Goal: Task Accomplishment & Management: Use online tool/utility

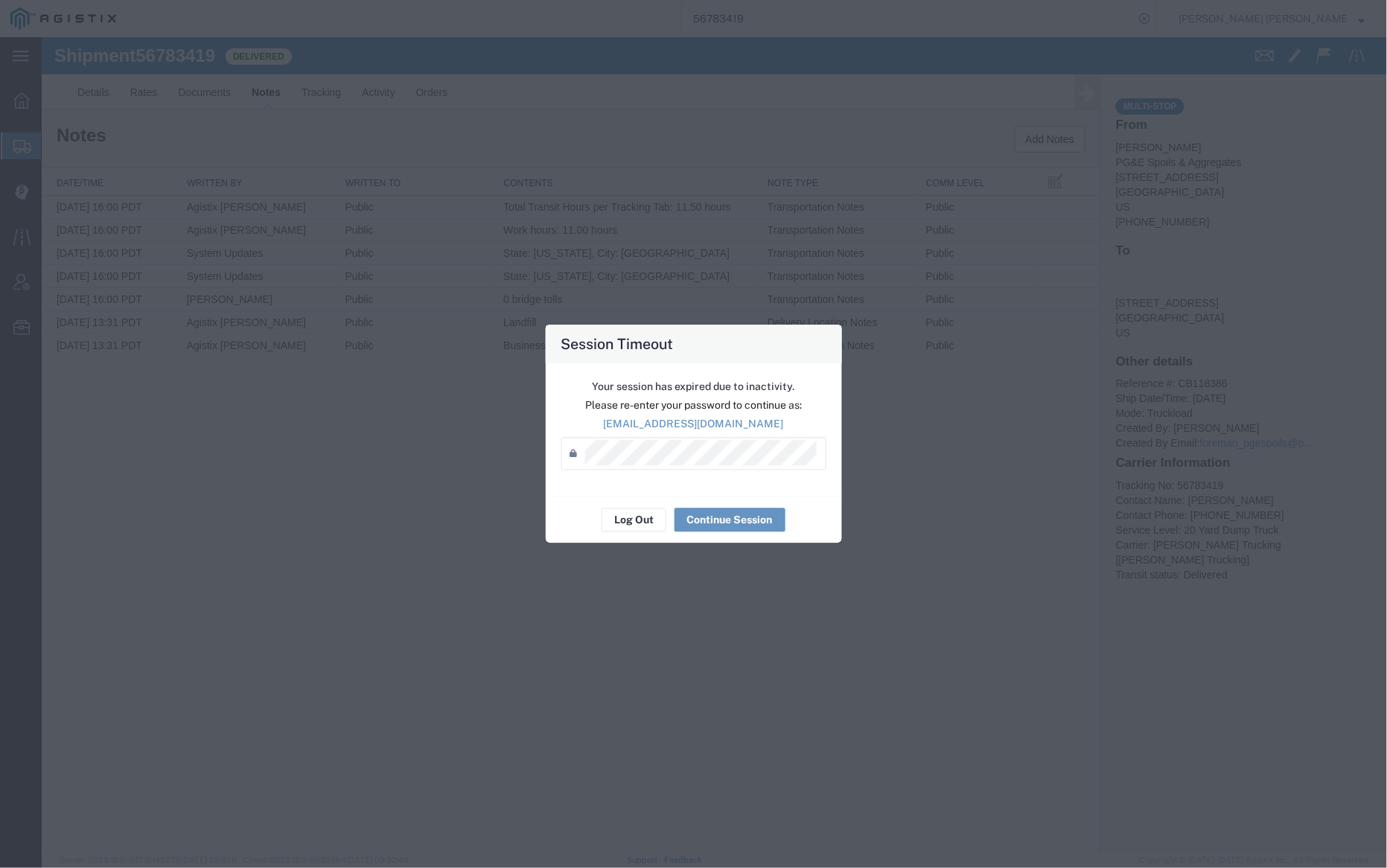
click at [627, 539] on div "Log Out Continue Session" at bounding box center [694, 520] width 296 height 47
click at [629, 519] on button "Log Out" at bounding box center [634, 520] width 65 height 24
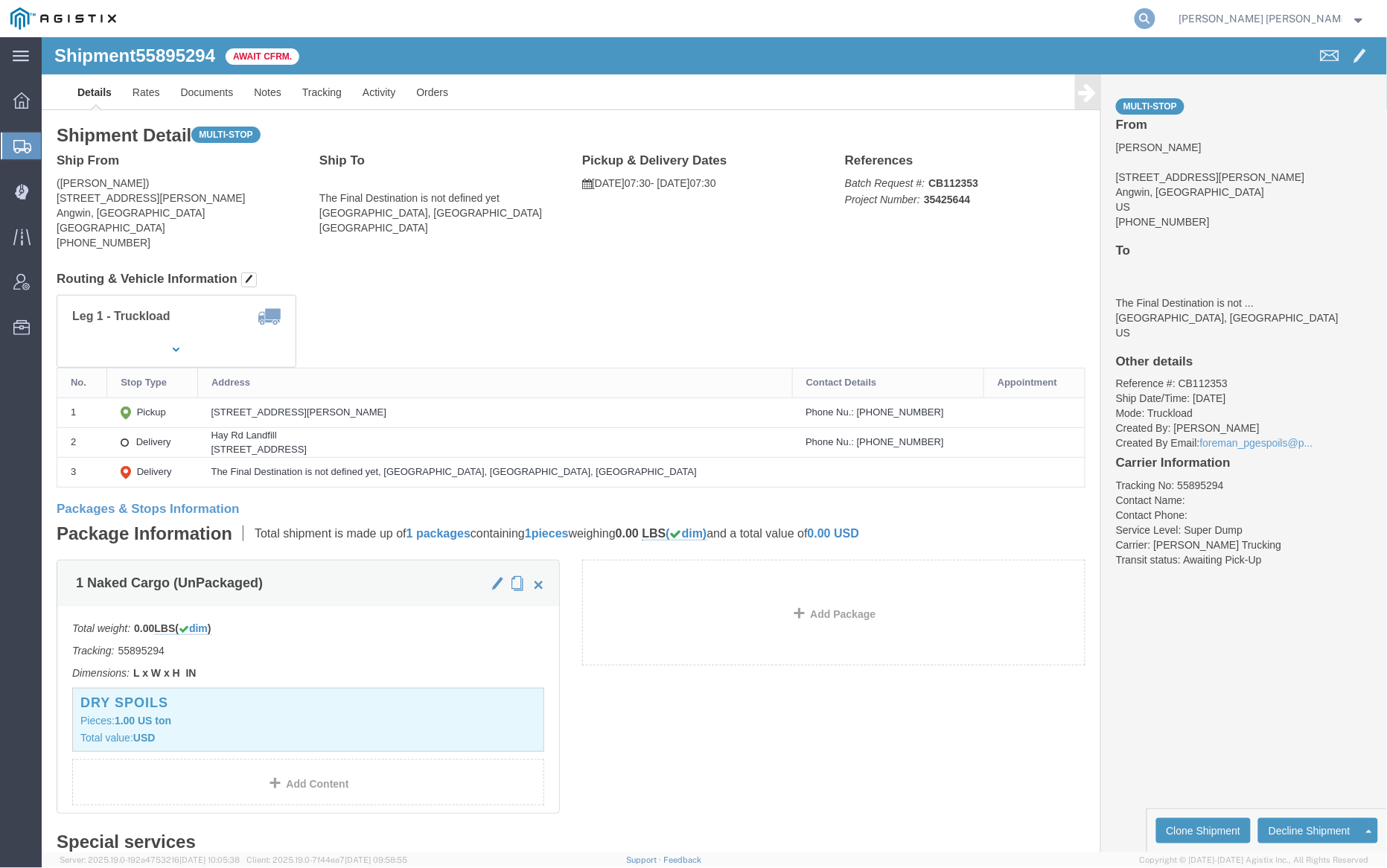
click at [1156, 16] on icon at bounding box center [1145, 18] width 21 height 21
click at [998, 25] on input "search" at bounding box center [908, 18] width 453 height 35
paste input "56797461"
click at [1156, 17] on icon at bounding box center [1145, 18] width 21 height 21
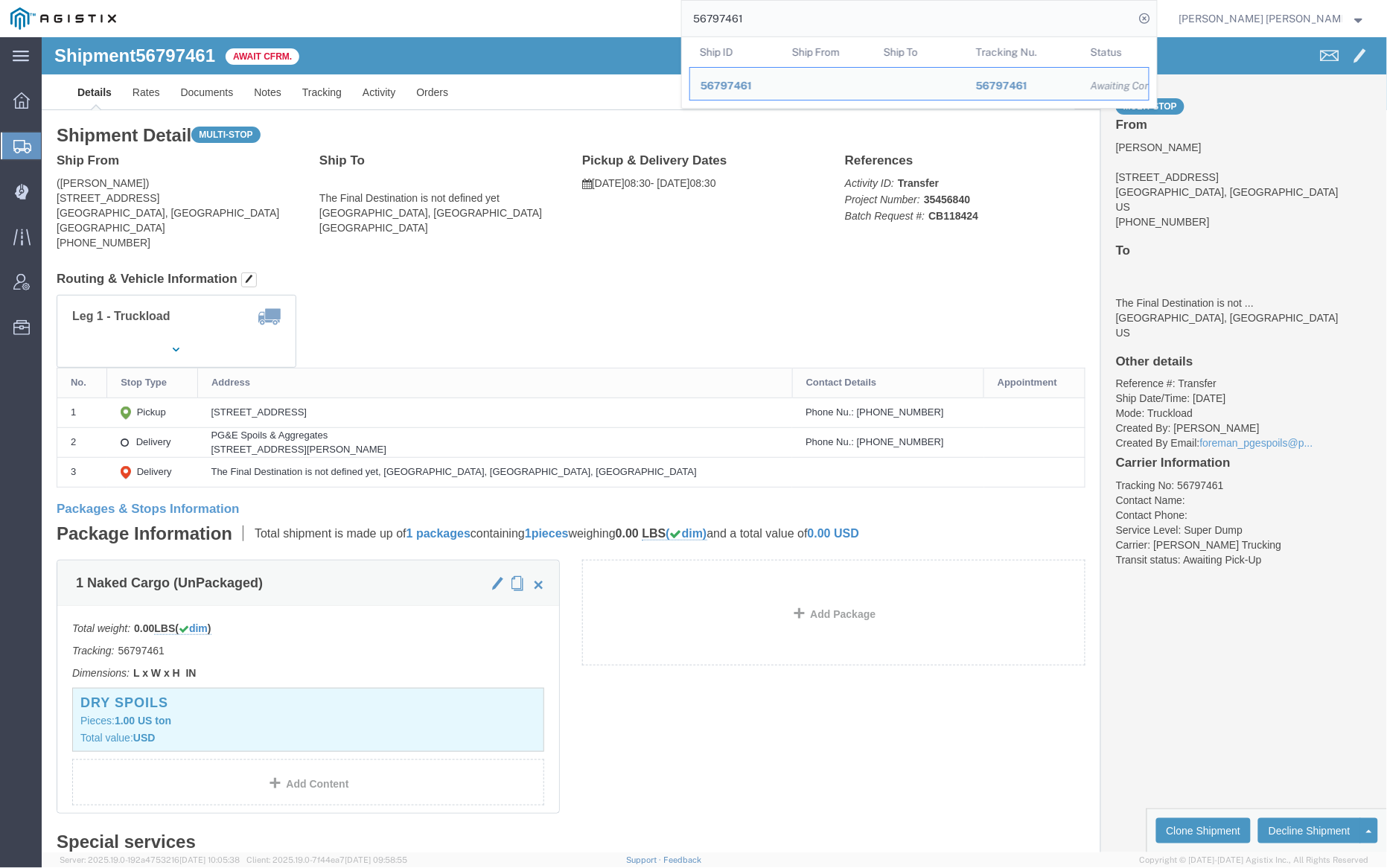
click at [804, 18] on input "56797461" at bounding box center [908, 18] width 453 height 35
paste input "5894"
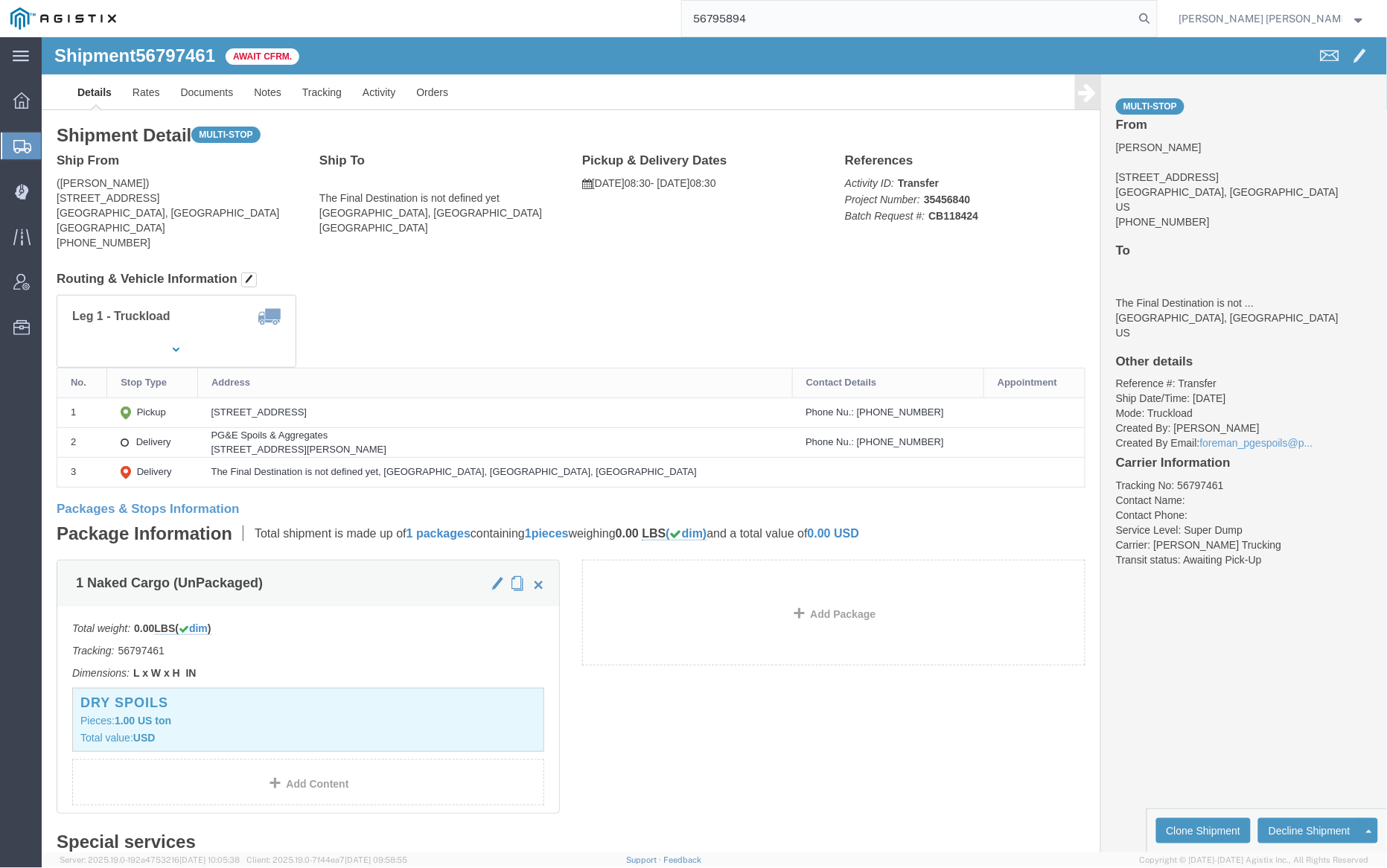
drag, startPoint x: 1250, startPoint y: 19, endPoint x: 1246, endPoint y: 26, distance: 8.1
click at [1156, 18] on icon at bounding box center [1145, 18] width 21 height 21
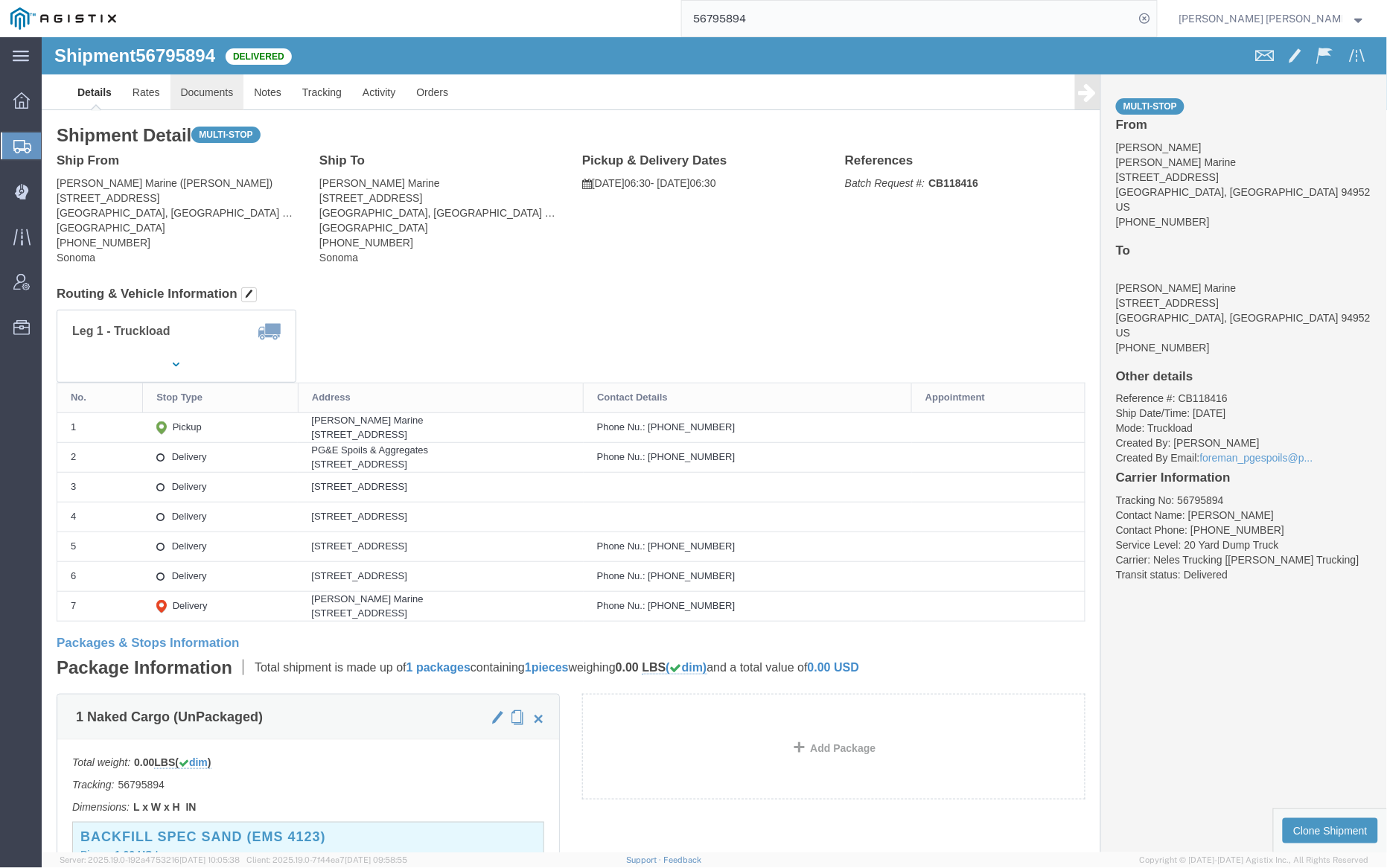
click link "Documents"
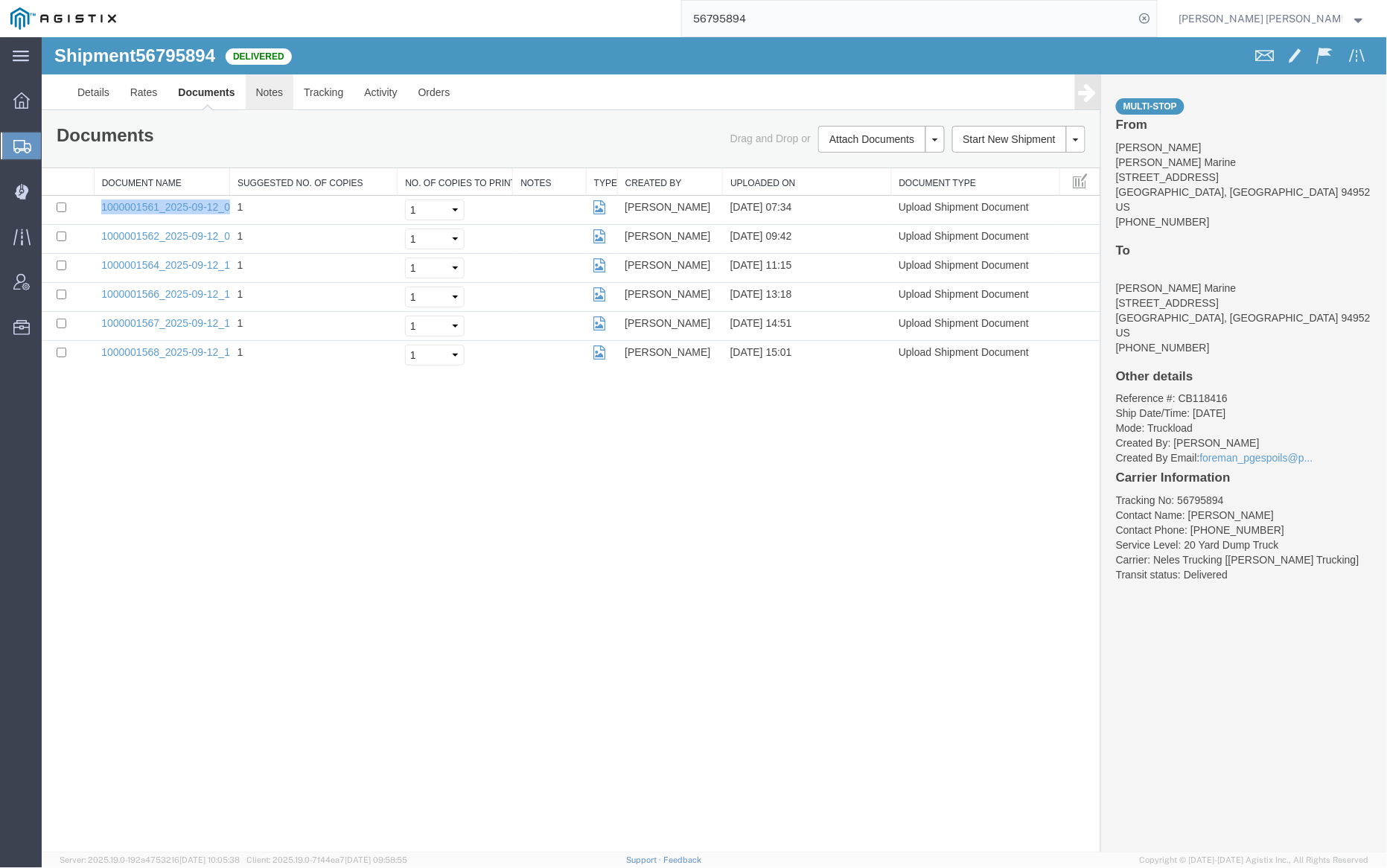
click at [272, 80] on link "Notes" at bounding box center [269, 91] width 48 height 35
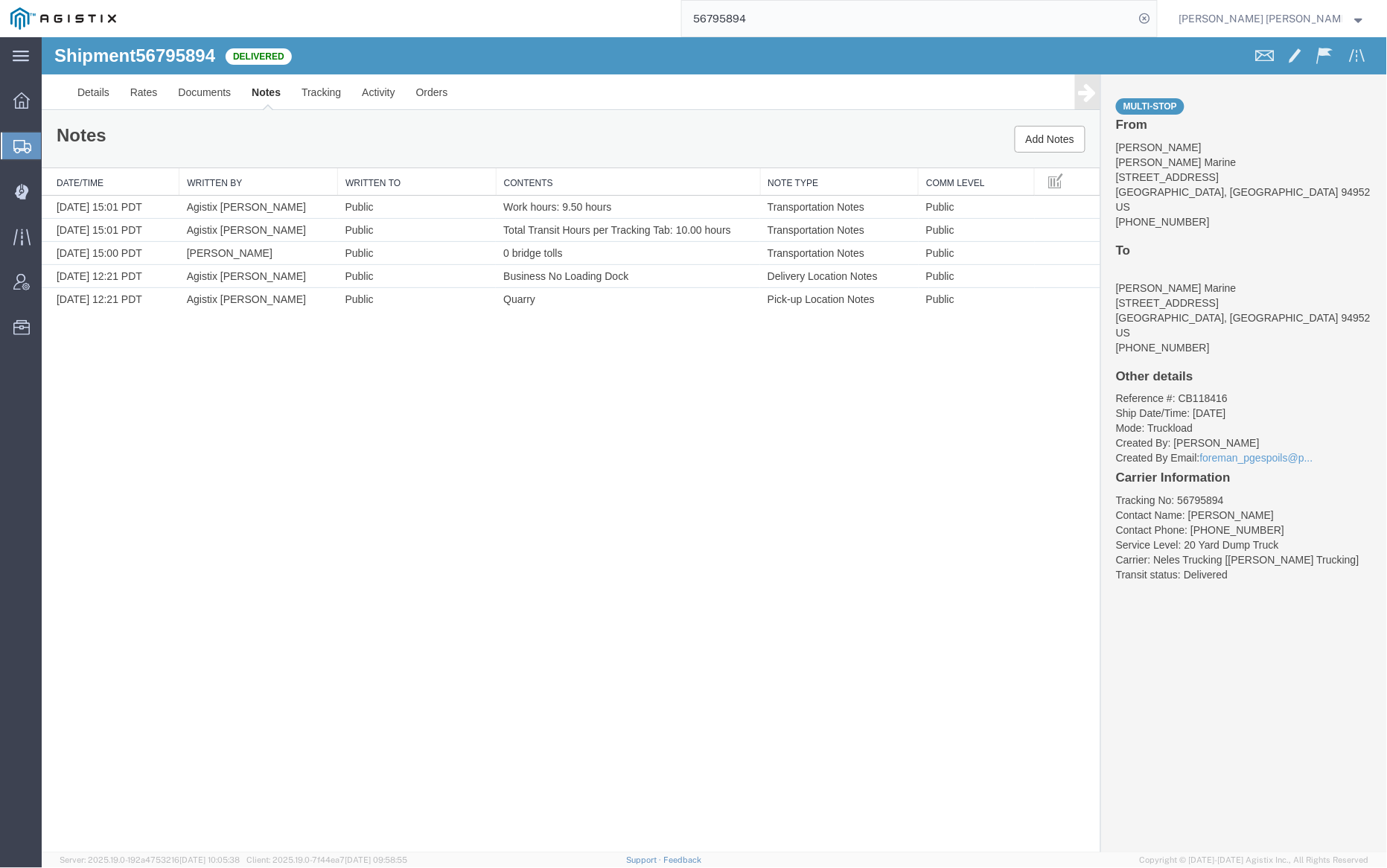
click at [803, 18] on input "56795894" at bounding box center [908, 18] width 453 height 35
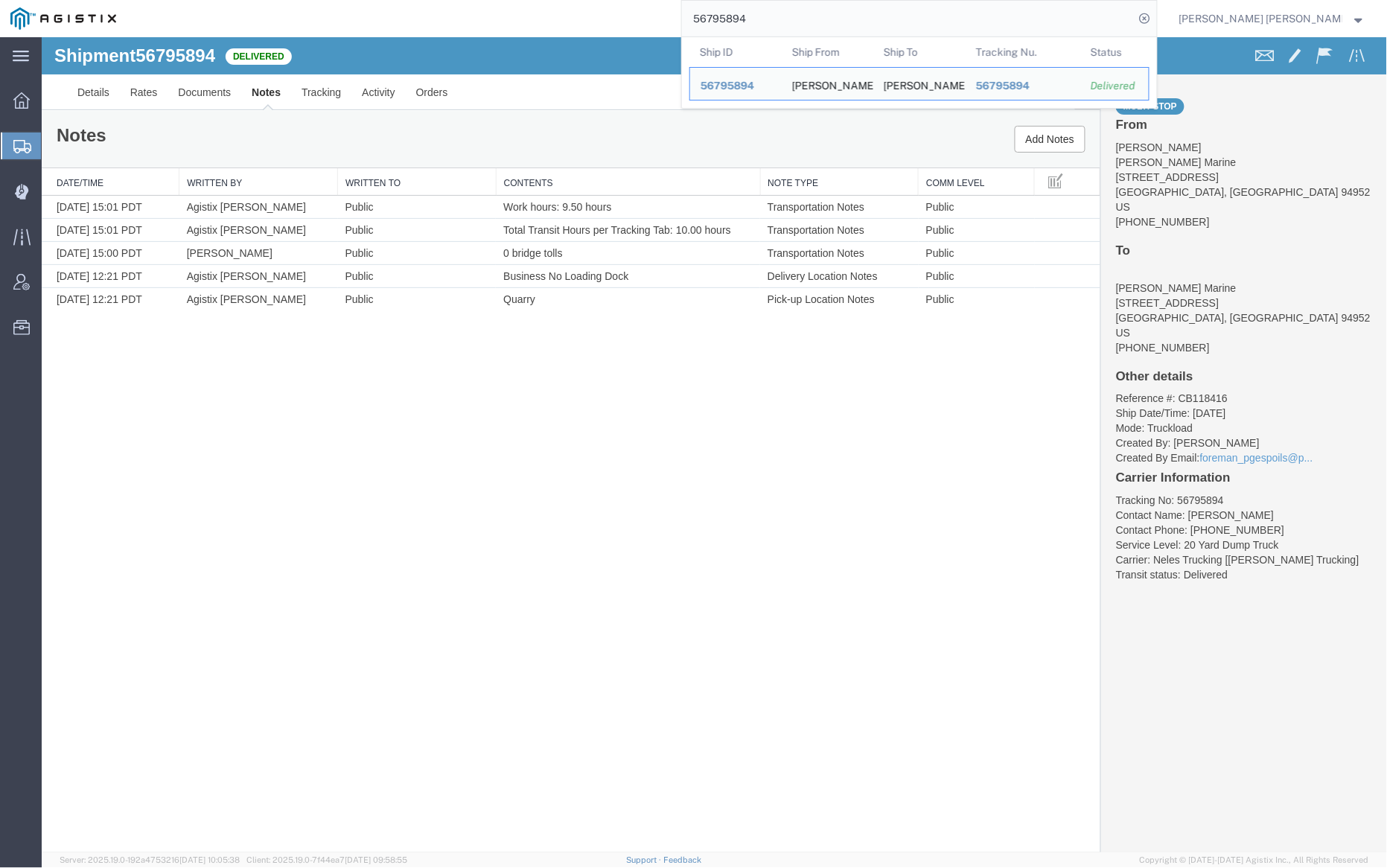
click at [803, 18] on input "56795894" at bounding box center [908, 18] width 453 height 35
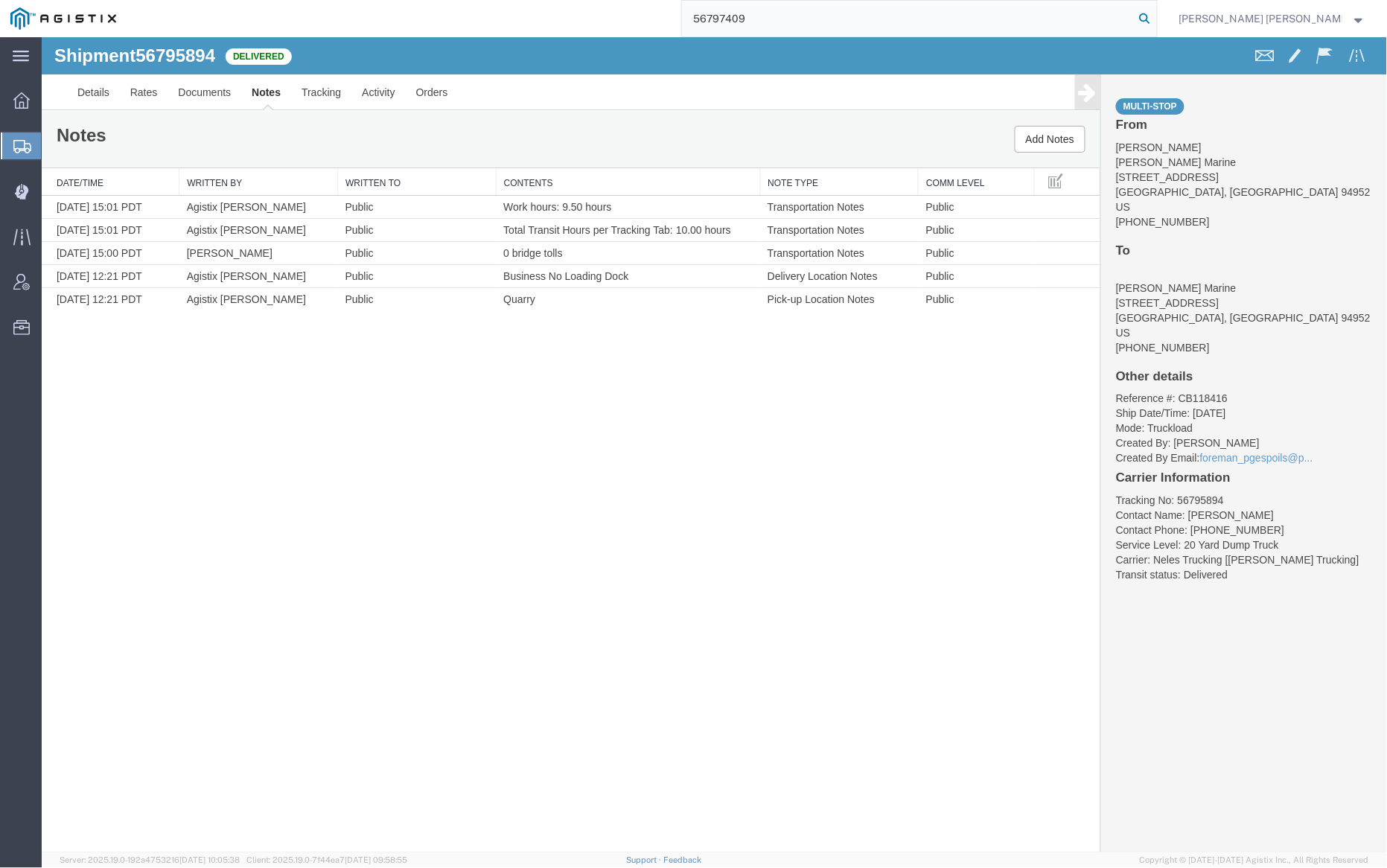
type input "56797409"
click at [1156, 23] on icon at bounding box center [1145, 18] width 21 height 21
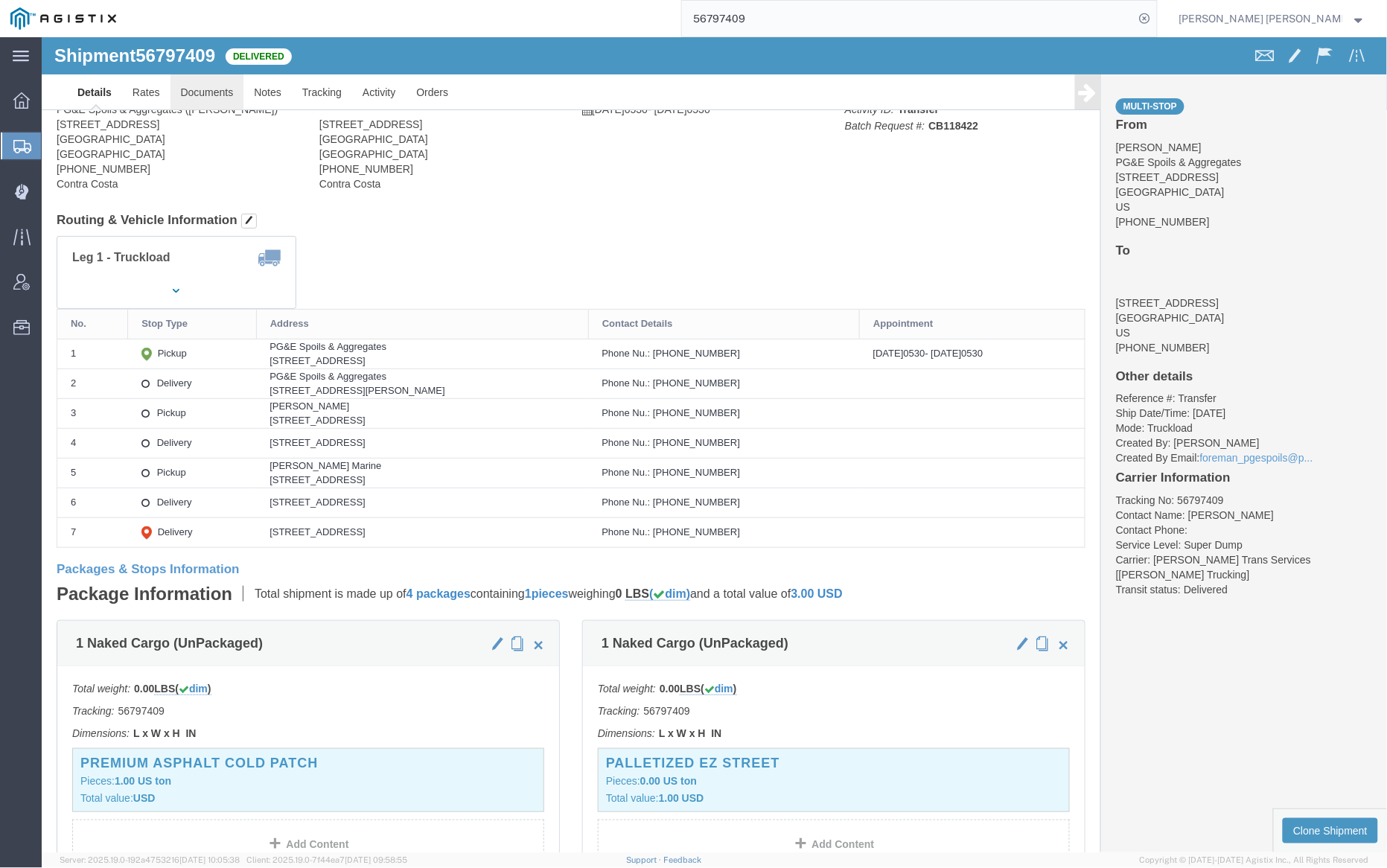
click body "Shipment 56797409 Delivered Details Rates Documents Notes Tracking Activity Ord…"
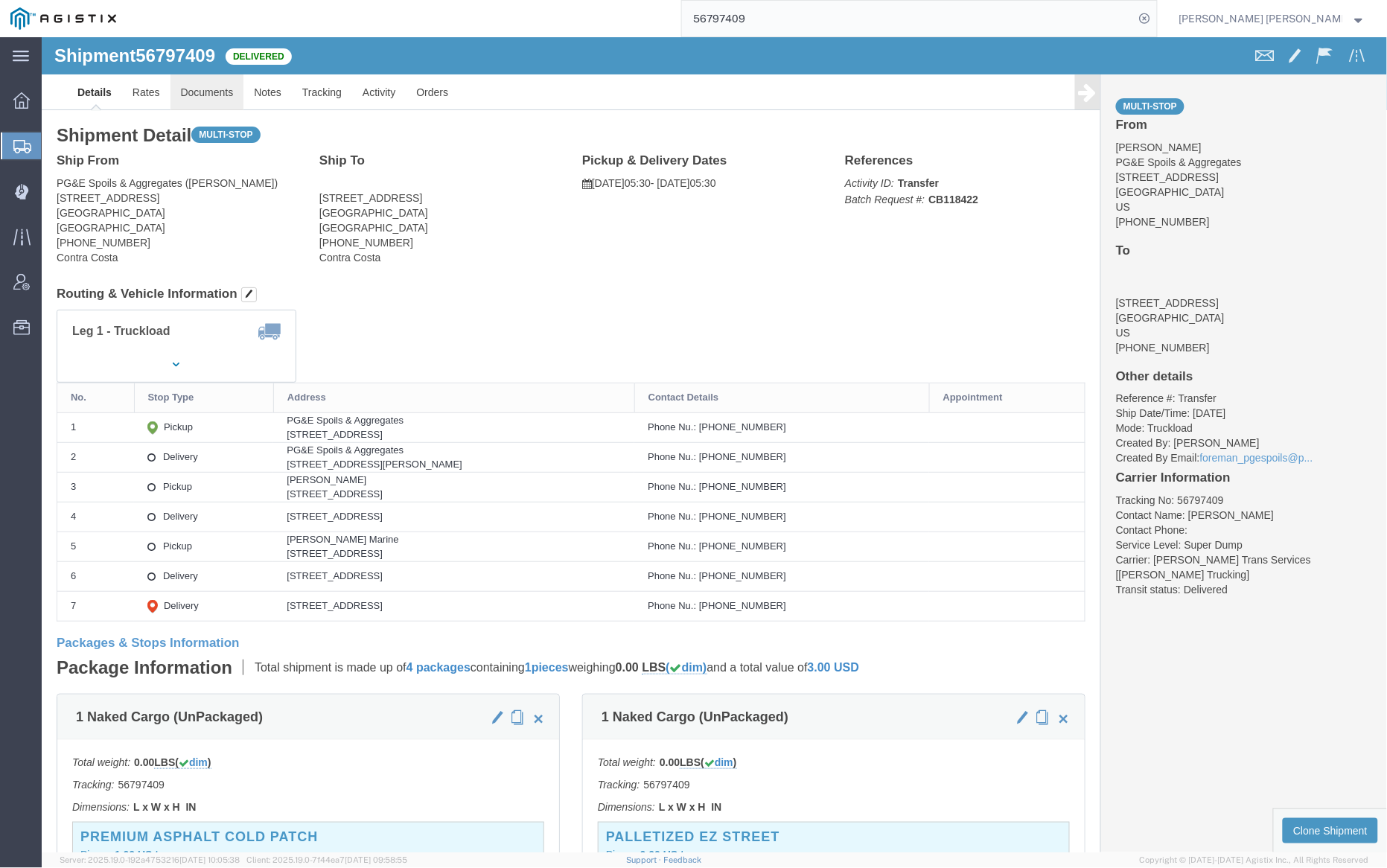
click link "Documents"
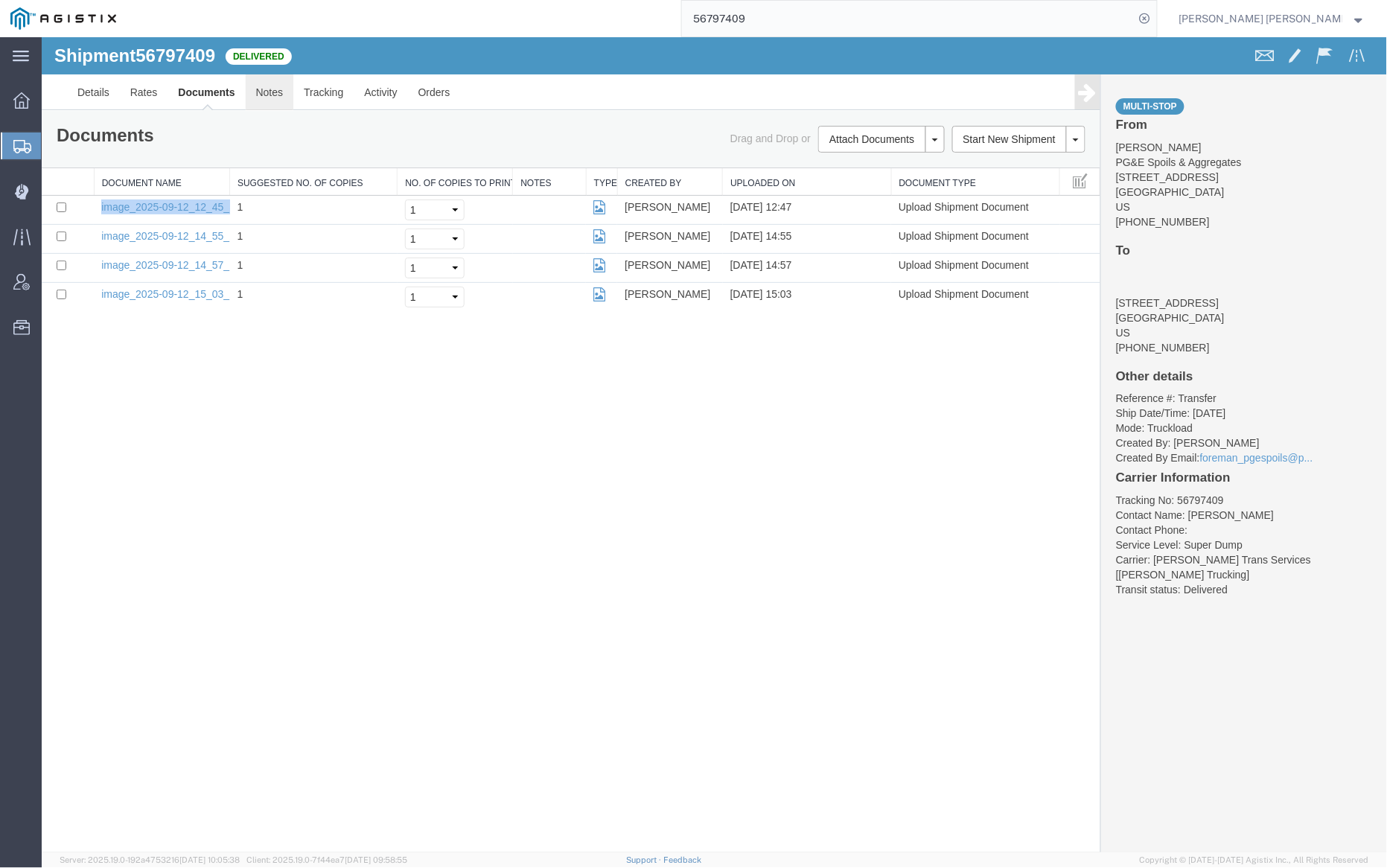
click at [268, 95] on link "Notes" at bounding box center [269, 91] width 48 height 35
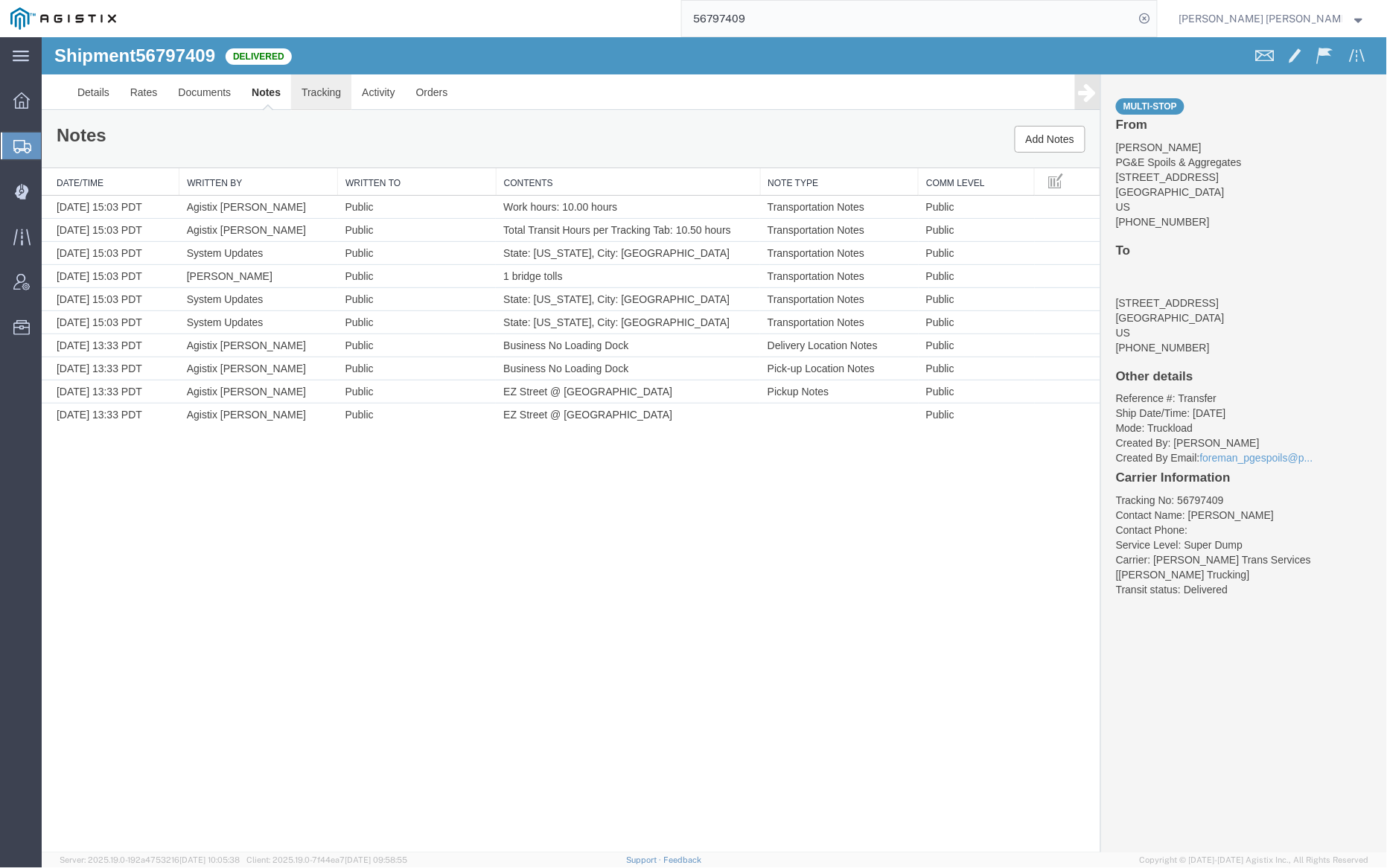
click at [328, 90] on link "Tracking" at bounding box center [321, 91] width 60 height 35
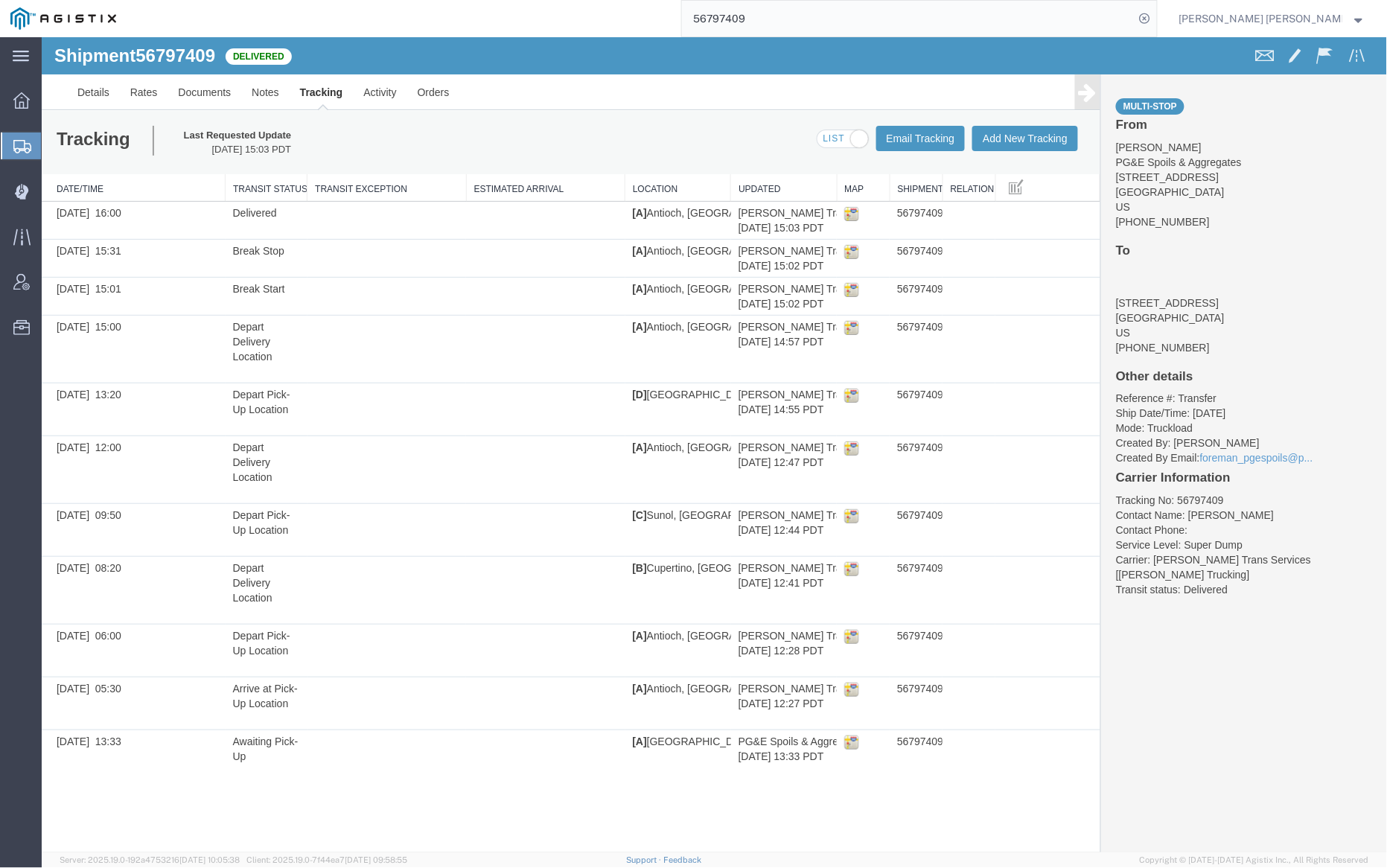
click at [839, 139] on span at bounding box center [842, 138] width 51 height 18
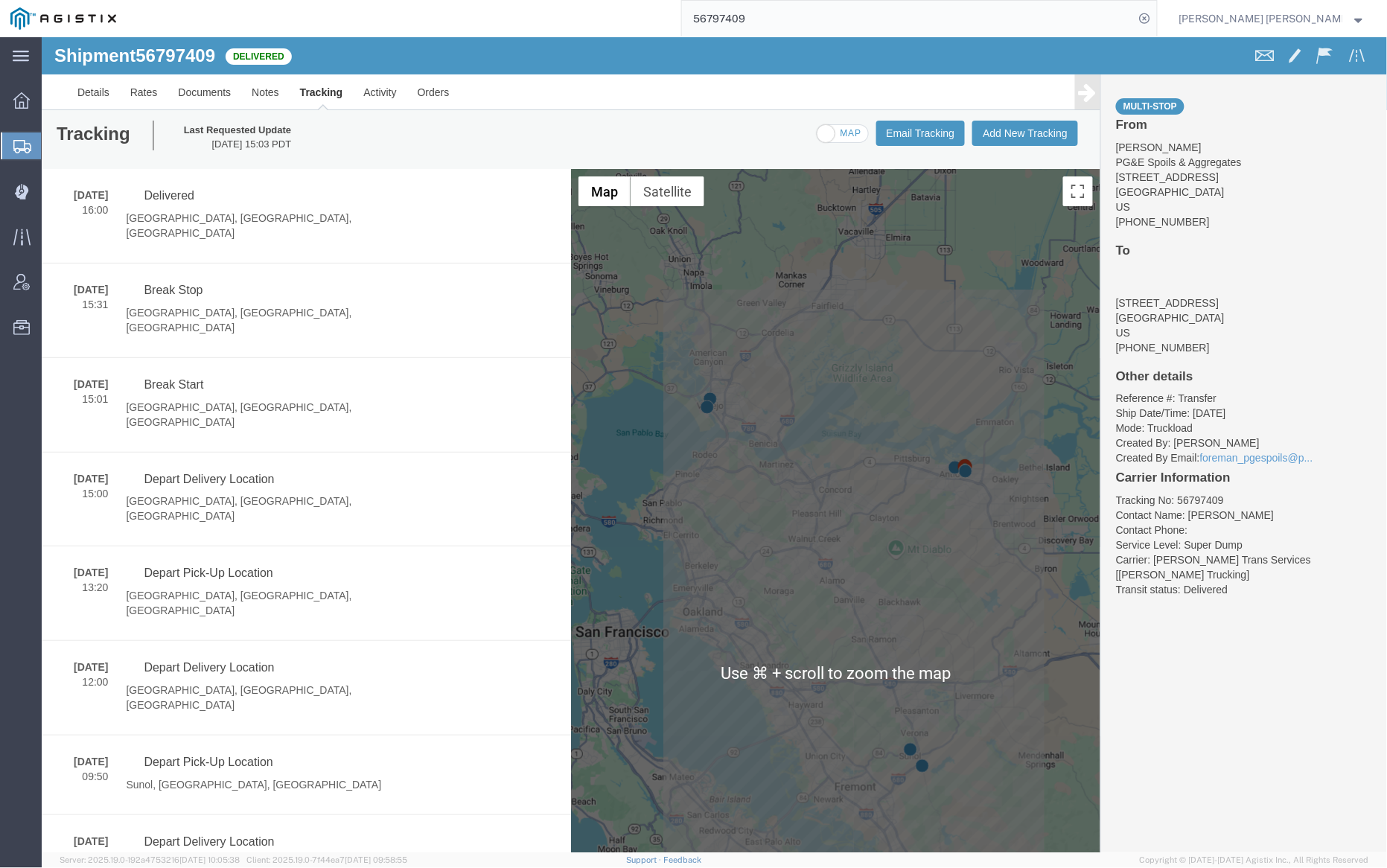
scroll to position [8, 0]
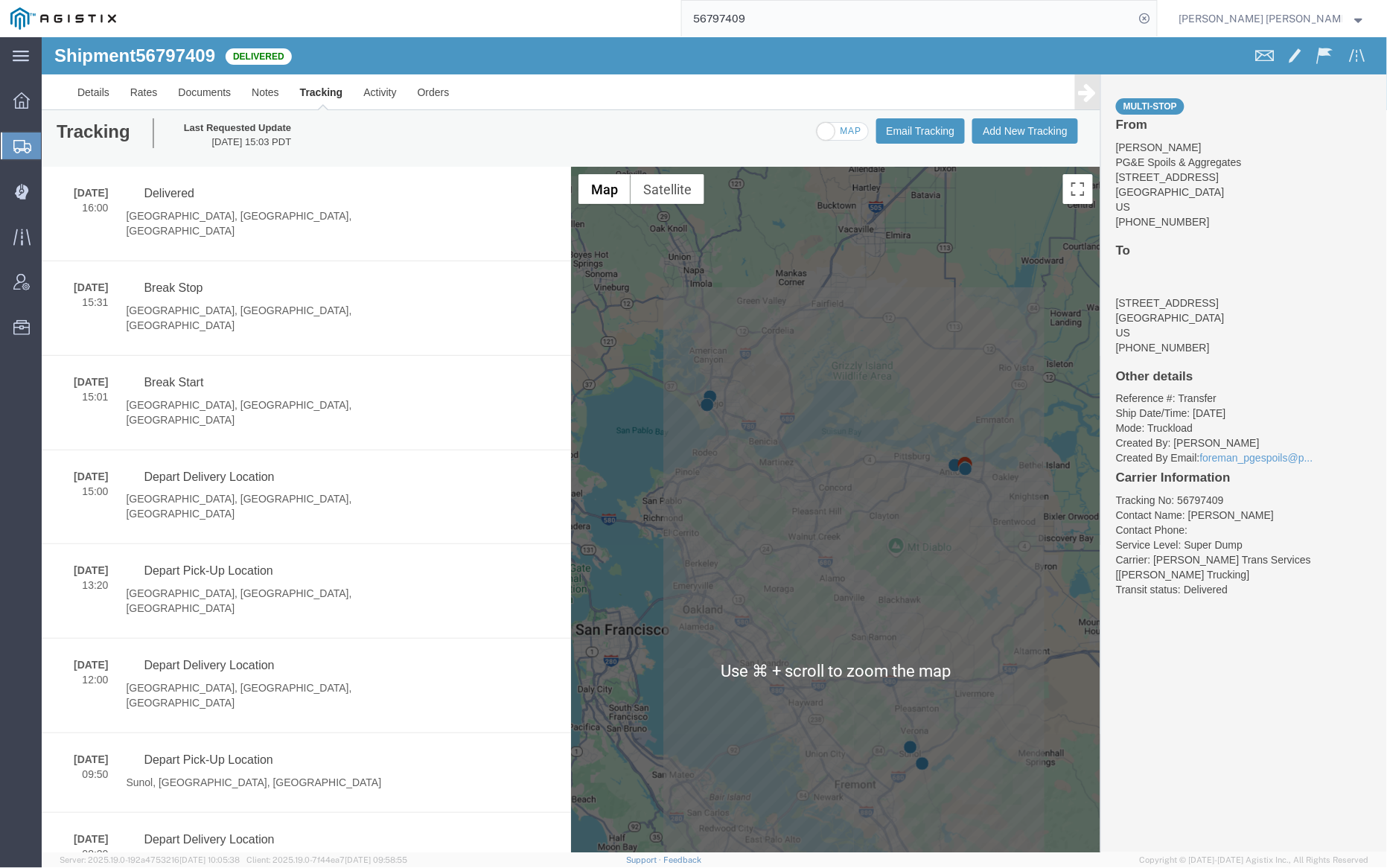
click at [830, 130] on span at bounding box center [842, 131] width 51 height 18
checkbox input "true"
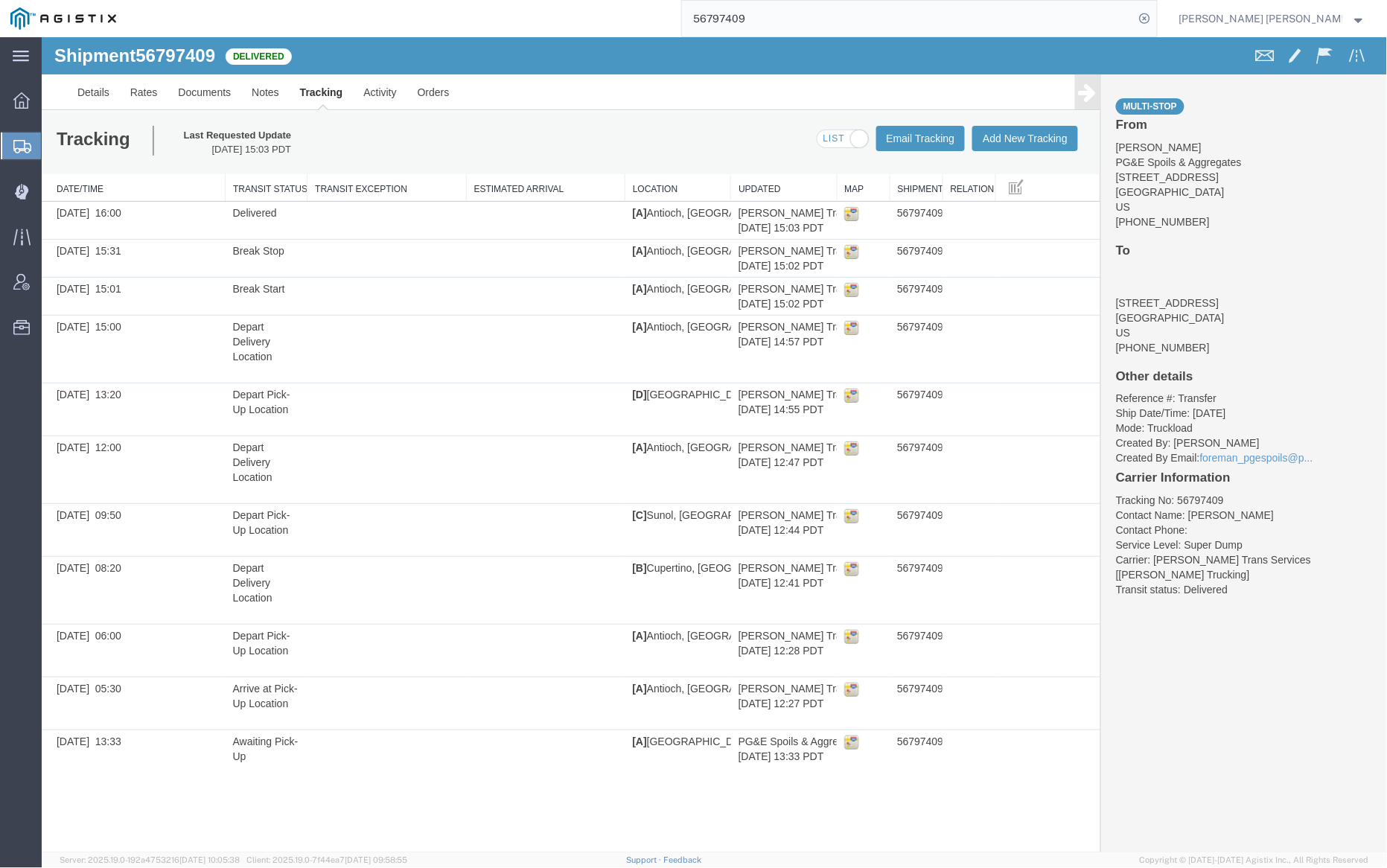
click at [813, 15] on input "56797409" at bounding box center [908, 18] width 453 height 35
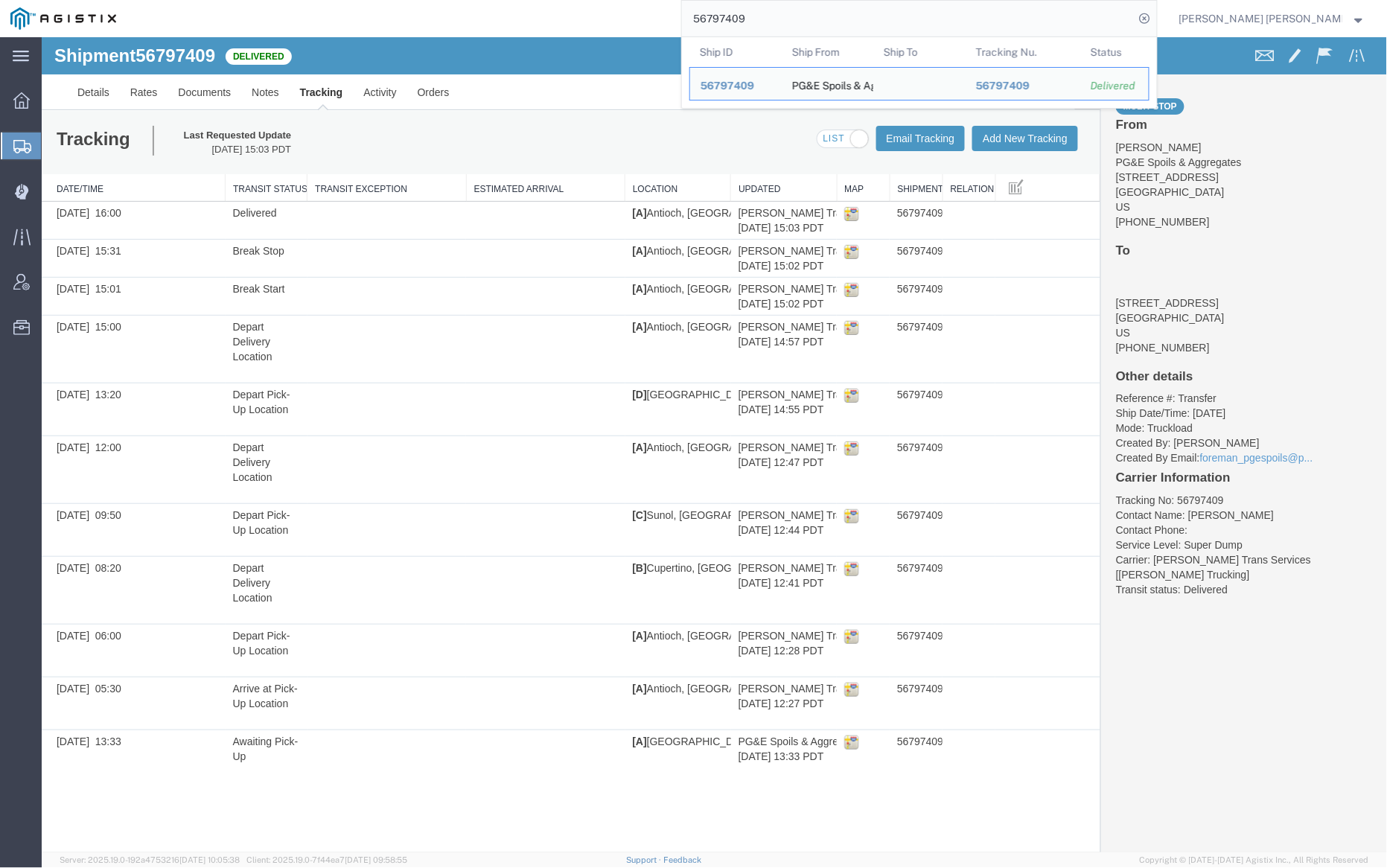
click at [813, 15] on input "56797409" at bounding box center [908, 18] width 453 height 35
paste input "47"
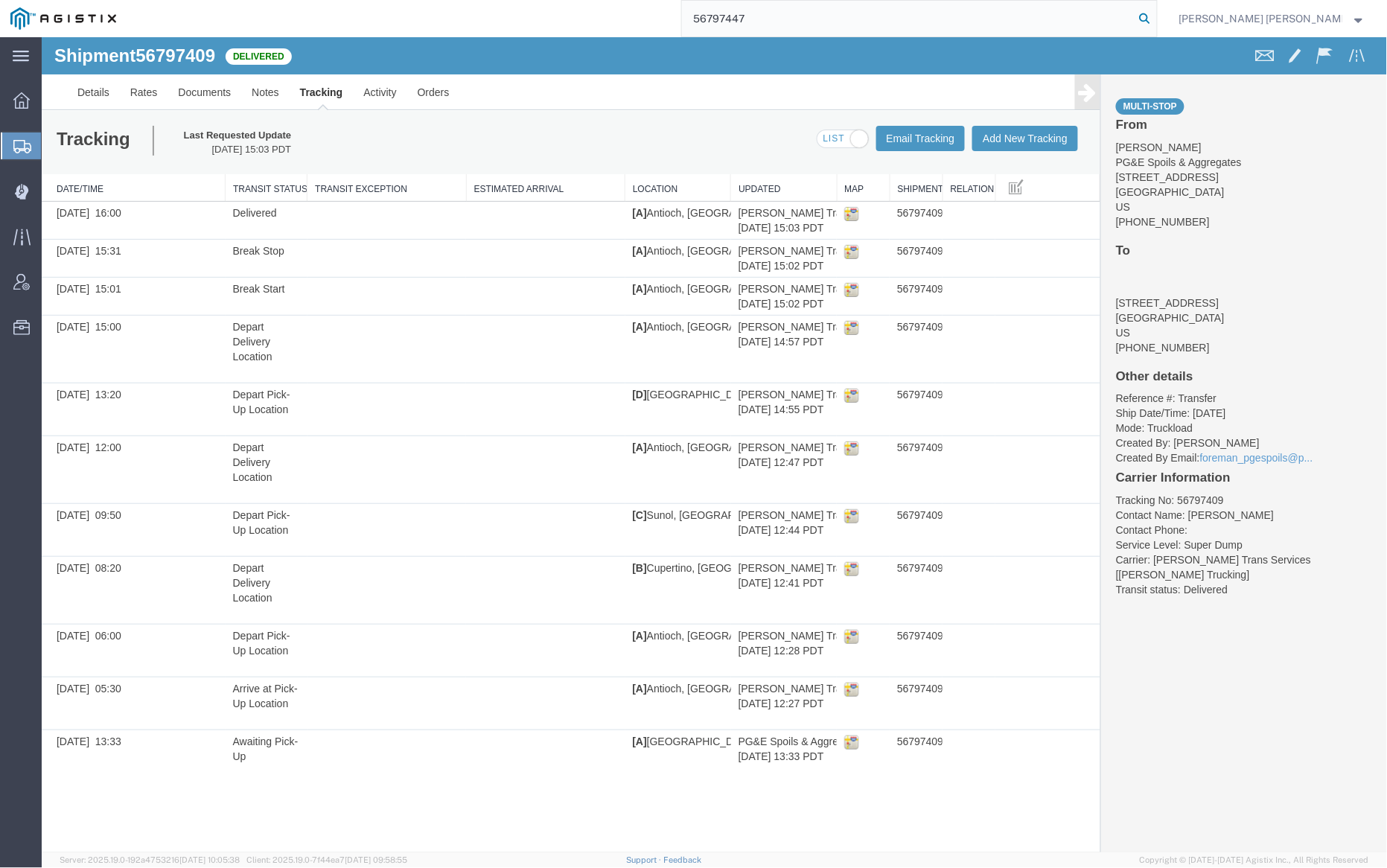
click at [1156, 15] on icon at bounding box center [1145, 18] width 21 height 21
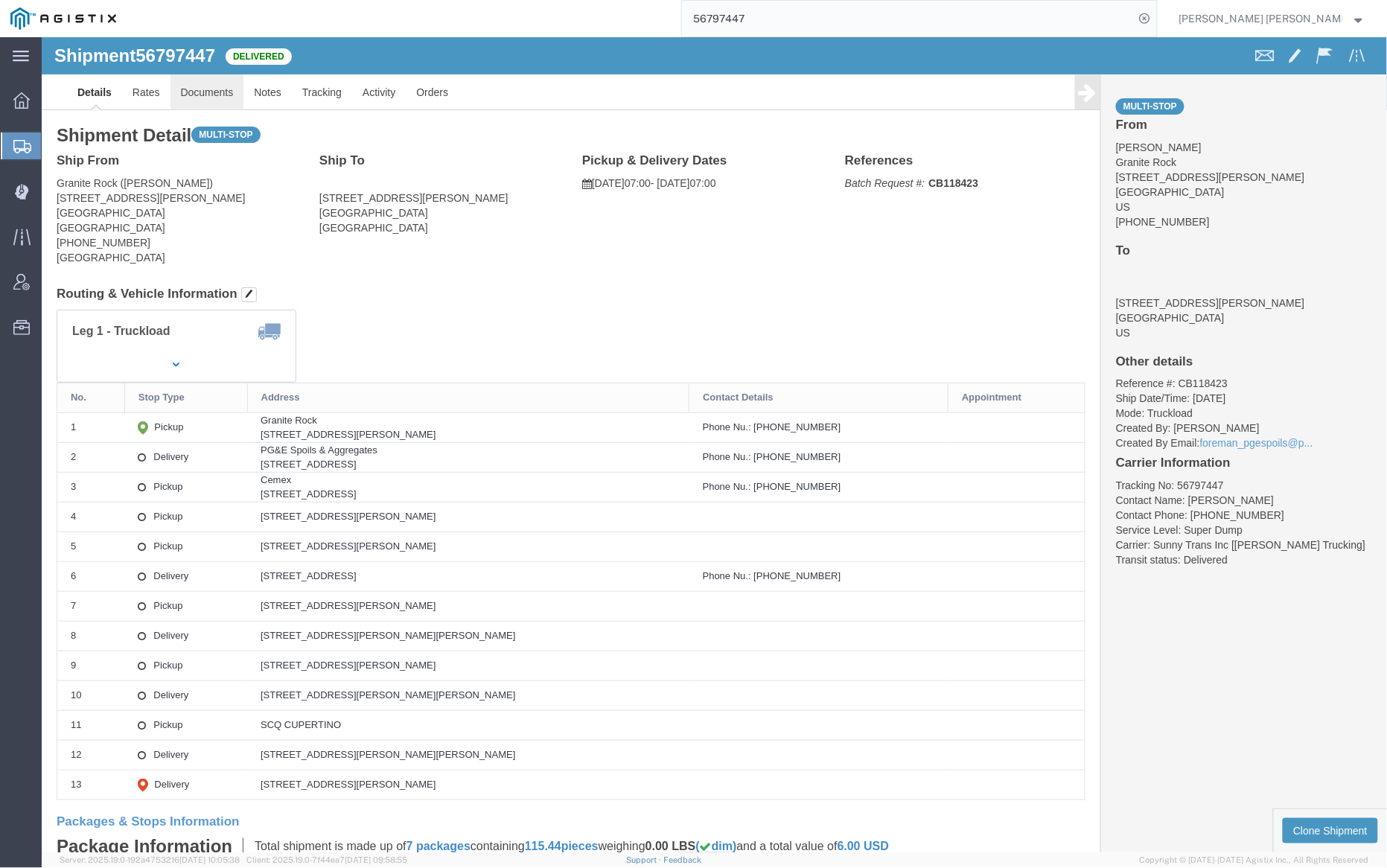
click link "Documents"
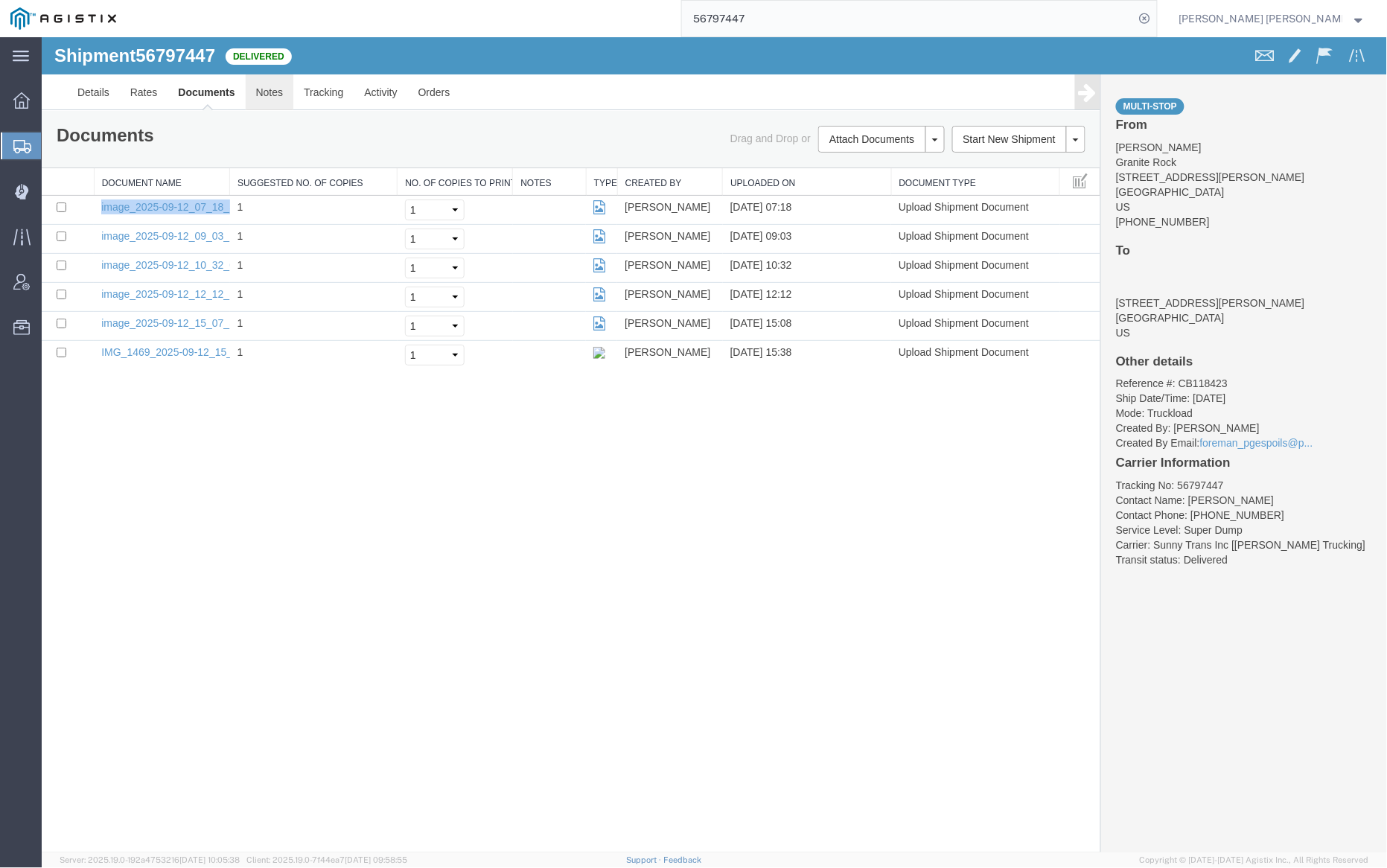
click at [289, 82] on link "Notes" at bounding box center [269, 91] width 48 height 35
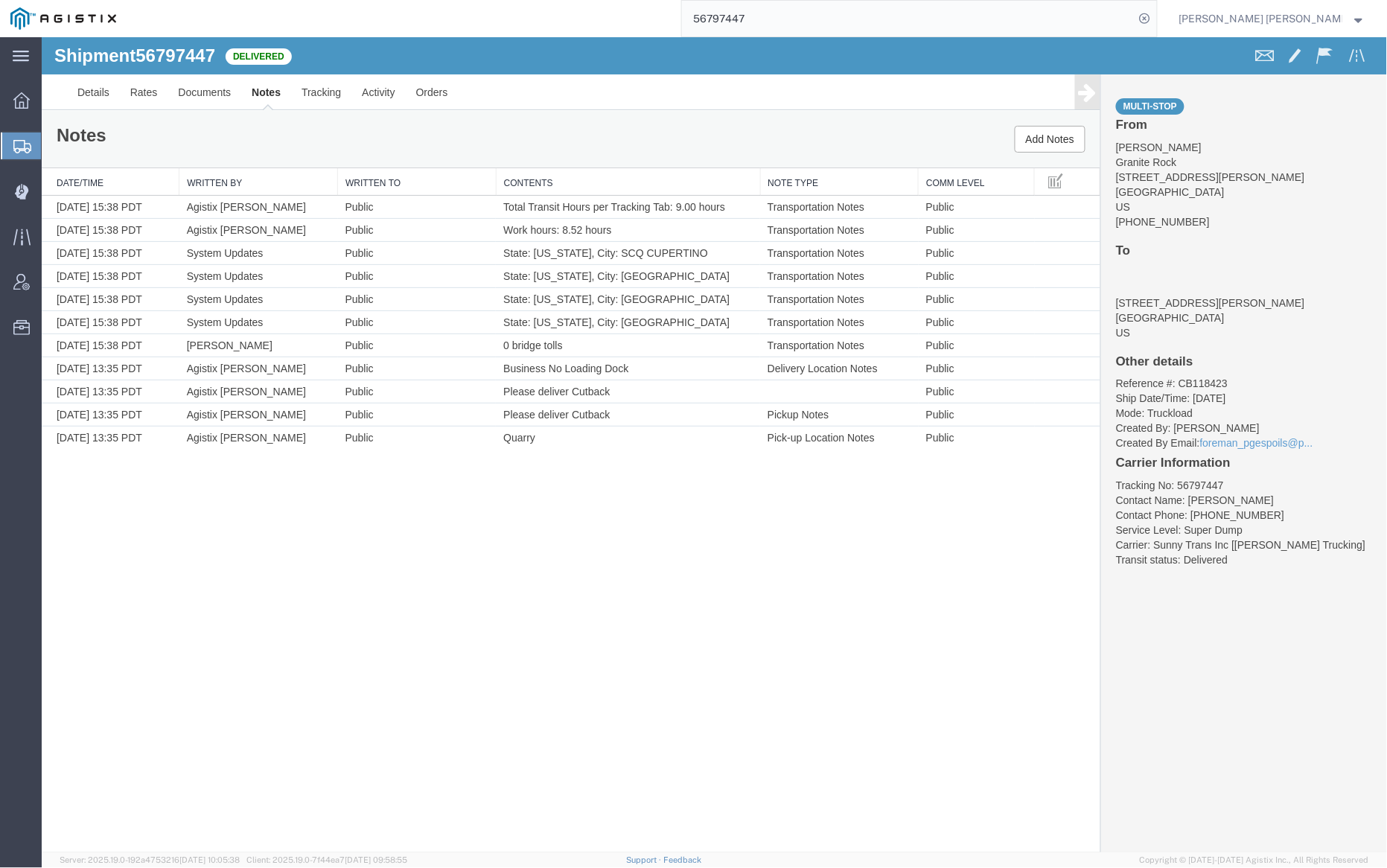
click at [800, 26] on input "56797447" at bounding box center [908, 18] width 453 height 35
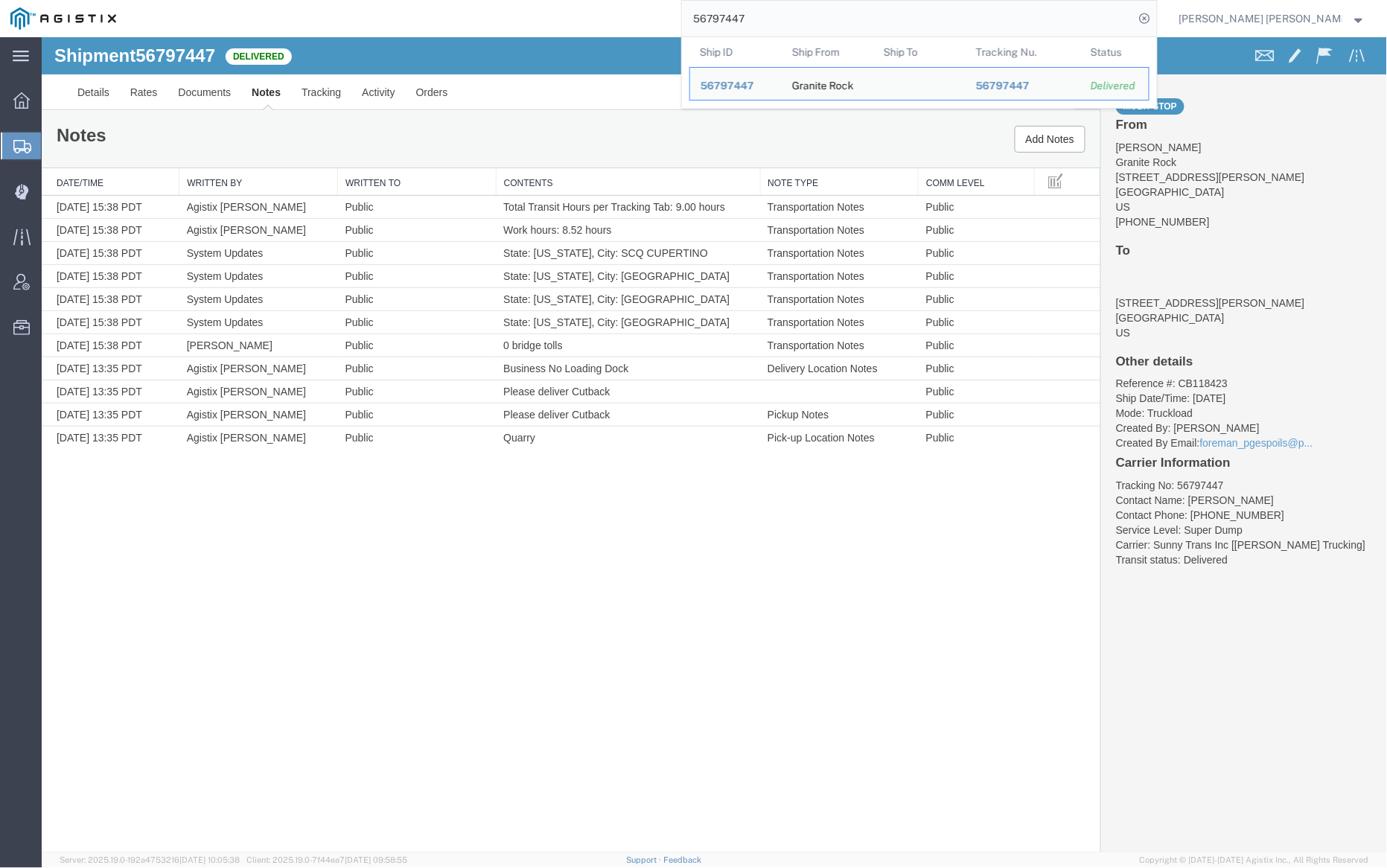
click at [800, 26] on input "56797447" at bounding box center [908, 18] width 453 height 35
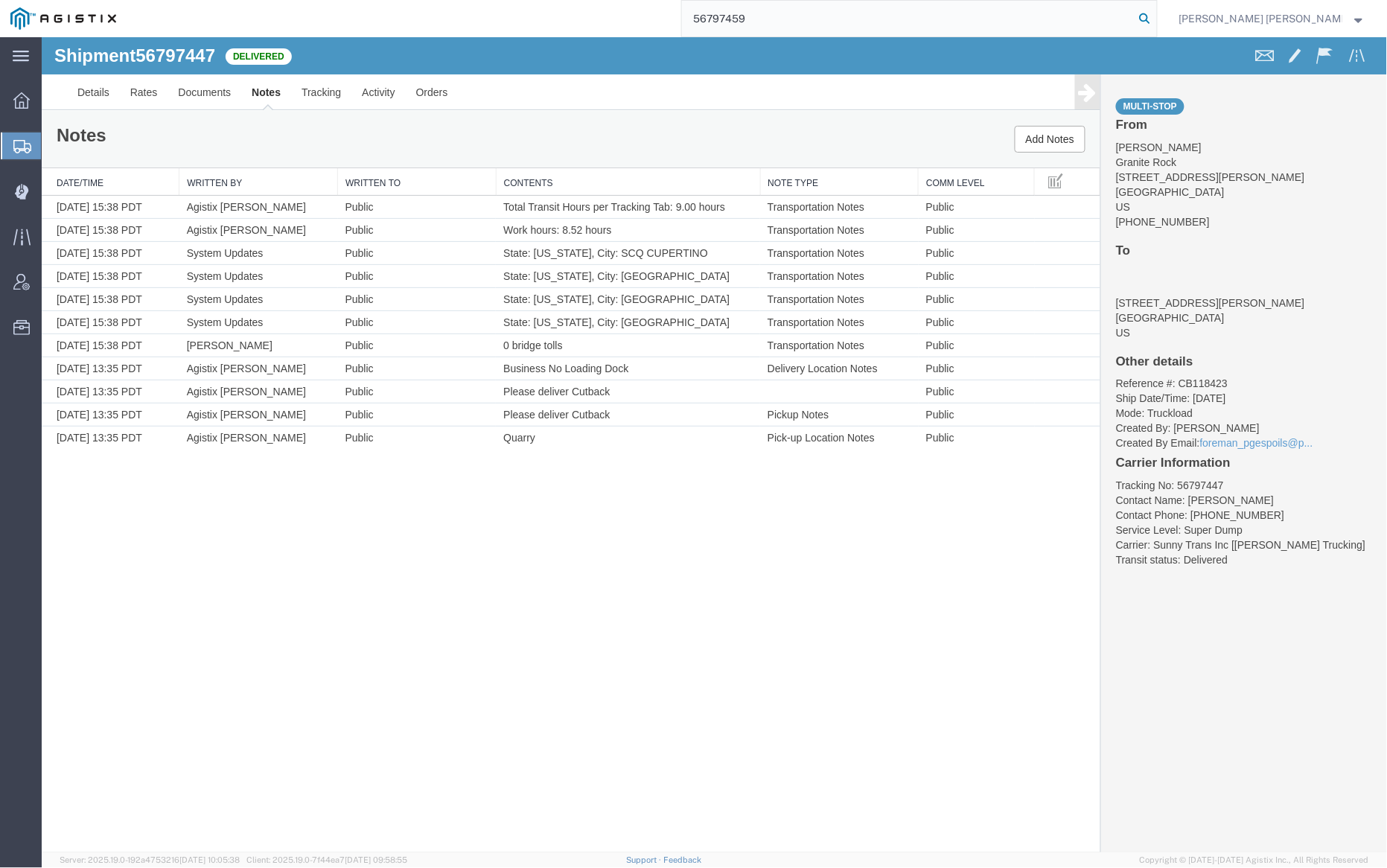
click at [1156, 15] on icon at bounding box center [1145, 18] width 21 height 21
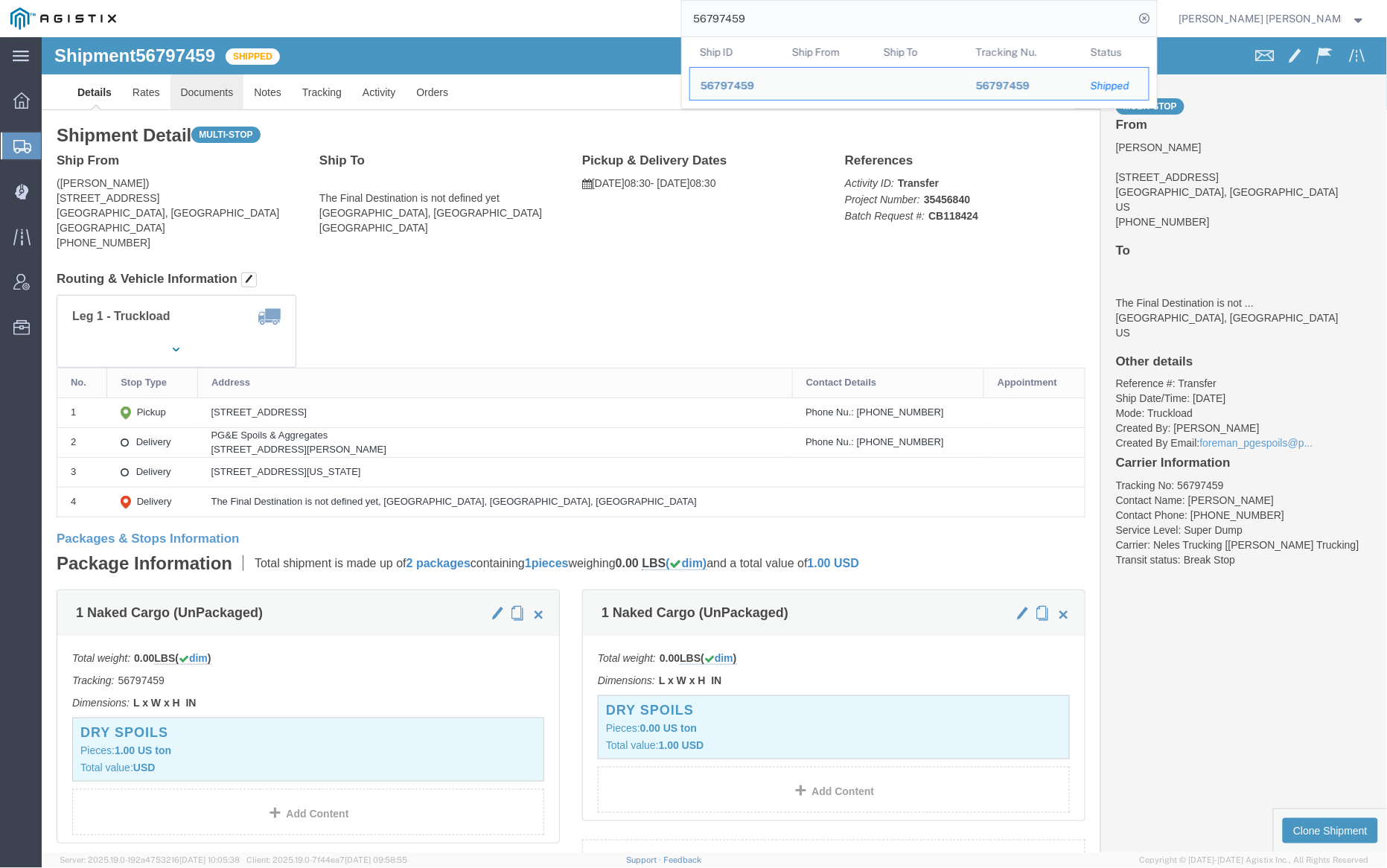
click link "Documents"
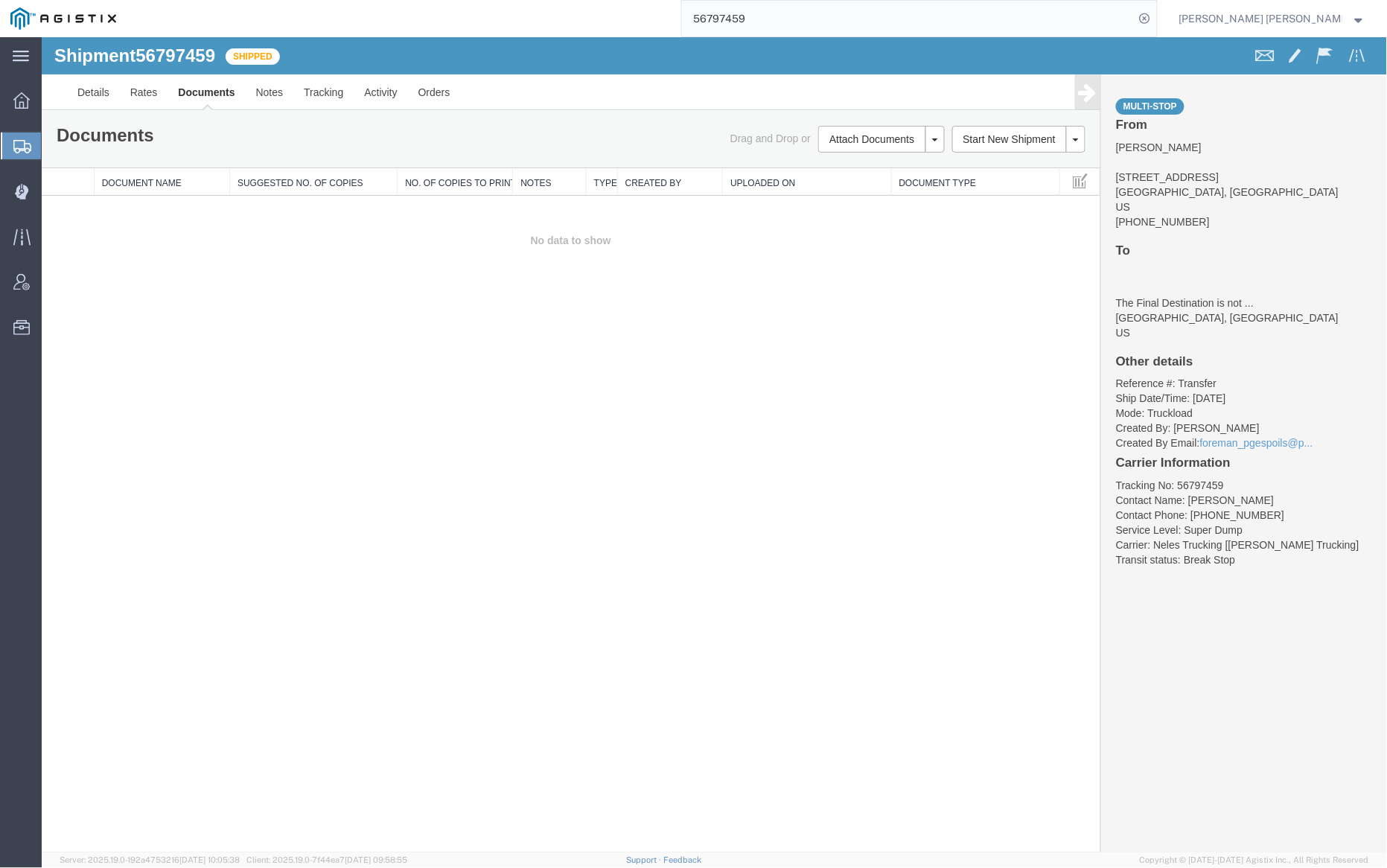
click at [784, 10] on input "56797459" at bounding box center [908, 18] width 453 height 35
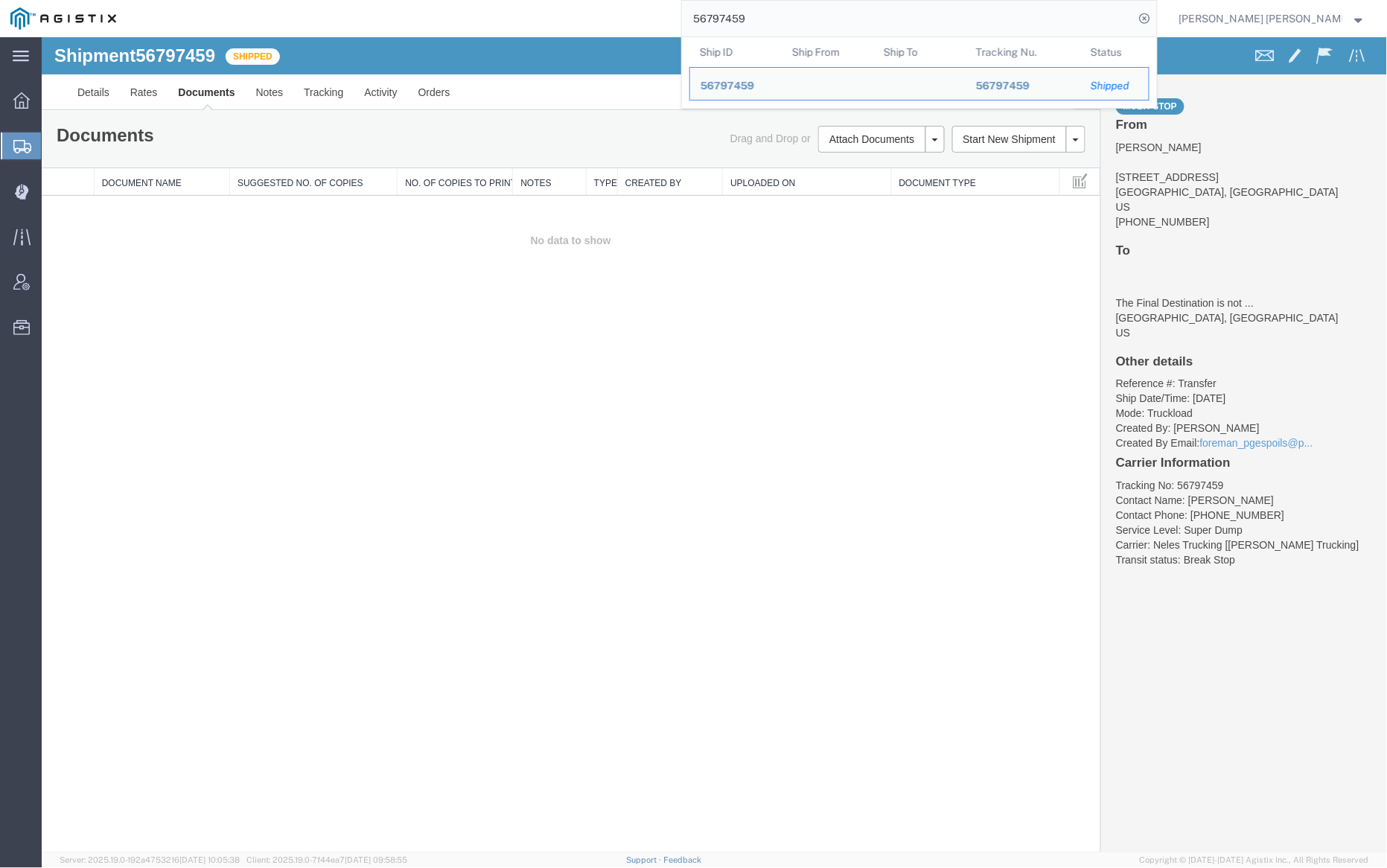
click at [784, 10] on input "56797459" at bounding box center [908, 18] width 453 height 35
paste input "66"
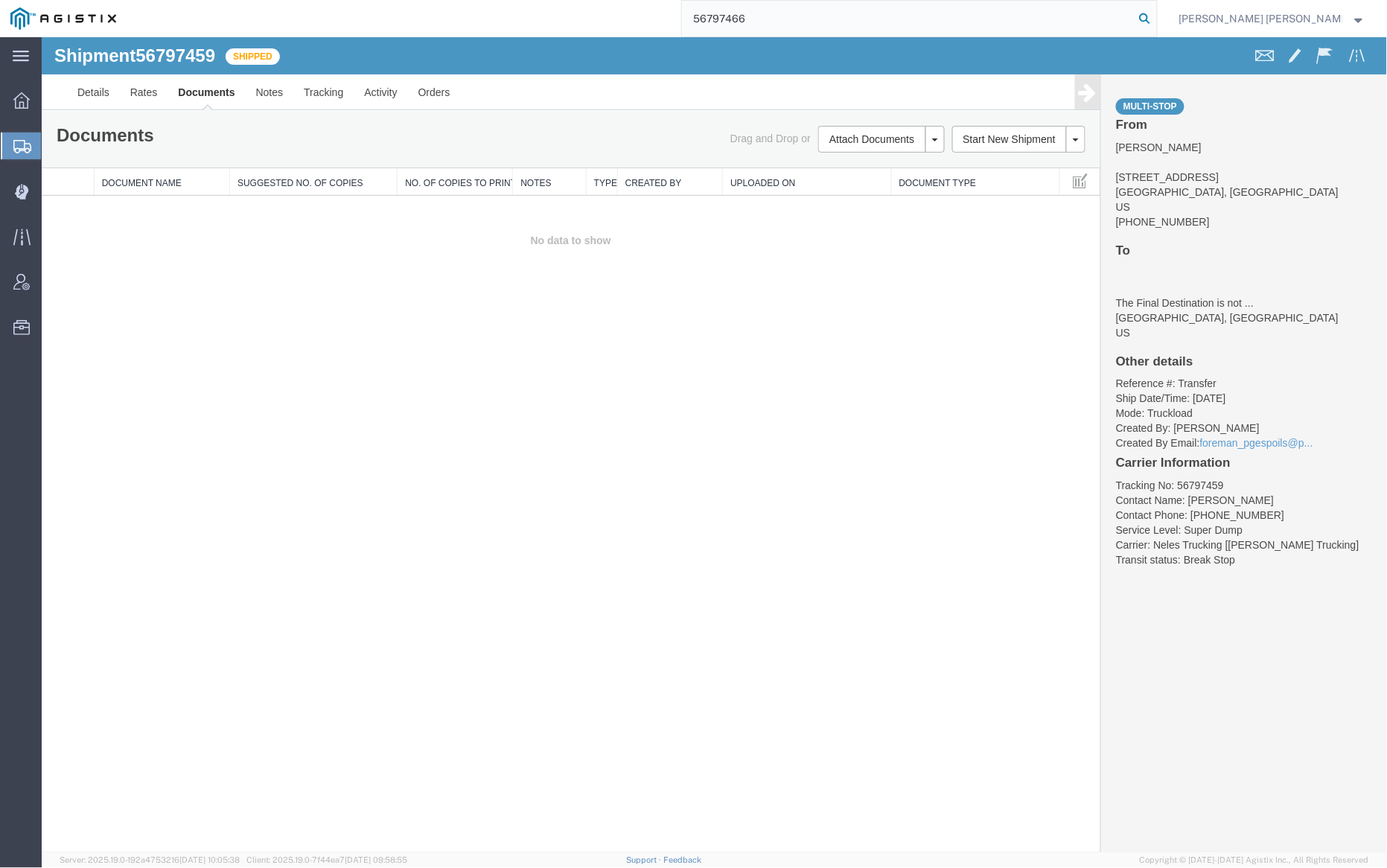
click at [1156, 18] on icon at bounding box center [1145, 18] width 21 height 21
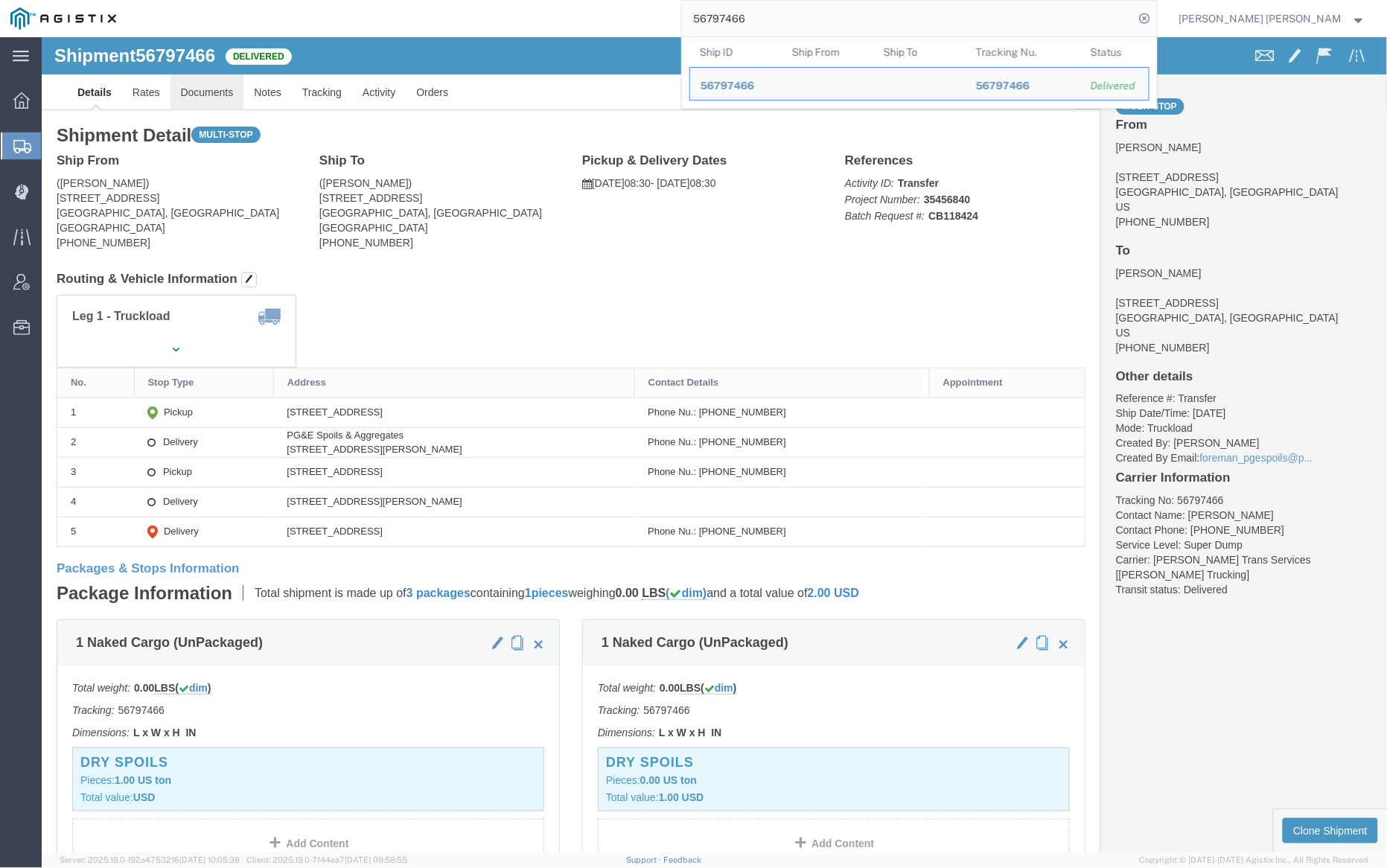
click link "Documents"
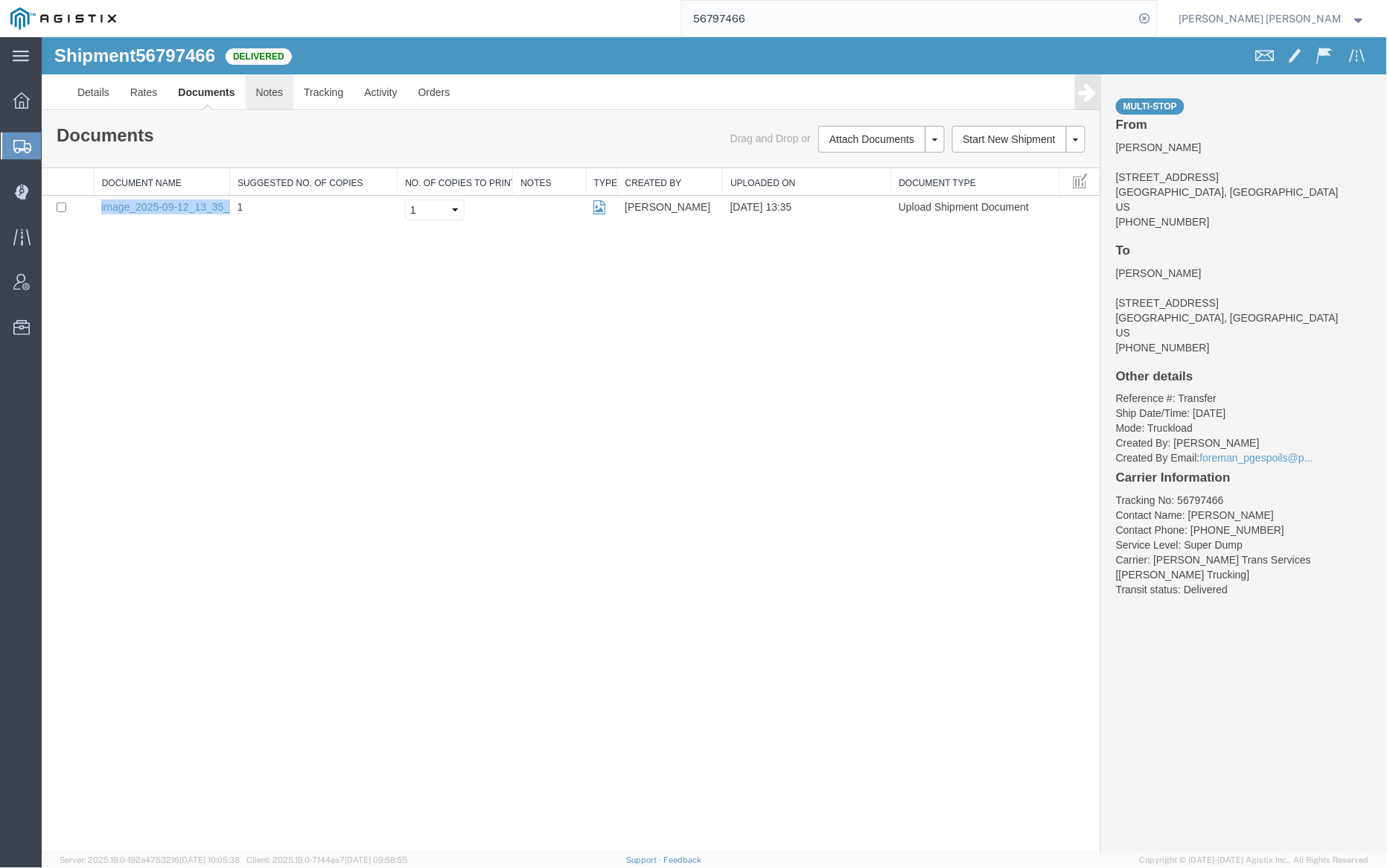
click at [269, 85] on link "Notes" at bounding box center [269, 91] width 48 height 35
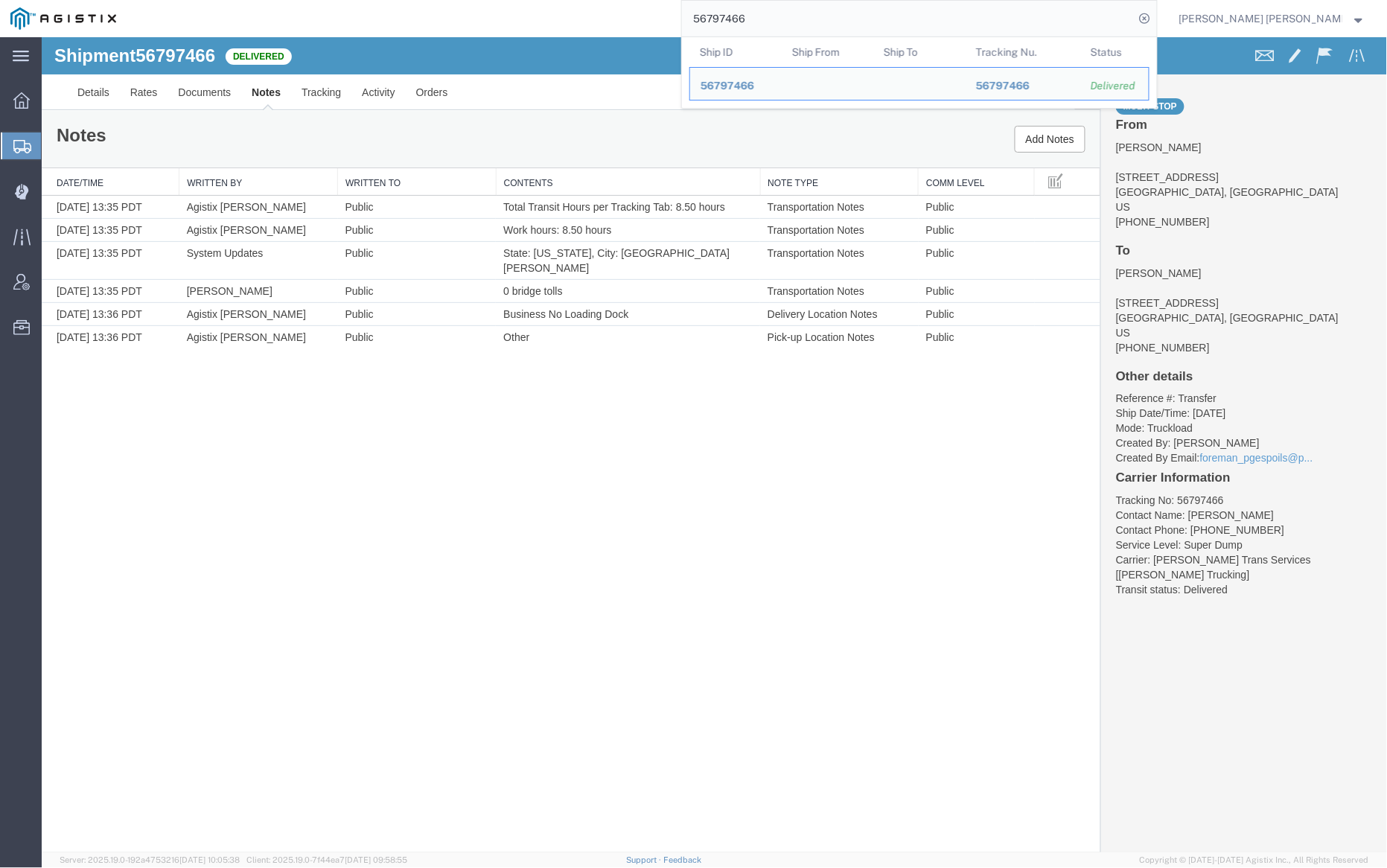
click at [788, 22] on input "56797466" at bounding box center [908, 18] width 453 height 35
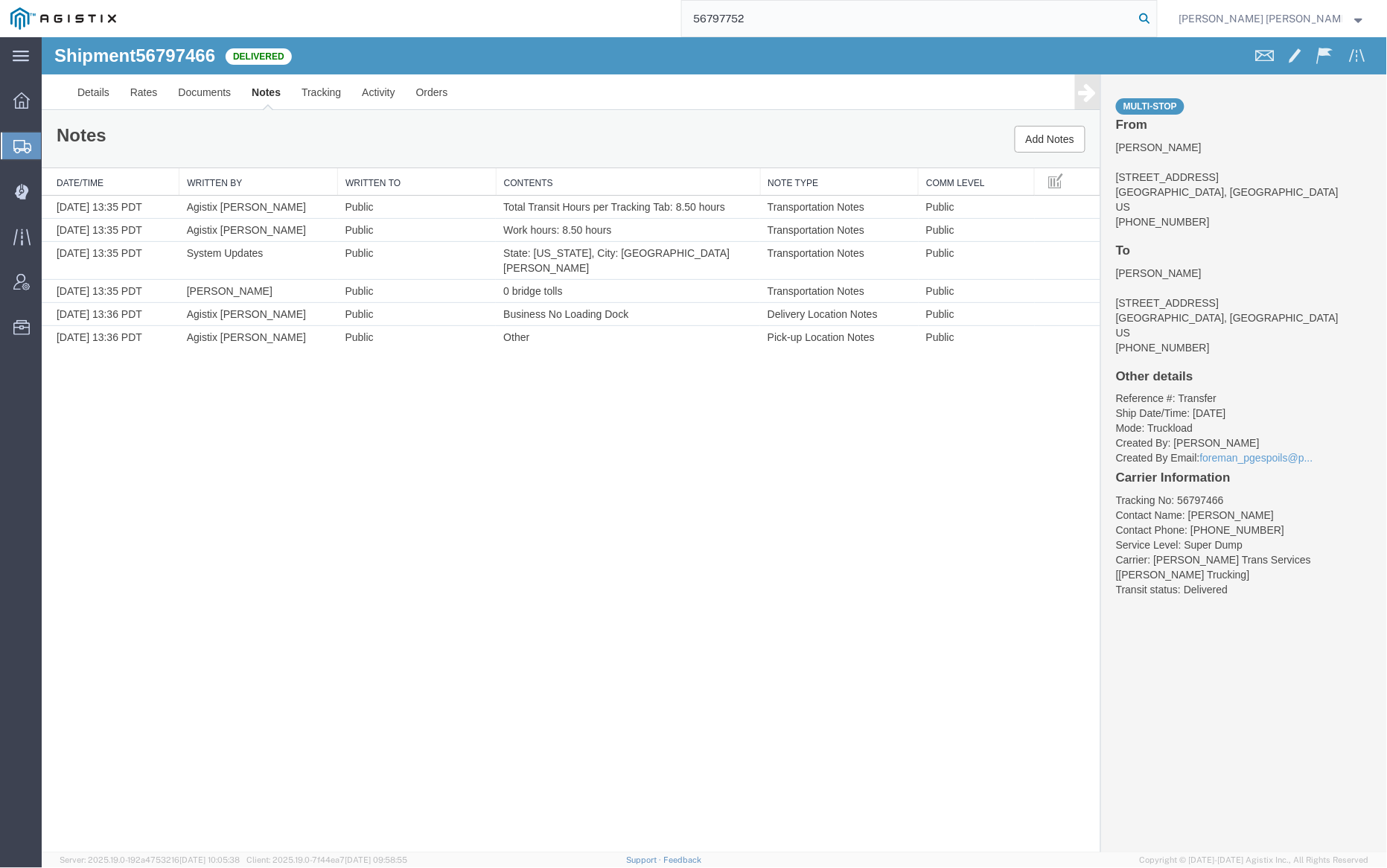
click at [1156, 21] on icon at bounding box center [1145, 18] width 21 height 21
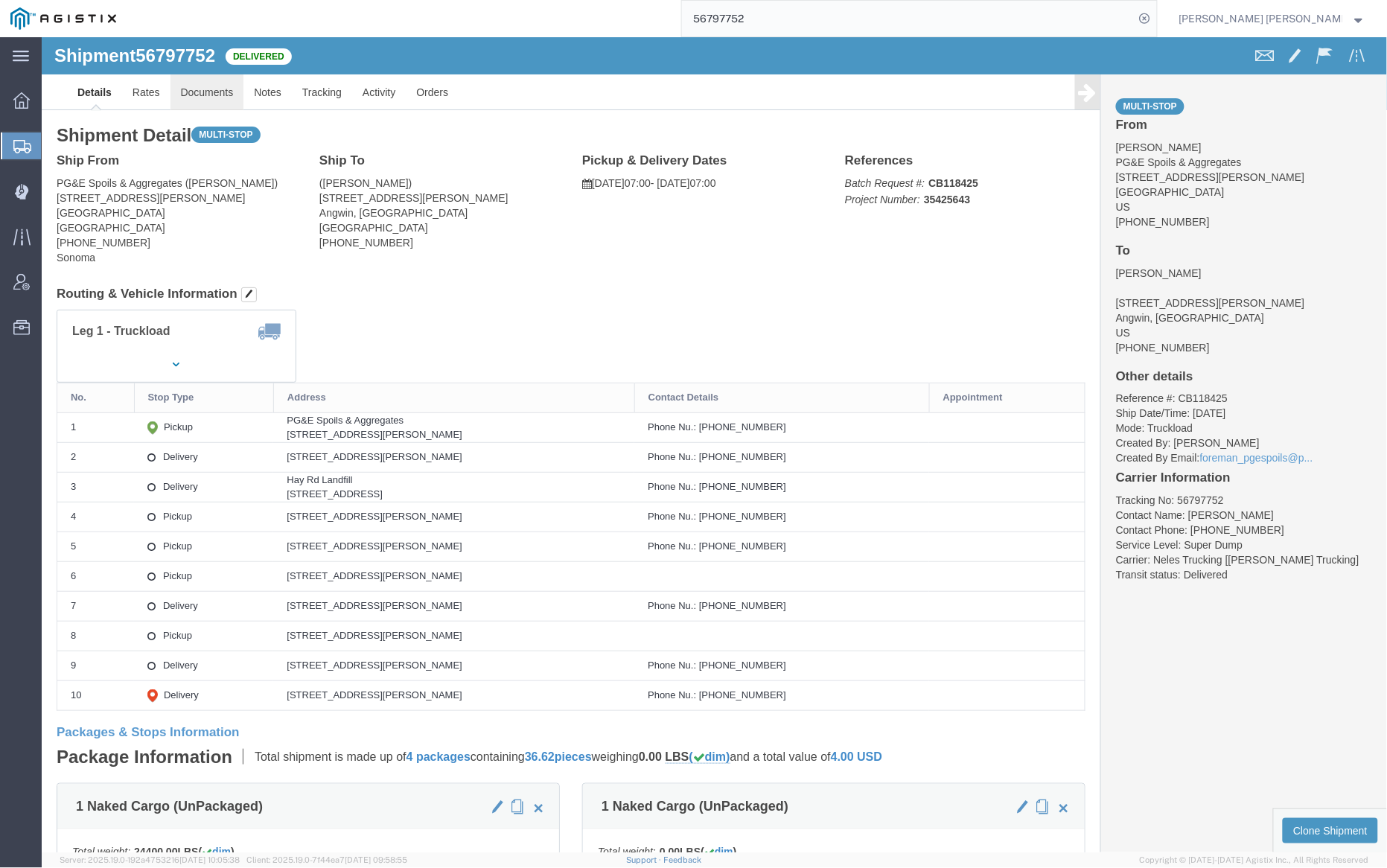
click link "Documents"
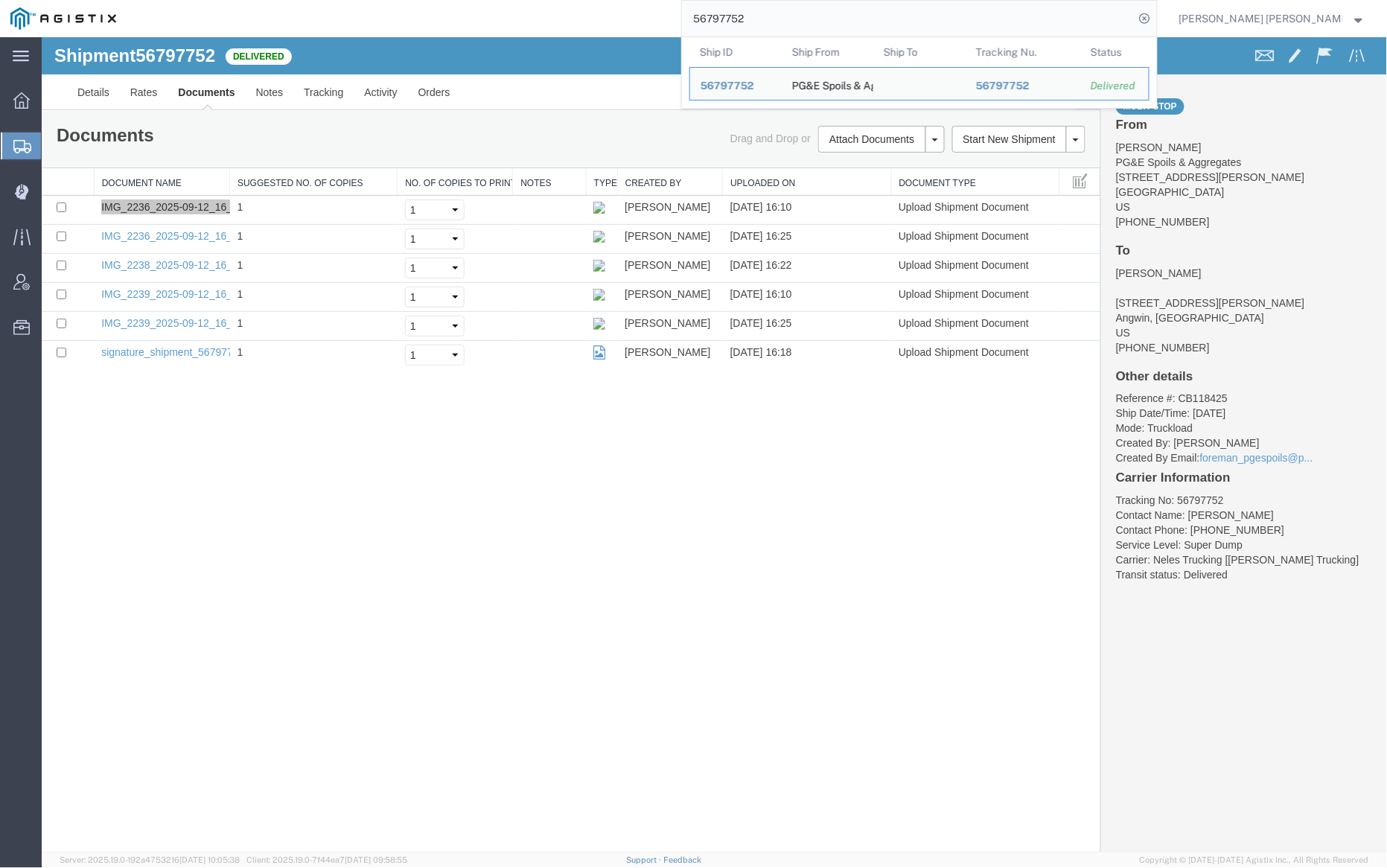
click at [807, 15] on input "56797752" at bounding box center [908, 18] width 453 height 35
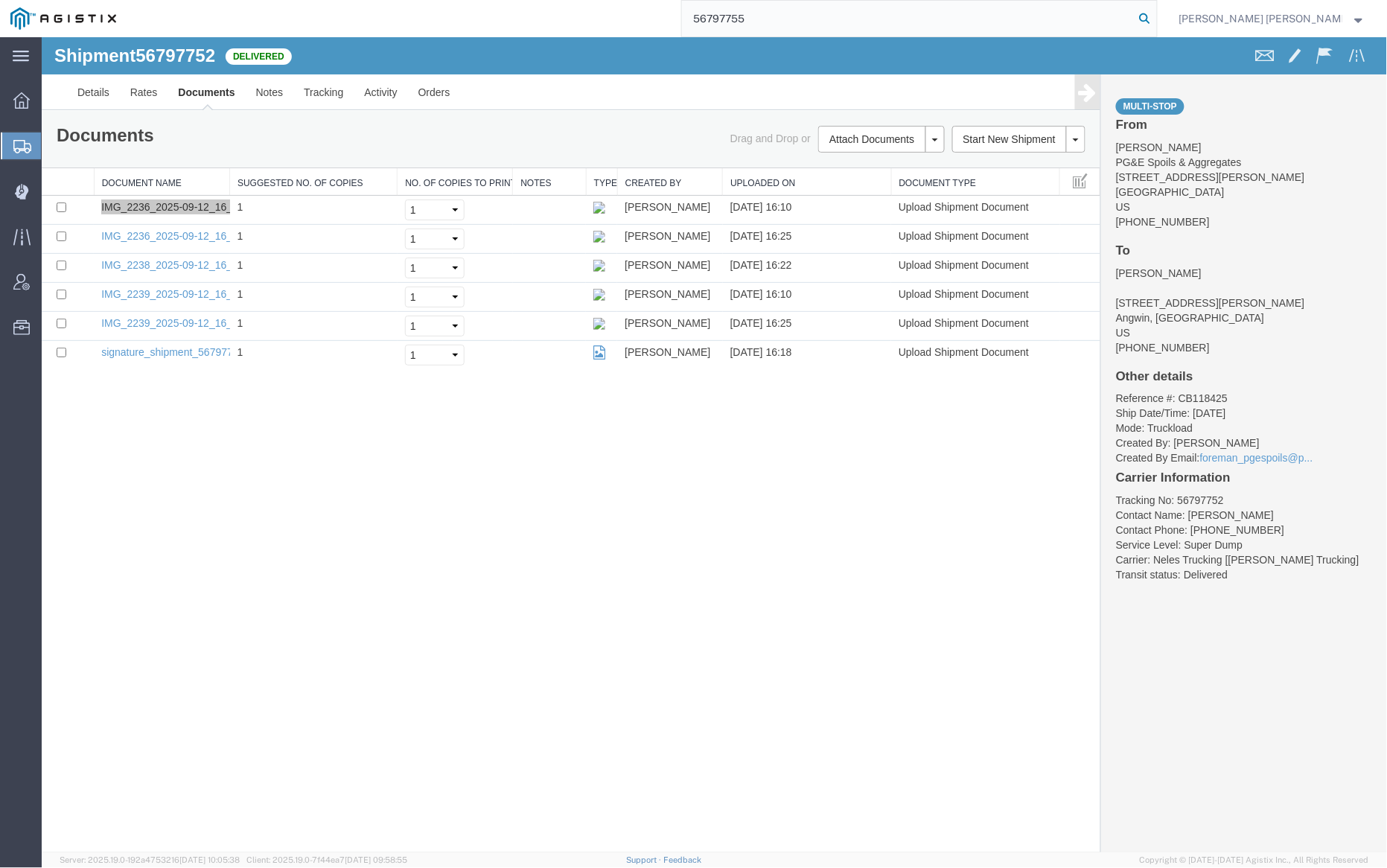
click at [1156, 17] on icon at bounding box center [1145, 18] width 21 height 21
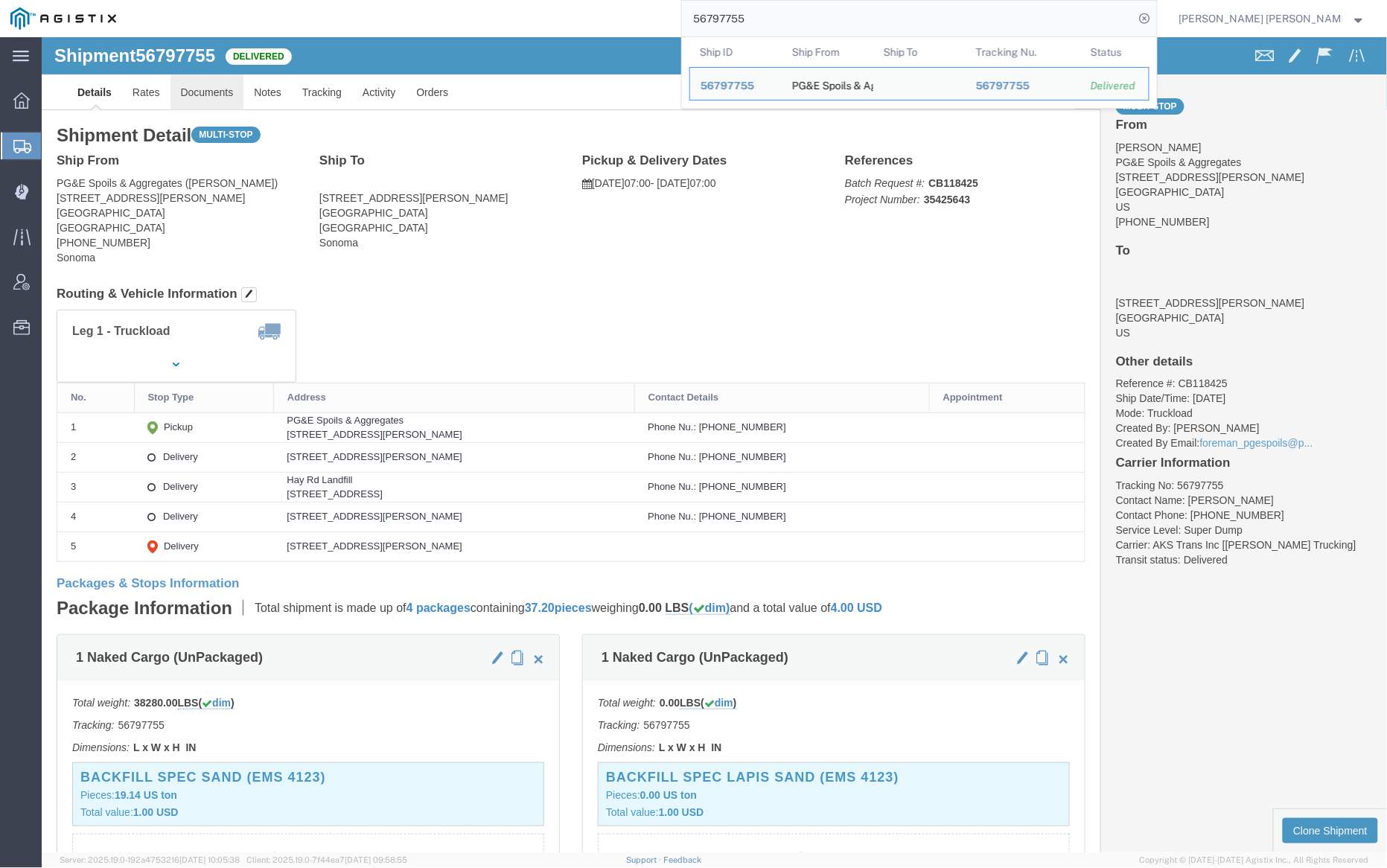
click link "Documents"
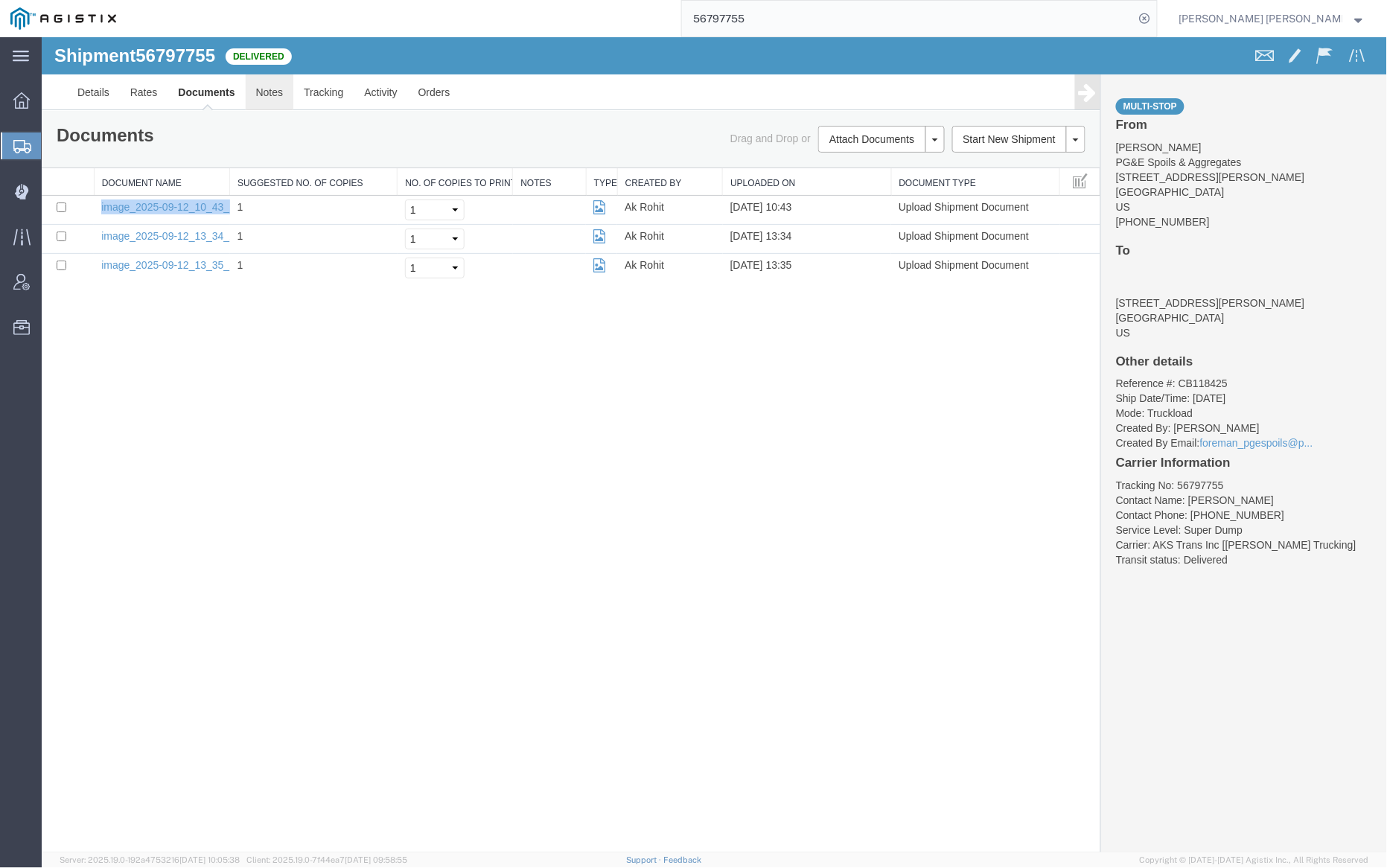
click at [277, 90] on link "Notes" at bounding box center [269, 91] width 48 height 35
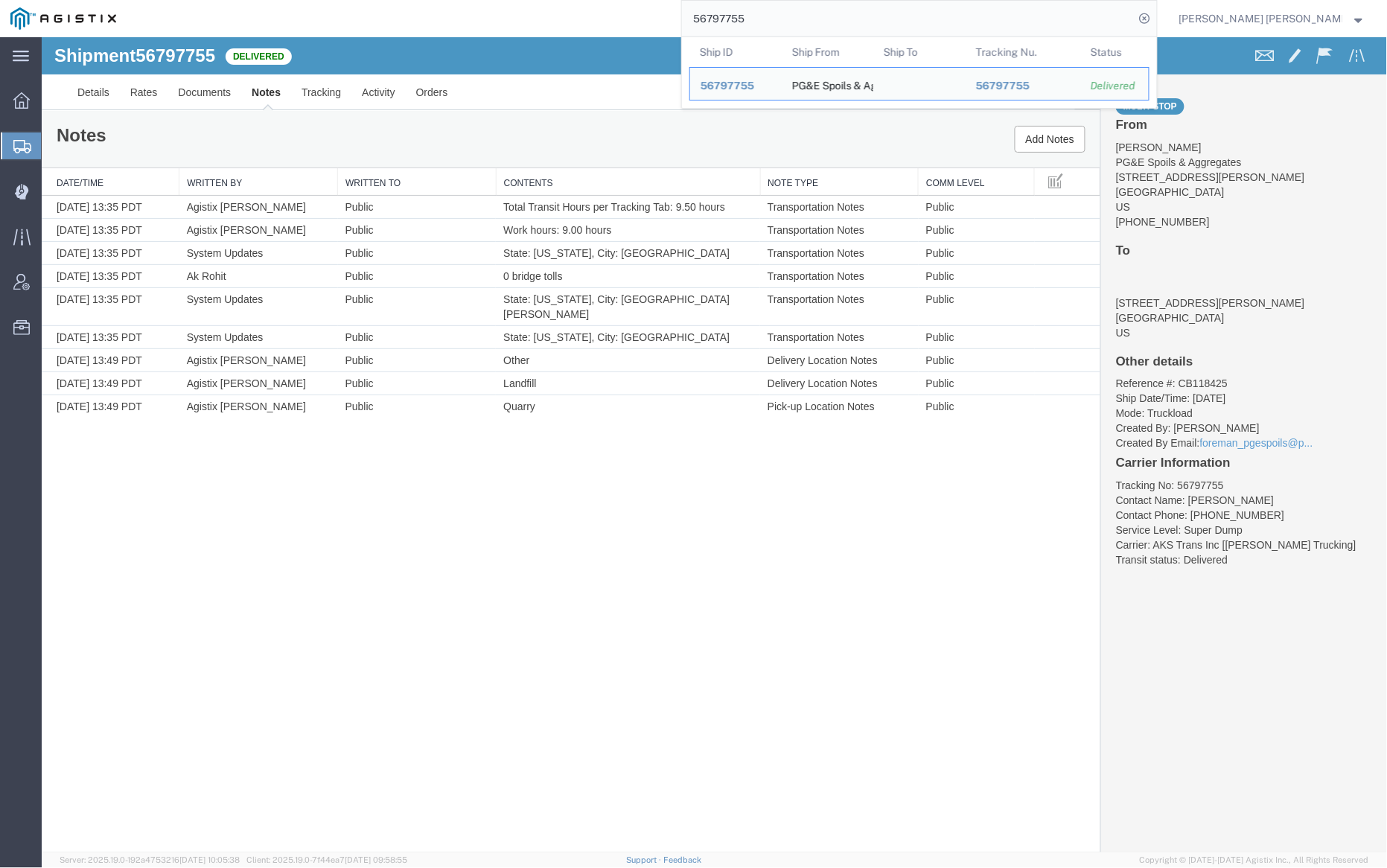
click at [803, 13] on input "56797755" at bounding box center [908, 18] width 453 height 35
paste input "7"
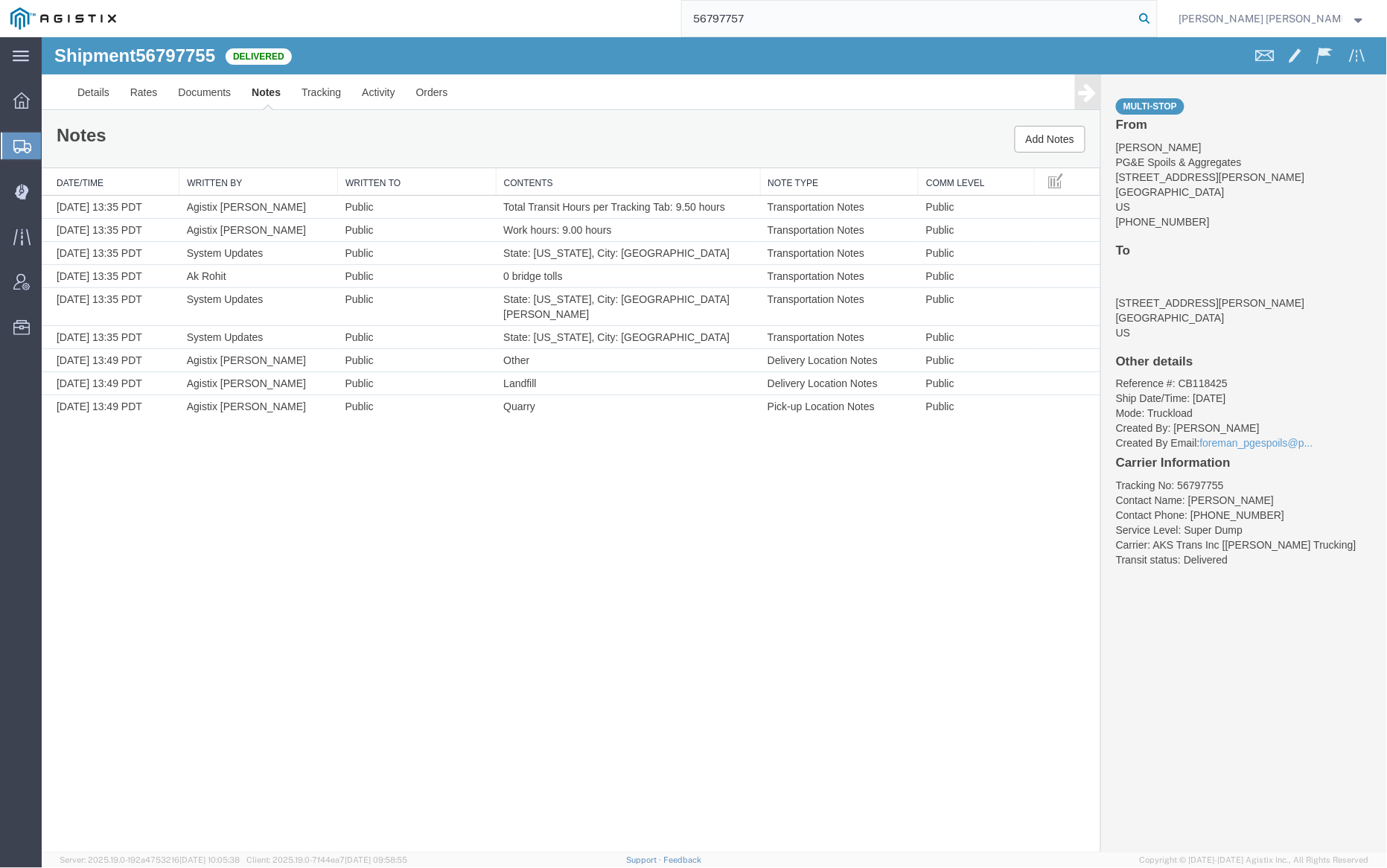
type input "56797757"
click at [1156, 15] on icon at bounding box center [1145, 18] width 21 height 21
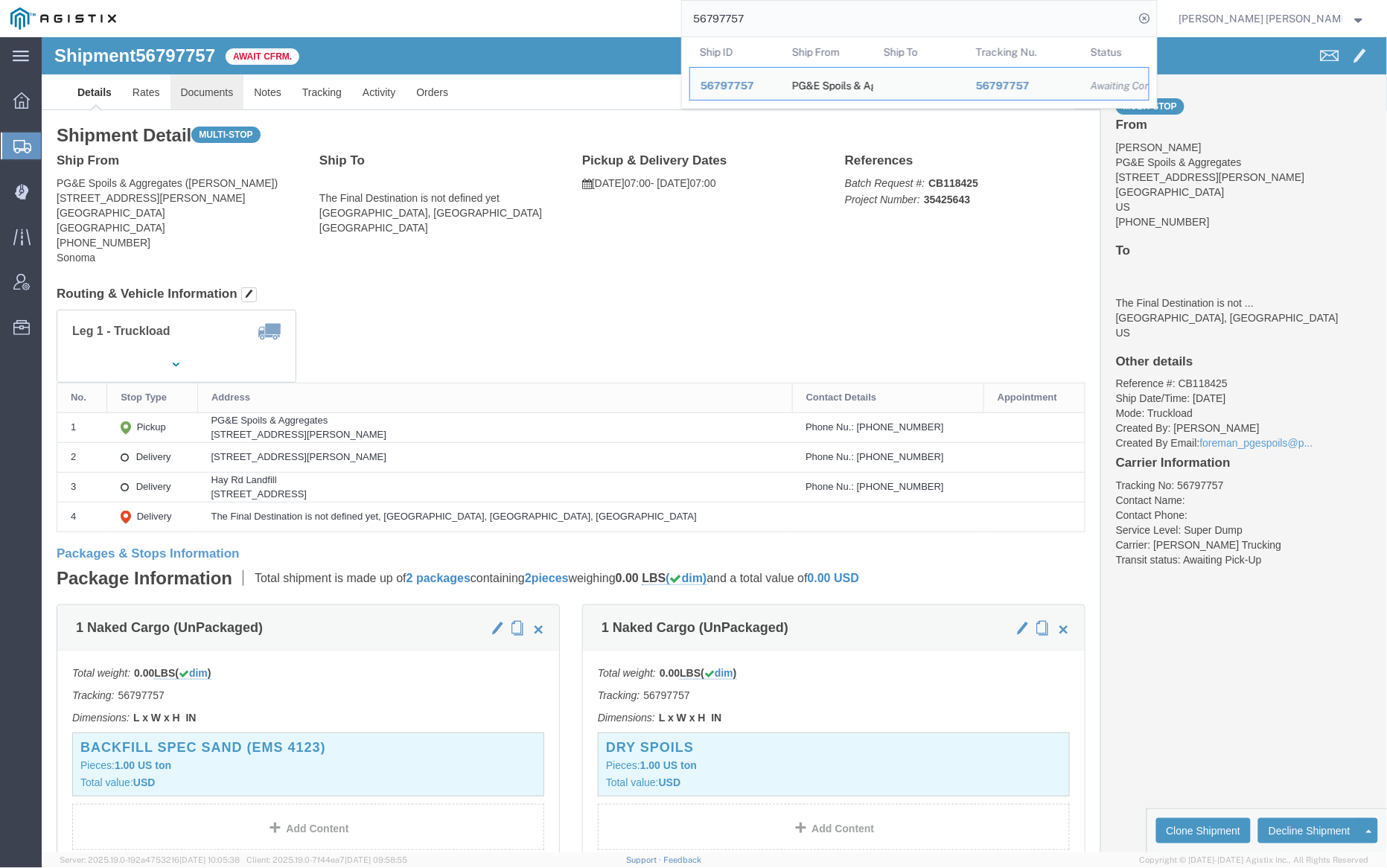
click link "Documents"
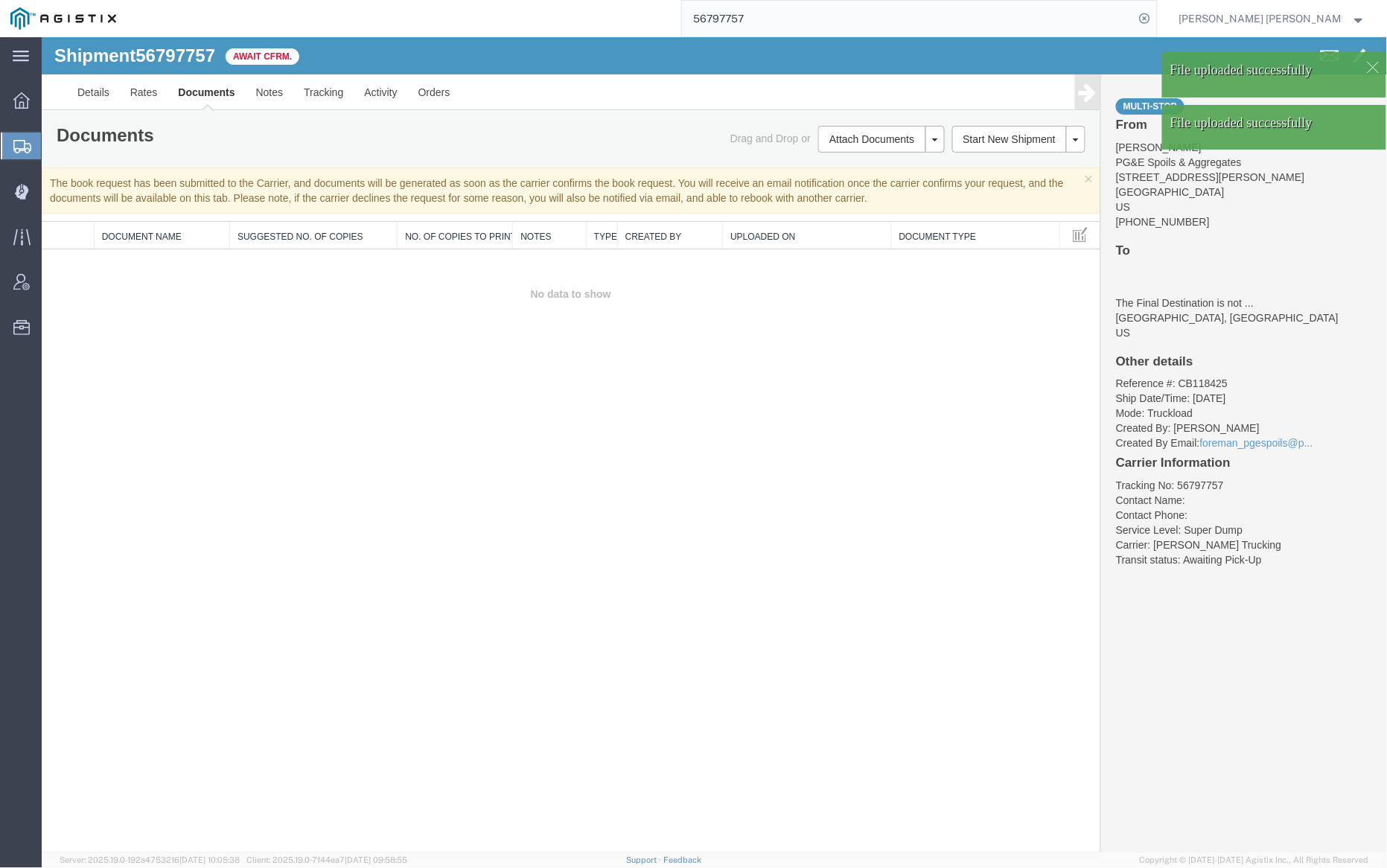
click at [201, 85] on link "Documents" at bounding box center [205, 91] width 78 height 35
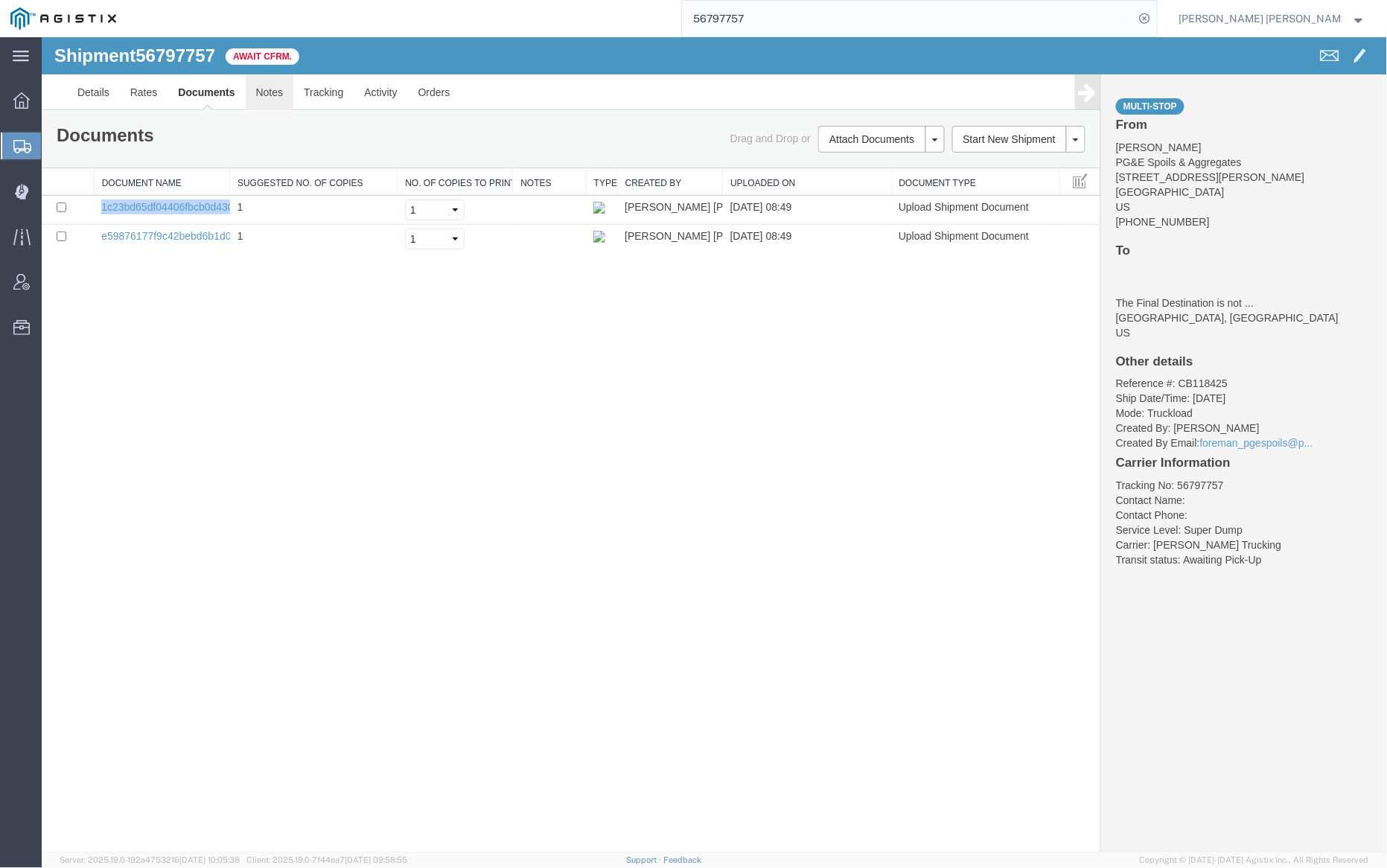
click at [268, 96] on link "Notes" at bounding box center [269, 91] width 48 height 35
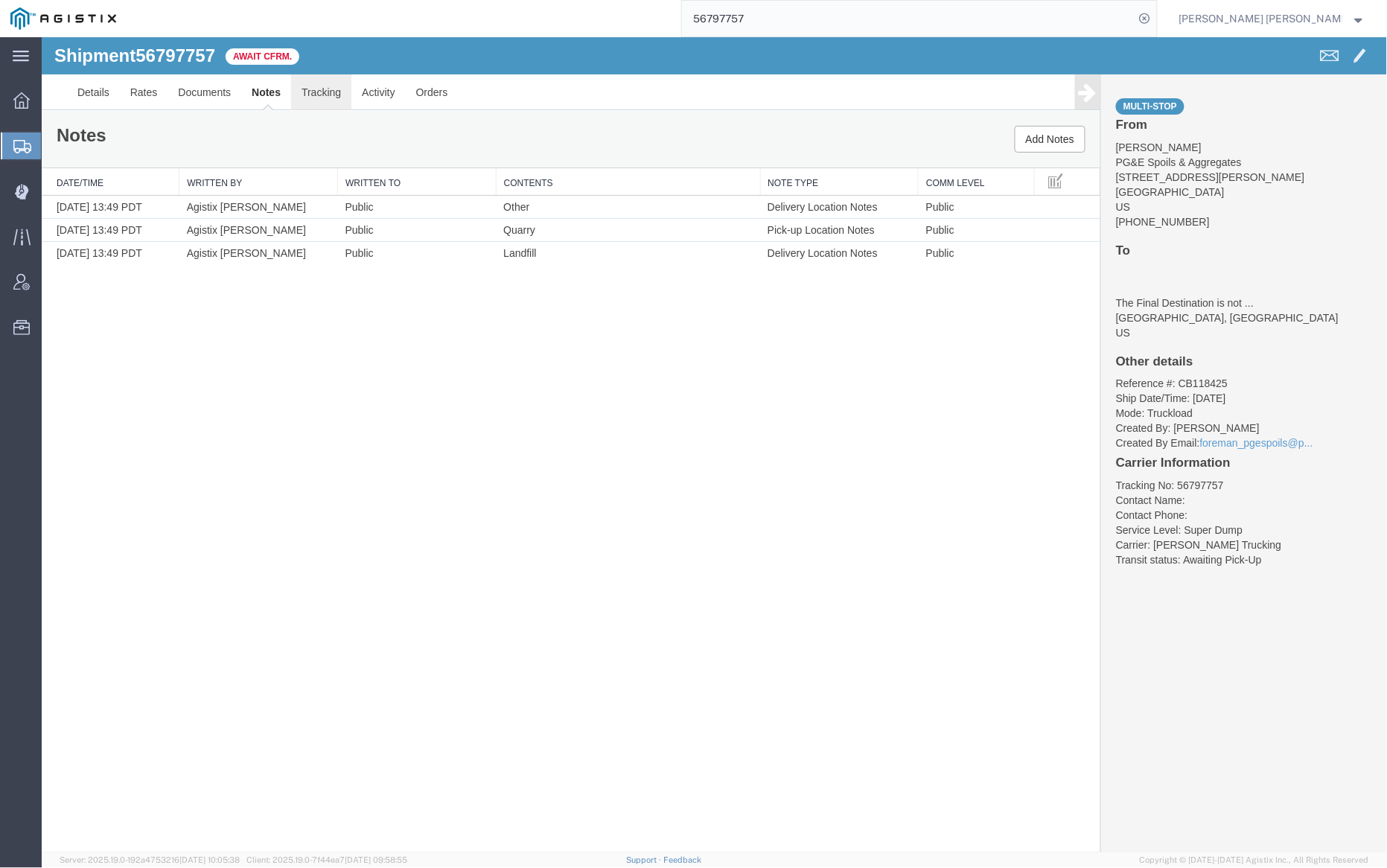
click at [325, 82] on link "Tracking" at bounding box center [321, 91] width 60 height 35
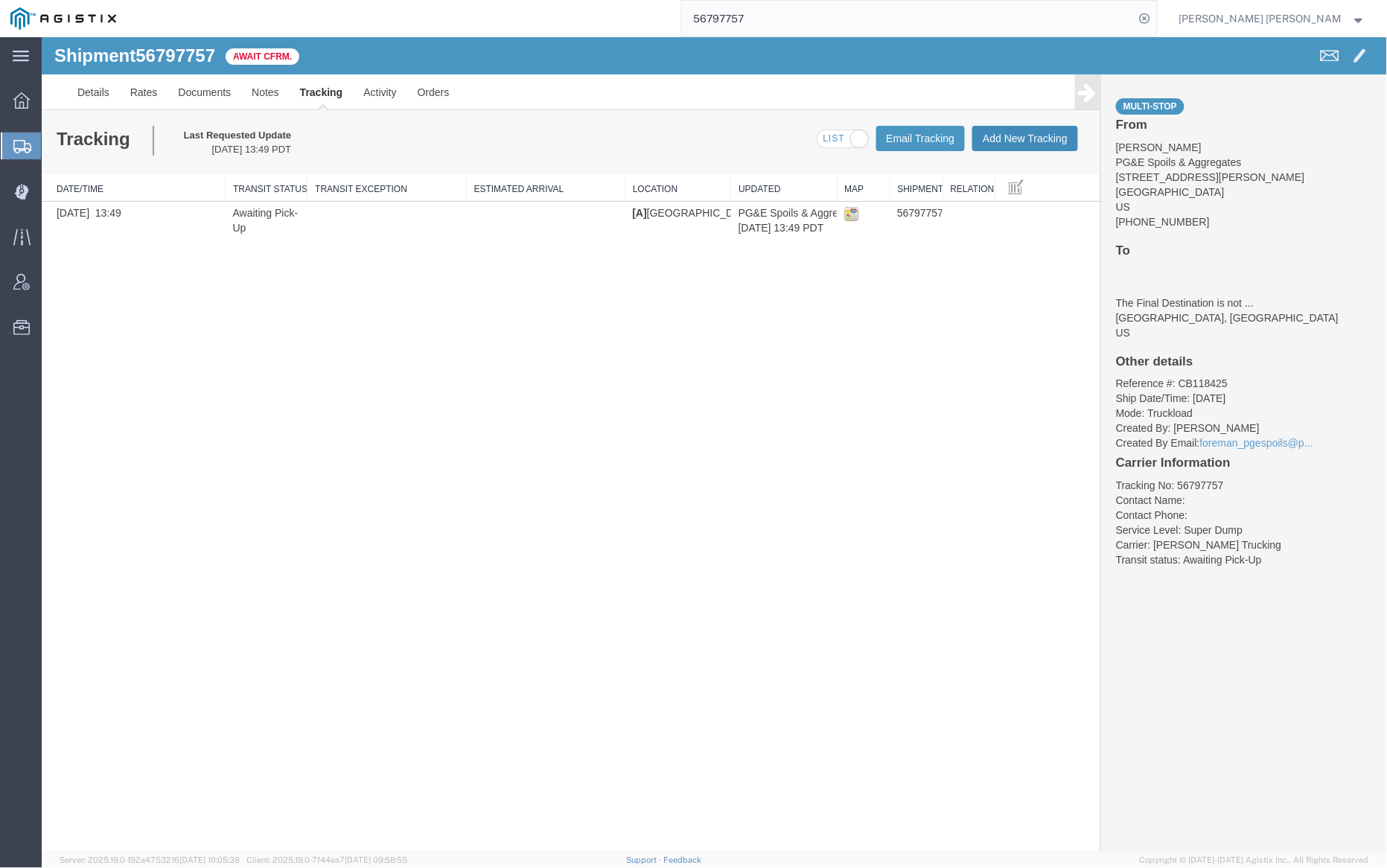
click at [1019, 141] on button "Add New Tracking" at bounding box center [1024, 138] width 105 height 25
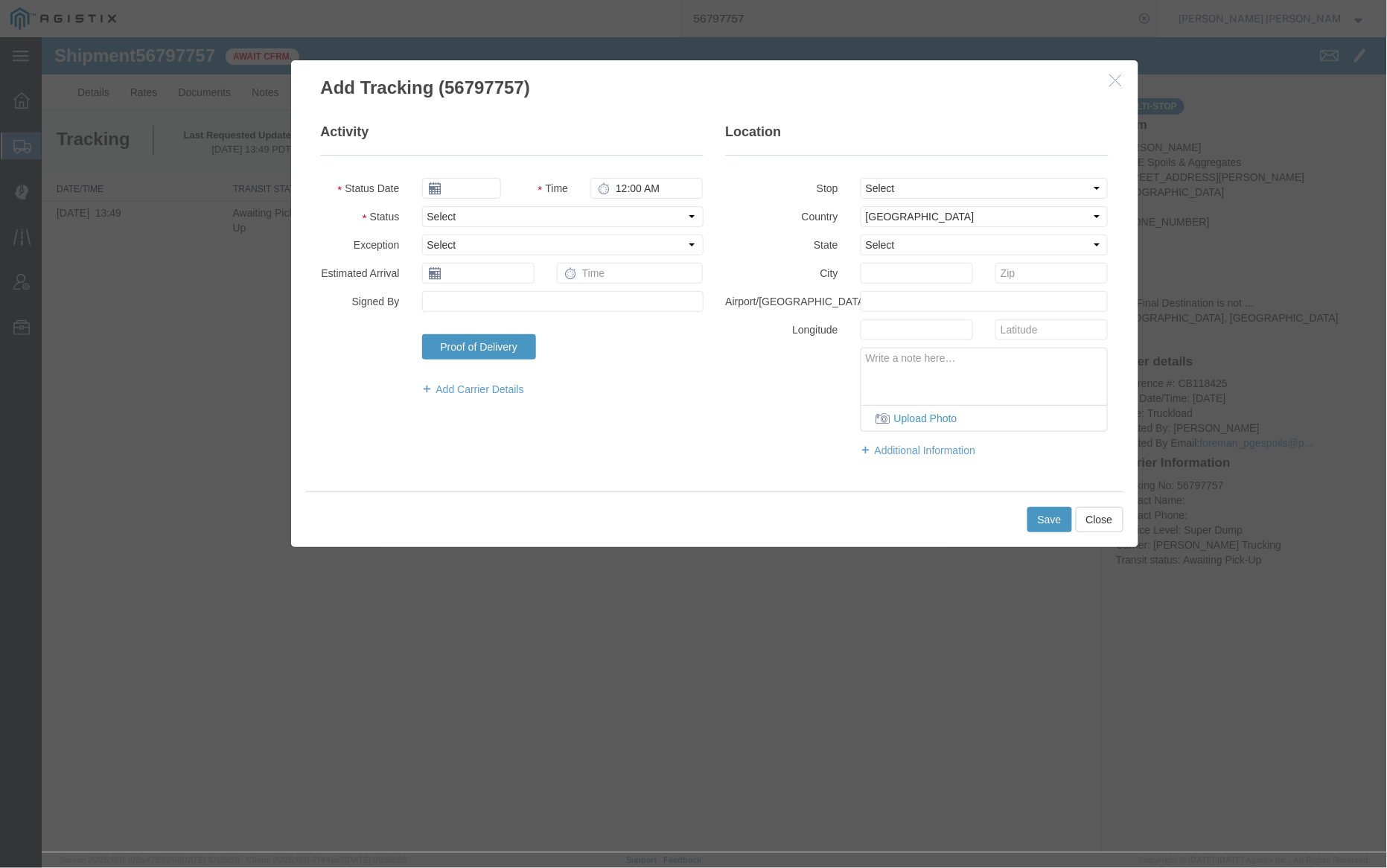
type input "09/15/2025"
type input "9:00 AM"
click at [466, 186] on input "09/15/2025" at bounding box center [461, 187] width 79 height 21
click at [544, 284] on td "12" at bounding box center [544, 280] width 22 height 22
type input "09/12/2025"
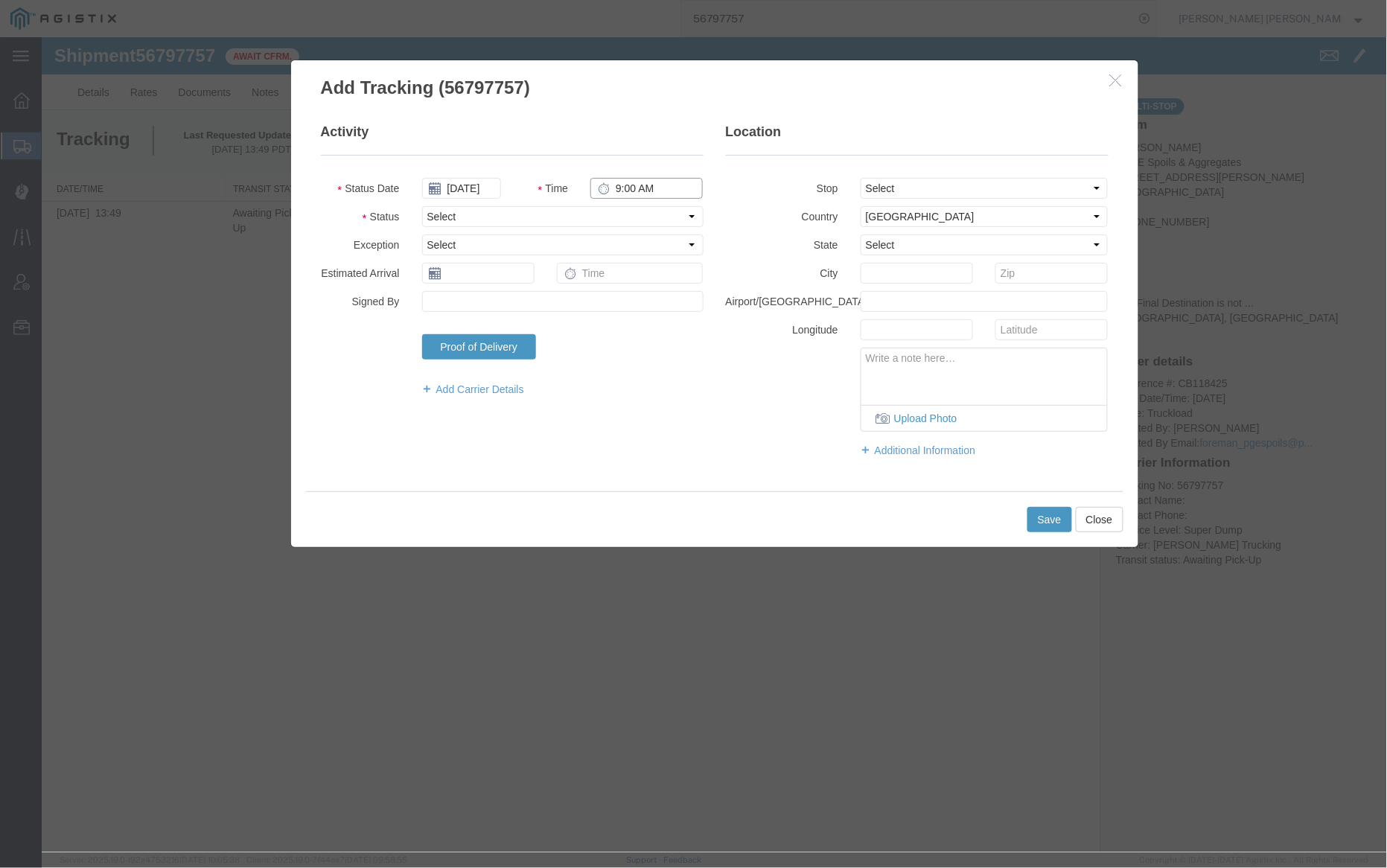
click at [617, 183] on input "9:00 AM" at bounding box center [646, 187] width 112 height 21
type input "7:00 AM"
click at [609, 215] on select "Select Arrival Notice Available Arrival Notice Imported Arrive at Delivery Loca…" at bounding box center [562, 215] width 281 height 21
select select "ARVPULOC"
click at [421, 205] on select "Select Arrival Notice Available Arrival Notice Imported Arrive at Delivery Loca…" at bounding box center [562, 215] width 281 height 21
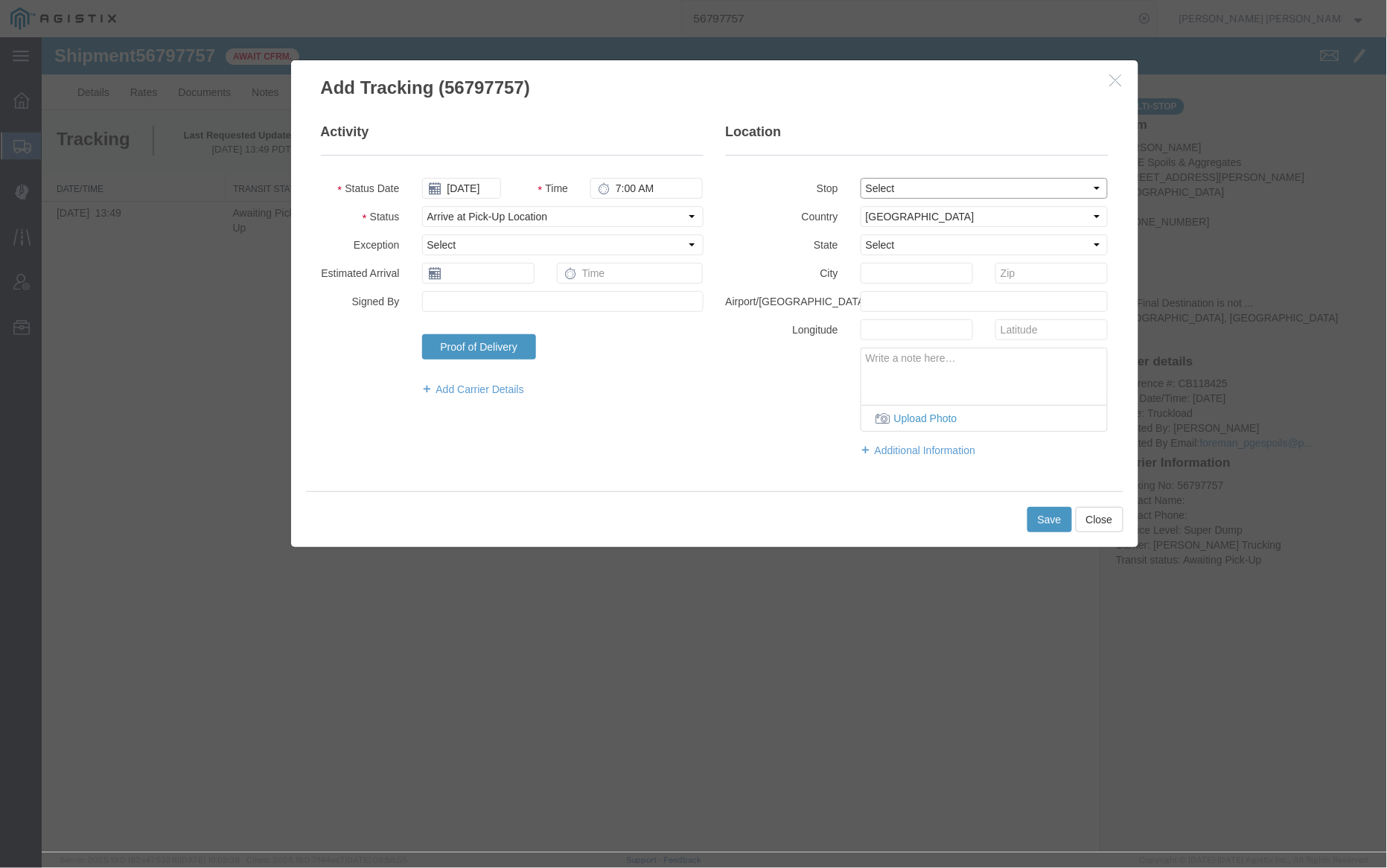
click at [867, 193] on select "Select From: 4611 Porter Creek Rd, Santa Rosa, CA, 95404, US Stop 2: 910 Howell…" at bounding box center [983, 187] width 248 height 21
select select "{"pickupDeliveryInfoId": "122892600","pickupOrDelivery": "P","stopNum": "1","lo…"
click at [860, 177] on select "Select From: 4611 Porter Creek Rd, Santa Rosa, CA, 95404, US Stop 2: 910 Howell…" at bounding box center [983, 187] width 248 height 21
select select "CA"
type input "Santa Rosa"
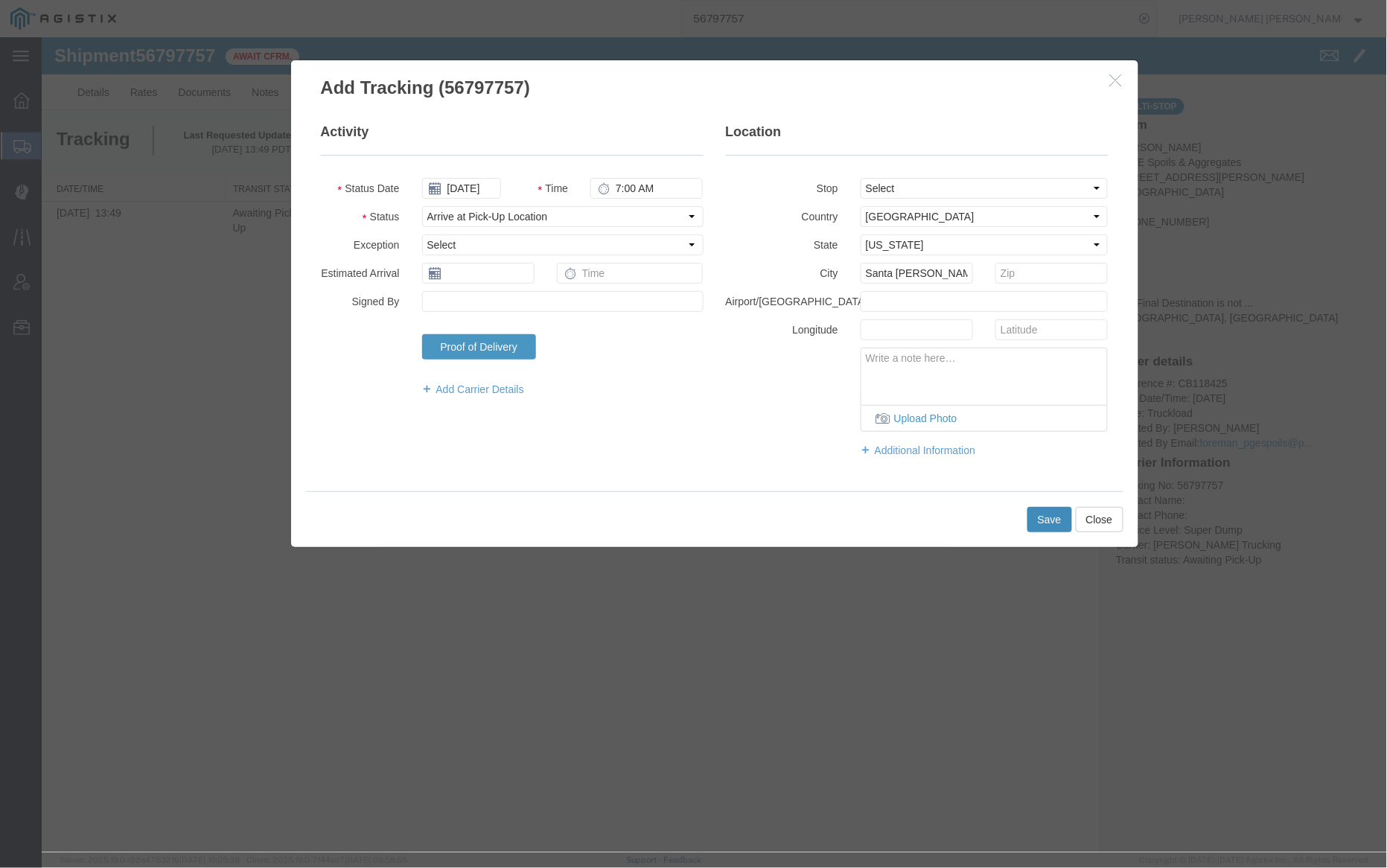
click at [1041, 521] on button "Save" at bounding box center [1049, 518] width 45 height 25
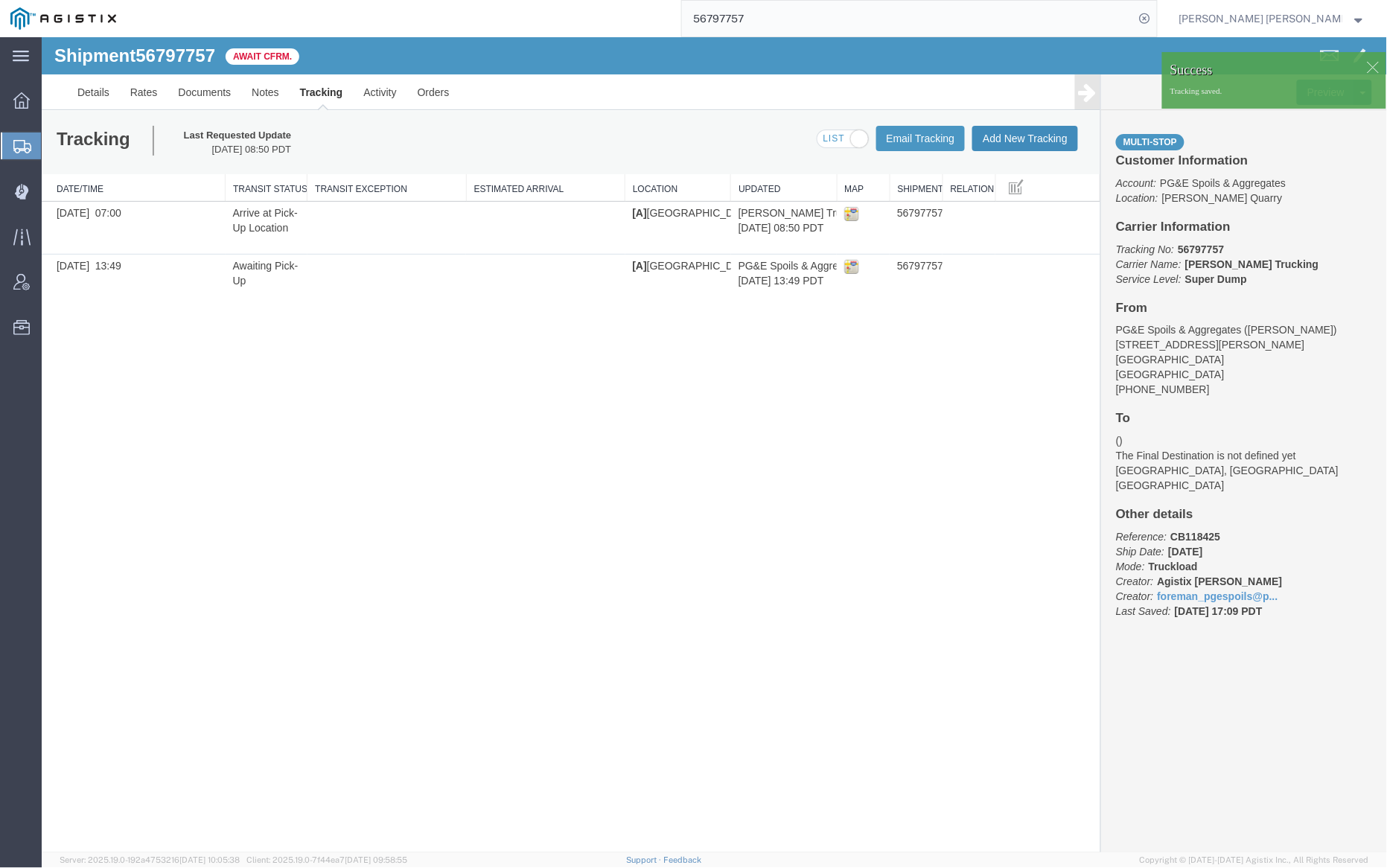
click at [1046, 138] on button "Add New Tracking" at bounding box center [1024, 138] width 105 height 25
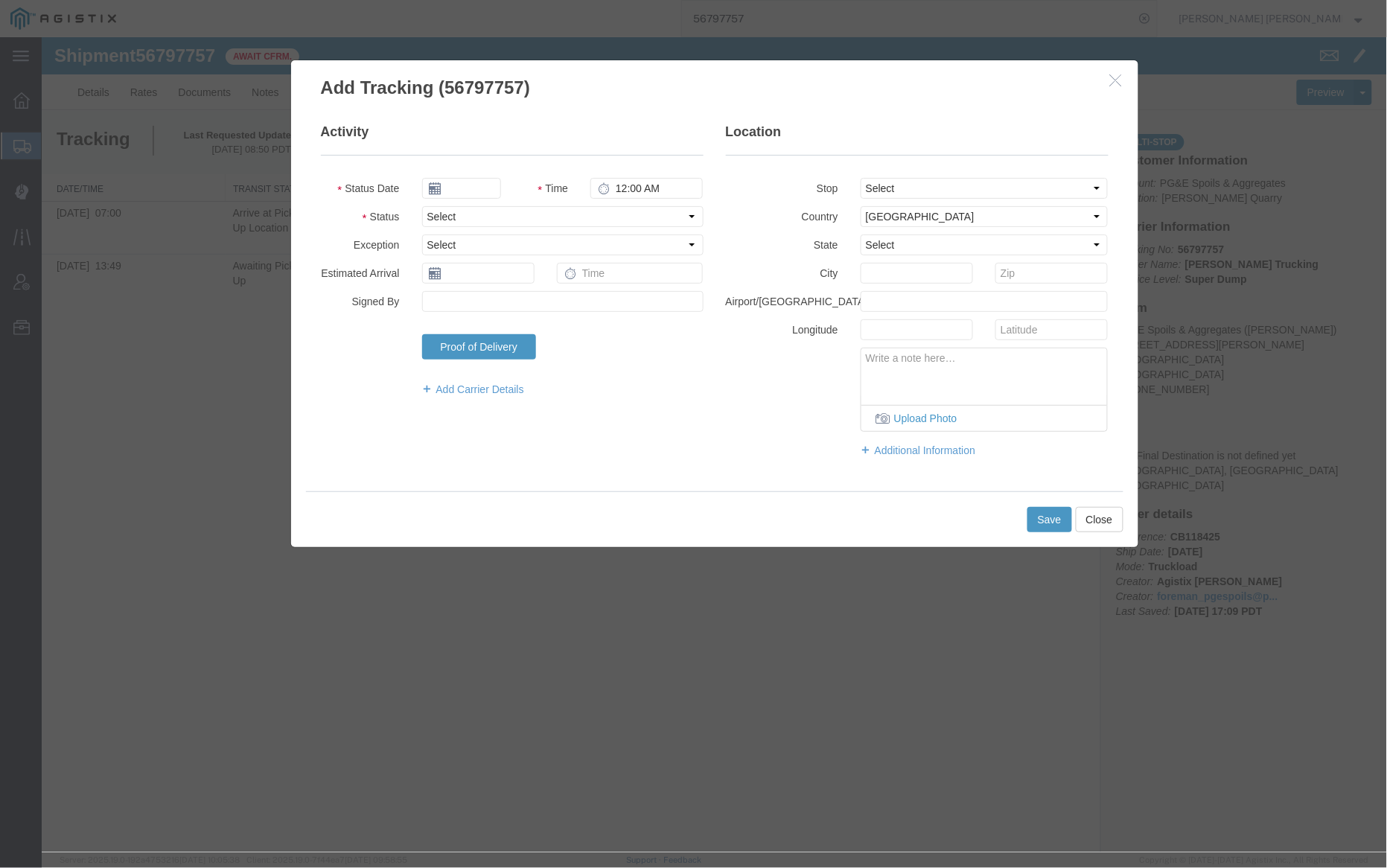
type input "09/15/2025"
click at [615, 188] on input "9:00 AM" at bounding box center [646, 187] width 112 height 21
drag, startPoint x: 650, startPoint y: 185, endPoint x: 678, endPoint y: 185, distance: 28.0
click at [650, 185] on input "12:00 AM" at bounding box center [646, 187] width 112 height 21
type input "12:00 PM"
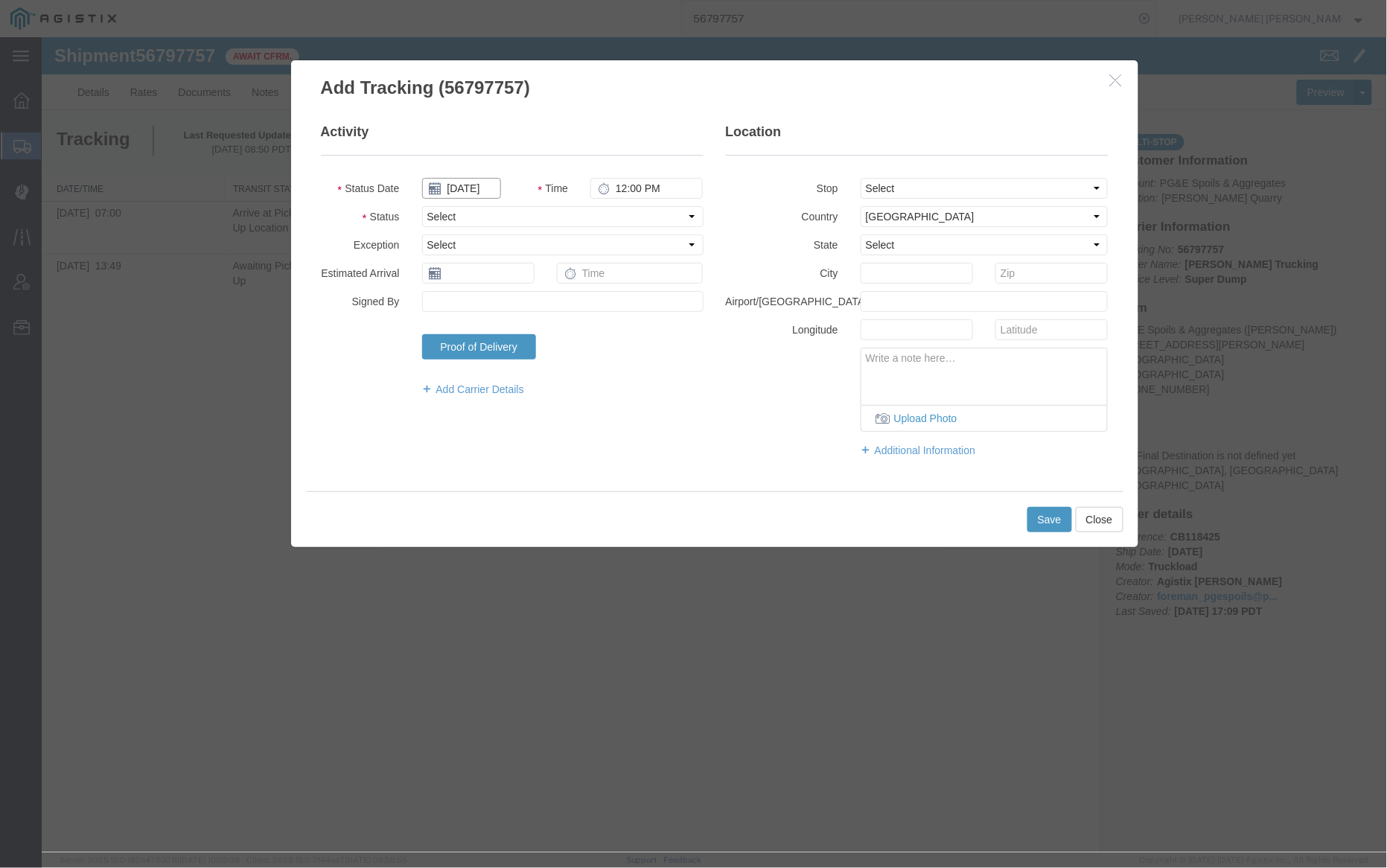
click at [456, 190] on input "09/15/2025" at bounding box center [461, 187] width 79 height 21
click at [550, 276] on td "12" at bounding box center [544, 280] width 22 height 22
type input "09/12/2025"
click at [477, 216] on select "Select Arrival Notice Available Arrival Notice Imported Arrive at Delivery Loca…" at bounding box center [562, 215] width 281 height 21
select select "DELIVRED"
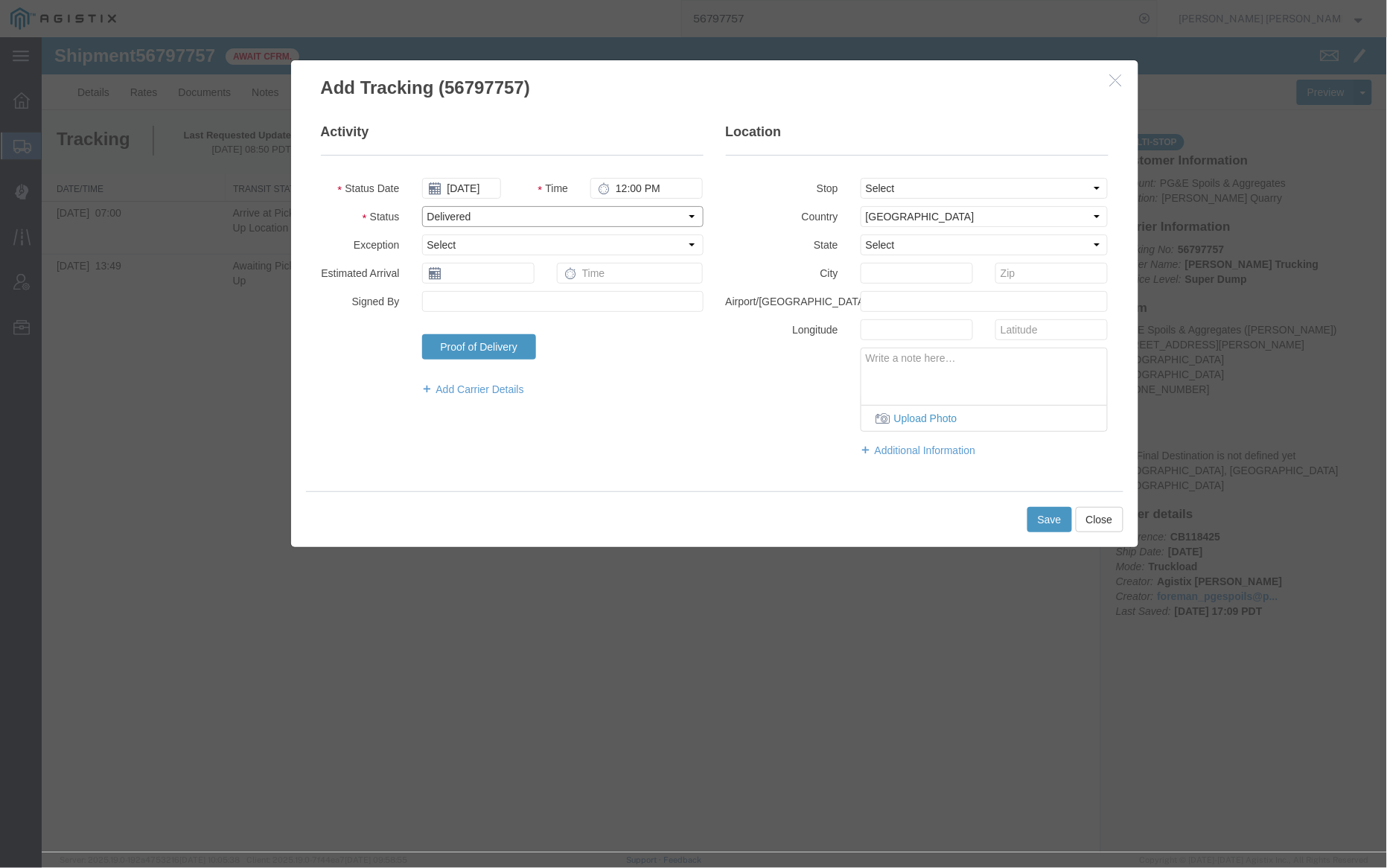
click at [421, 205] on select "Select Arrival Notice Available Arrival Notice Imported Arrive at Delivery Loca…" at bounding box center [562, 215] width 281 height 21
click at [975, 187] on select "Select From: 4611 Porter Creek Rd, Santa Rosa, CA, 95404, US Stop 2: 910 Howell…" at bounding box center [983, 187] width 248 height 21
select select "{"pickupDeliveryInfoId": "122892600","pickupOrDelivery": "P","stopNum": "1","lo…"
click at [860, 177] on select "Select From: 4611 Porter Creek Rd, Santa Rosa, CA, 95404, US Stop 2: 910 Howell…" at bounding box center [983, 187] width 248 height 21
select select "CA"
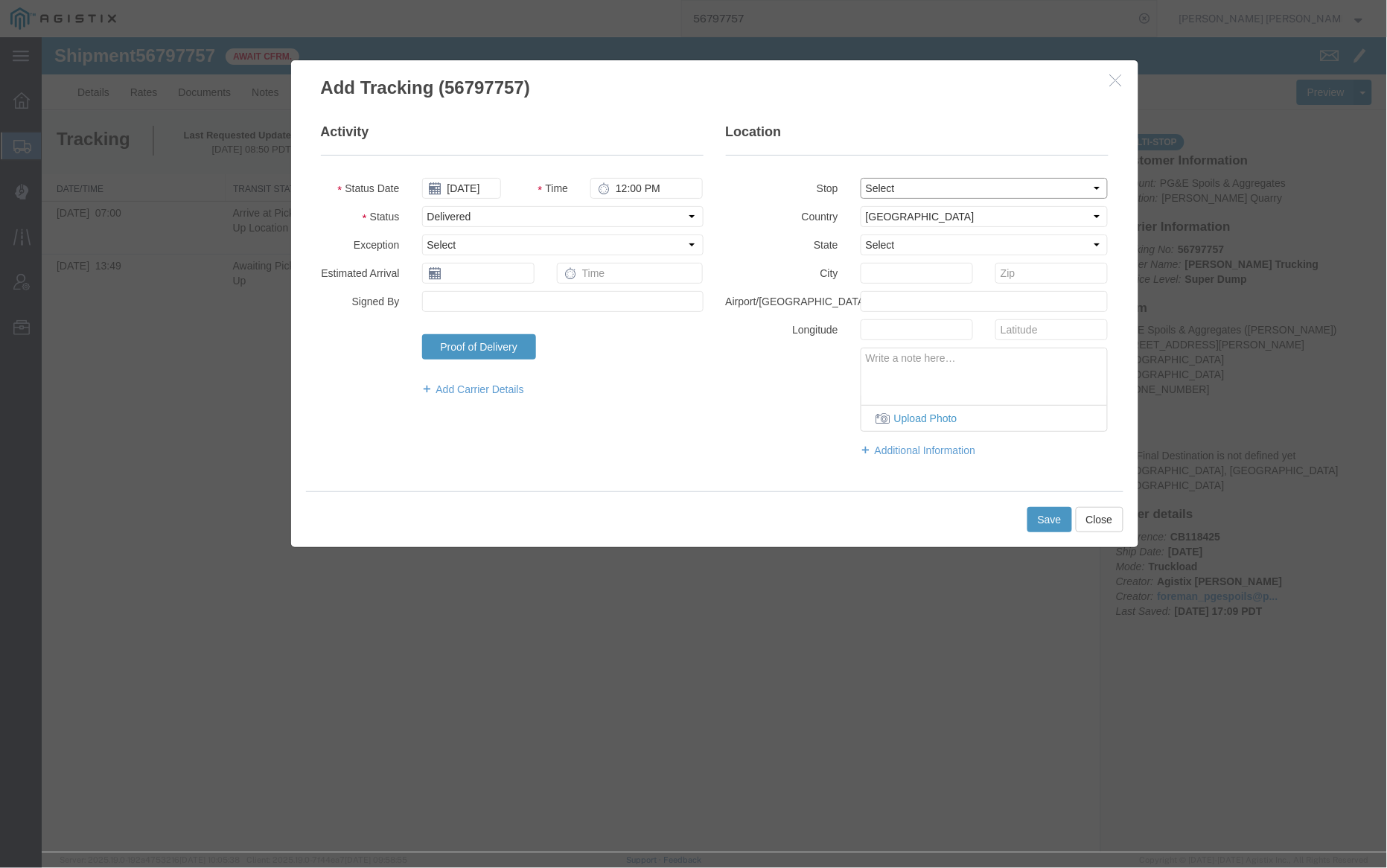
type input "Santa Rosa"
click at [1039, 519] on button "Save" at bounding box center [1049, 518] width 45 height 25
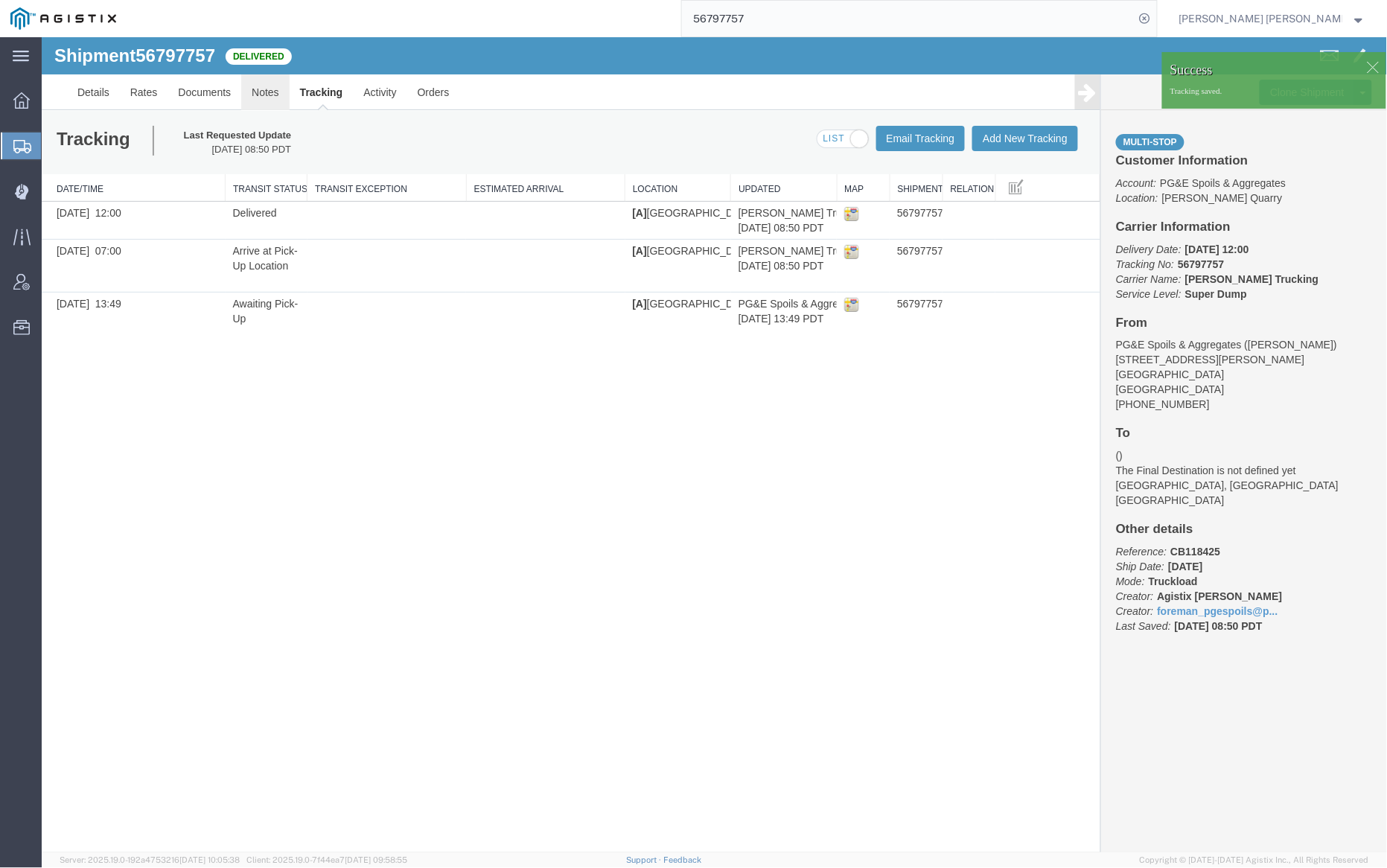
click at [257, 91] on link "Notes" at bounding box center [264, 91] width 48 height 35
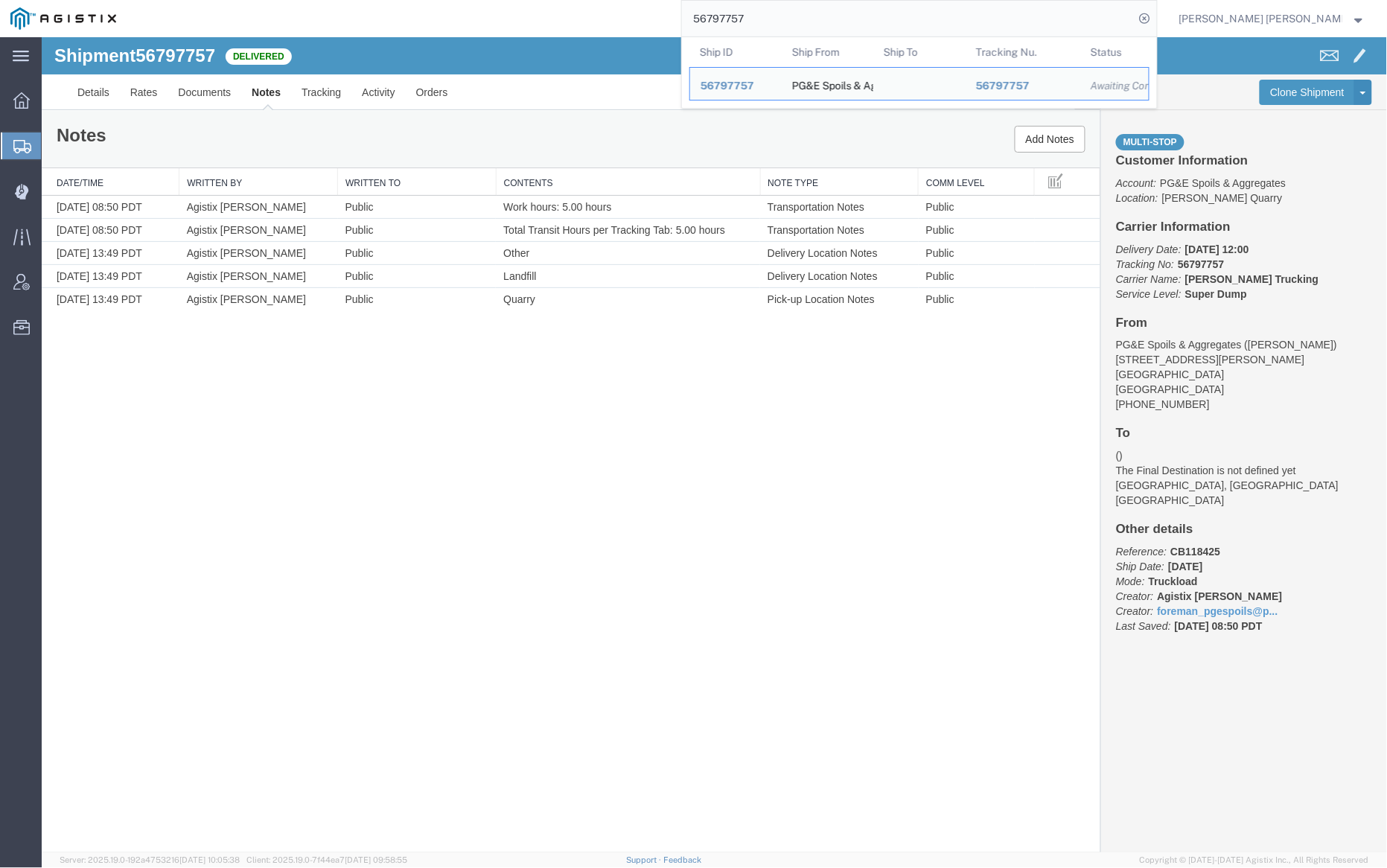
click at [777, 26] on input "56797757" at bounding box center [908, 18] width 453 height 35
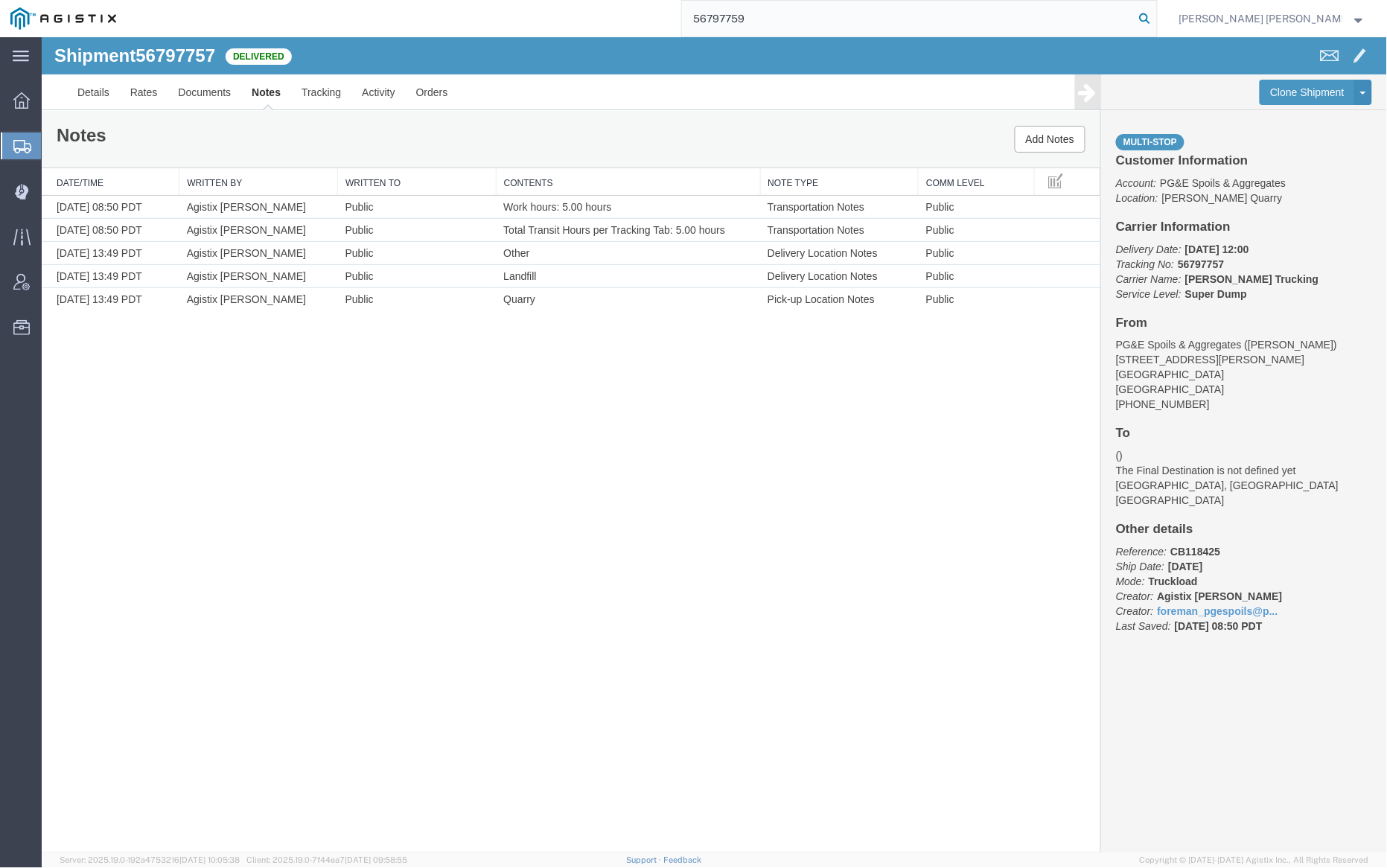
click at [1156, 17] on icon at bounding box center [1145, 18] width 21 height 21
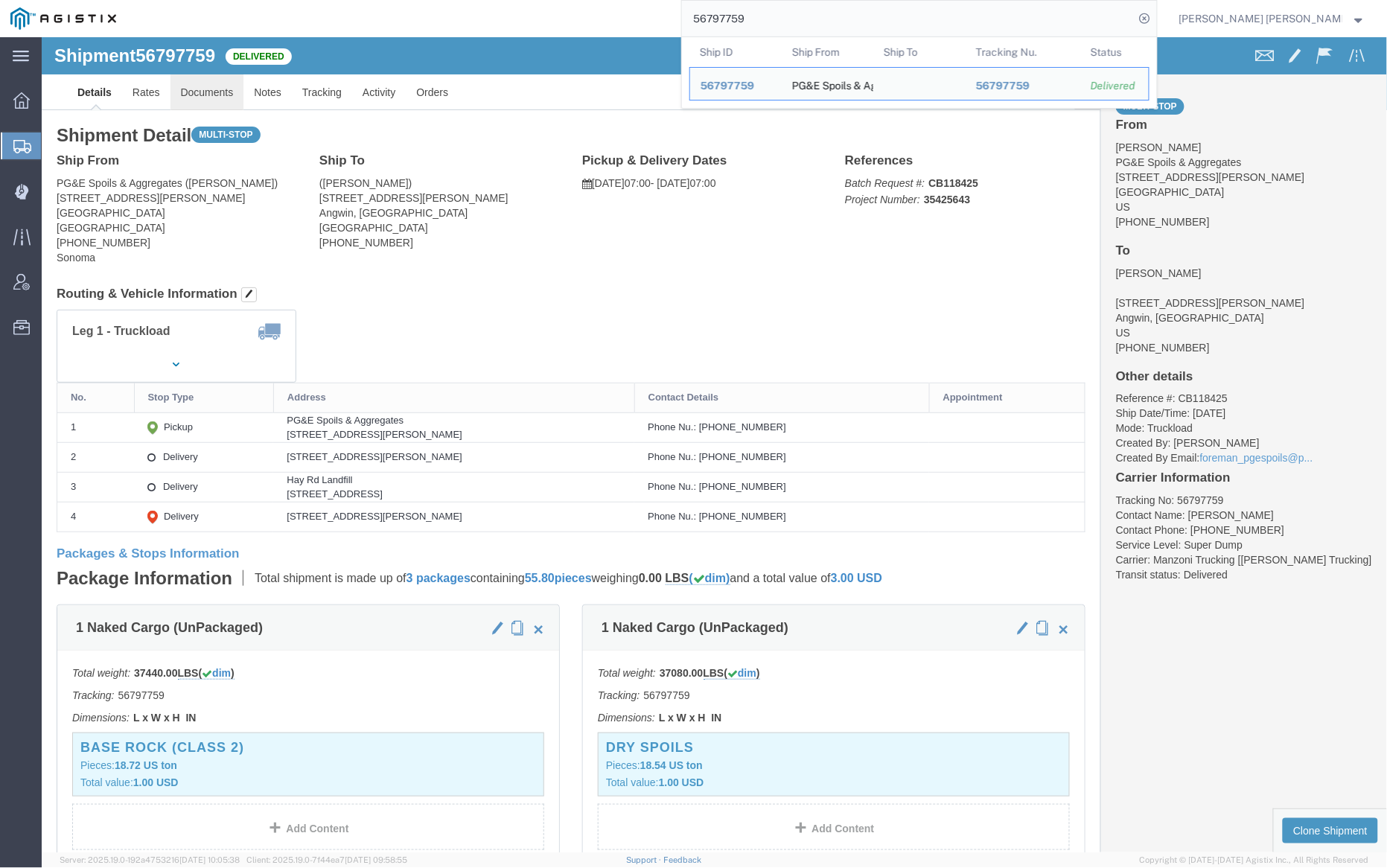
click link "Documents"
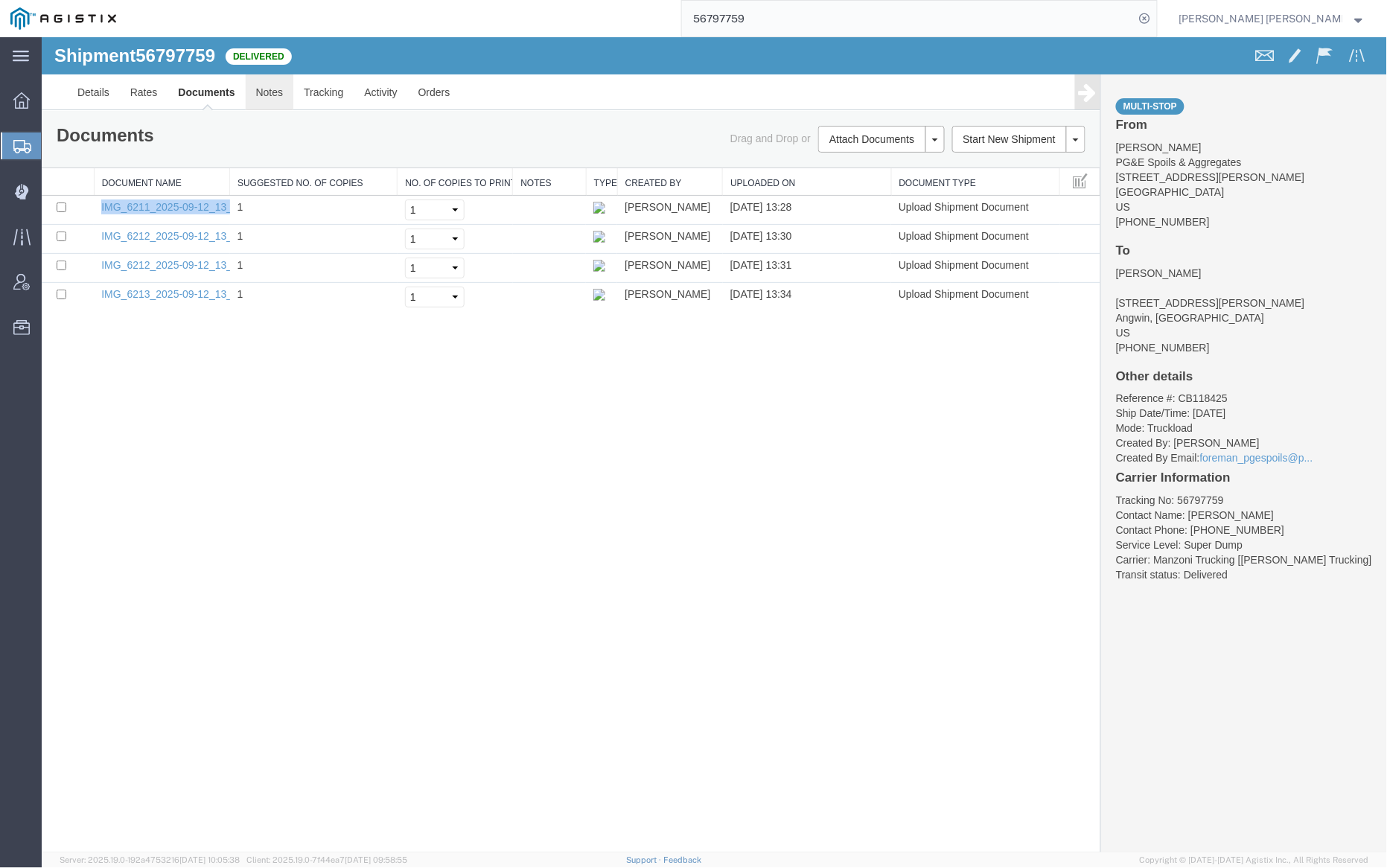
click at [270, 90] on link "Notes" at bounding box center [269, 91] width 48 height 35
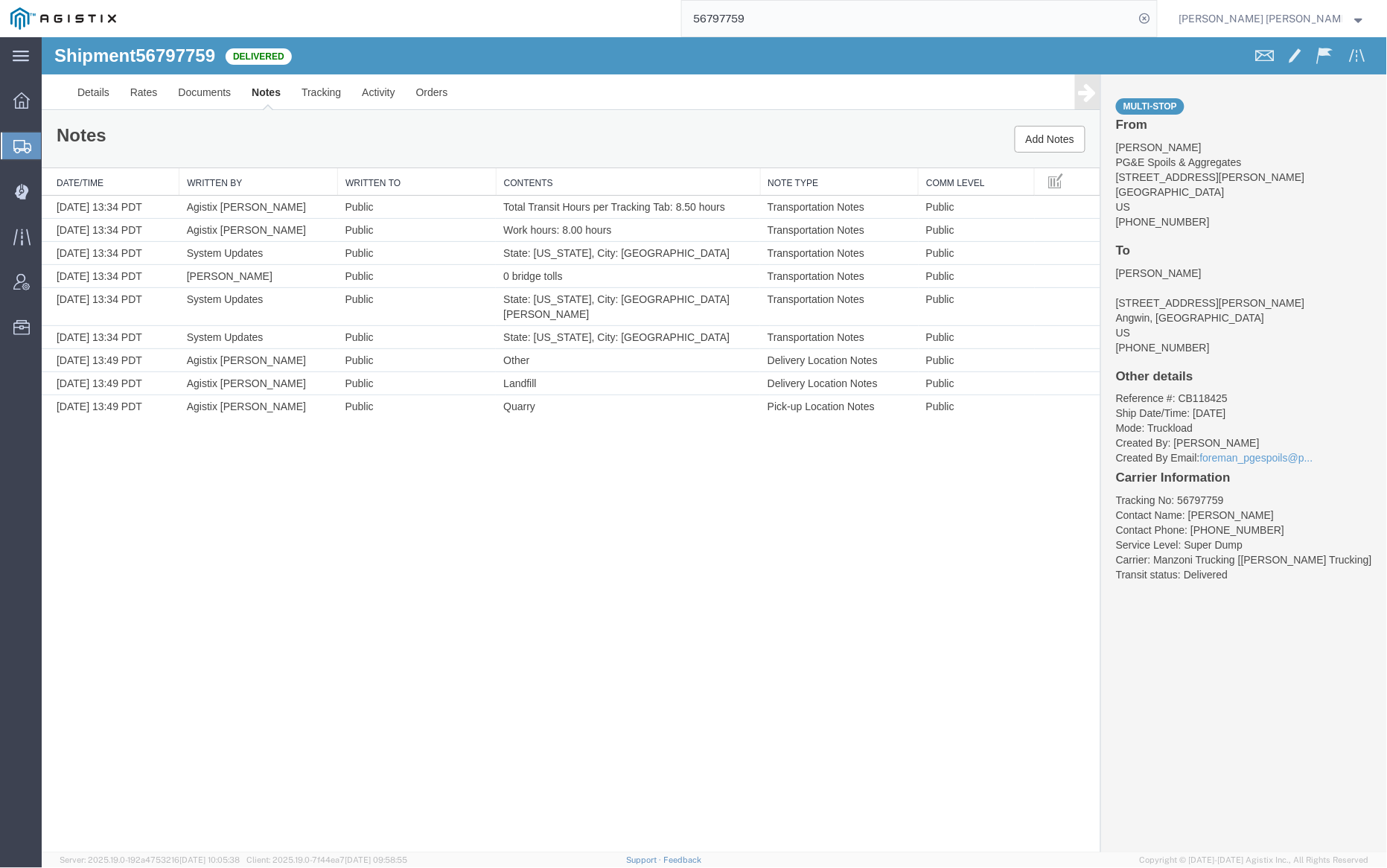
click at [800, 13] on input "56797759" at bounding box center [908, 18] width 453 height 35
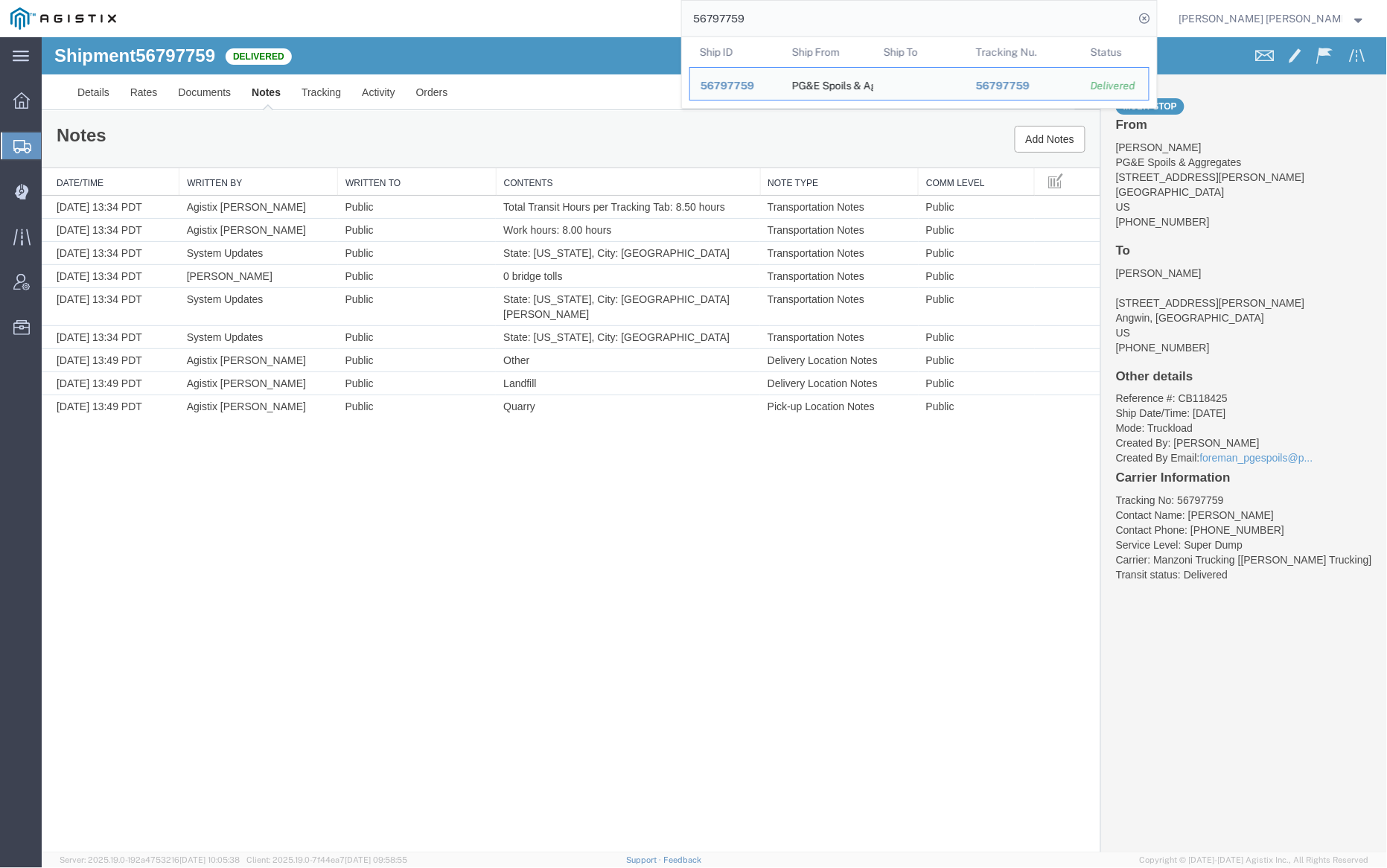
click at [800, 13] on input "56797759" at bounding box center [908, 18] width 453 height 35
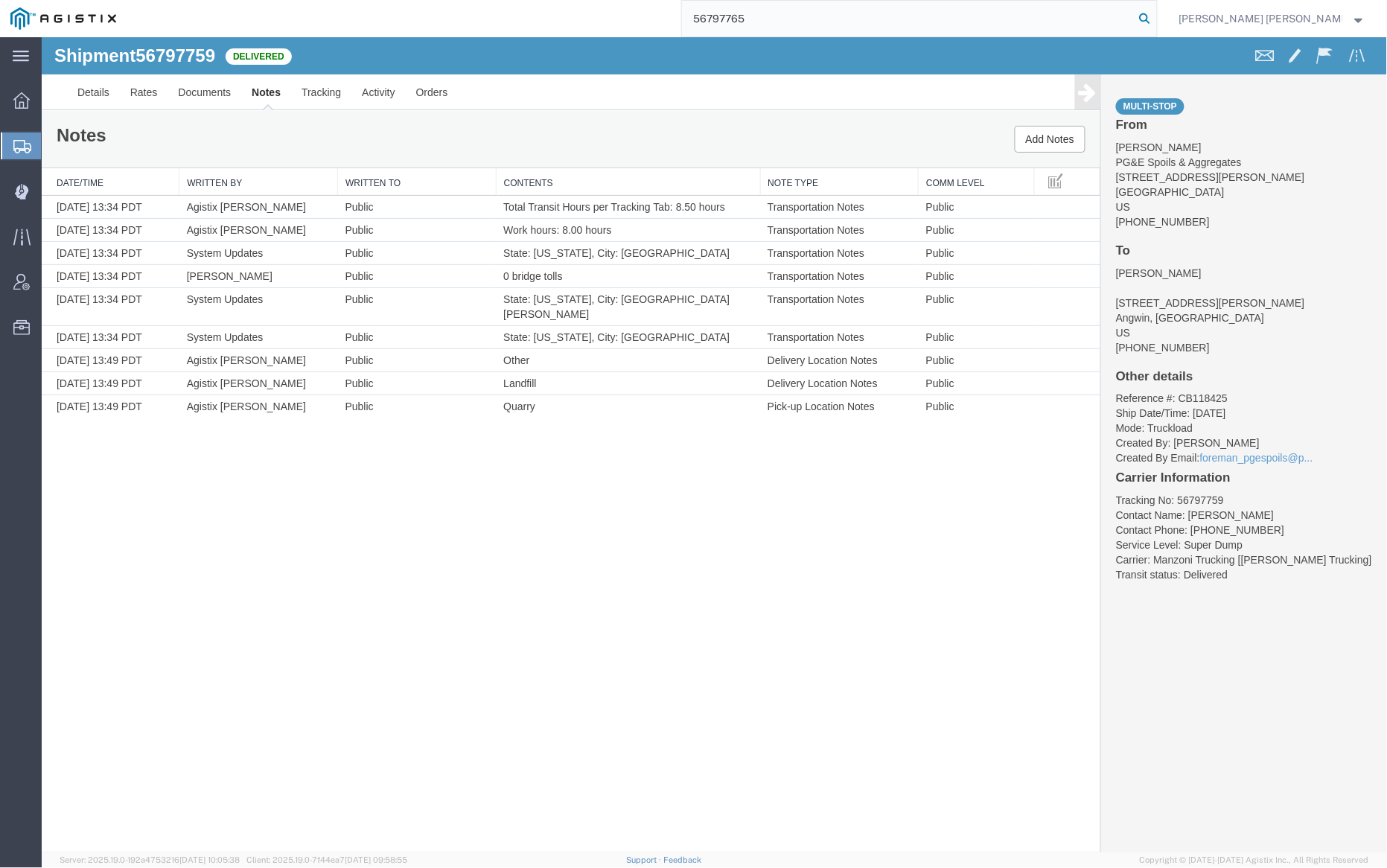
click at [1156, 21] on icon at bounding box center [1145, 18] width 21 height 21
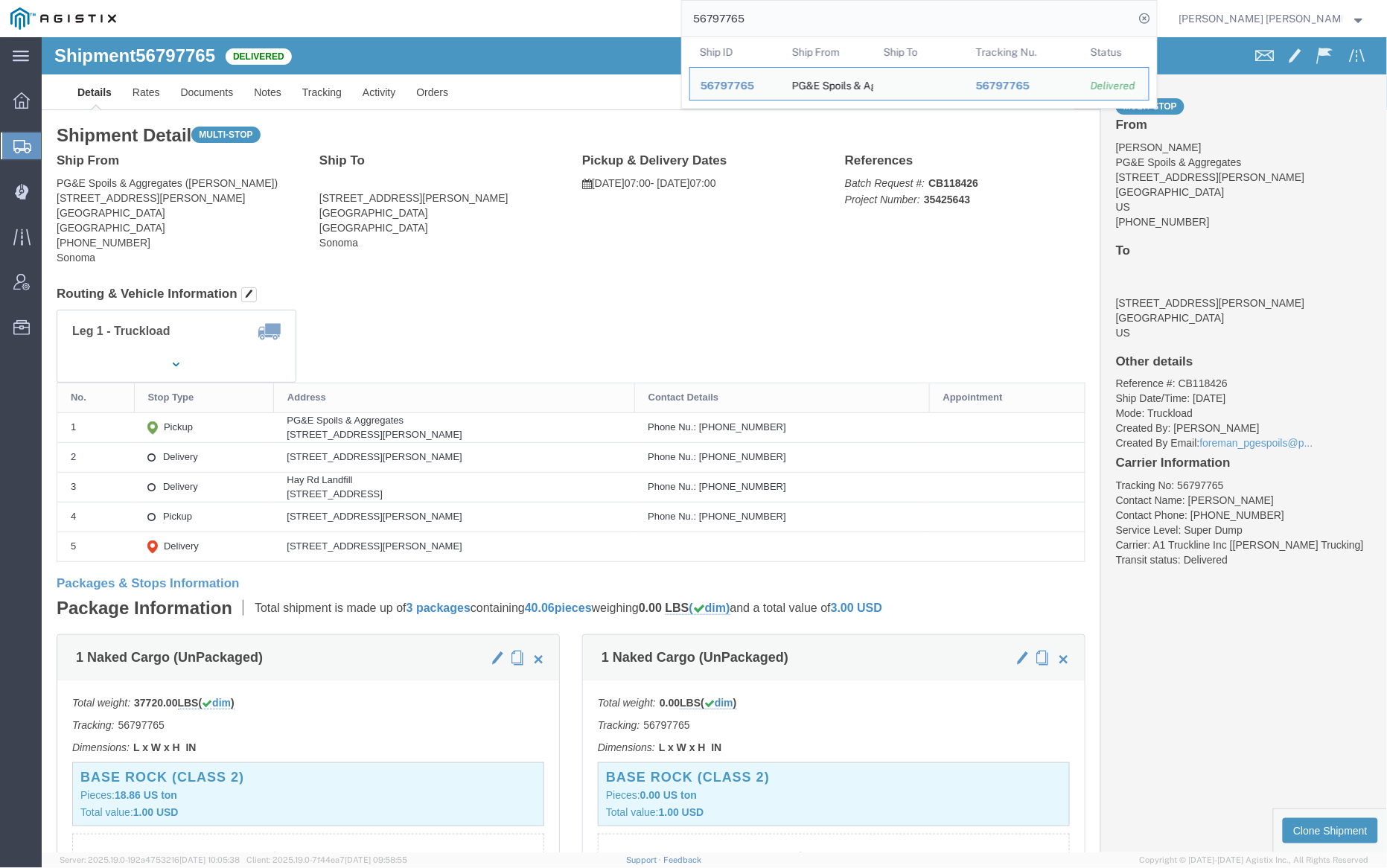
click at [781, 22] on input "56797765" at bounding box center [908, 18] width 453 height 35
paste input "No action needed - just awareness."
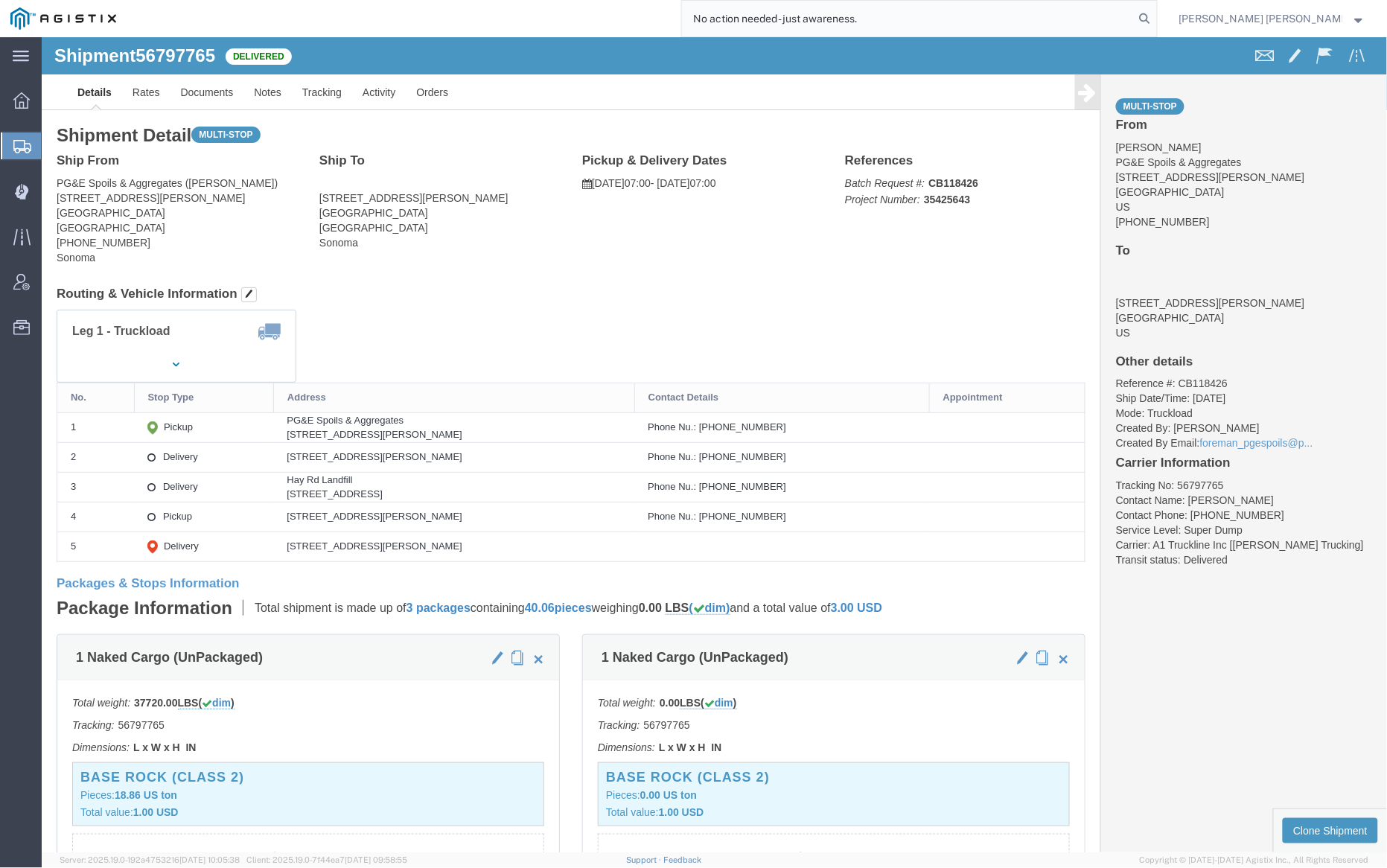
click at [801, 20] on input "No action needed - just awareness." at bounding box center [908, 18] width 453 height 35
click at [817, 8] on input "No action needed - just awareness." at bounding box center [908, 18] width 453 height 35
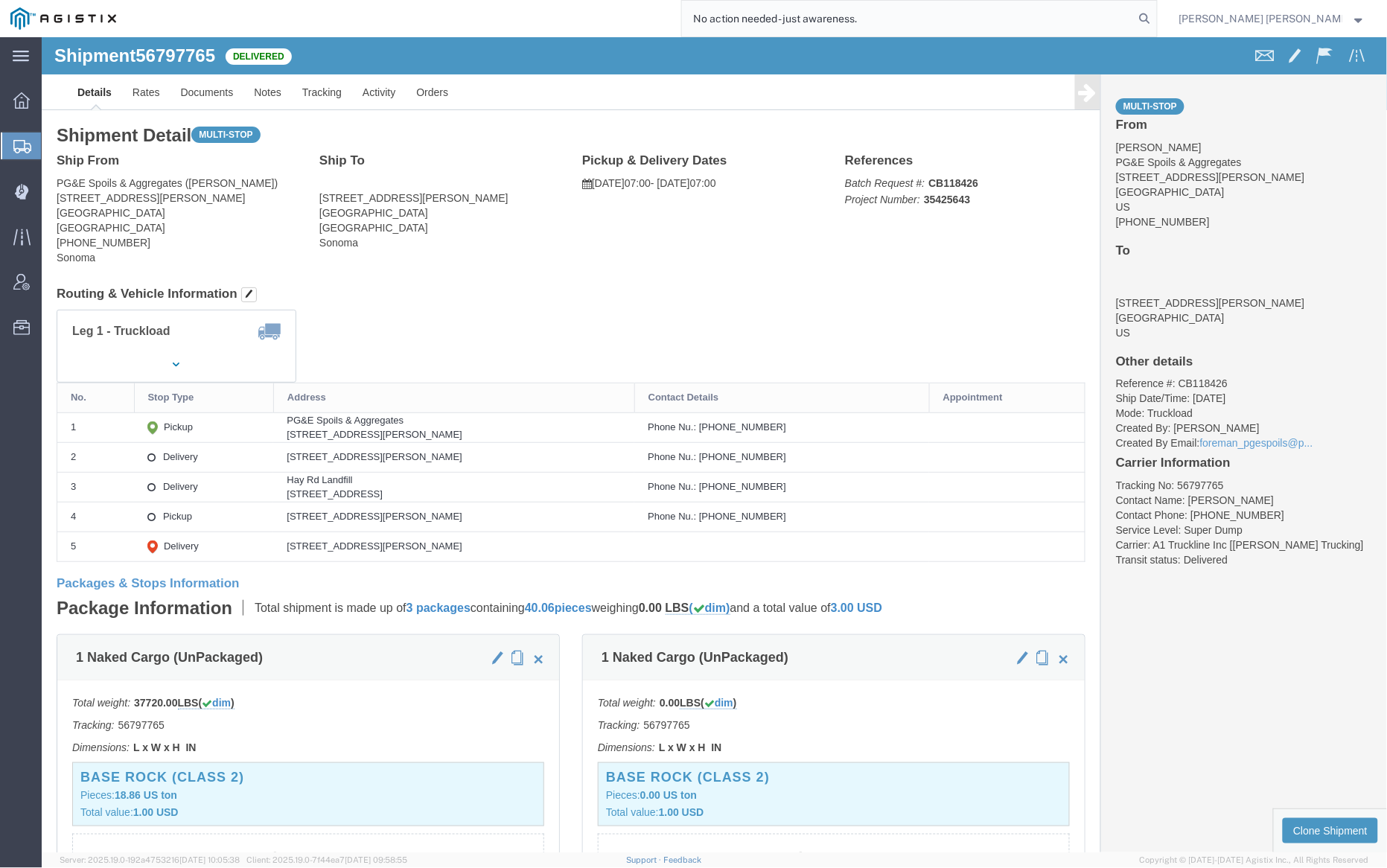
click at [817, 8] on input "No action needed - just awareness." at bounding box center [908, 18] width 453 height 35
type input "56405555"
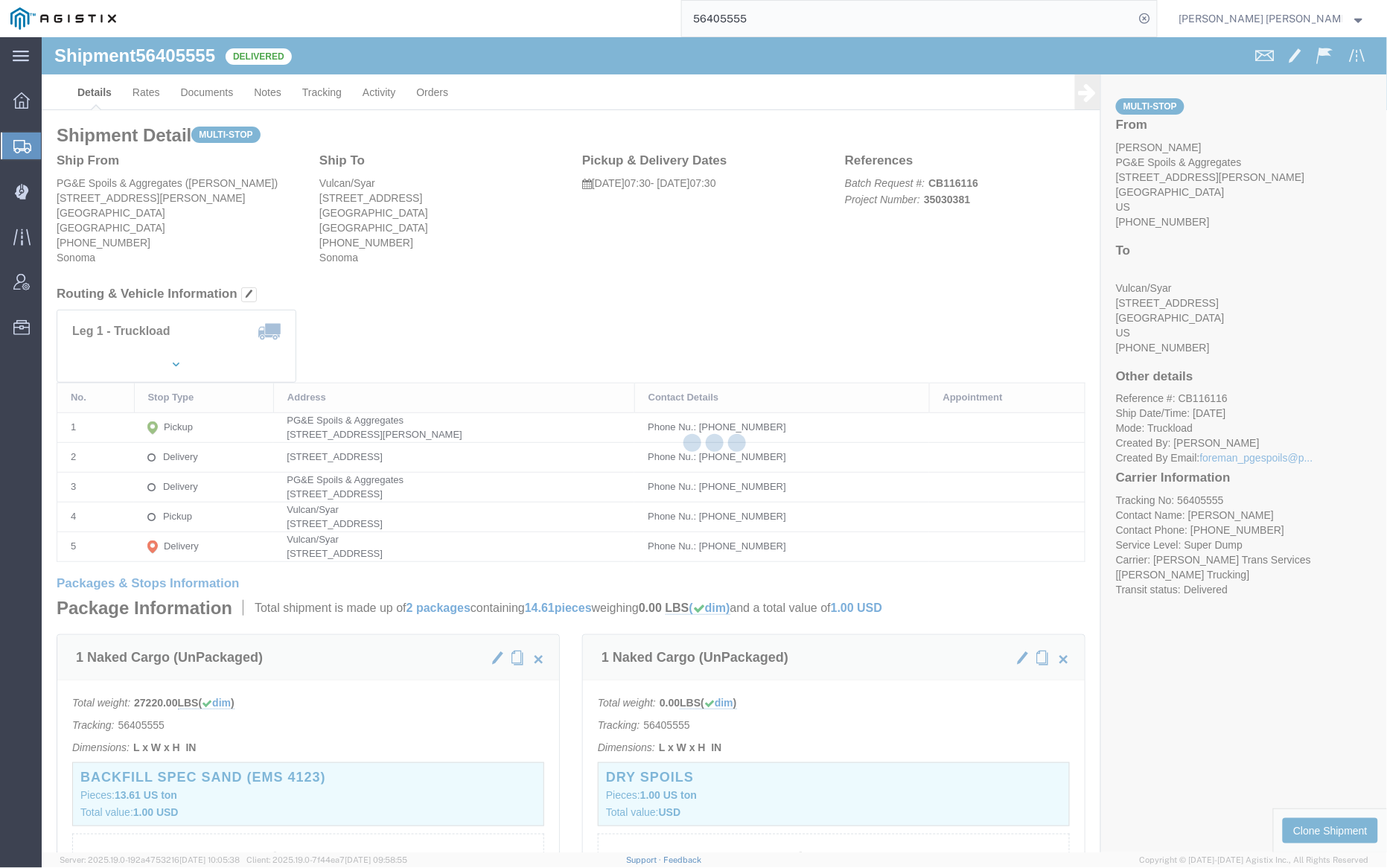
drag, startPoint x: 181, startPoint y: 93, endPoint x: 140, endPoint y: 57, distance: 54.6
click at [181, 93] on div at bounding box center [714, 444] width 1345 height 815
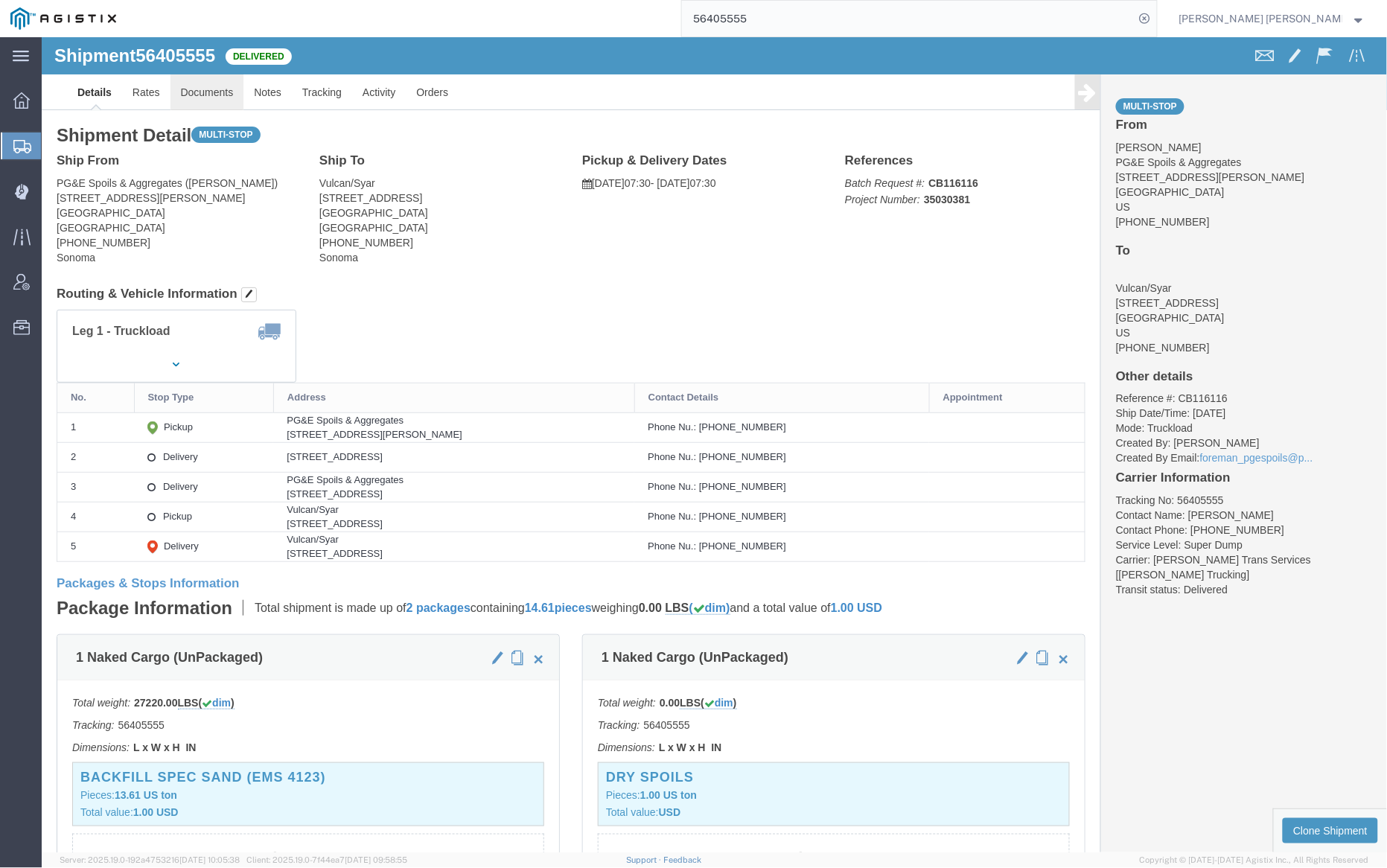
click link "Documents"
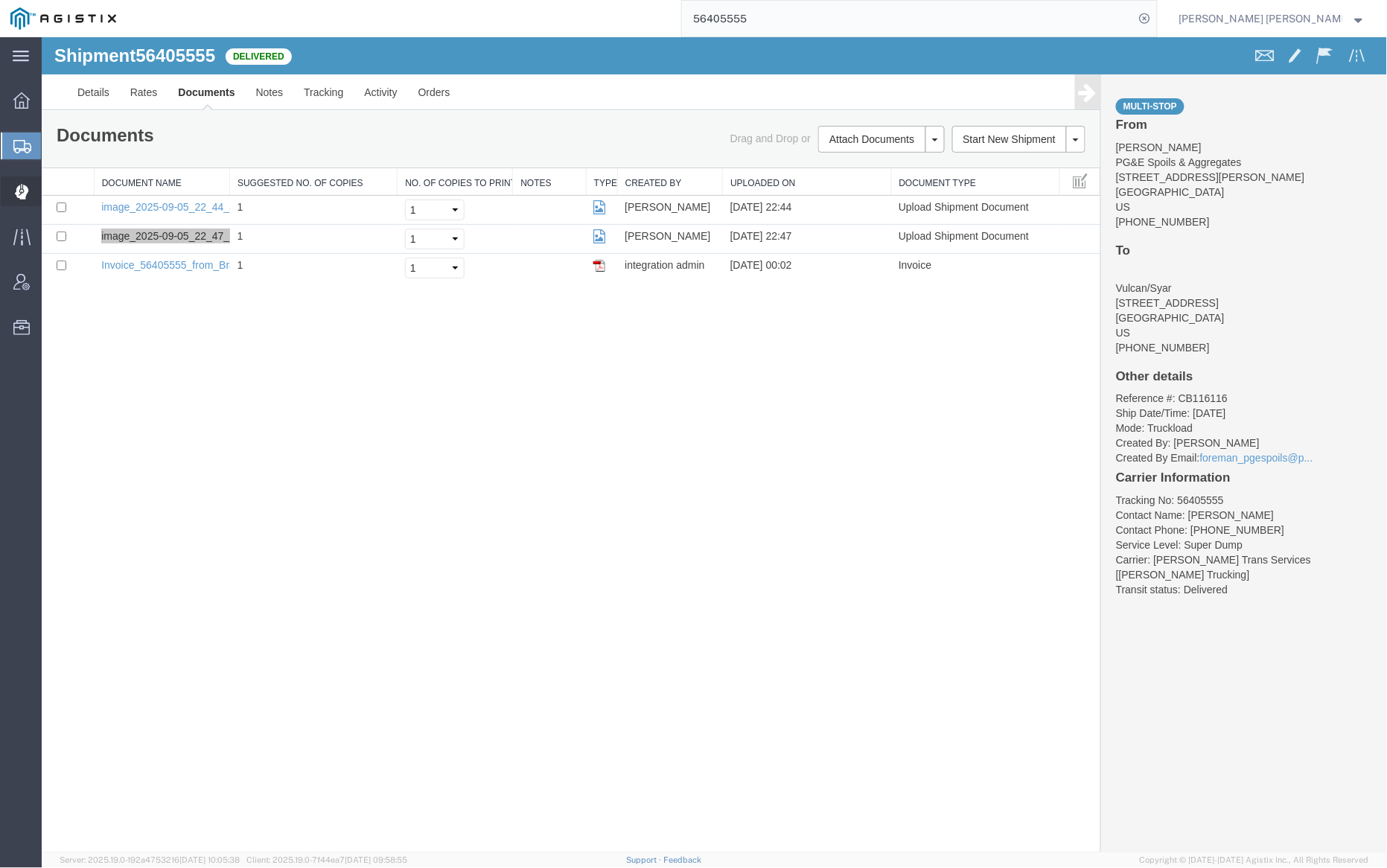
click at [52, 179] on span "Dispatch Manager" at bounding box center [46, 191] width 11 height 30
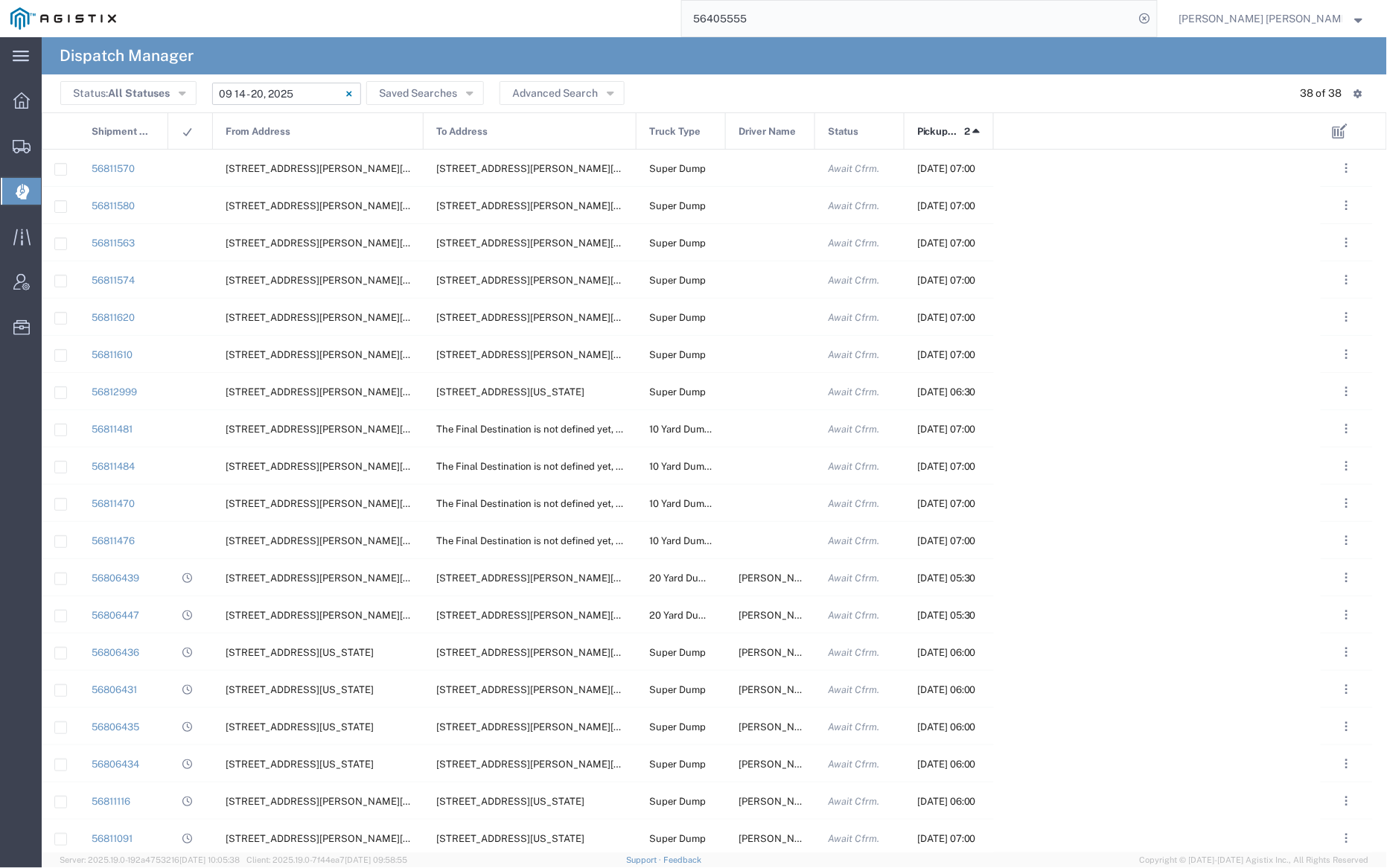
click at [321, 91] on input "09/14/2025 - 09/20/2025" at bounding box center [287, 93] width 149 height 22
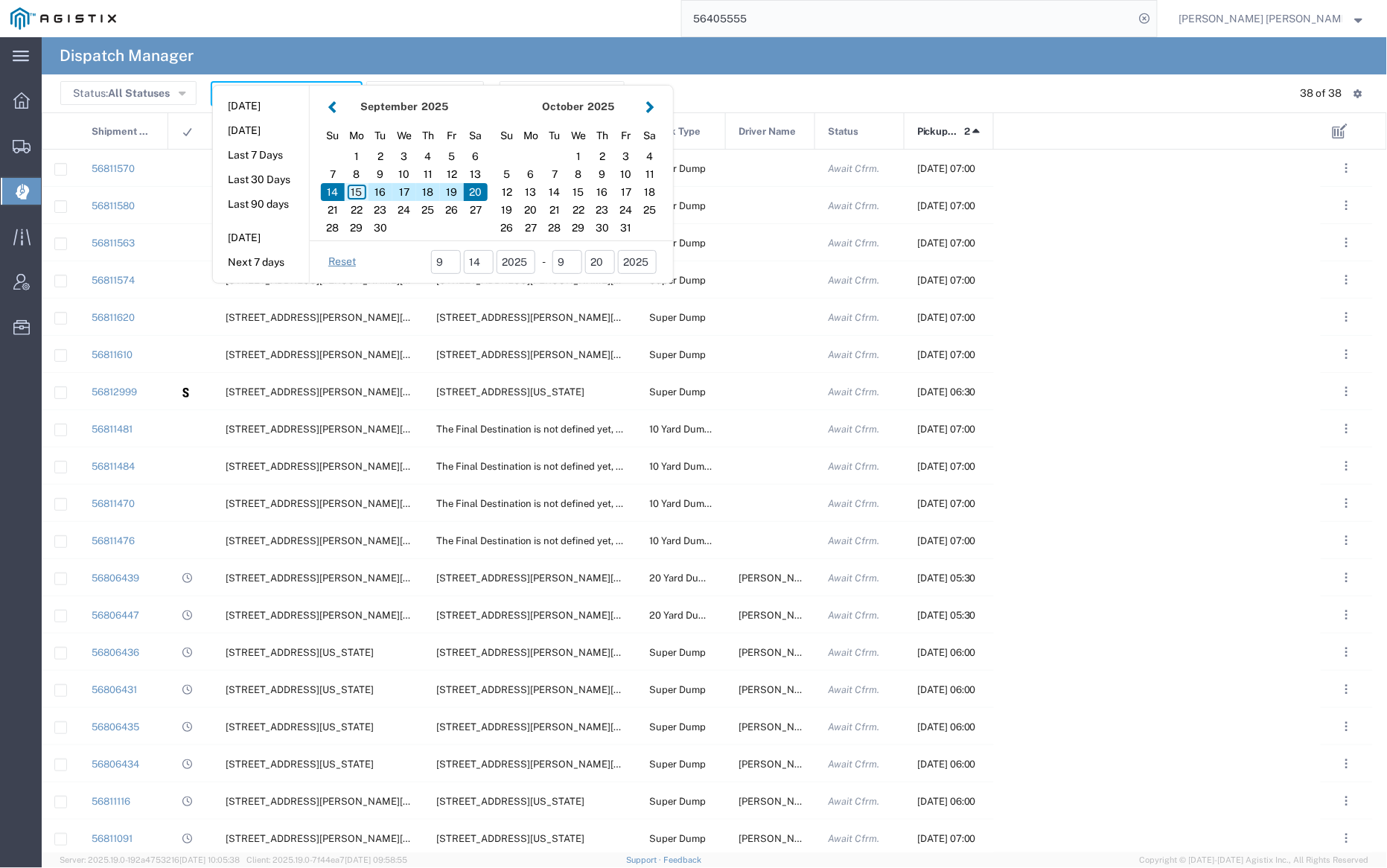
click at [358, 191] on div "15" at bounding box center [356, 191] width 24 height 18
type input "09/15/2025"
type input "09/15/2025 - 09/15/2025"
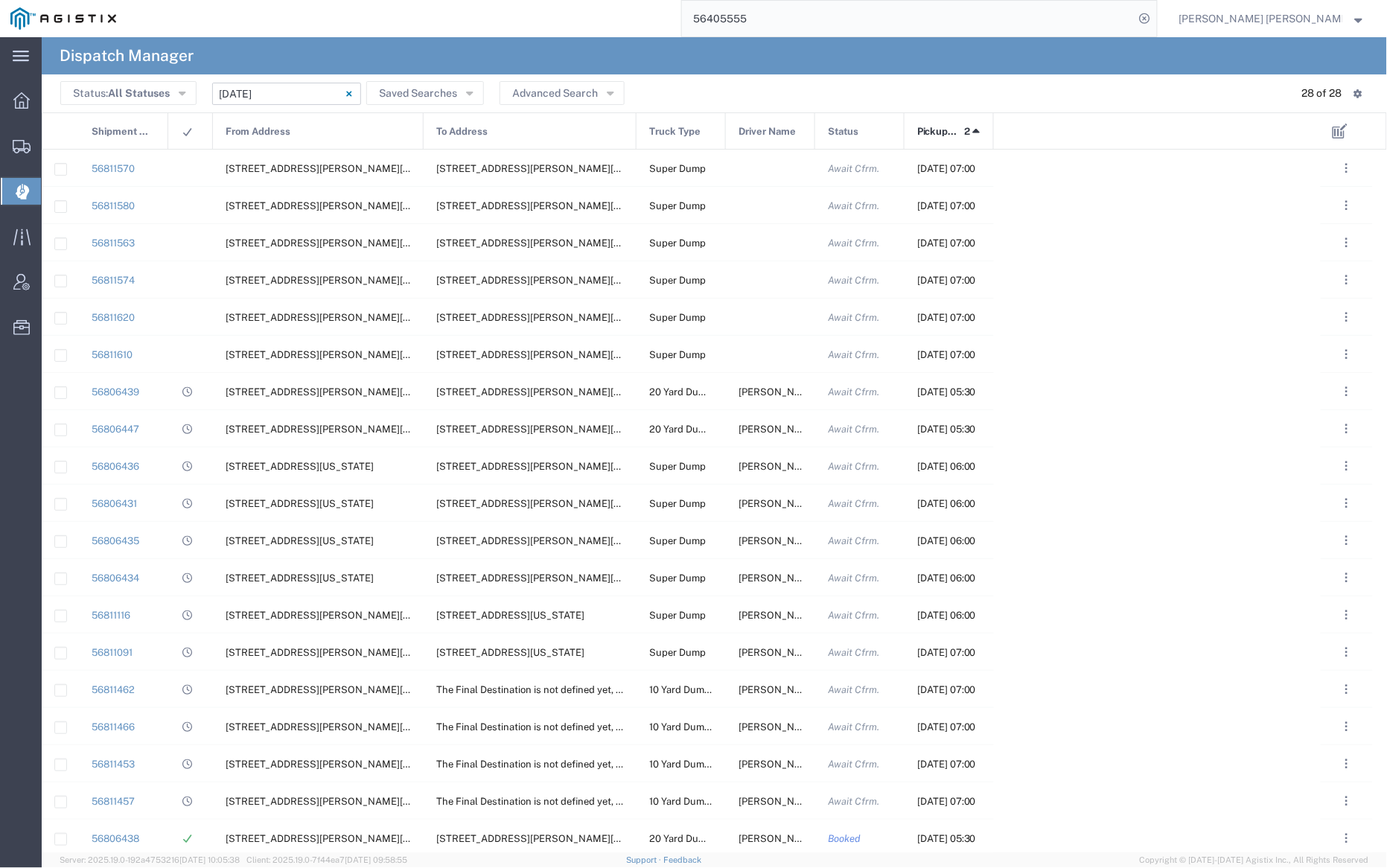
click at [265, 95] on input "09/15/2025 - 09/15/2025" at bounding box center [287, 93] width 149 height 22
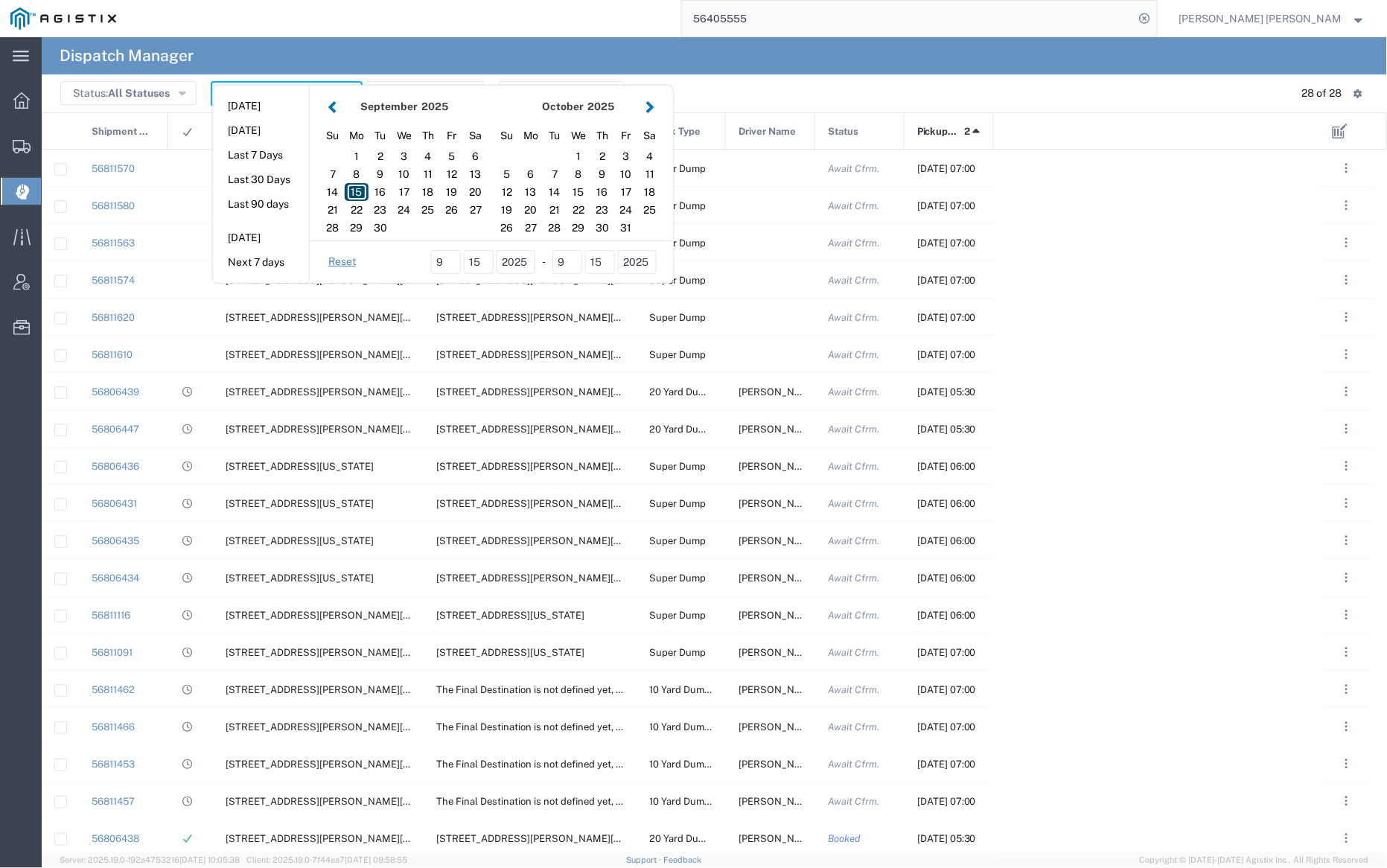
click at [358, 191] on div "15" at bounding box center [356, 191] width 24 height 18
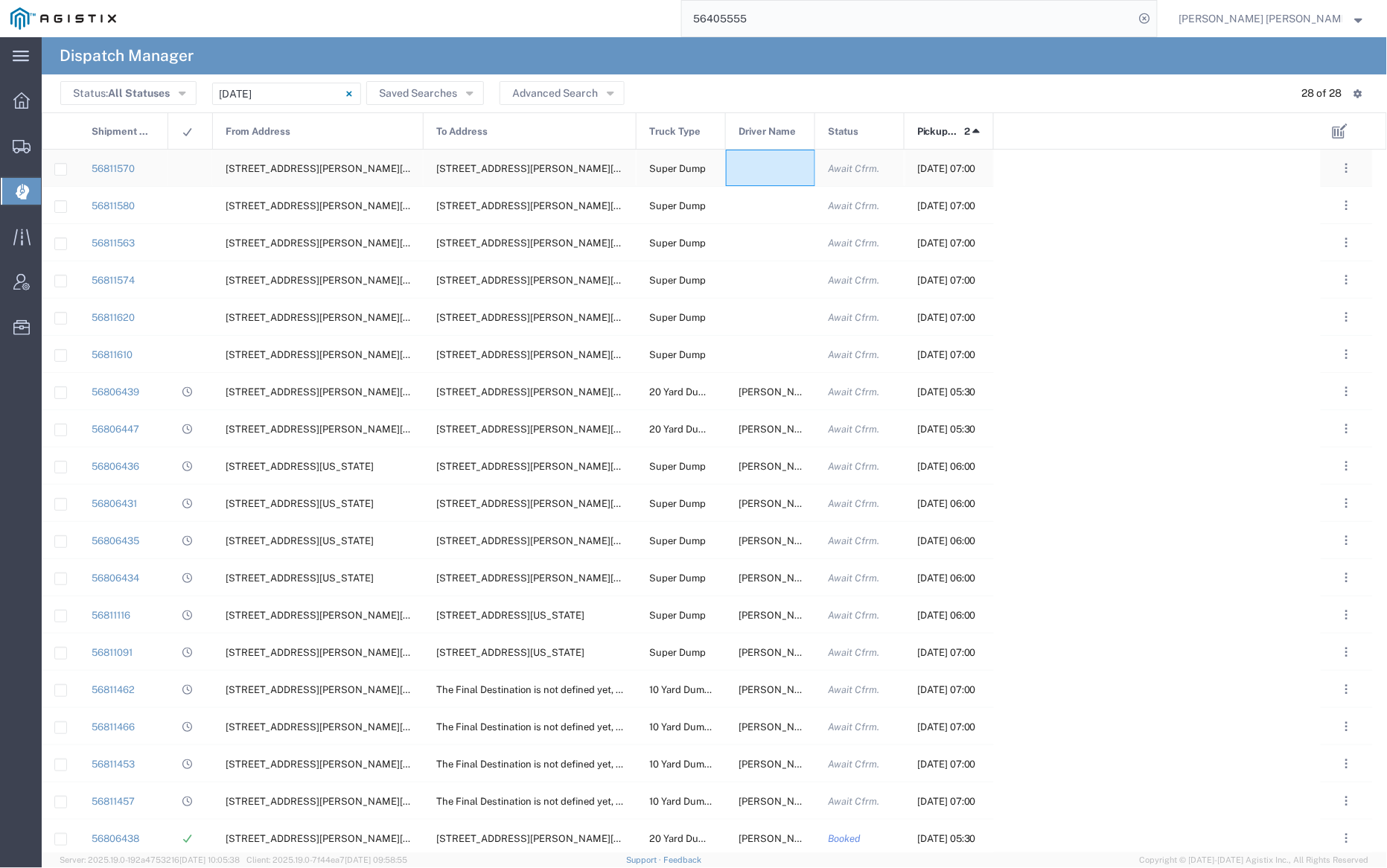
click at [763, 164] on div at bounding box center [770, 168] width 89 height 36
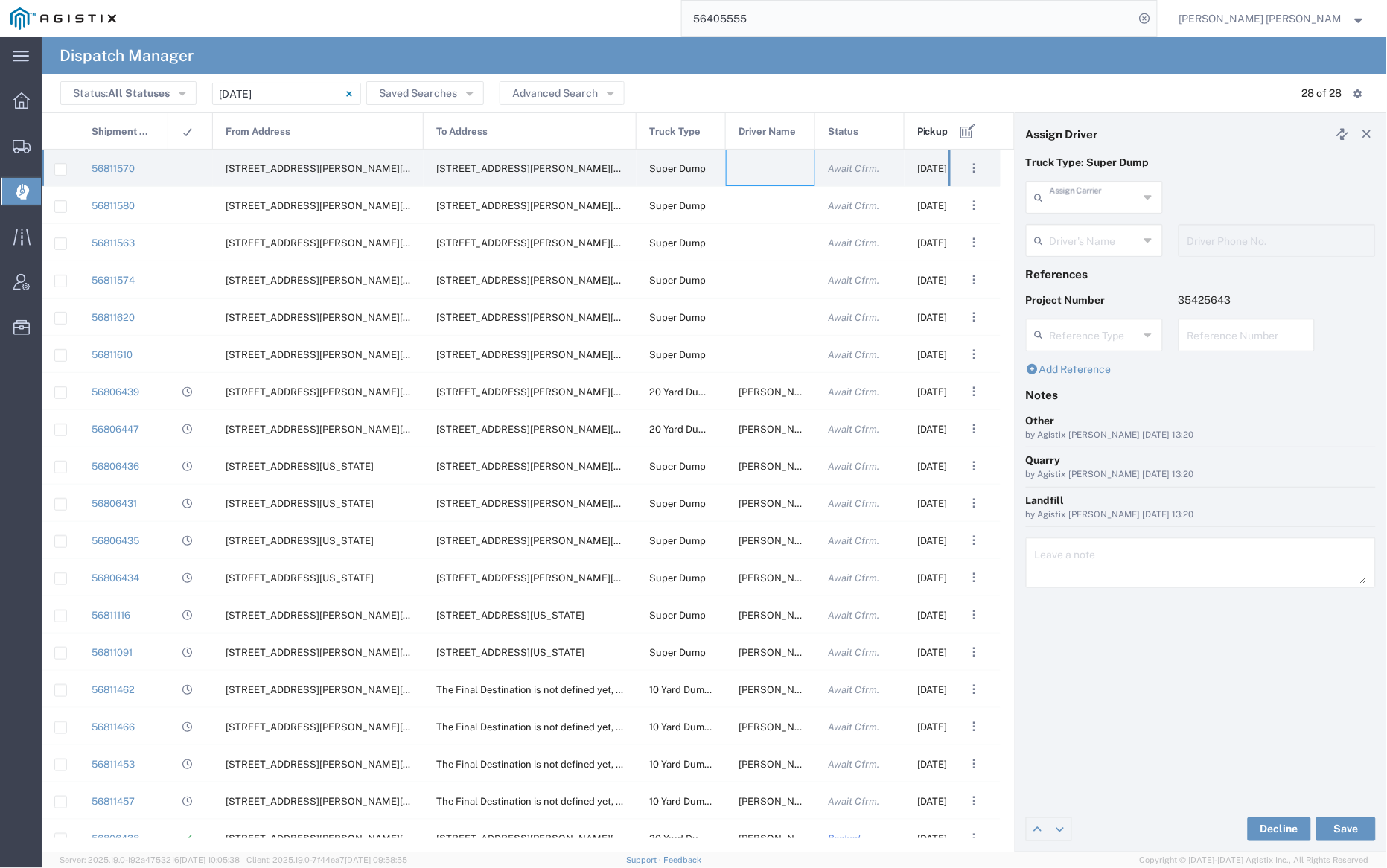
click at [1085, 196] on input "text" at bounding box center [1093, 196] width 88 height 26
click at [1083, 232] on span "Neles Trucking" at bounding box center [1094, 230] width 133 height 23
type input "Neles Trucking"
click at [1086, 235] on input "text" at bounding box center [1096, 239] width 94 height 26
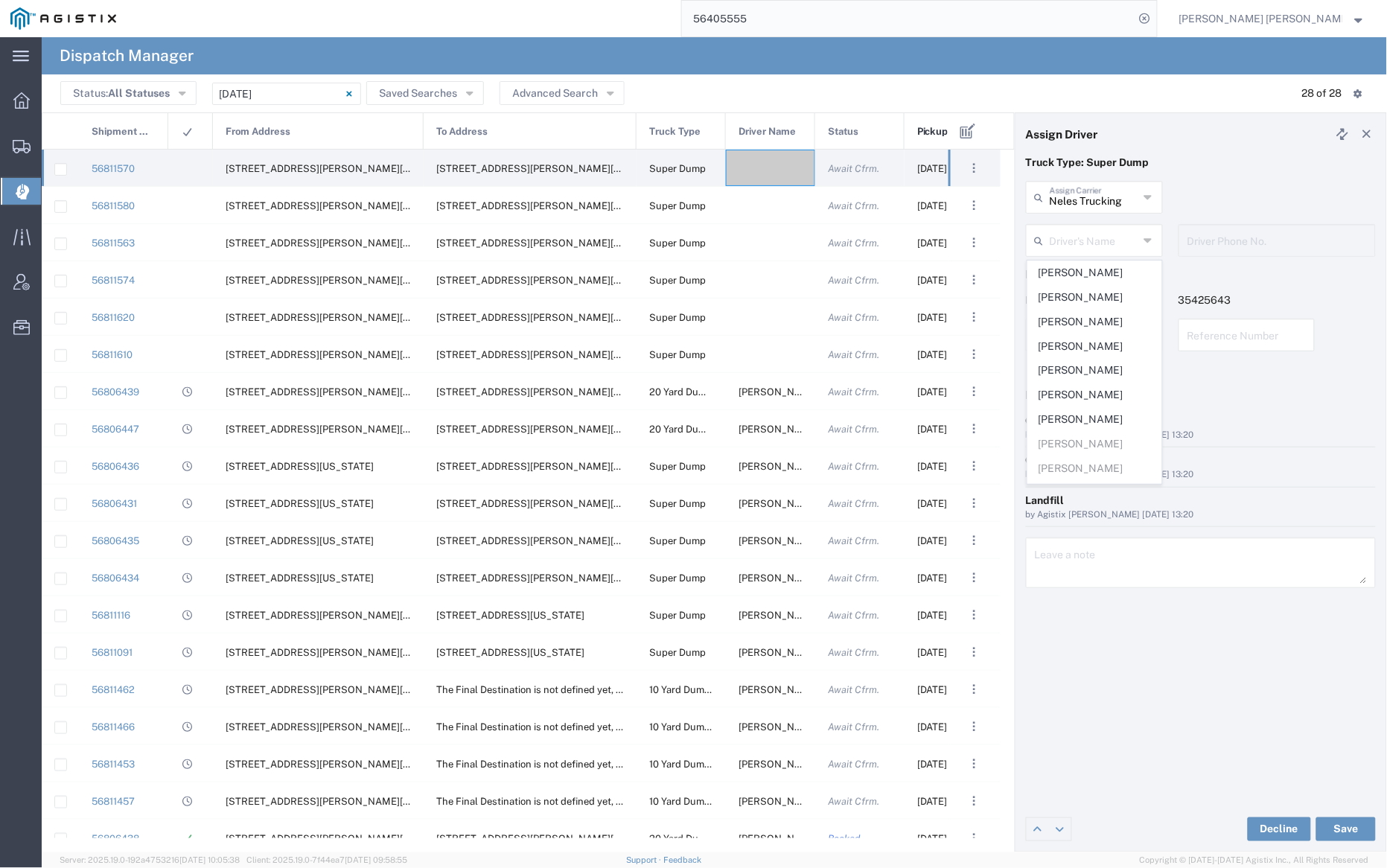
click at [1314, 418] on div "Other" at bounding box center [1200, 421] width 350 height 15
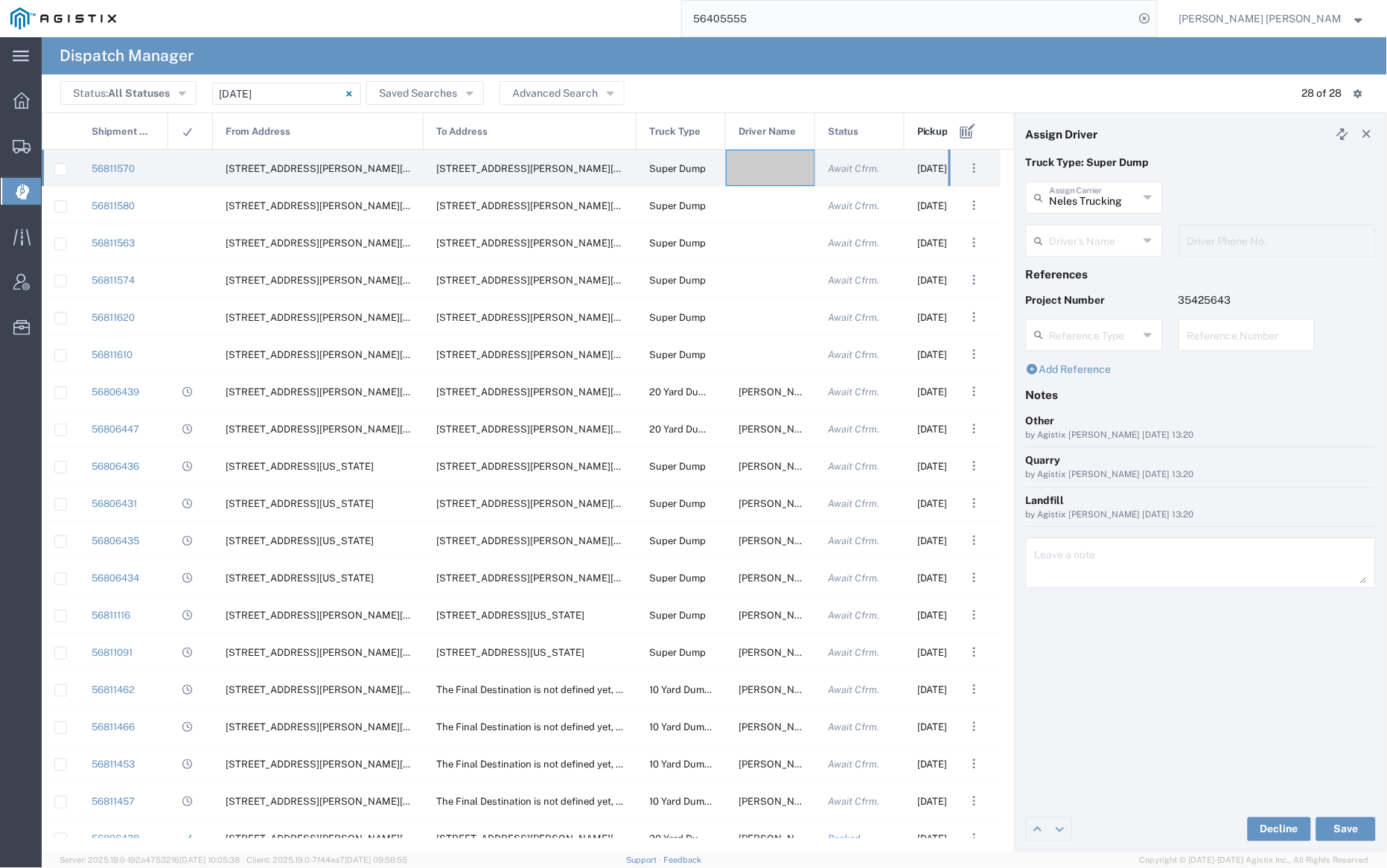
click at [1097, 239] on input "text" at bounding box center [1093, 239] width 88 height 26
click at [1078, 269] on span "Jesus Martinez" at bounding box center [1094, 273] width 133 height 23
type input "Jesus Martinez"
type input "7074952054"
click at [1342, 823] on button "Save" at bounding box center [1345, 829] width 59 height 24
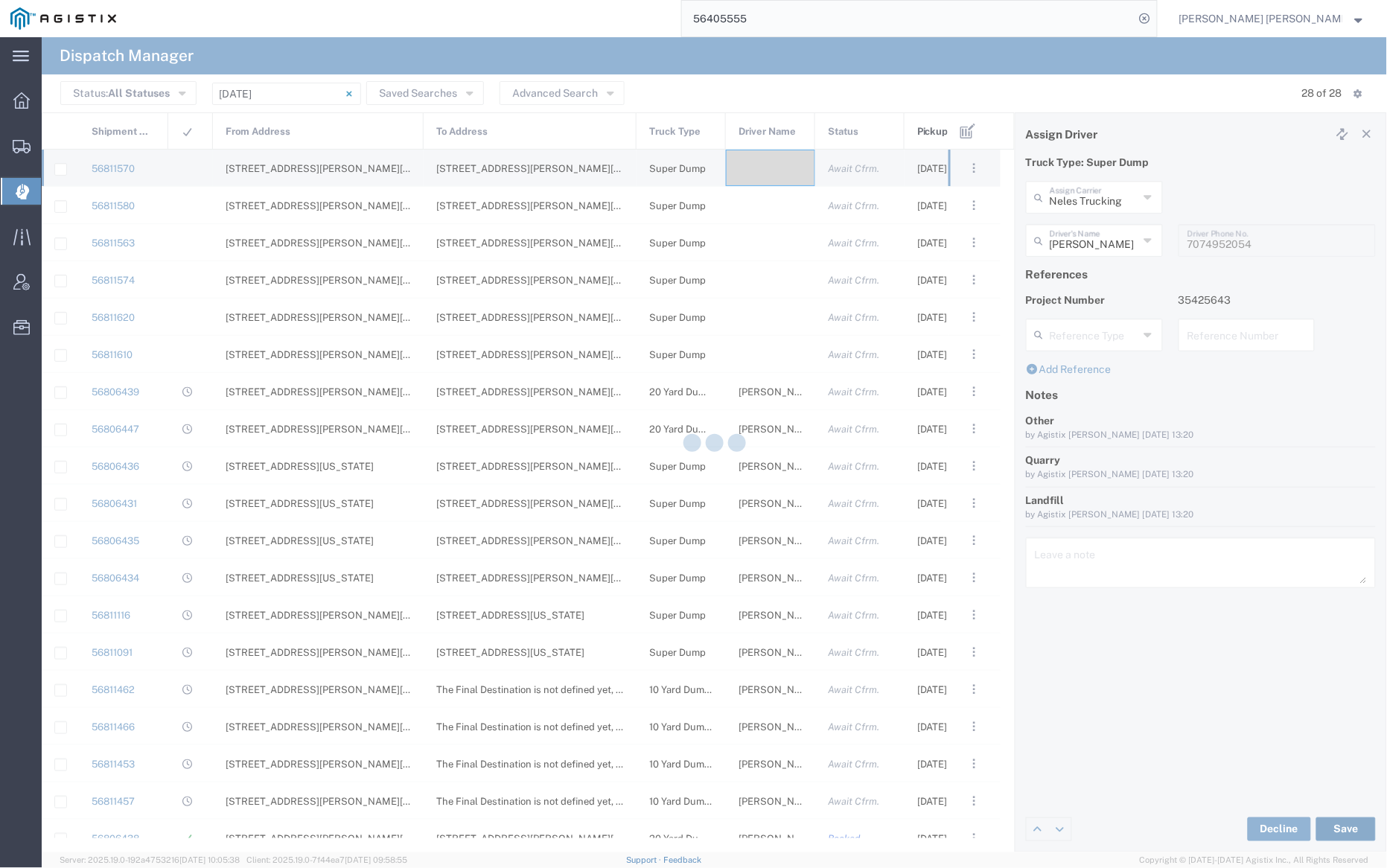
type input "Jesus Martinez"
type input "Neles Trucking"
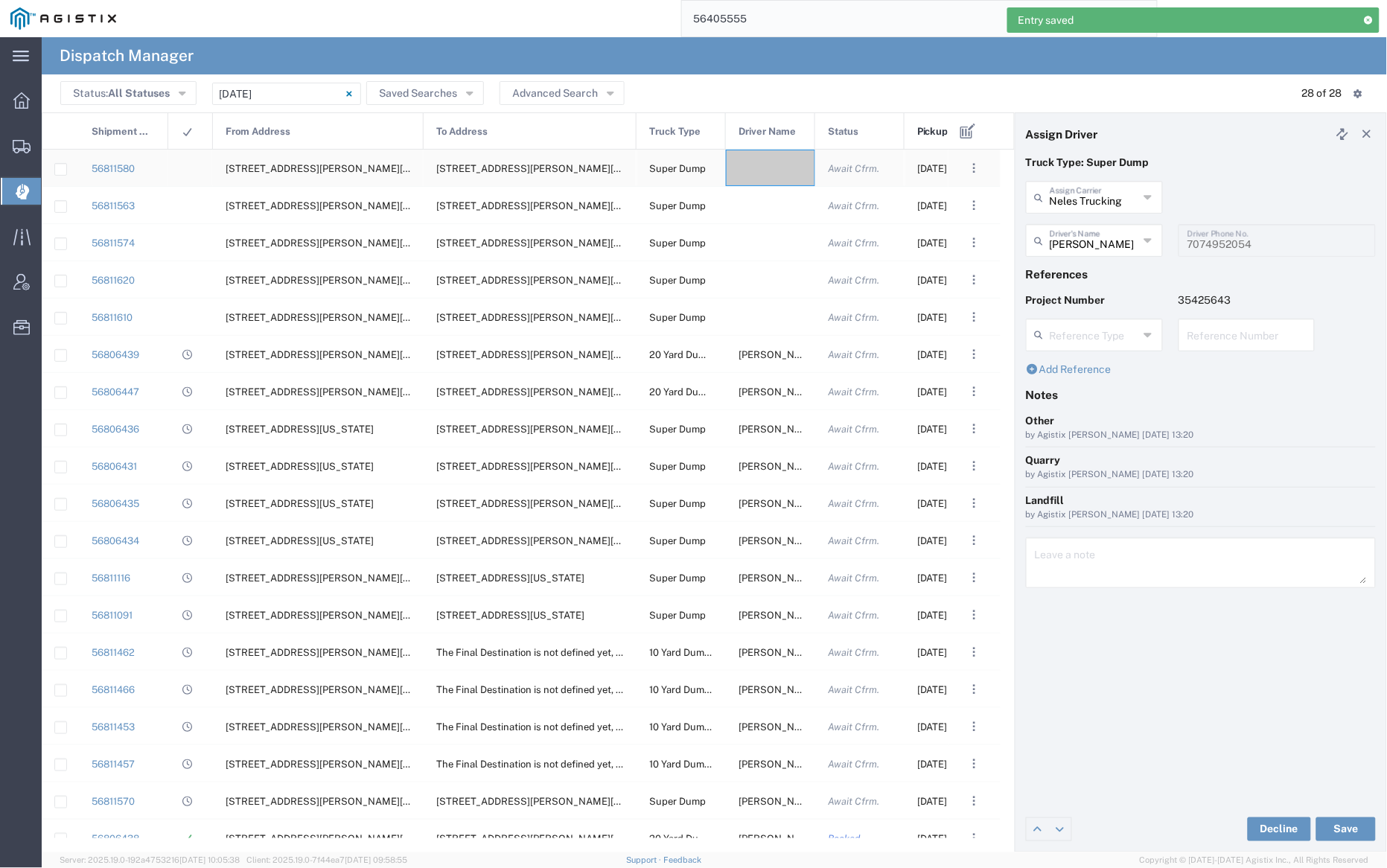
click at [763, 168] on div at bounding box center [770, 168] width 89 height 36
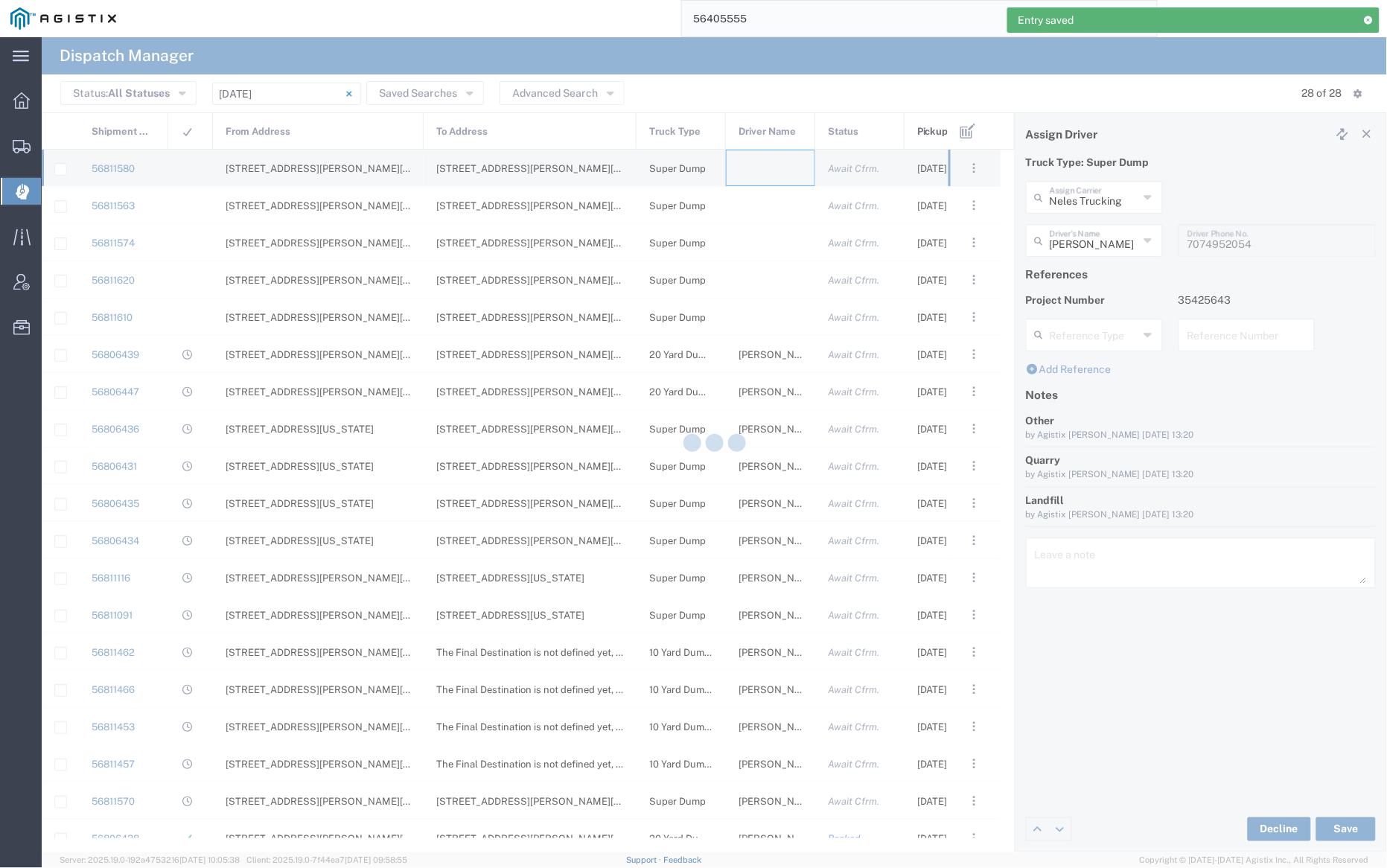
type input "Bray Trucking"
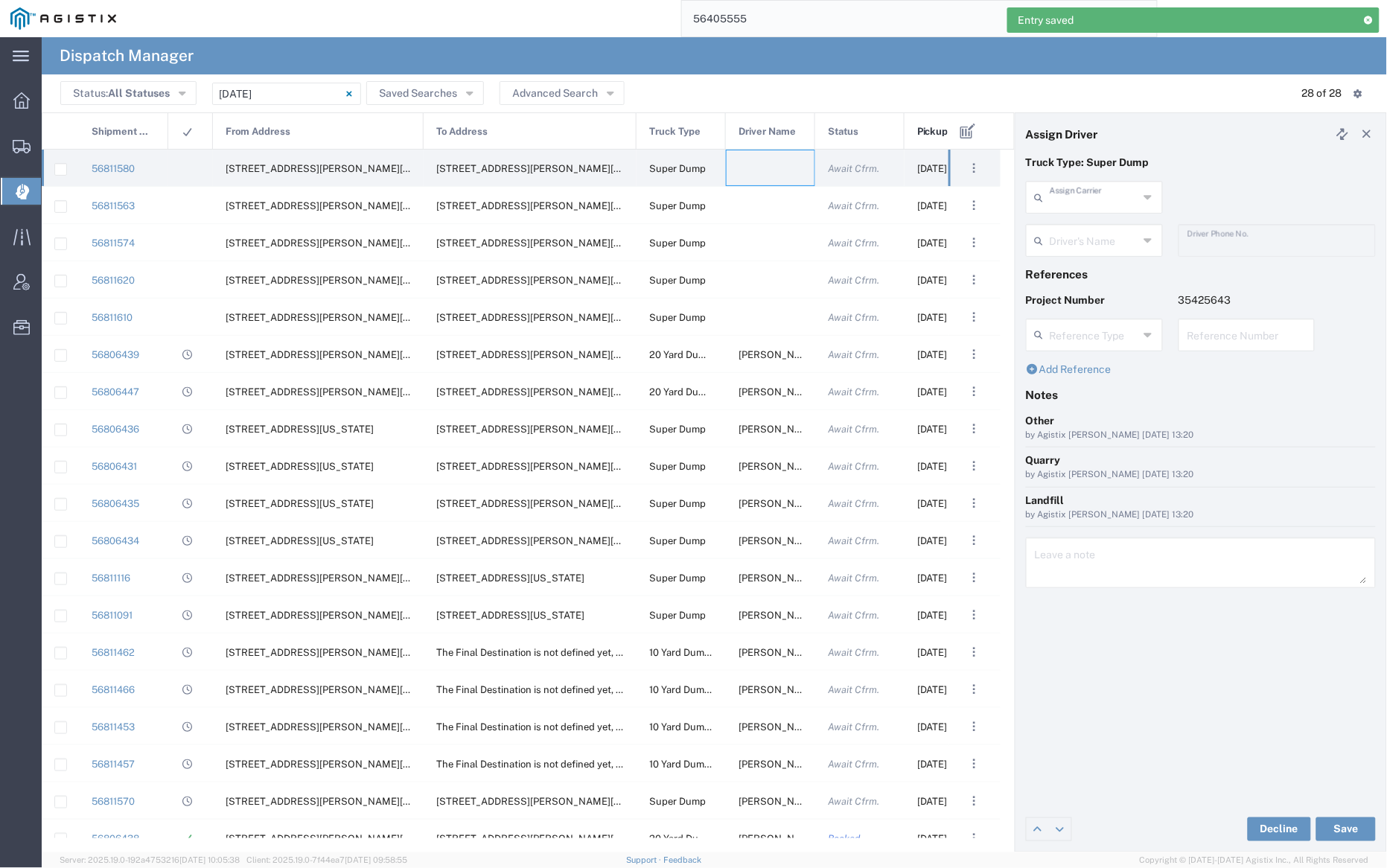
click at [1089, 198] on input "text" at bounding box center [1093, 196] width 88 height 26
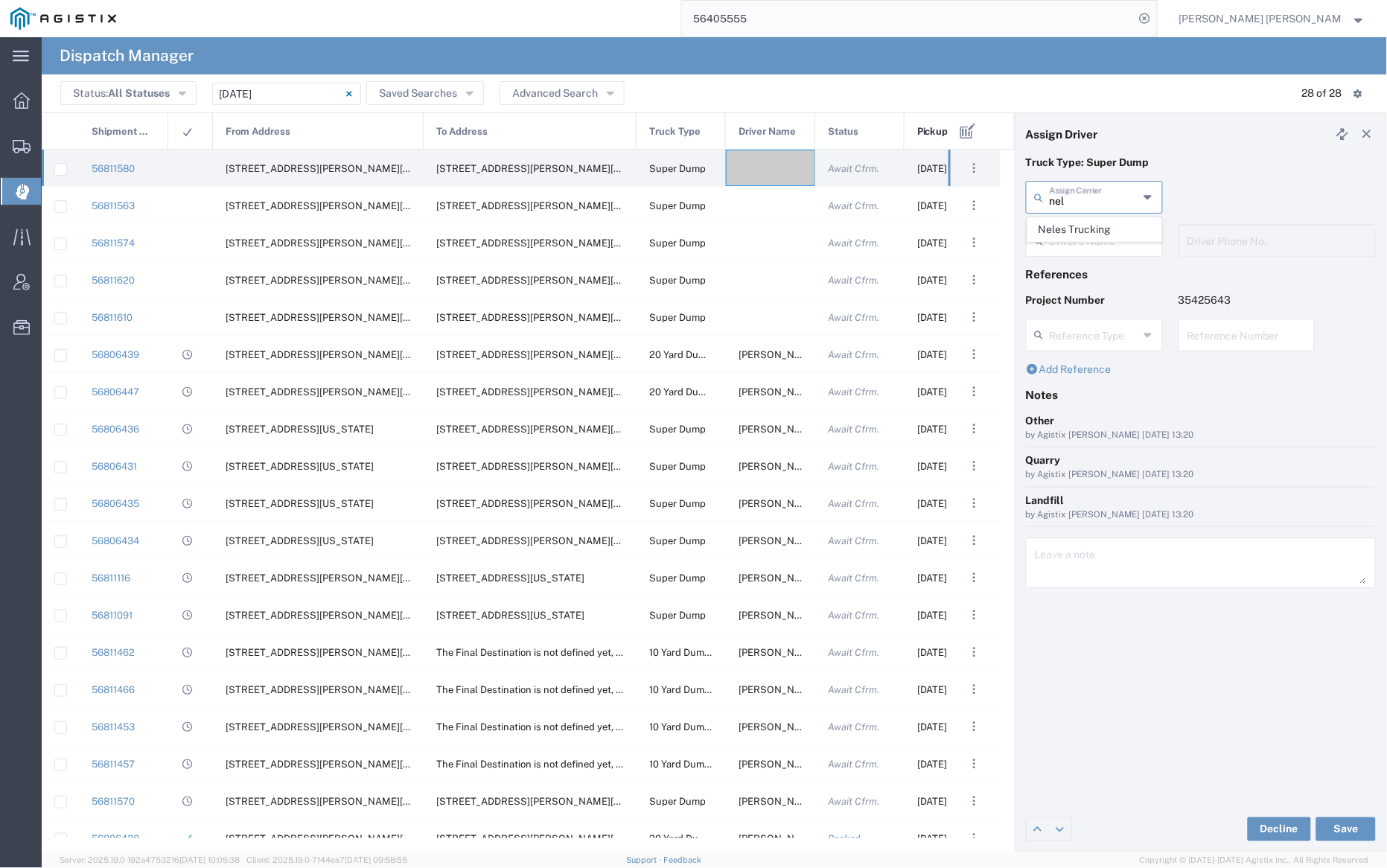
click at [1092, 225] on span "Neles Trucking" at bounding box center [1094, 230] width 133 height 23
type input "Neles Trucking"
click at [1098, 243] on input "text" at bounding box center [1096, 239] width 94 height 26
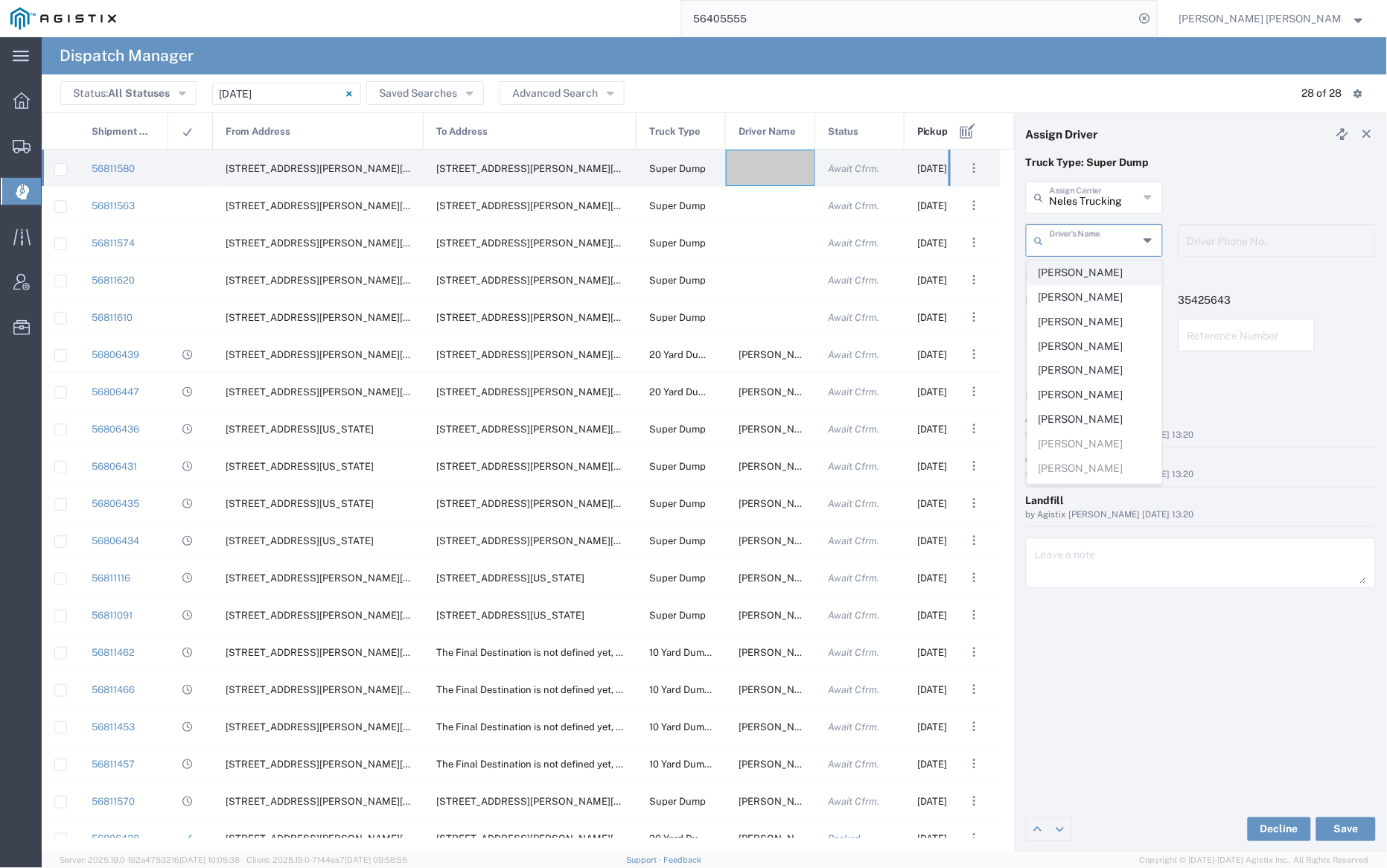
click at [1100, 274] on span "Allen Lenart" at bounding box center [1094, 273] width 133 height 23
type input "Allen Lenart"
type input "7075962293"
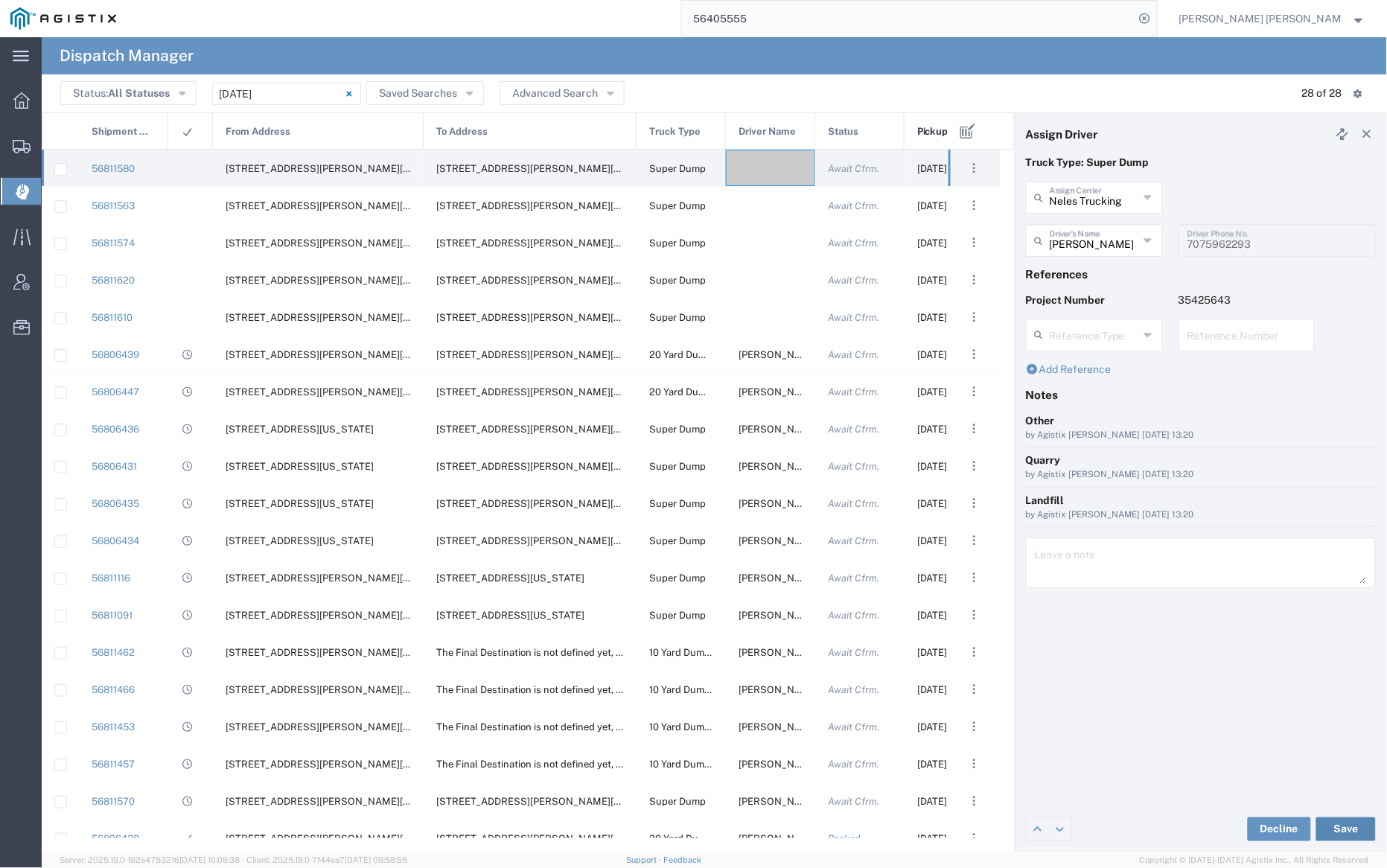
click at [1355, 830] on button "Save" at bounding box center [1345, 829] width 59 height 24
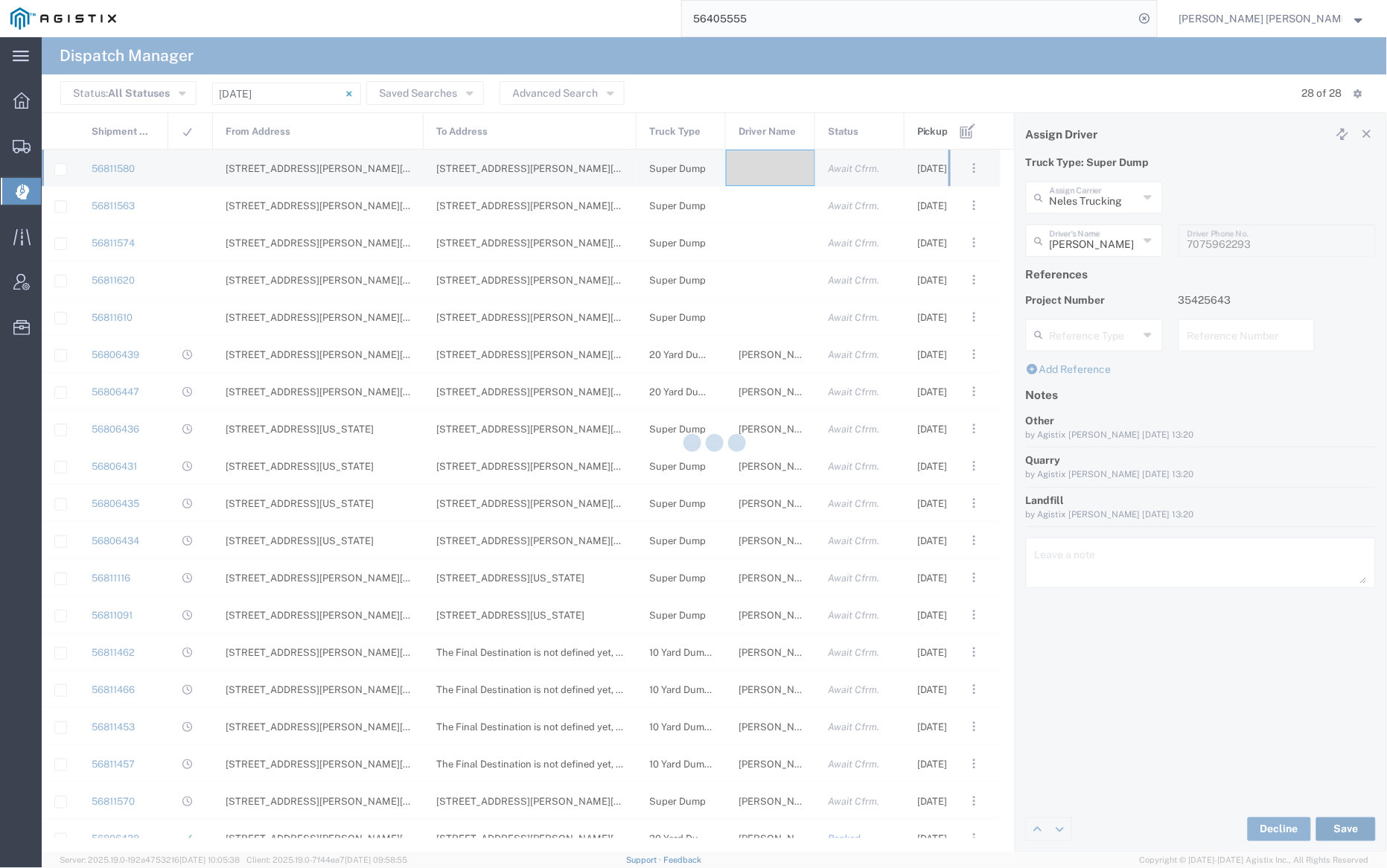
type input "Allen Lenart"
type input "Neles Trucking"
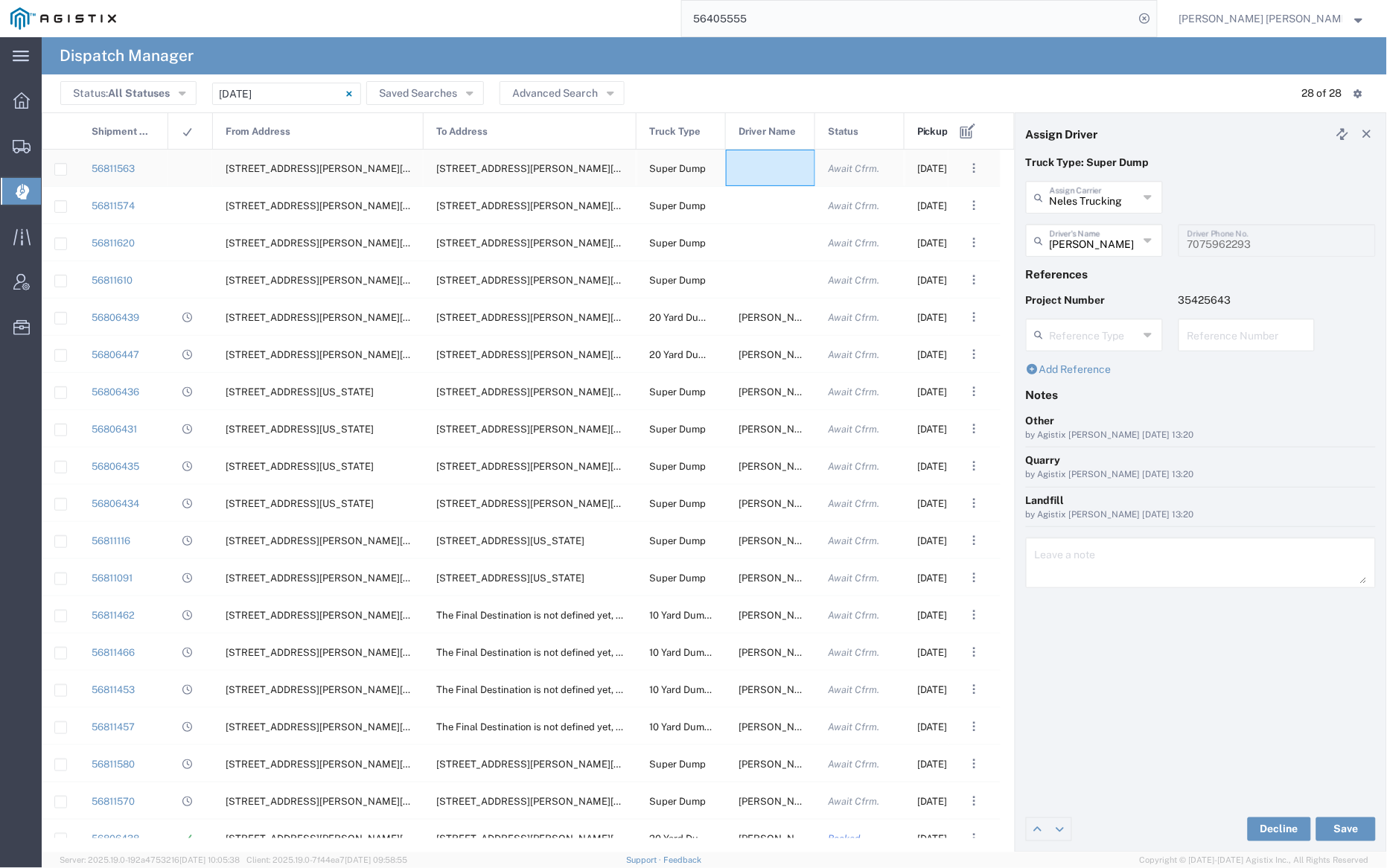
click at [785, 165] on div at bounding box center [770, 168] width 89 height 36
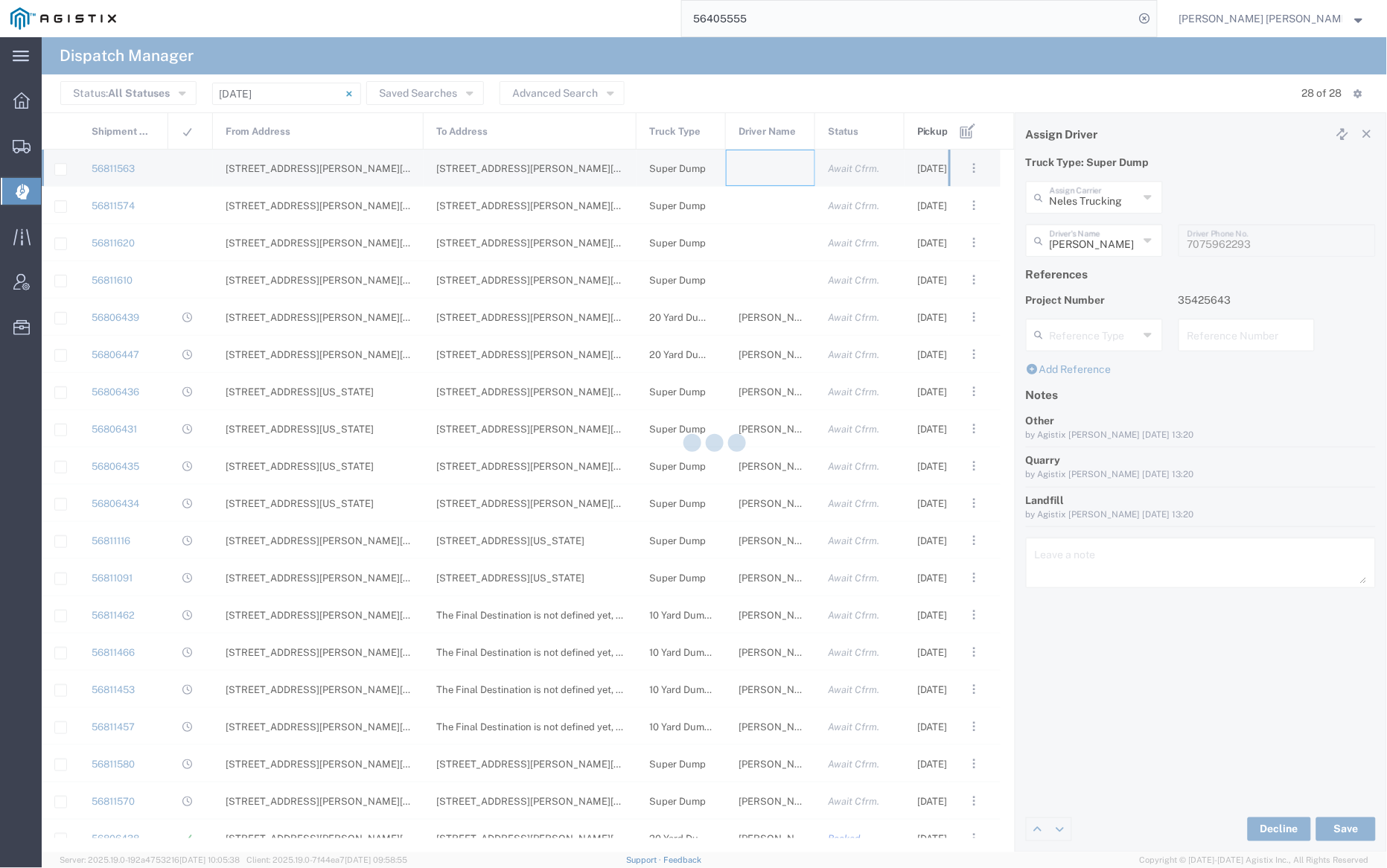
type input "Bray Trucking"
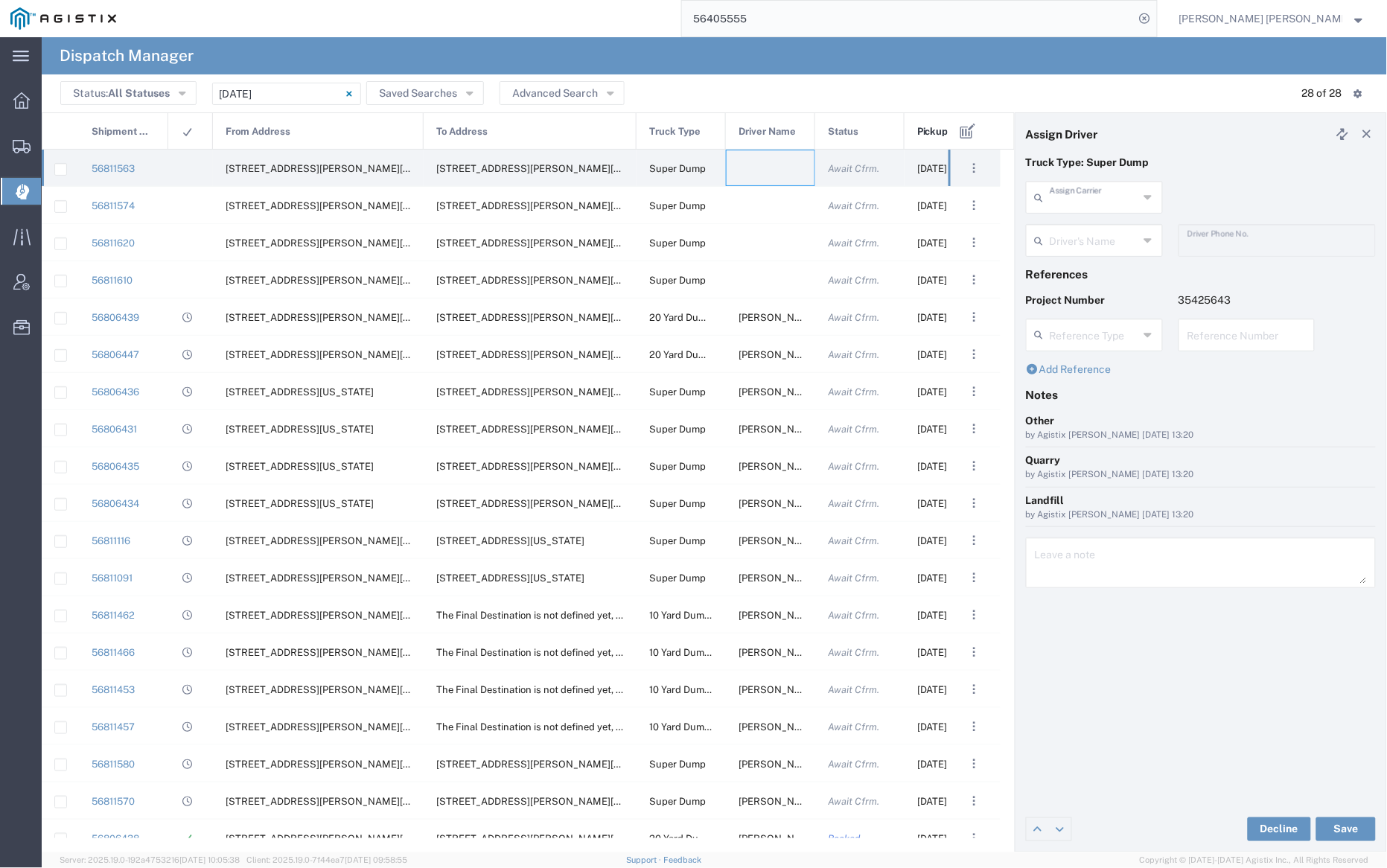
click at [1089, 205] on input "text" at bounding box center [1093, 196] width 88 height 26
click at [1069, 313] on span "Manzoni Trucking" at bounding box center [1094, 324] width 133 height 23
type input "Manzoni Trucking"
click at [1072, 239] on input "text" at bounding box center [1096, 239] width 94 height 26
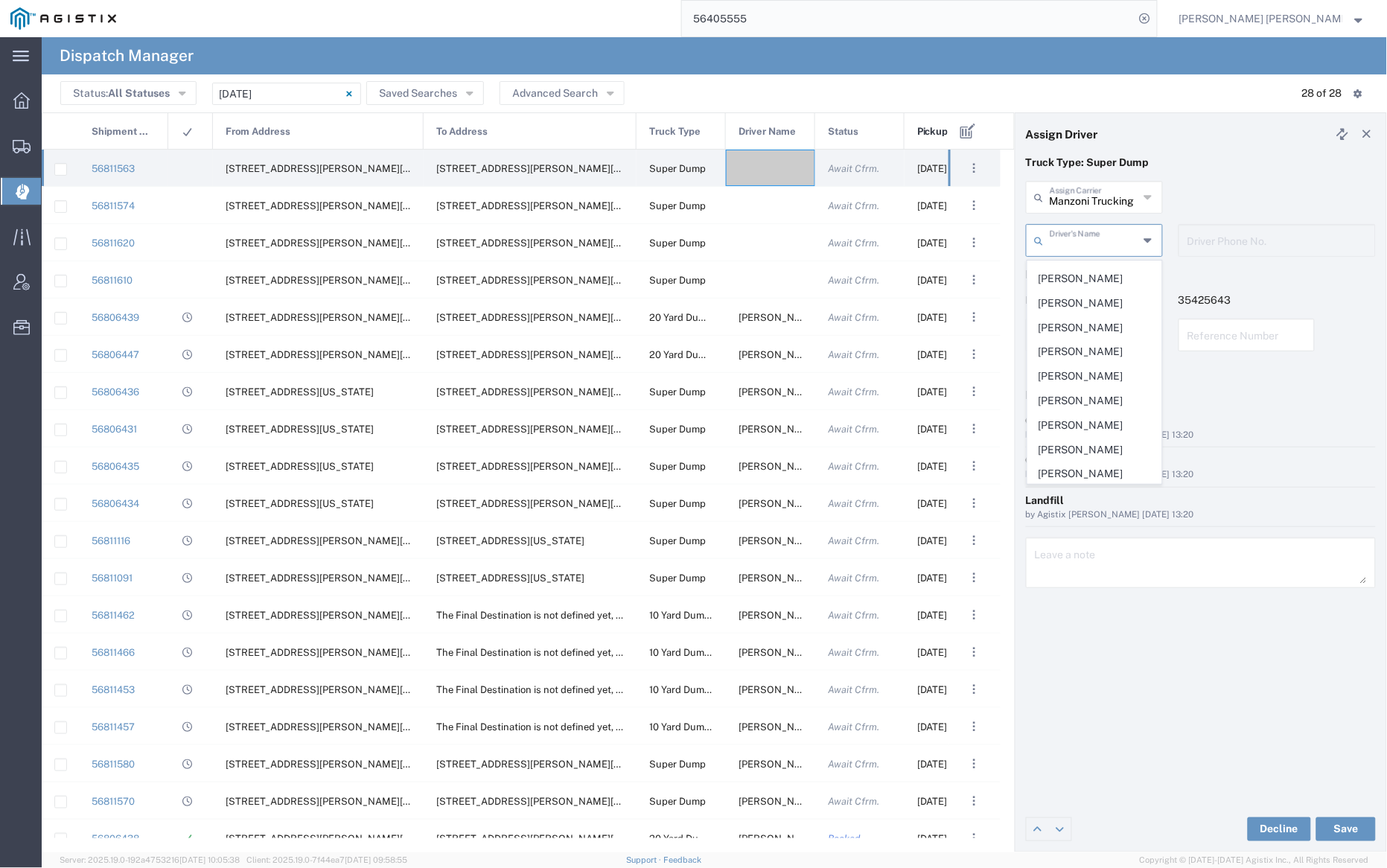
scroll to position [294, 0]
click at [1074, 340] on span "Oliver Cromeyer" at bounding box center [1094, 350] width 133 height 23
type input "Oliver Cromeyer"
type input "7079345664"
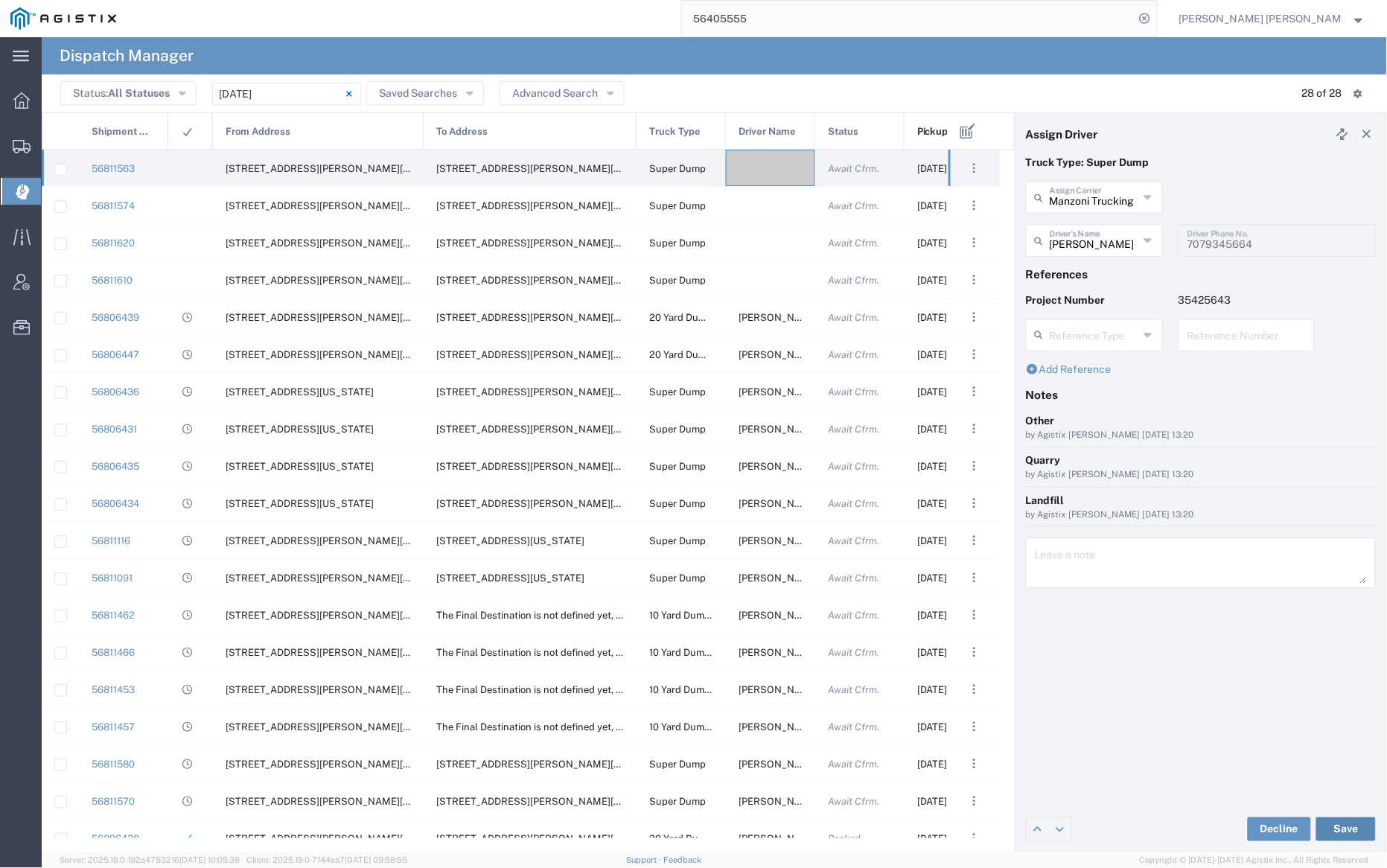
click at [1346, 826] on button "Save" at bounding box center [1345, 829] width 59 height 24
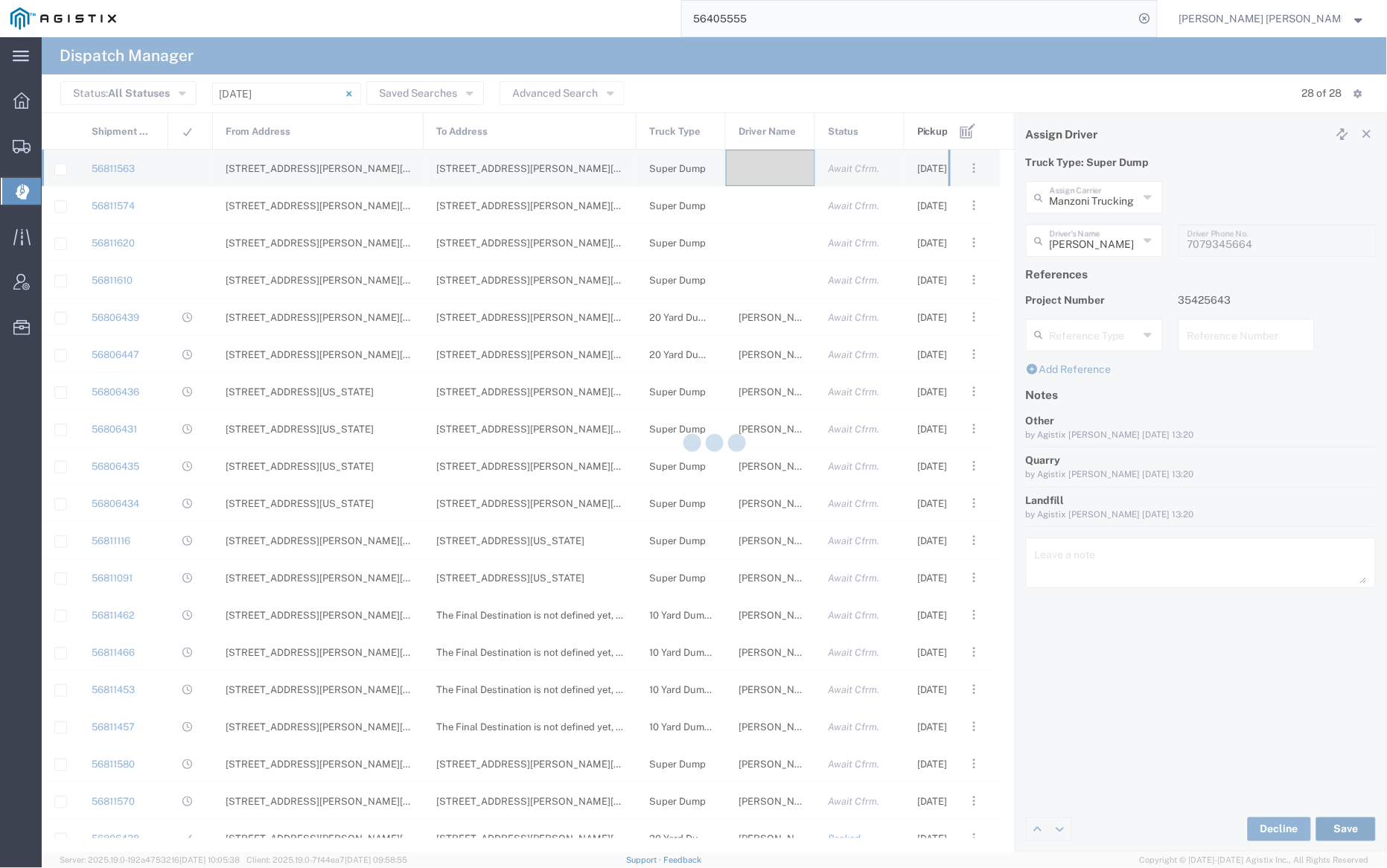
type input "Oliver Cromeyer"
type input "Manzoni Trucking"
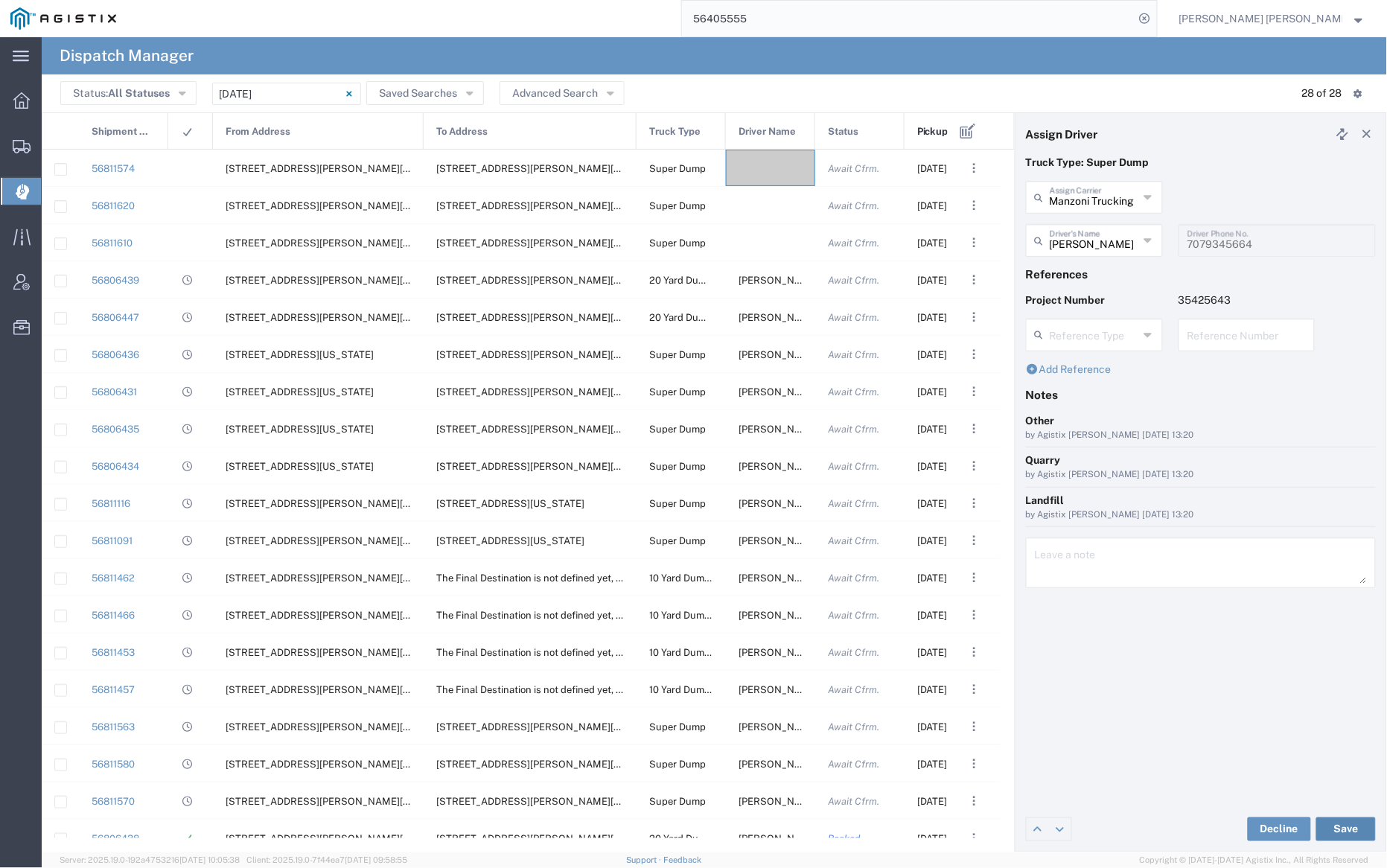
click at [1348, 827] on button "Save" at bounding box center [1345, 829] width 59 height 24
click at [1222, 694] on div "Truck Type: Super Dump Manzoni Trucking Assign Carrier Manzoni Trucking A&D Tit…" at bounding box center [1201, 481] width 371 height 652
click at [757, 171] on div at bounding box center [770, 168] width 89 height 36
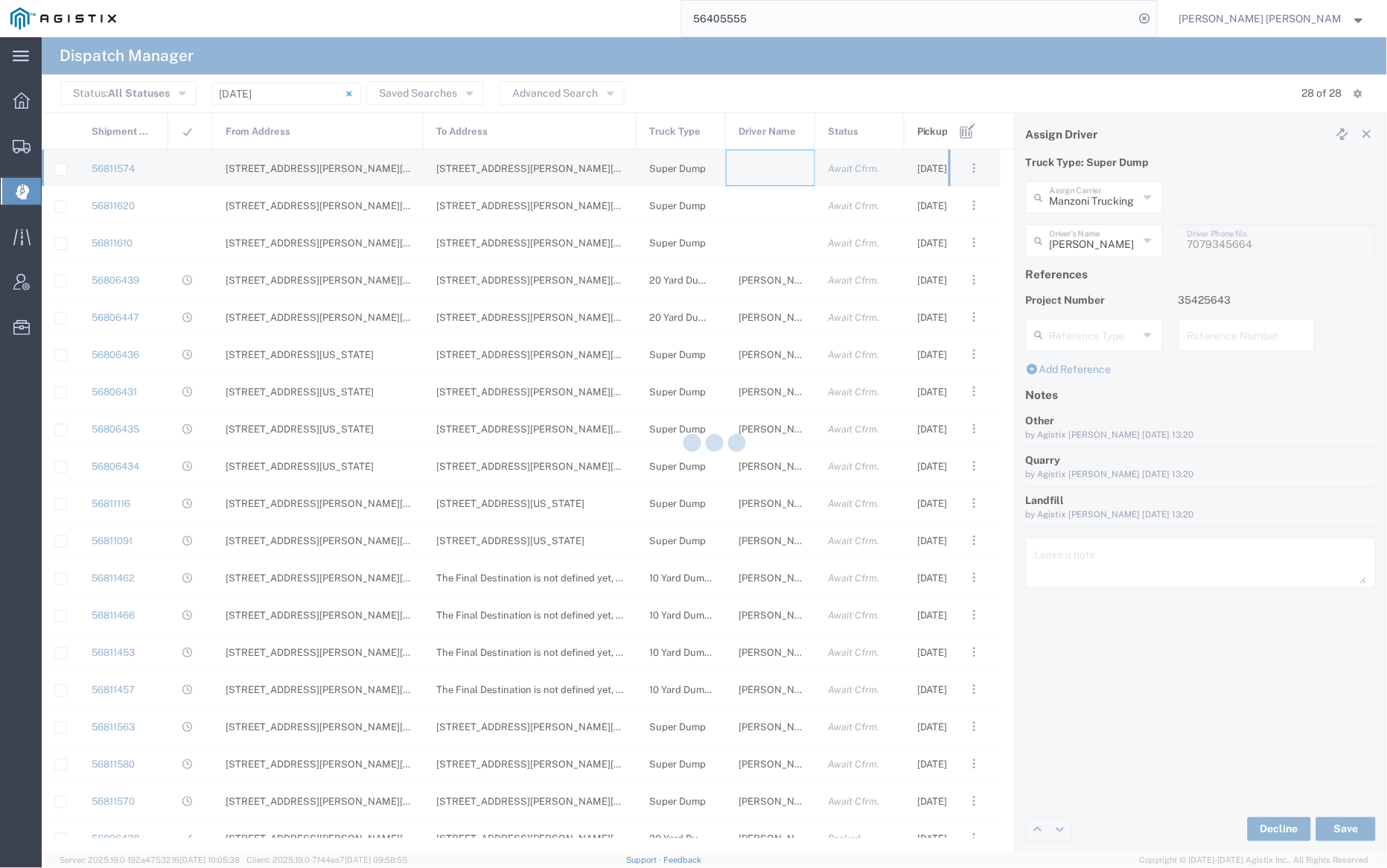
type input "Bray Trucking"
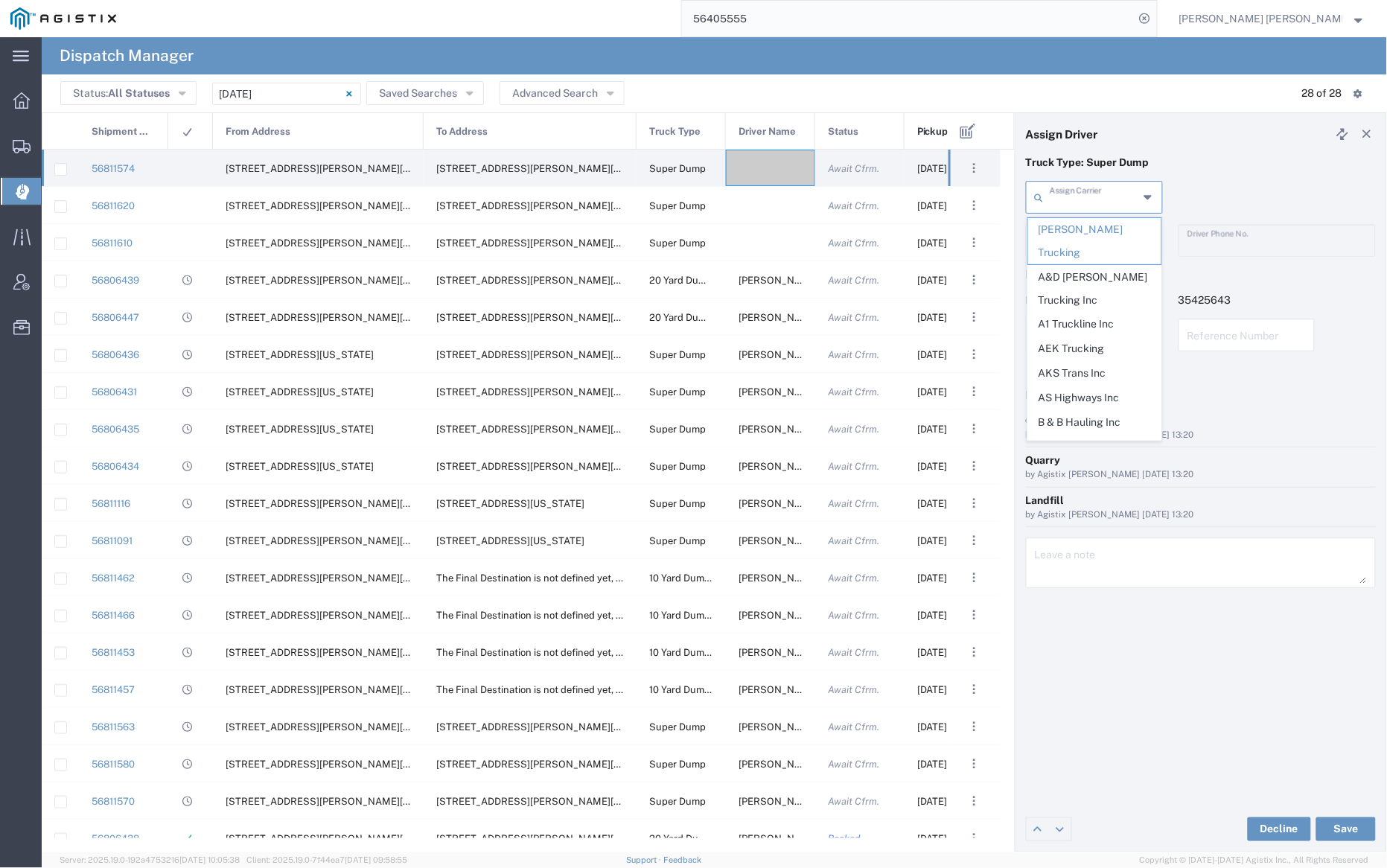
click at [1086, 195] on input "text" at bounding box center [1093, 196] width 88 height 26
click at [1093, 313] on span "Manzoni Trucking" at bounding box center [1094, 324] width 133 height 23
type input "Manzoni Trucking"
click at [1089, 240] on input "text" at bounding box center [1096, 239] width 94 height 26
click at [1093, 269] on span "Anthony Andrews" at bounding box center [1094, 273] width 133 height 23
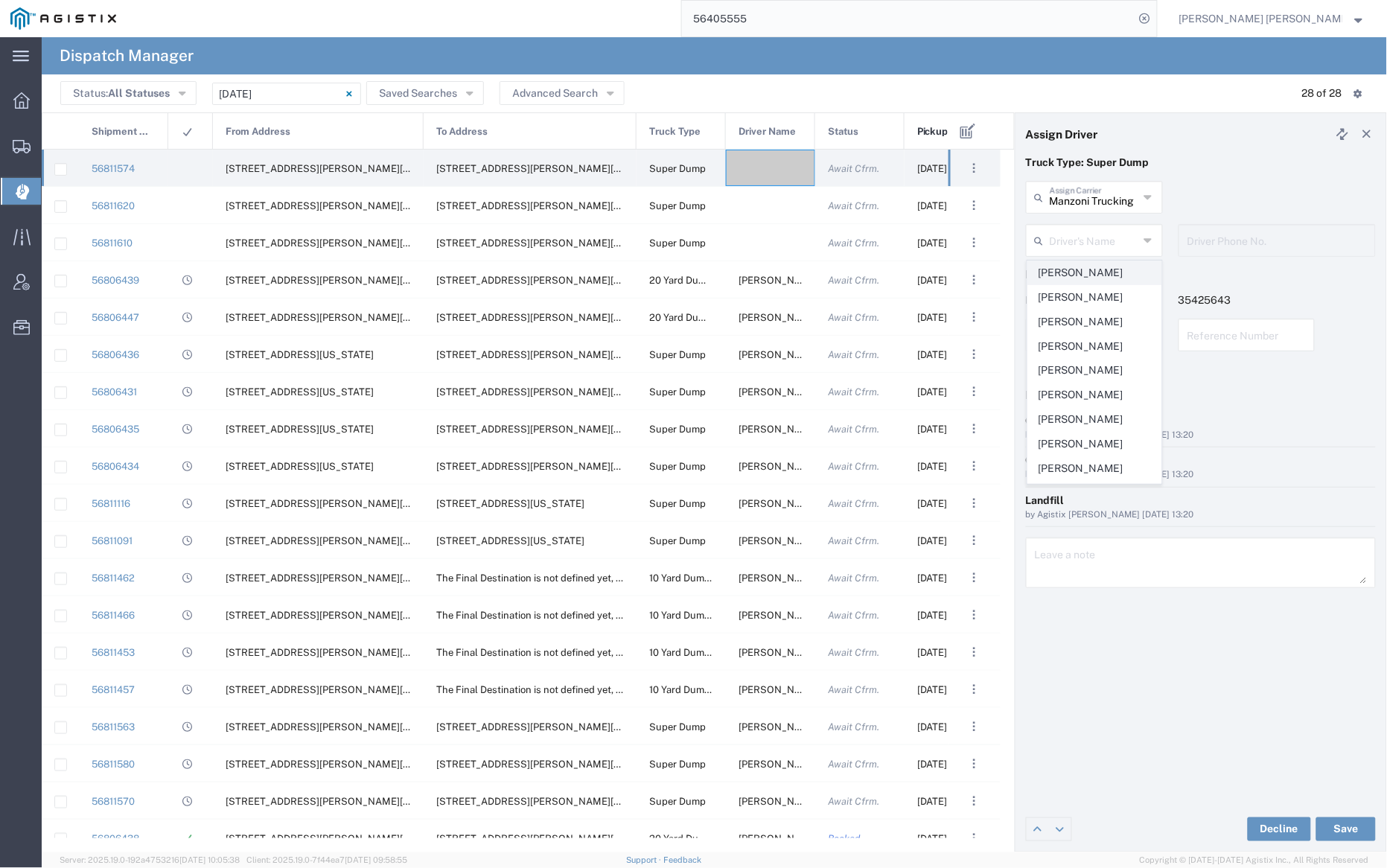
type input "Anthony Andrews"
type input "510-313-3589"
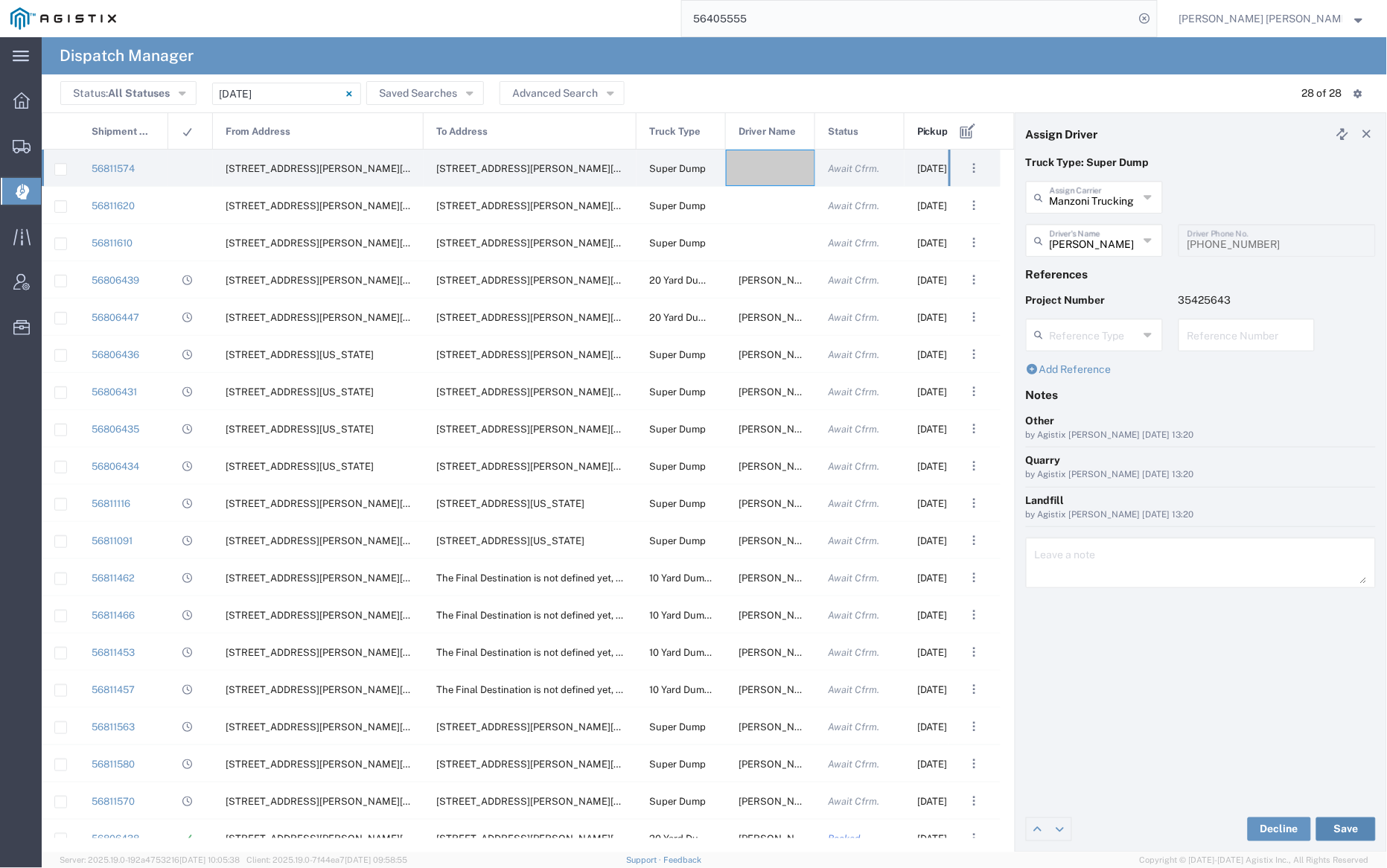
click at [1339, 817] on button "Save" at bounding box center [1345, 829] width 59 height 24
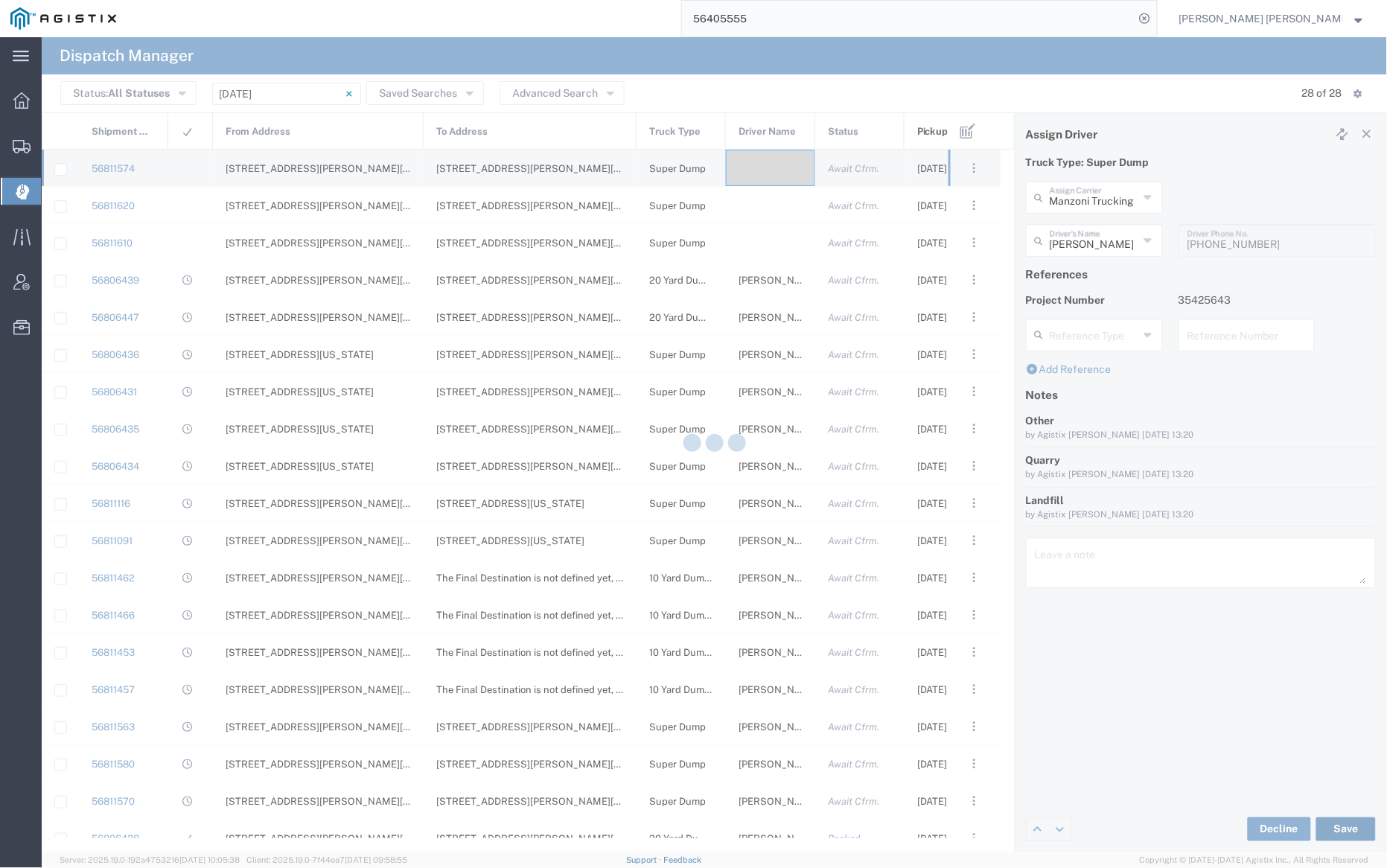
type input "Anthony Andrews"
type input "Manzoni Trucking"
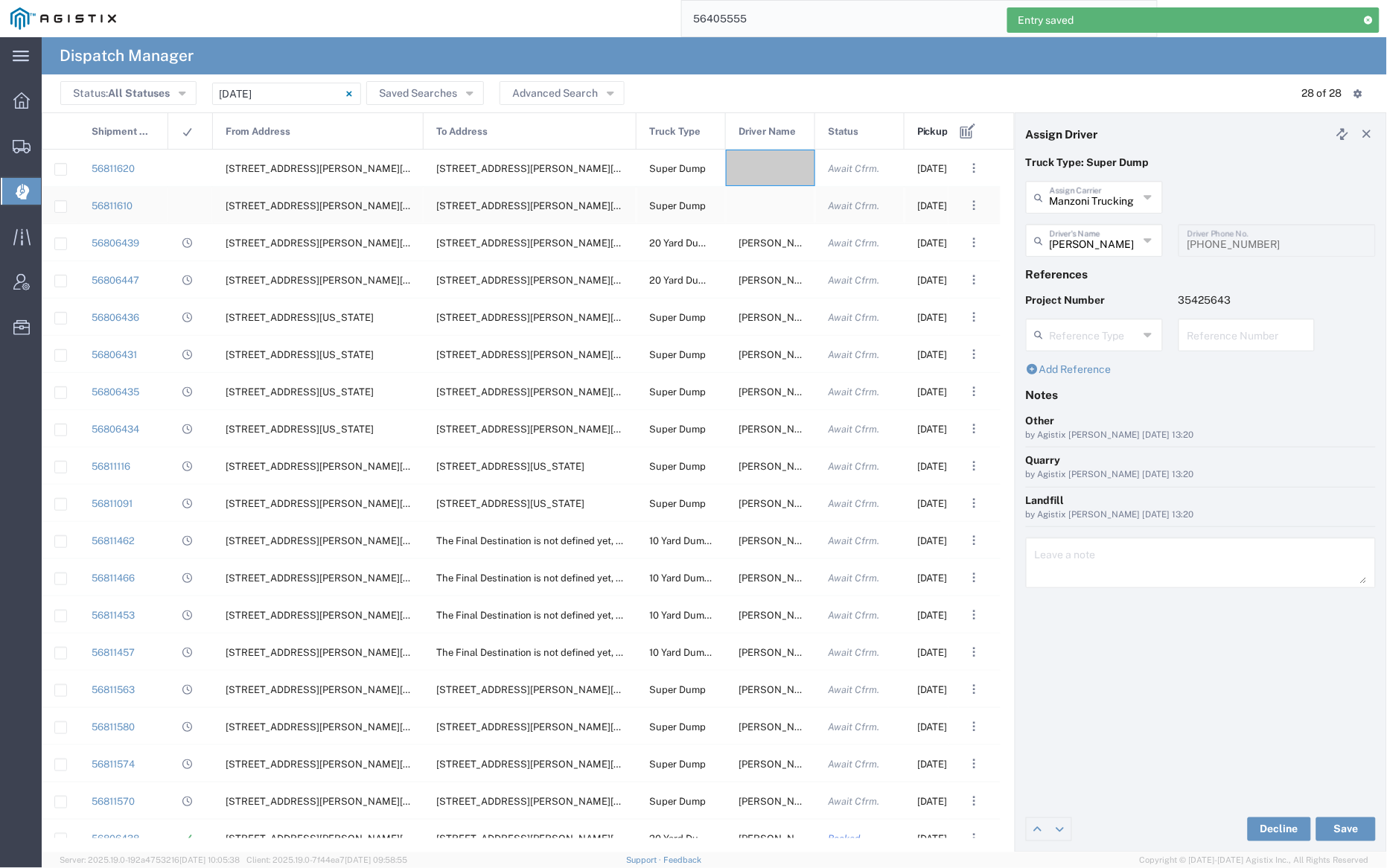
click at [770, 178] on div at bounding box center [770, 168] width 89 height 36
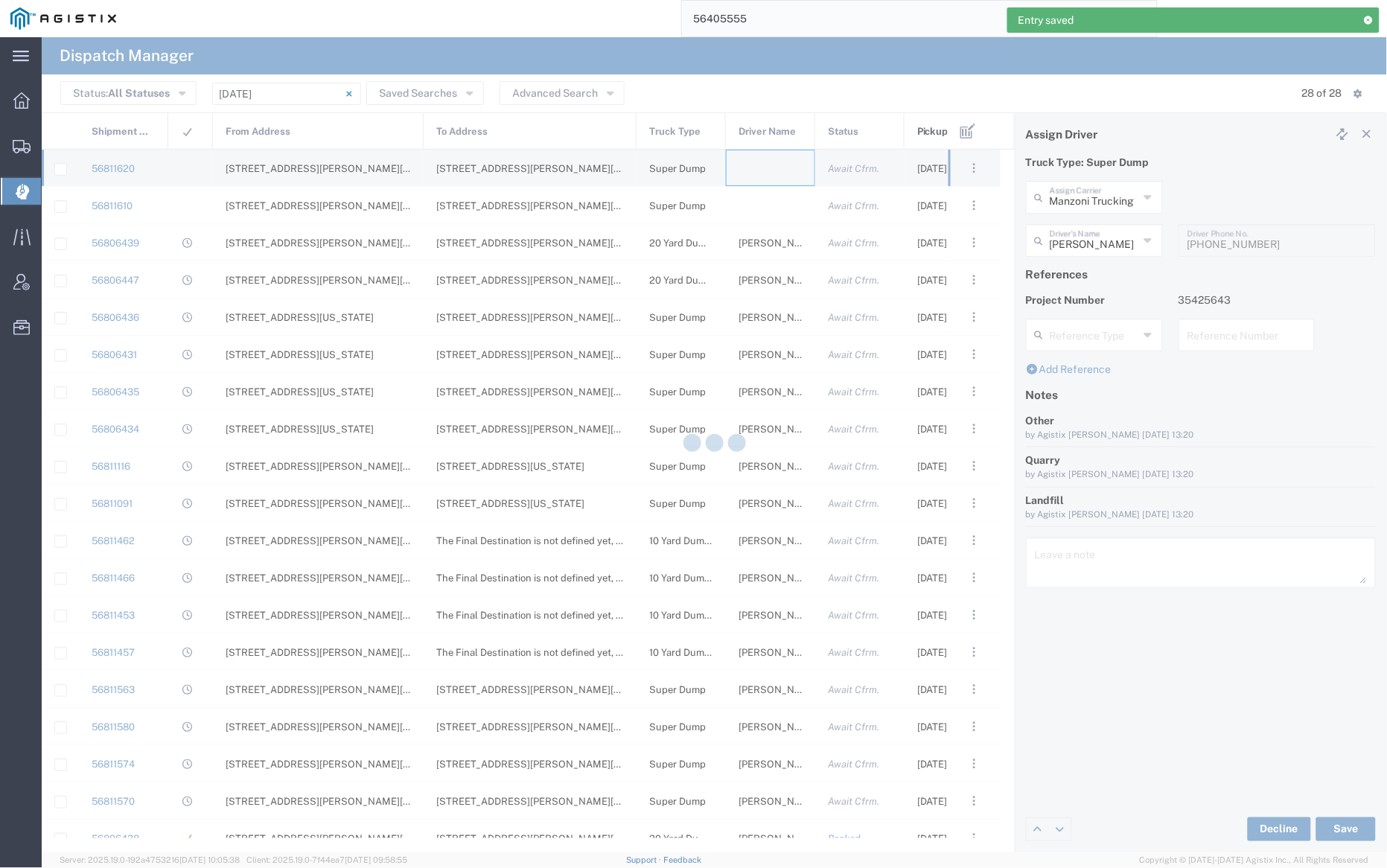
type input "Bray Trucking"
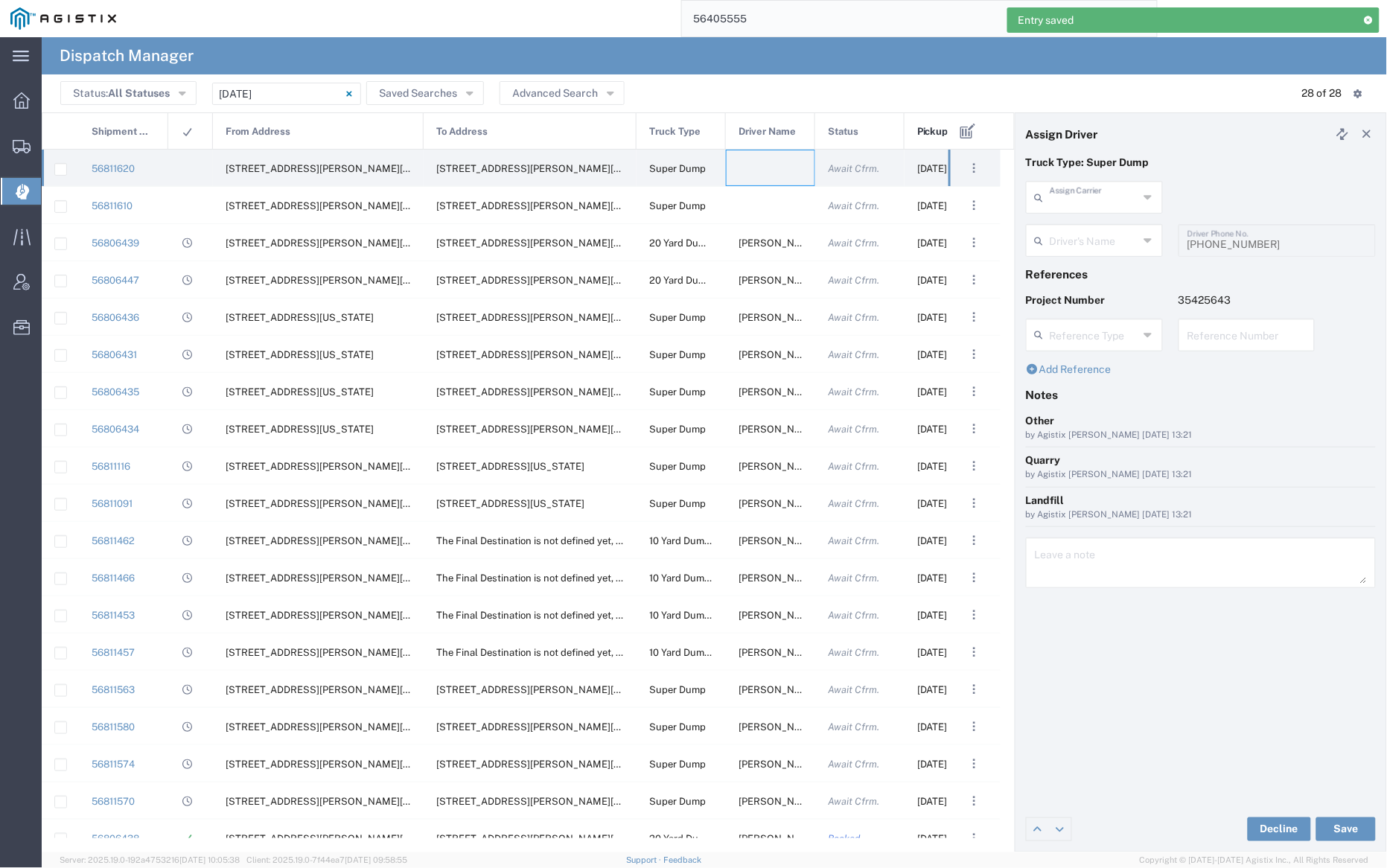
click at [1093, 198] on input "text" at bounding box center [1093, 196] width 88 height 26
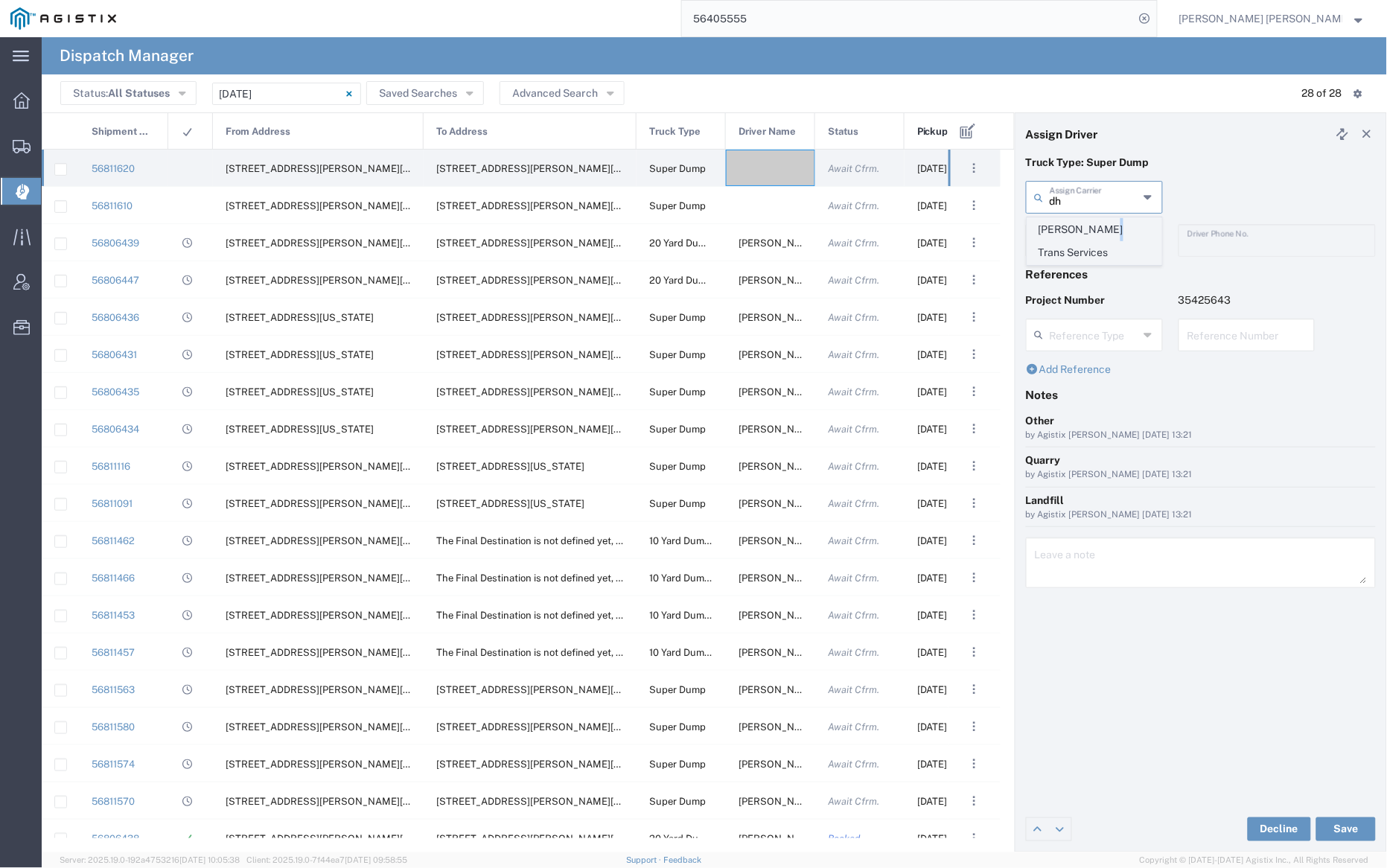
click at [1099, 228] on span "Dhillon Trans Services" at bounding box center [1094, 241] width 133 height 46
type input "Dhillon Trans Services"
click at [1097, 233] on input "text" at bounding box center [1096, 239] width 94 height 26
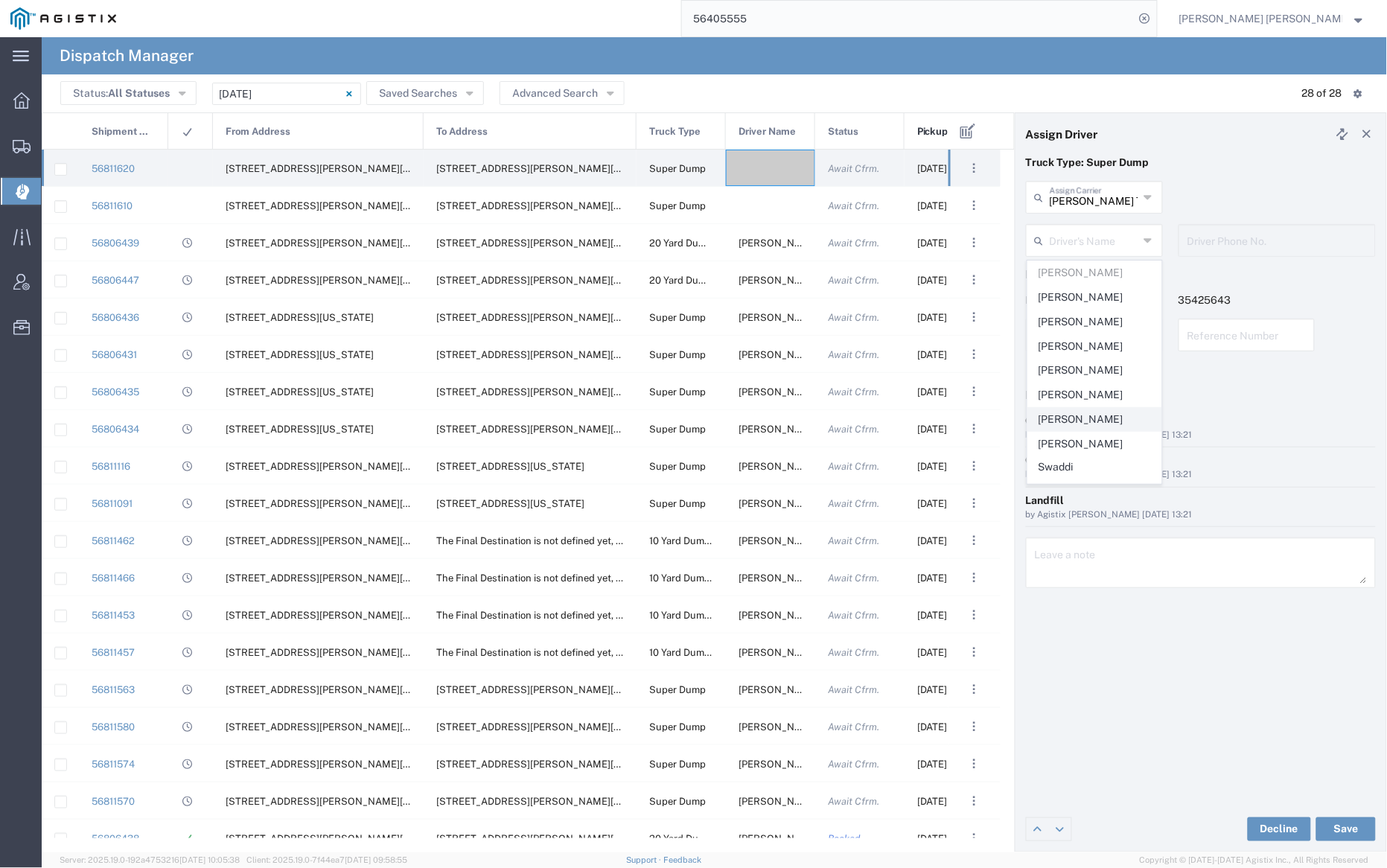
click at [1093, 419] on span "Kamaljit Singh" at bounding box center [1094, 420] width 133 height 23
type input "Kamaljit Singh"
type input "9255650374"
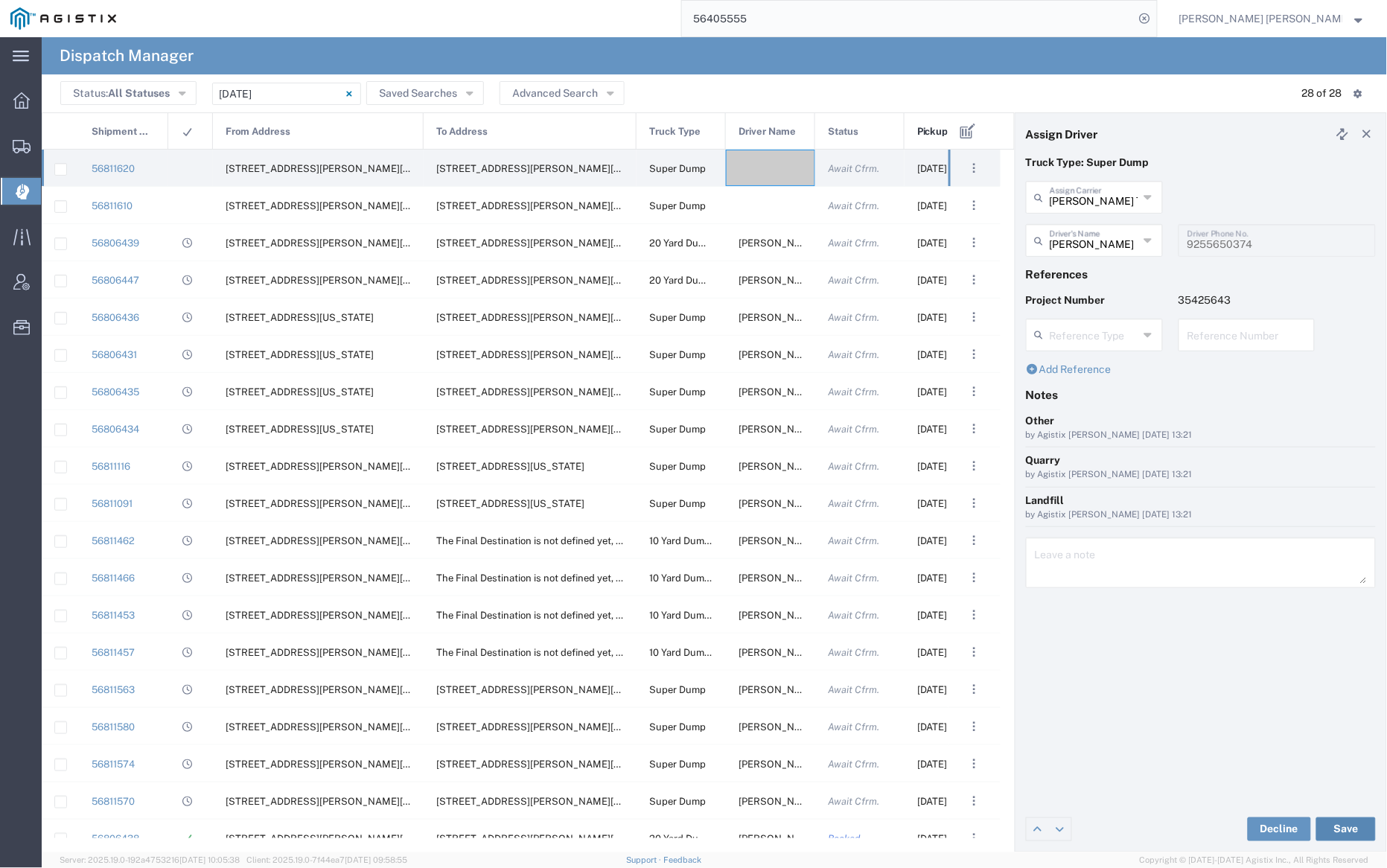
click at [1352, 824] on button "Save" at bounding box center [1345, 829] width 59 height 24
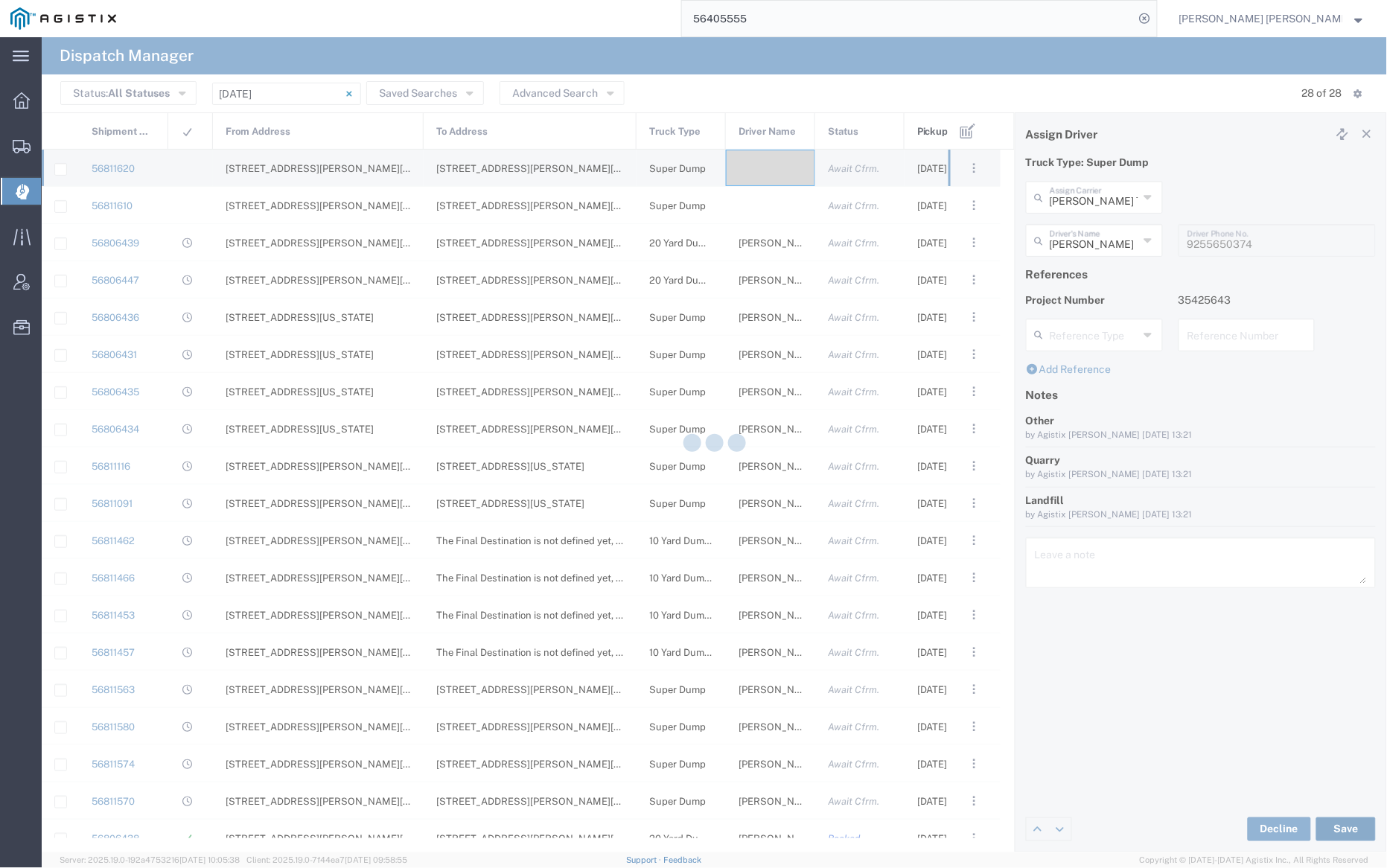
type input "Kamaljit Singh"
type input "Dhillon Trans Services"
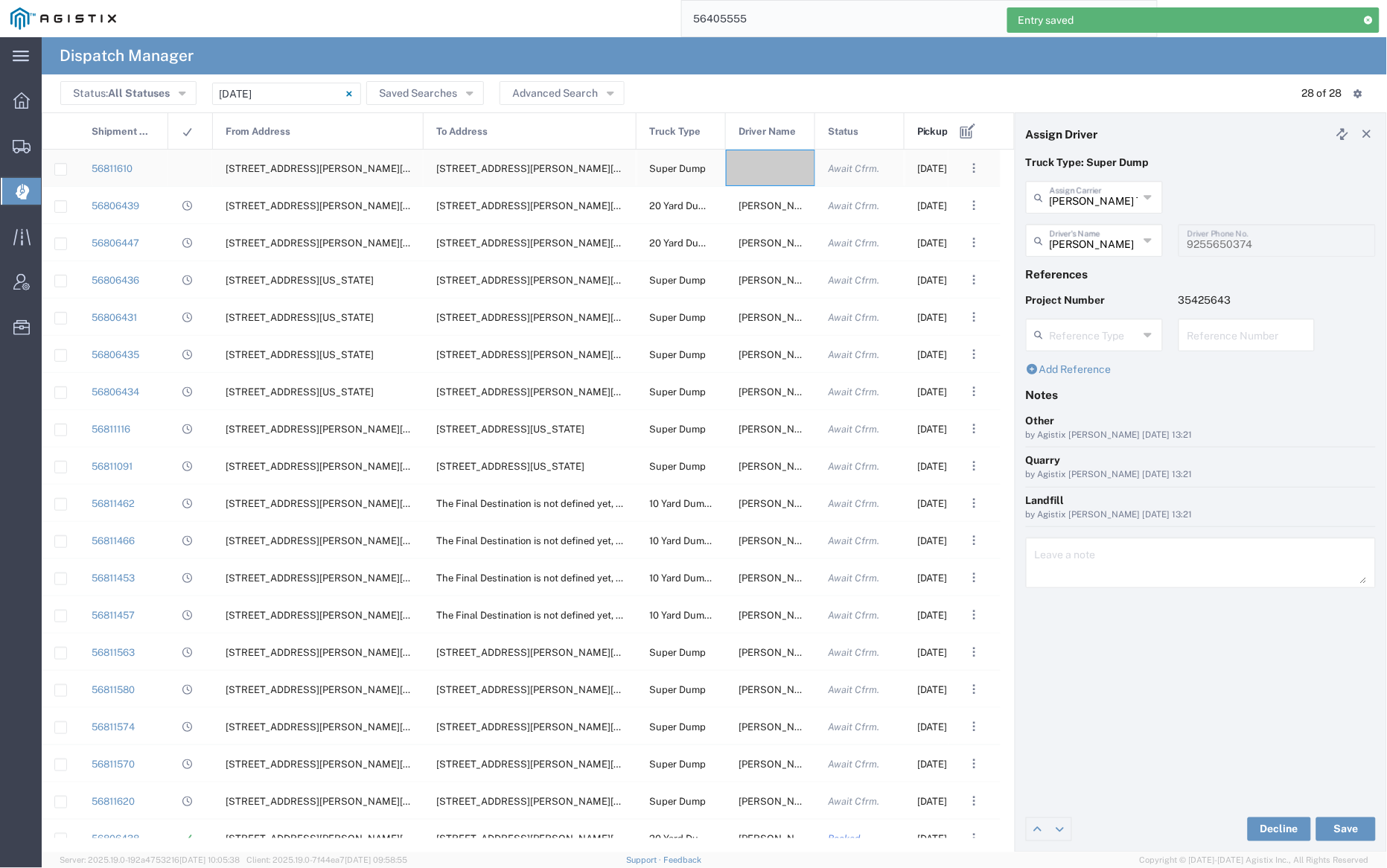
click at [765, 169] on div at bounding box center [770, 168] width 89 height 36
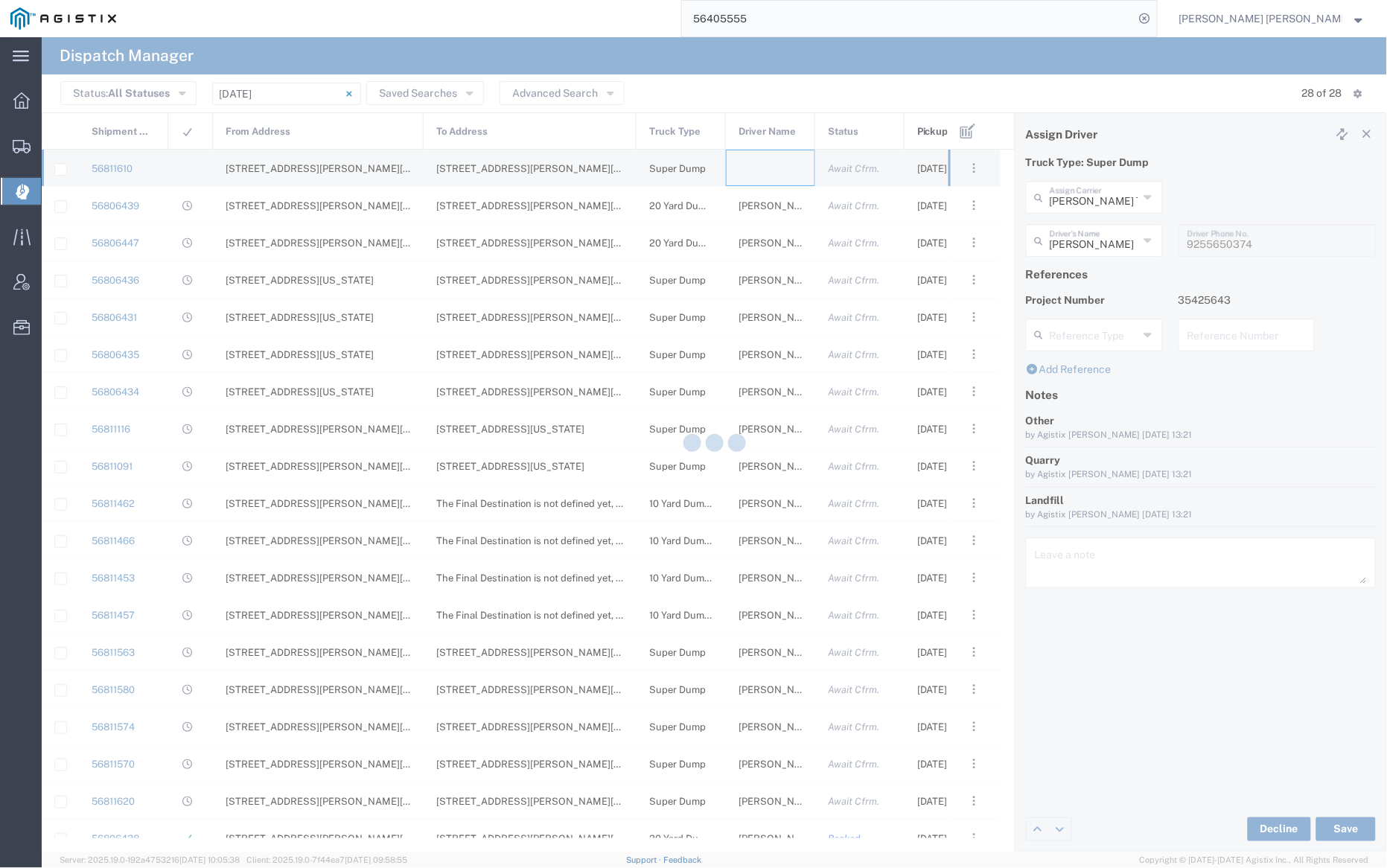
type input "Bray Trucking"
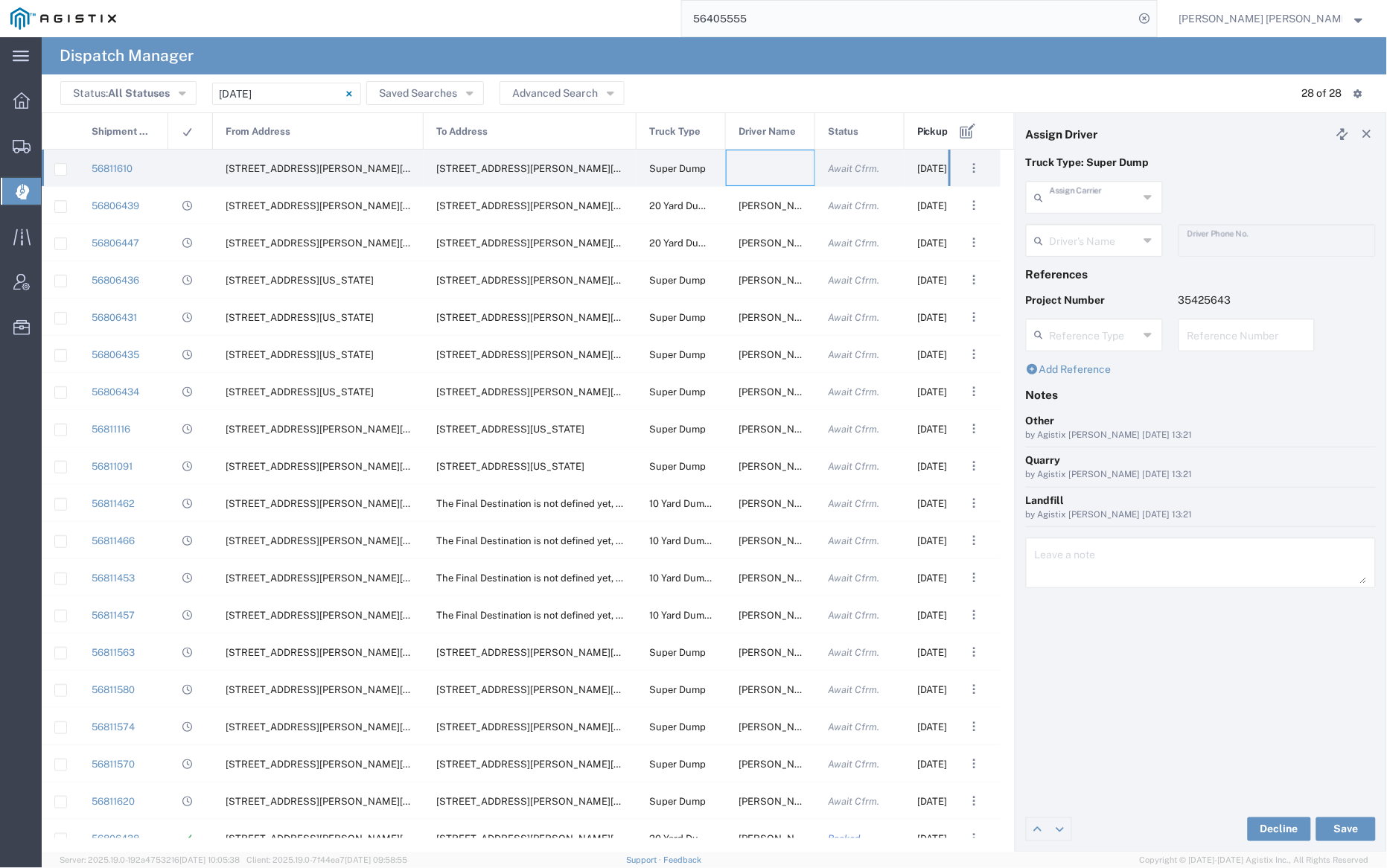
click at [1086, 196] on input "text" at bounding box center [1093, 196] width 88 height 26
click at [1094, 232] on span "Dhillon Trans Services" at bounding box center [1094, 241] width 133 height 46
type input "Dhillon Trans Services"
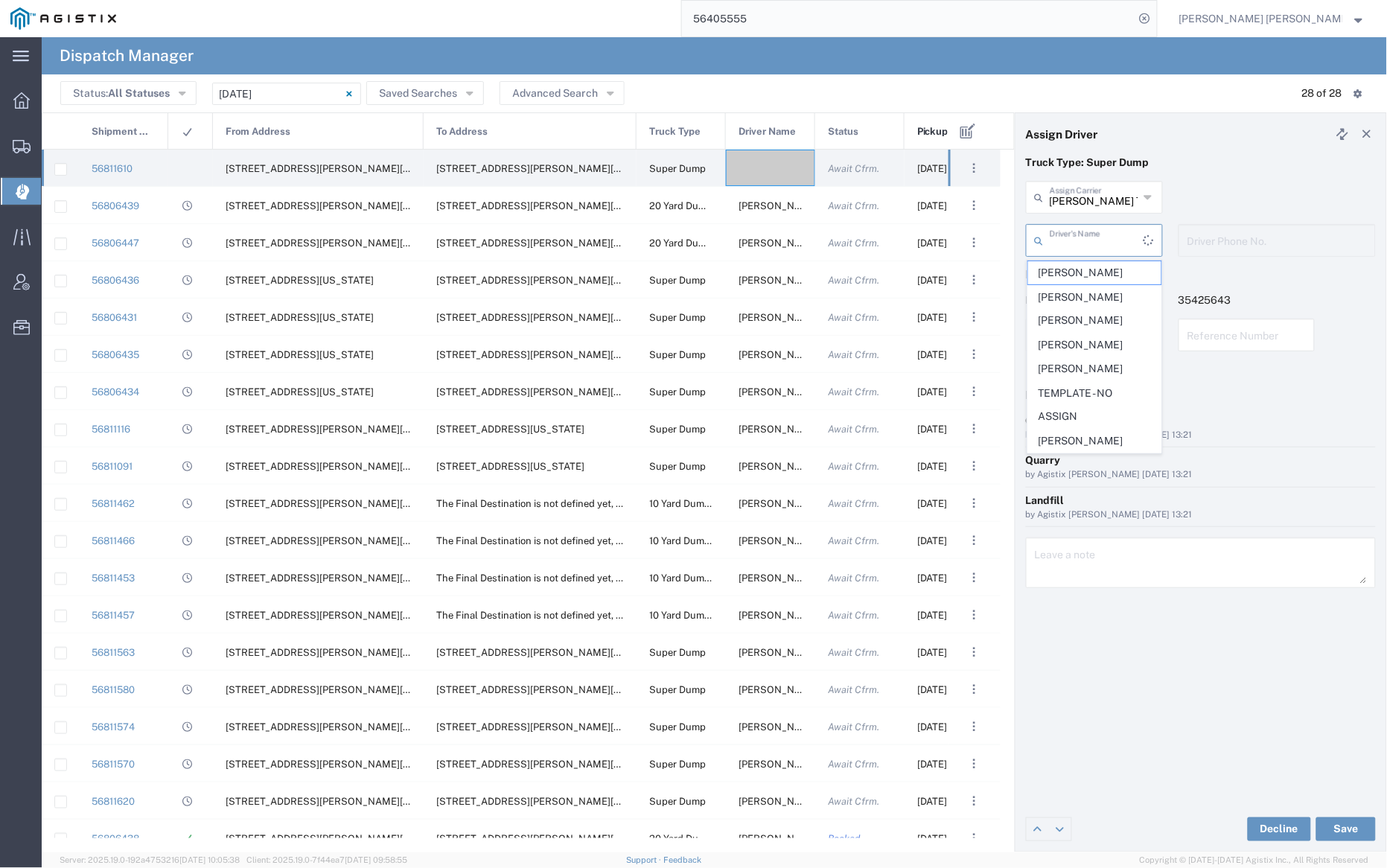
click at [1093, 233] on input "text" at bounding box center [1096, 239] width 94 height 26
click at [1291, 192] on div "Dhillon Trans Services Assign Carrier Dhillon Trans Services" at bounding box center [1201, 202] width 365 height 43
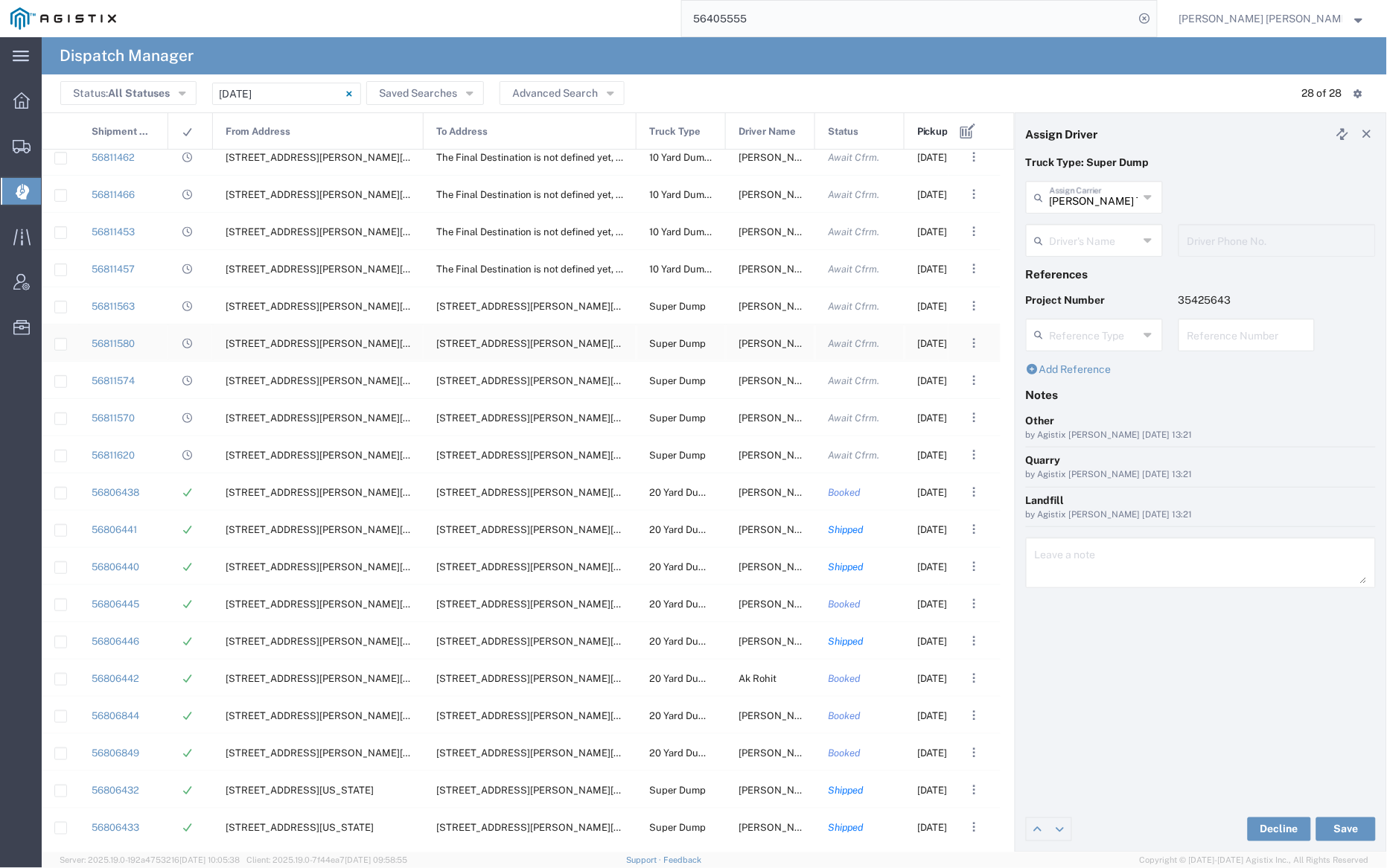
scroll to position [343, 0]
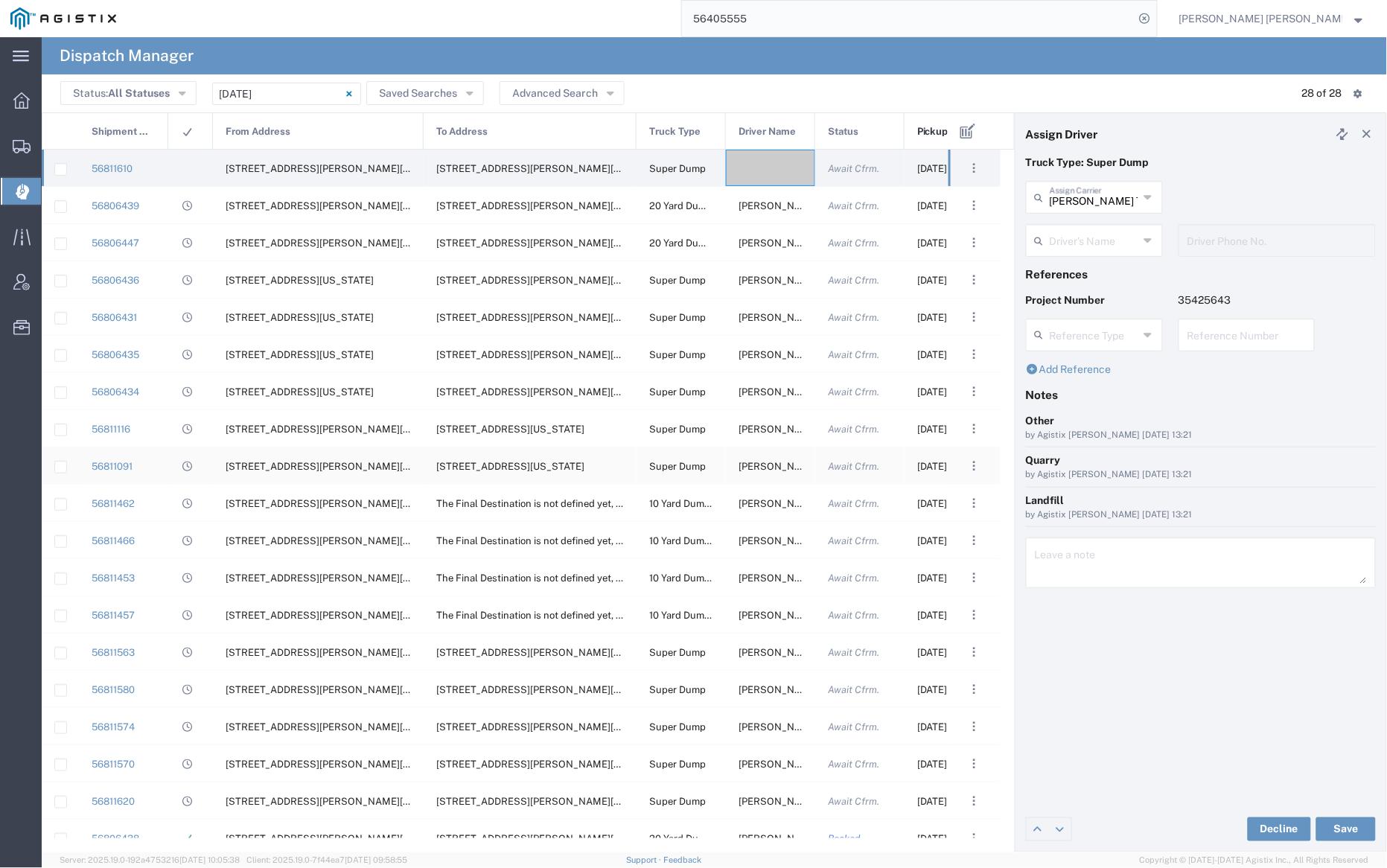
click at [751, 454] on div "Robert Schiller" at bounding box center [770, 465] width 89 height 36
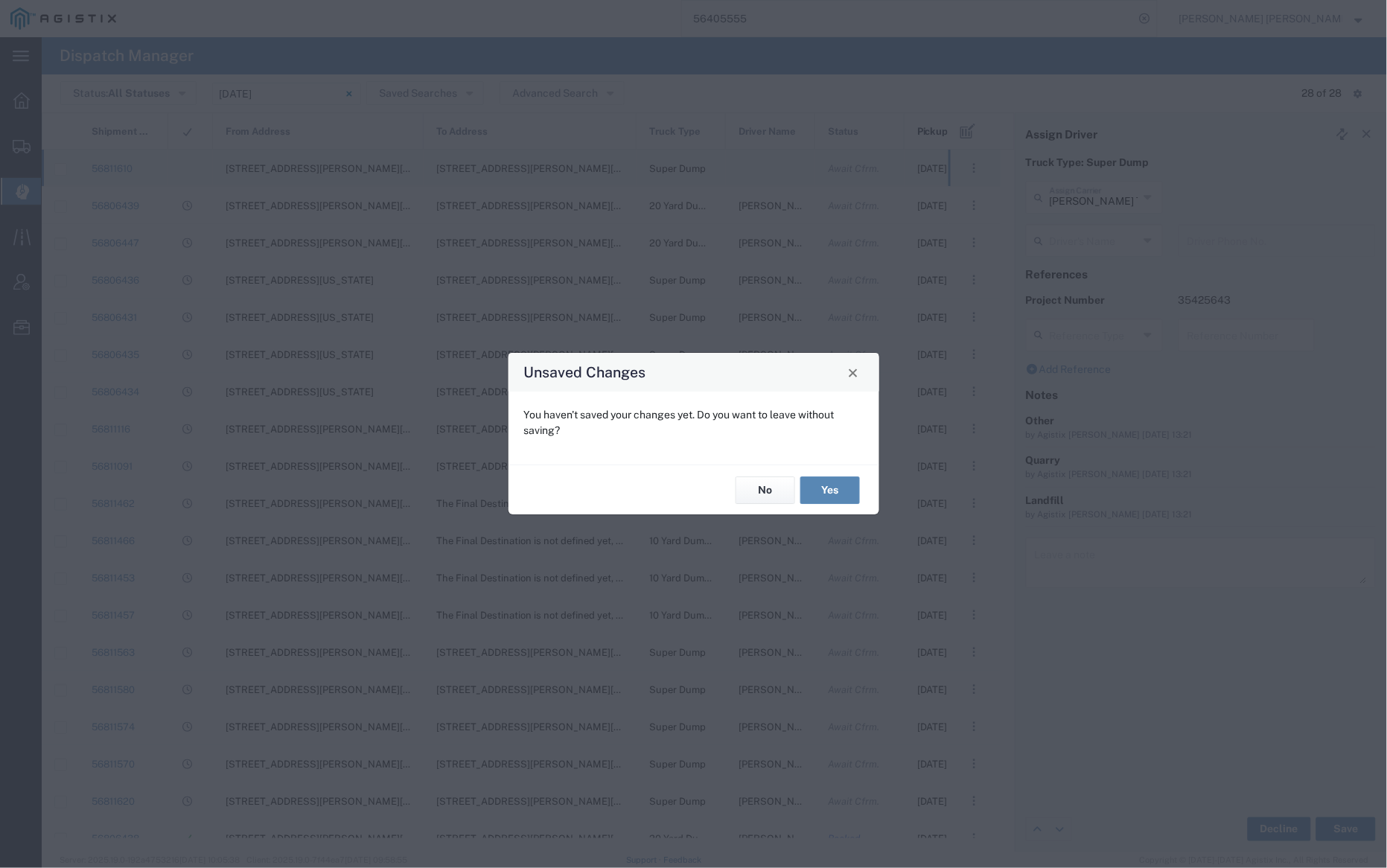
click at [827, 491] on button "Yes" at bounding box center [830, 491] width 59 height 28
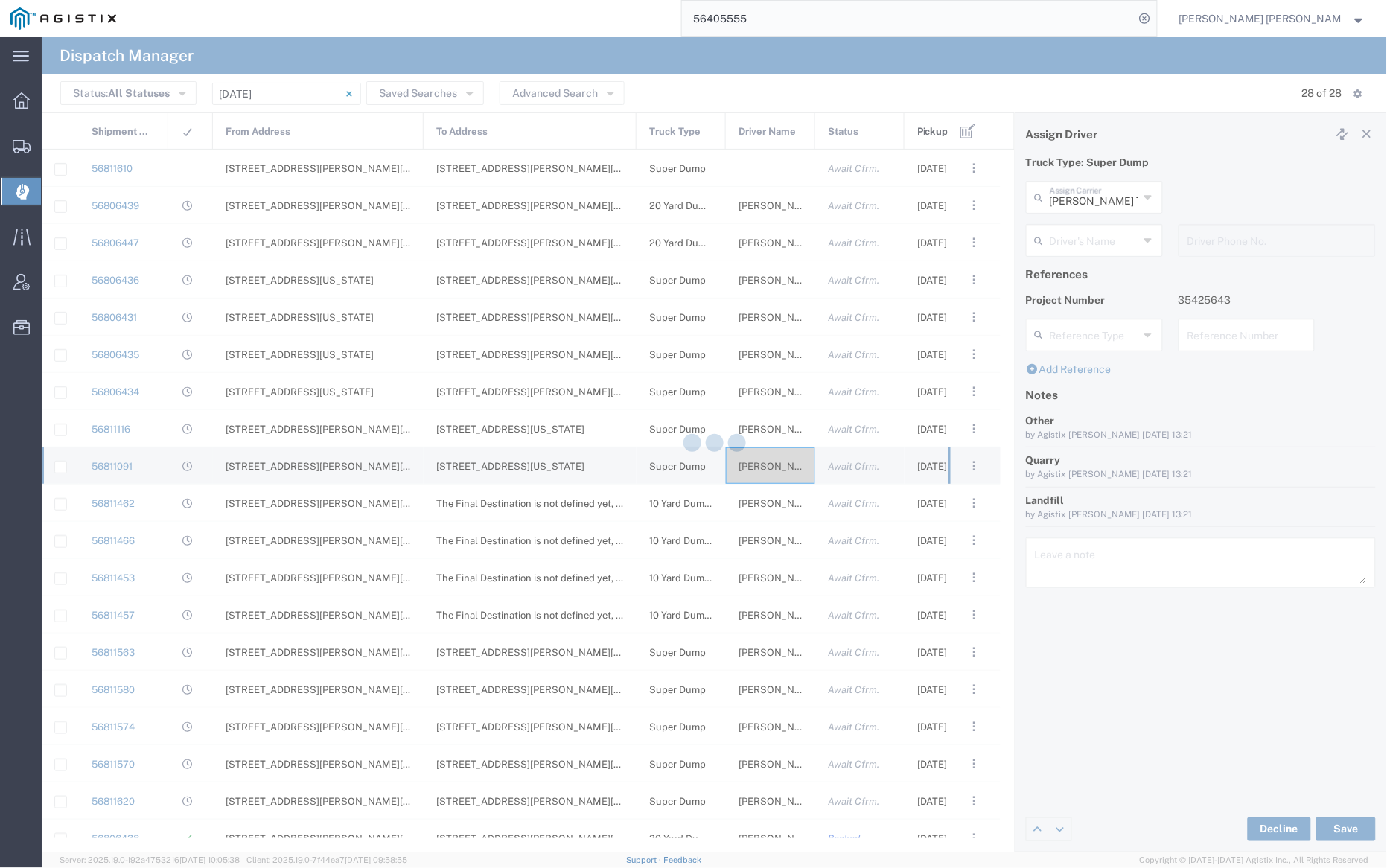
type input "Robert Schiller"
type input "Dhillon Trans Services"
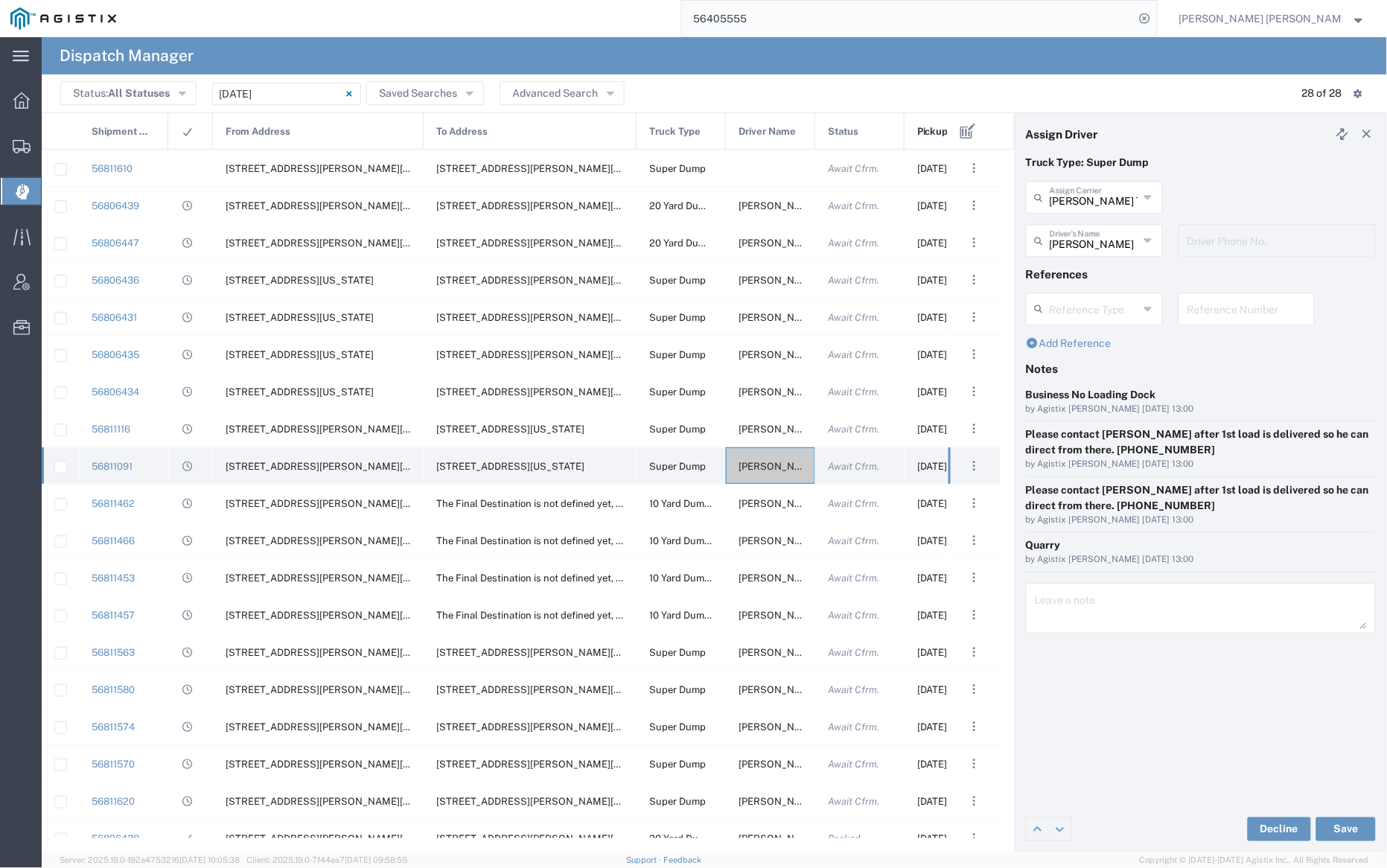
click at [767, 470] on span "Robert Schiller" at bounding box center [778, 466] width 81 height 12
click at [1086, 197] on input "text" at bounding box center [1093, 196] width 88 height 26
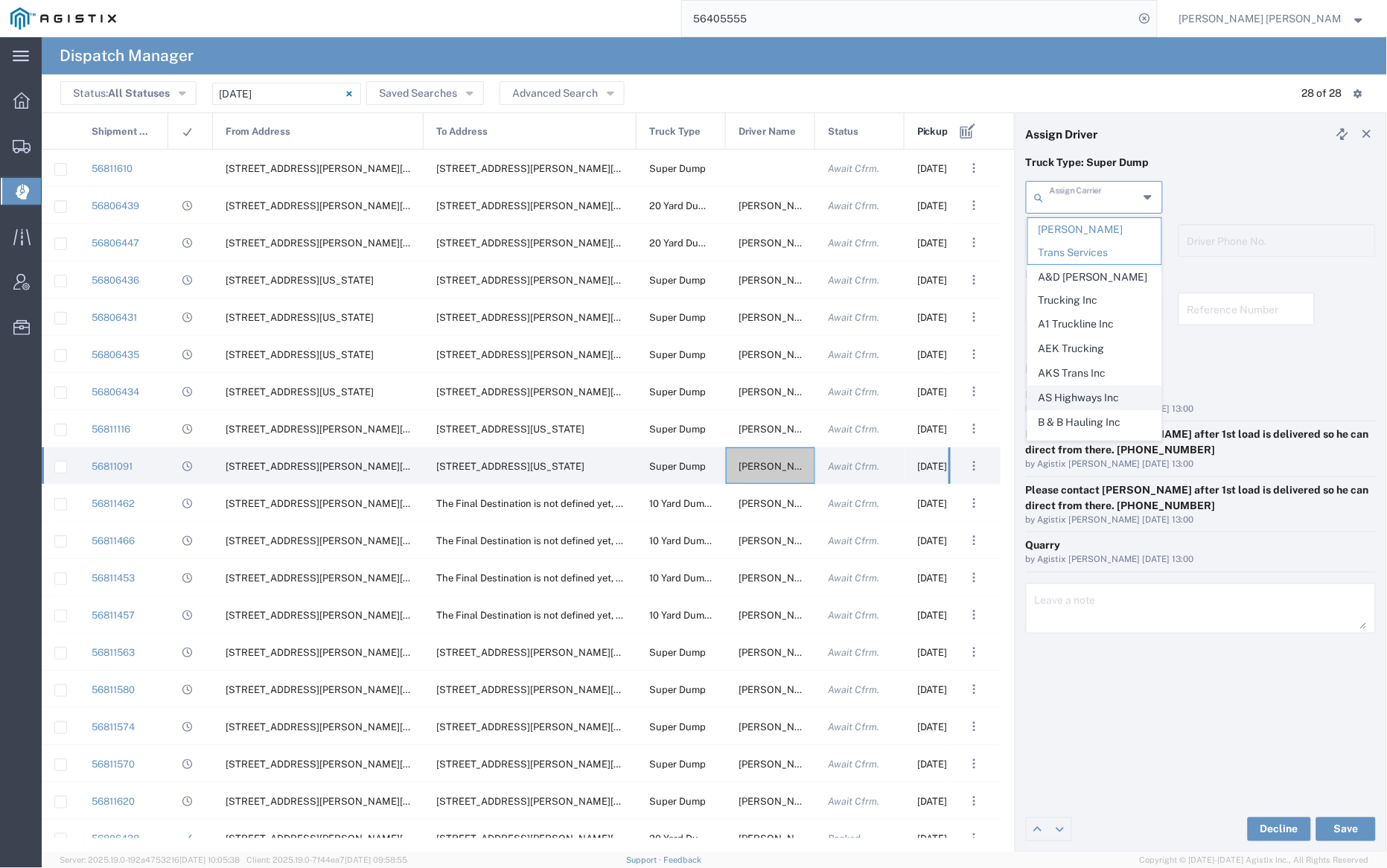
click at [1086, 397] on span "AS Highways Inc" at bounding box center [1094, 398] width 133 height 23
type input "AS Highways Inc"
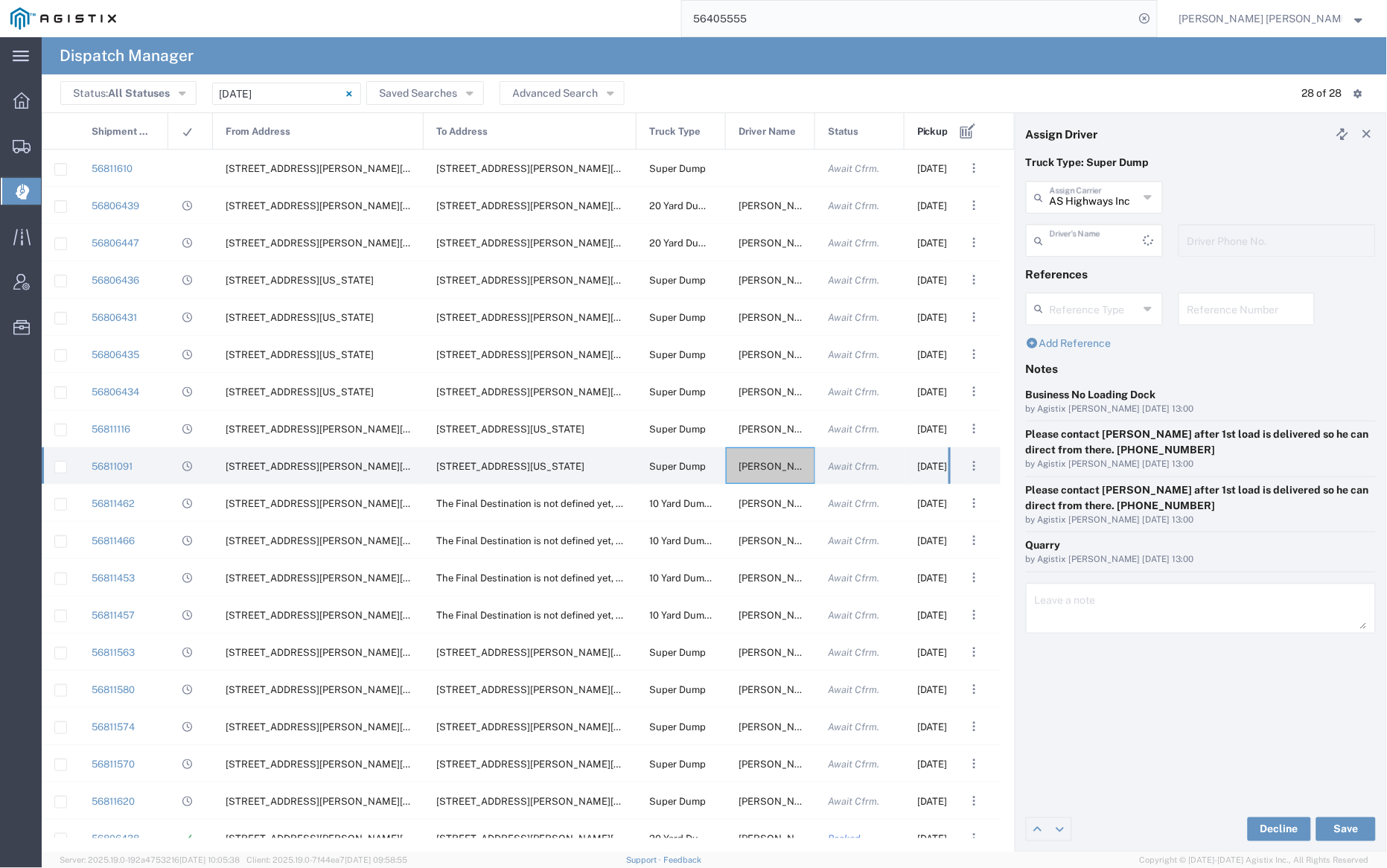
click at [1082, 234] on input "text" at bounding box center [1096, 239] width 94 height 26
click at [1089, 277] on span "Amninder Singh" at bounding box center [1094, 273] width 133 height 23
type input "Amninder Singh"
type input "510-754-0368"
click at [1355, 828] on button "Save" at bounding box center [1345, 829] width 59 height 24
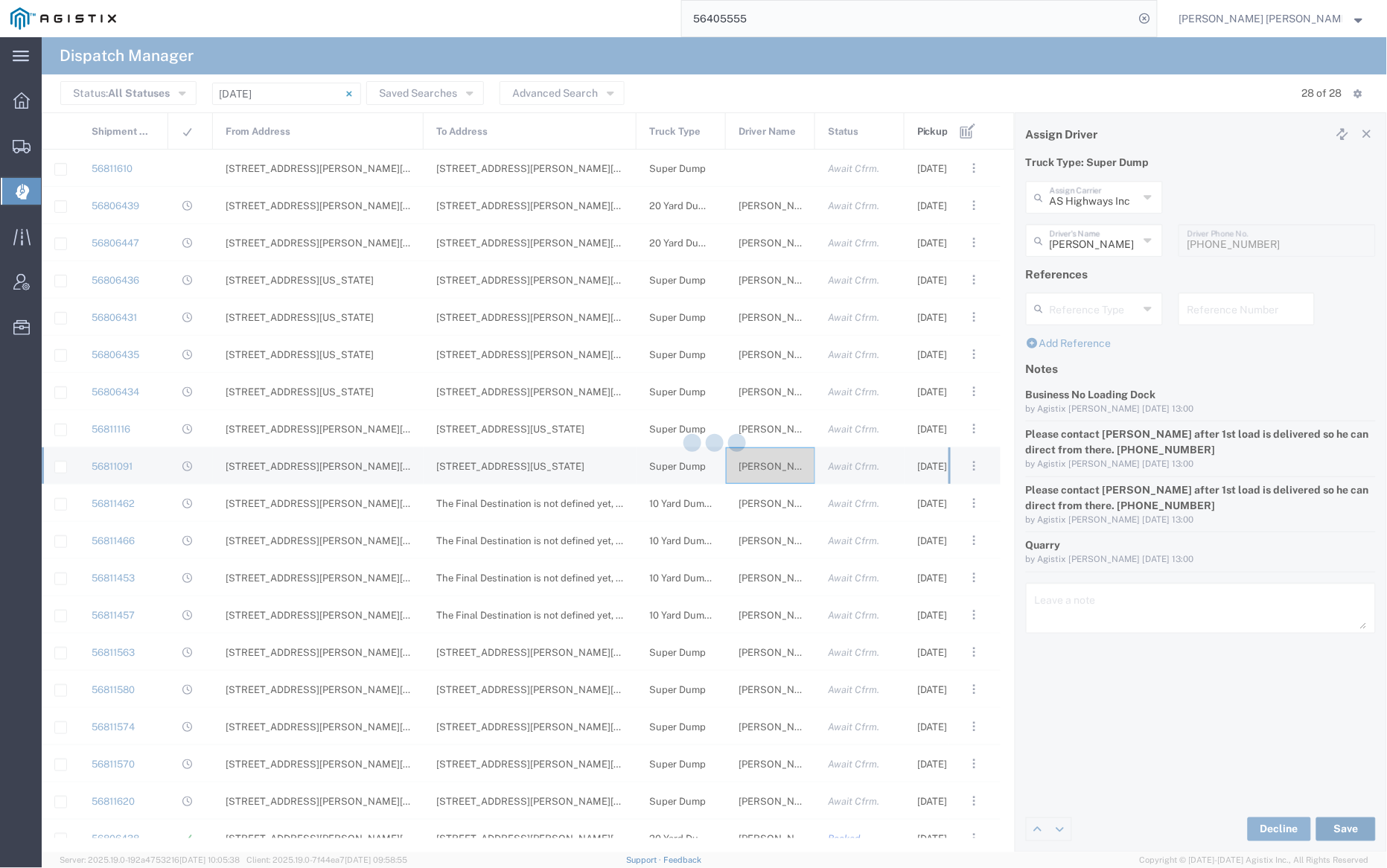
type input "Amninder Singh"
type input "AS Highways Inc"
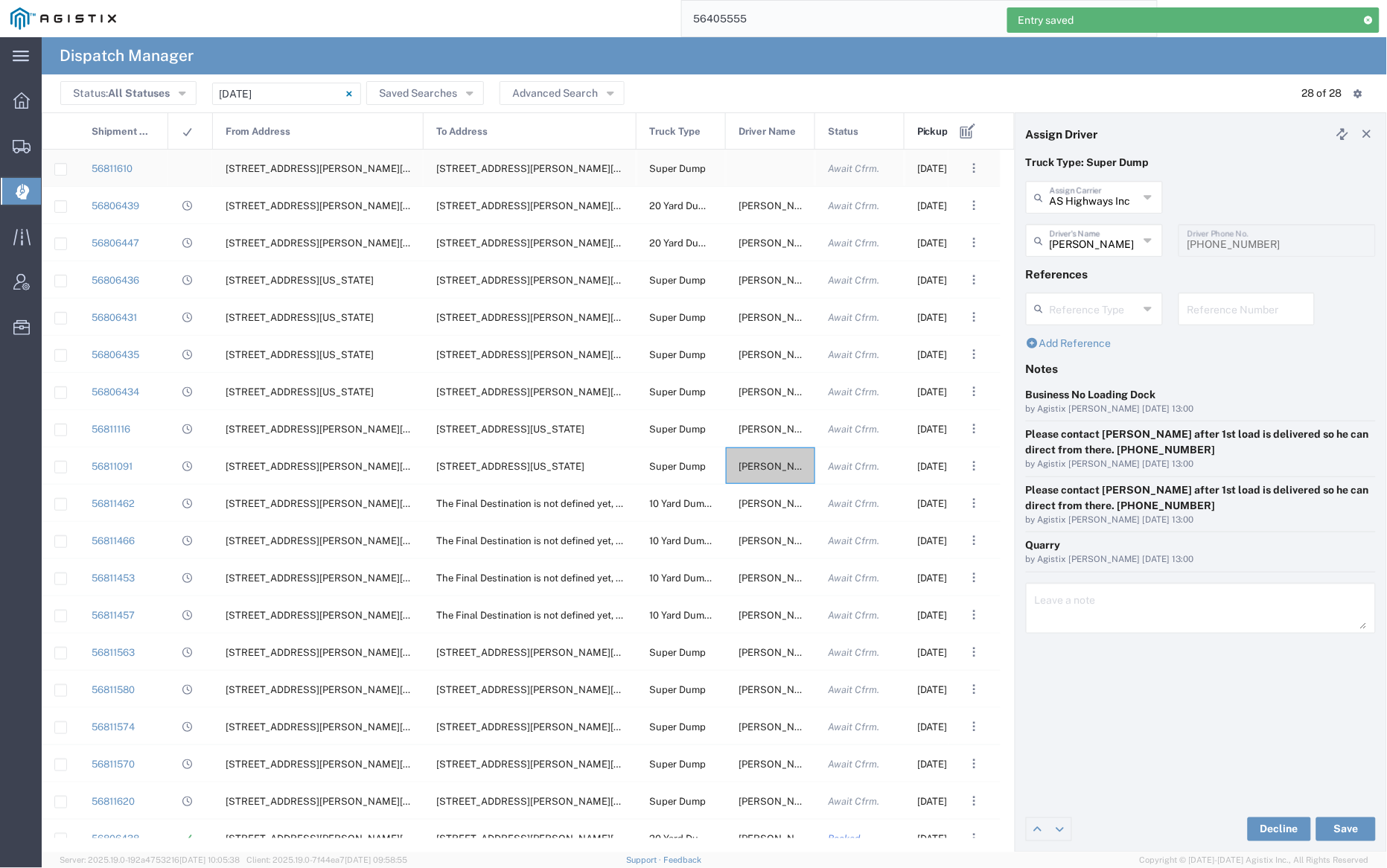
click at [764, 171] on div at bounding box center [770, 168] width 89 height 36
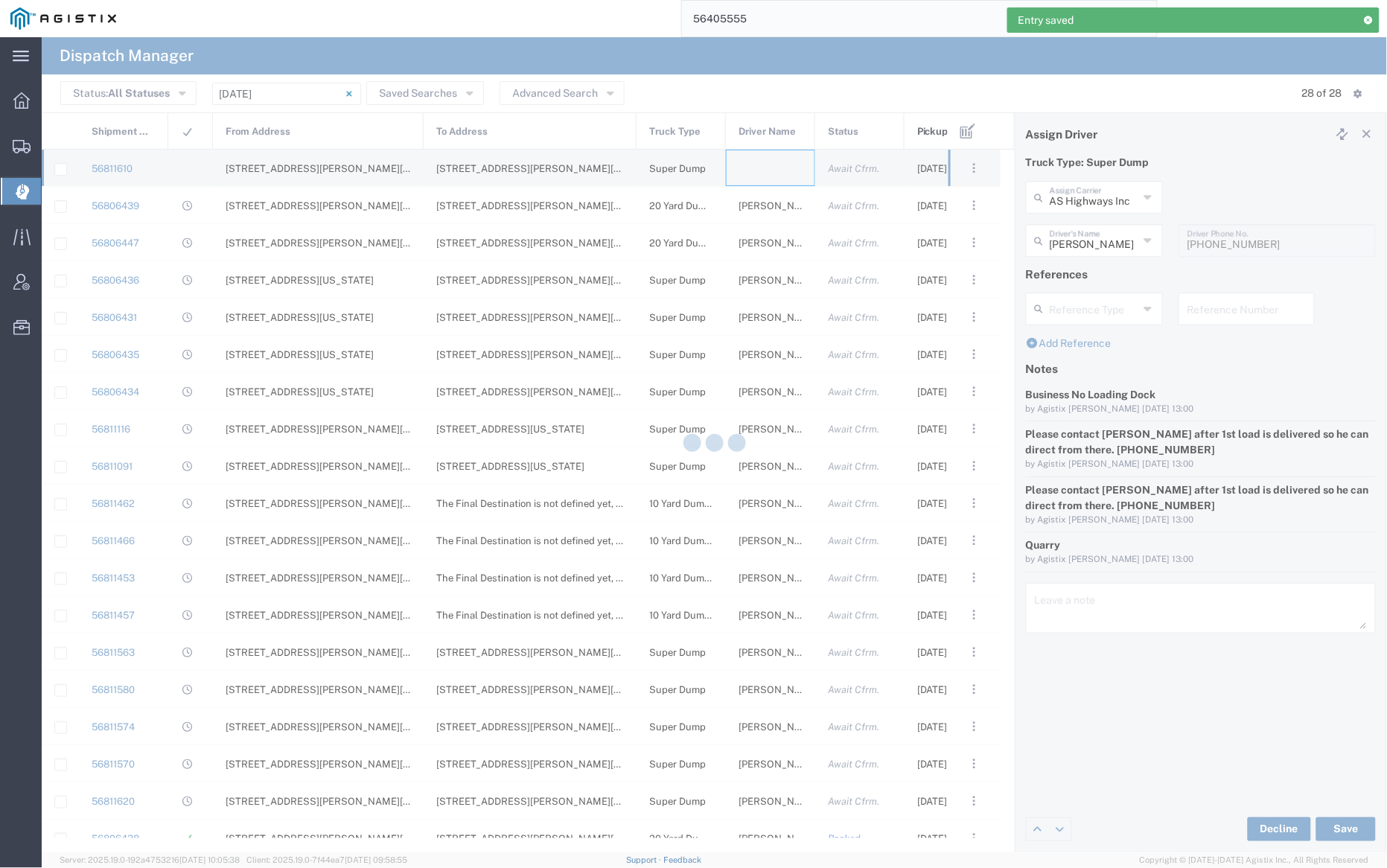
type input "Bray Trucking"
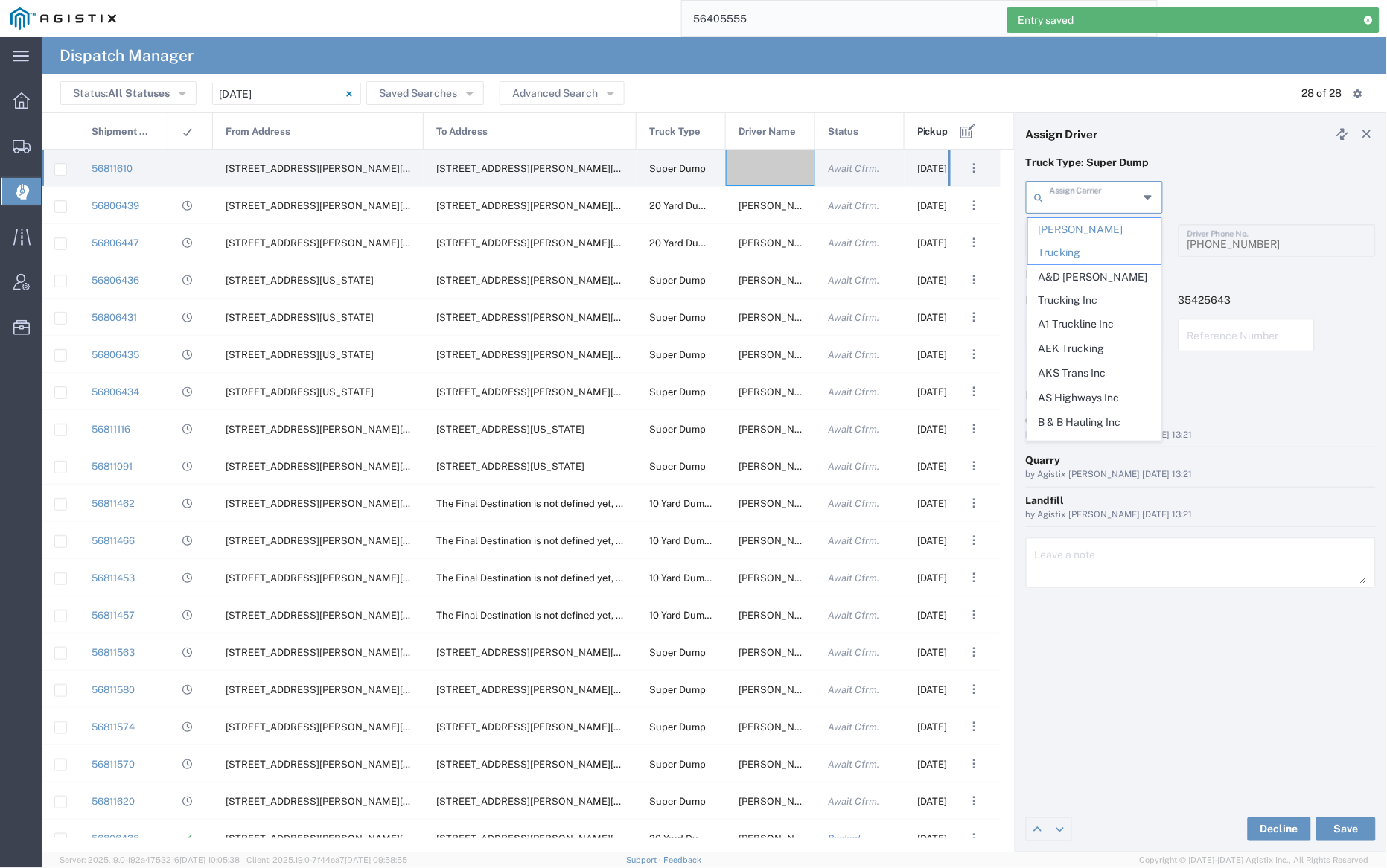
click at [1106, 194] on input "text" at bounding box center [1093, 196] width 88 height 26
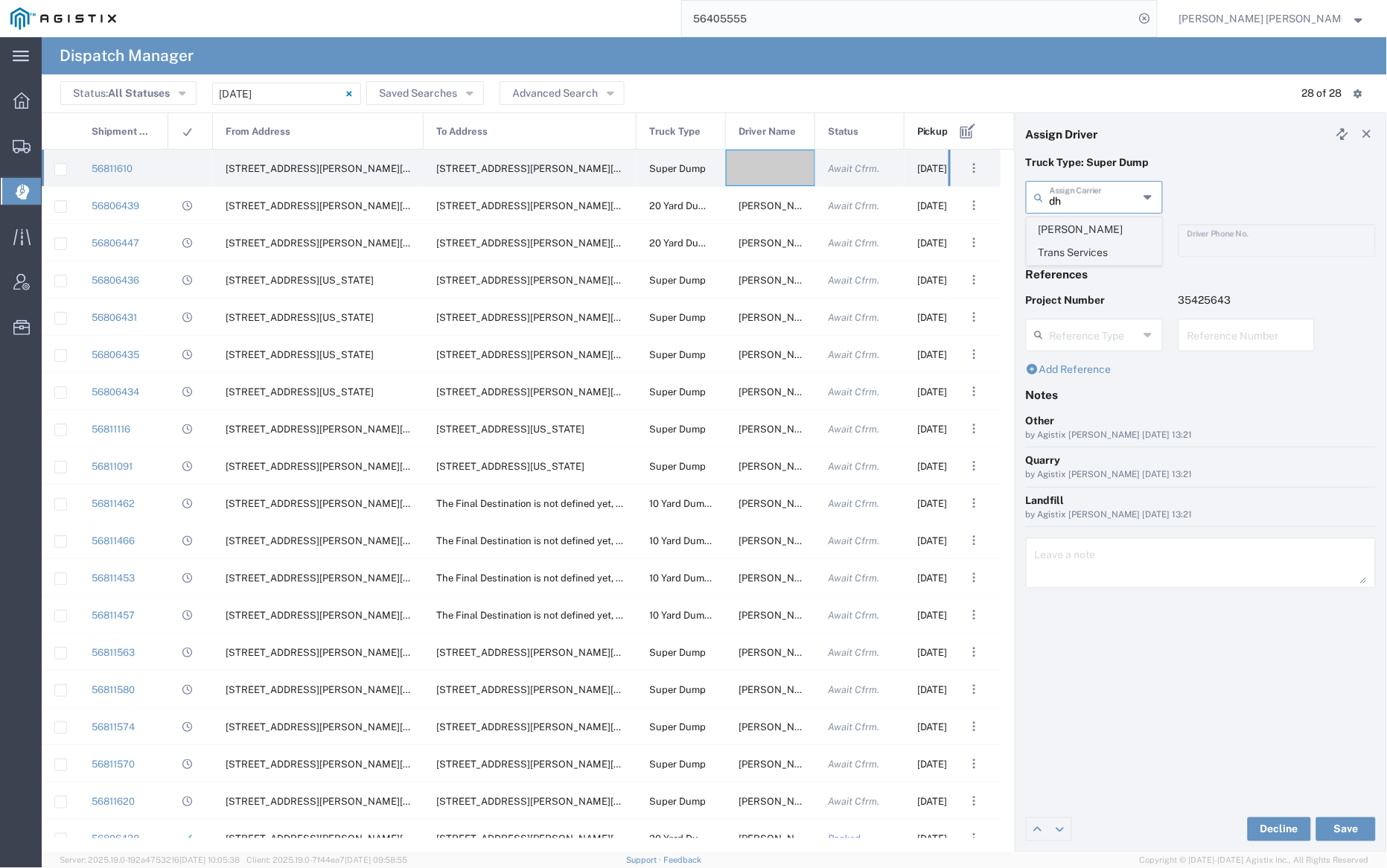
click at [1103, 231] on span "Dhillon Trans Services" at bounding box center [1094, 241] width 133 height 46
type input "Dhillon Trans Services"
click at [1099, 238] on input "text" at bounding box center [1096, 239] width 94 height 26
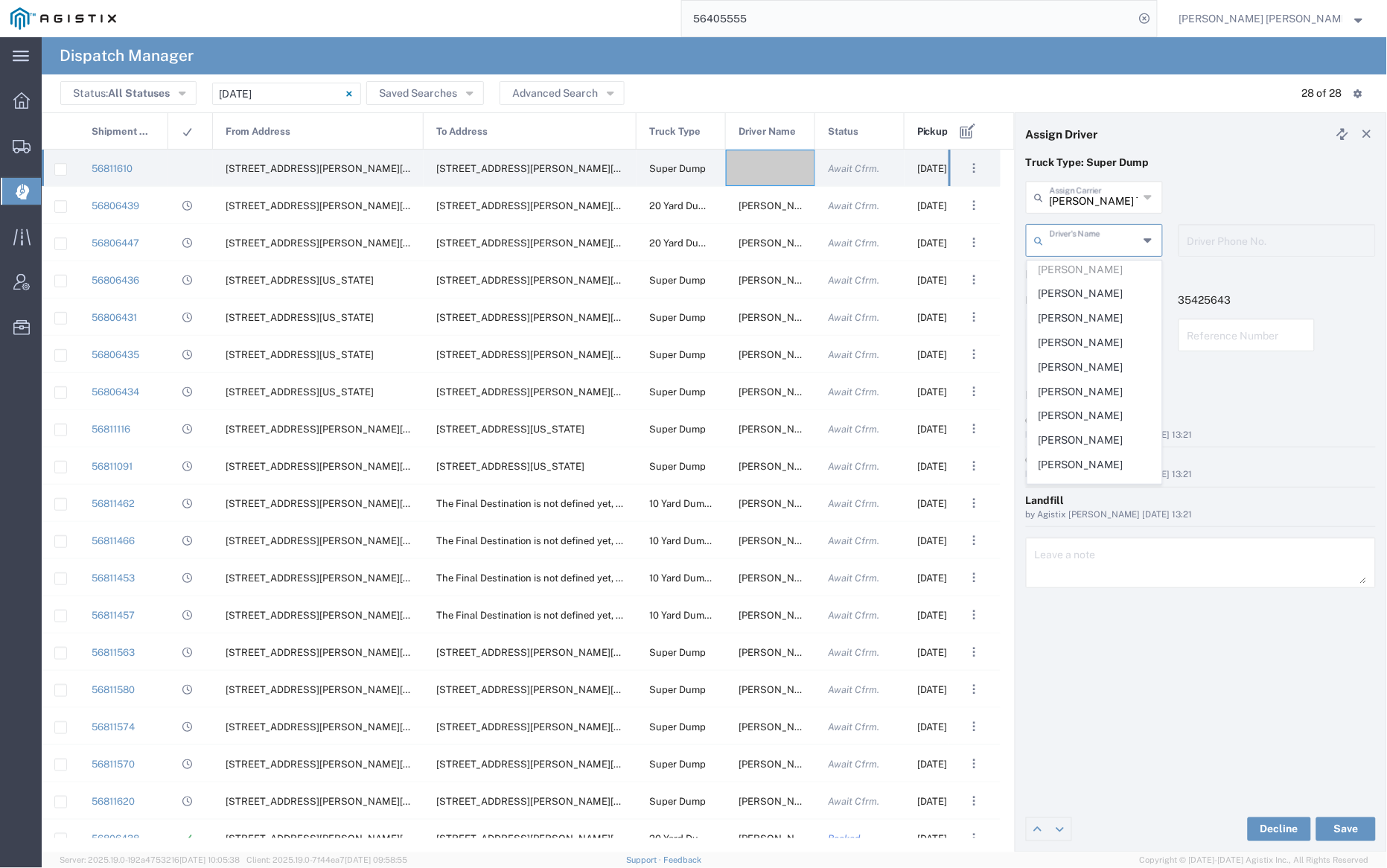
scroll to position [296, 0]
click at [1080, 330] on span "Robert Schiller" at bounding box center [1094, 341] width 133 height 23
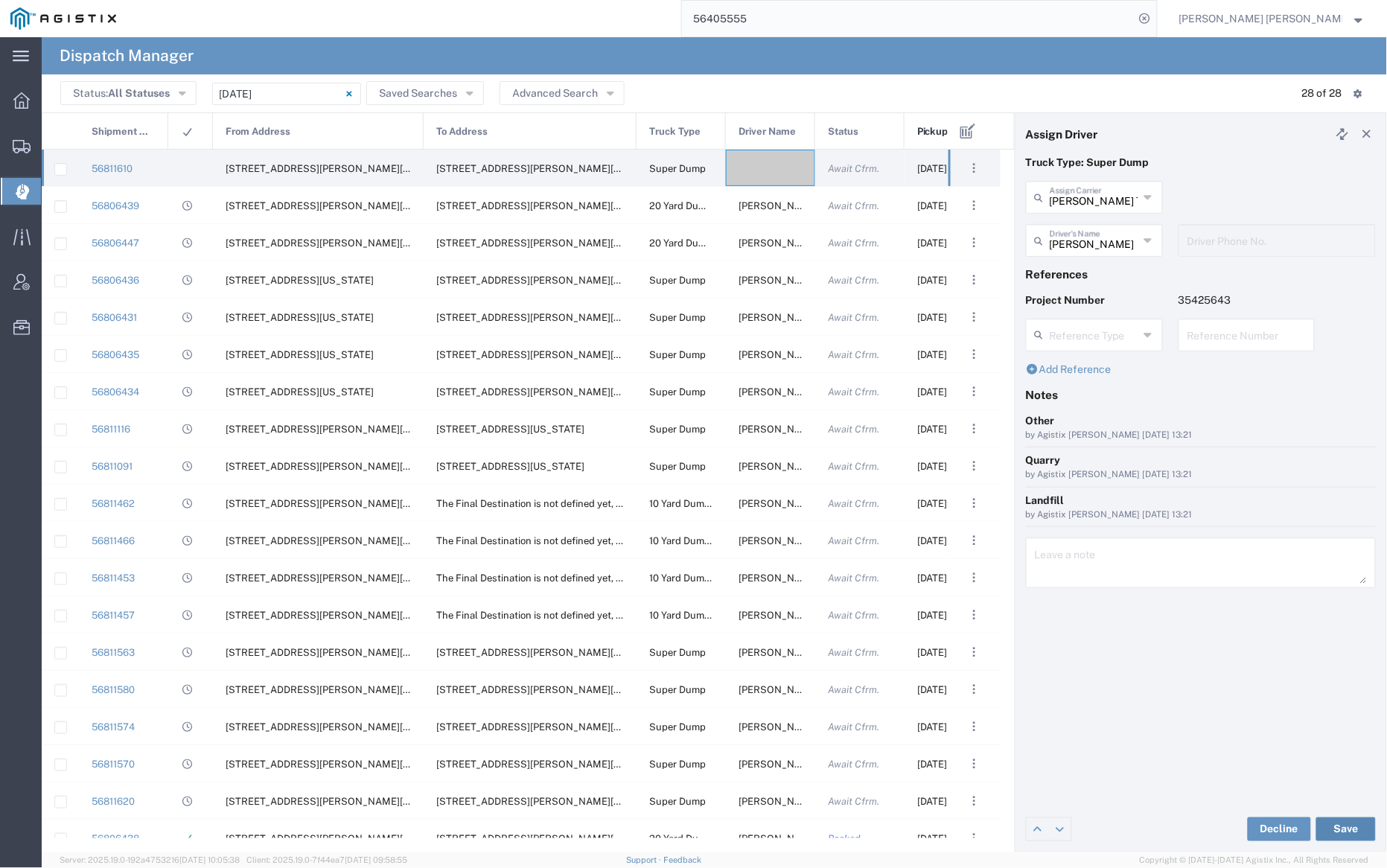
click at [1347, 830] on button "Save" at bounding box center [1345, 829] width 59 height 24
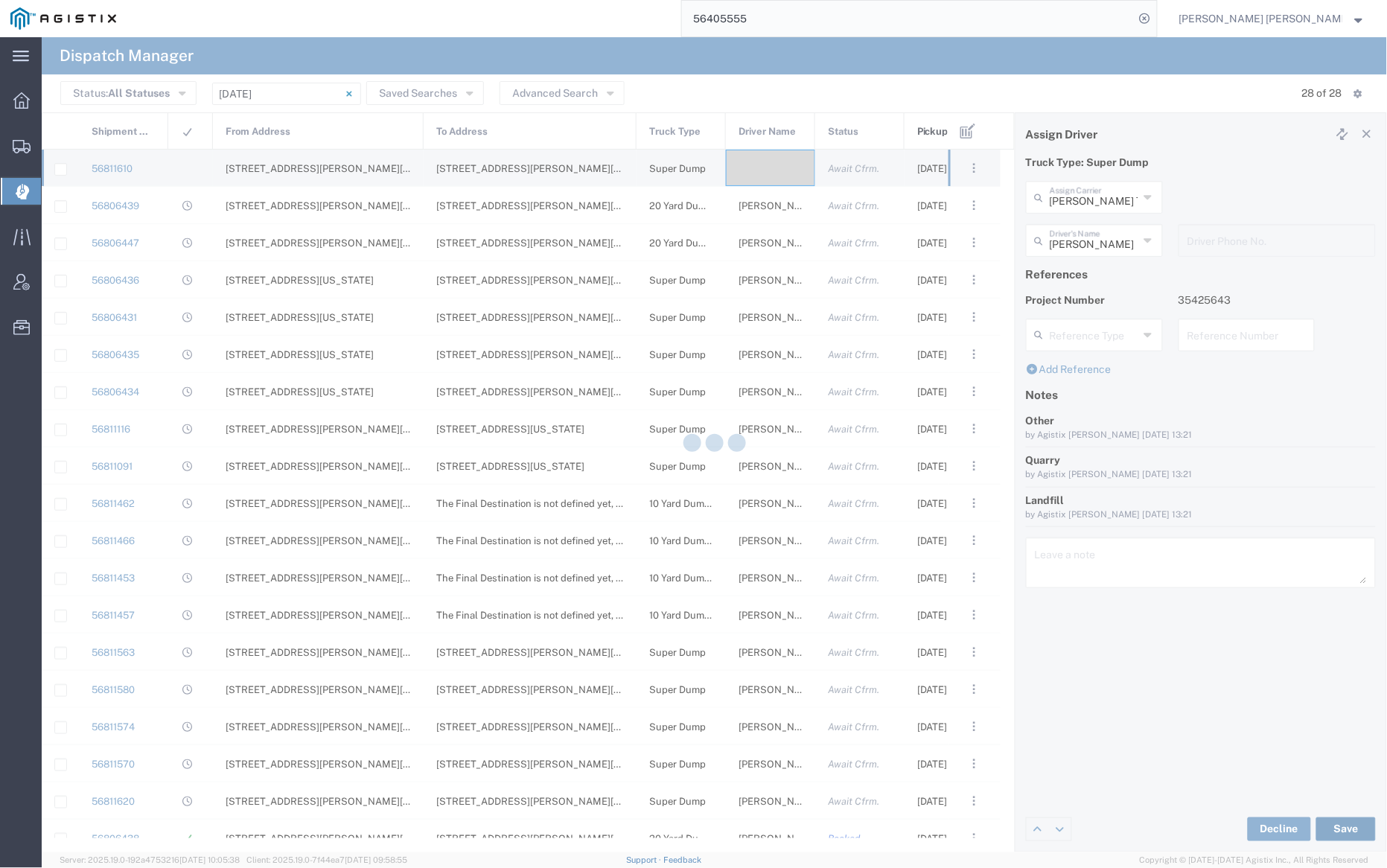
type input "Robert Schiller"
type input "Dhillon Trans Services"
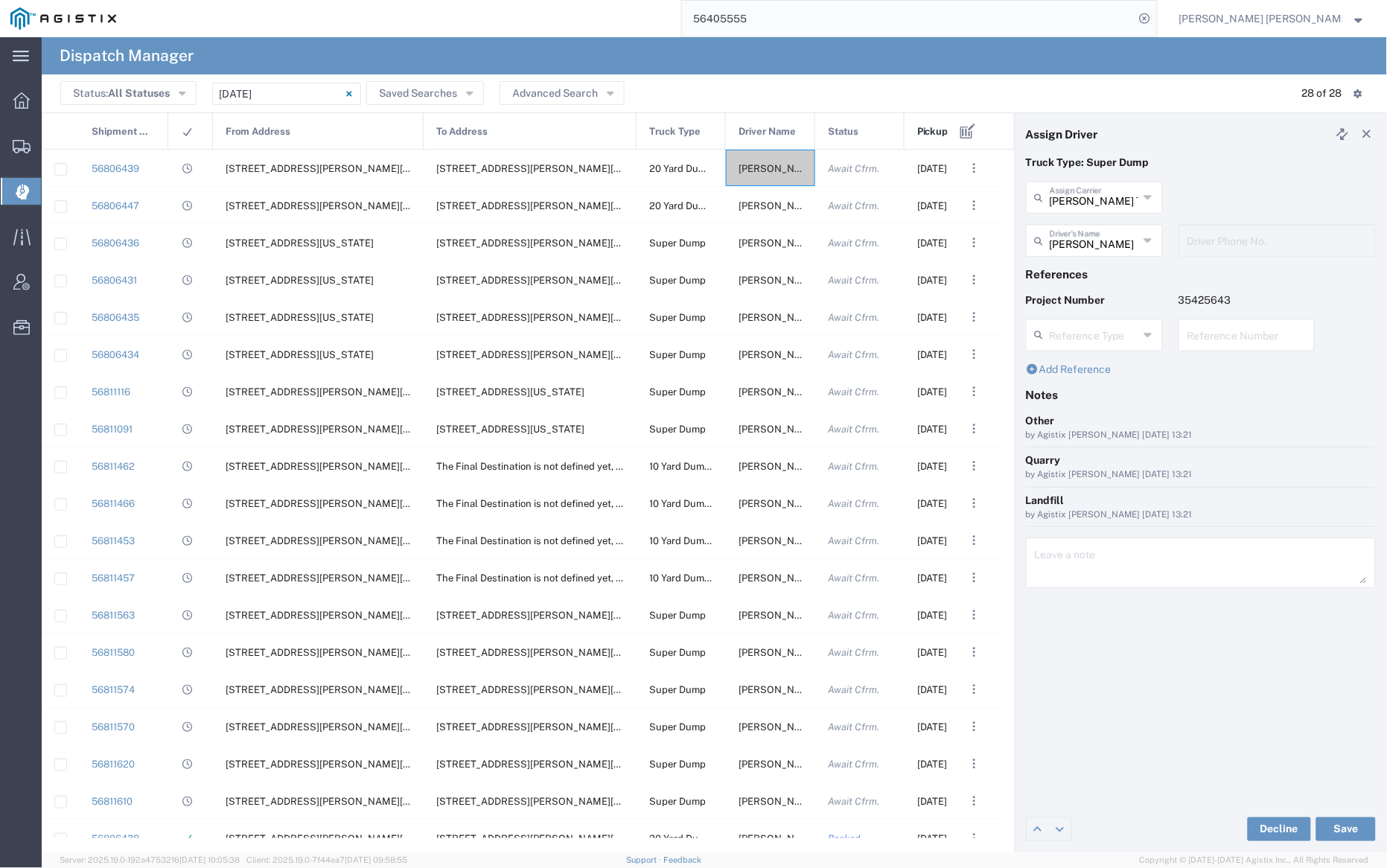
click at [808, 13] on input "56405555" at bounding box center [908, 18] width 453 height 35
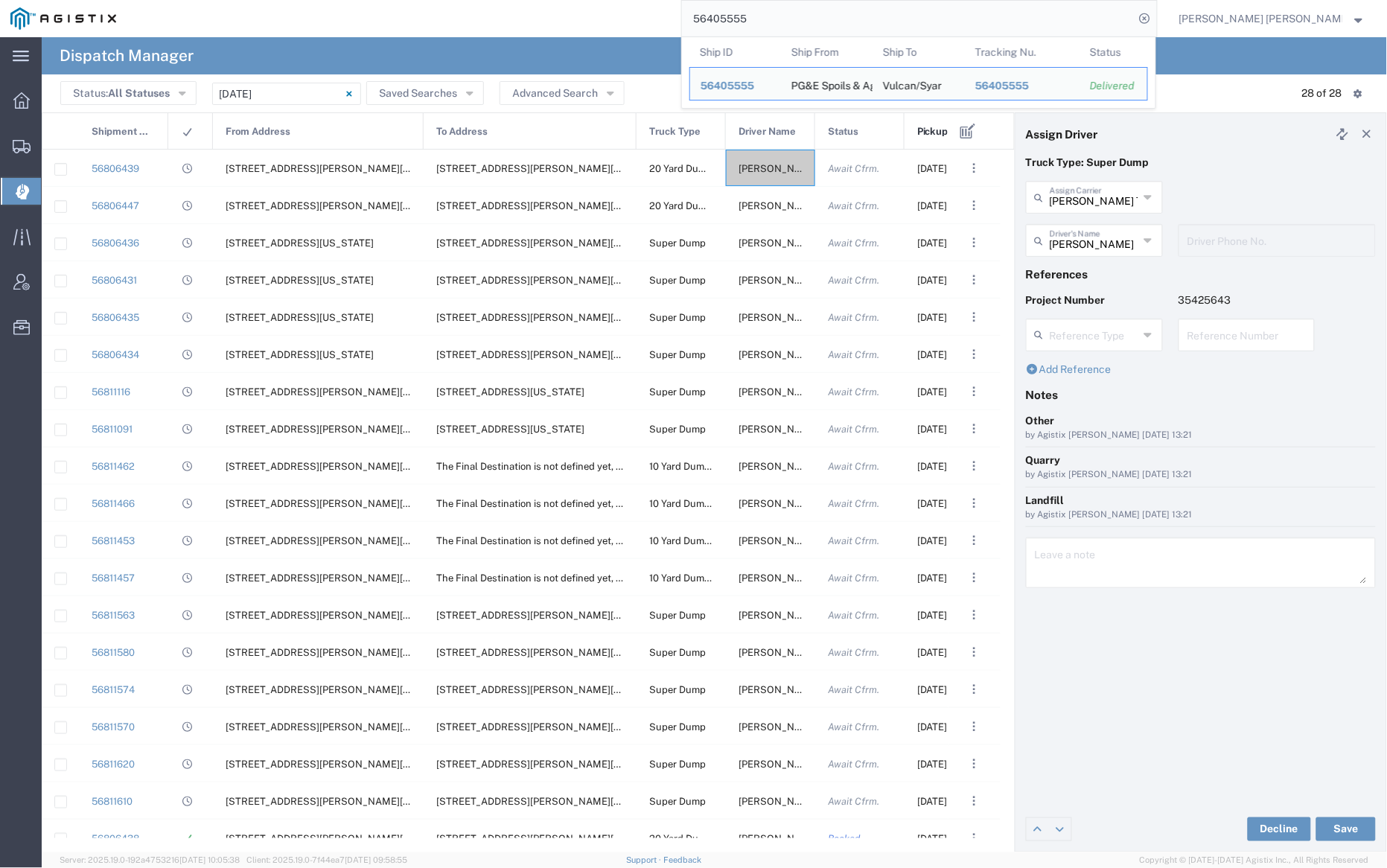
paste input "79776"
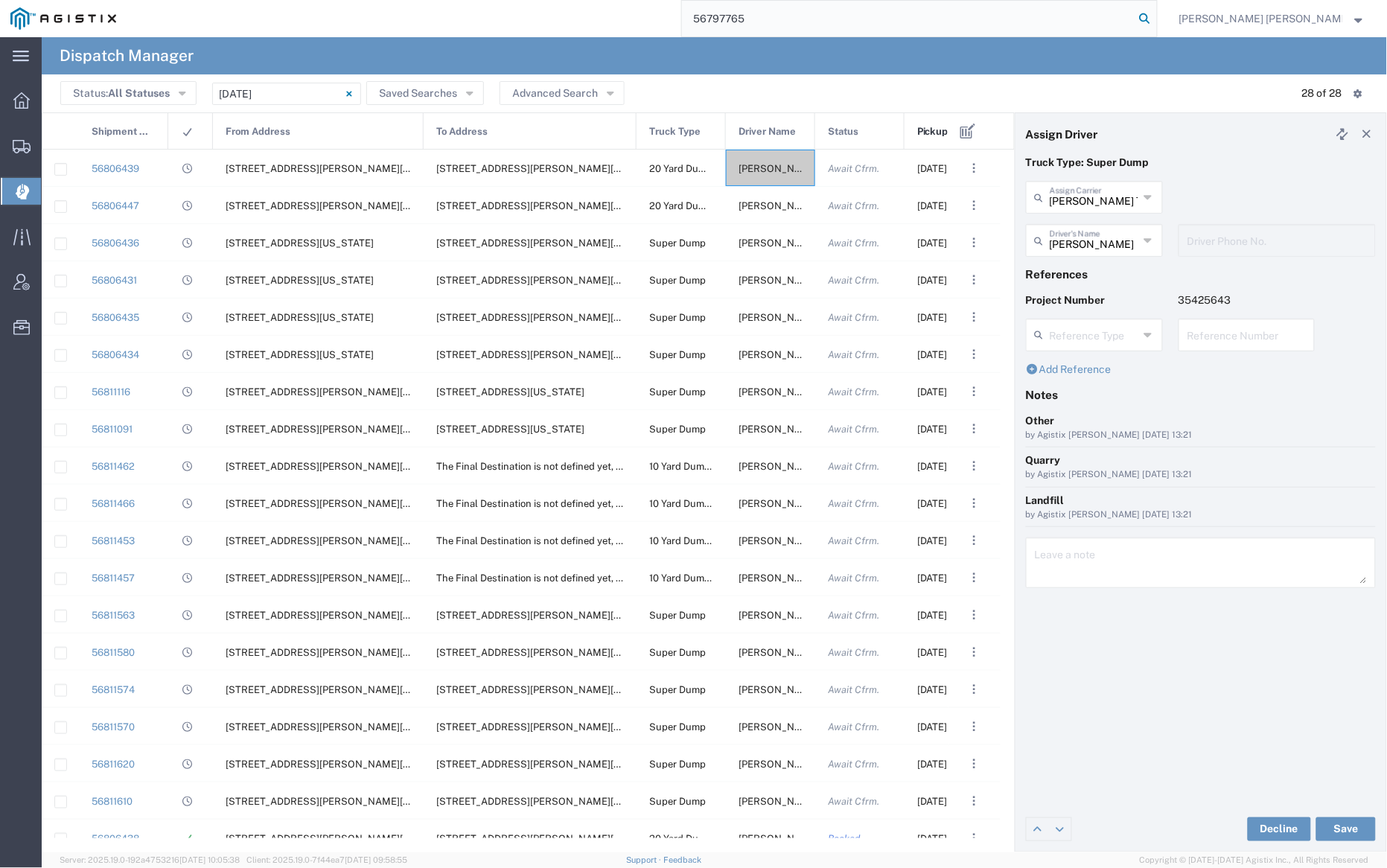
click at [1156, 17] on icon at bounding box center [1145, 18] width 21 height 21
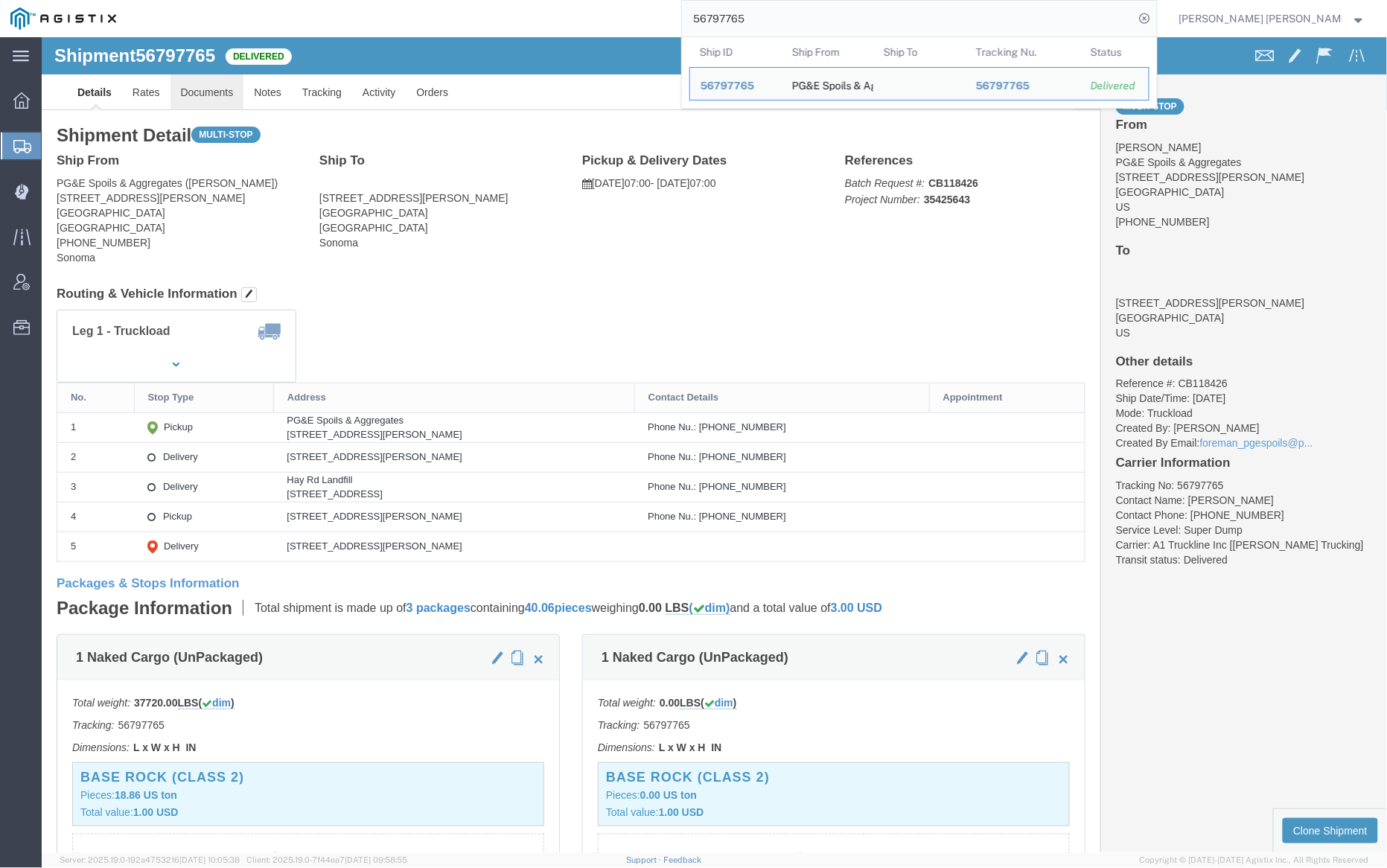
click link "Documents"
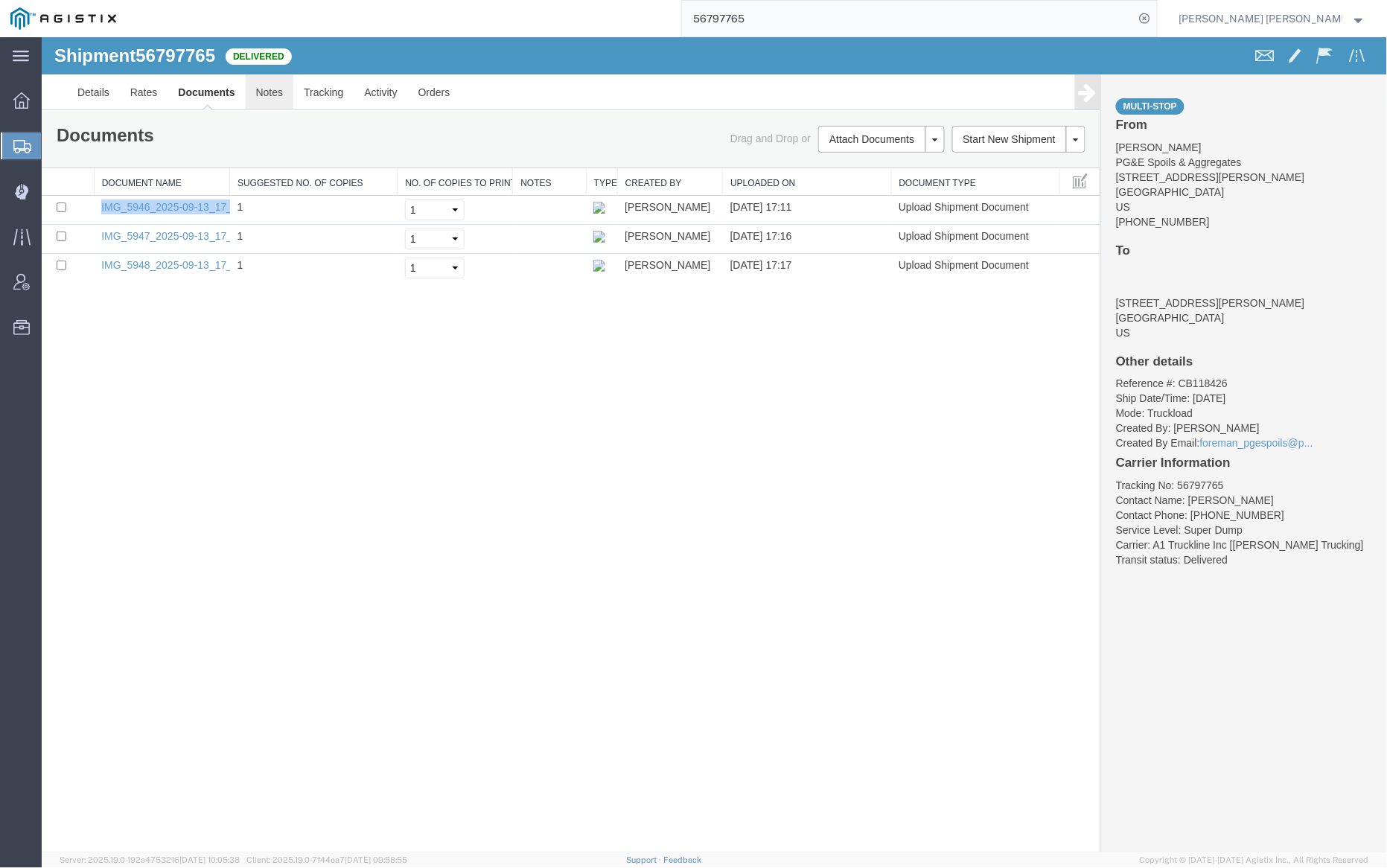
click at [271, 96] on link "Notes" at bounding box center [269, 91] width 48 height 35
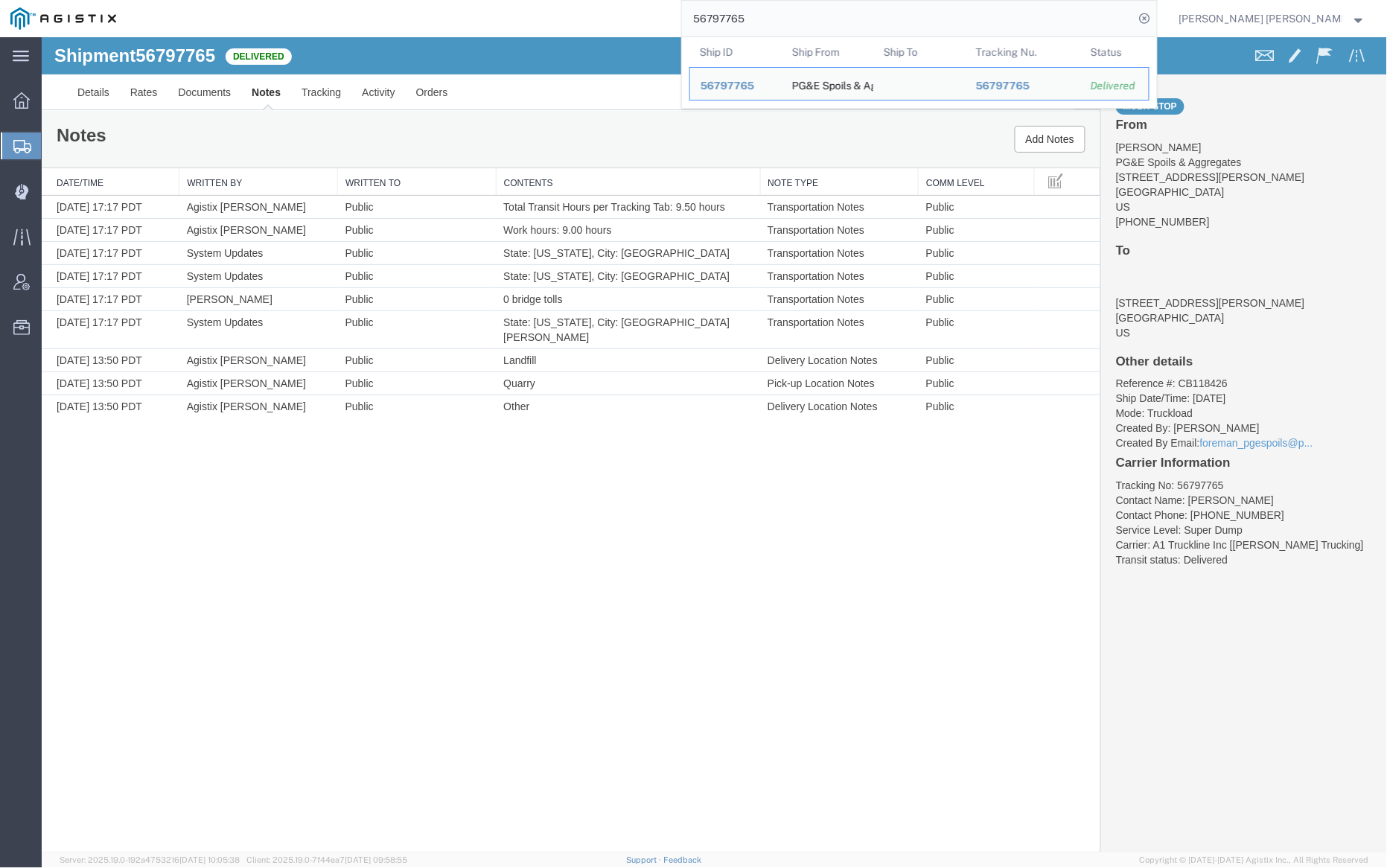
click at [779, 14] on input "56797765" at bounding box center [908, 18] width 453 height 35
click at [780, 15] on input "56797765" at bounding box center [908, 18] width 453 height 35
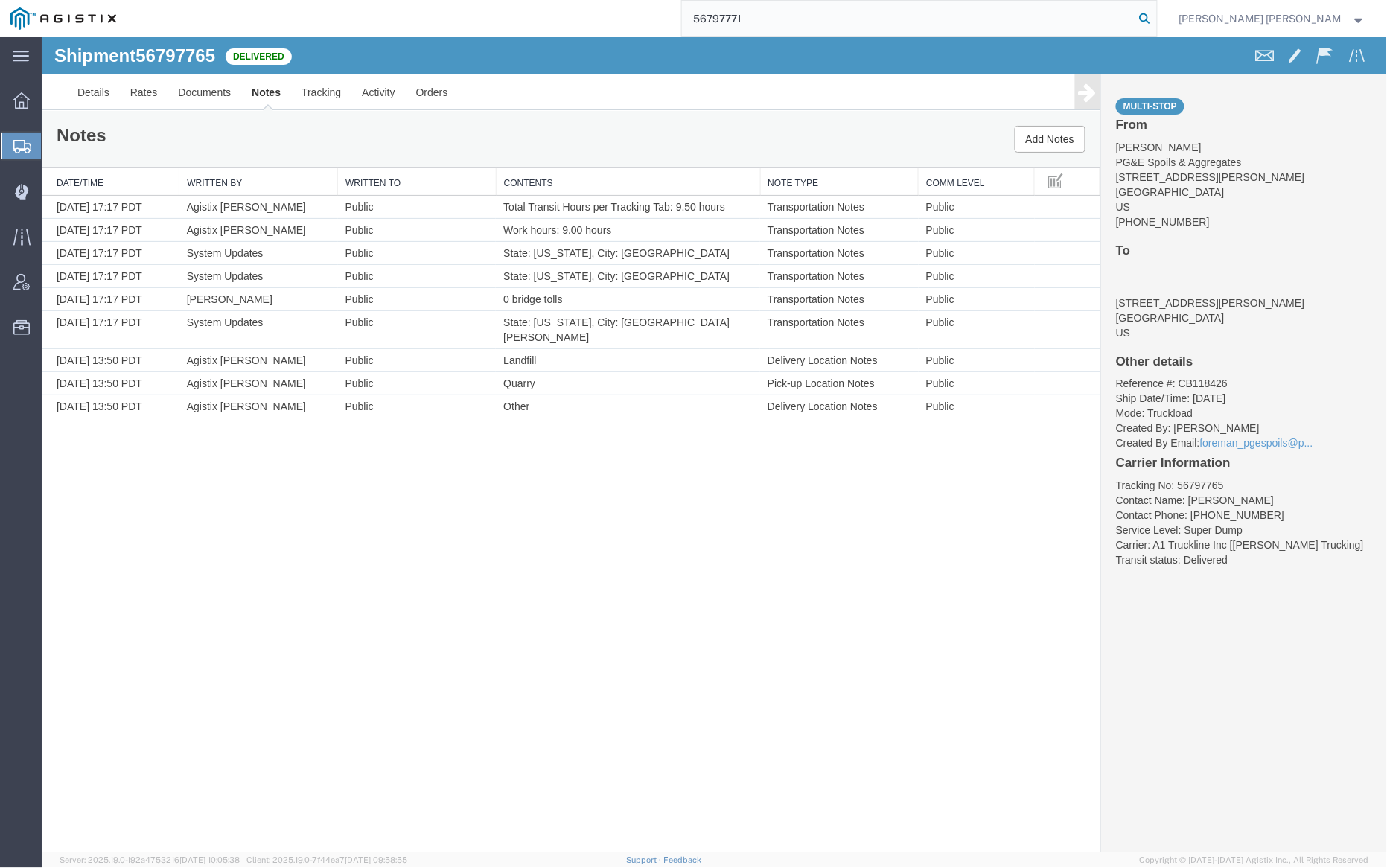
click at [1156, 14] on icon at bounding box center [1145, 18] width 21 height 21
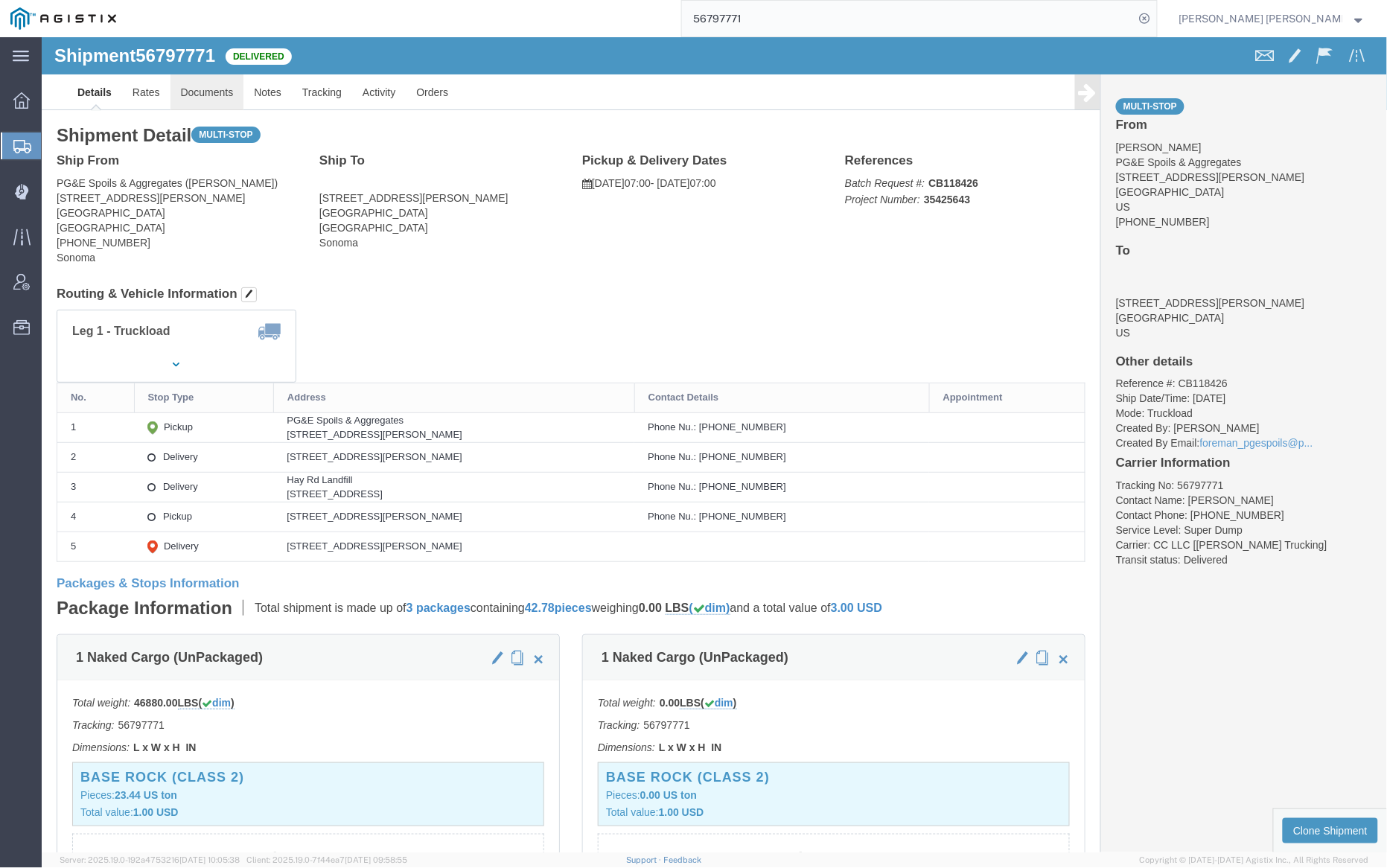
click link "Documents"
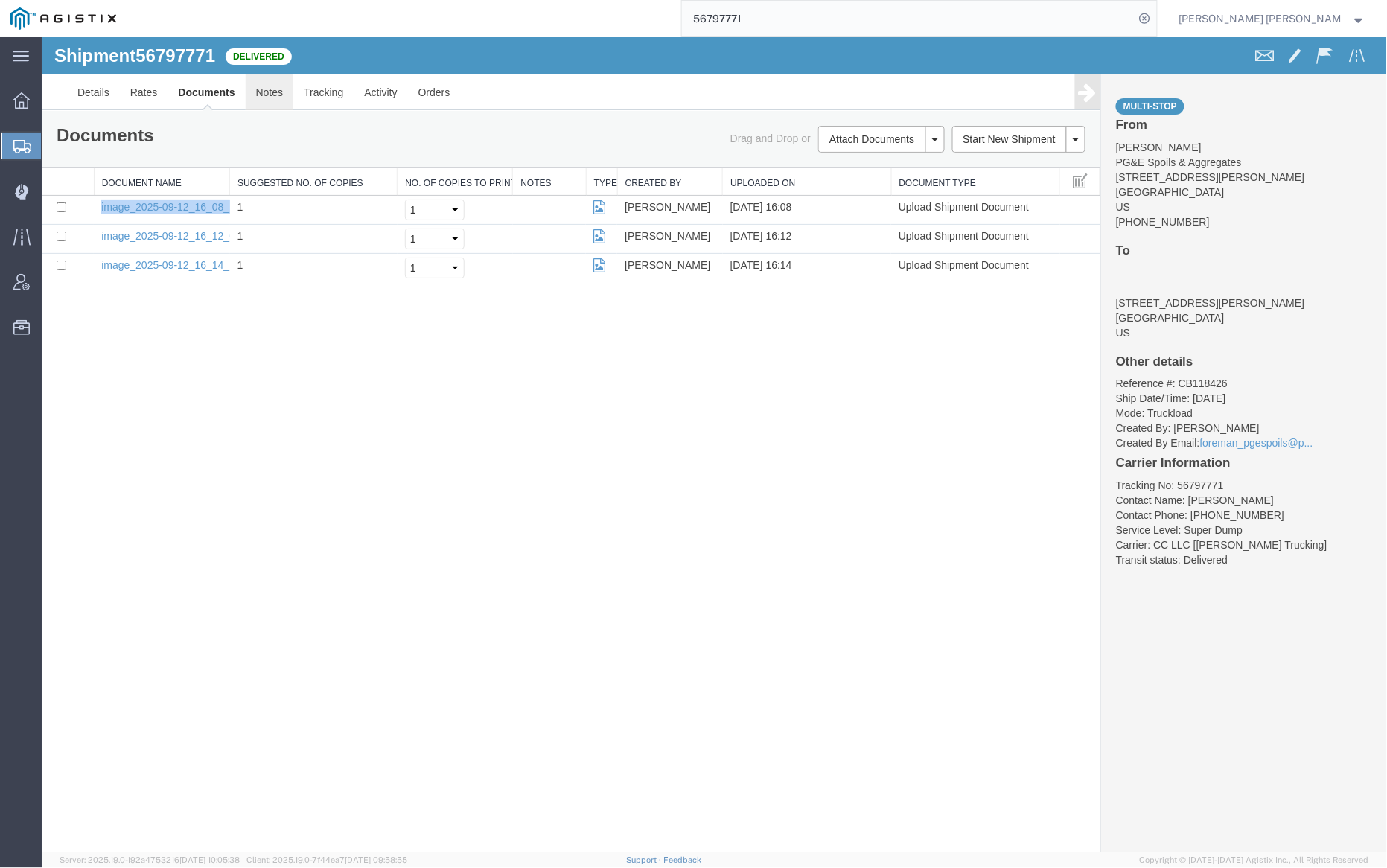
click at [268, 91] on link "Notes" at bounding box center [269, 91] width 48 height 35
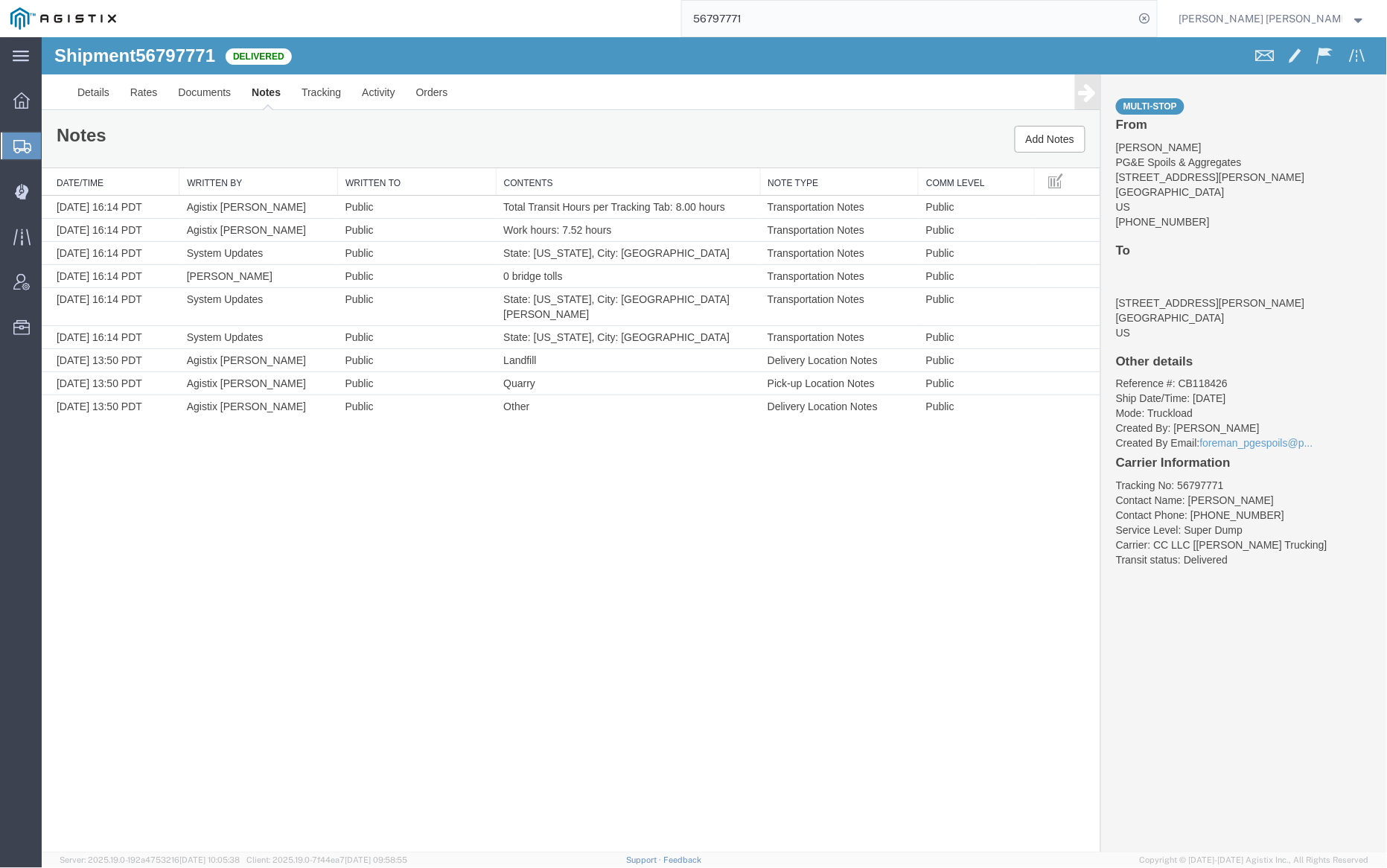
click at [794, 19] on input "56797771" at bounding box center [908, 18] width 453 height 35
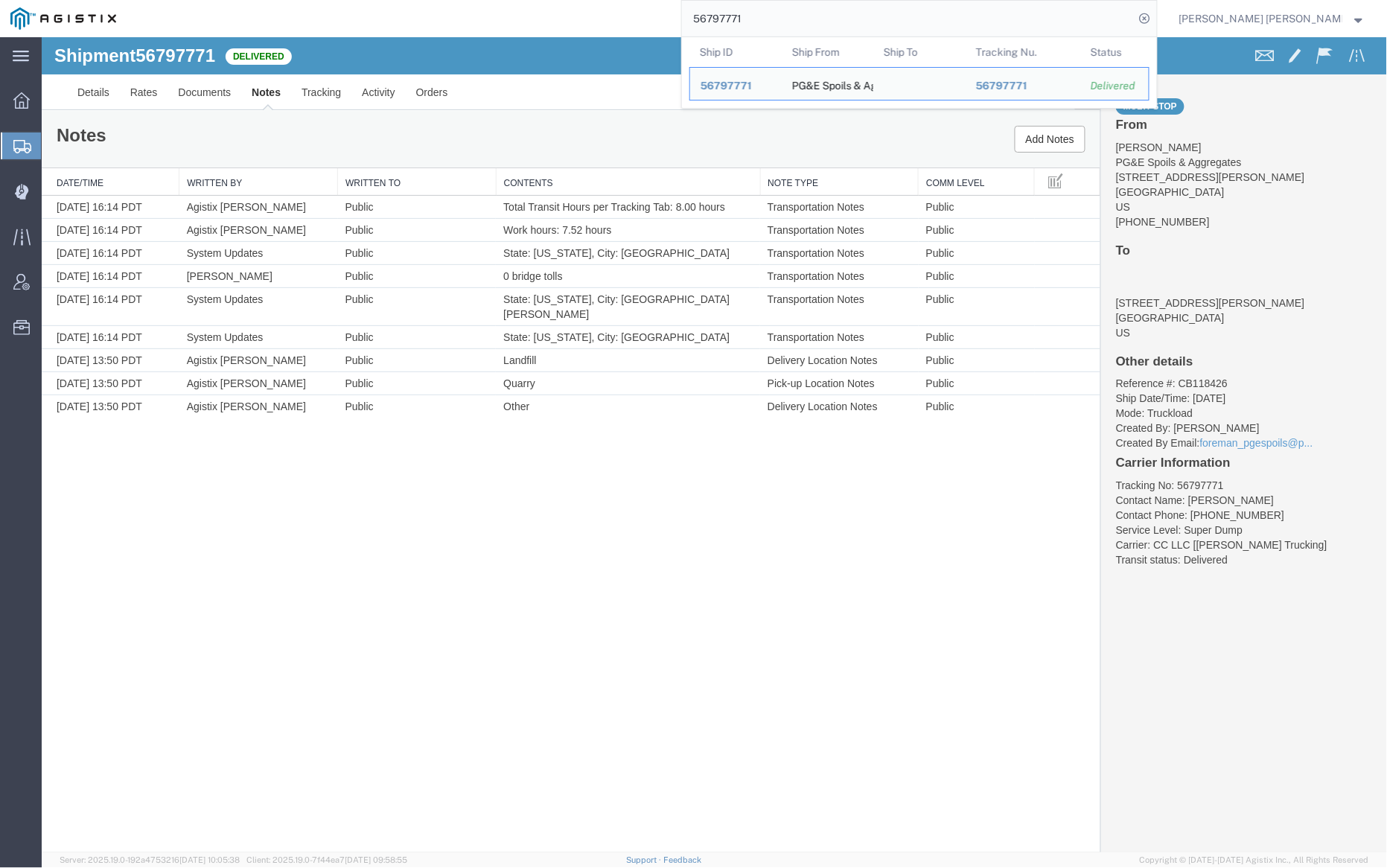
click at [794, 19] on input "56797771" at bounding box center [908, 18] width 453 height 35
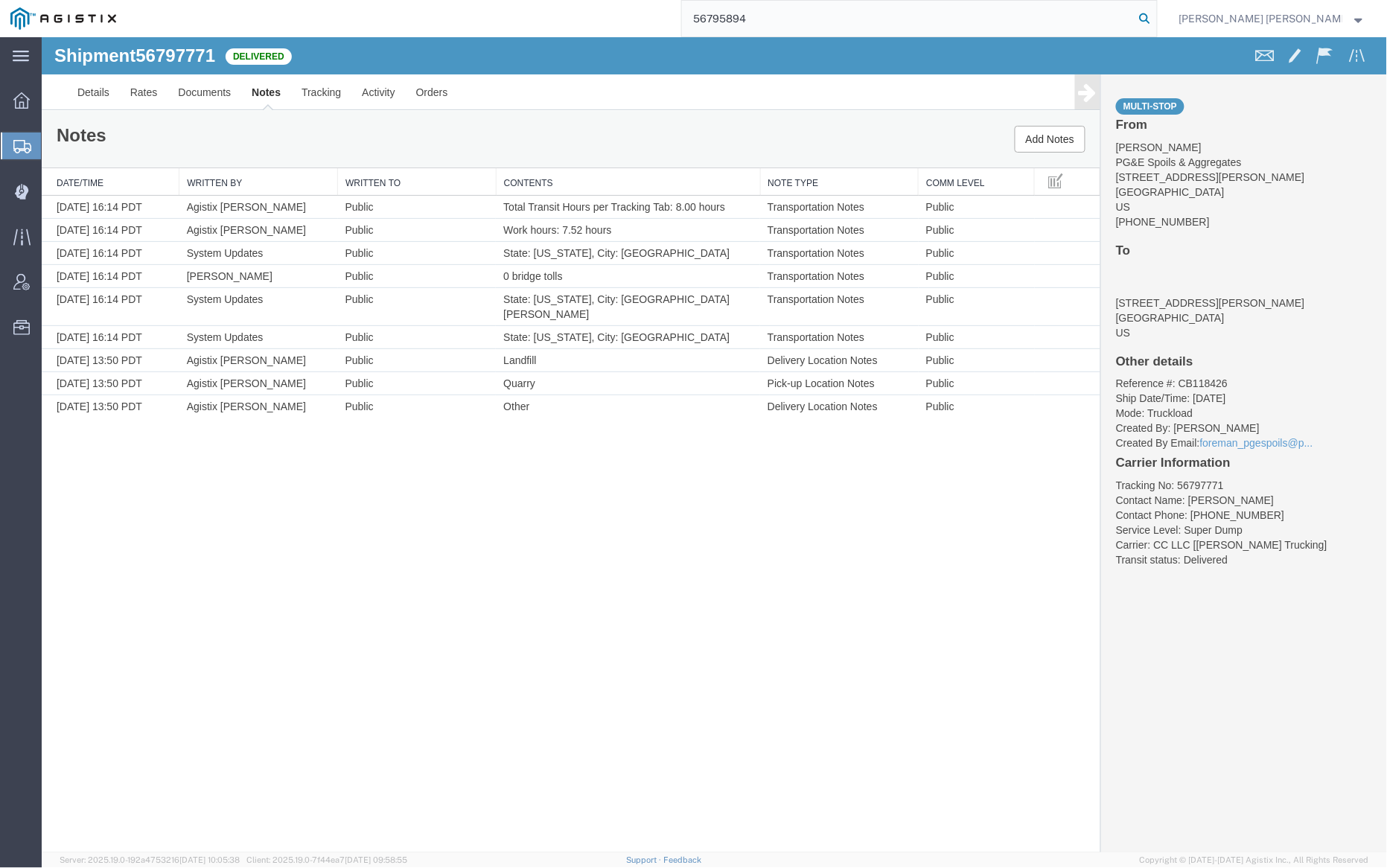
click at [1156, 19] on icon at bounding box center [1145, 18] width 21 height 21
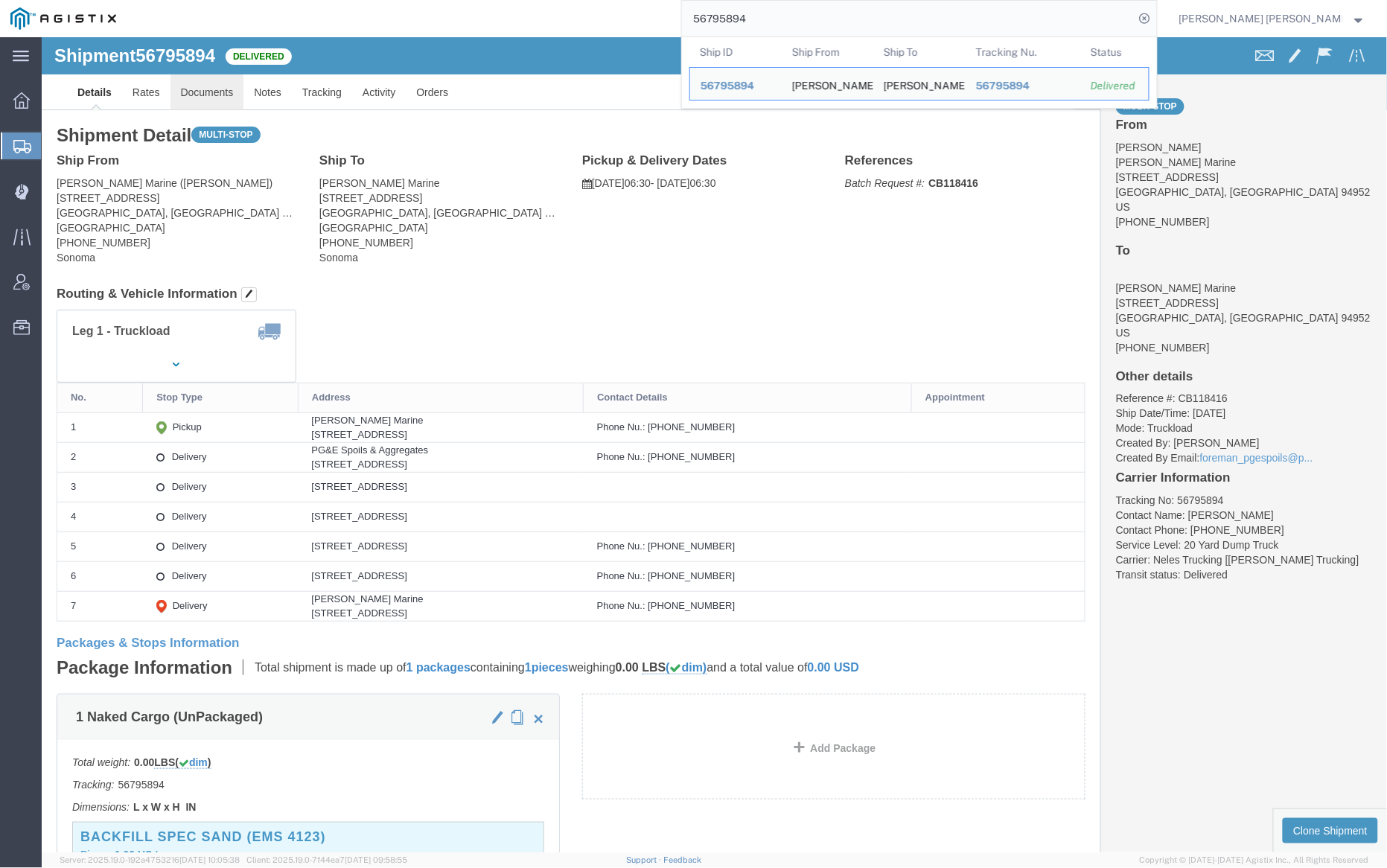
click link "Documents"
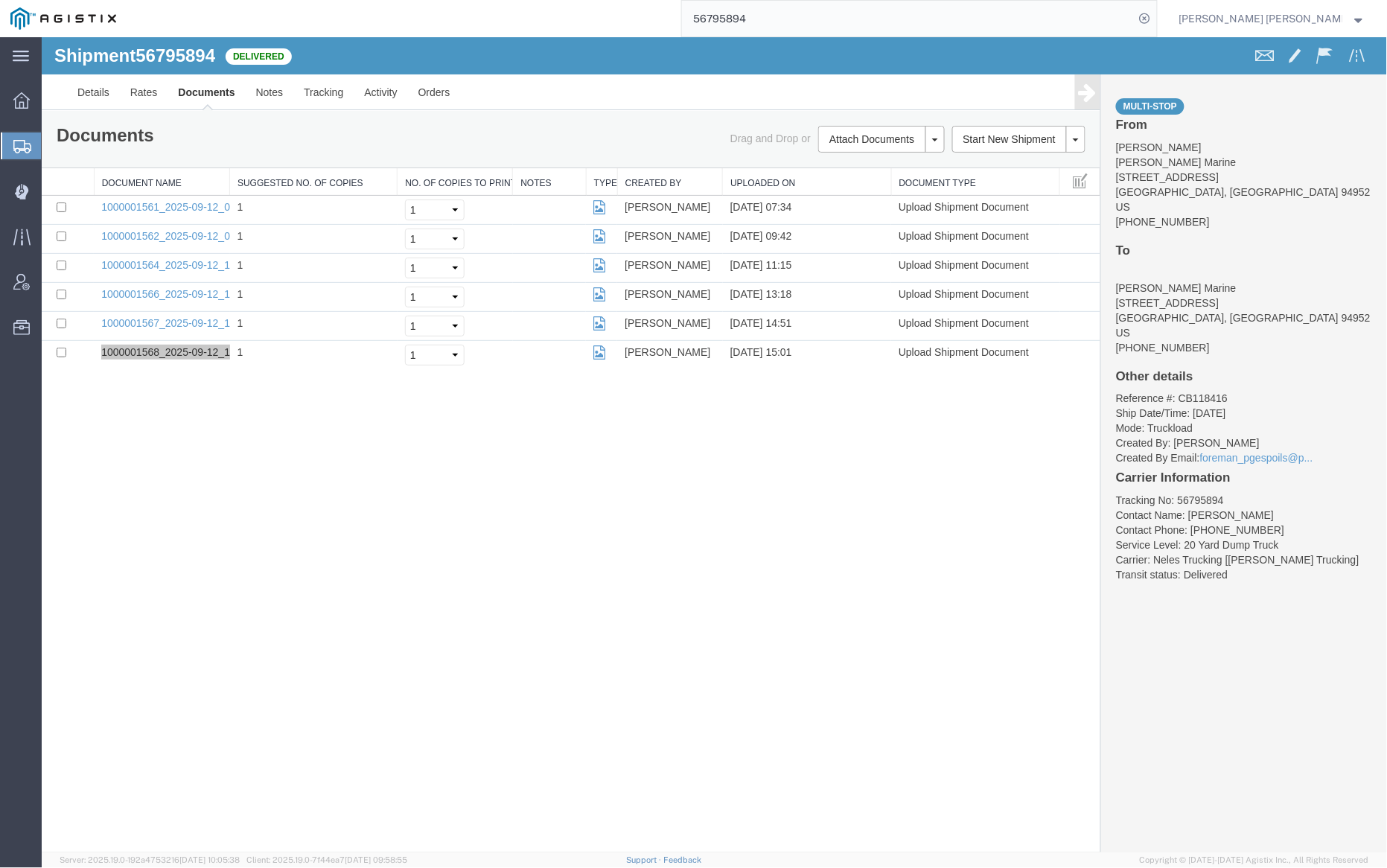
click at [803, 9] on input "56795894" at bounding box center [908, 18] width 453 height 35
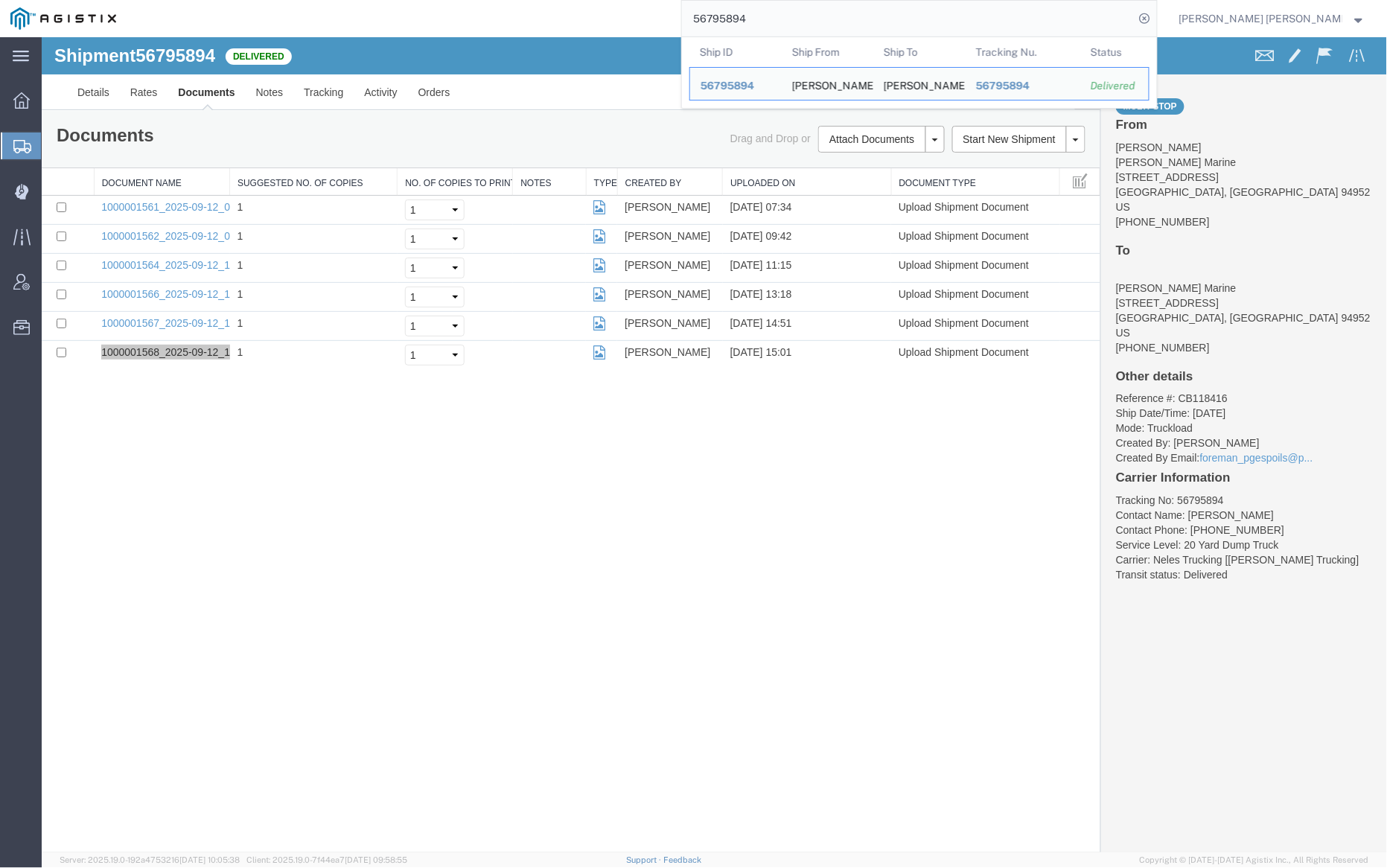
click at [802, 11] on input "56795894" at bounding box center [908, 18] width 453 height 35
click at [797, 18] on input "56795894" at bounding box center [908, 18] width 453 height 35
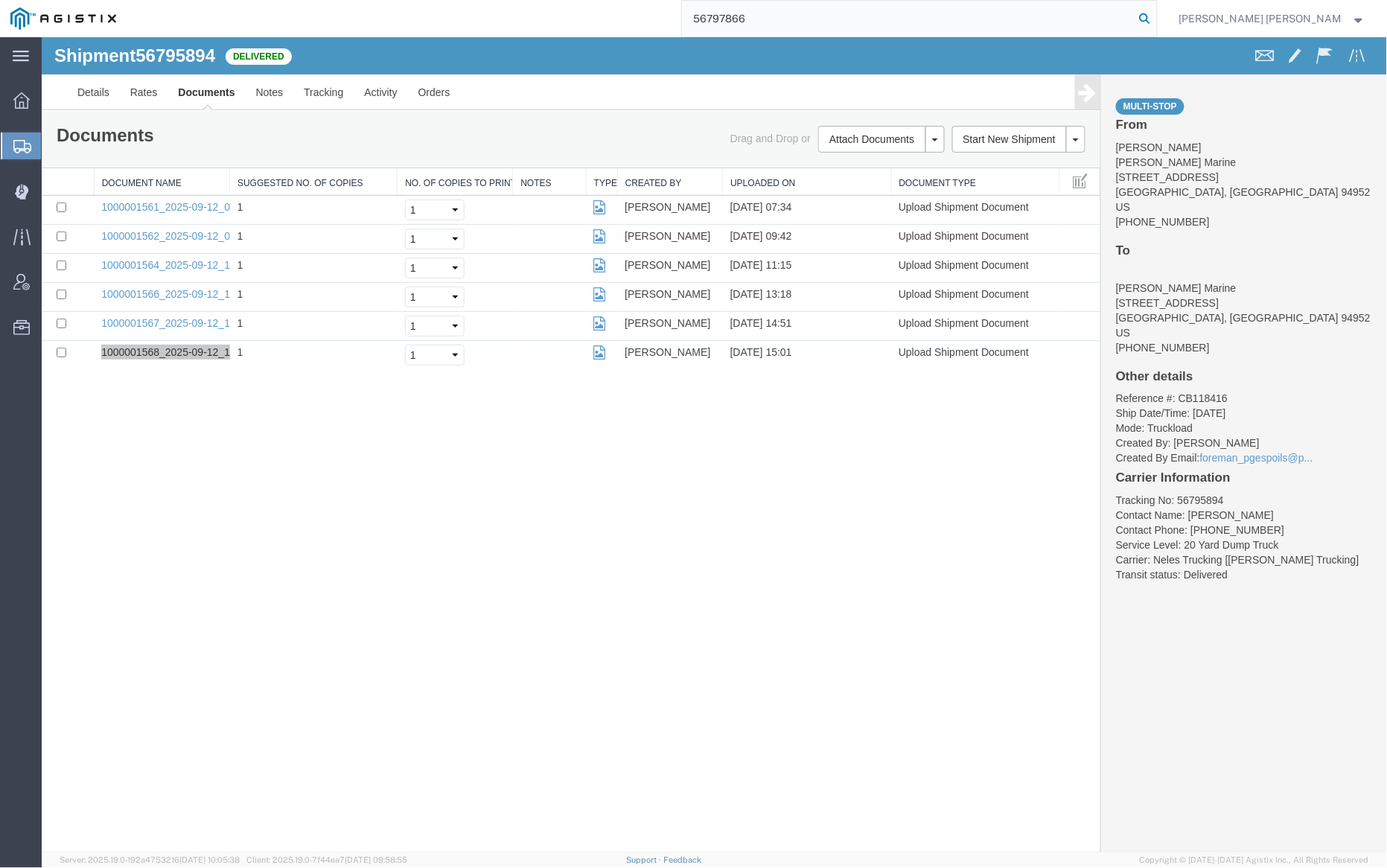
click at [1156, 20] on icon at bounding box center [1145, 18] width 21 height 21
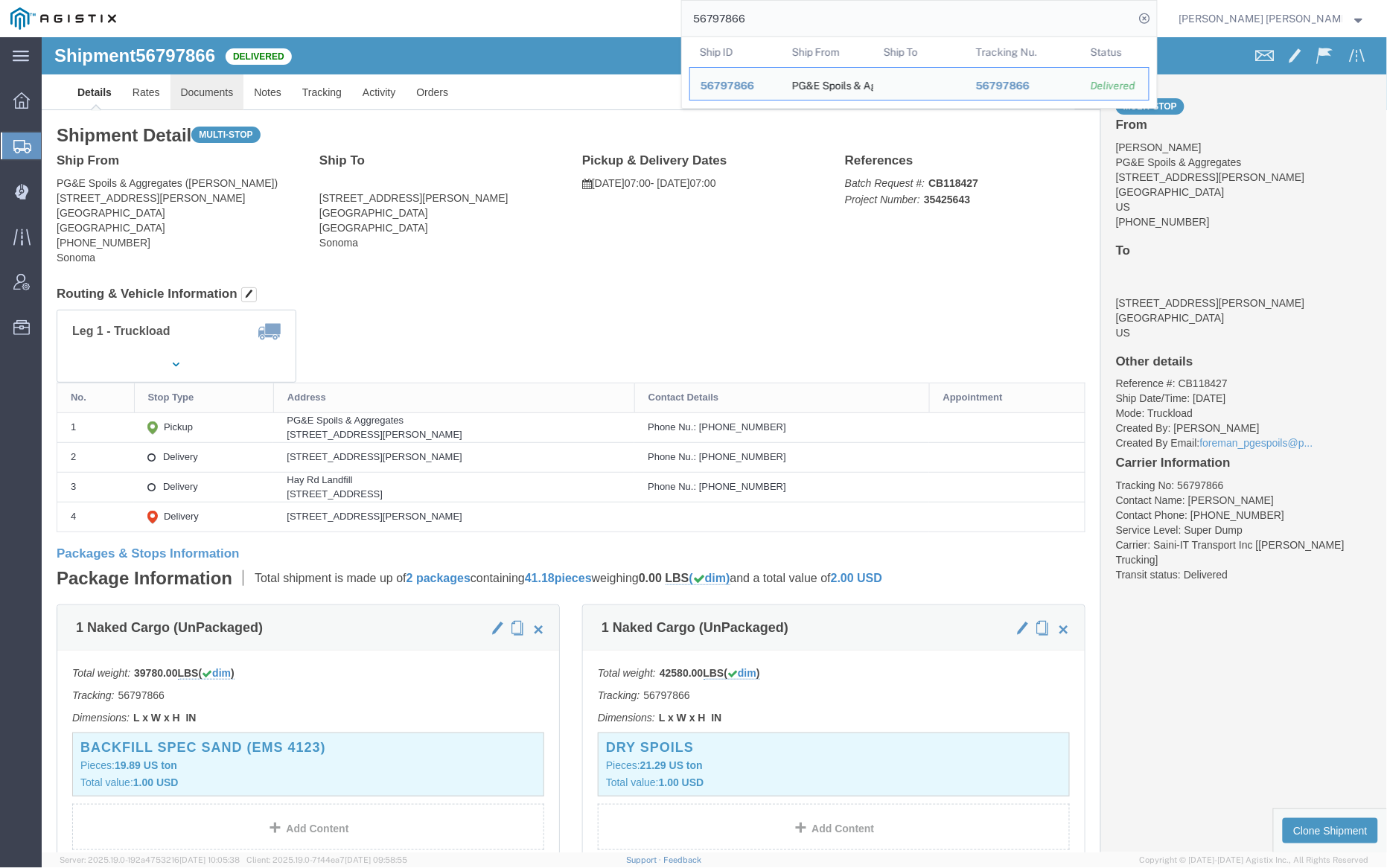
click link "Documents"
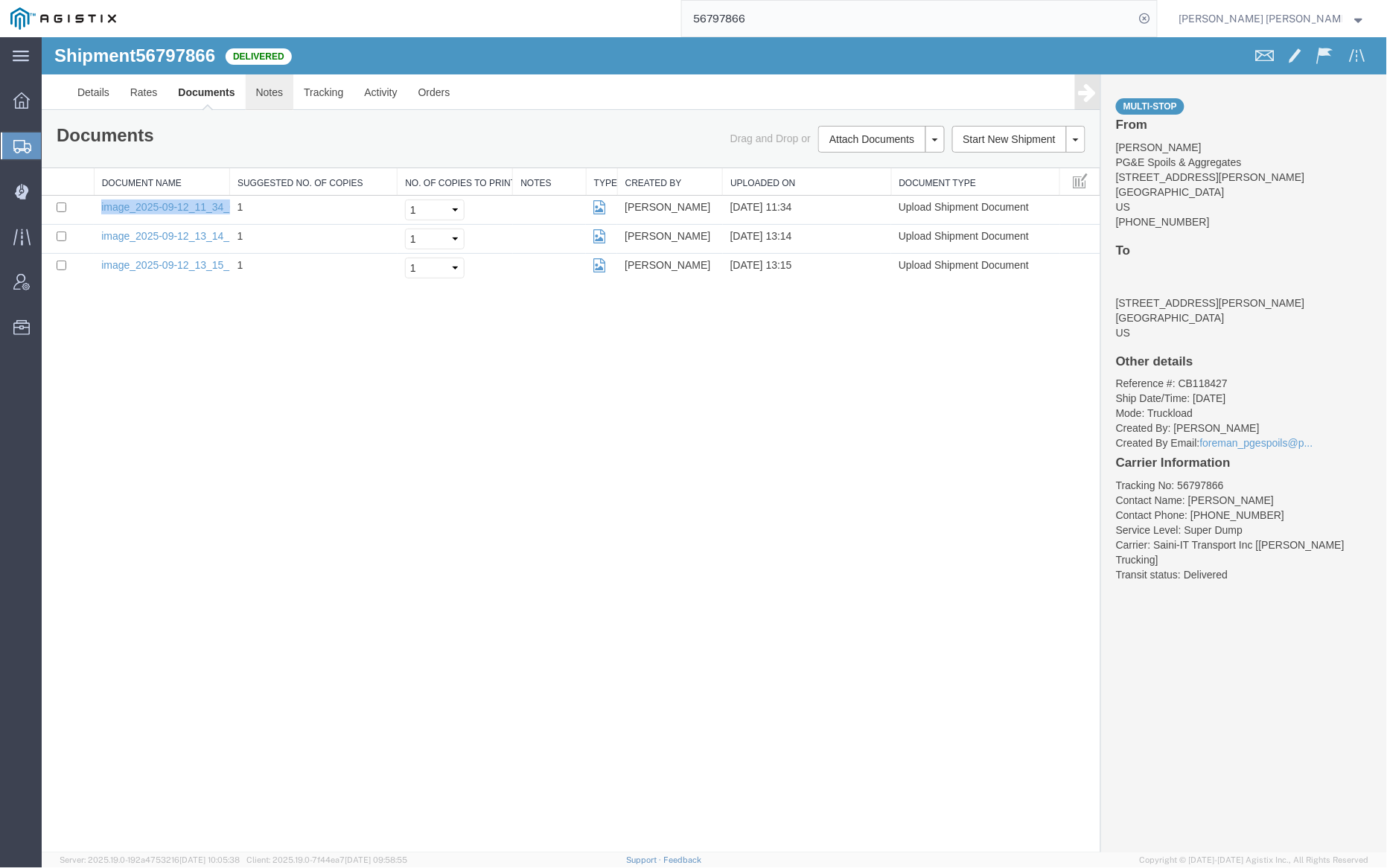
click at [271, 97] on link "Notes" at bounding box center [269, 91] width 48 height 35
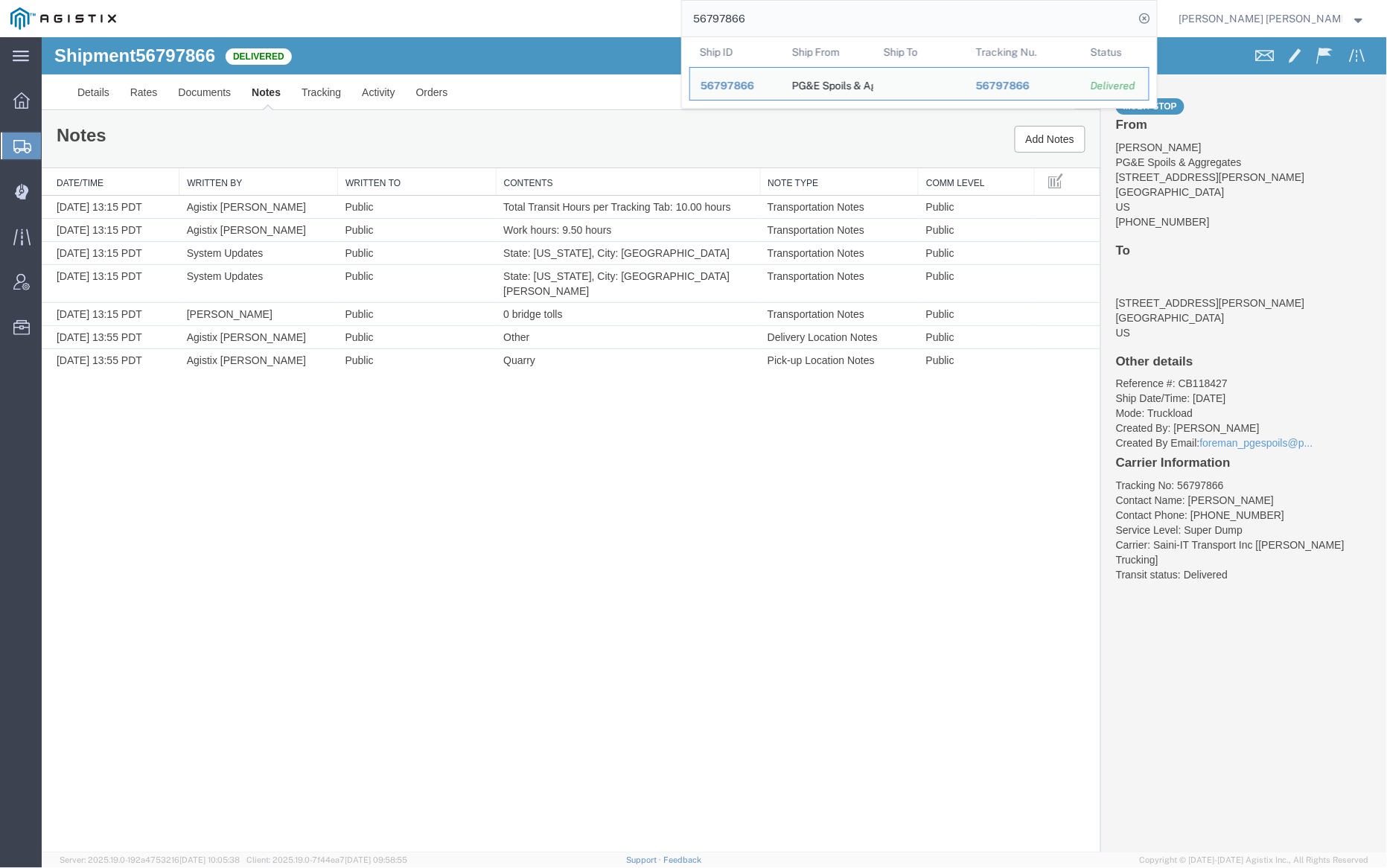
click at [780, 10] on input "56797866" at bounding box center [908, 18] width 453 height 35
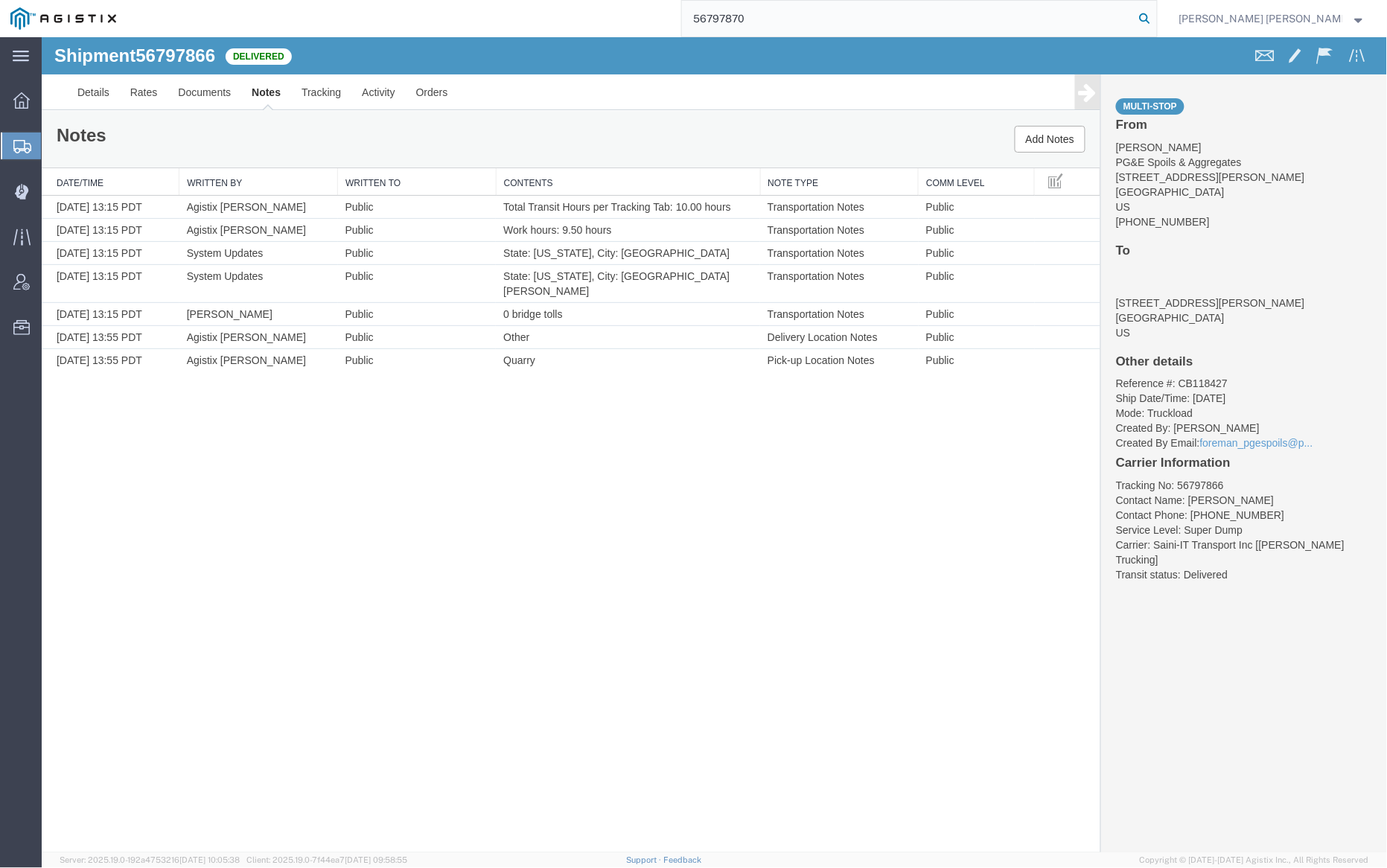
click at [1156, 19] on icon at bounding box center [1145, 18] width 21 height 21
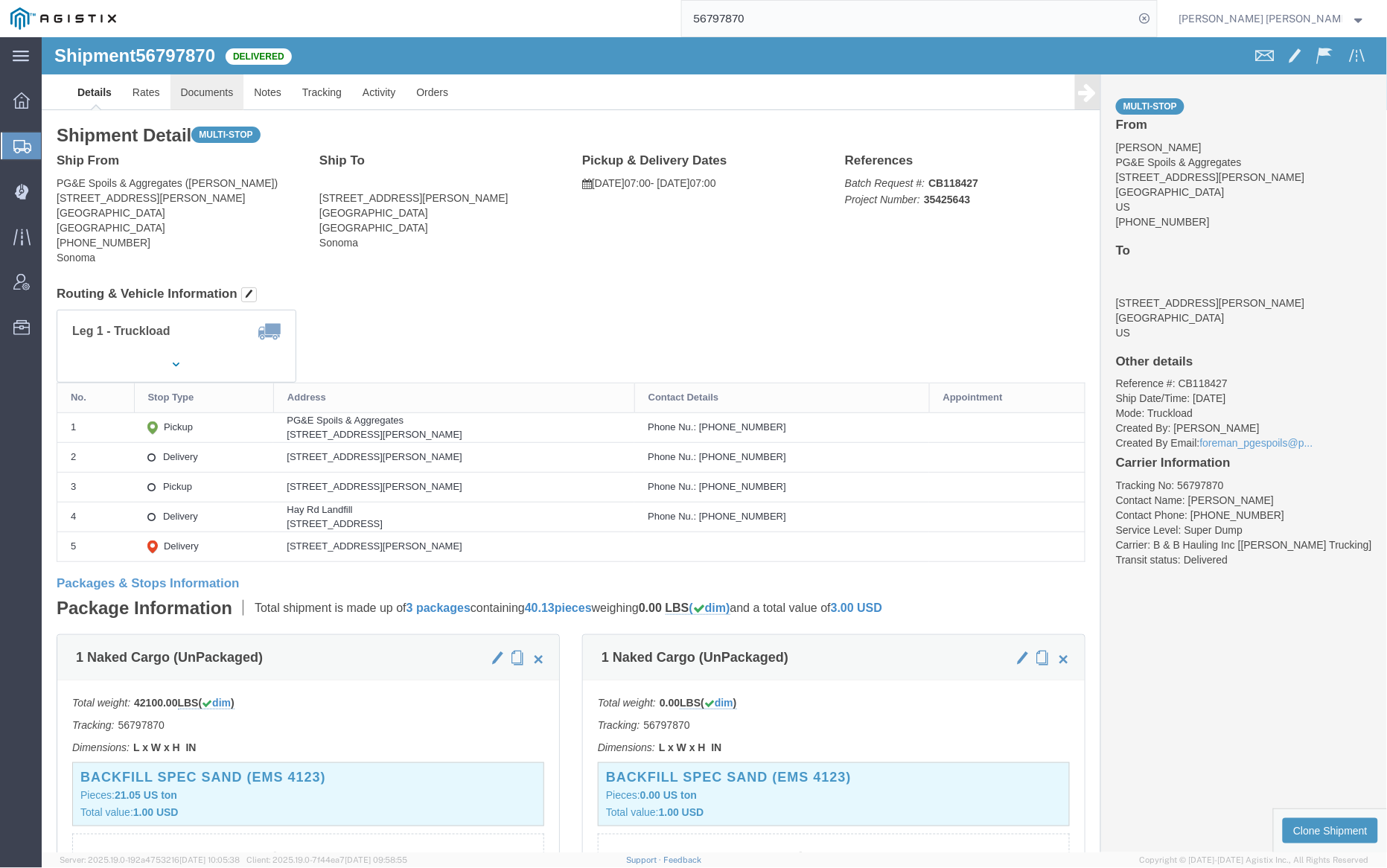
click link "Documents"
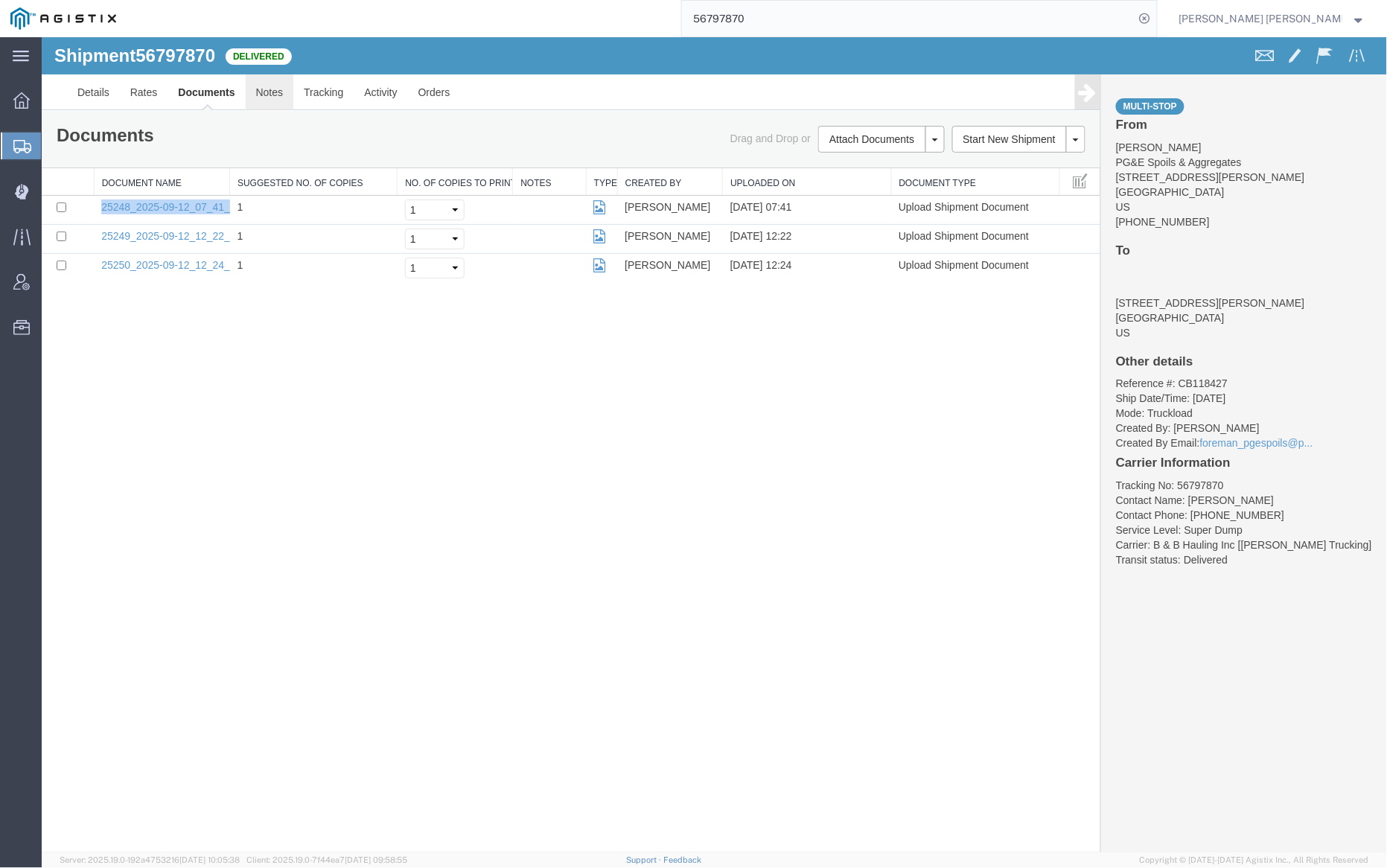
click at [274, 102] on link "Notes" at bounding box center [269, 91] width 48 height 35
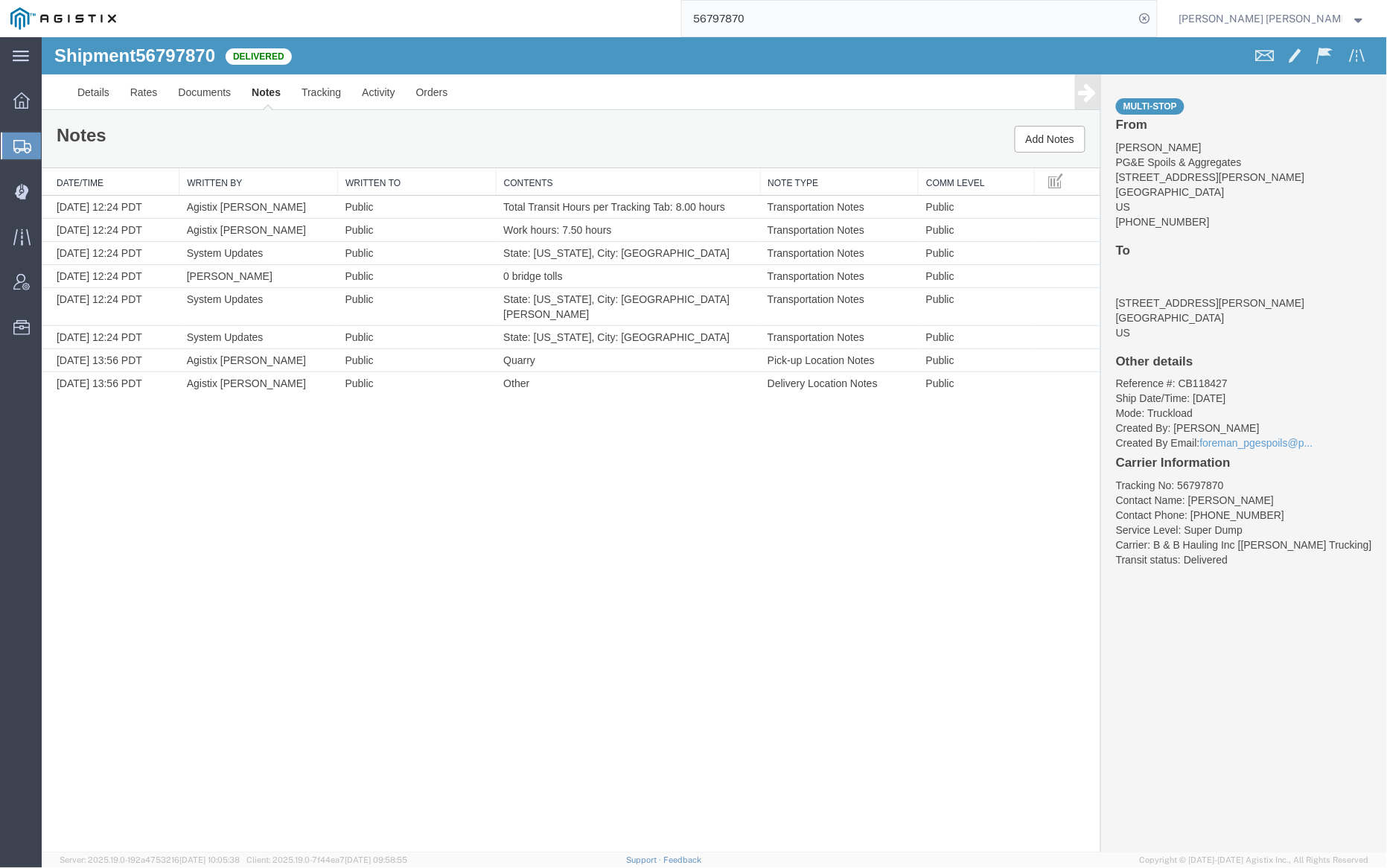
click at [808, 22] on input "56797870" at bounding box center [908, 18] width 453 height 35
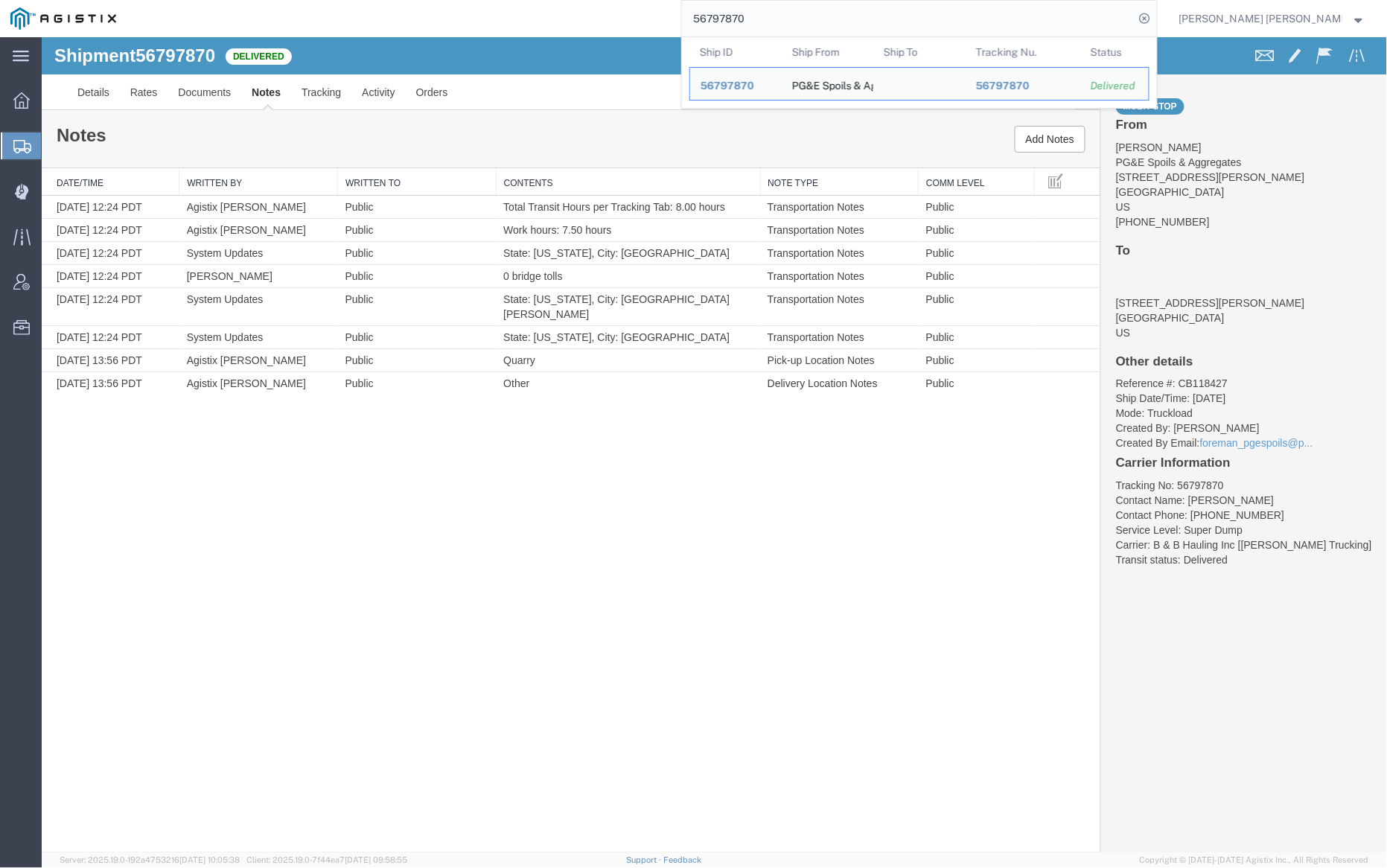
click at [808, 22] on input "56797870" at bounding box center [908, 18] width 453 height 35
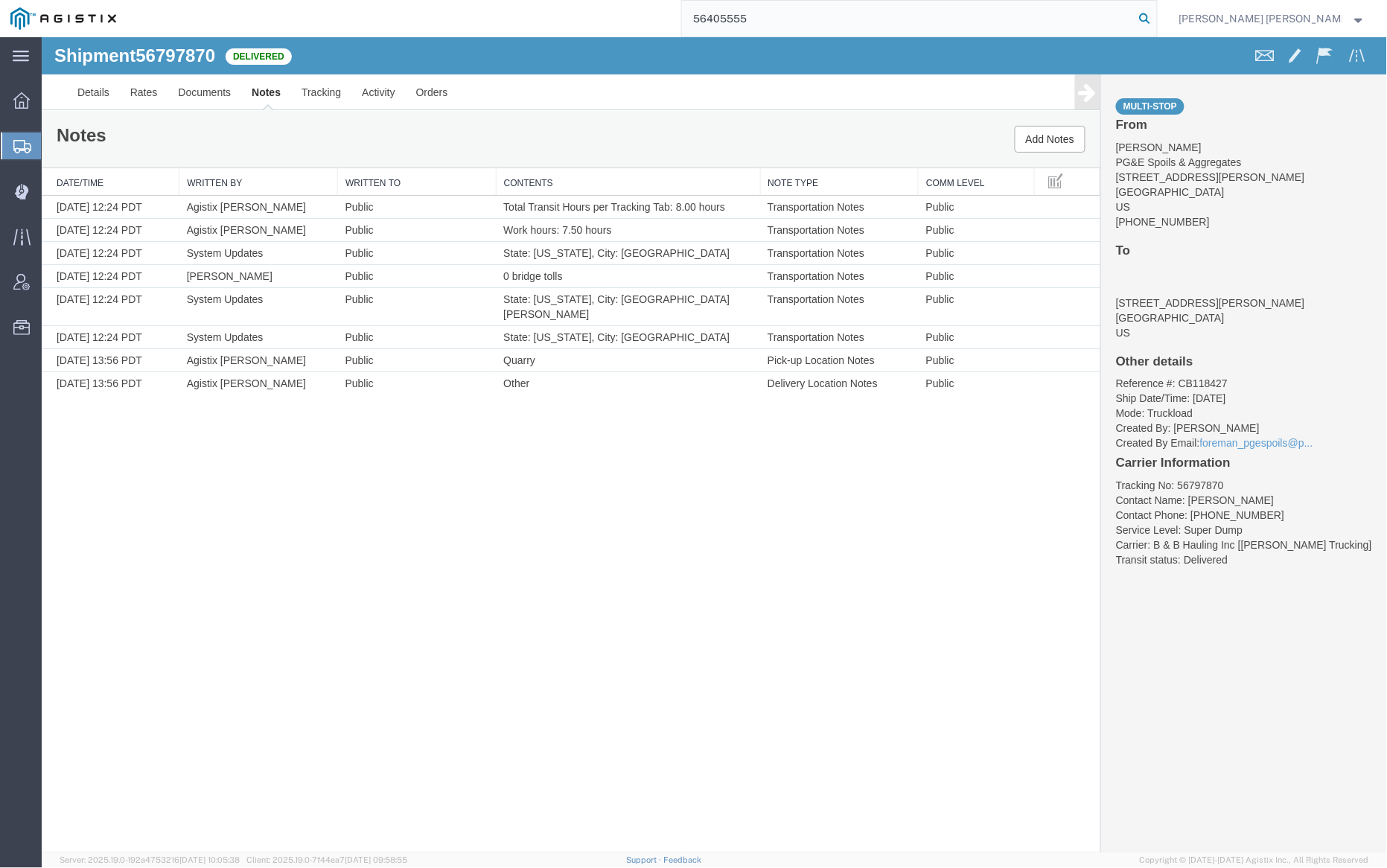
click at [1156, 15] on icon at bounding box center [1145, 18] width 21 height 21
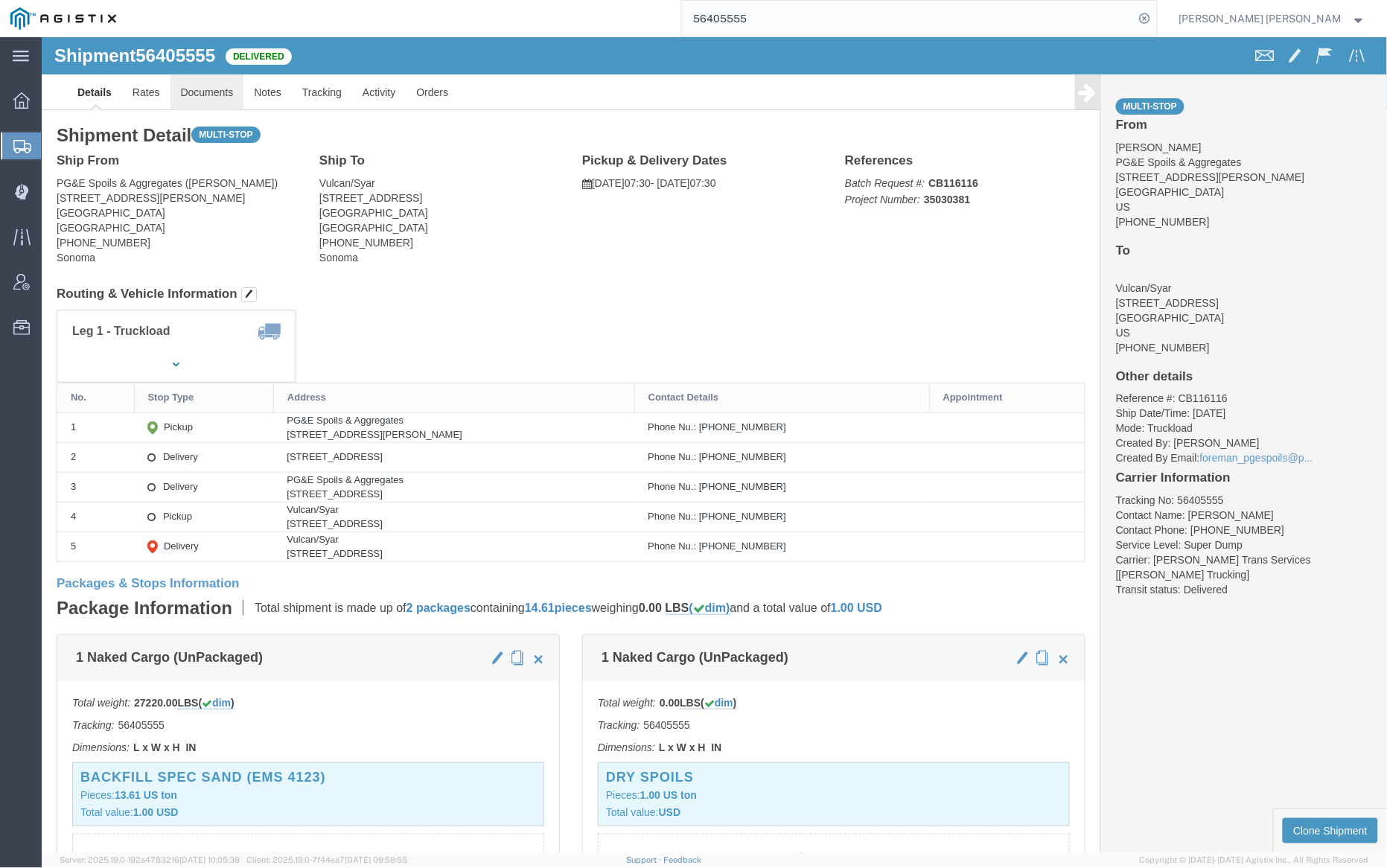
click link "Documents"
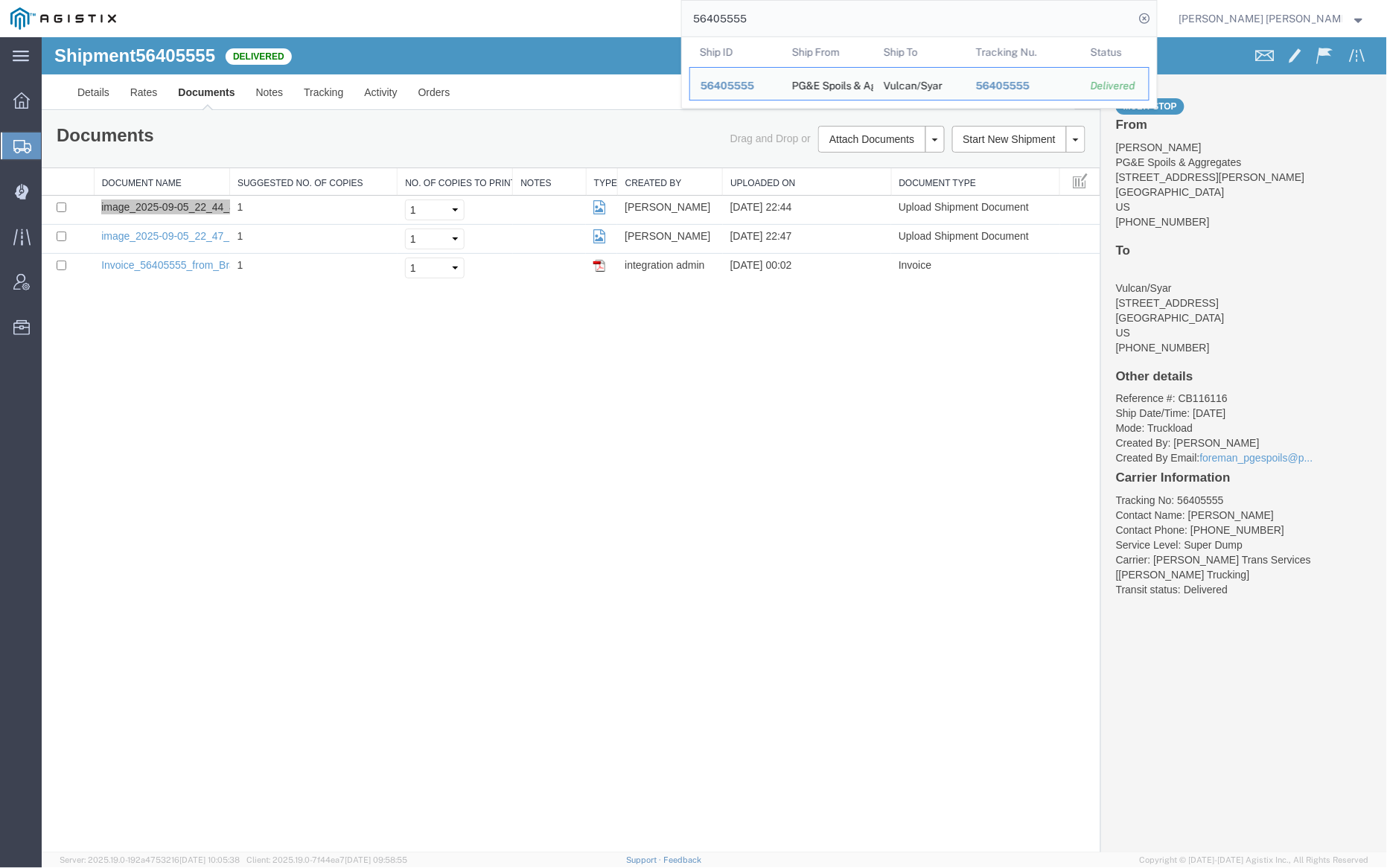
click at [820, 21] on input "56405555" at bounding box center [908, 18] width 453 height 35
click at [820, 21] on input "56405555" at bounding box center [908, 18] width 453 height 35
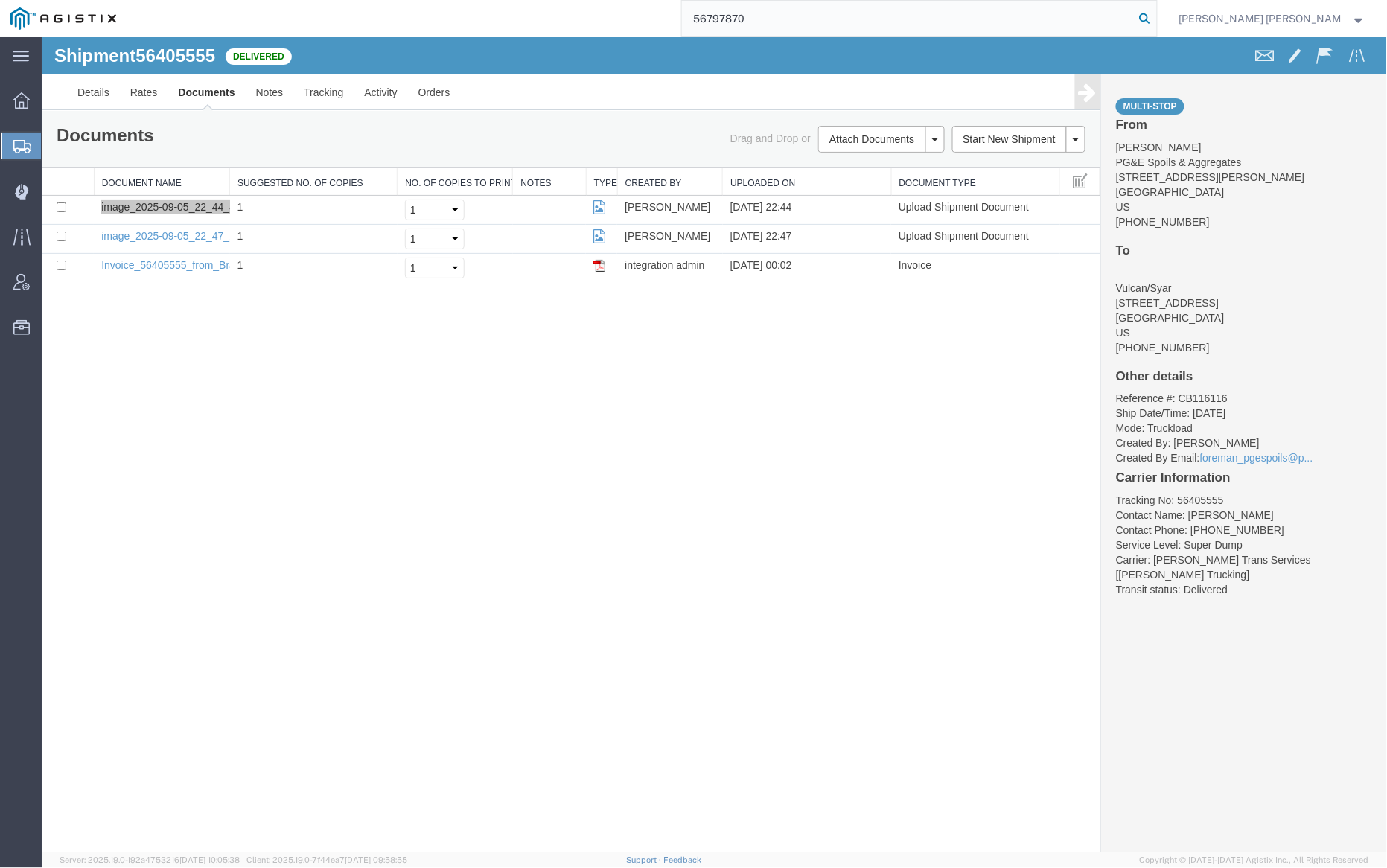
click at [1156, 16] on icon at bounding box center [1145, 18] width 21 height 21
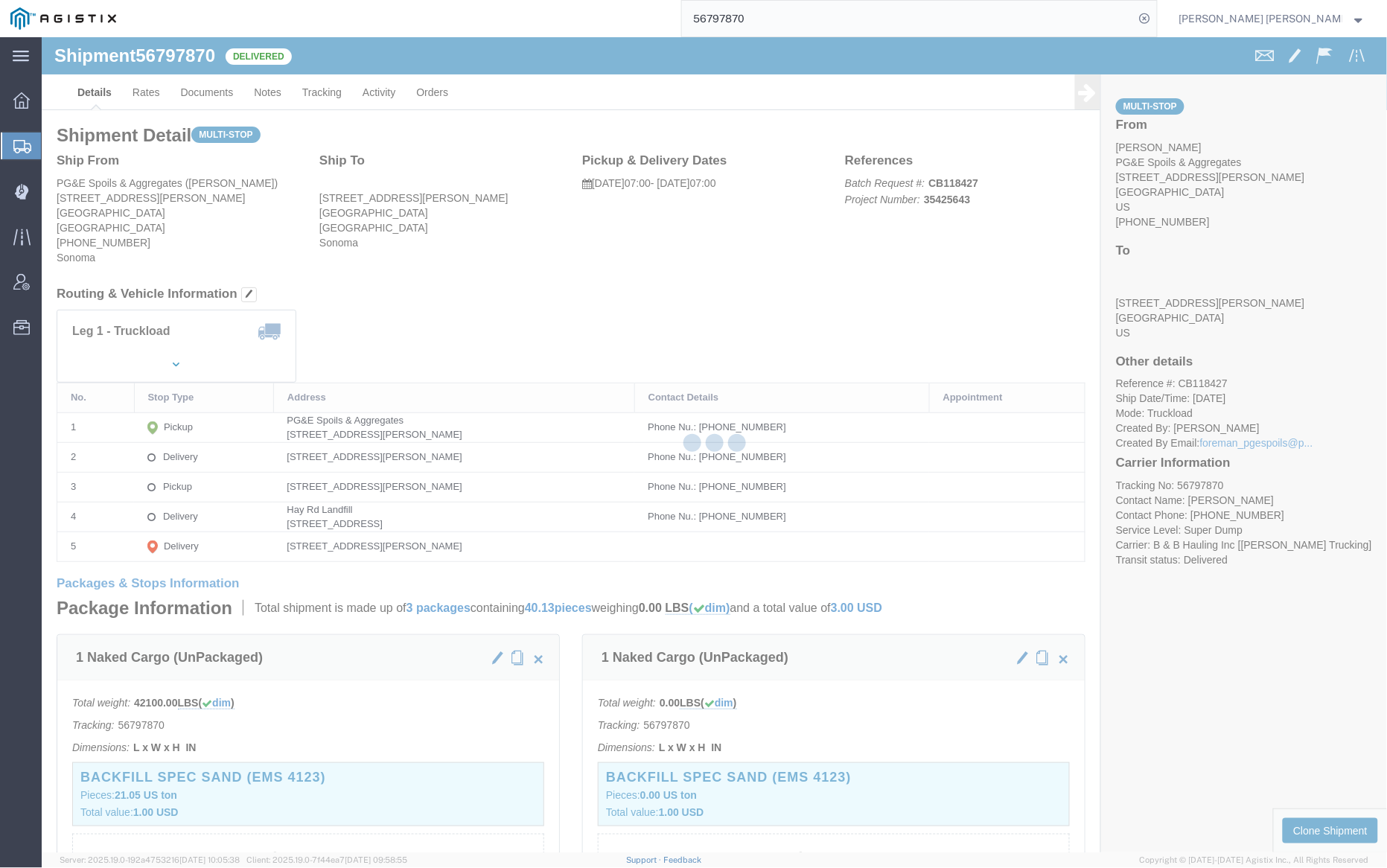
click at [193, 82] on div at bounding box center [714, 444] width 1345 height 815
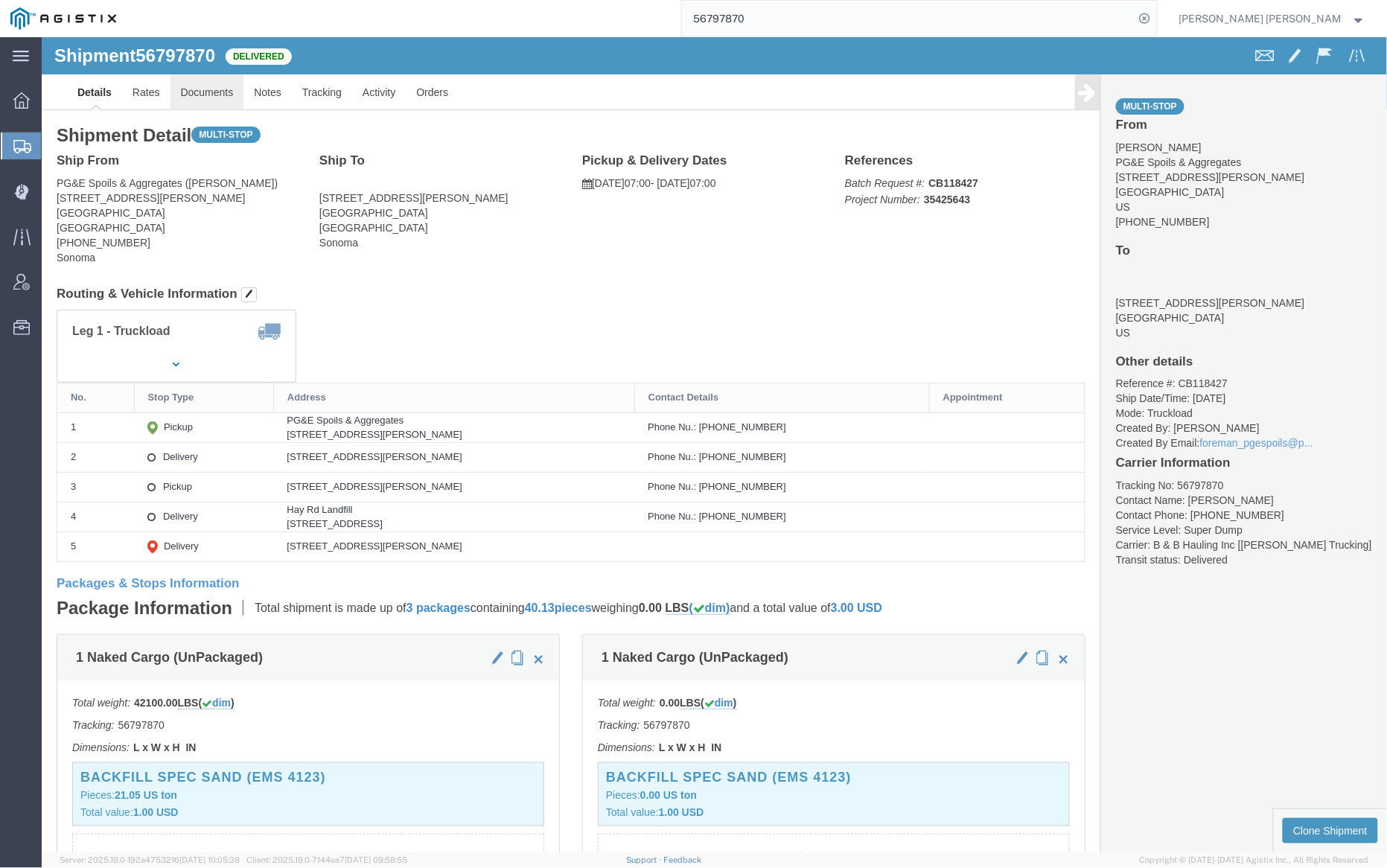
click link "Documents"
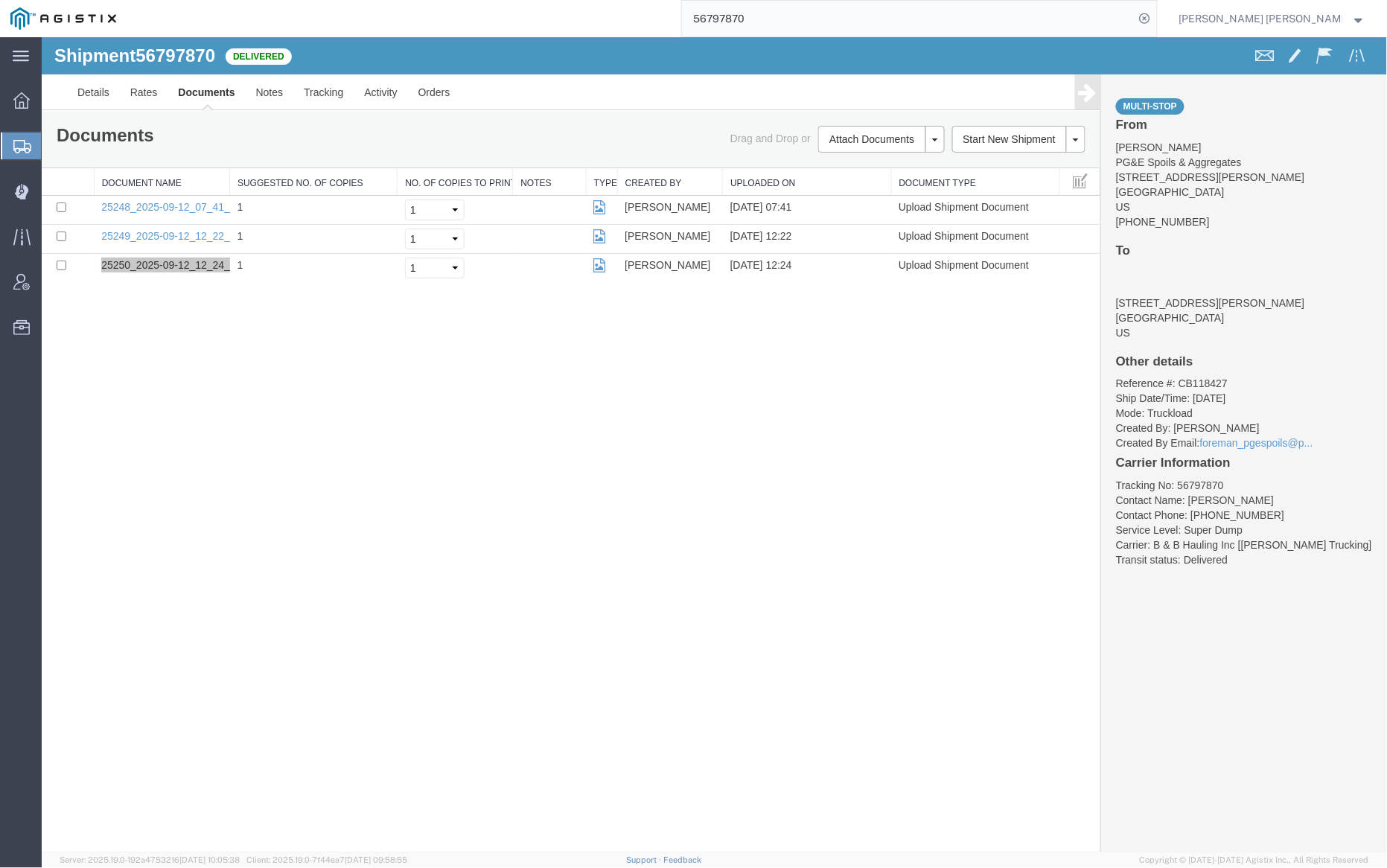
click at [781, 20] on input "56797870" at bounding box center [908, 18] width 453 height 35
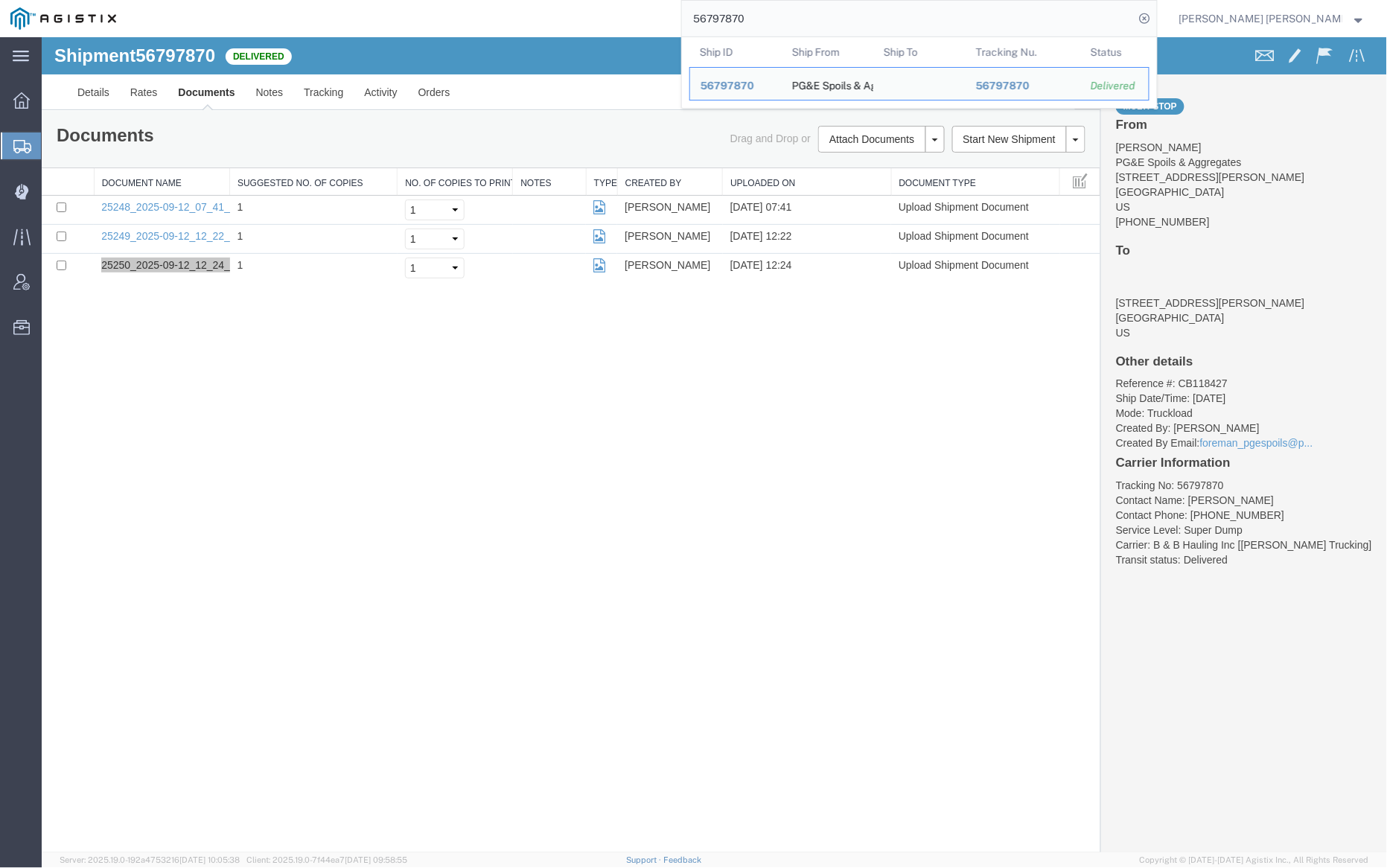
click at [780, 20] on input "56797870" at bounding box center [908, 18] width 453 height 35
click at [790, 14] on input "56797870" at bounding box center [908, 18] width 453 height 35
click at [790, 13] on input "56797870" at bounding box center [908, 18] width 453 height 35
click at [791, 13] on input "56797870" at bounding box center [908, 18] width 453 height 35
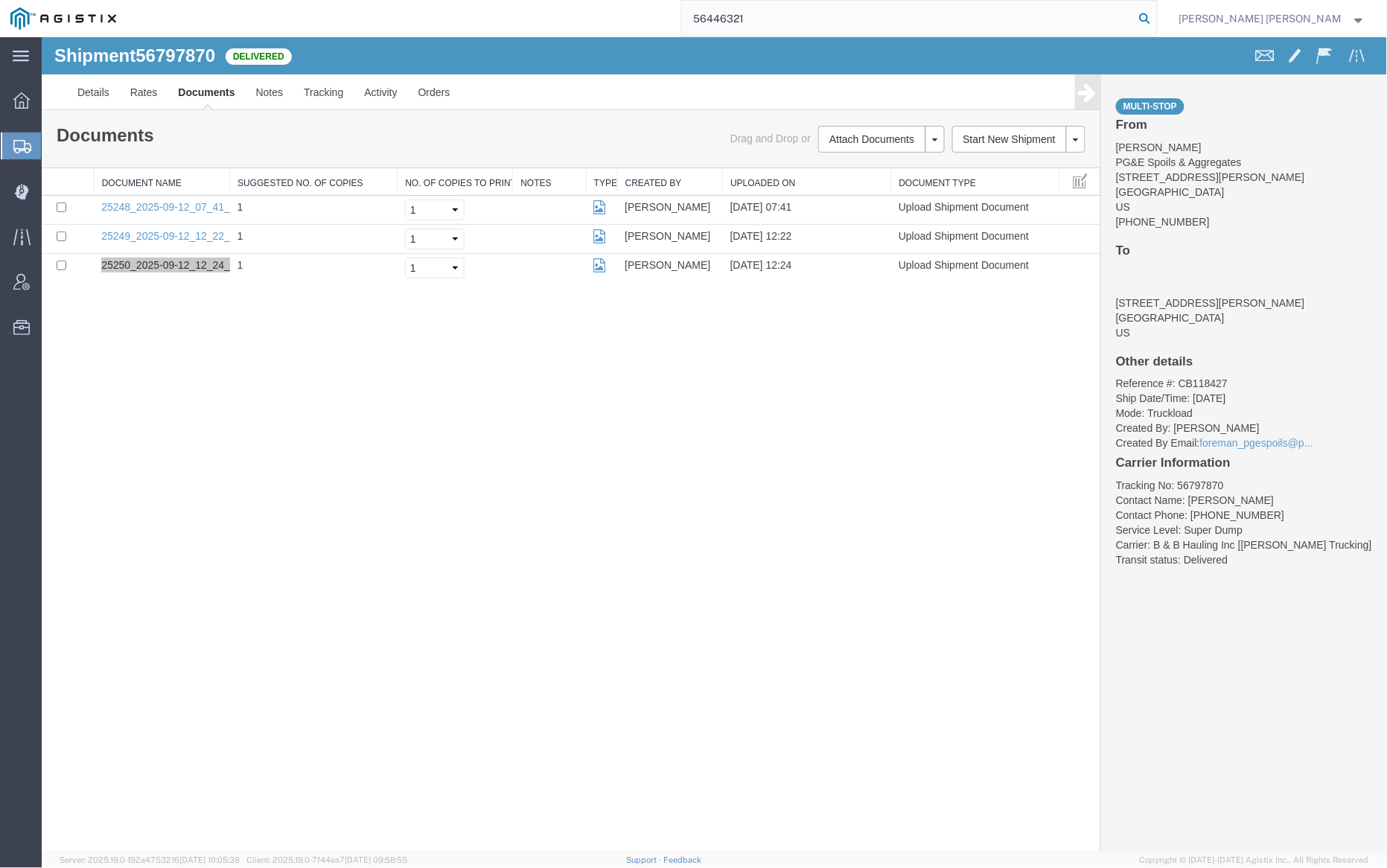
click at [1156, 18] on icon at bounding box center [1145, 18] width 21 height 21
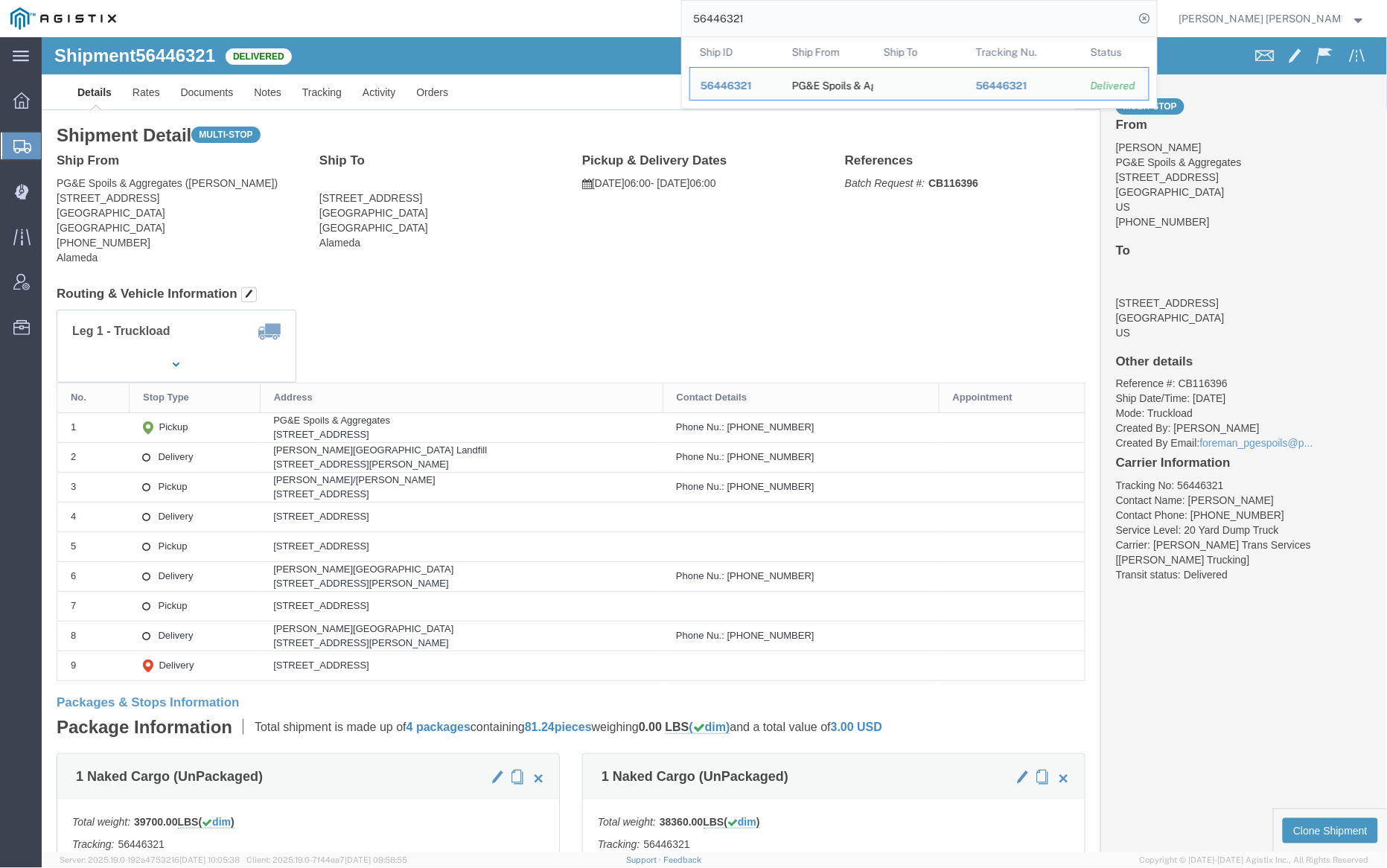
click at [809, 25] on input "56446321" at bounding box center [908, 18] width 453 height 35
paste input "77074"
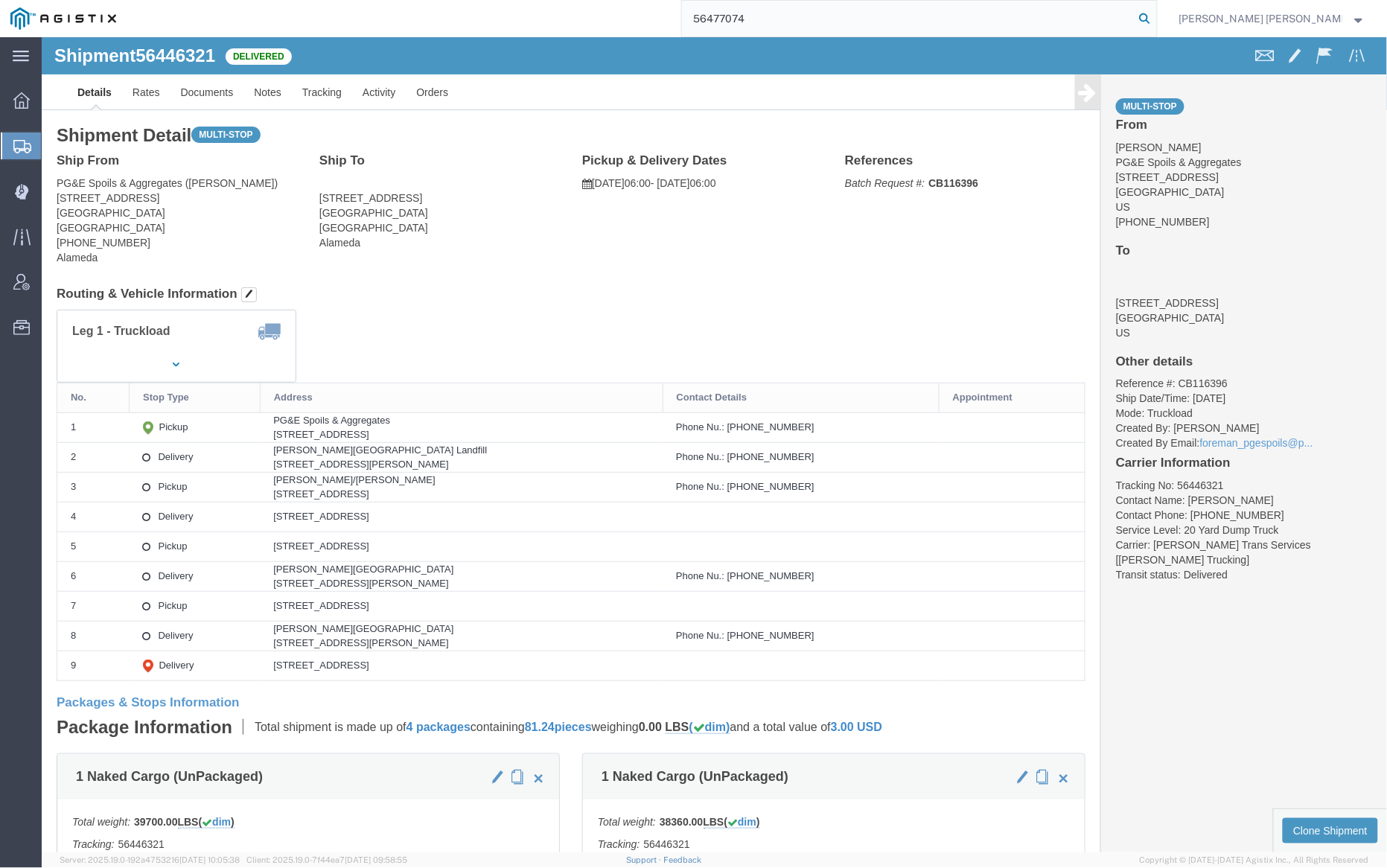
click at [1156, 16] on icon at bounding box center [1145, 18] width 21 height 21
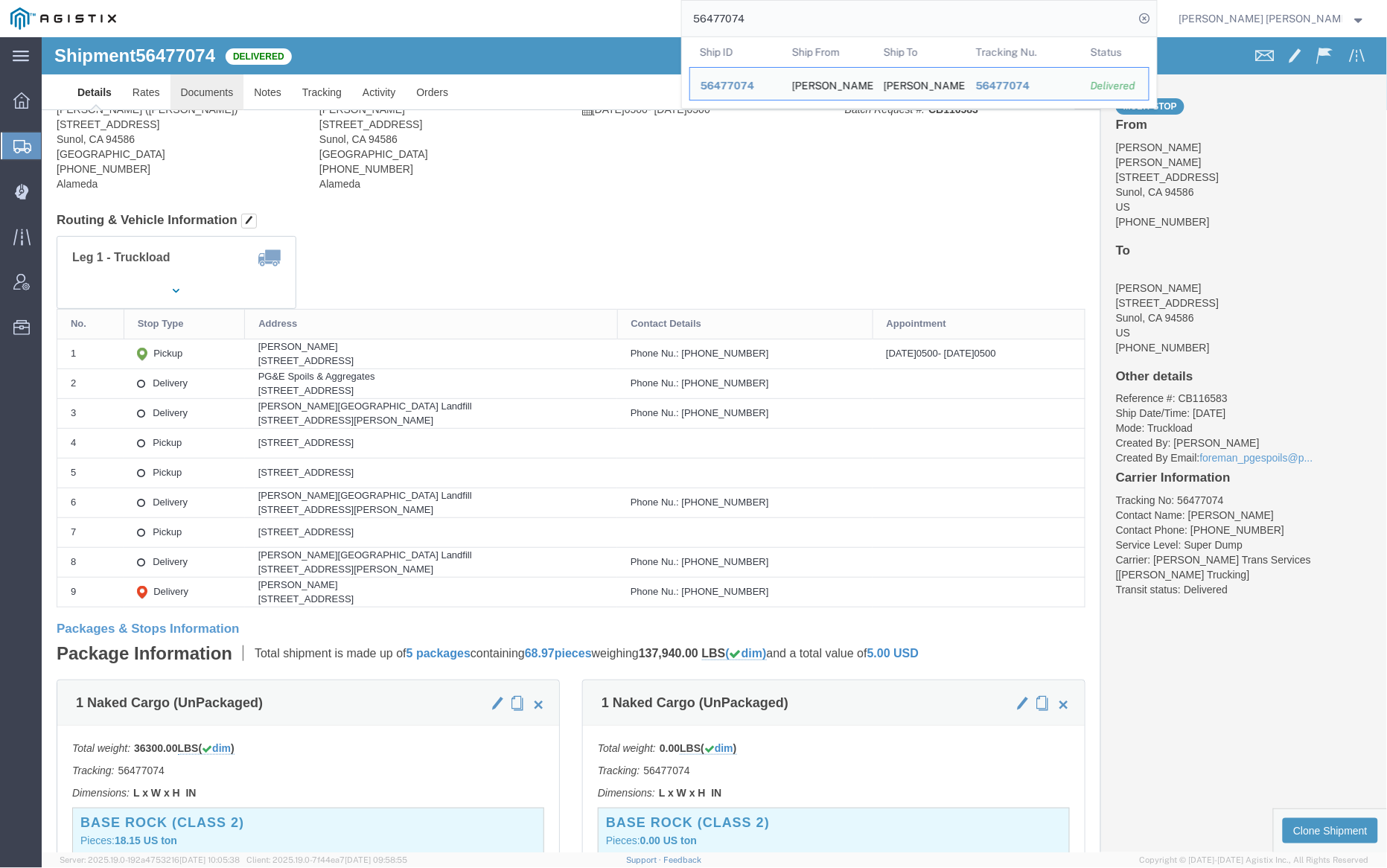
click link "Documents"
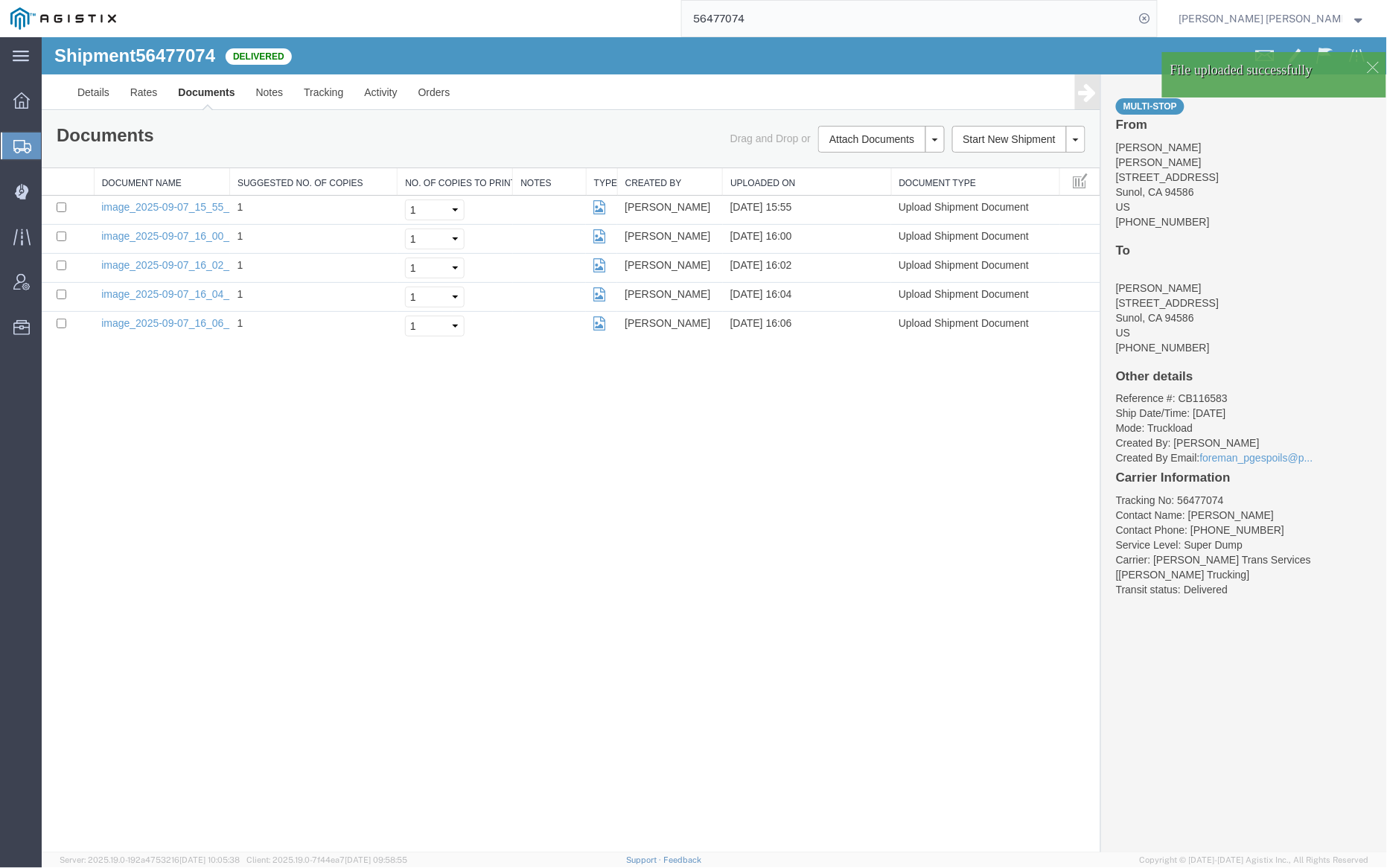
click at [203, 87] on link "Documents" at bounding box center [205, 91] width 78 height 35
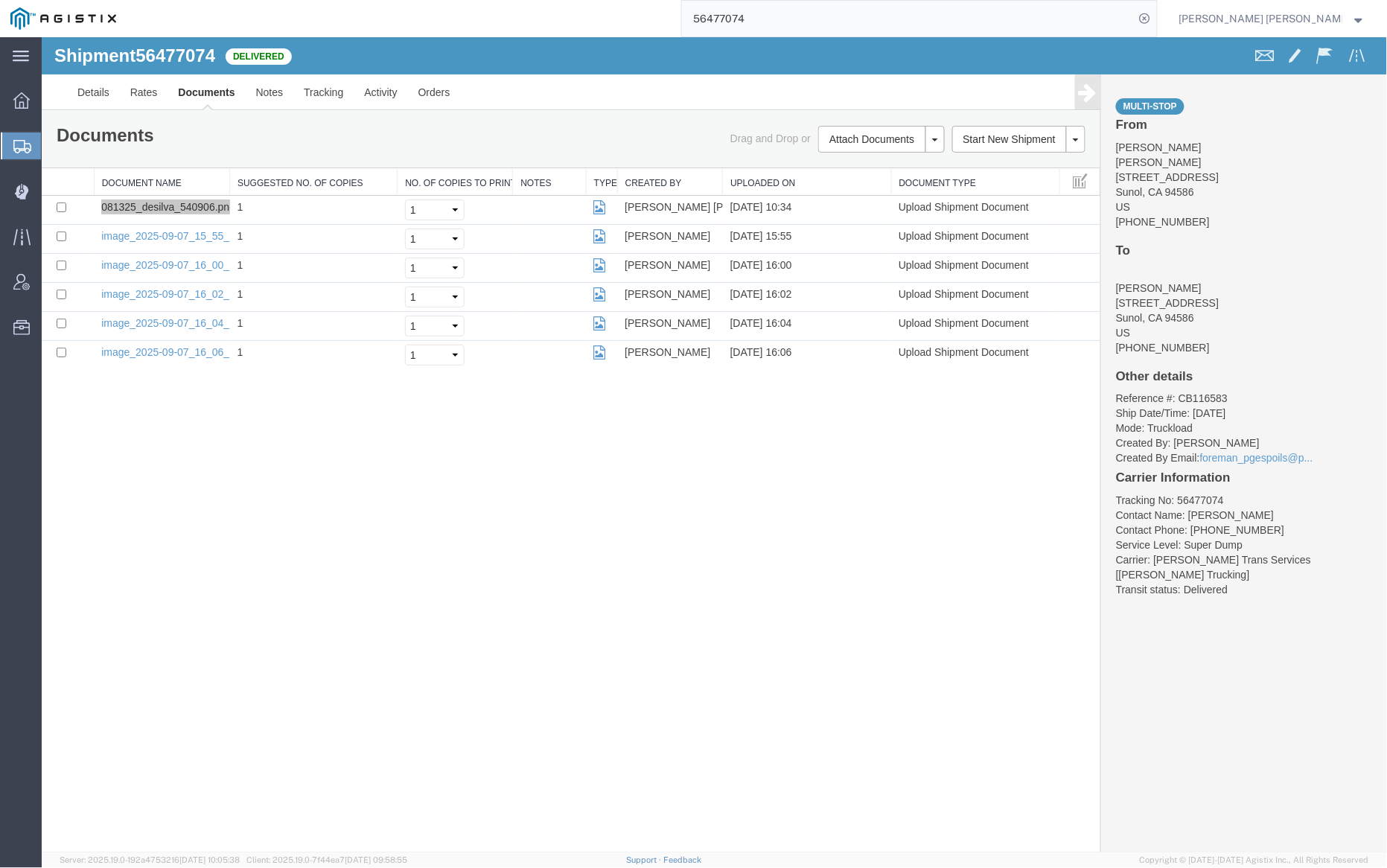
click at [801, 14] on input "56477074" at bounding box center [908, 18] width 453 height 35
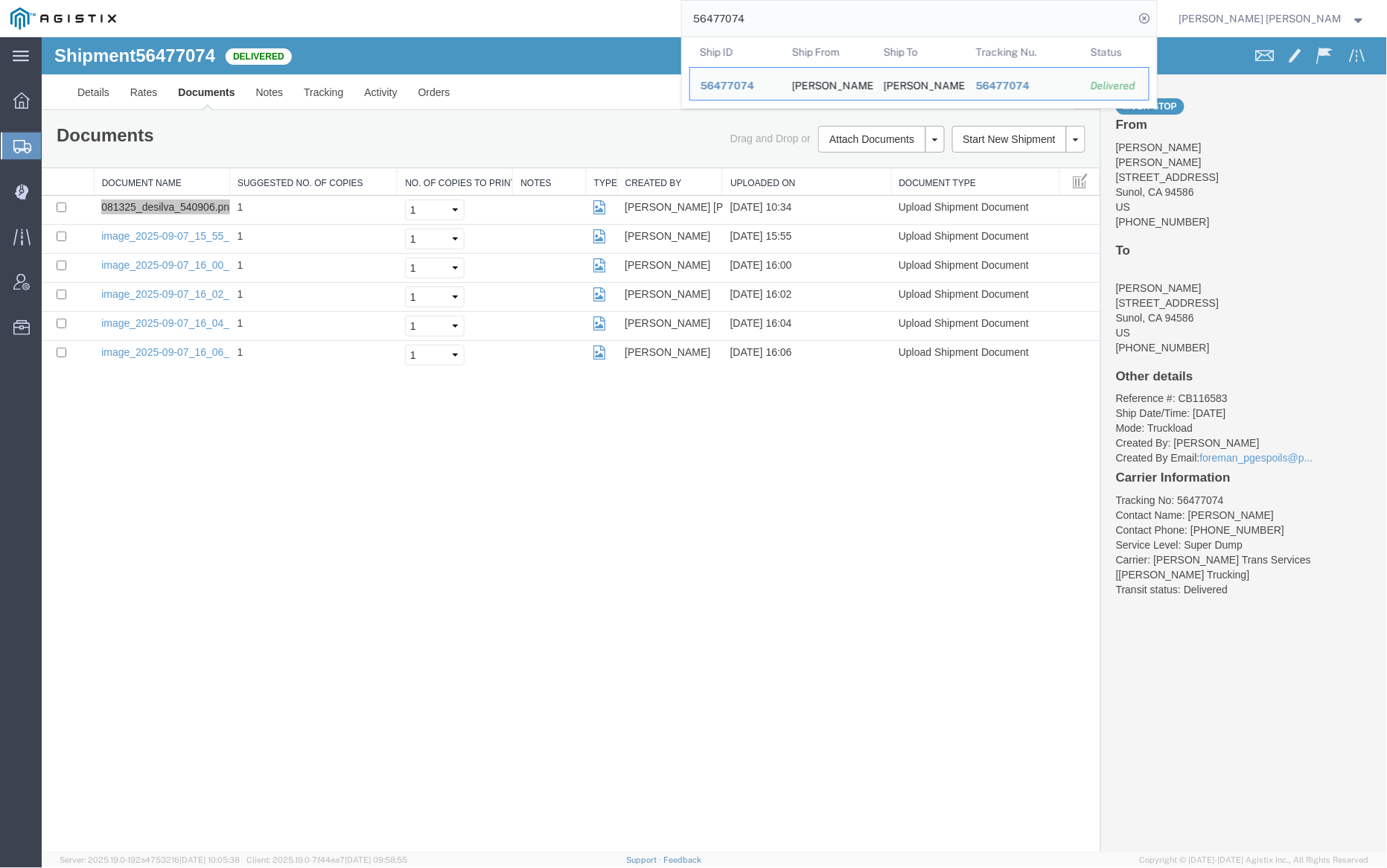
click at [801, 14] on input "56477074" at bounding box center [908, 18] width 453 height 35
paste input "61237"
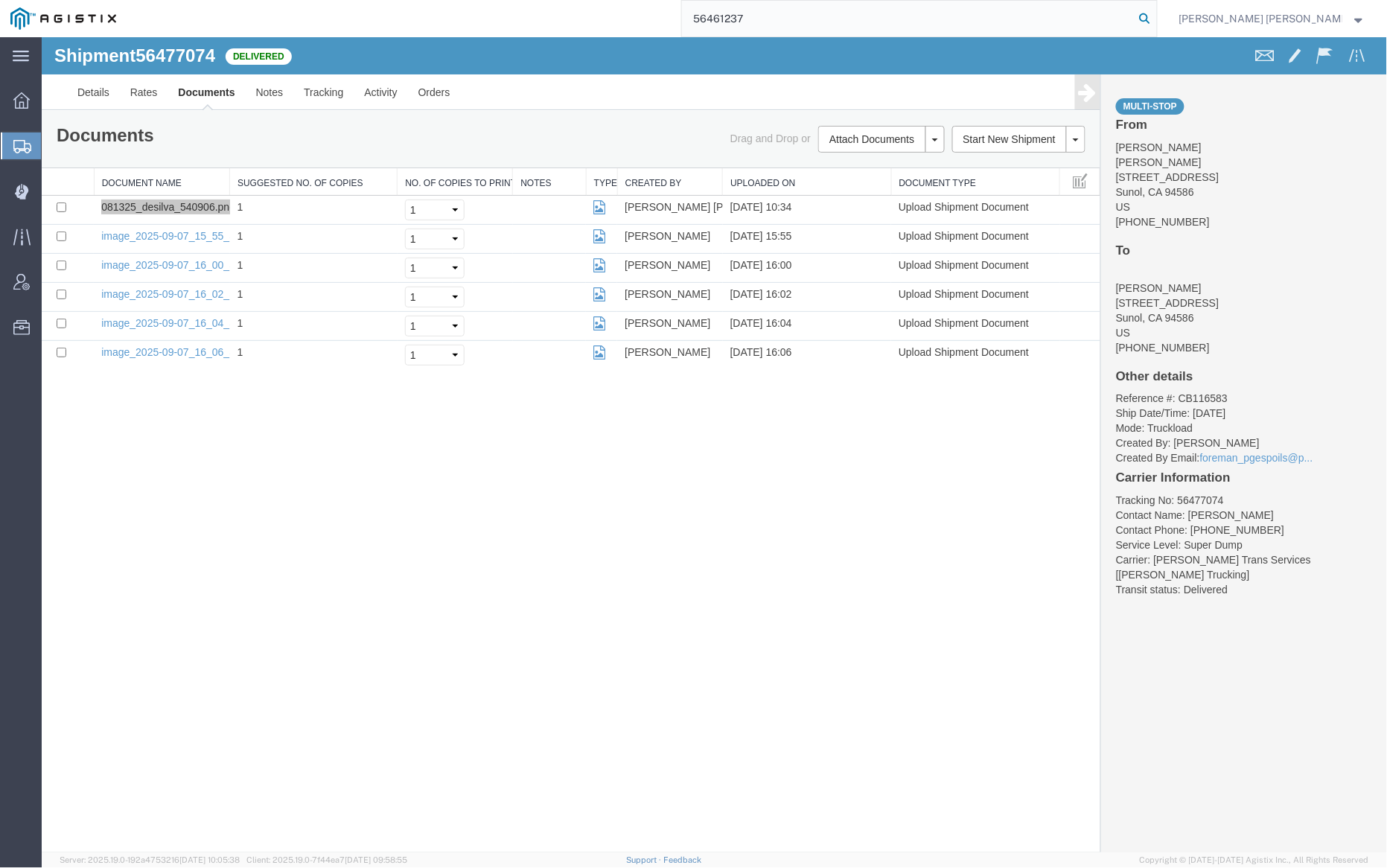
click at [1156, 15] on icon at bounding box center [1145, 18] width 21 height 21
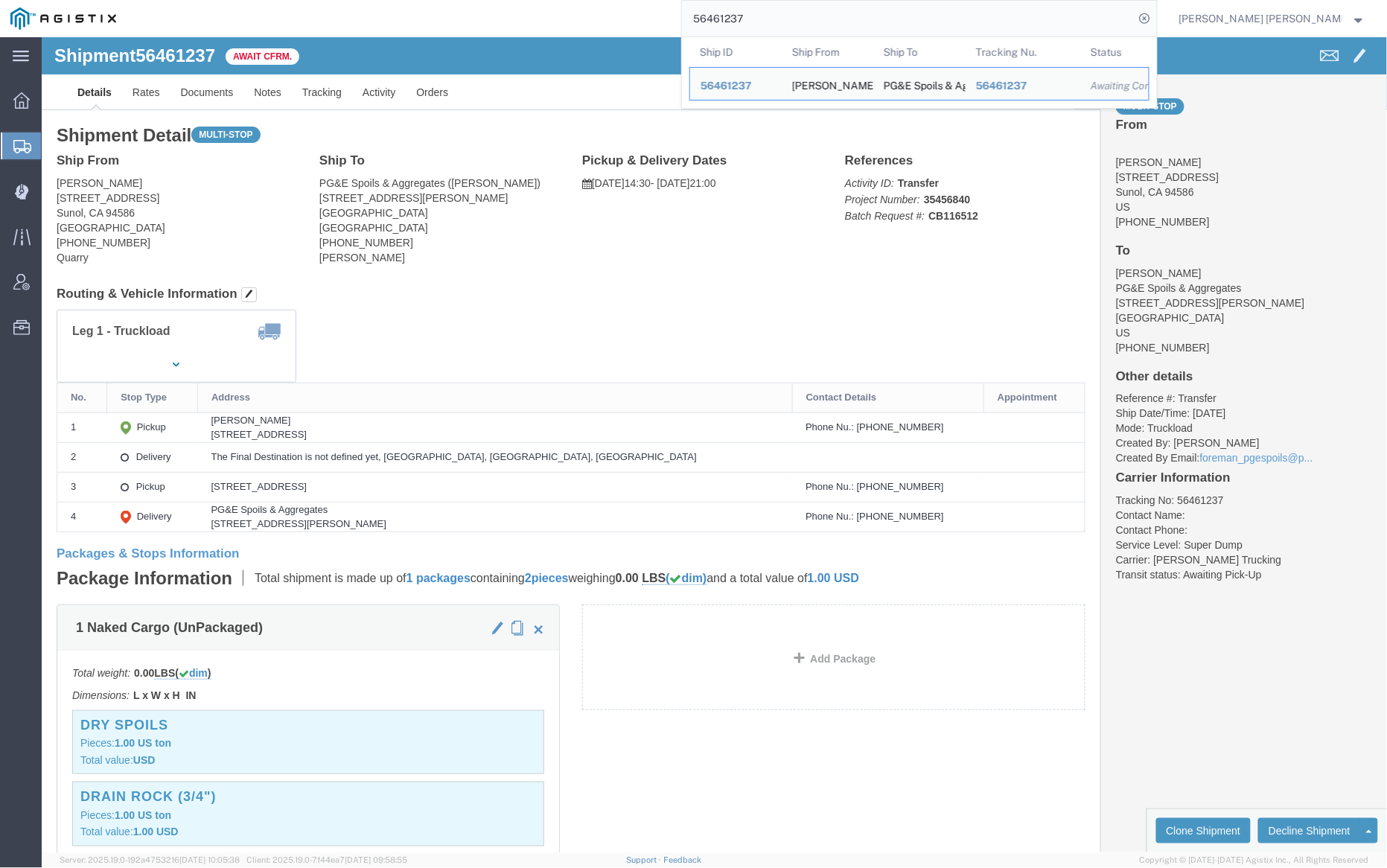
click at [793, 20] on input "56461237" at bounding box center [908, 18] width 453 height 35
paste input "45259"
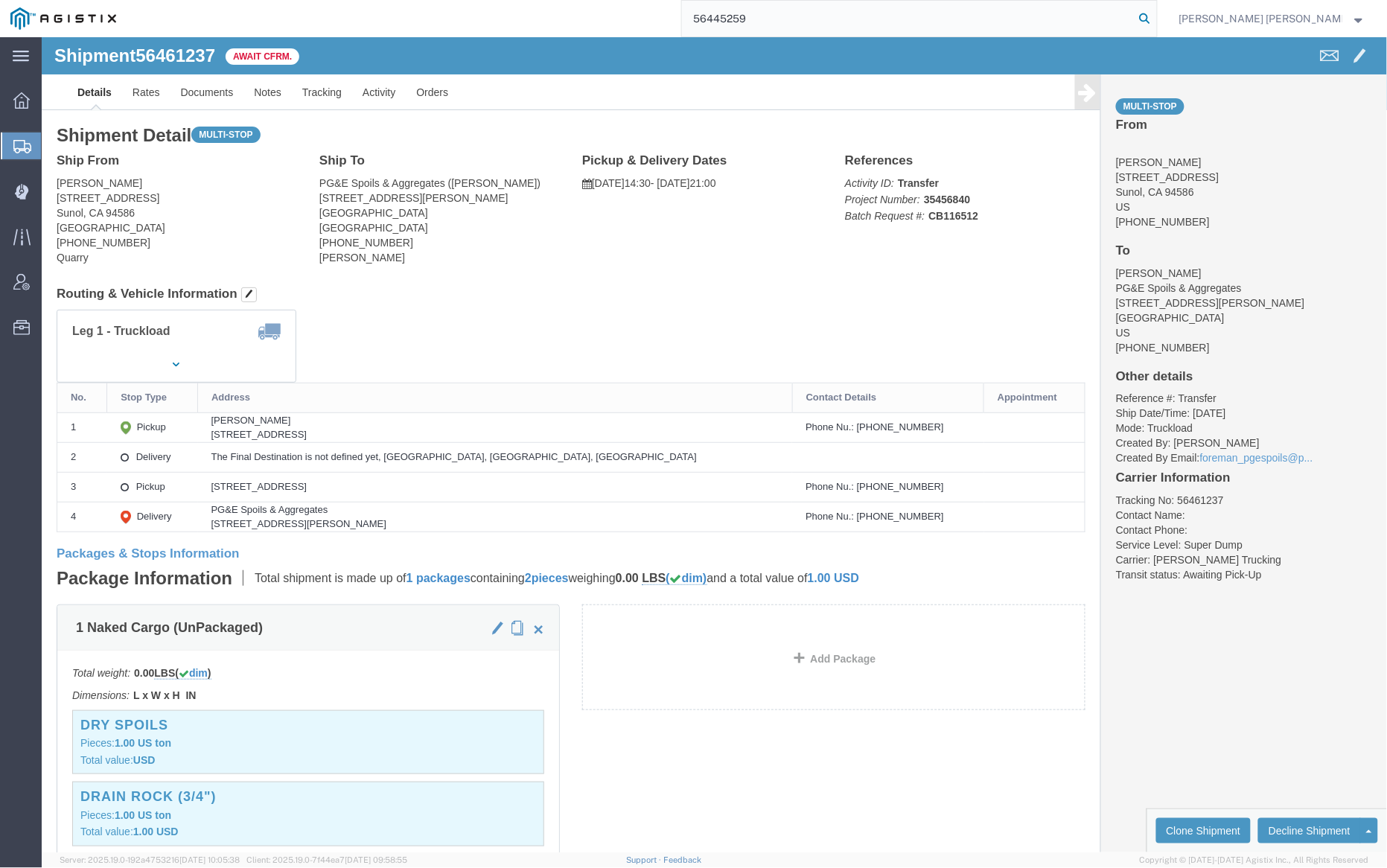
click at [1156, 8] on icon at bounding box center [1145, 18] width 21 height 21
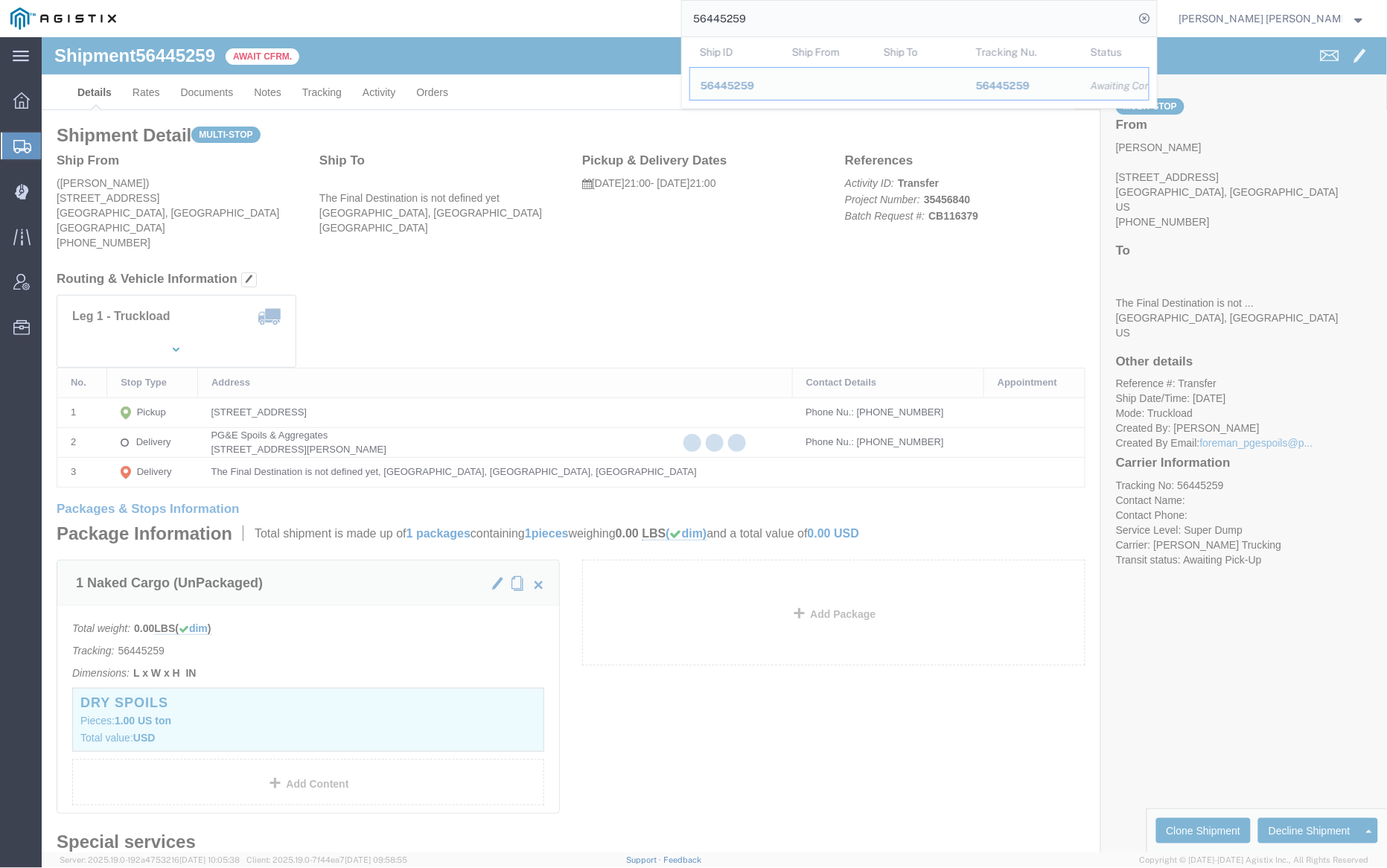
click at [803, 12] on input "56445259" at bounding box center [908, 18] width 453 height 35
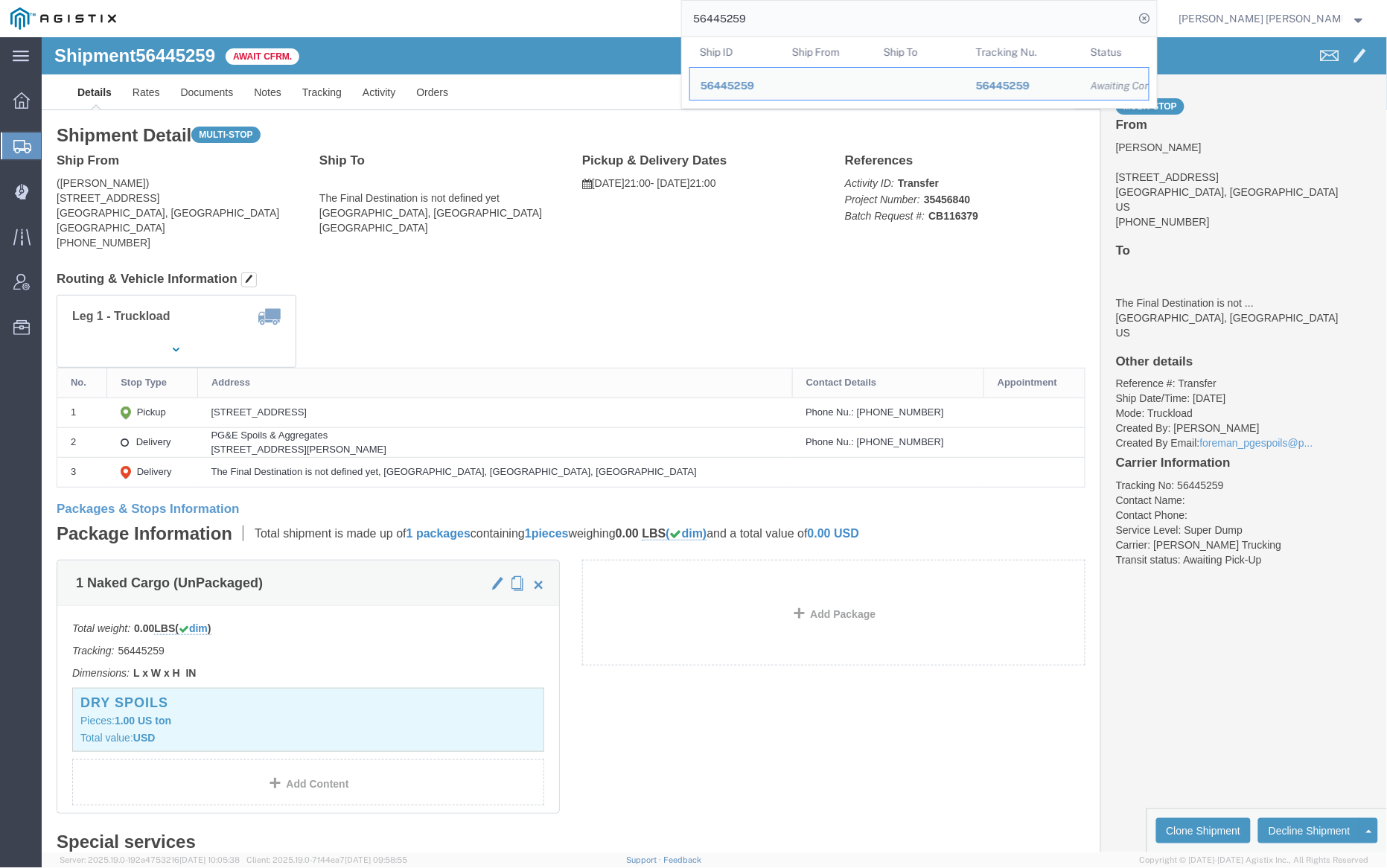
paste input "61226"
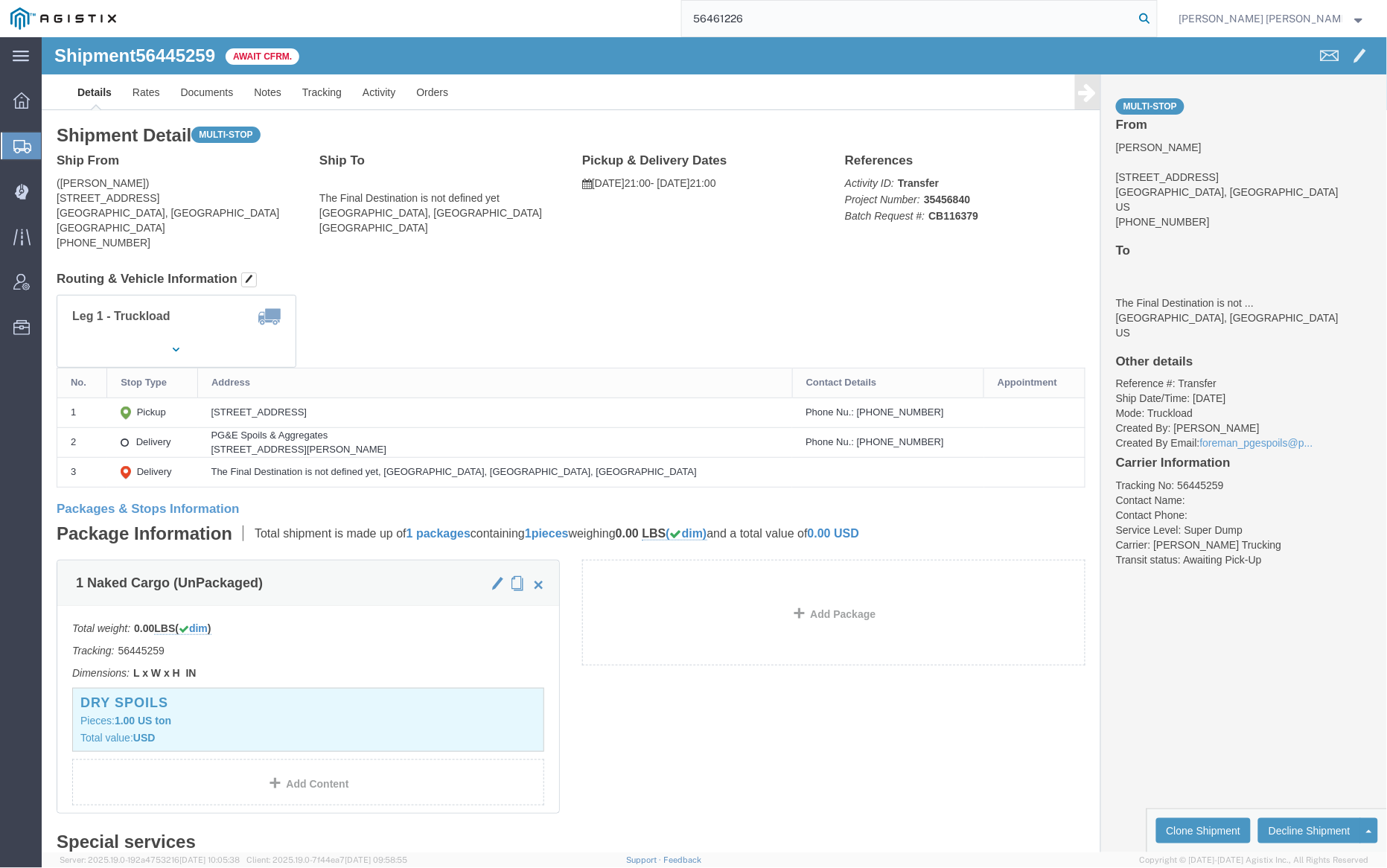
click at [1156, 13] on icon at bounding box center [1145, 18] width 21 height 21
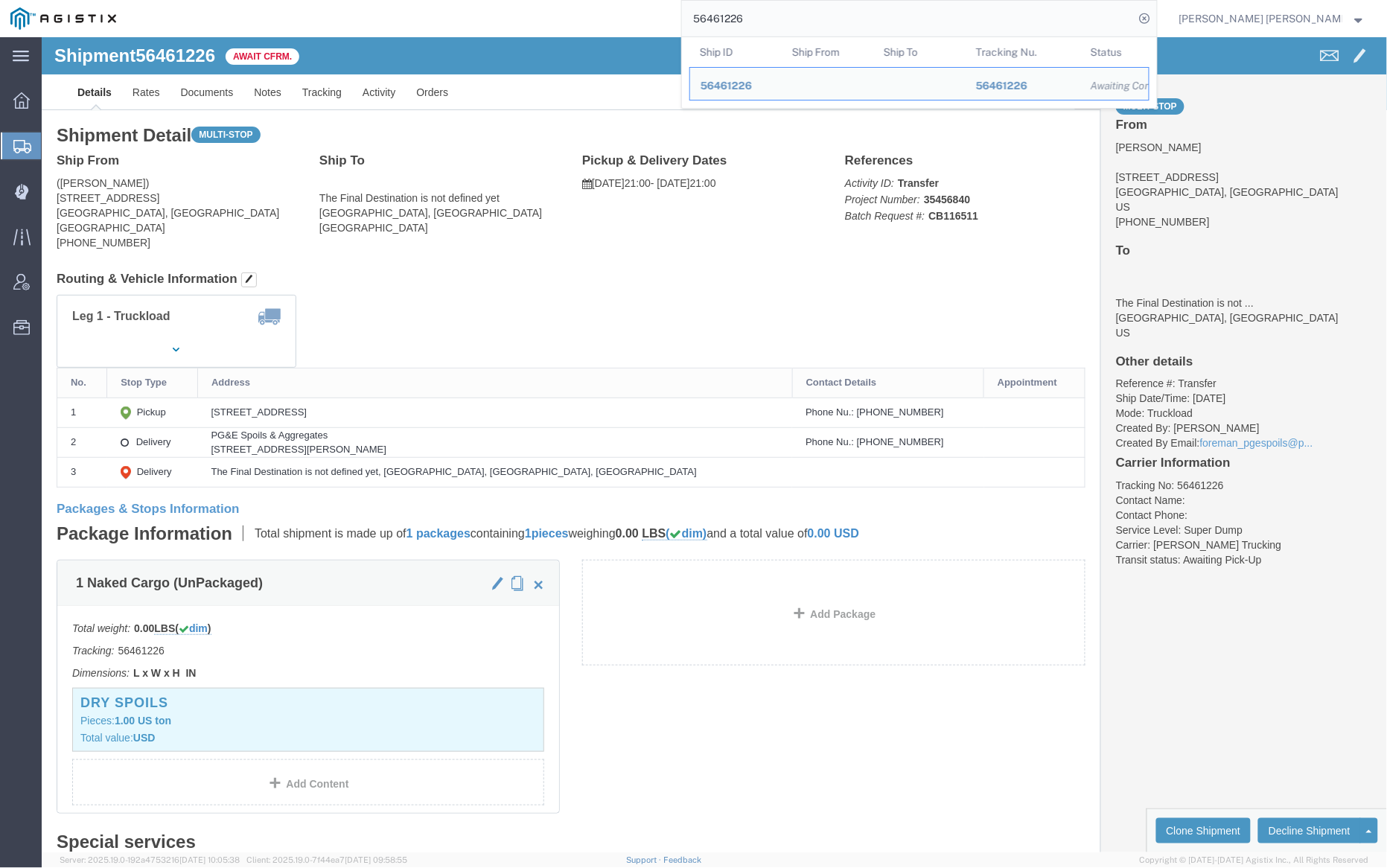
click at [785, 14] on input "56461226" at bounding box center [908, 18] width 453 height 35
paste input "45"
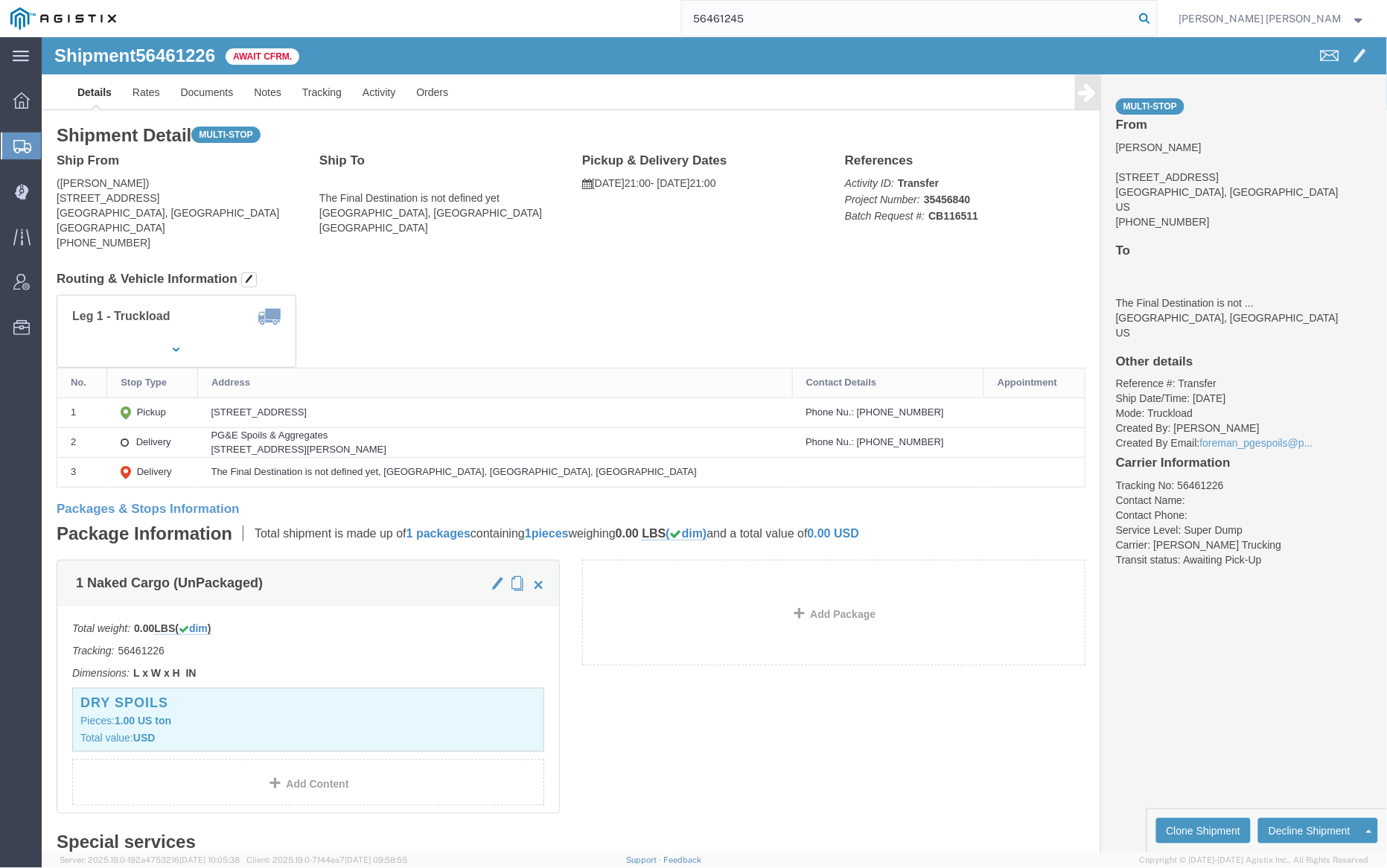
click at [1156, 14] on icon at bounding box center [1145, 18] width 21 height 21
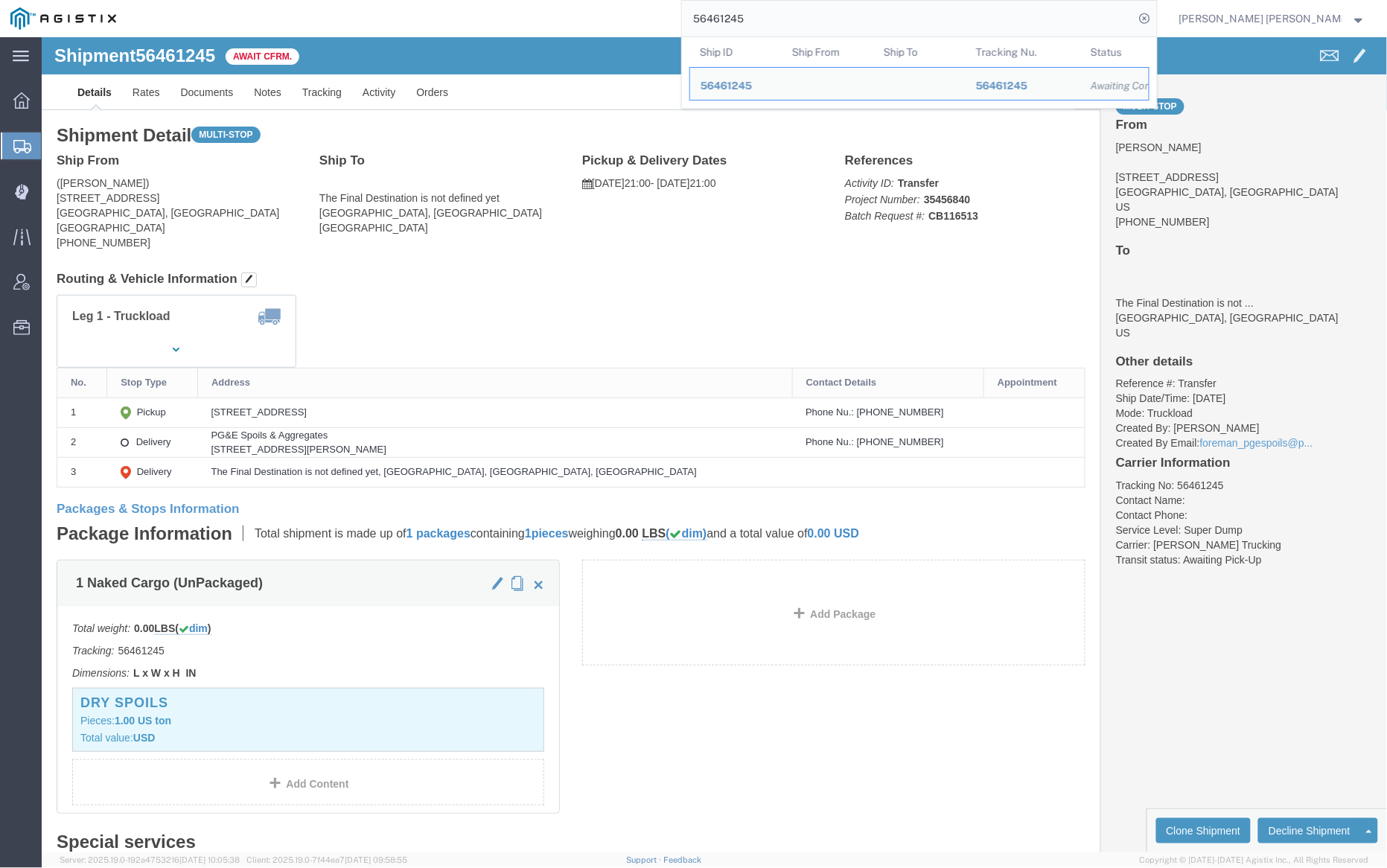
click at [773, 15] on input "56461245" at bounding box center [908, 18] width 453 height 35
paste input "514498"
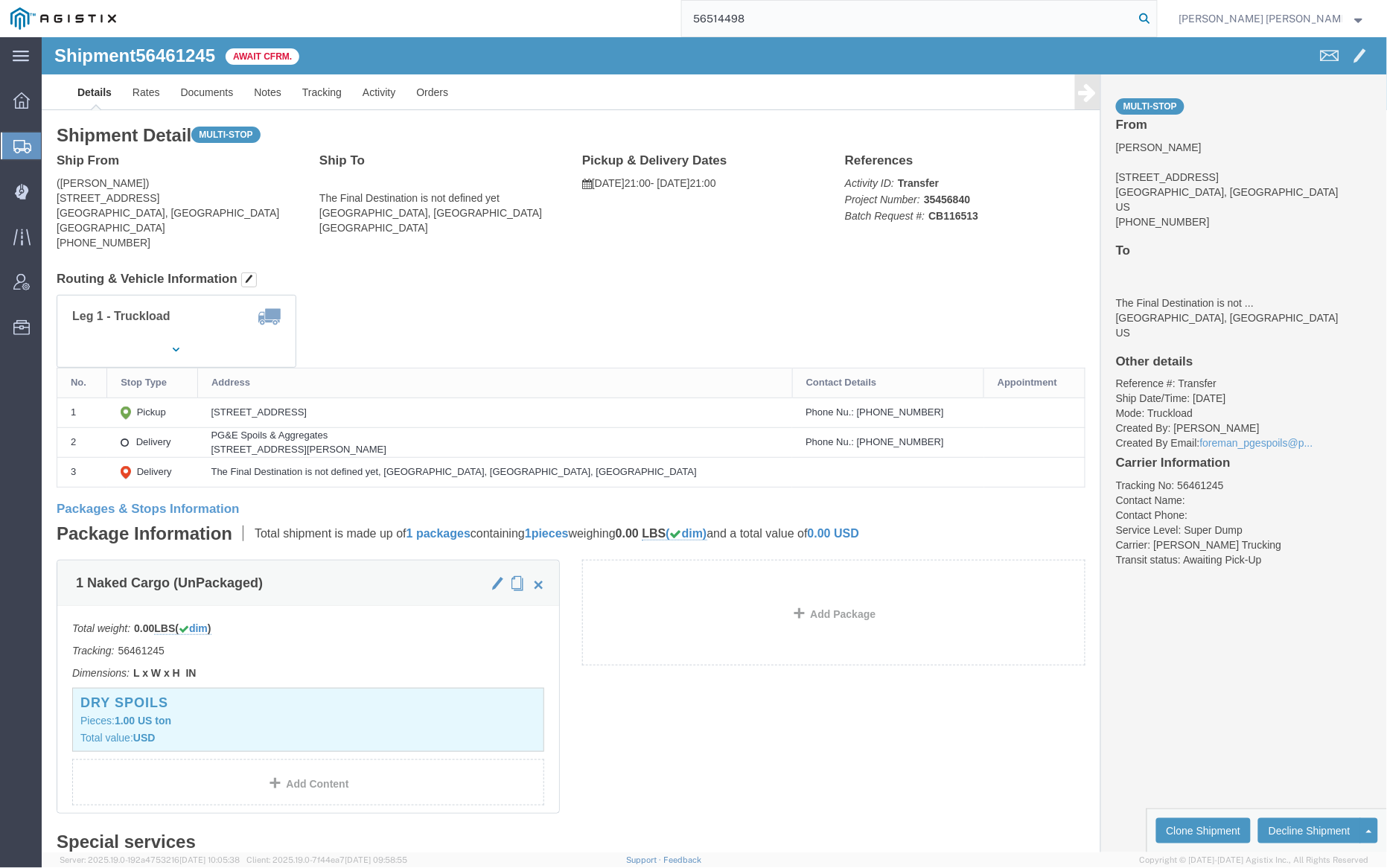
click at [1156, 15] on icon at bounding box center [1145, 18] width 21 height 21
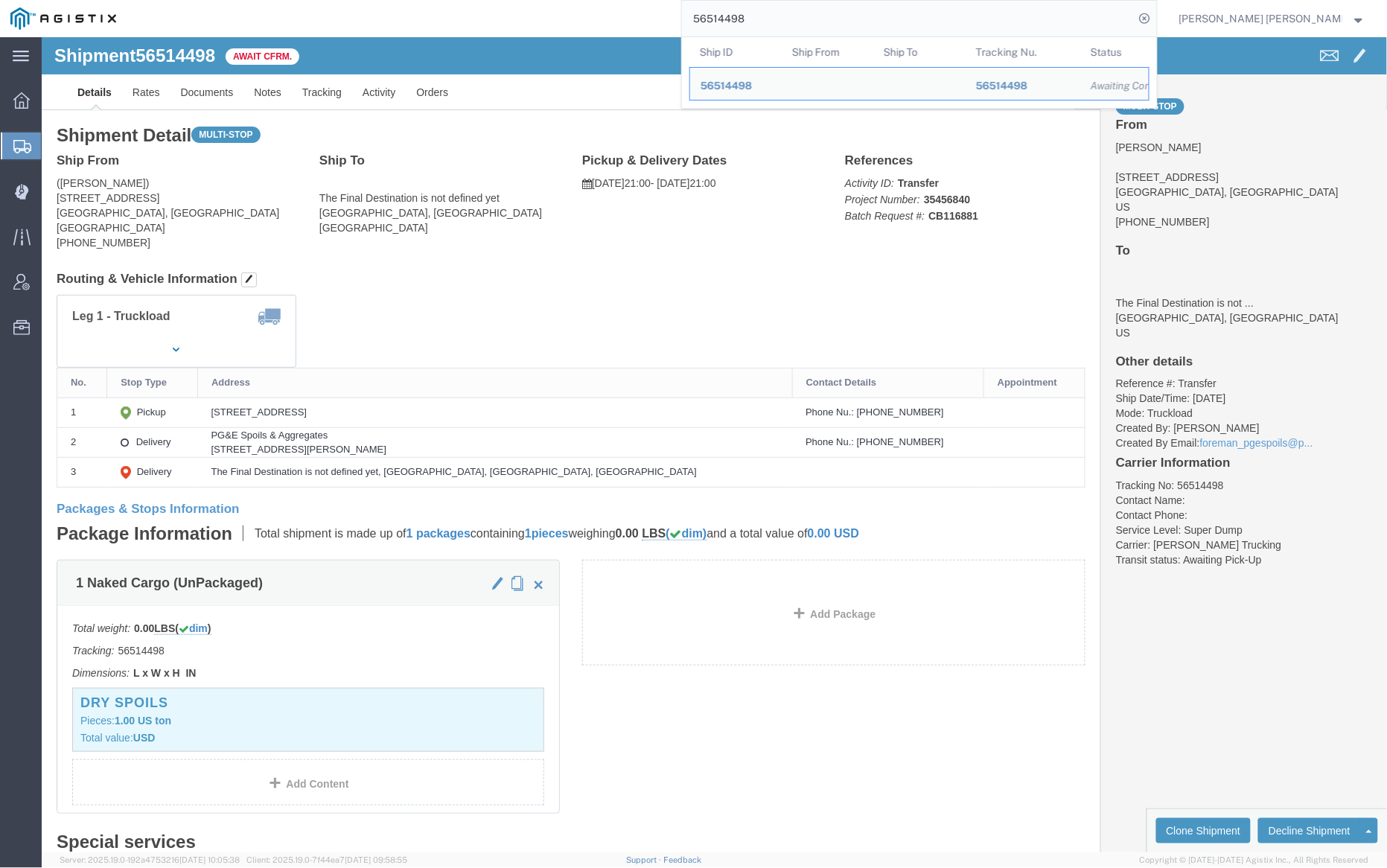
click at [802, 21] on input "56514498" at bounding box center [908, 18] width 453 height 35
paste input "28881"
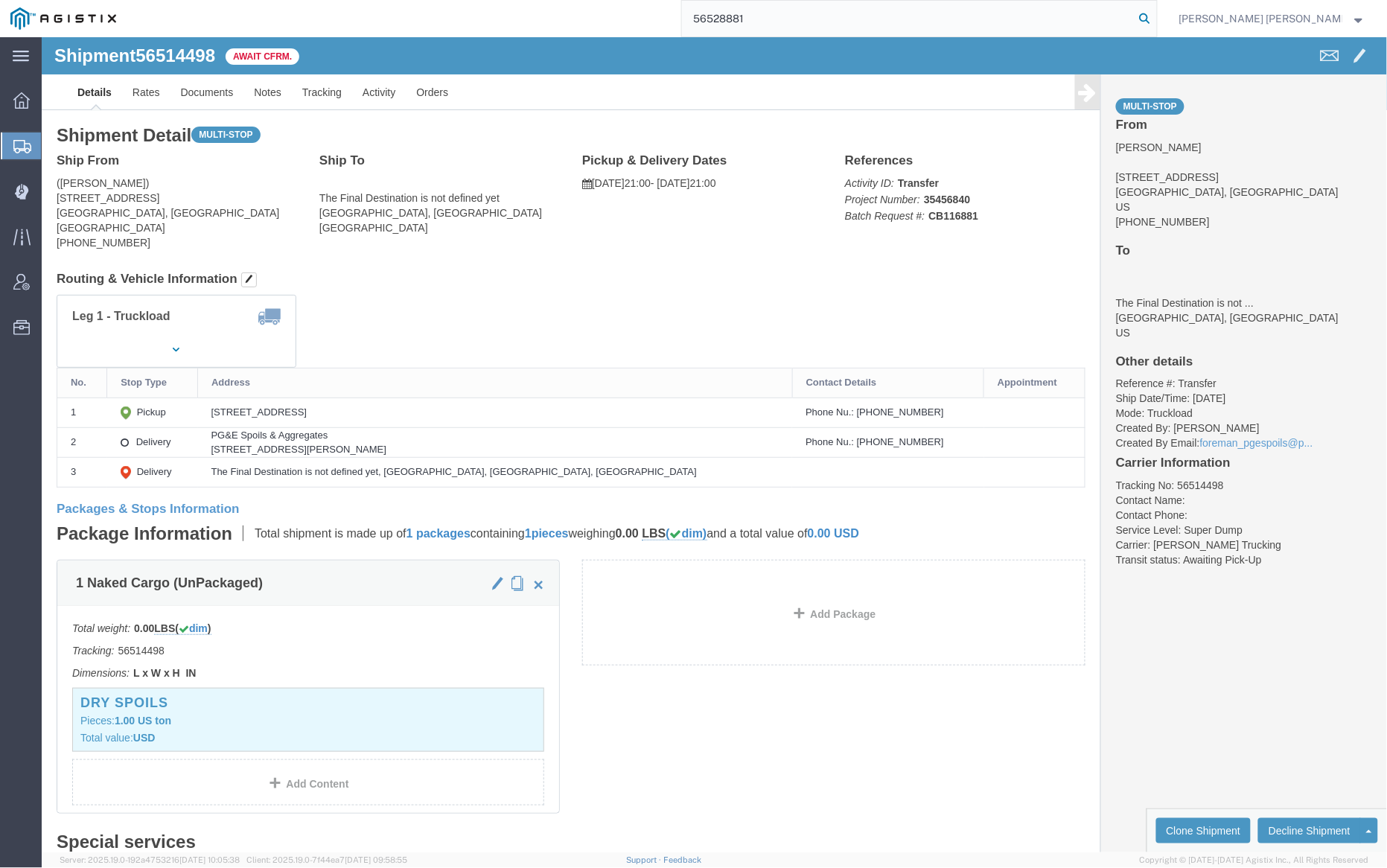
click at [1156, 18] on icon at bounding box center [1145, 18] width 21 height 21
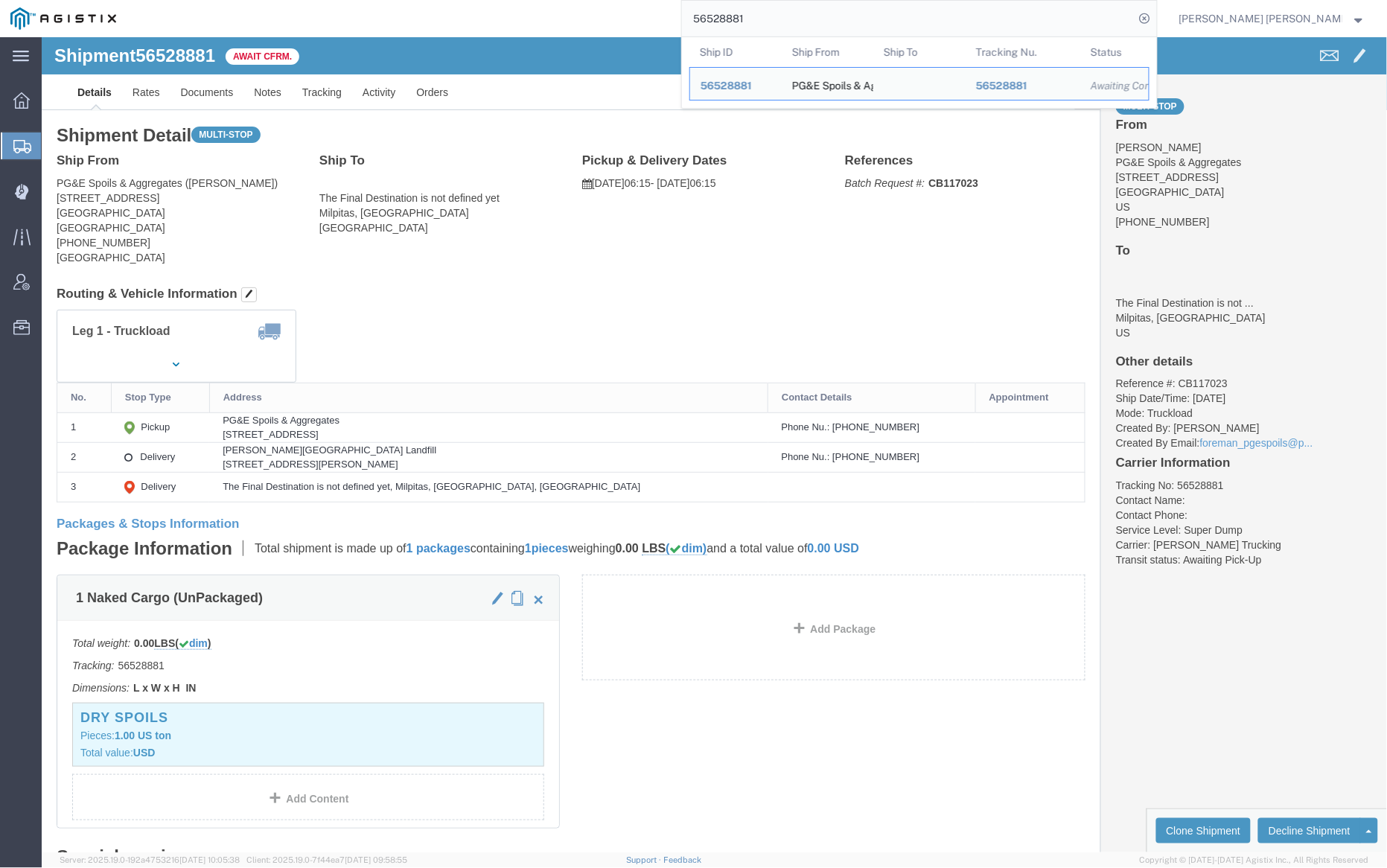
click at [791, 14] on input "56528881" at bounding box center [908, 18] width 453 height 35
paste input "14506"
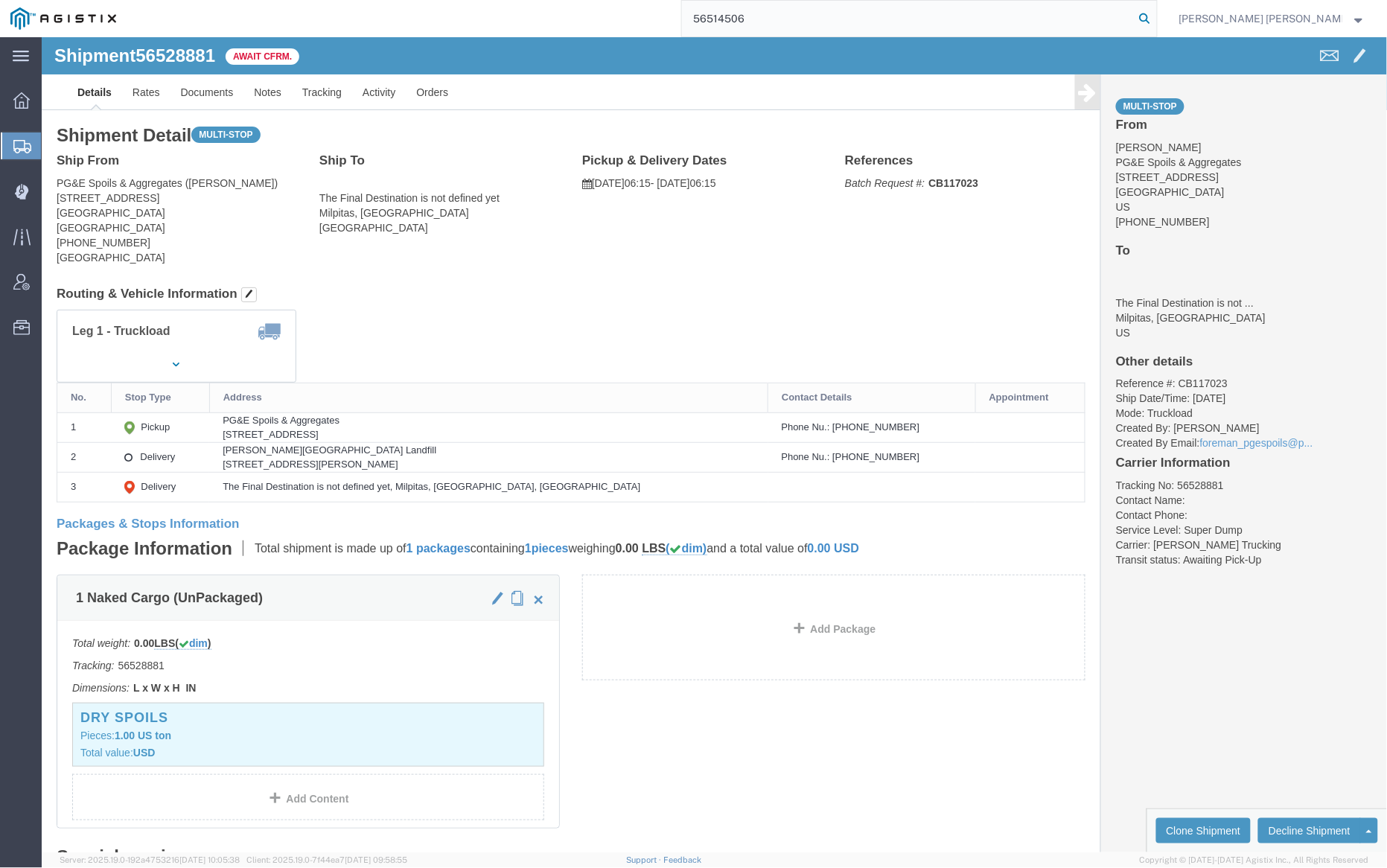
click at [1156, 16] on icon at bounding box center [1145, 18] width 21 height 21
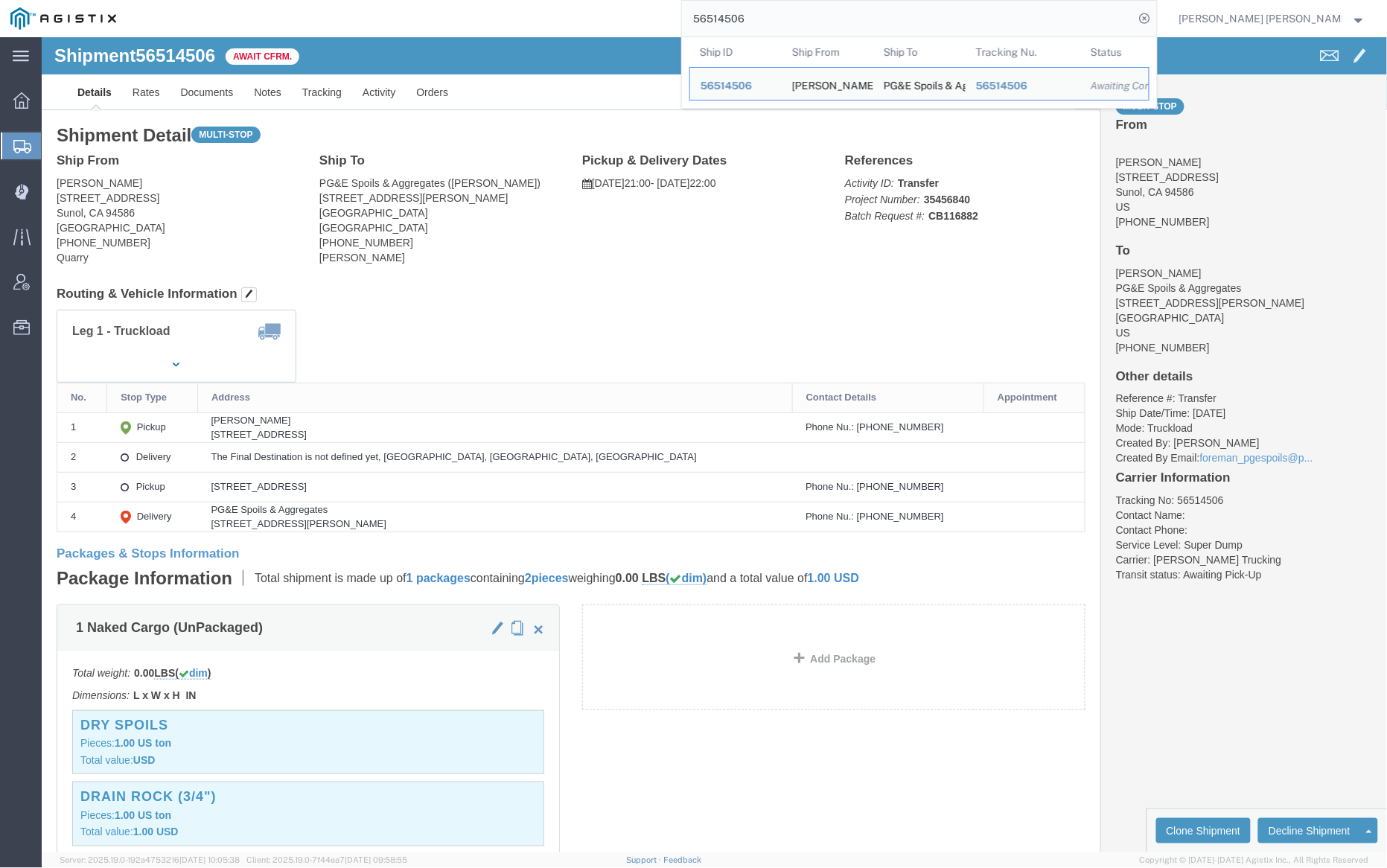
click at [784, 25] on input "56514506" at bounding box center [908, 18] width 453 height 35
paste input "28881"
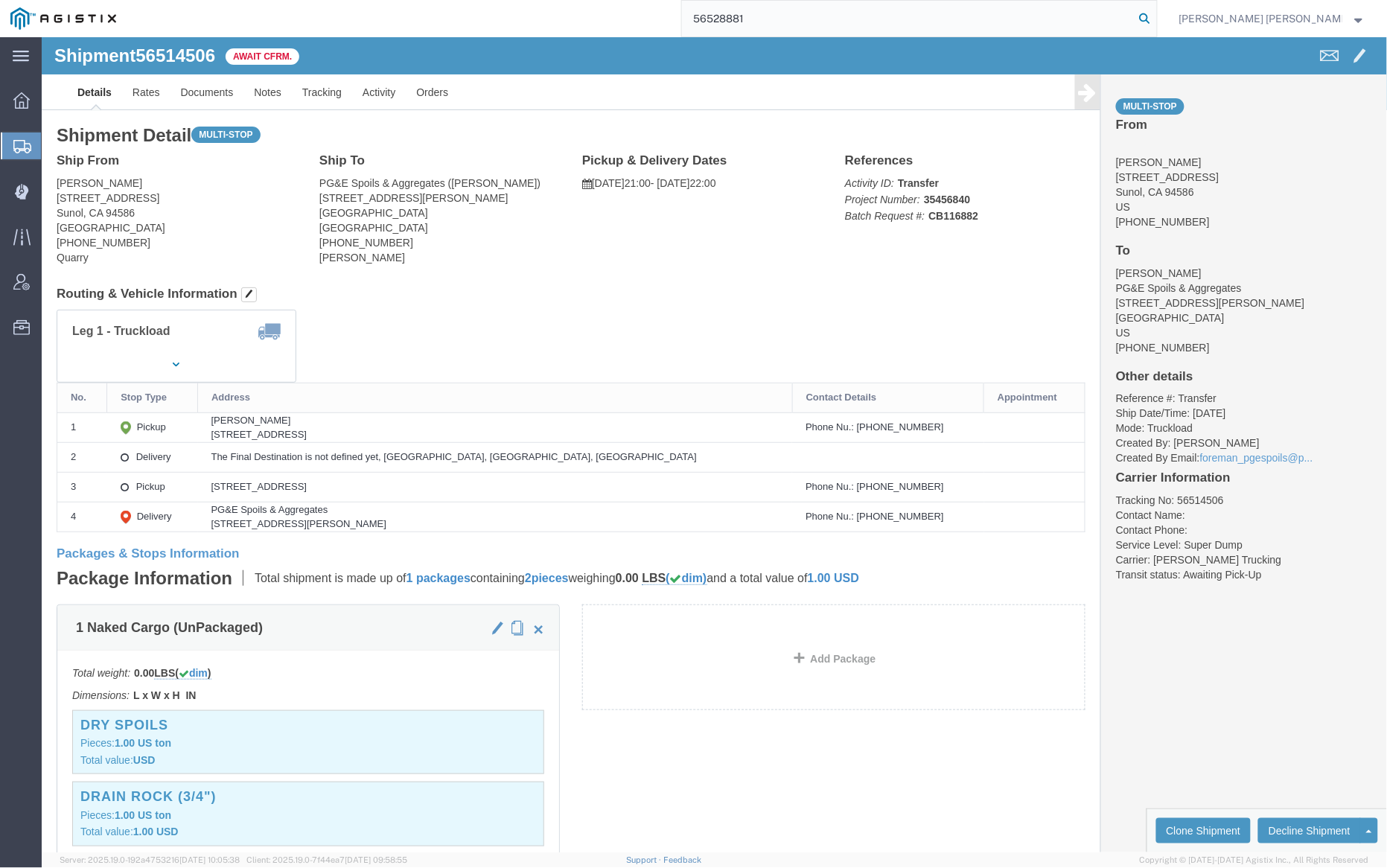
click at [1156, 18] on icon at bounding box center [1145, 18] width 21 height 21
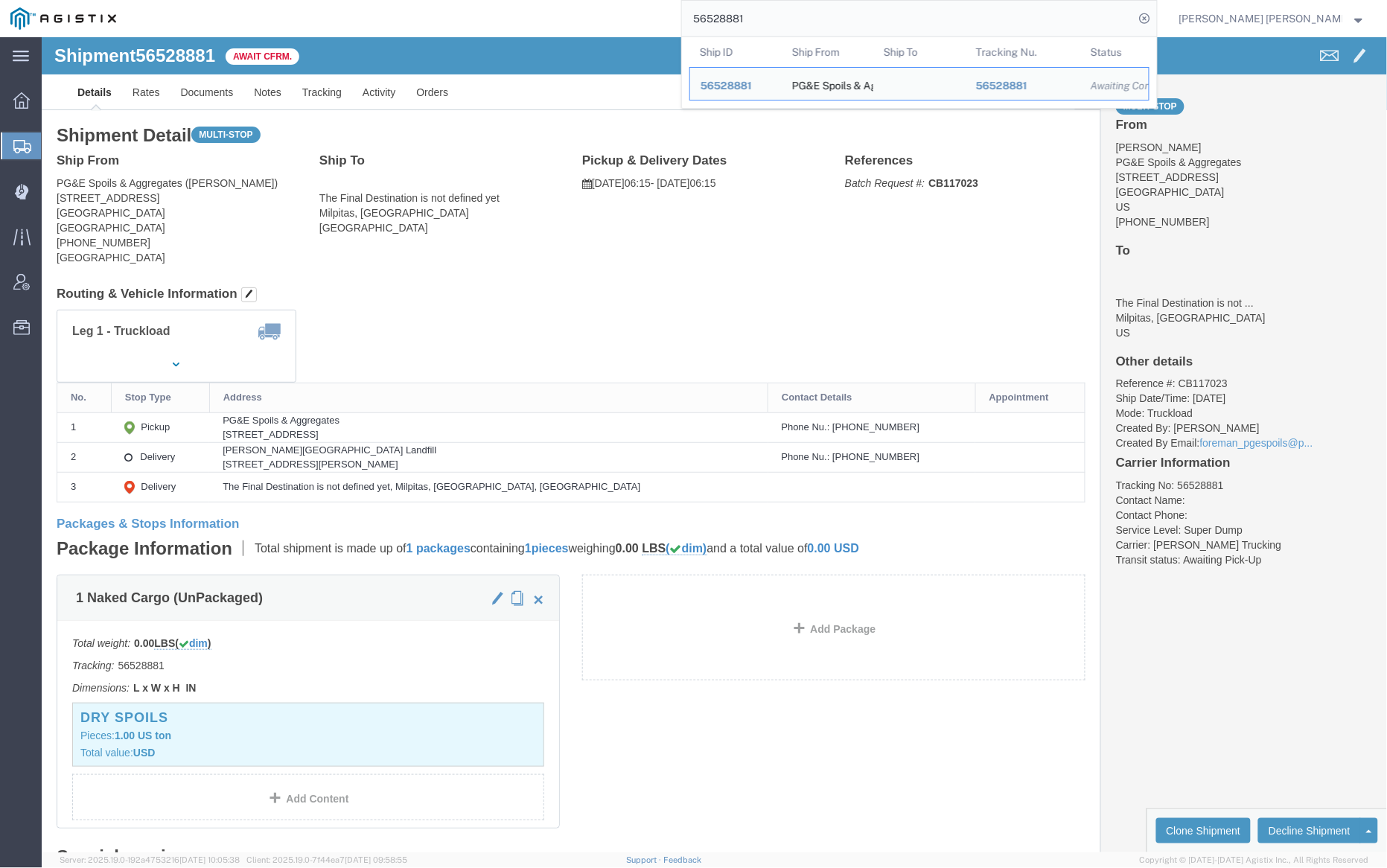
click at [790, 17] on input "56528881" at bounding box center [908, 18] width 453 height 35
paste input "40753"
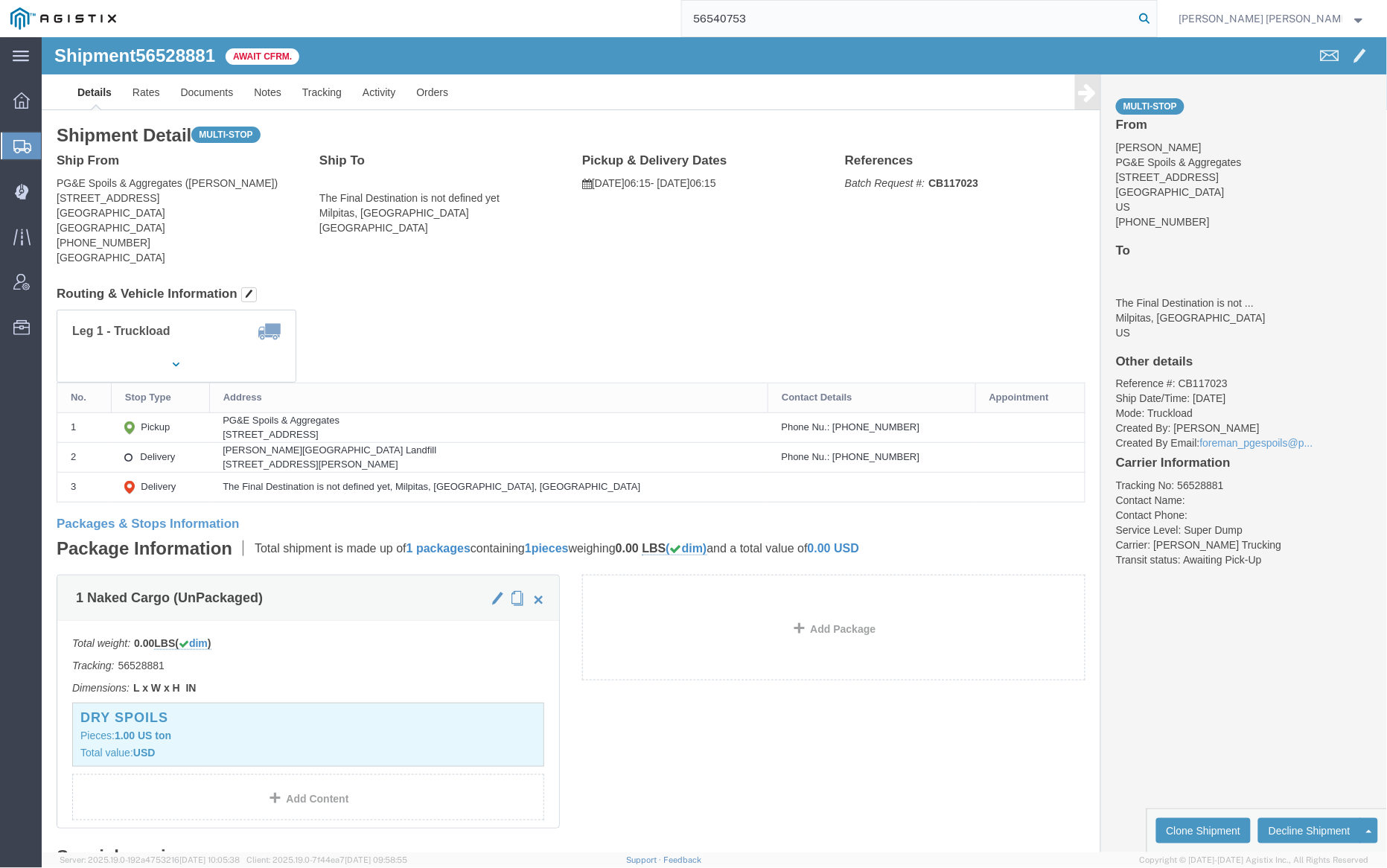
click at [1156, 15] on icon at bounding box center [1145, 18] width 21 height 21
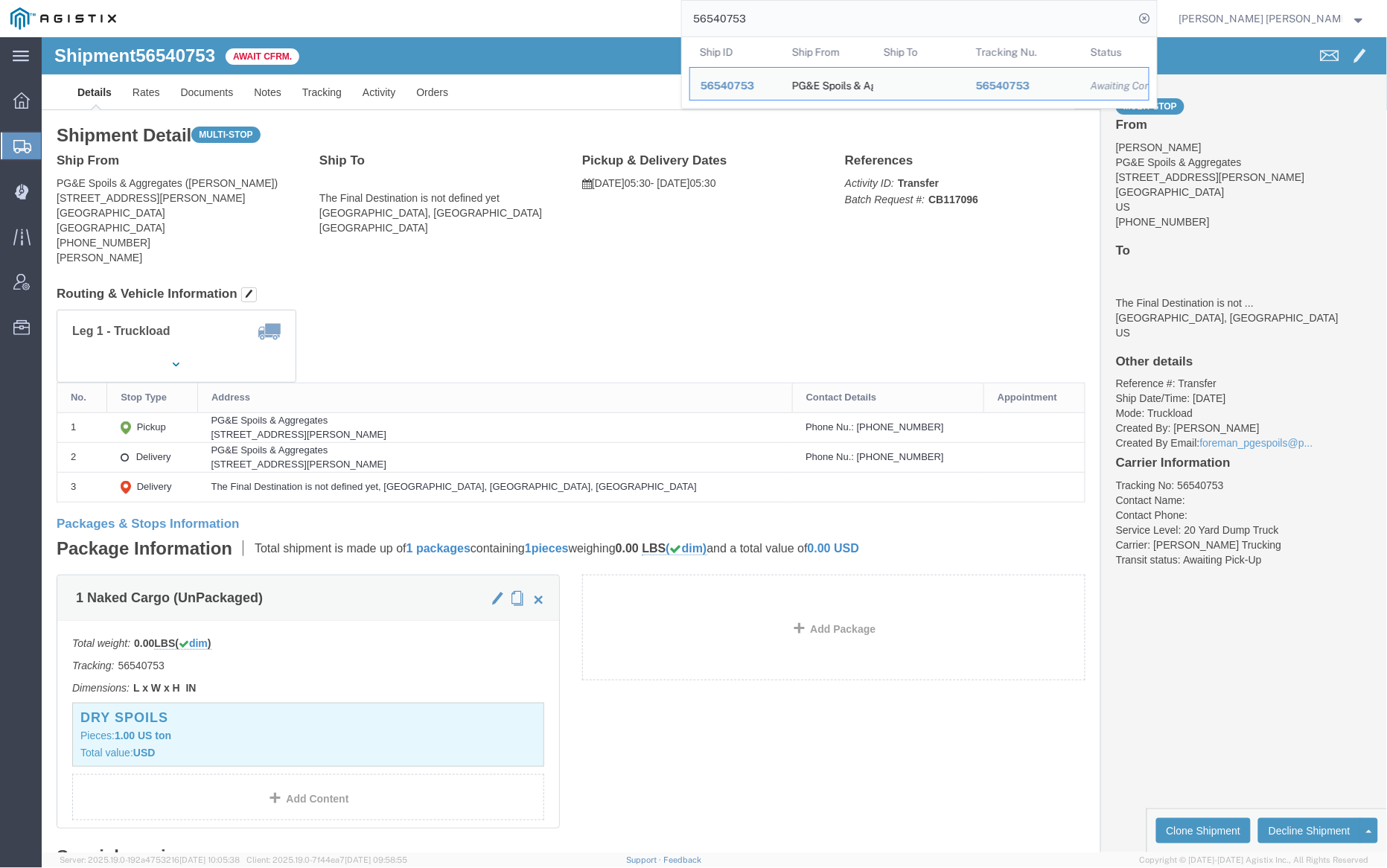
click at [783, 17] on input "56540753" at bounding box center [908, 18] width 453 height 35
paste input "6958"
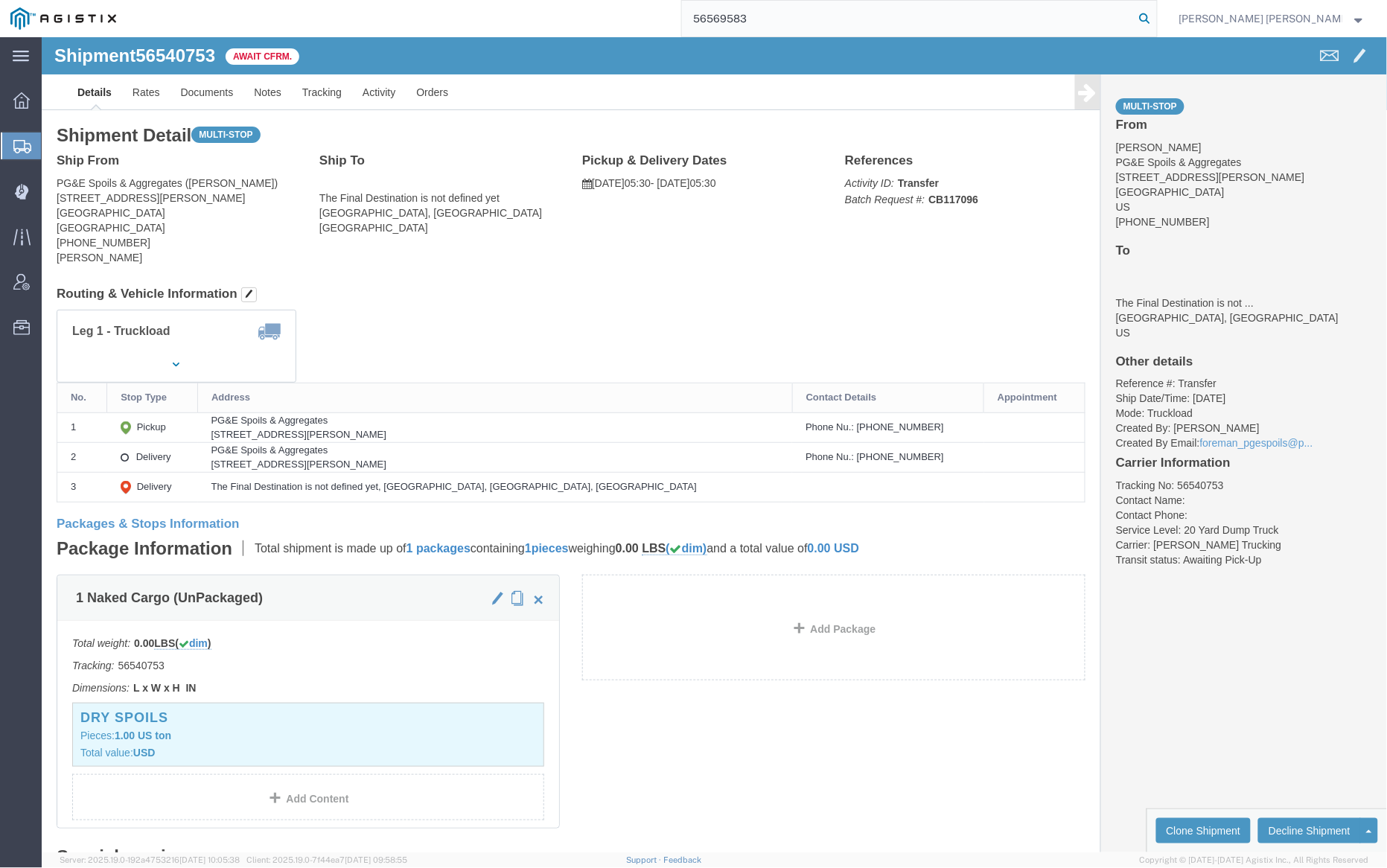
click at [1156, 17] on icon at bounding box center [1145, 18] width 21 height 21
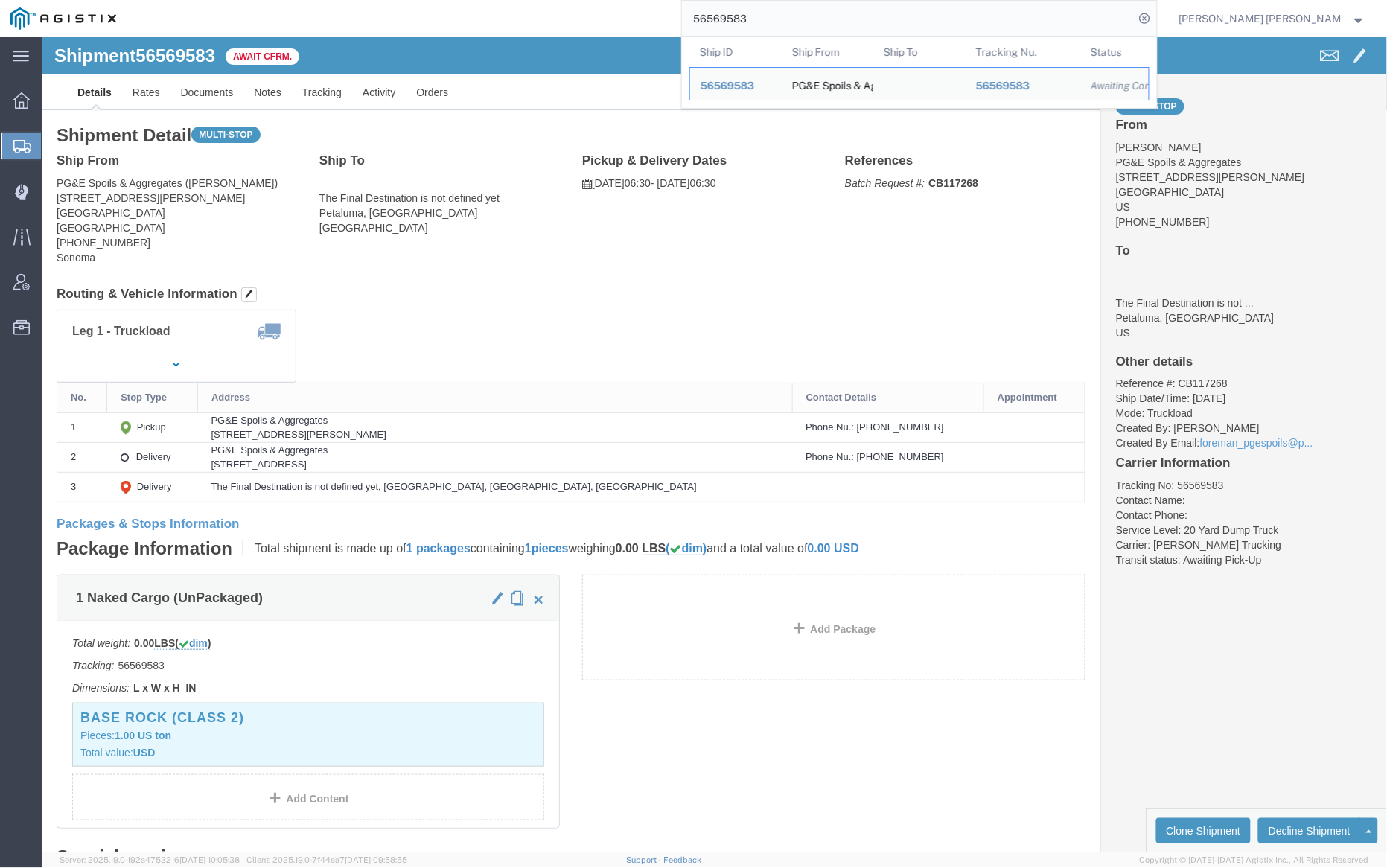
click at [794, 13] on input "56569583" at bounding box center [908, 18] width 453 height 35
click at [795, 13] on input "56569583" at bounding box center [908, 18] width 453 height 35
paste input "40549"
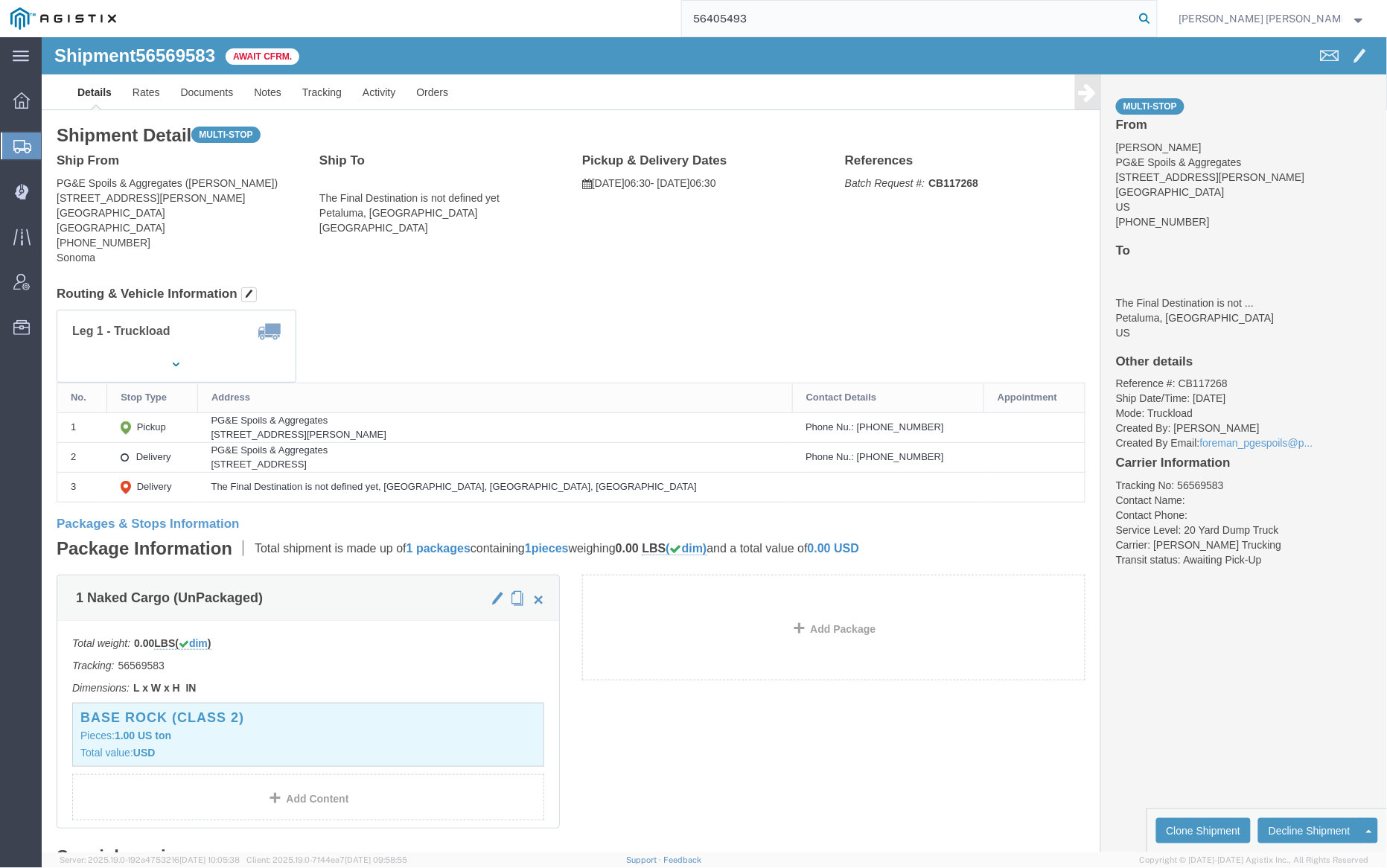
click at [1156, 17] on icon at bounding box center [1145, 18] width 21 height 21
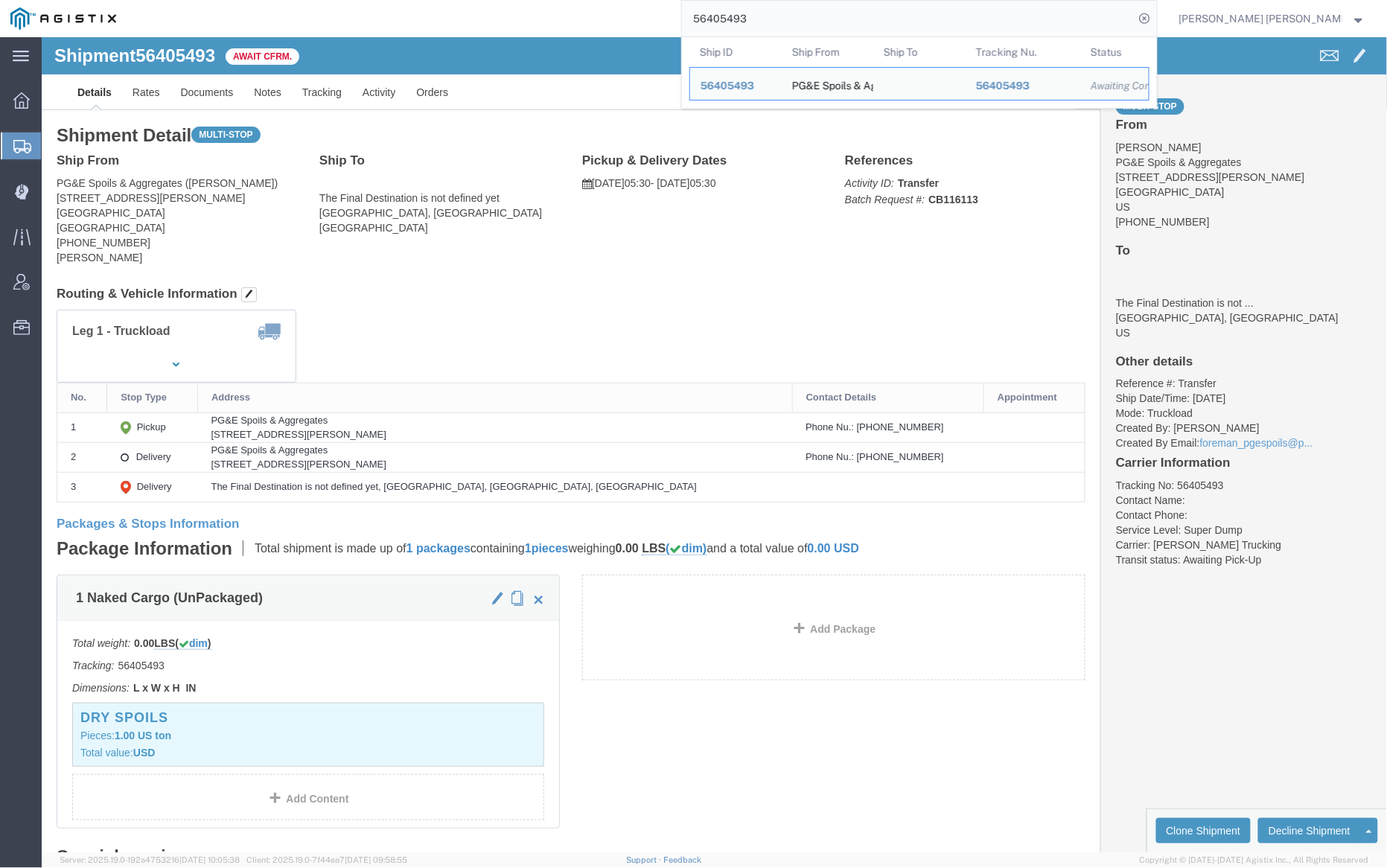
click at [803, 11] on input "56405493" at bounding box center [908, 18] width 453 height 35
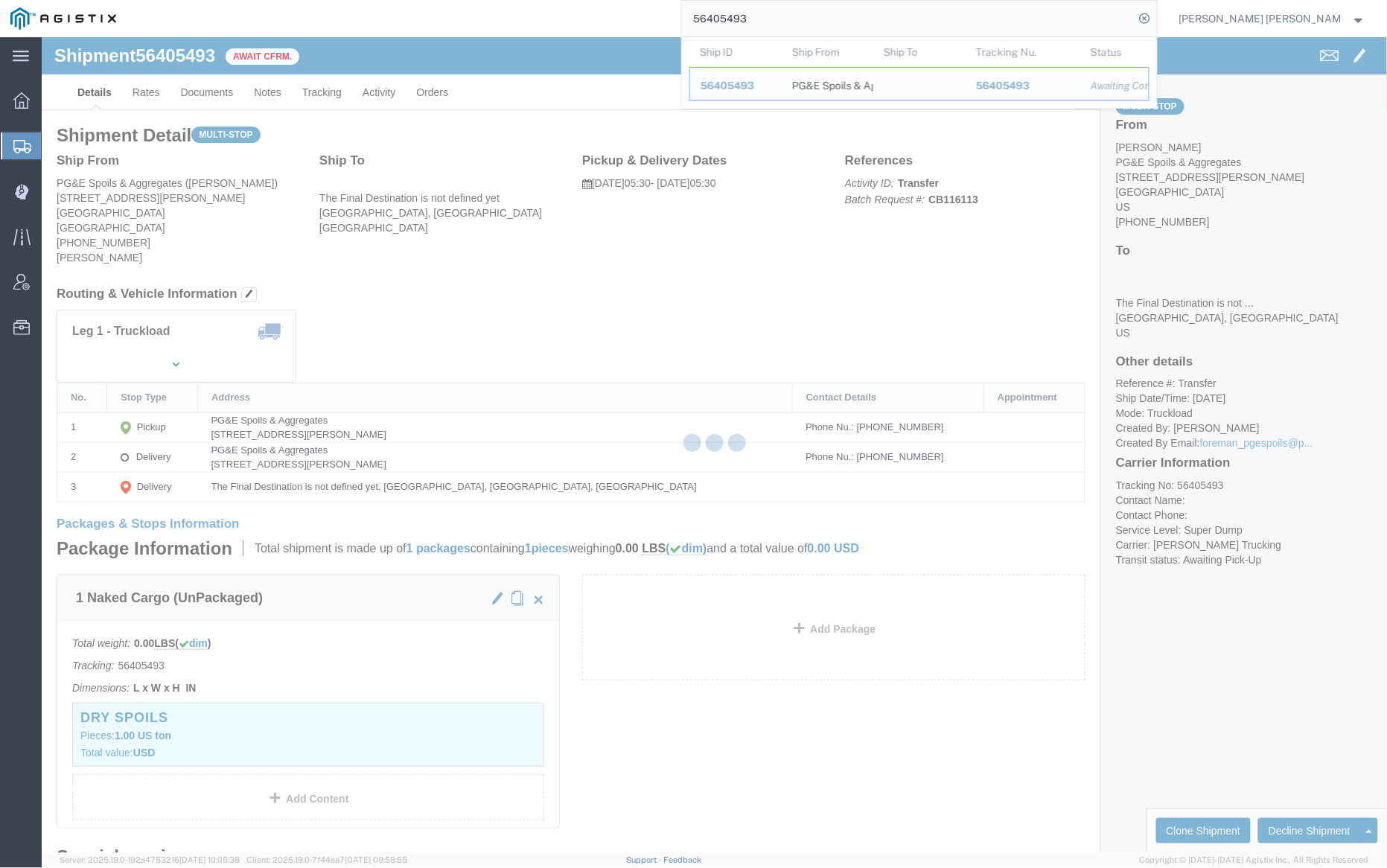
click at [803, 11] on input "56405493" at bounding box center [908, 18] width 453 height 35
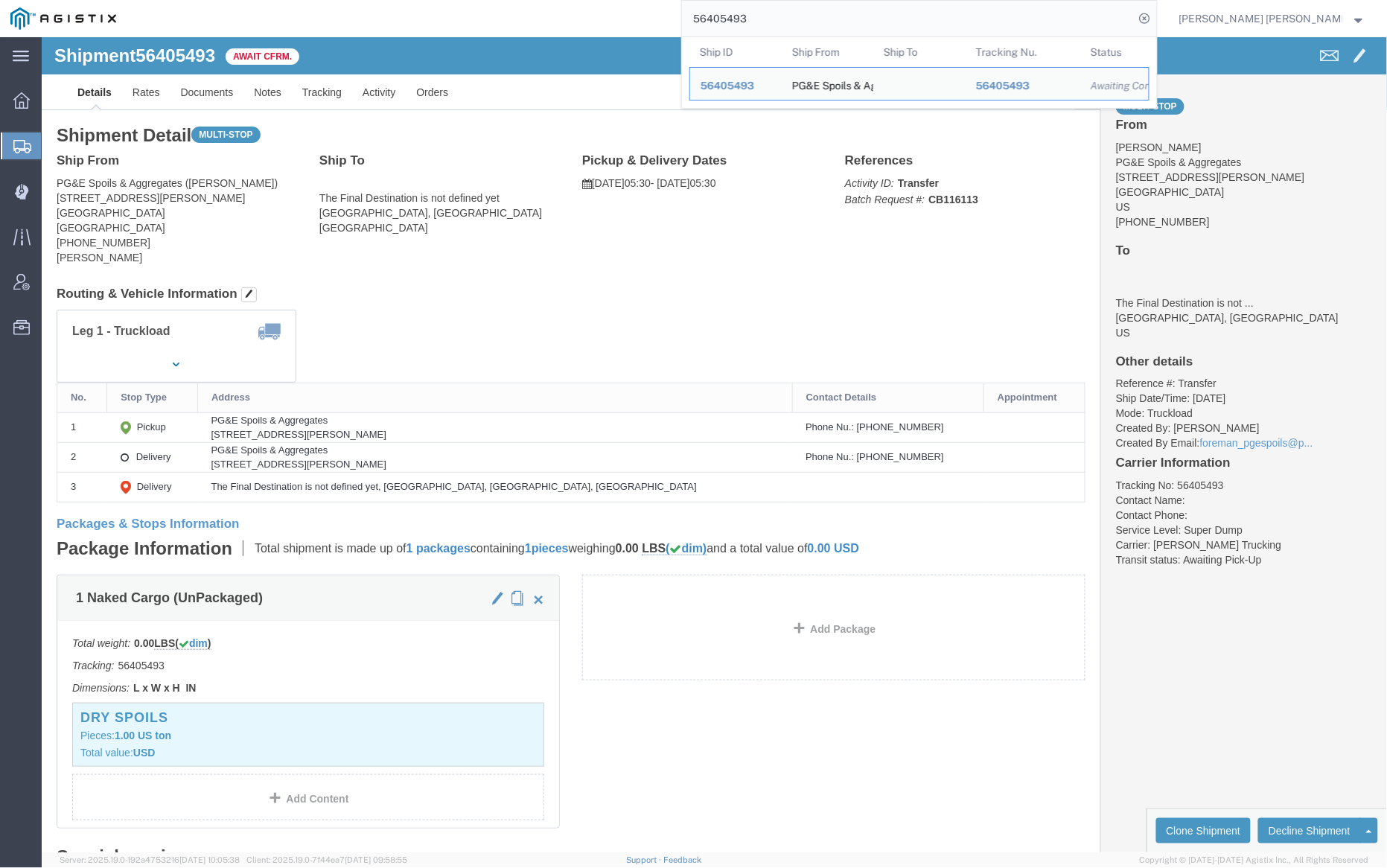
paste input "646"
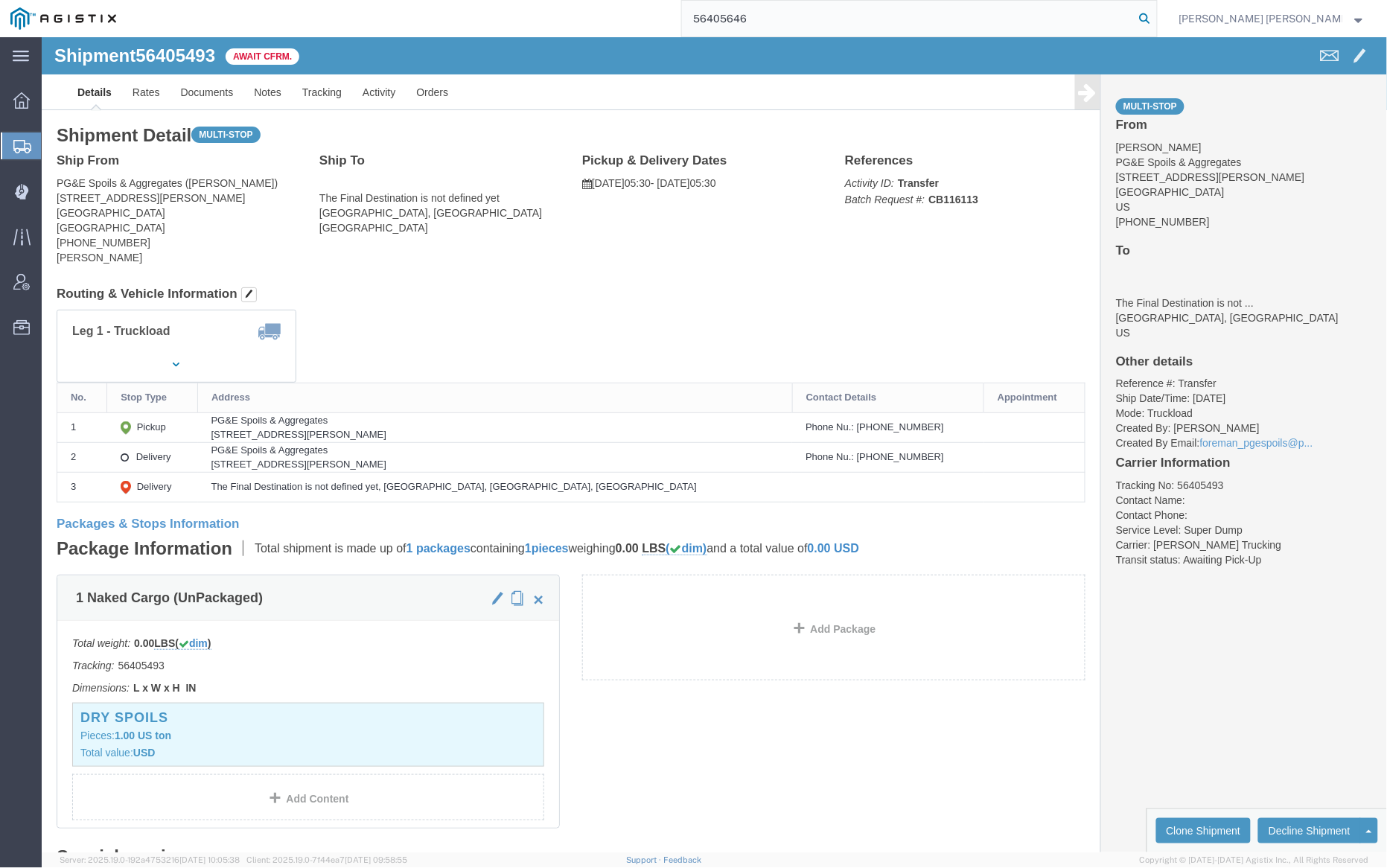
click at [1156, 18] on icon at bounding box center [1145, 18] width 21 height 21
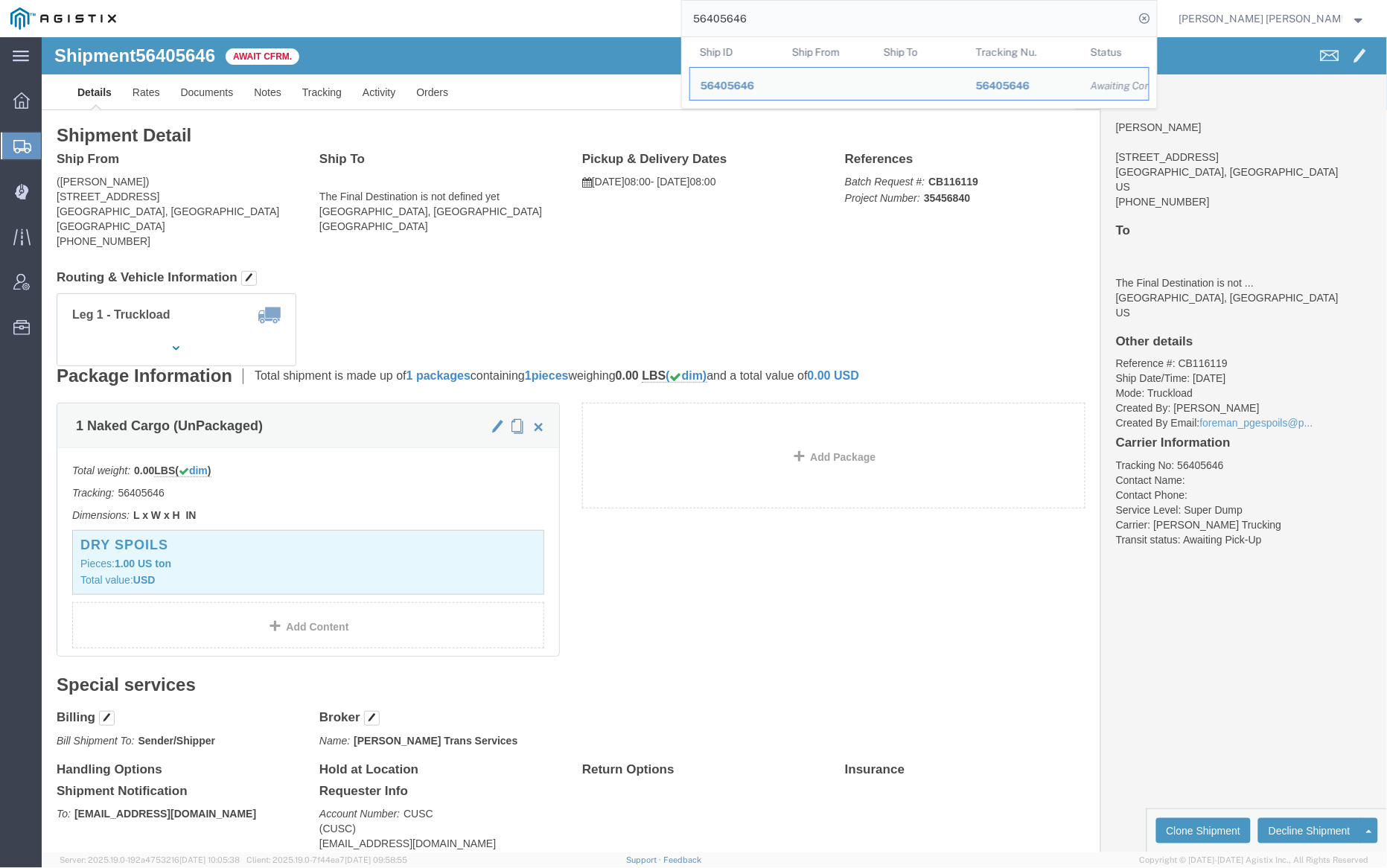
click at [767, 20] on input "56405646" at bounding box center [908, 18] width 453 height 35
paste input "626839"
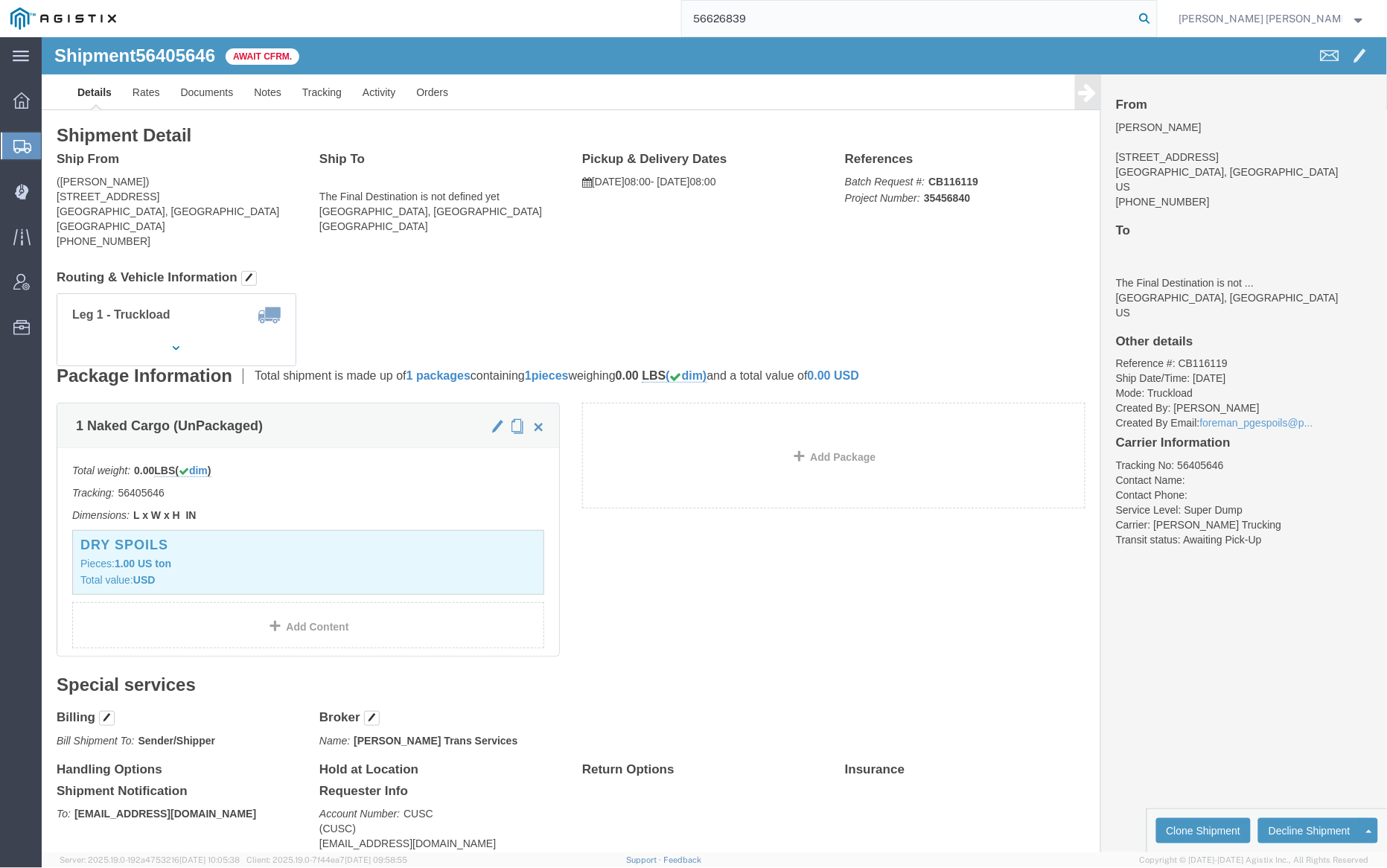
click at [1156, 15] on icon at bounding box center [1145, 18] width 21 height 21
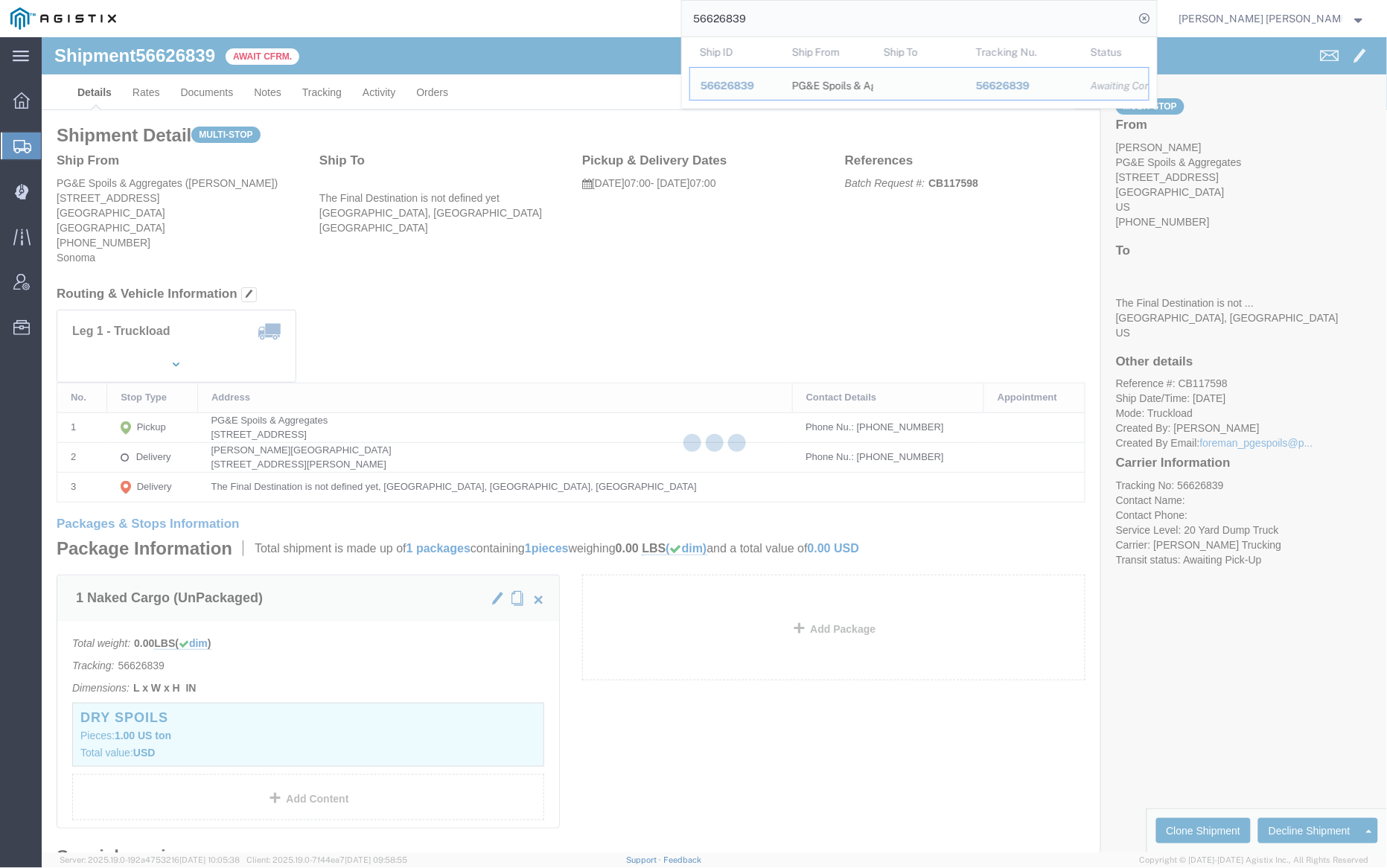
click at [790, 16] on input "56626839" at bounding box center [908, 18] width 453 height 35
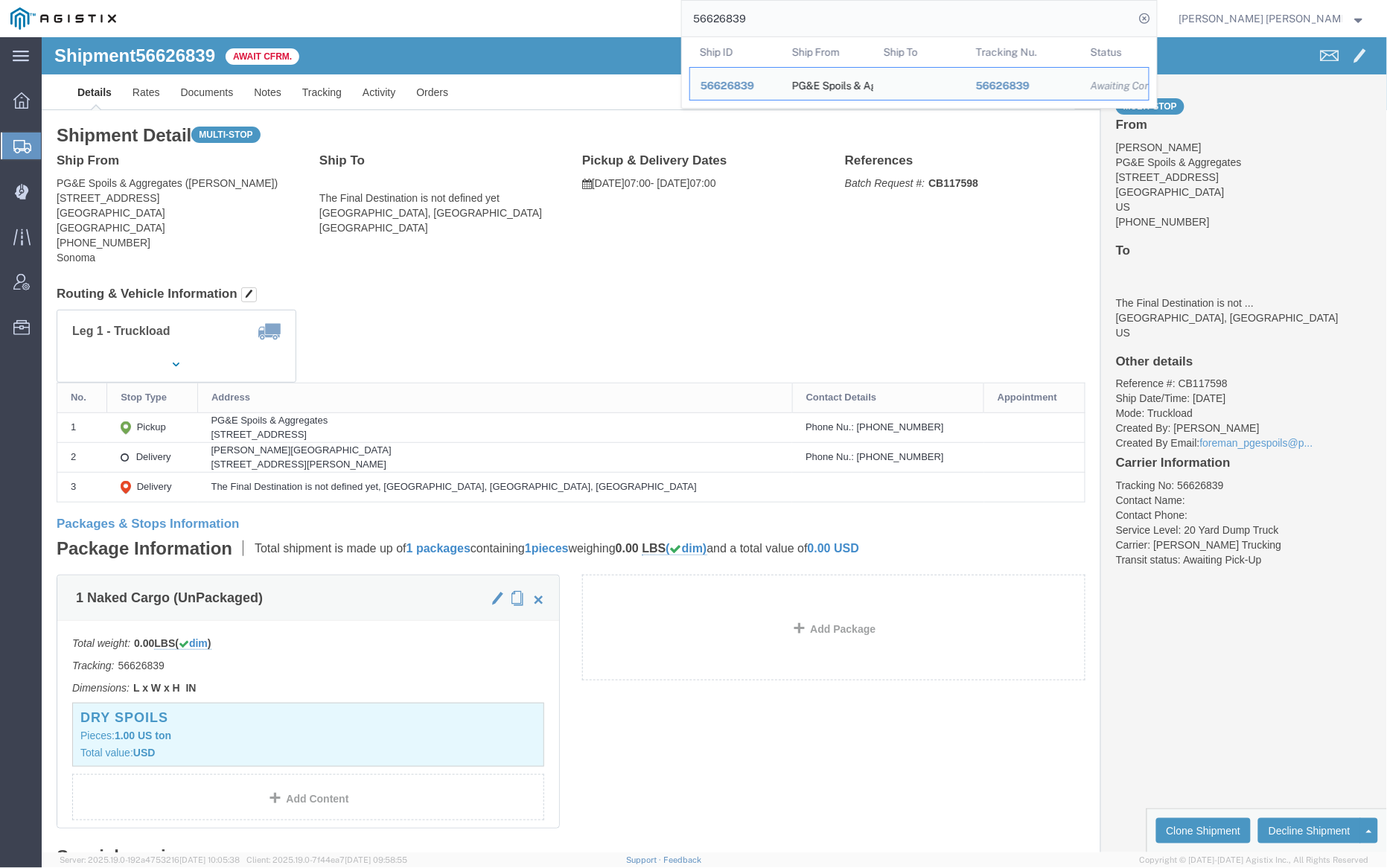
click at [790, 16] on input "56626839" at bounding box center [908, 18] width 453 height 35
paste input "50628"
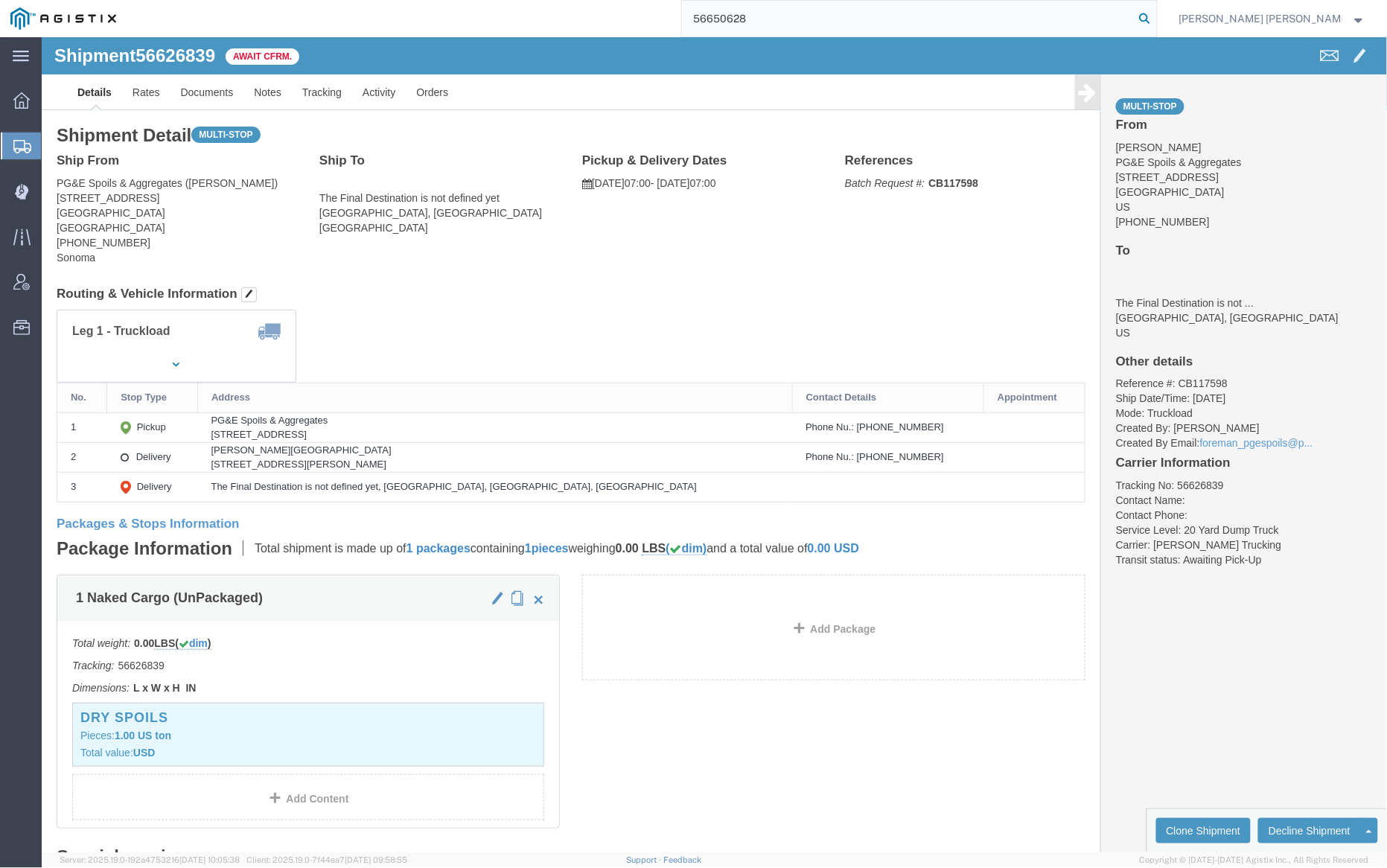
click at [1156, 17] on icon at bounding box center [1145, 18] width 21 height 21
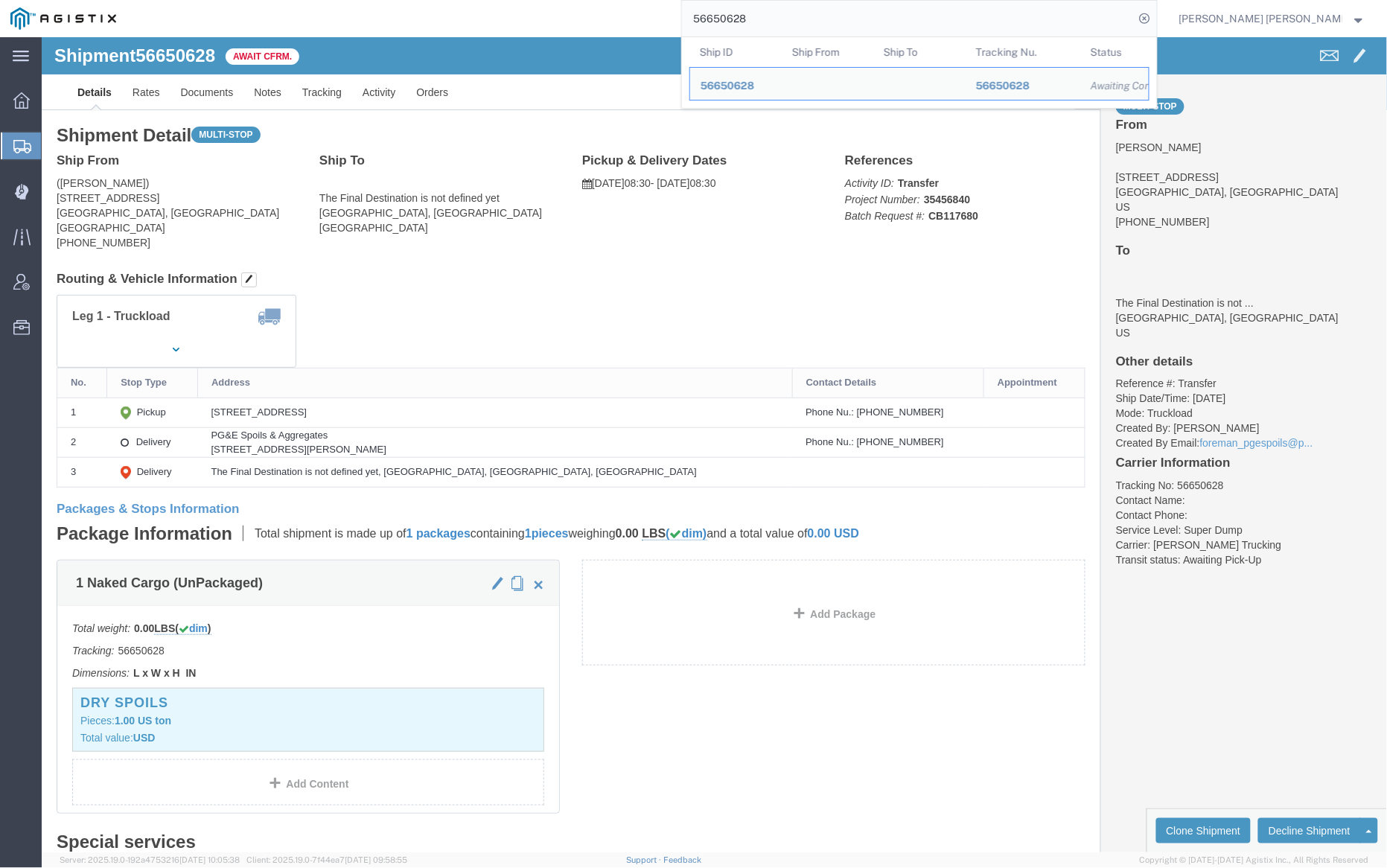
click at [798, 18] on input "56650628" at bounding box center [908, 18] width 453 height 35
paste input "575096"
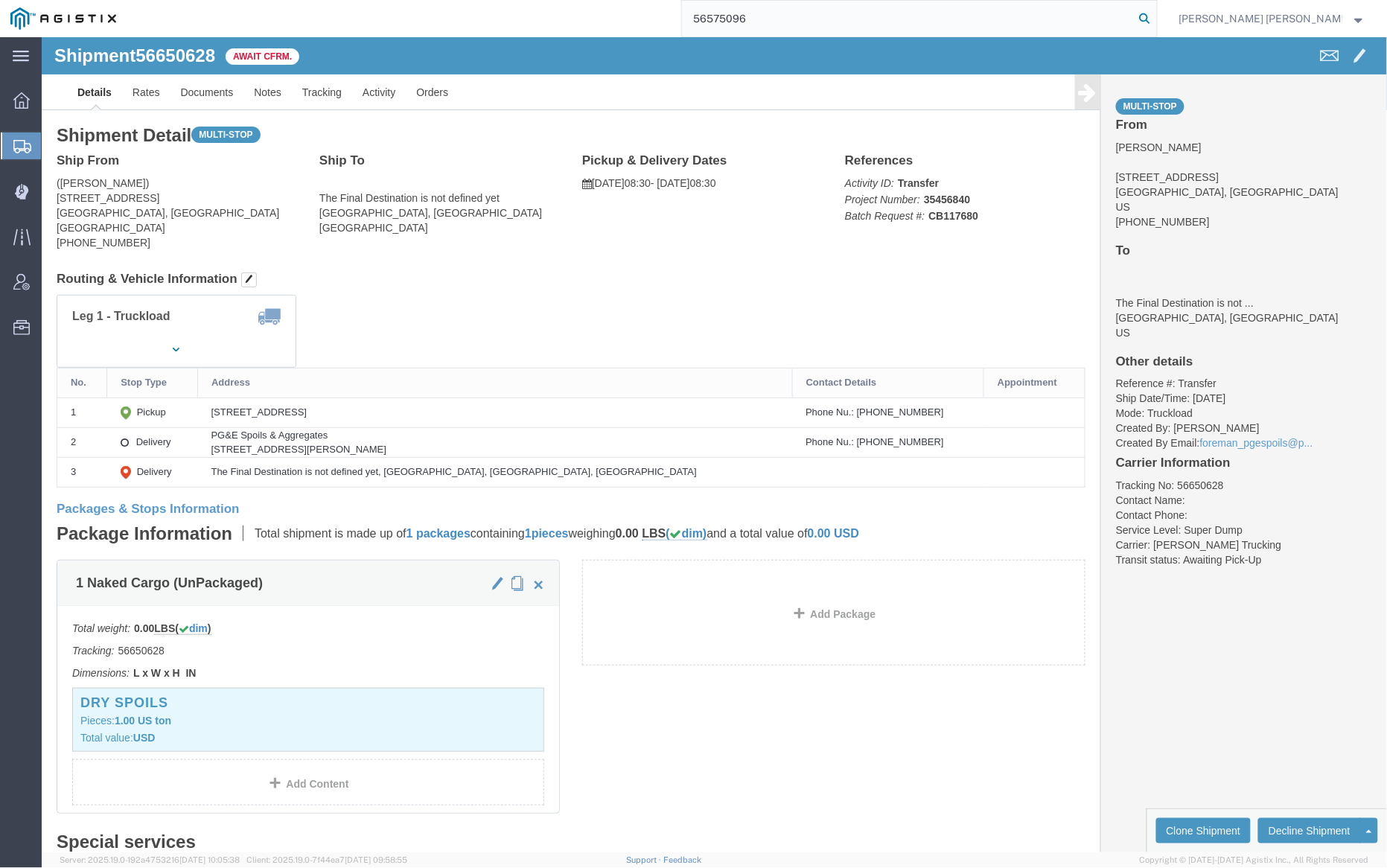
click at [1156, 17] on icon at bounding box center [1145, 18] width 21 height 21
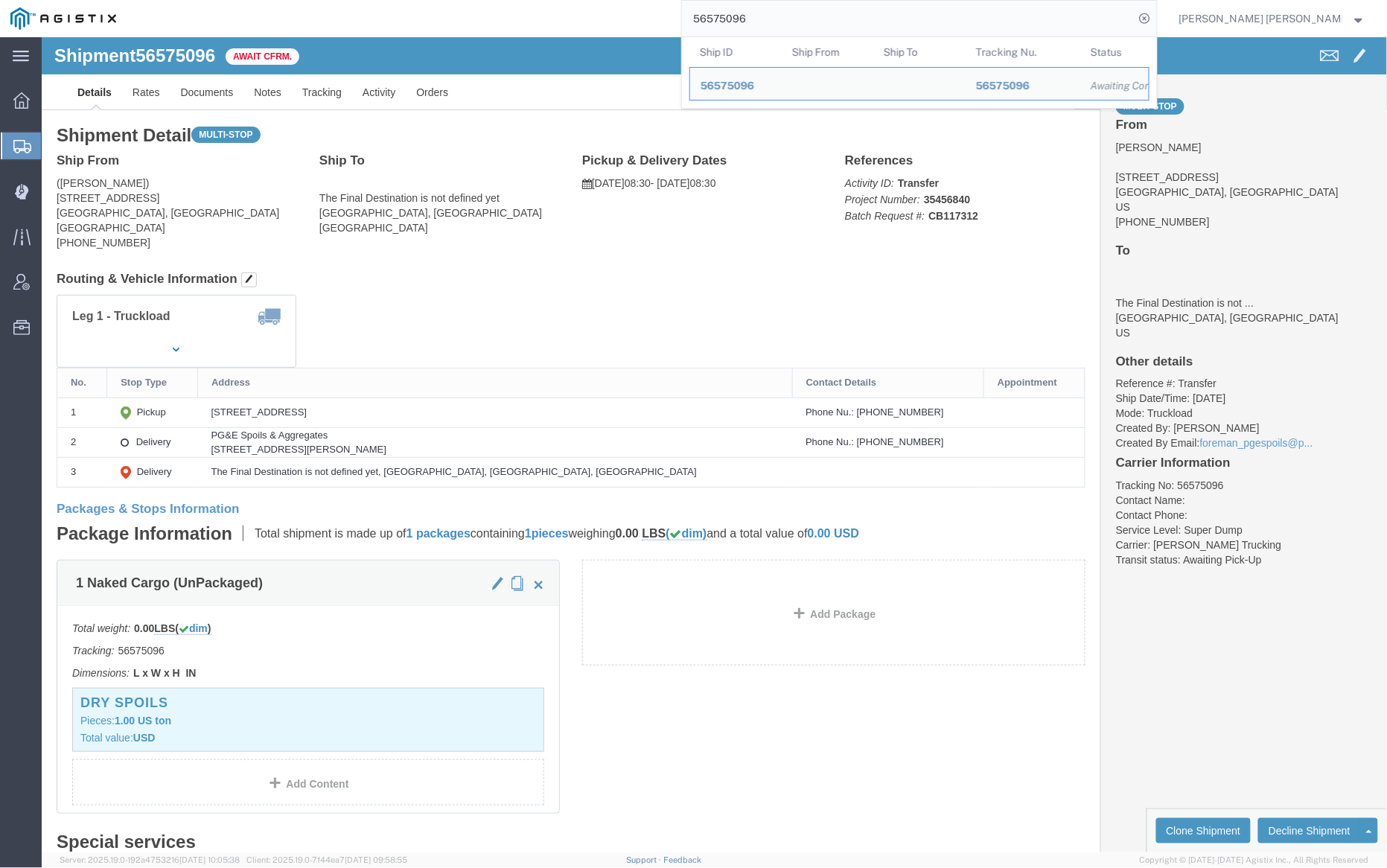
click at [806, 26] on input "56575096" at bounding box center [908, 18] width 453 height 35
paste input "611372"
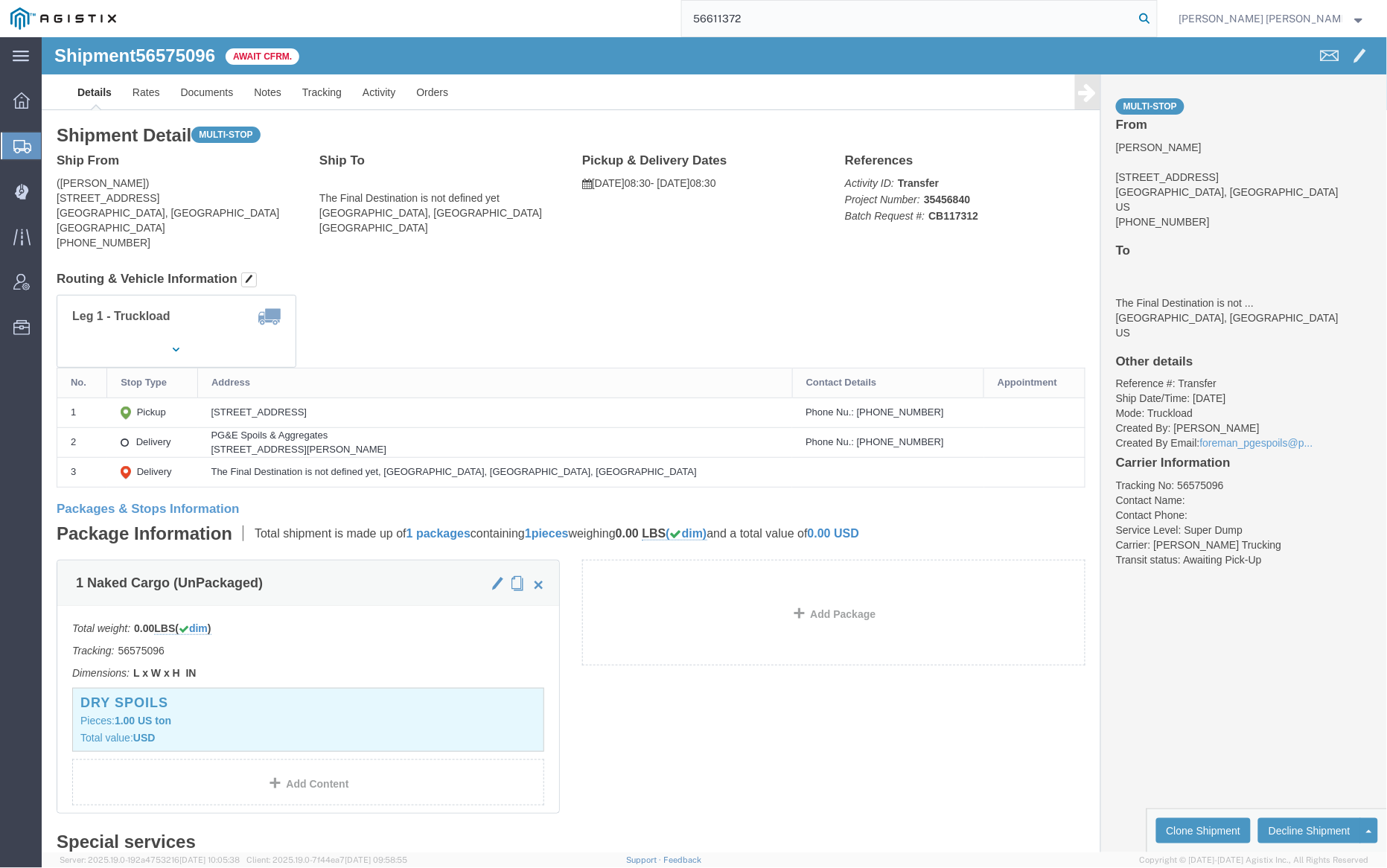
click at [1156, 18] on icon at bounding box center [1145, 18] width 21 height 21
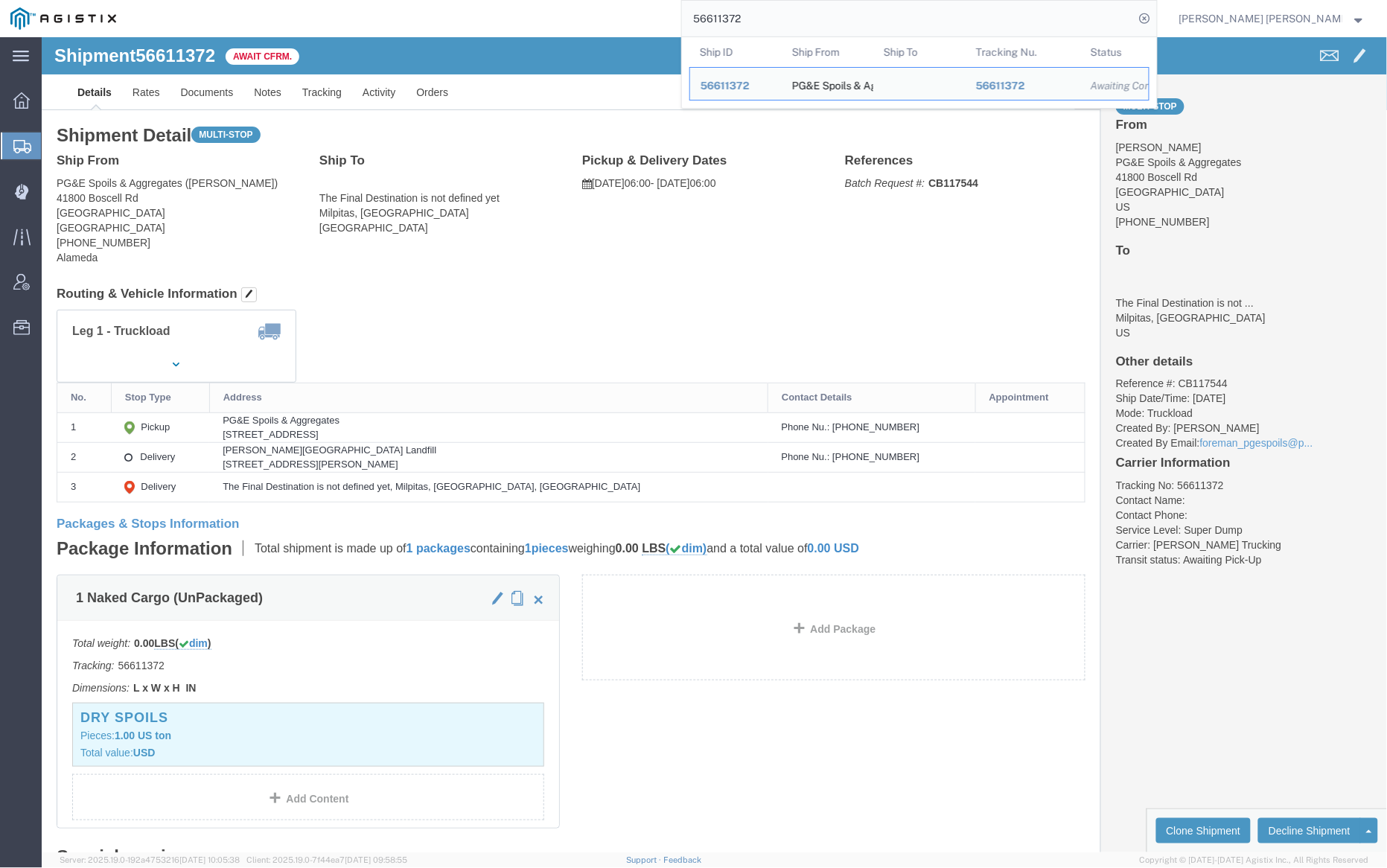
click at [789, 6] on input "56611372" at bounding box center [908, 18] width 453 height 35
paste input "2596"
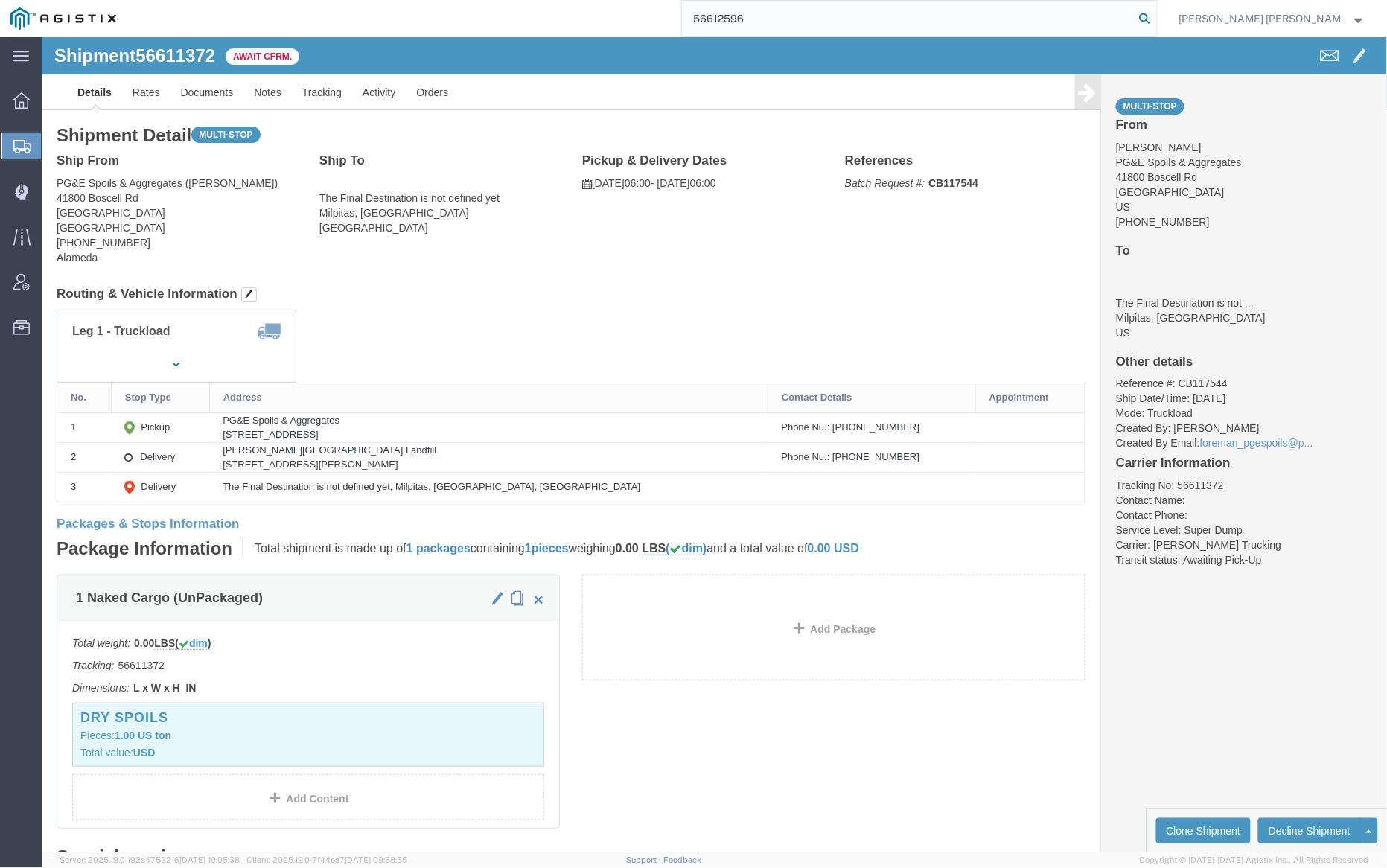
click at [1156, 18] on icon at bounding box center [1145, 18] width 21 height 21
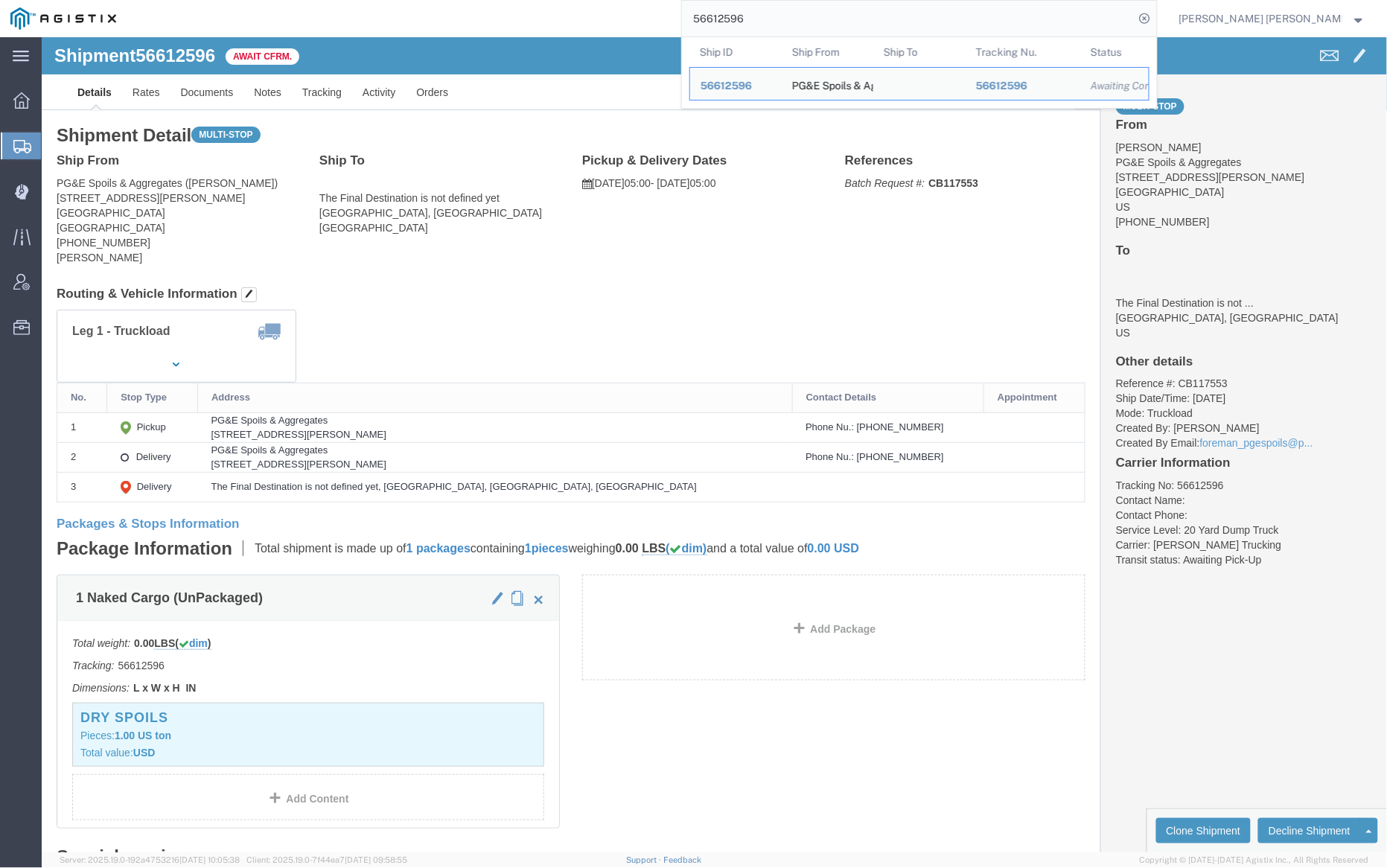
click at [774, 15] on input "56612596" at bounding box center [908, 18] width 453 height 35
paste input "597667"
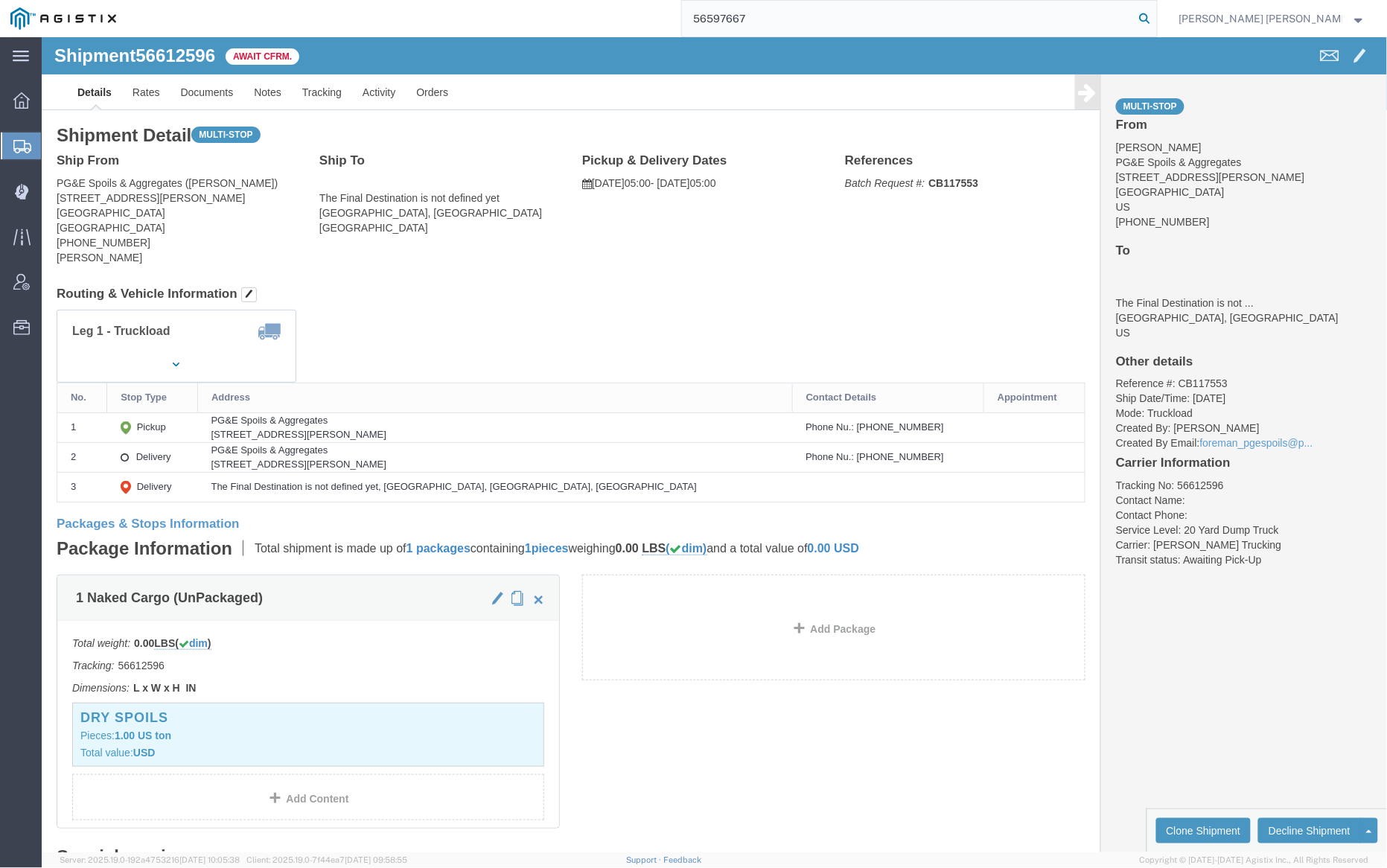
click at [1156, 17] on icon at bounding box center [1145, 18] width 21 height 21
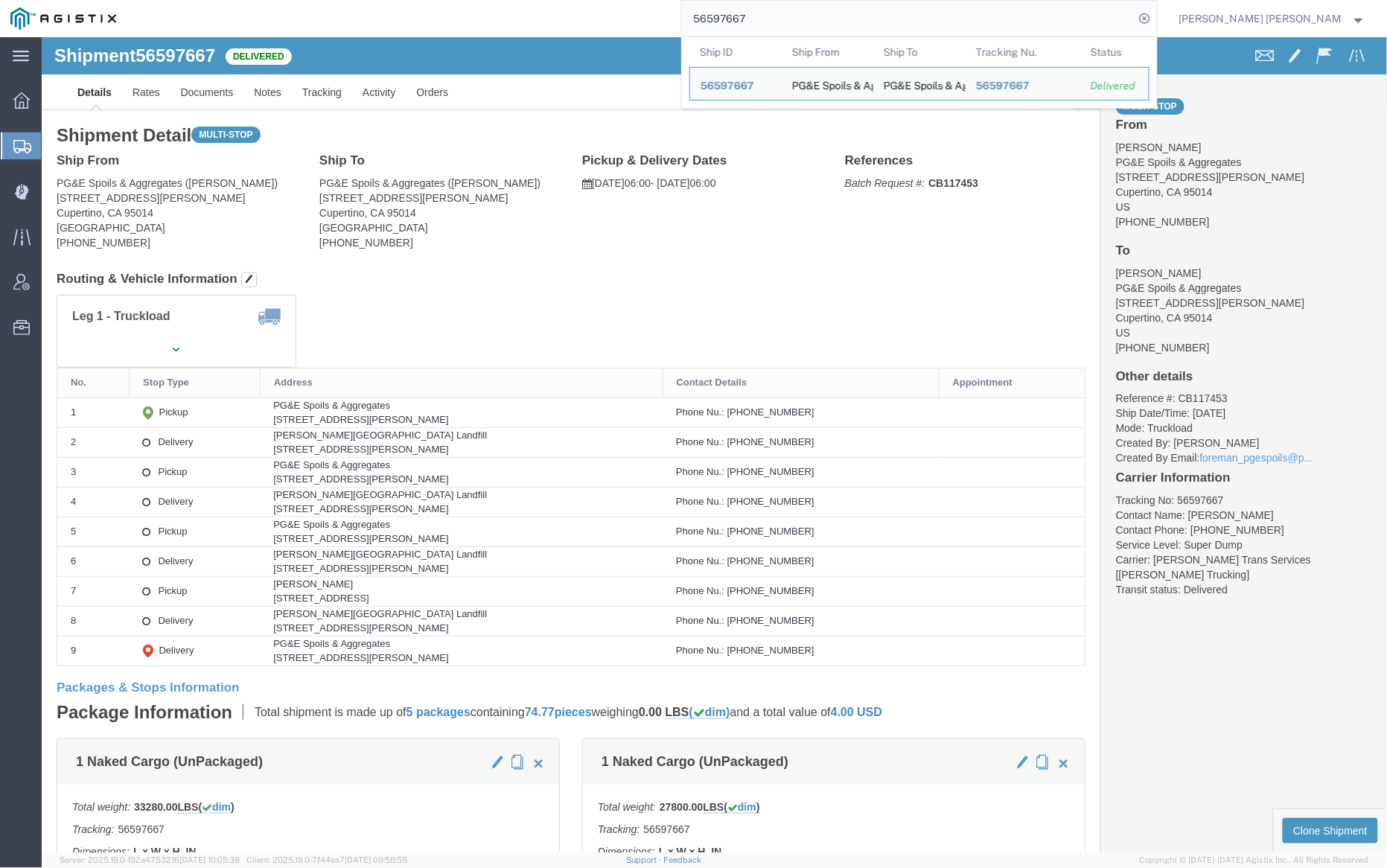
click at [794, 16] on input "56597667" at bounding box center [908, 18] width 453 height 35
click ul "Details Rates Documents Notes Tracking Activity Orders"
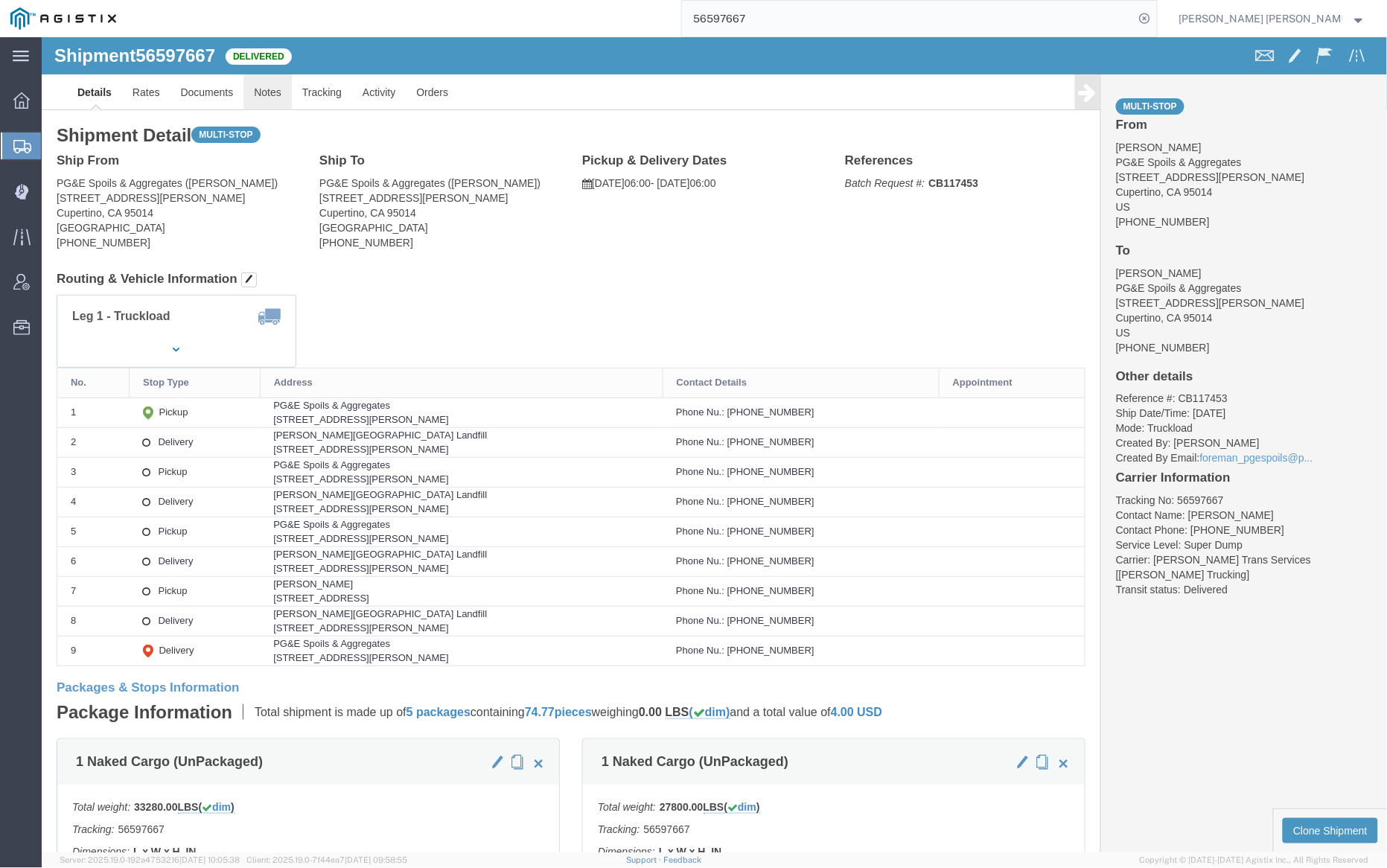
click link "Notes"
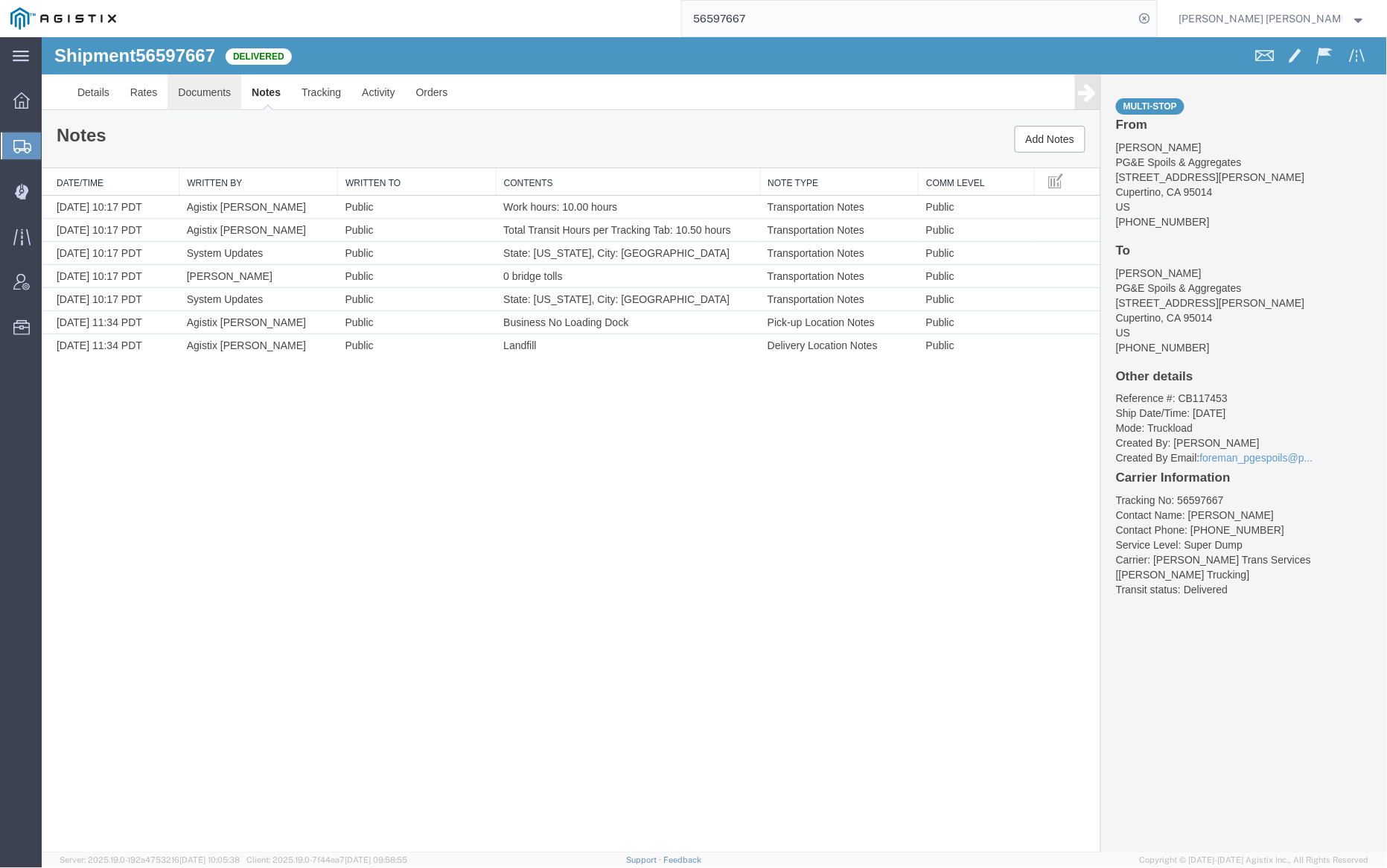
click at [191, 97] on link "Documents" at bounding box center [204, 91] width 74 height 35
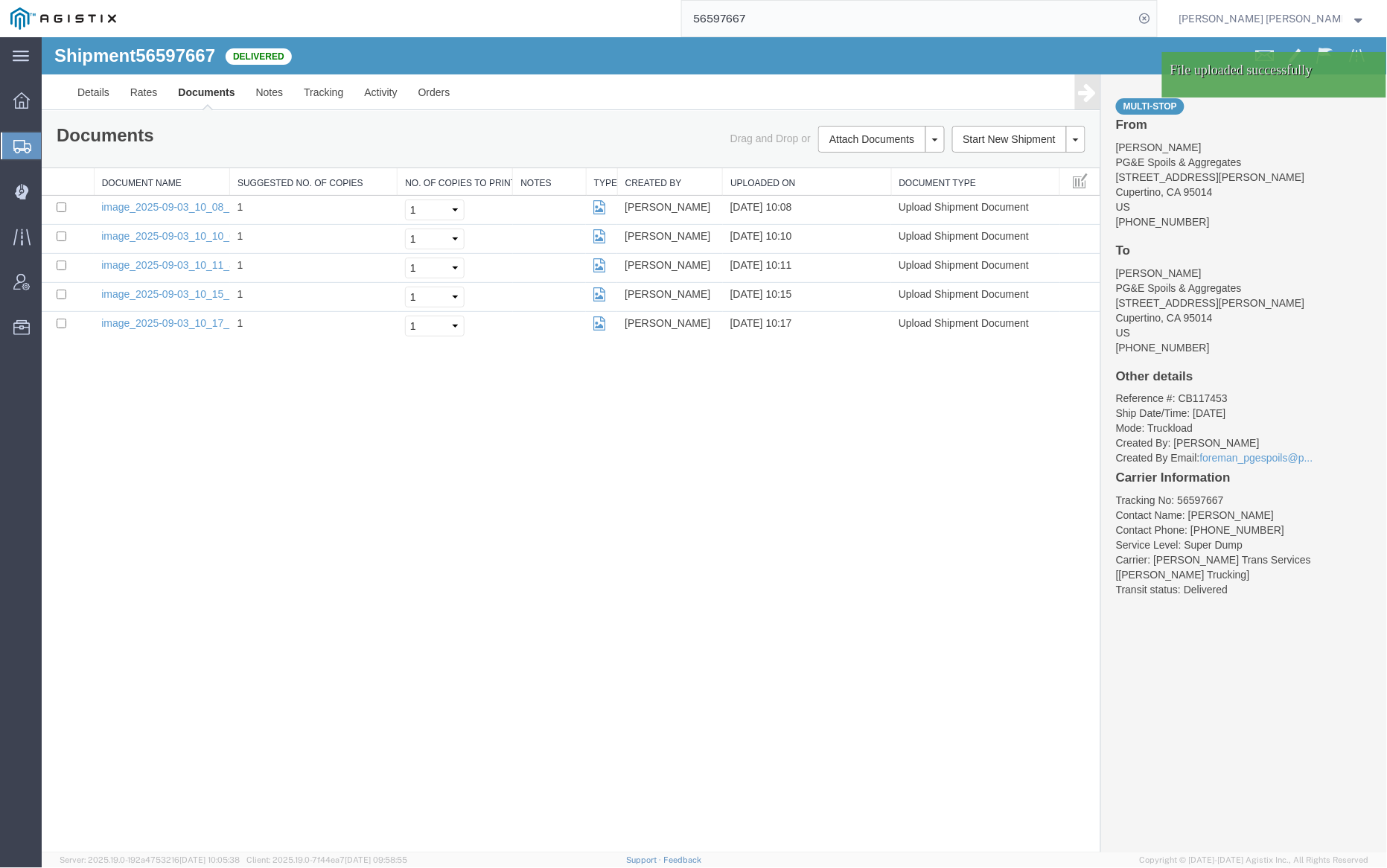
click at [203, 88] on link "Documents" at bounding box center [205, 91] width 78 height 35
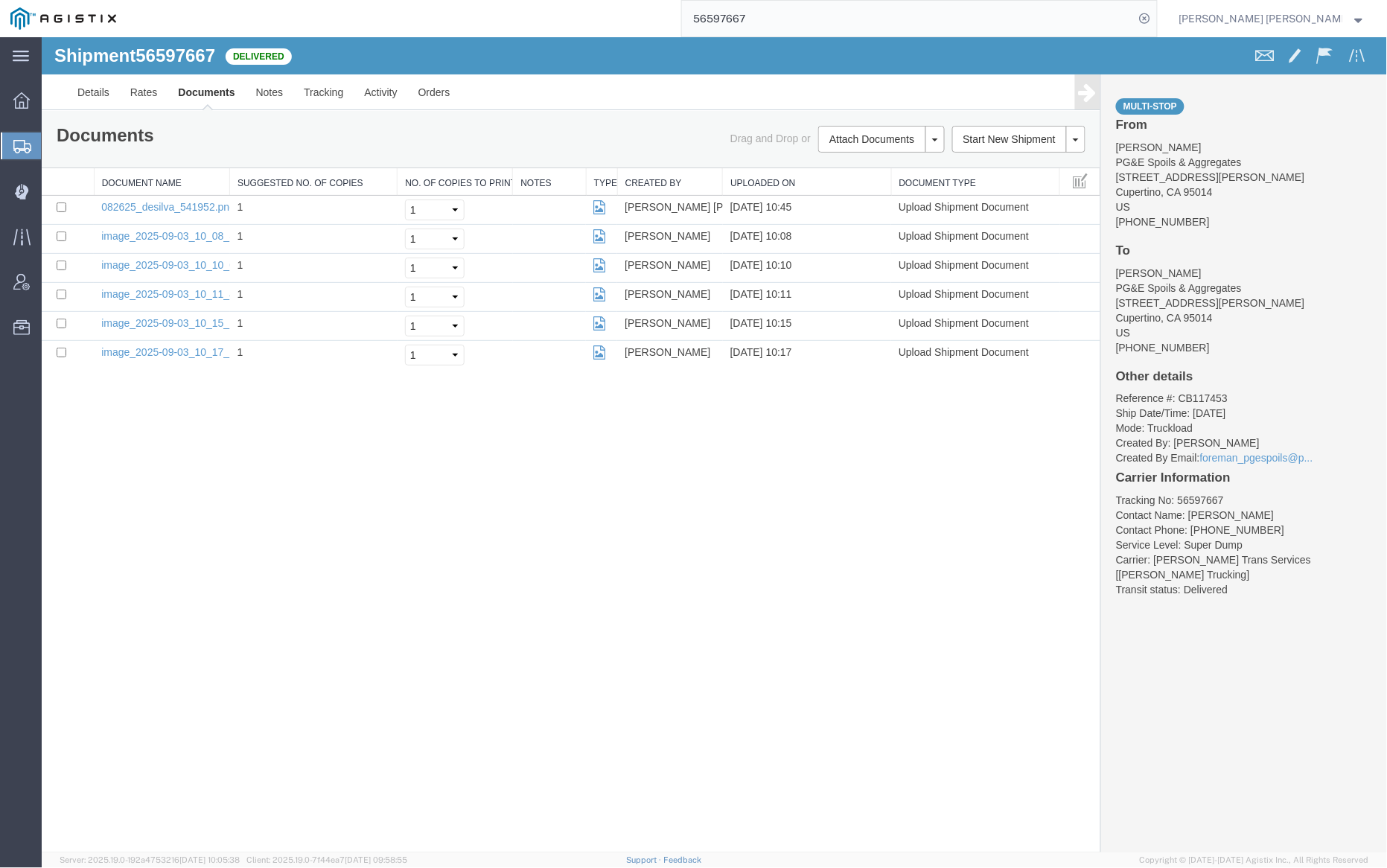
click at [800, 27] on input "56597667" at bounding box center [908, 18] width 453 height 35
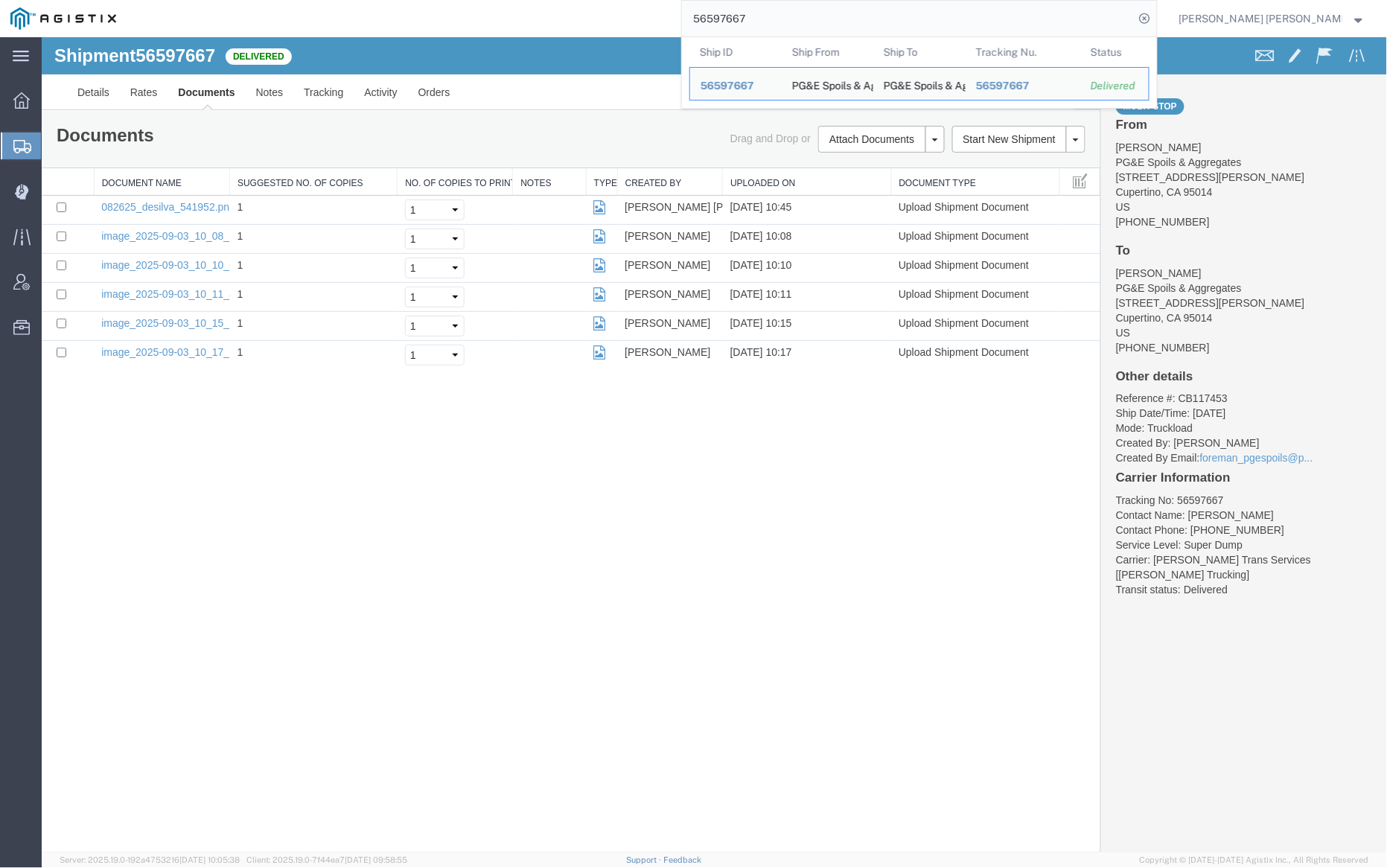
click at [800, 27] on input "56597667" at bounding box center [908, 18] width 453 height 35
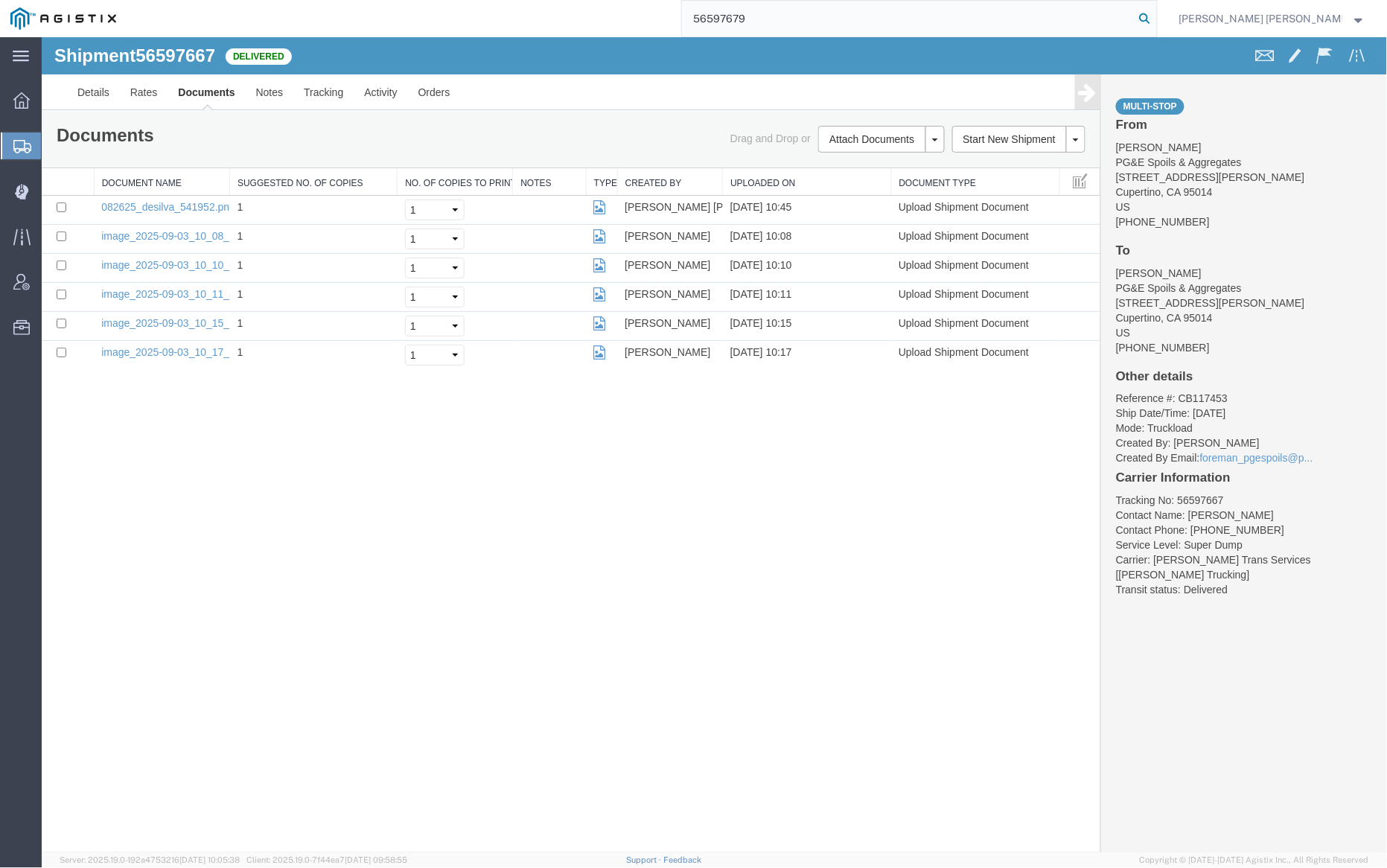
type input "56597679"
click at [1156, 15] on icon at bounding box center [1145, 18] width 21 height 21
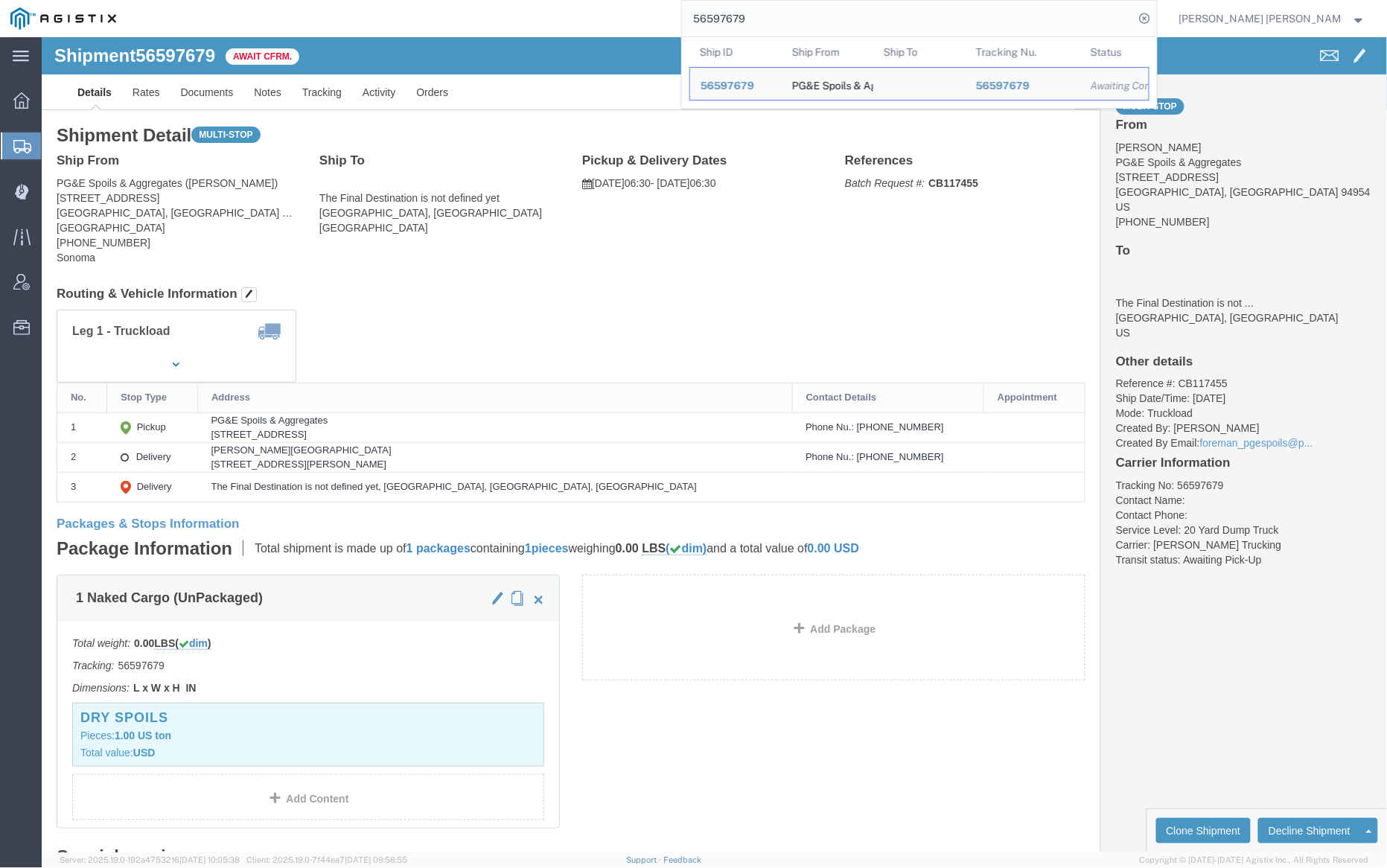
click at [795, 15] on input "56597679" at bounding box center [908, 18] width 453 height 35
click at [795, 16] on input "56597679" at bounding box center [908, 18] width 453 height 35
paste input "6736"
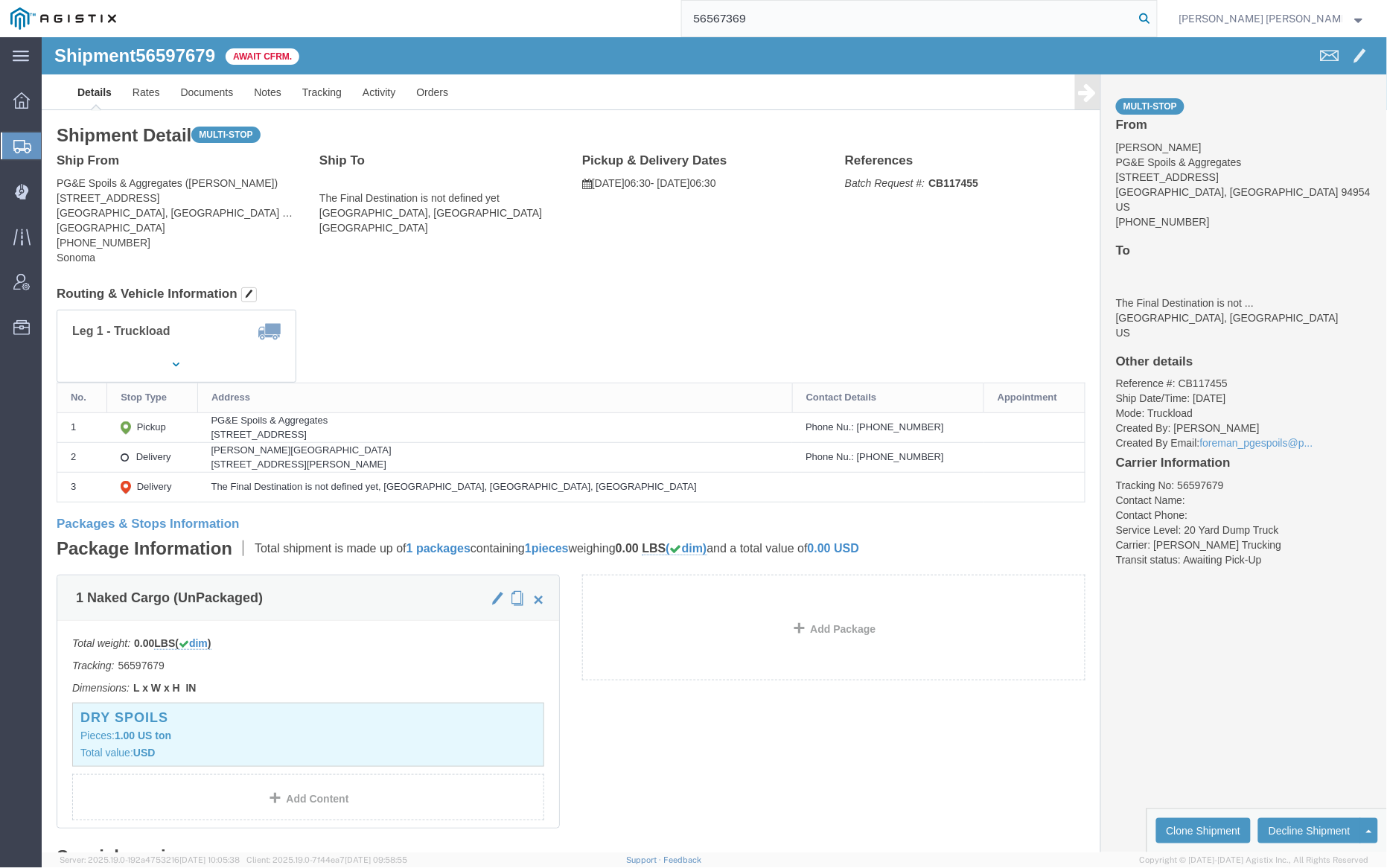
click at [1156, 13] on icon at bounding box center [1145, 18] width 21 height 21
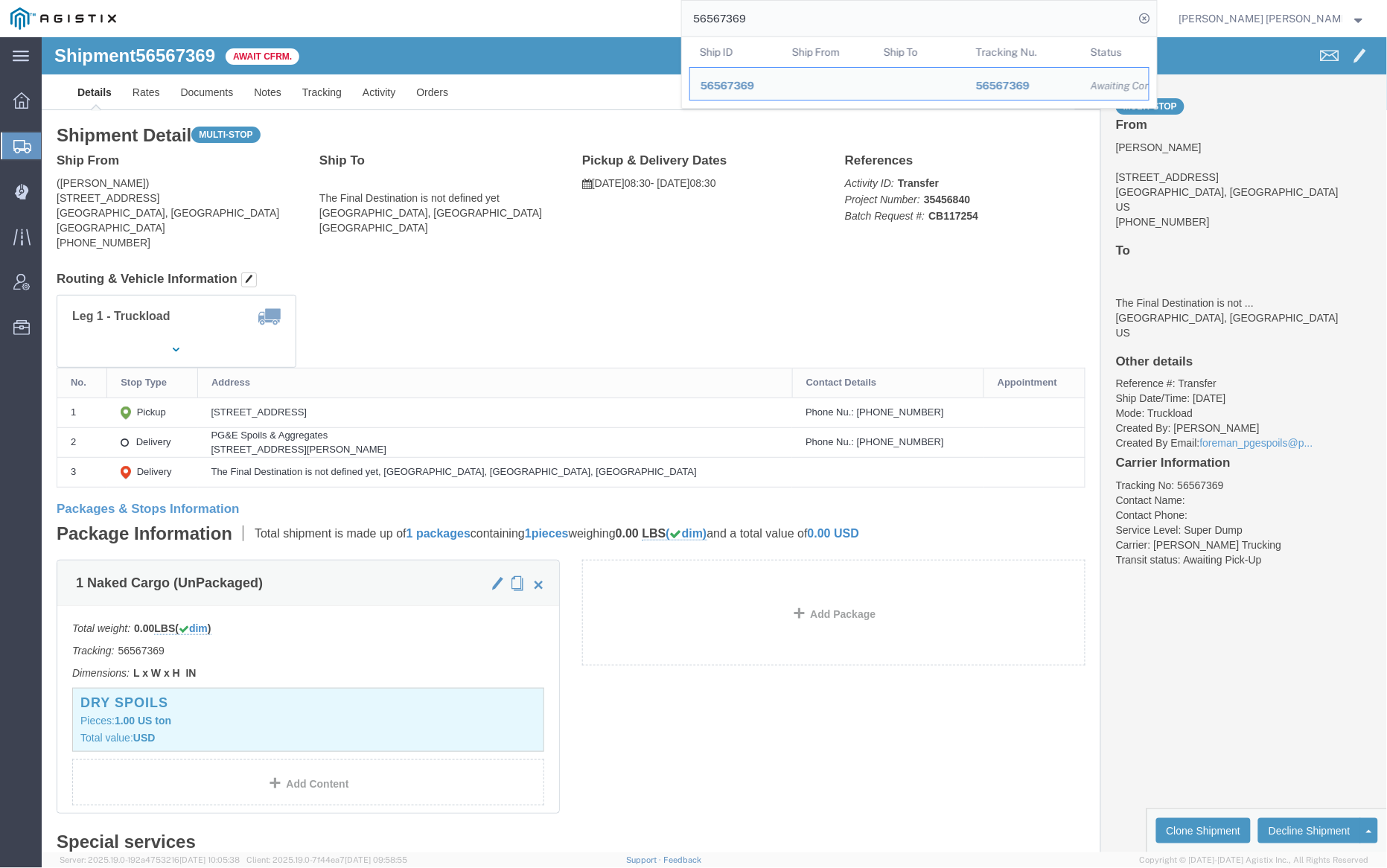
click at [812, 18] on input "56567369" at bounding box center [908, 18] width 453 height 35
paste input "85012"
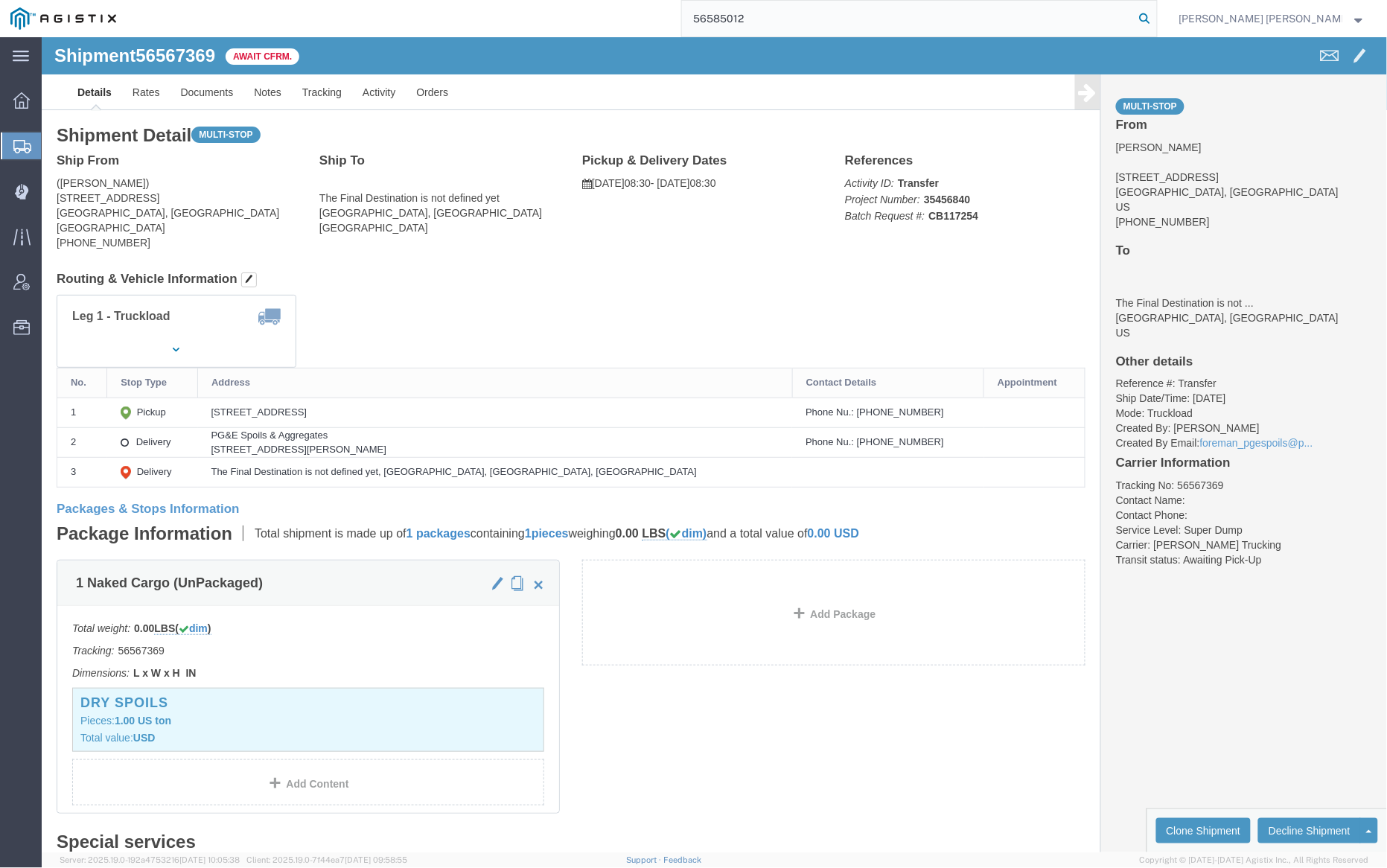
click at [1156, 17] on icon at bounding box center [1145, 18] width 21 height 21
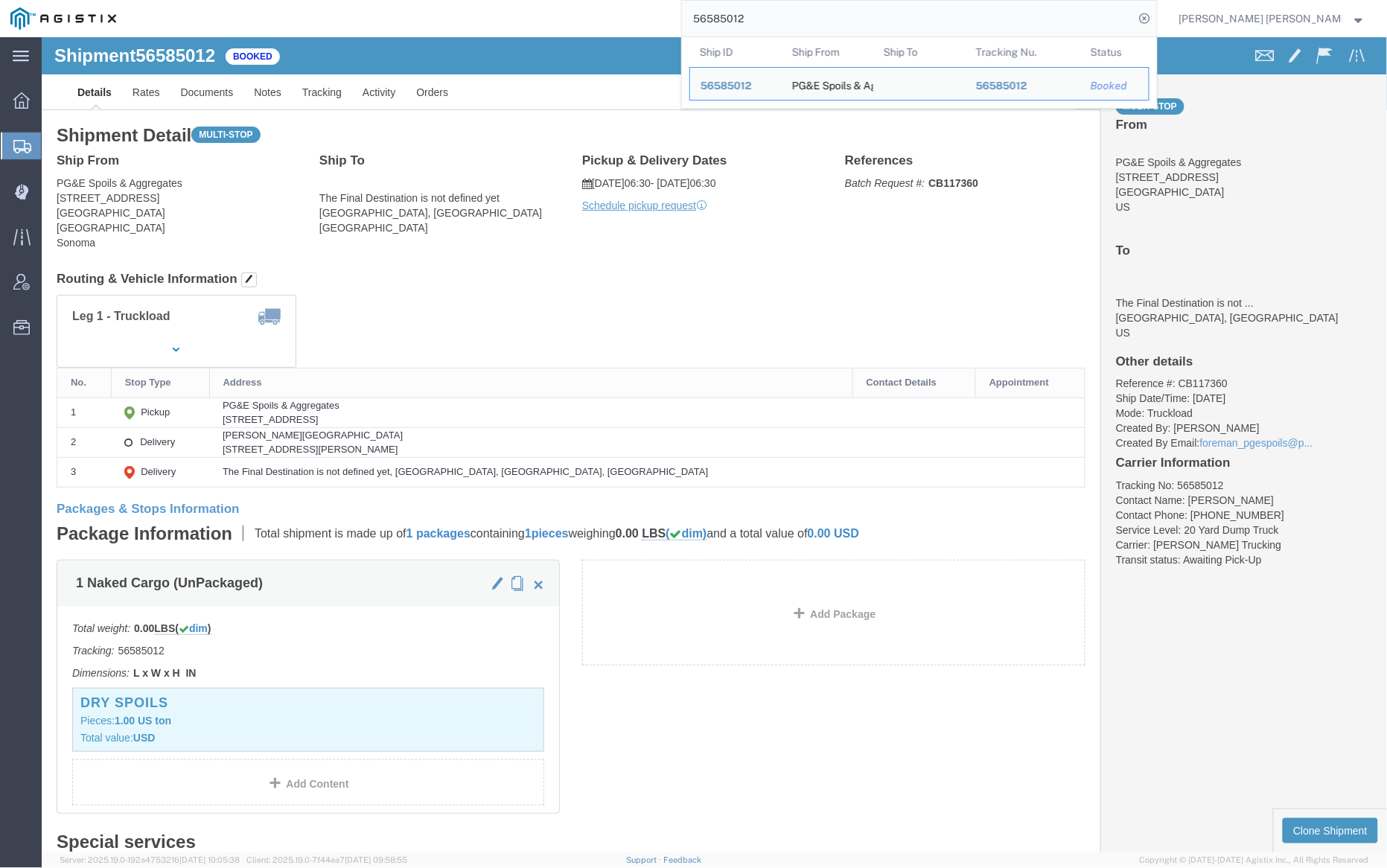
click at [790, 12] on input "56585012" at bounding box center [908, 18] width 453 height 35
paste input "6"
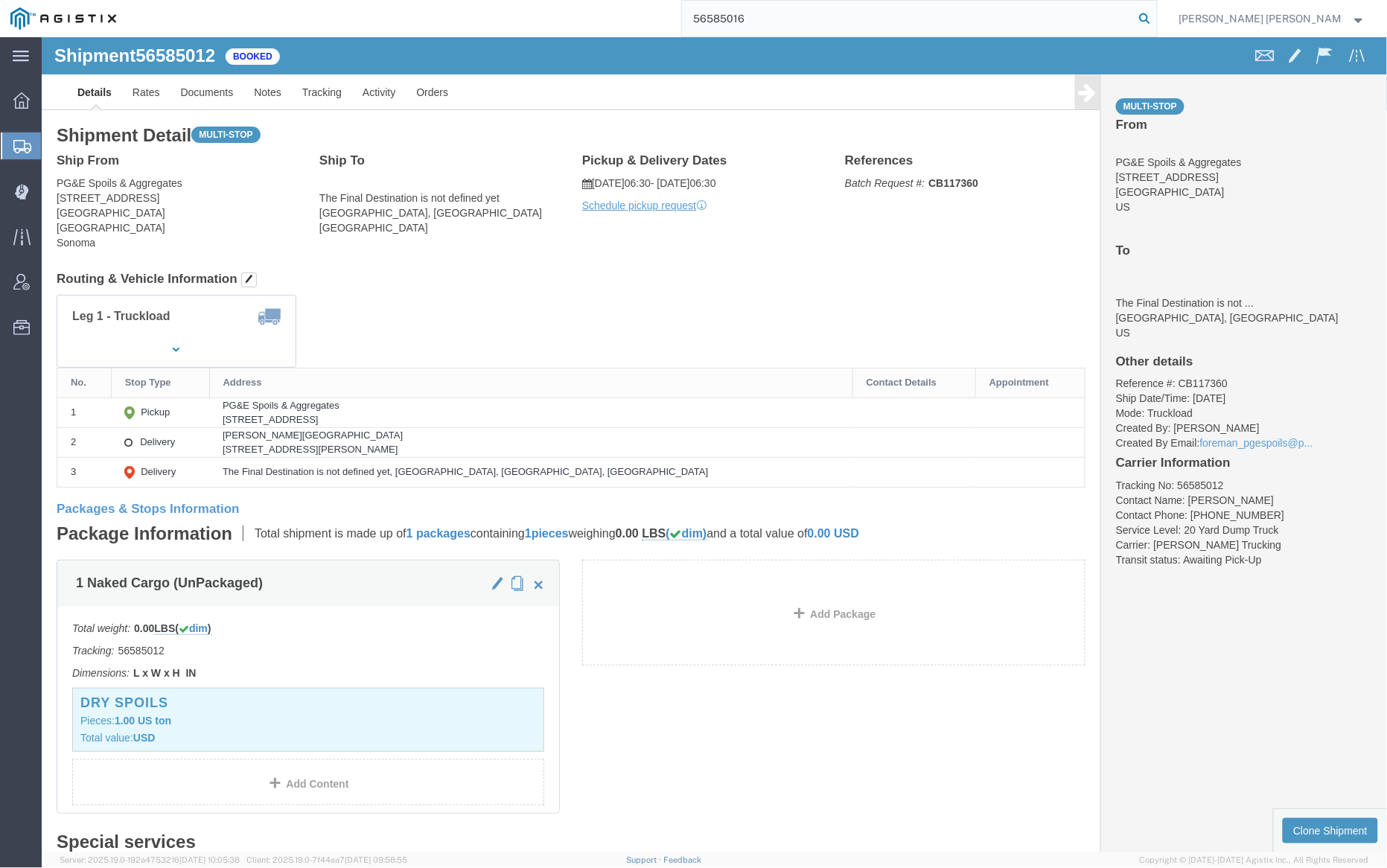
click at [1156, 13] on icon at bounding box center [1145, 18] width 21 height 21
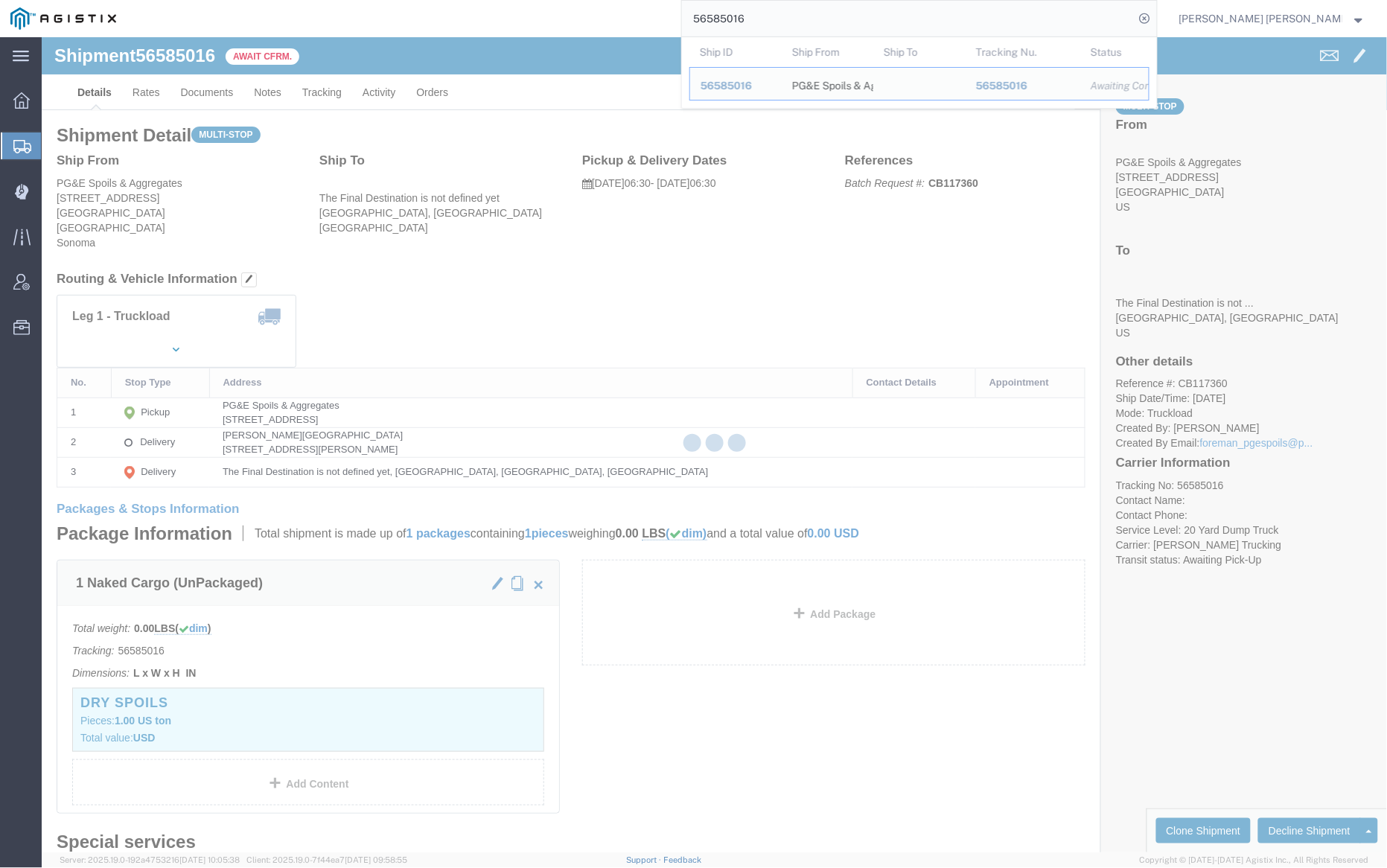
click at [793, 12] on input "56585016" at bounding box center [908, 18] width 453 height 35
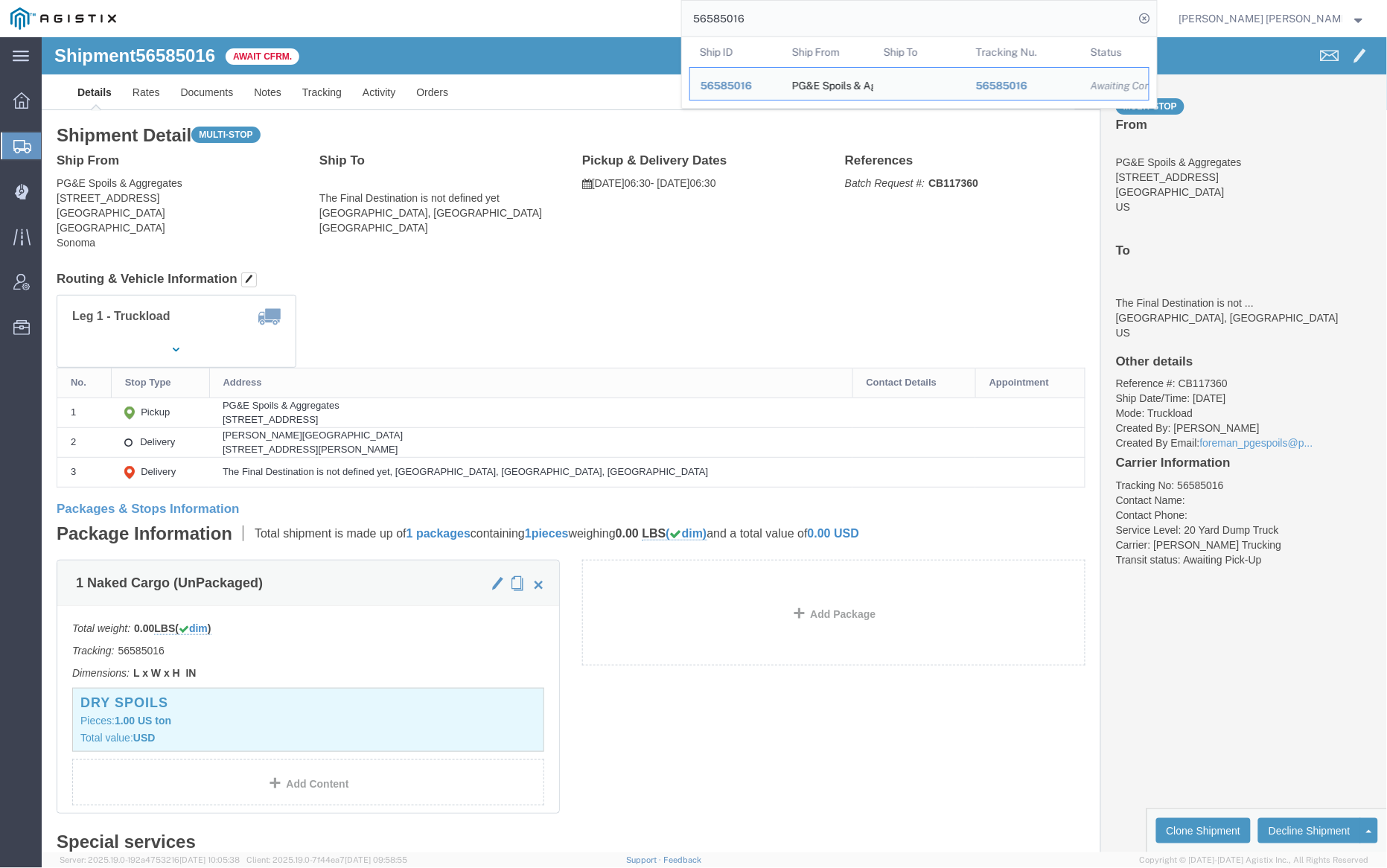
paste input "33"
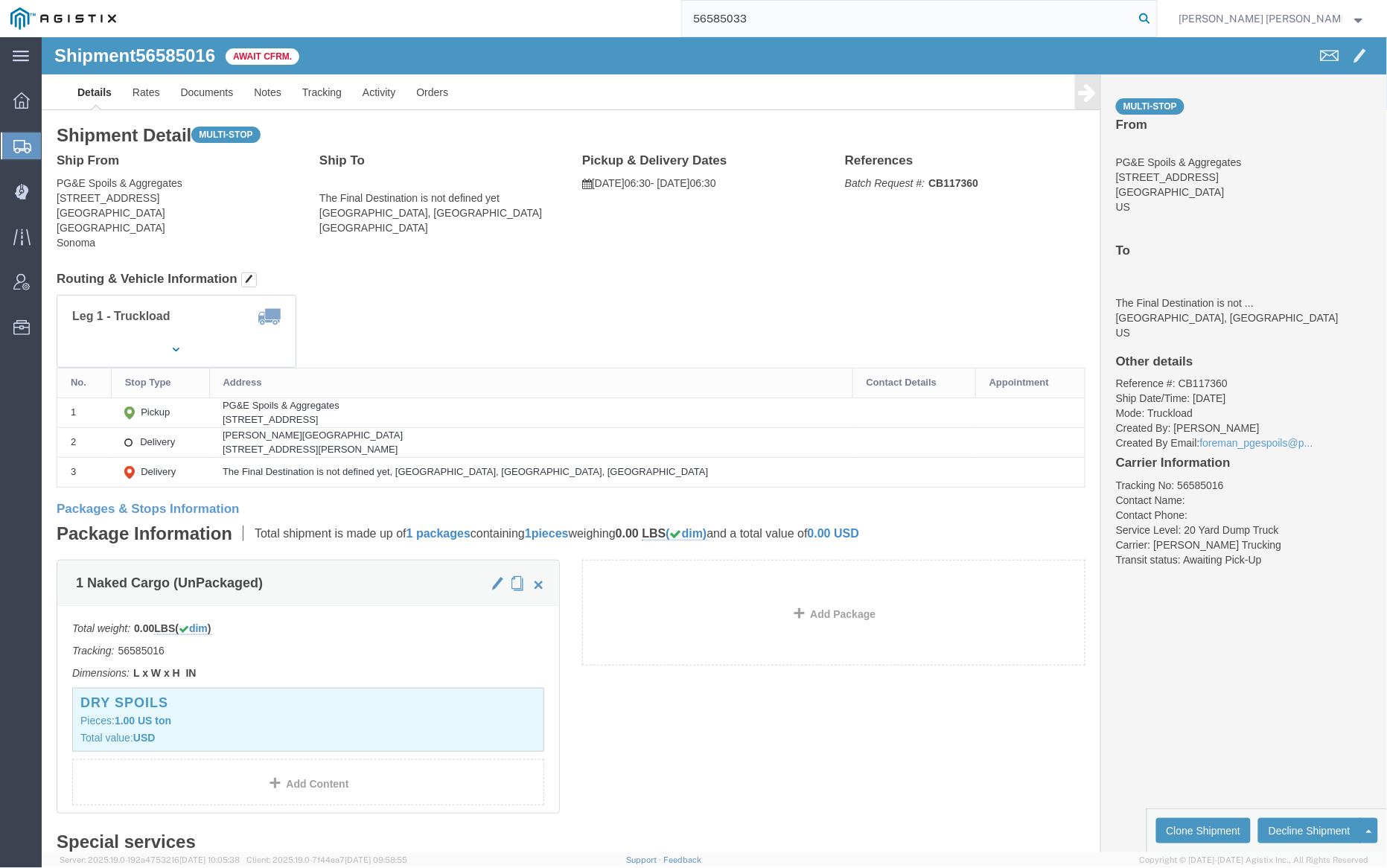
click at [1156, 23] on icon at bounding box center [1145, 18] width 21 height 21
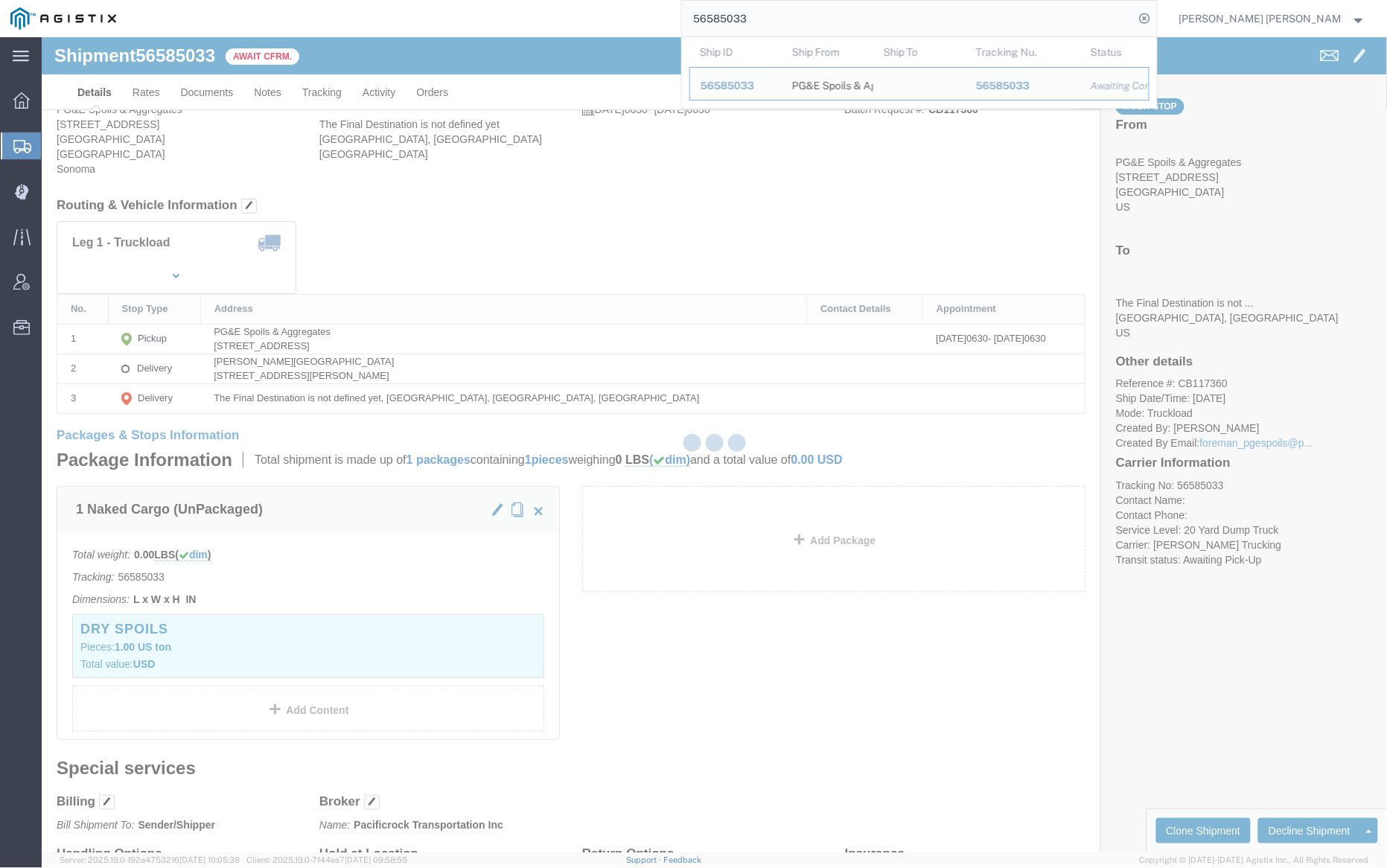
click at [803, 12] on input "56585033" at bounding box center [908, 18] width 453 height 35
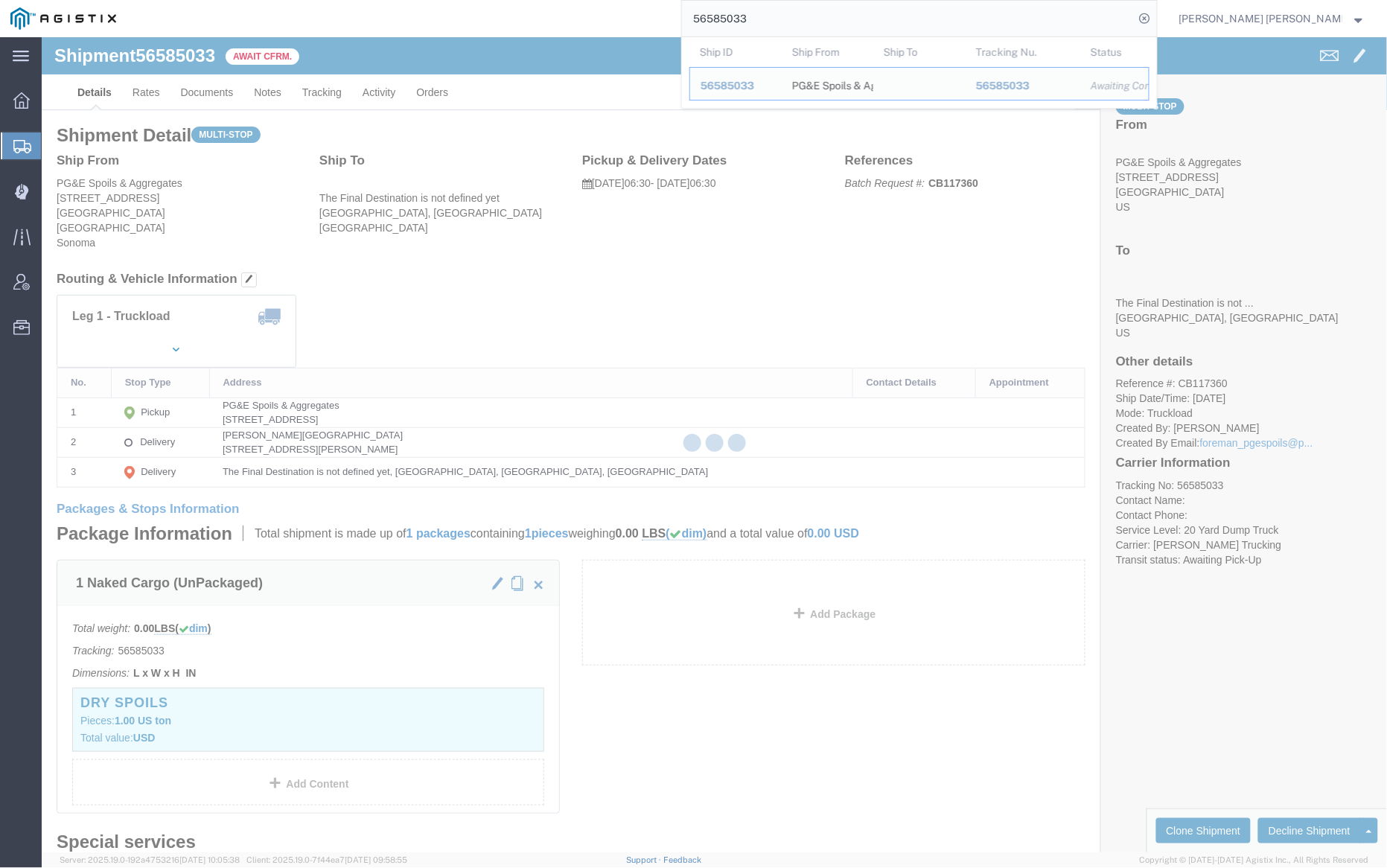
click at [803, 12] on input "56585033" at bounding box center [908, 18] width 453 height 35
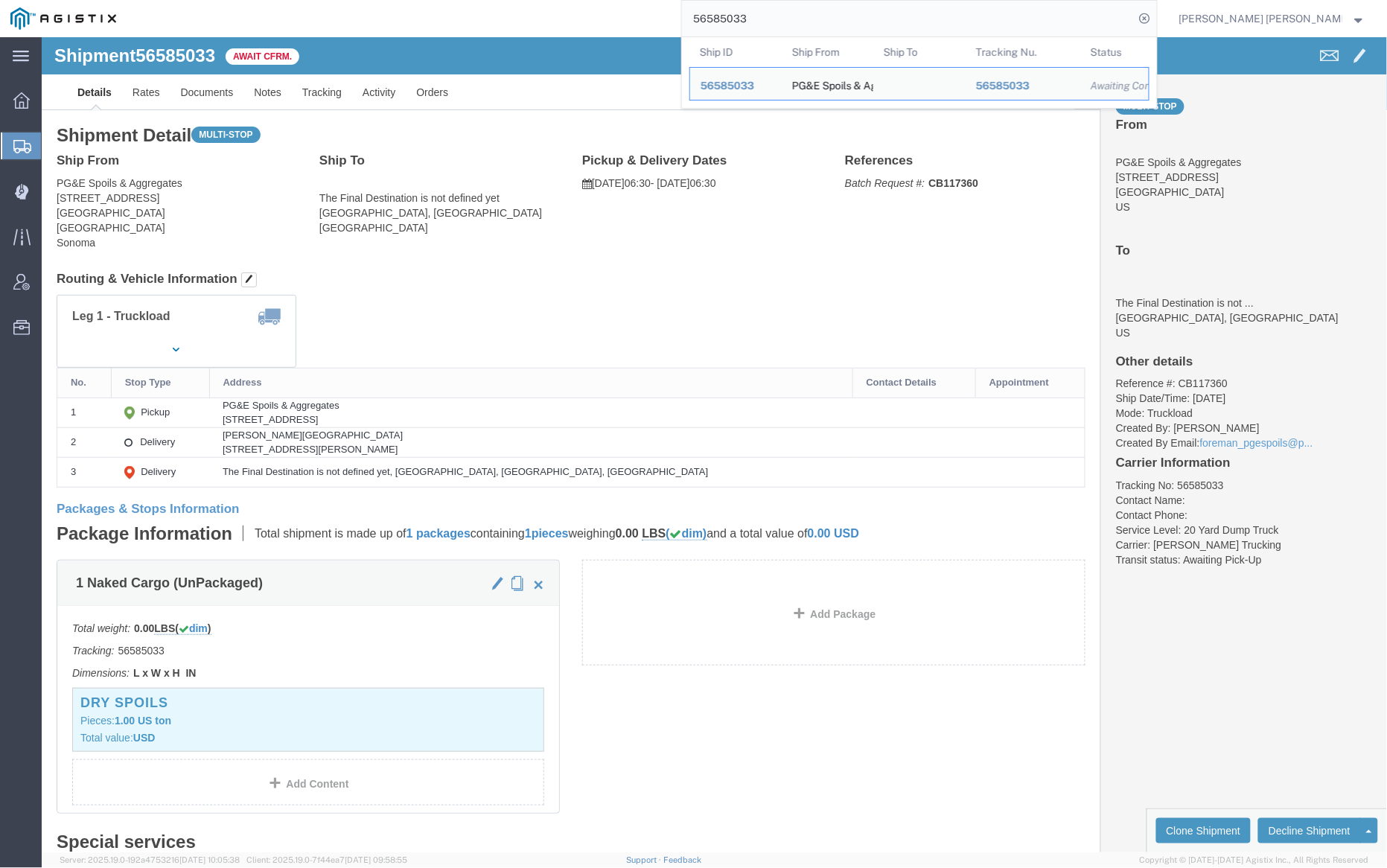
paste input "7"
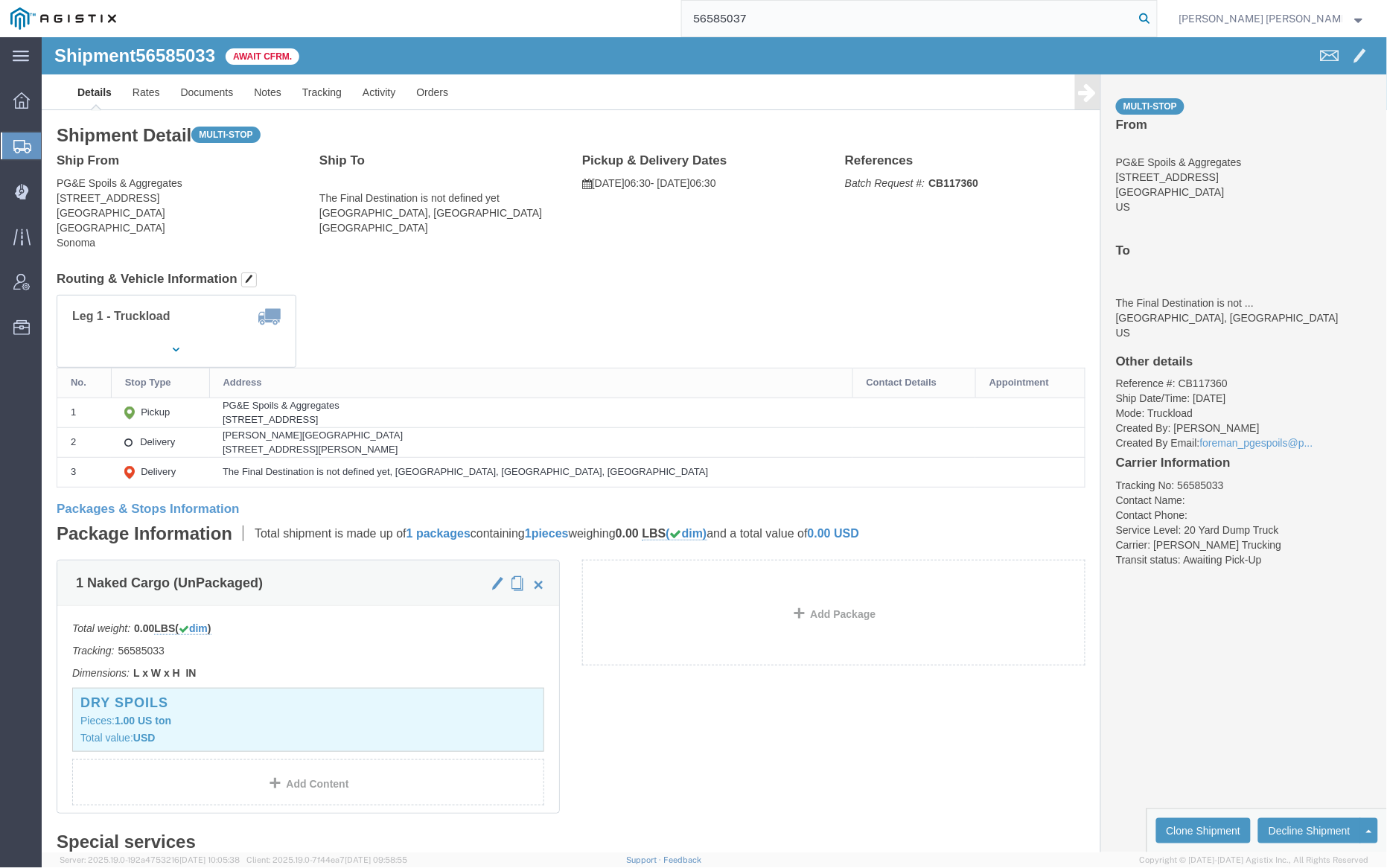
click at [1156, 16] on icon at bounding box center [1145, 18] width 21 height 21
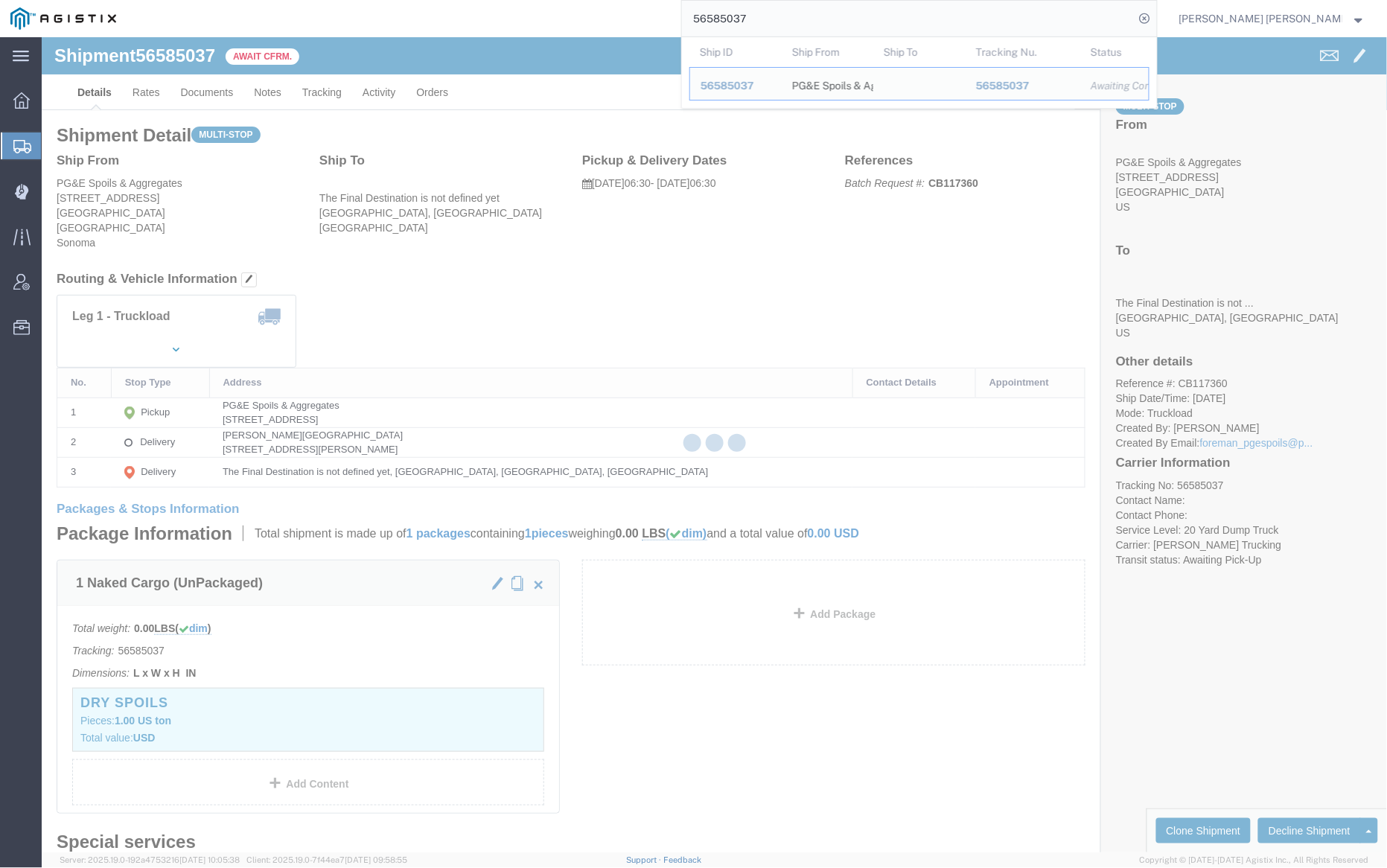
click at [798, 16] on input "56585037" at bounding box center [908, 18] width 453 height 35
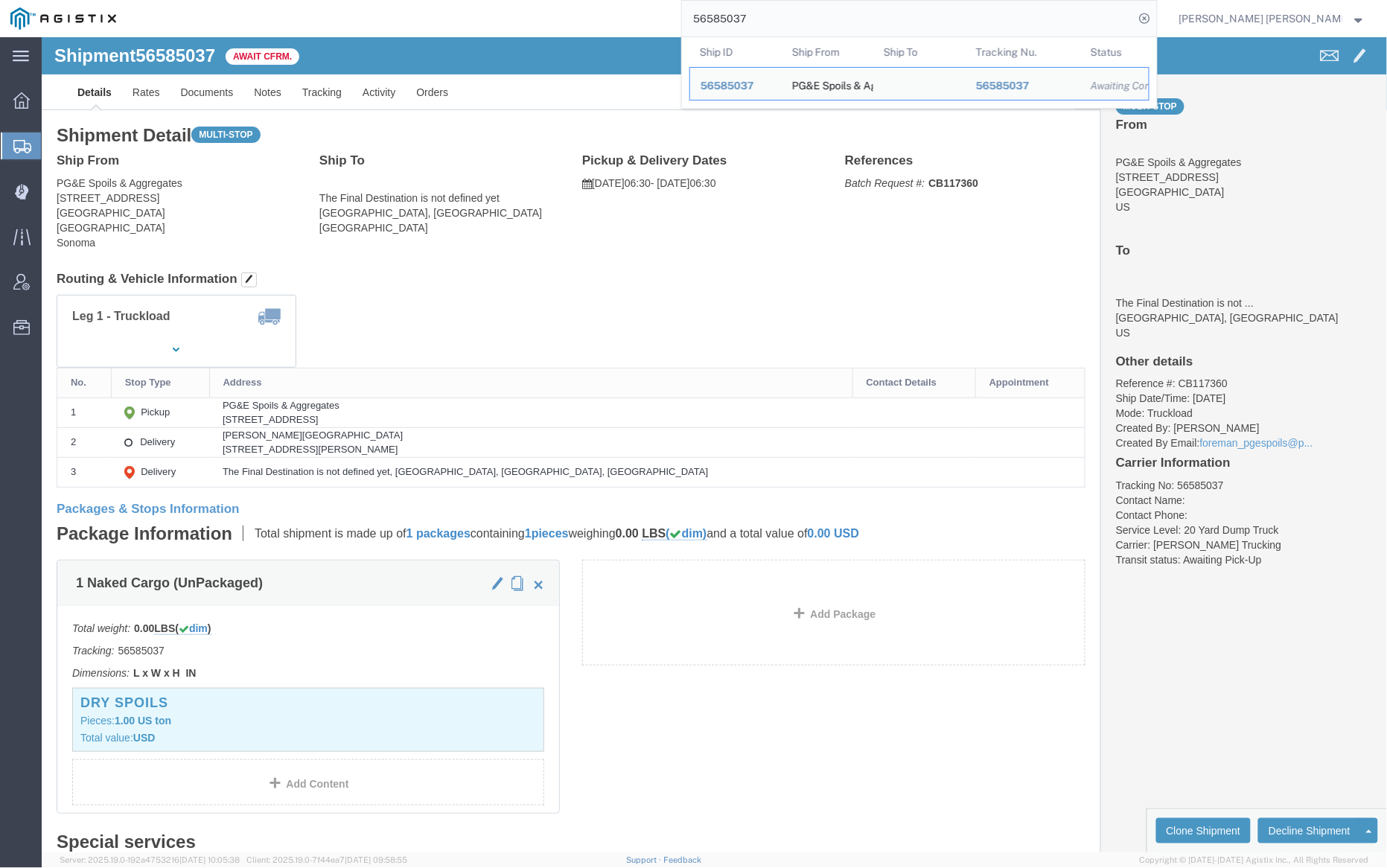
click at [798, 16] on input "56585037" at bounding box center [908, 18] width 453 height 35
paste input "4960"
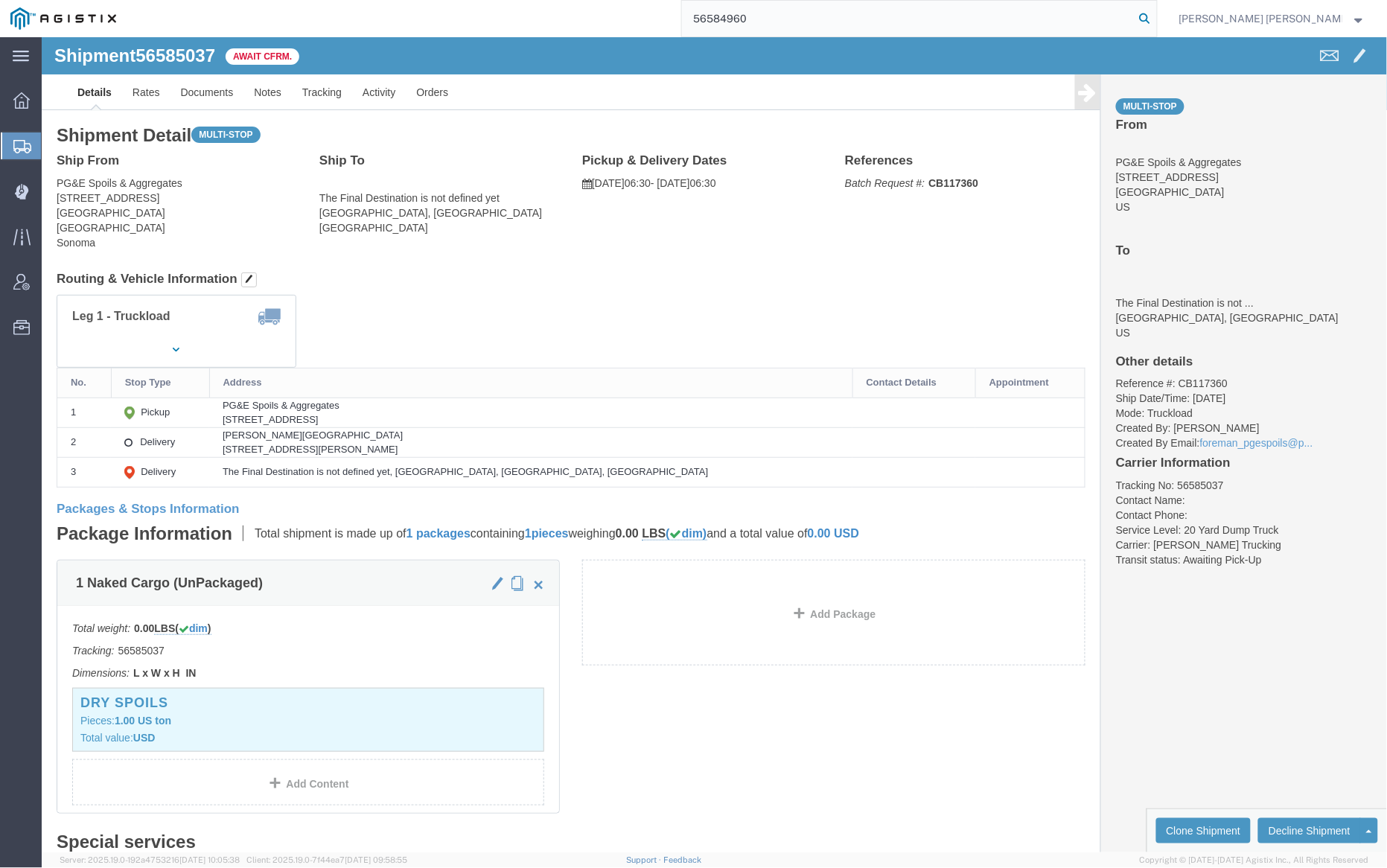
click at [1156, 12] on icon at bounding box center [1145, 18] width 21 height 21
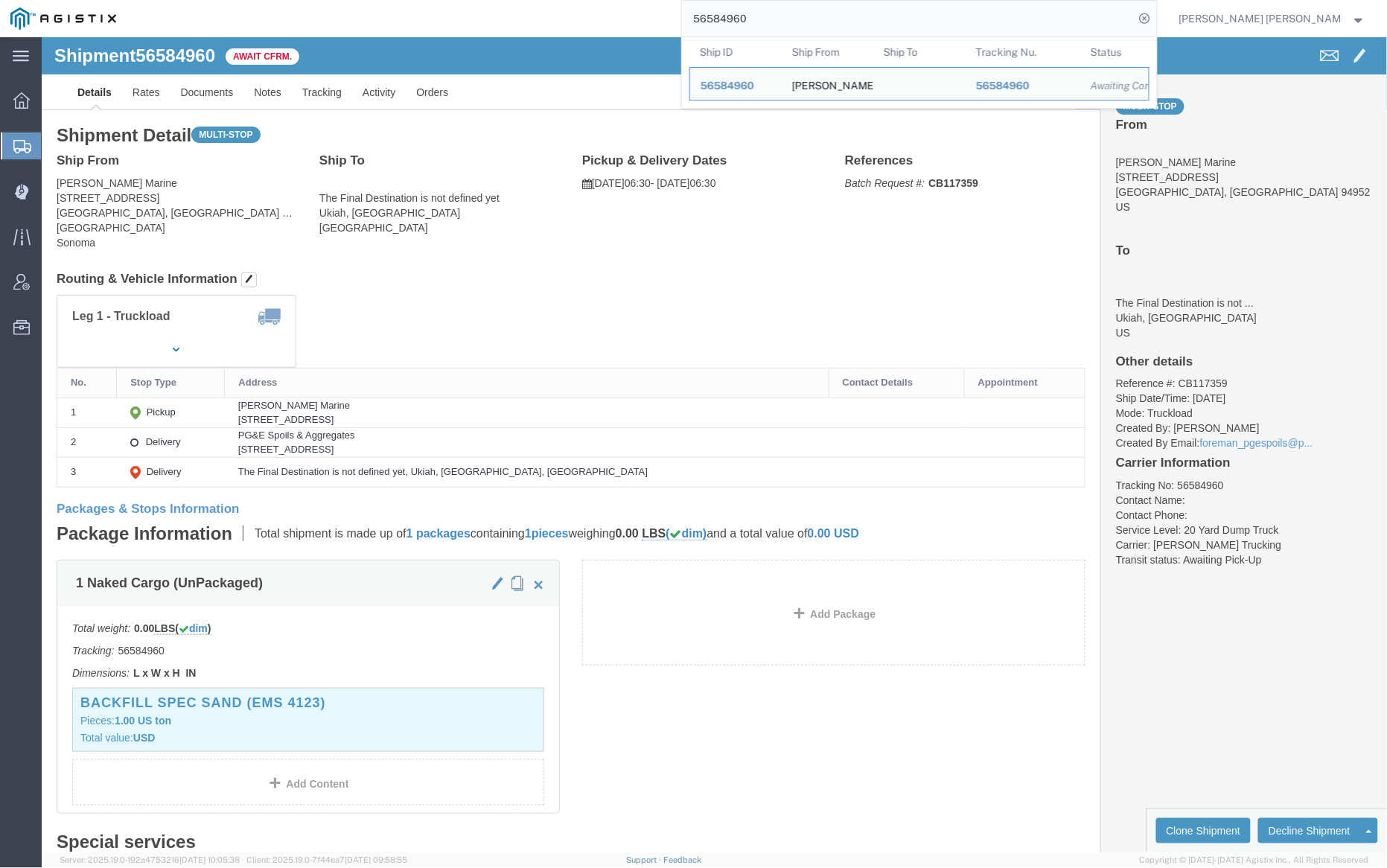
click at [814, 20] on input "56584960" at bounding box center [908, 18] width 453 height 35
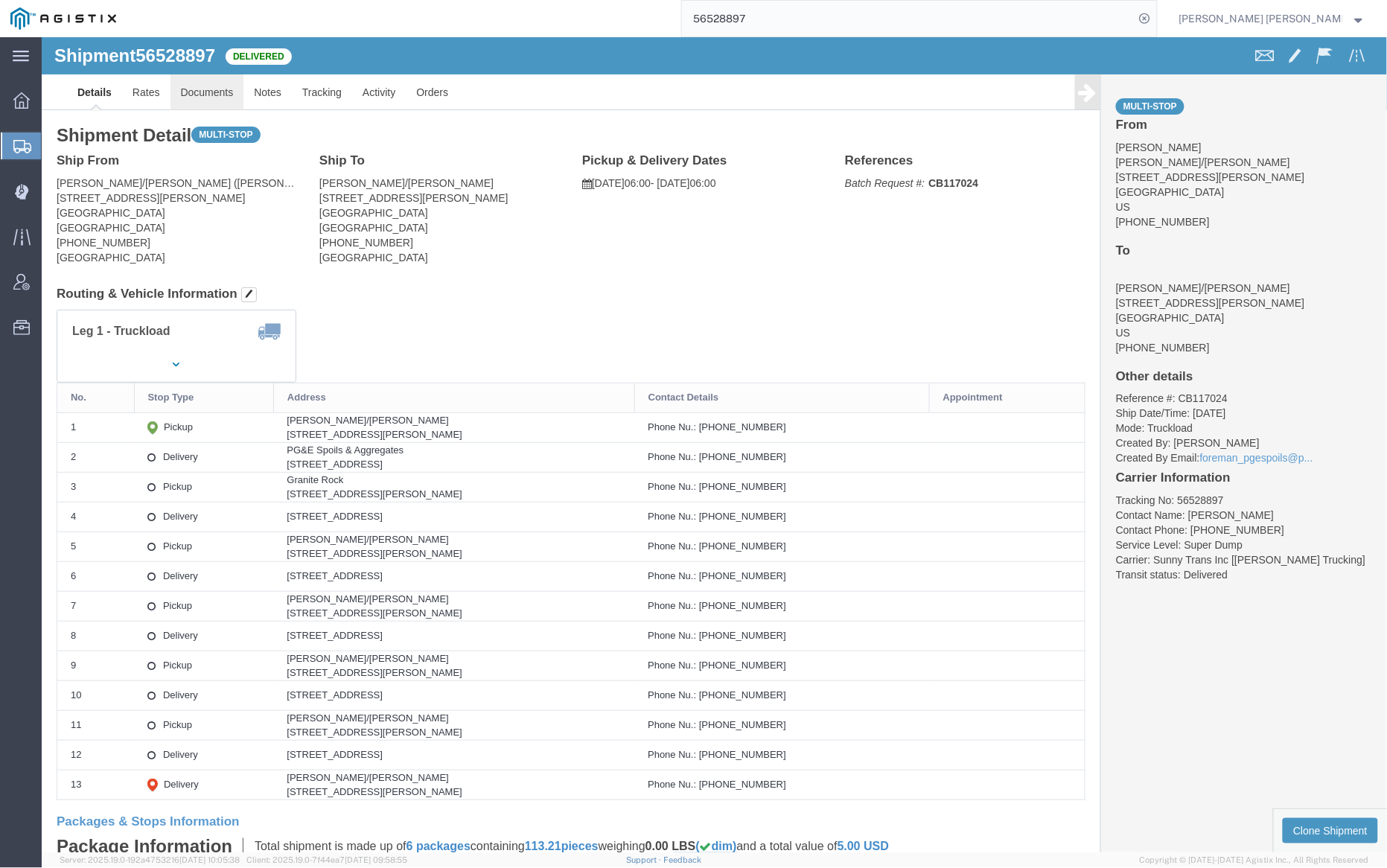
click link "Documents"
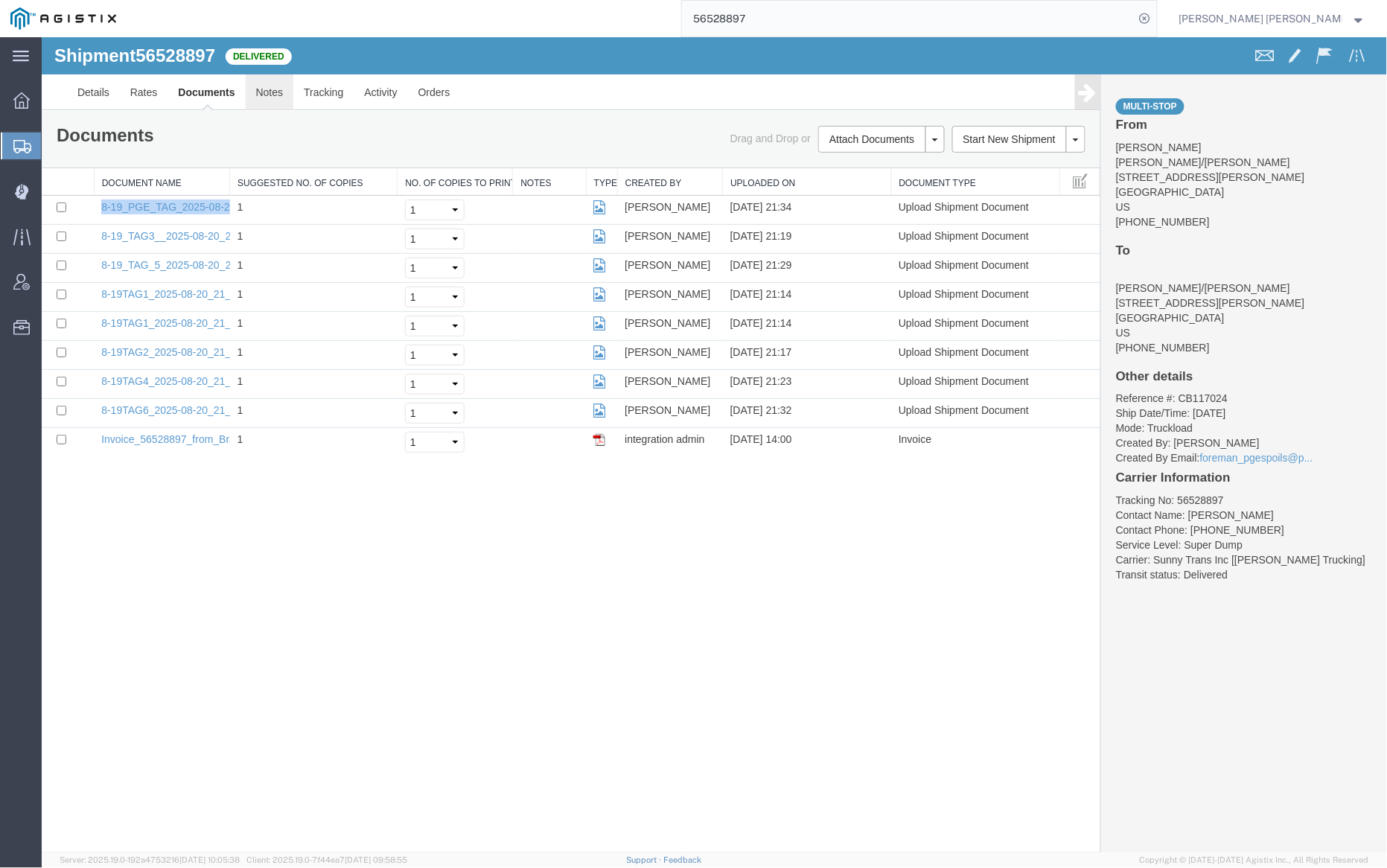
click at [275, 92] on link "Notes" at bounding box center [269, 91] width 48 height 35
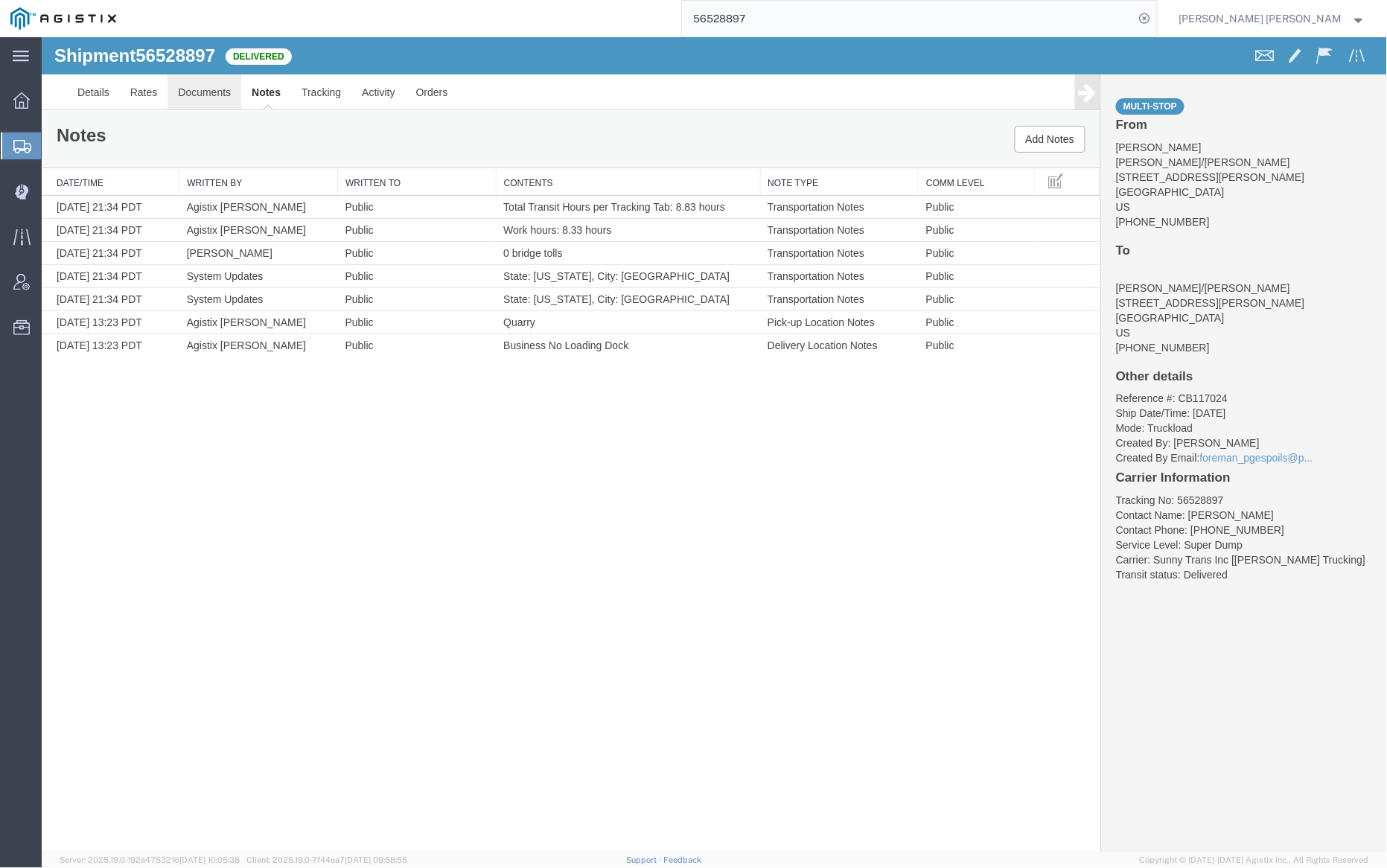
click at [202, 85] on link "Documents" at bounding box center [204, 91] width 74 height 35
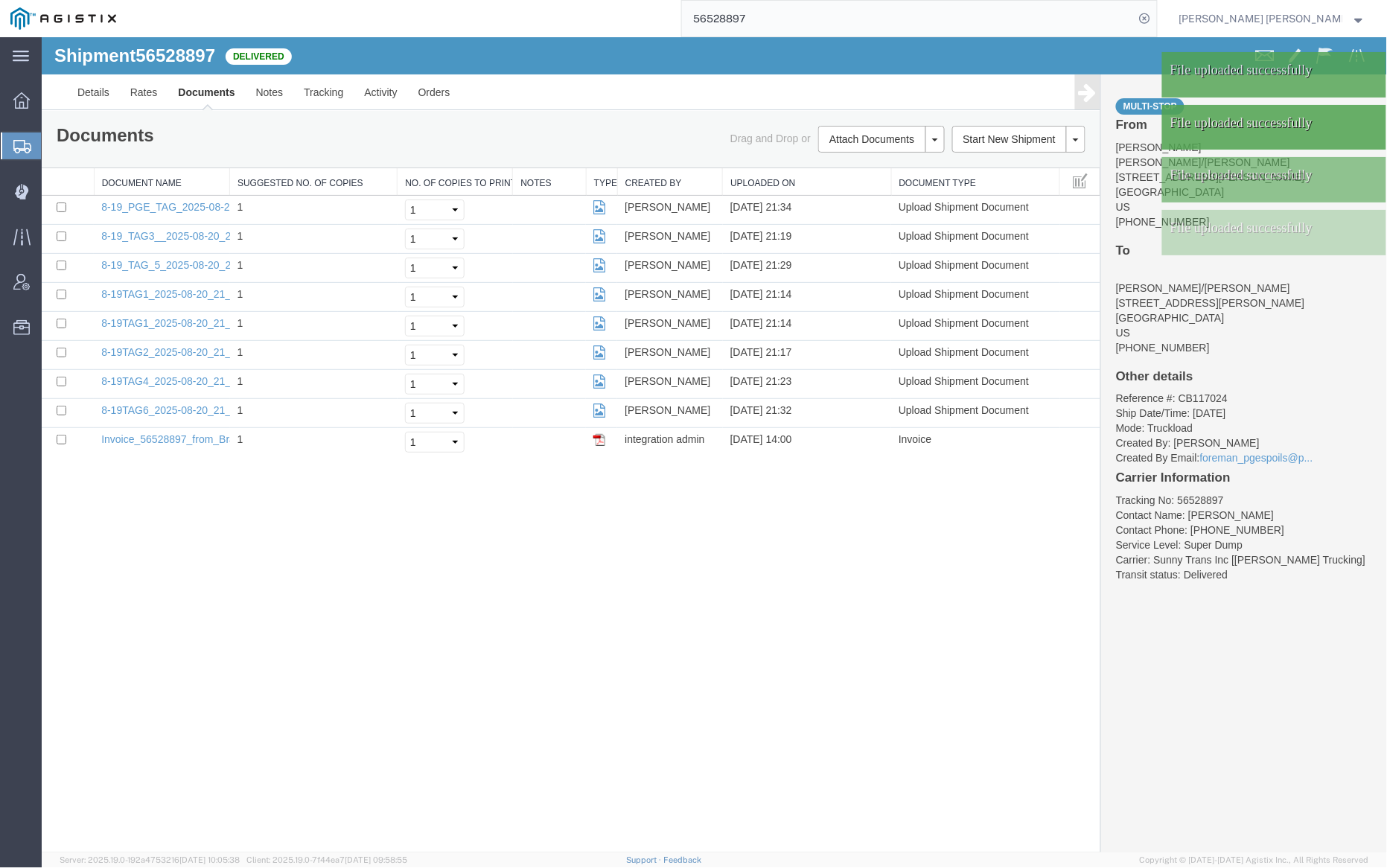
click at [200, 88] on link "Documents" at bounding box center [205, 91] width 78 height 35
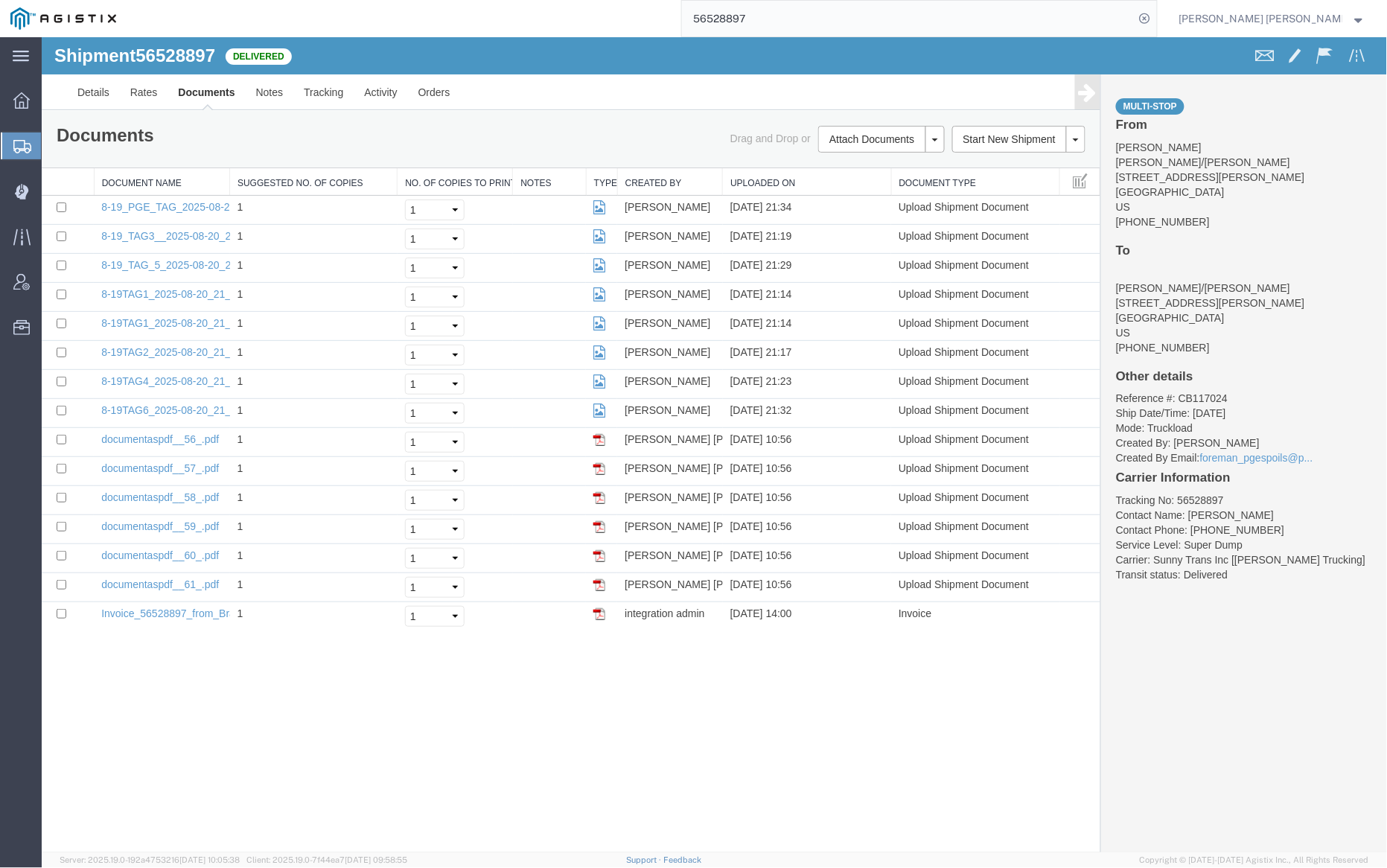
click at [802, 15] on input "56528897" at bounding box center [908, 18] width 453 height 35
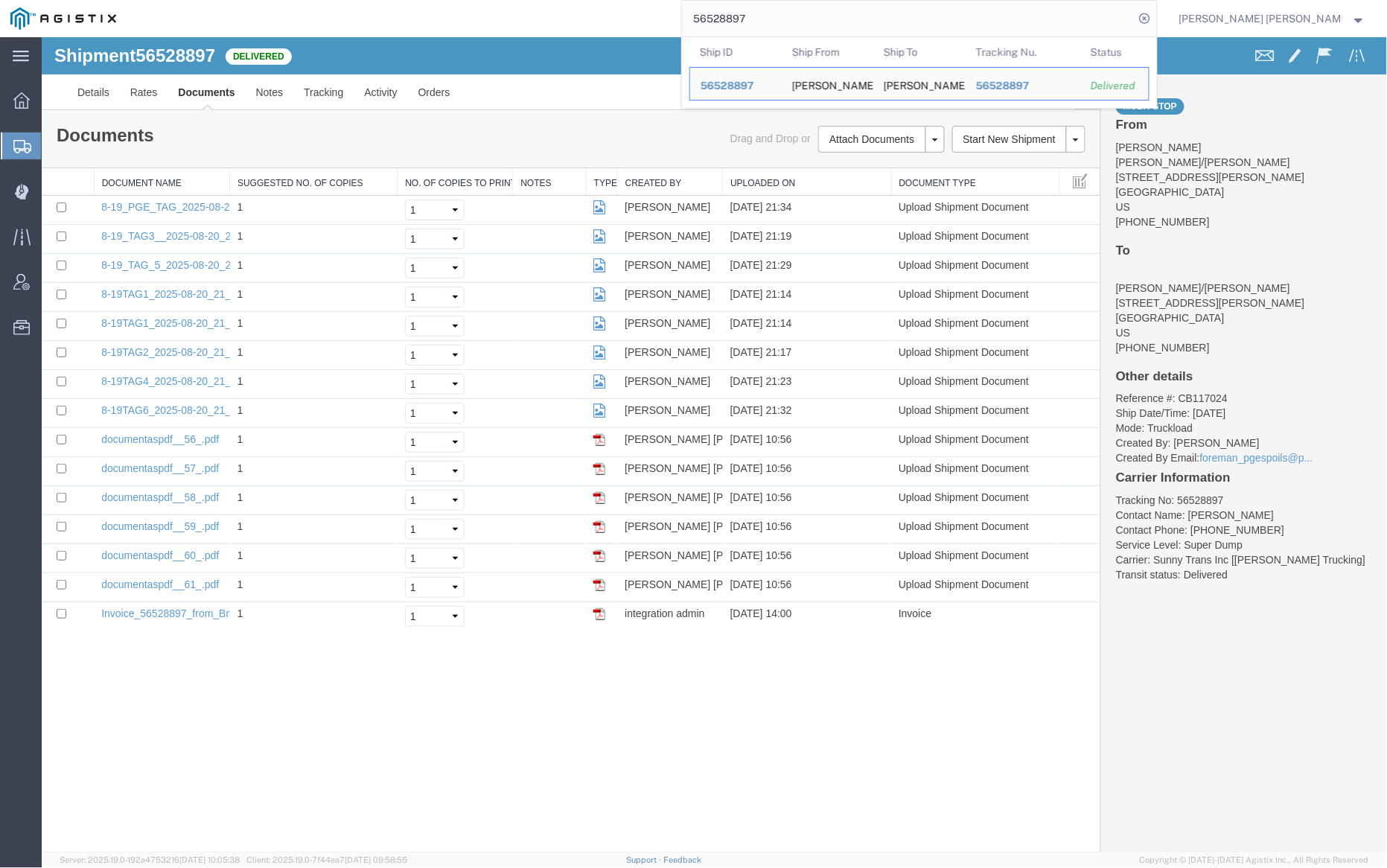
click at [802, 15] on input "56528897" at bounding box center [908, 18] width 453 height 35
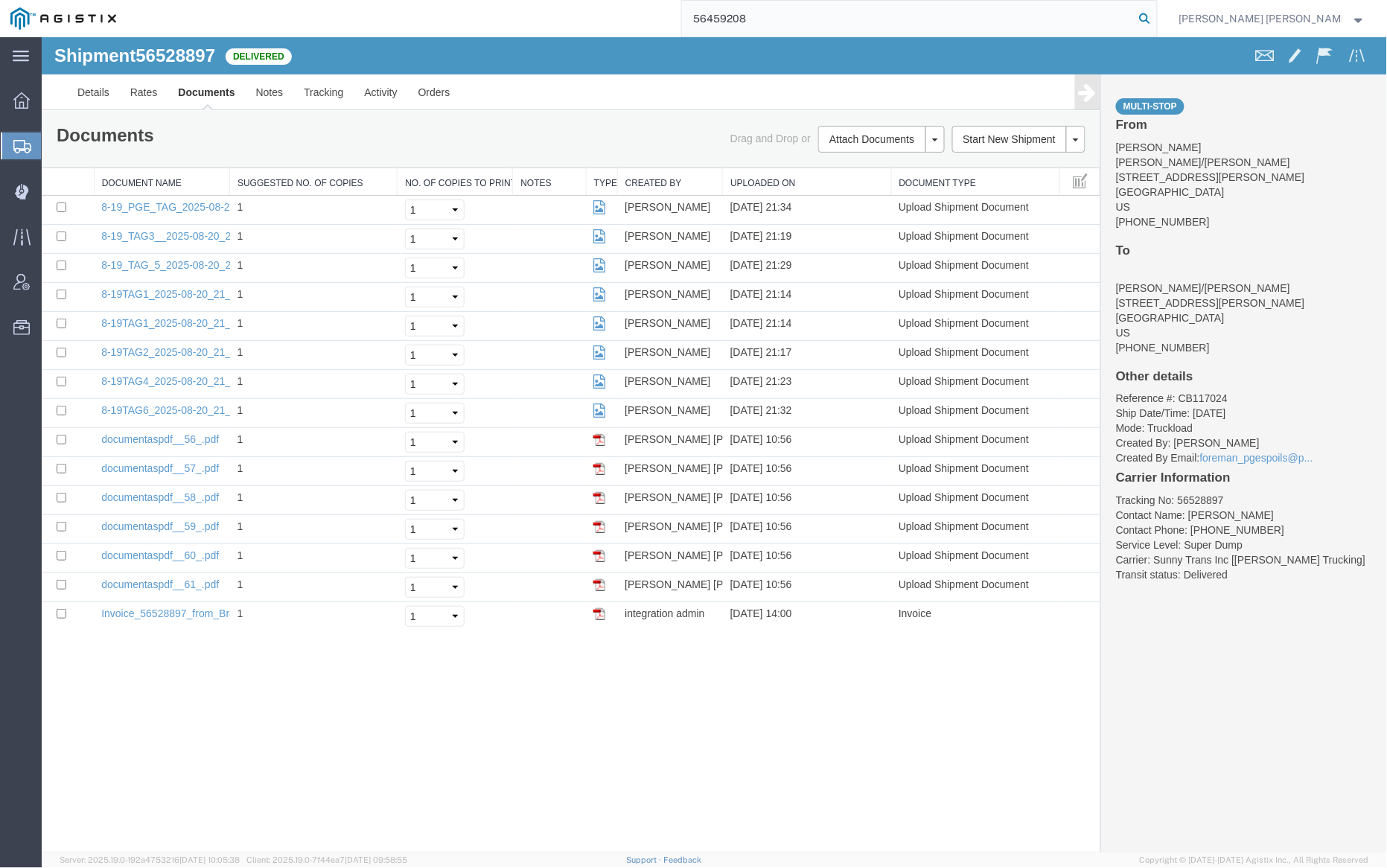
click at [1156, 16] on icon at bounding box center [1145, 18] width 21 height 21
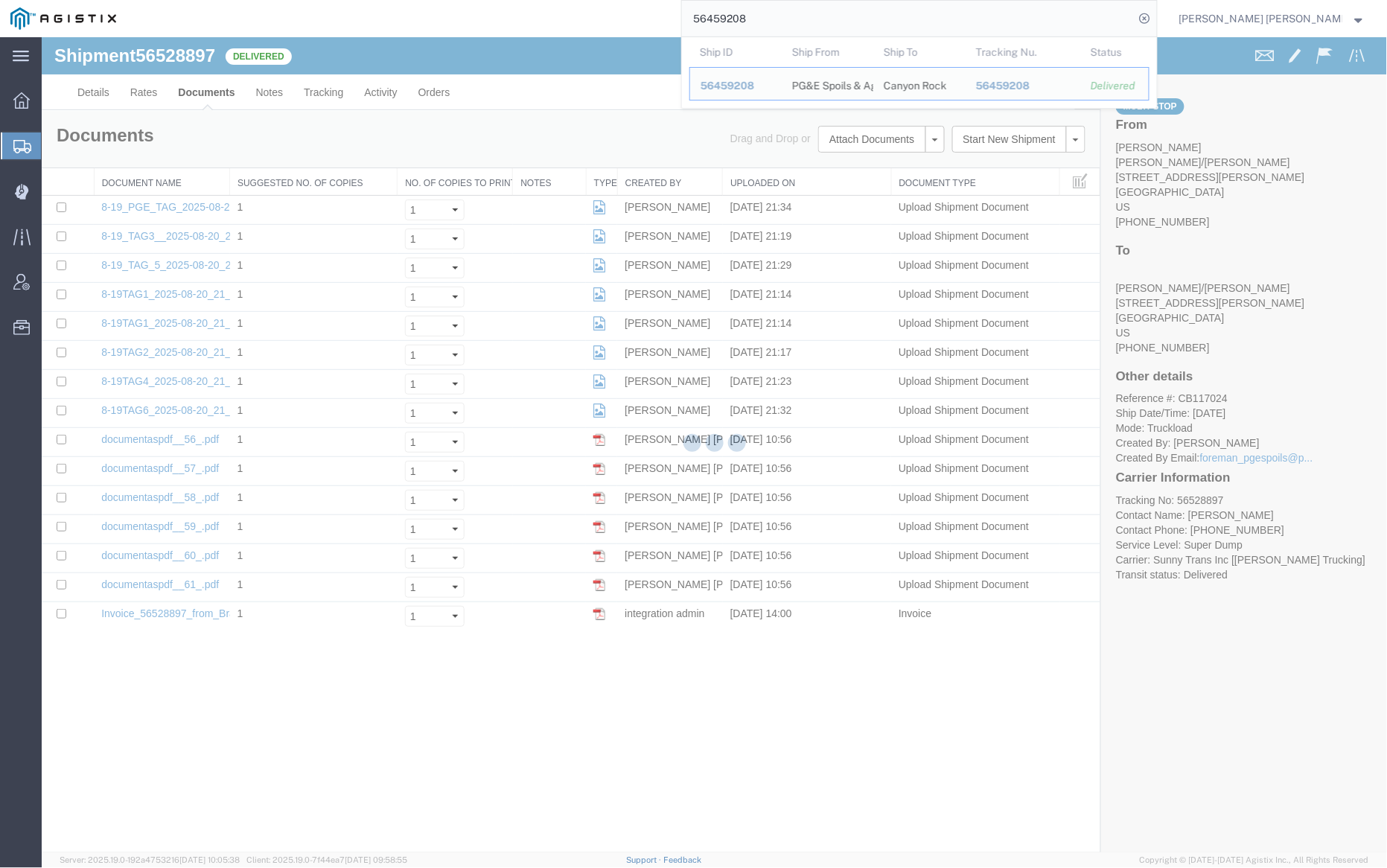
click at [554, 53] on div at bounding box center [714, 444] width 1345 height 815
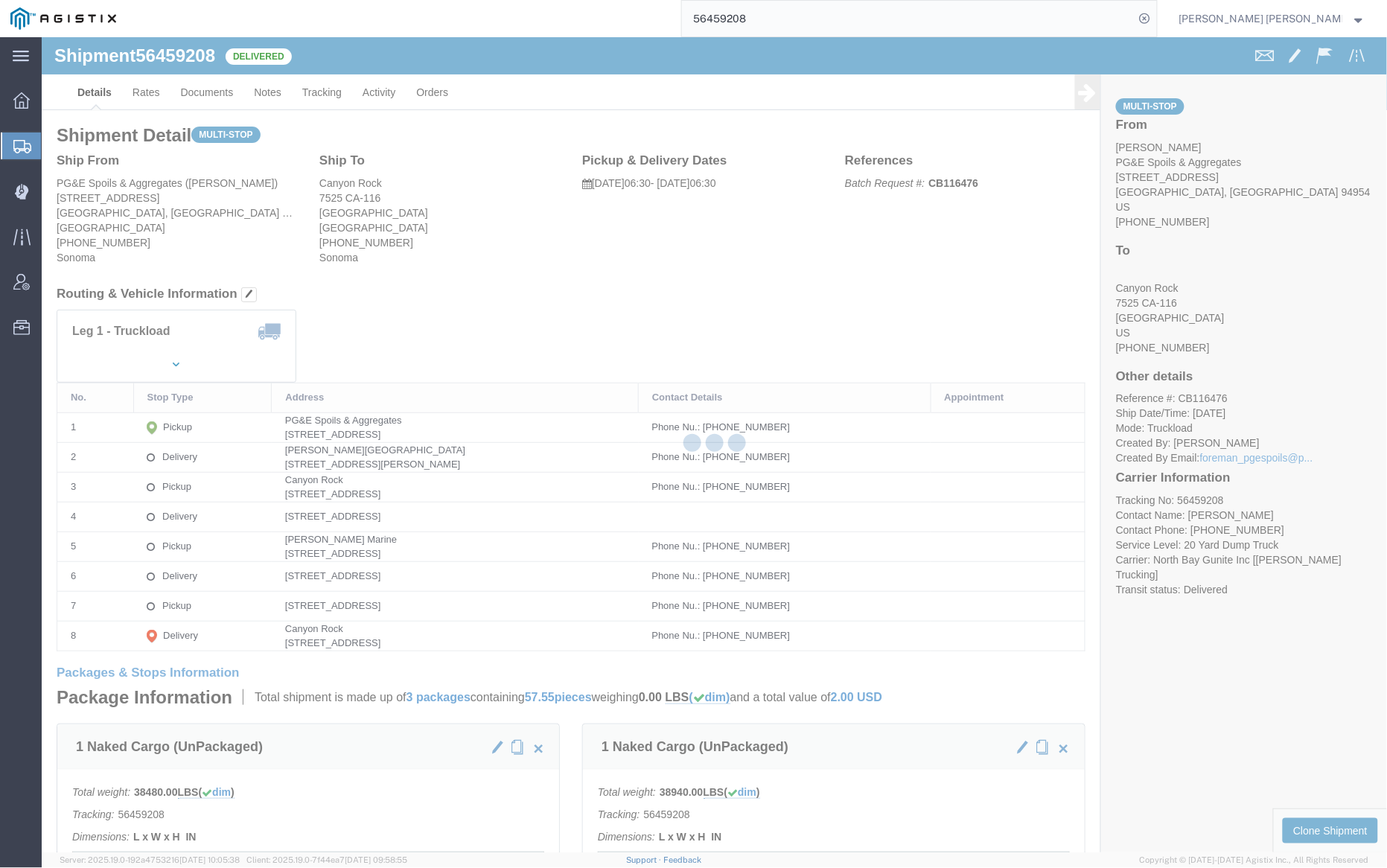
click at [221, 82] on div at bounding box center [714, 444] width 1345 height 815
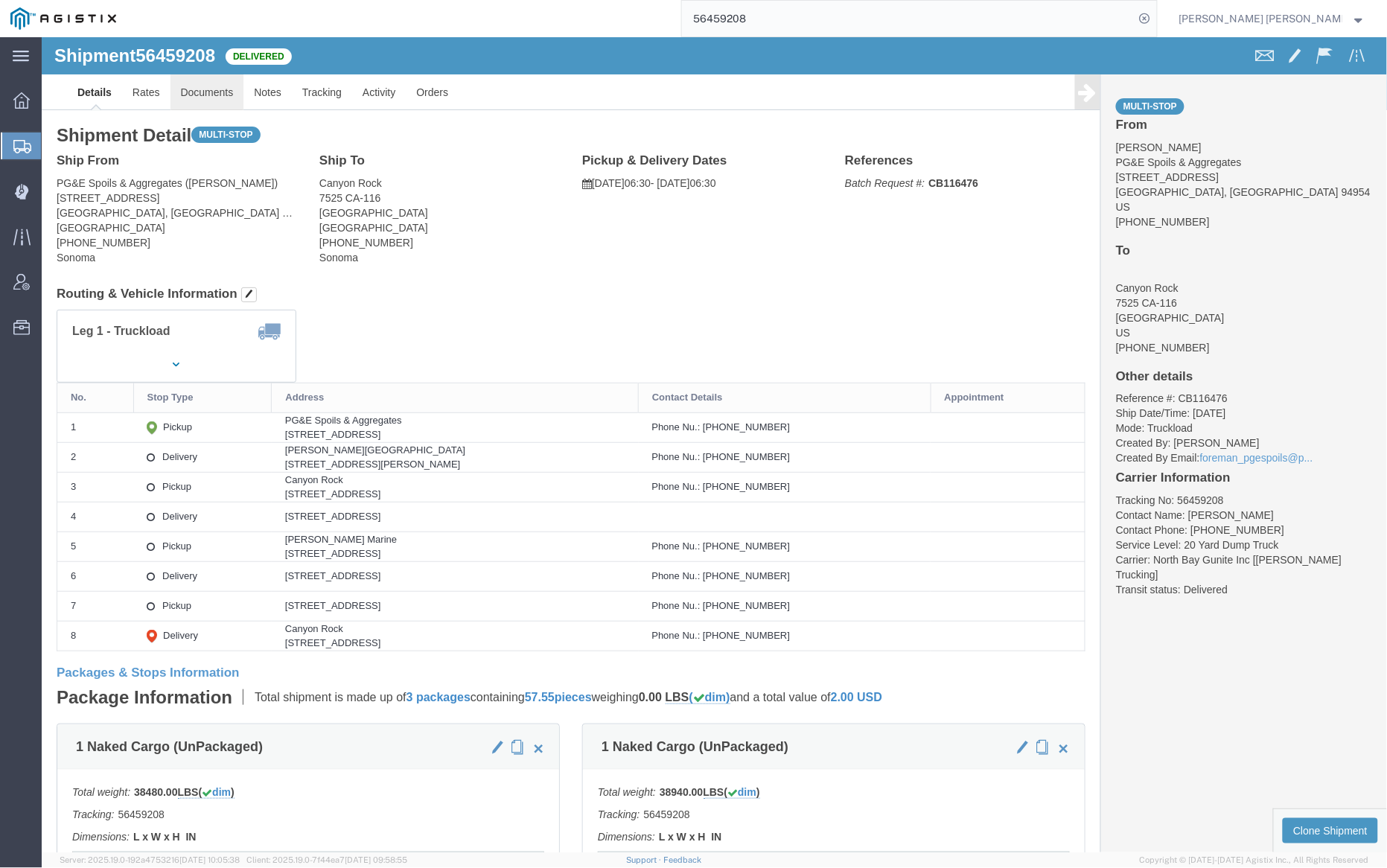
click link "Documents"
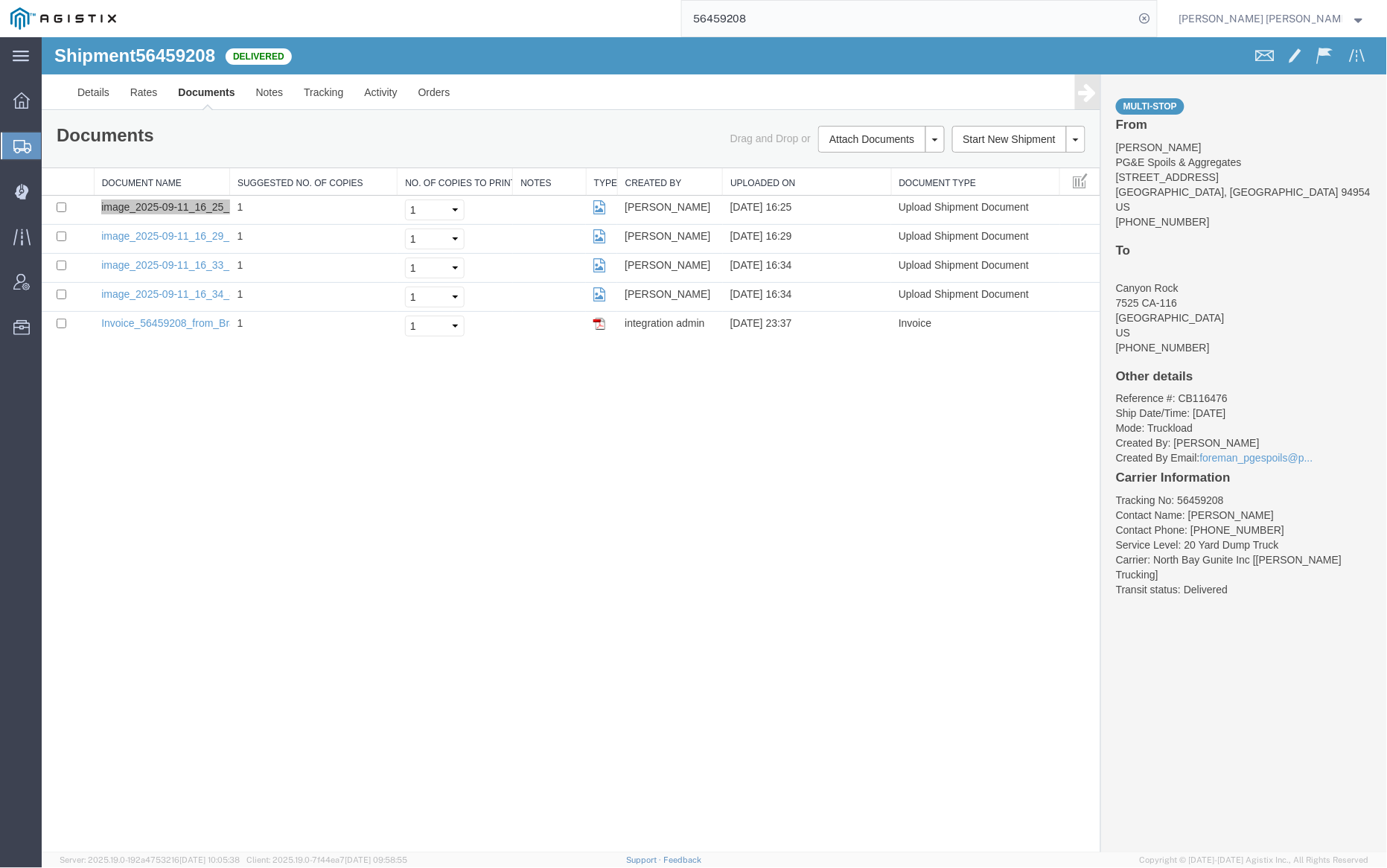
click at [817, 25] on input "56459208" at bounding box center [908, 18] width 453 height 35
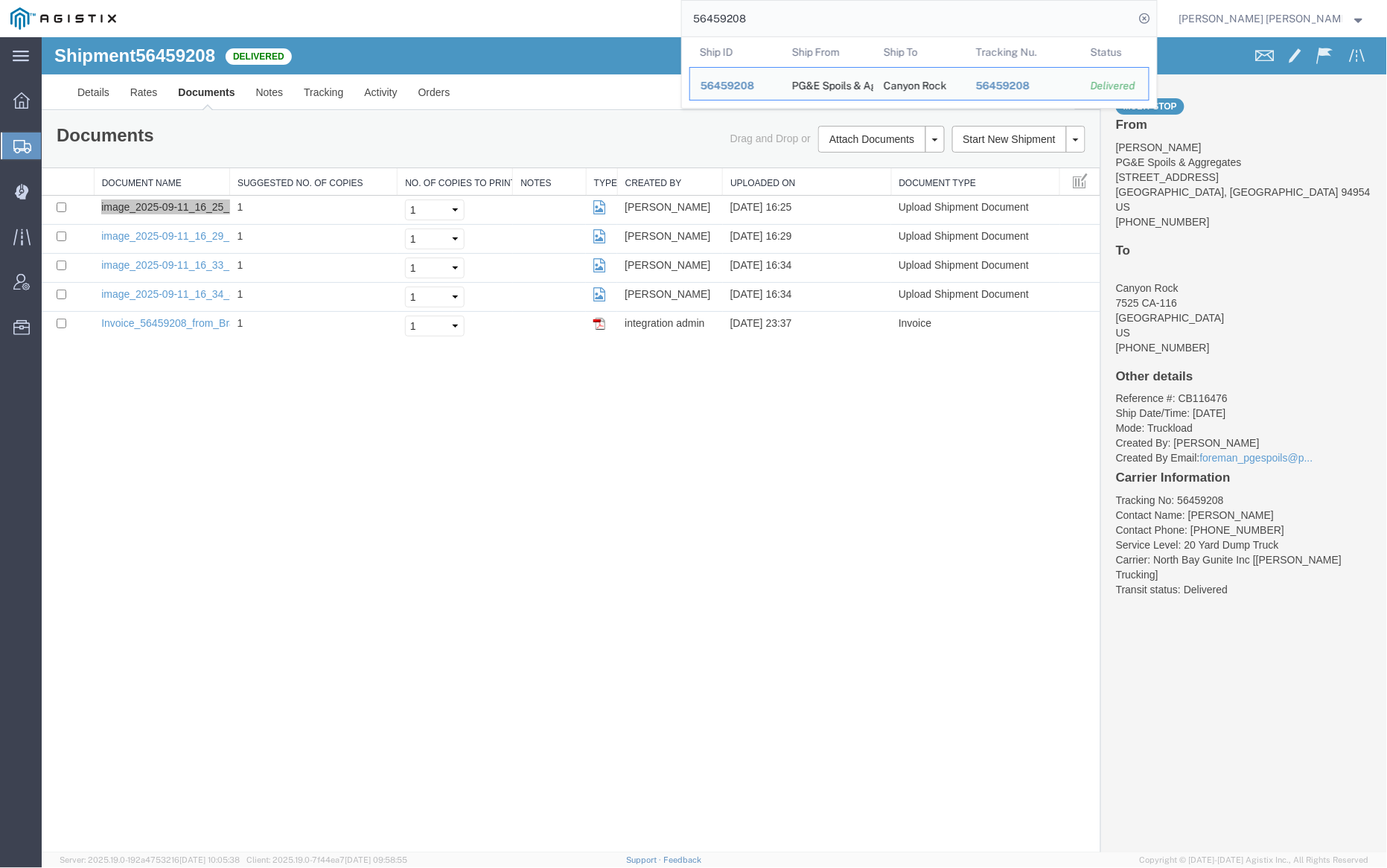
click at [817, 25] on input "56459208" at bounding box center [908, 18] width 453 height 35
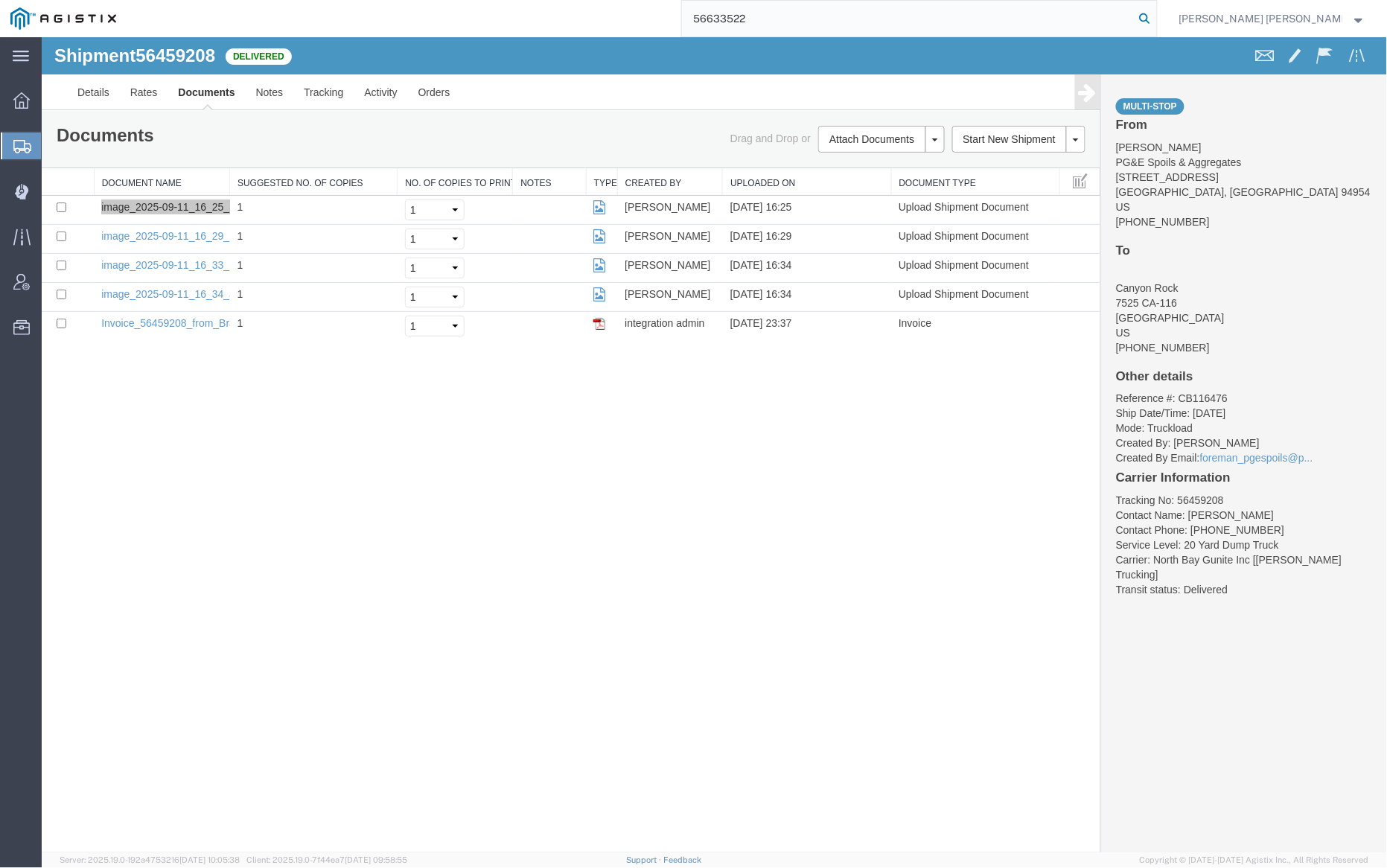
click at [1156, 16] on icon at bounding box center [1145, 18] width 21 height 21
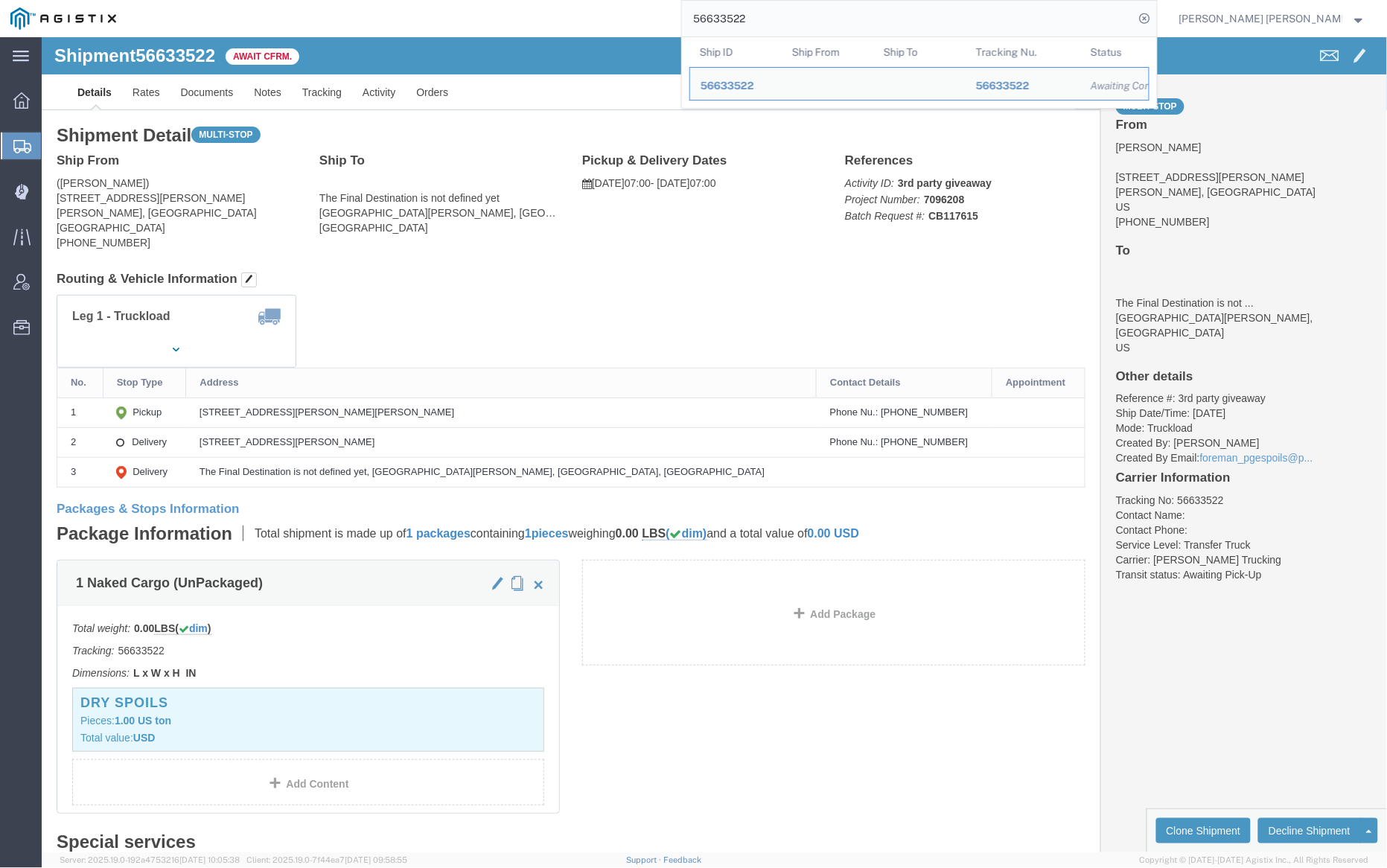
click at [790, 15] on input "56633522" at bounding box center [908, 18] width 453 height 35
paste input "73669"
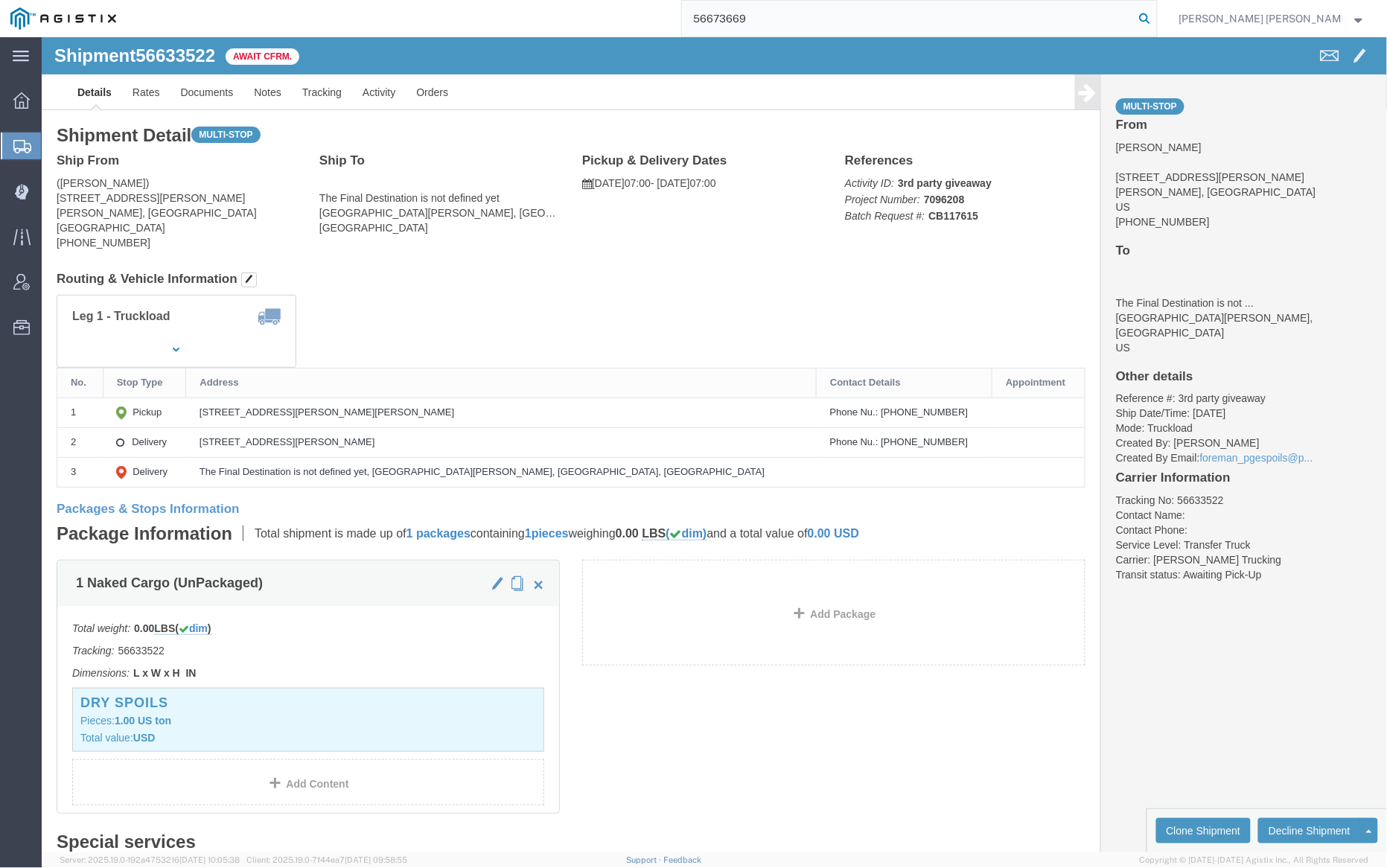
click at [1156, 17] on icon at bounding box center [1145, 18] width 21 height 21
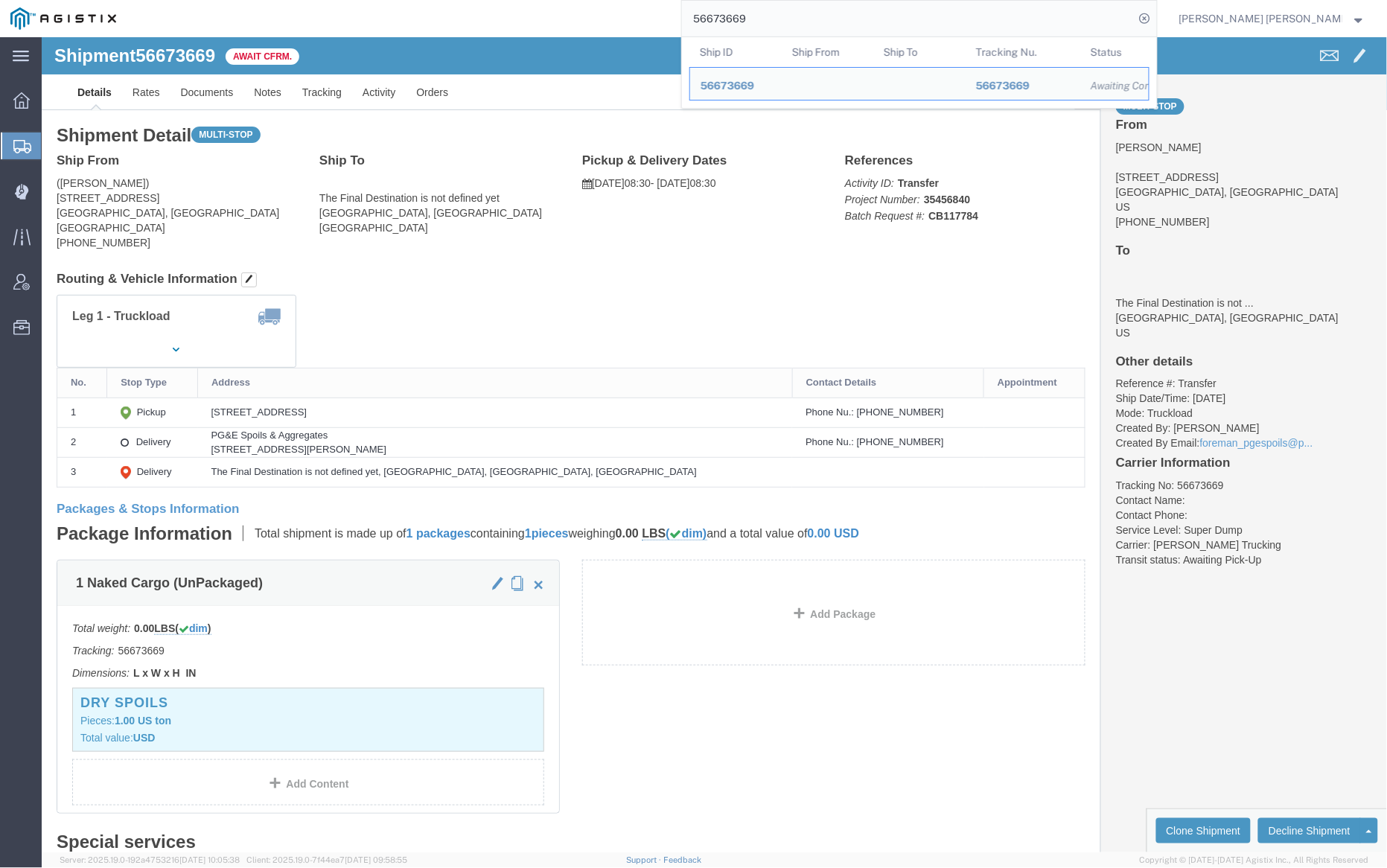
click at [784, 25] on input "56673669" at bounding box center [908, 18] width 453 height 35
click at [784, 25] on input "56673669" at bounding box center [908, 18] width 453 height 35
paste input "72"
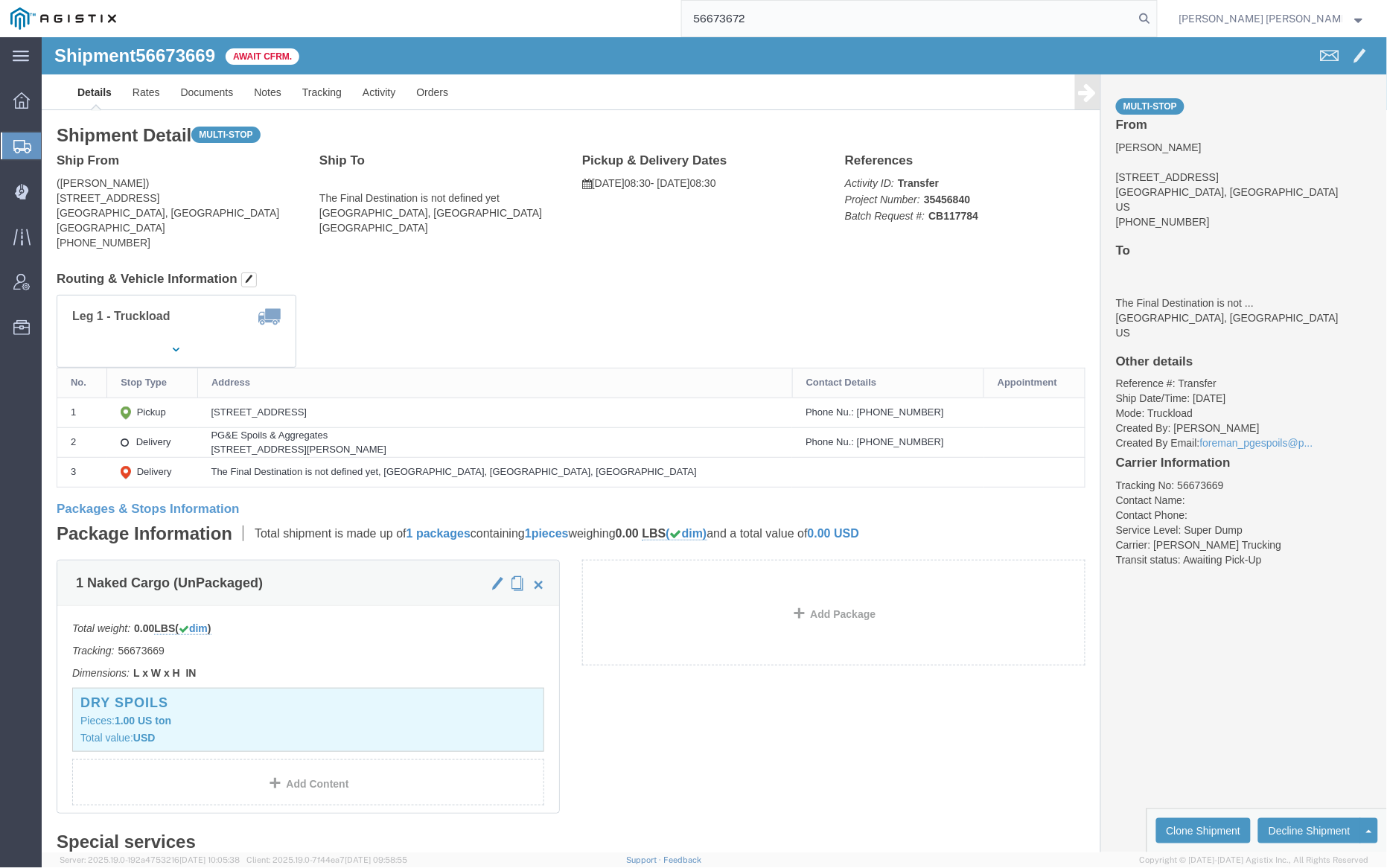
drag, startPoint x: 1225, startPoint y: 22, endPoint x: 1256, endPoint y: 17, distance: 31.4
click at [1156, 22] on icon at bounding box center [1145, 18] width 21 height 21
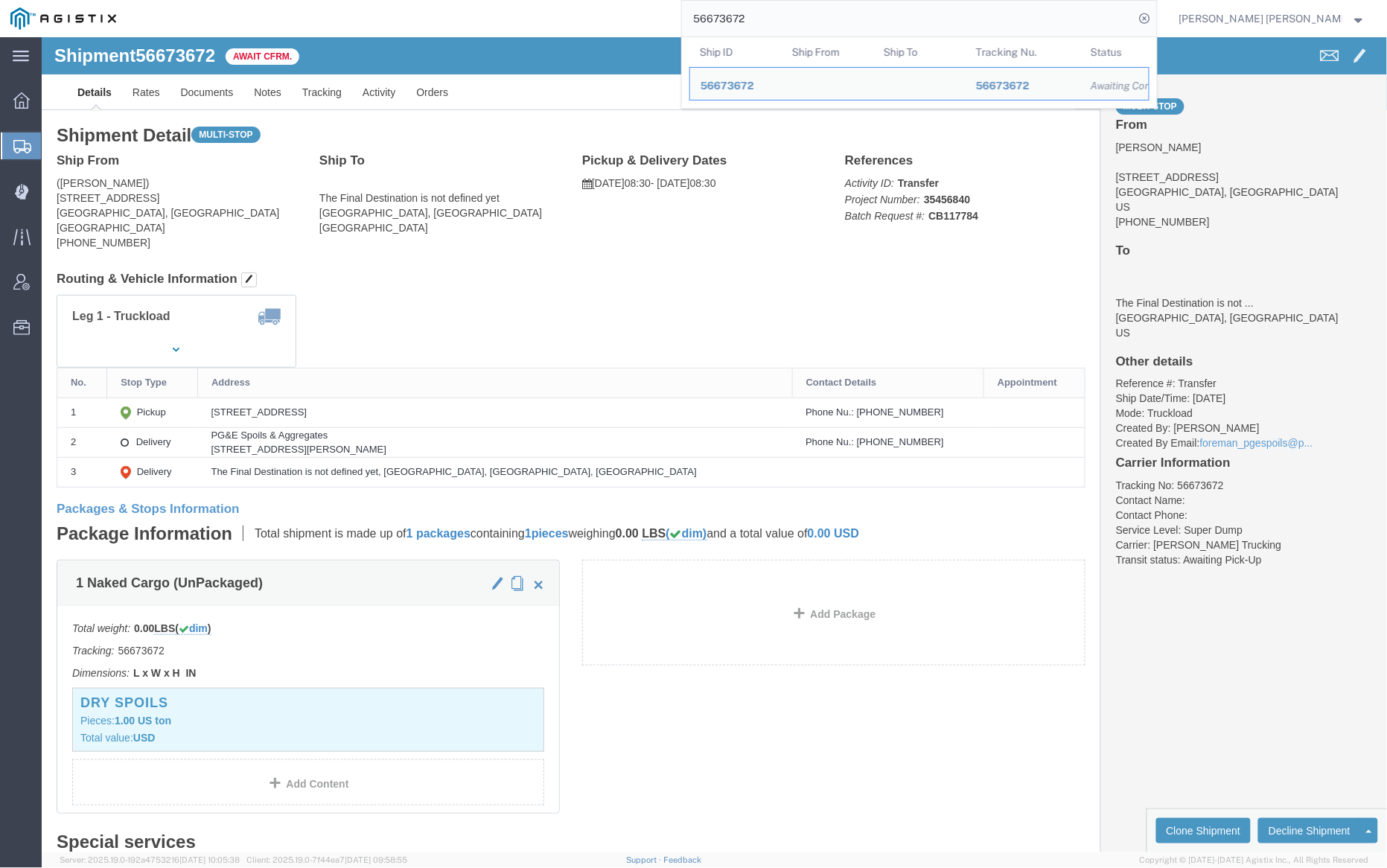
click at [796, 14] on input "56673672" at bounding box center [908, 18] width 453 height 35
paste input "49"
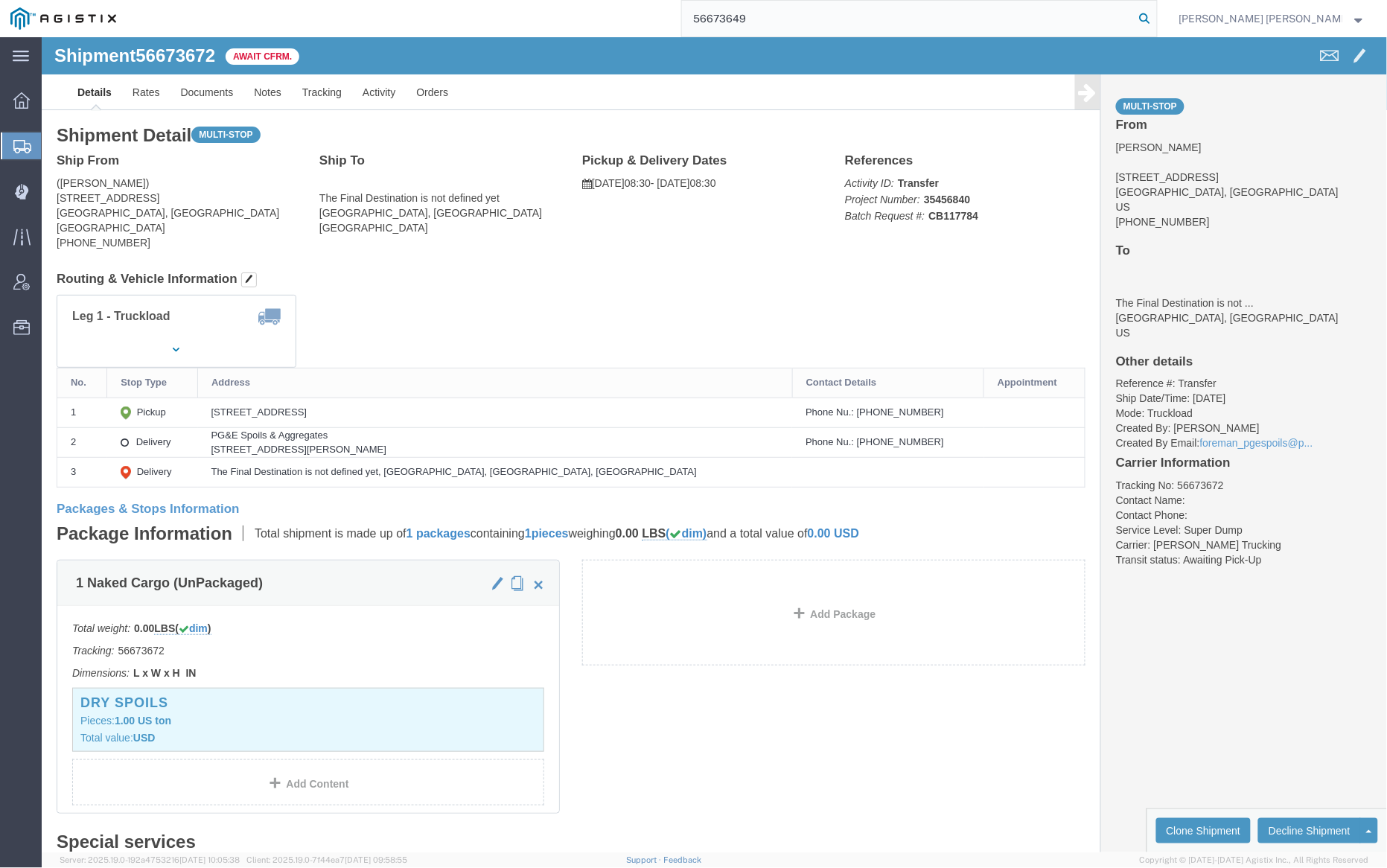
click at [1156, 13] on icon at bounding box center [1145, 18] width 21 height 21
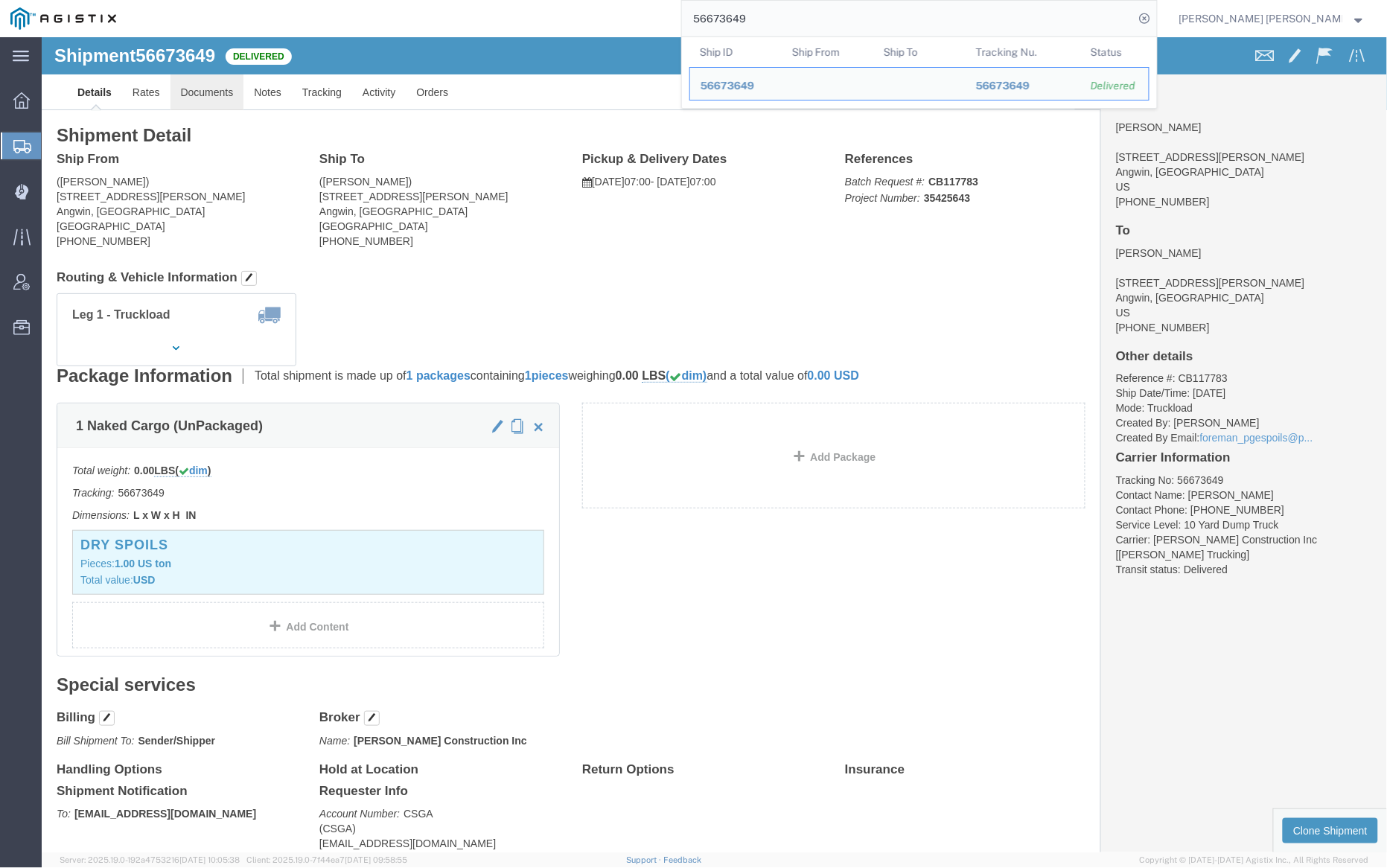
click link "Documents"
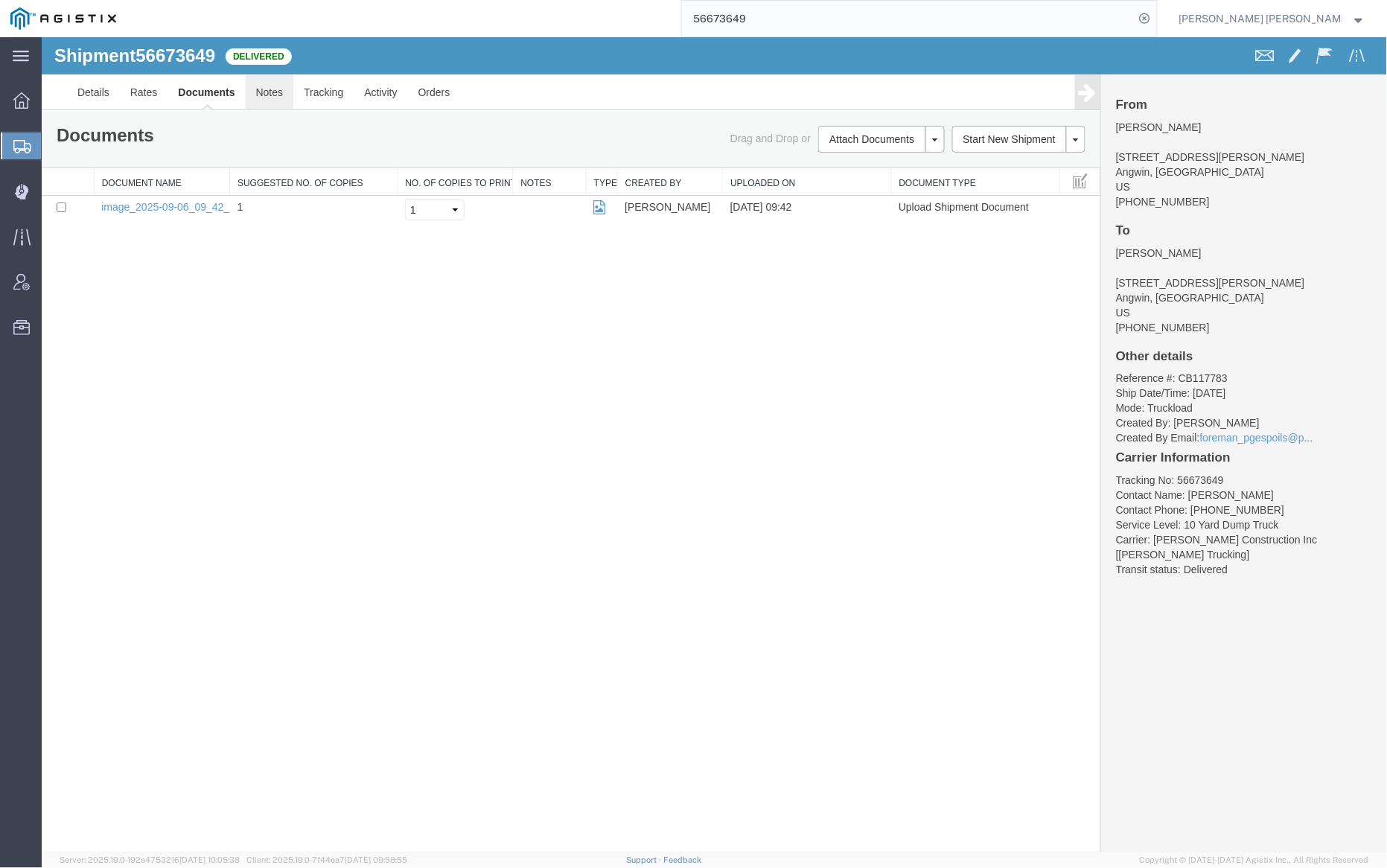
click at [267, 90] on link "Notes" at bounding box center [269, 91] width 48 height 35
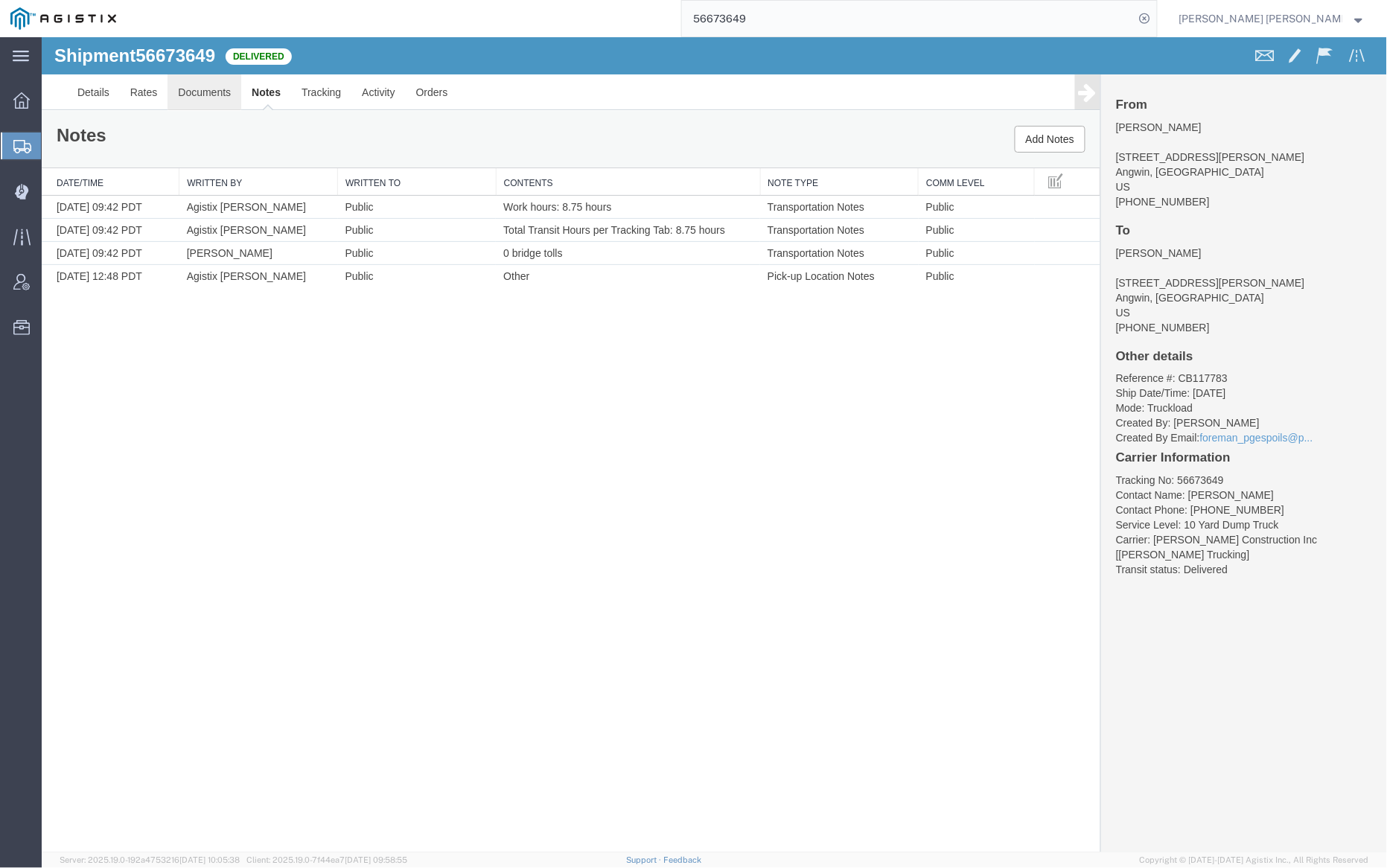
click at [225, 85] on link "Documents" at bounding box center [204, 91] width 74 height 35
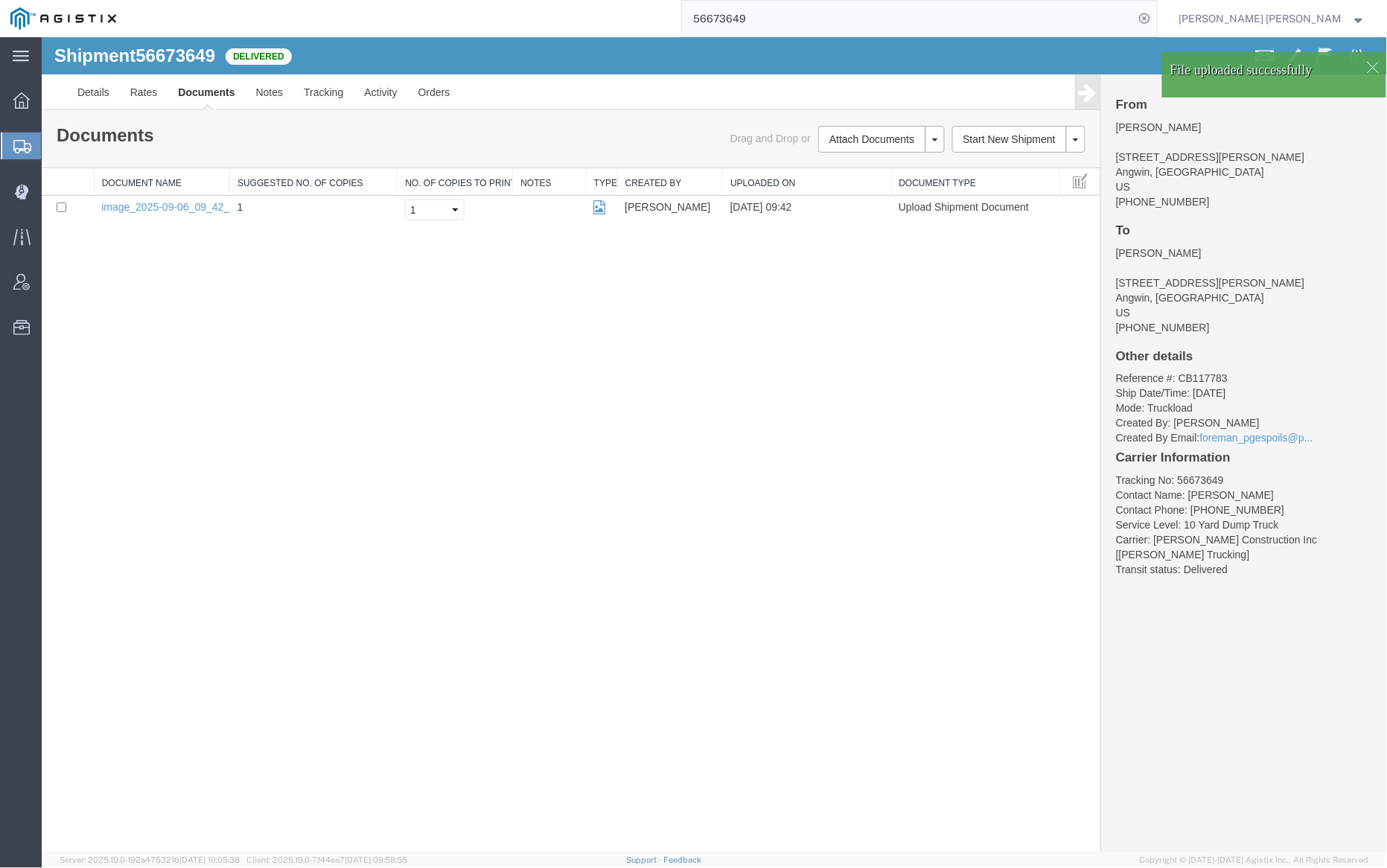
click at [208, 91] on link "Documents" at bounding box center [205, 91] width 78 height 35
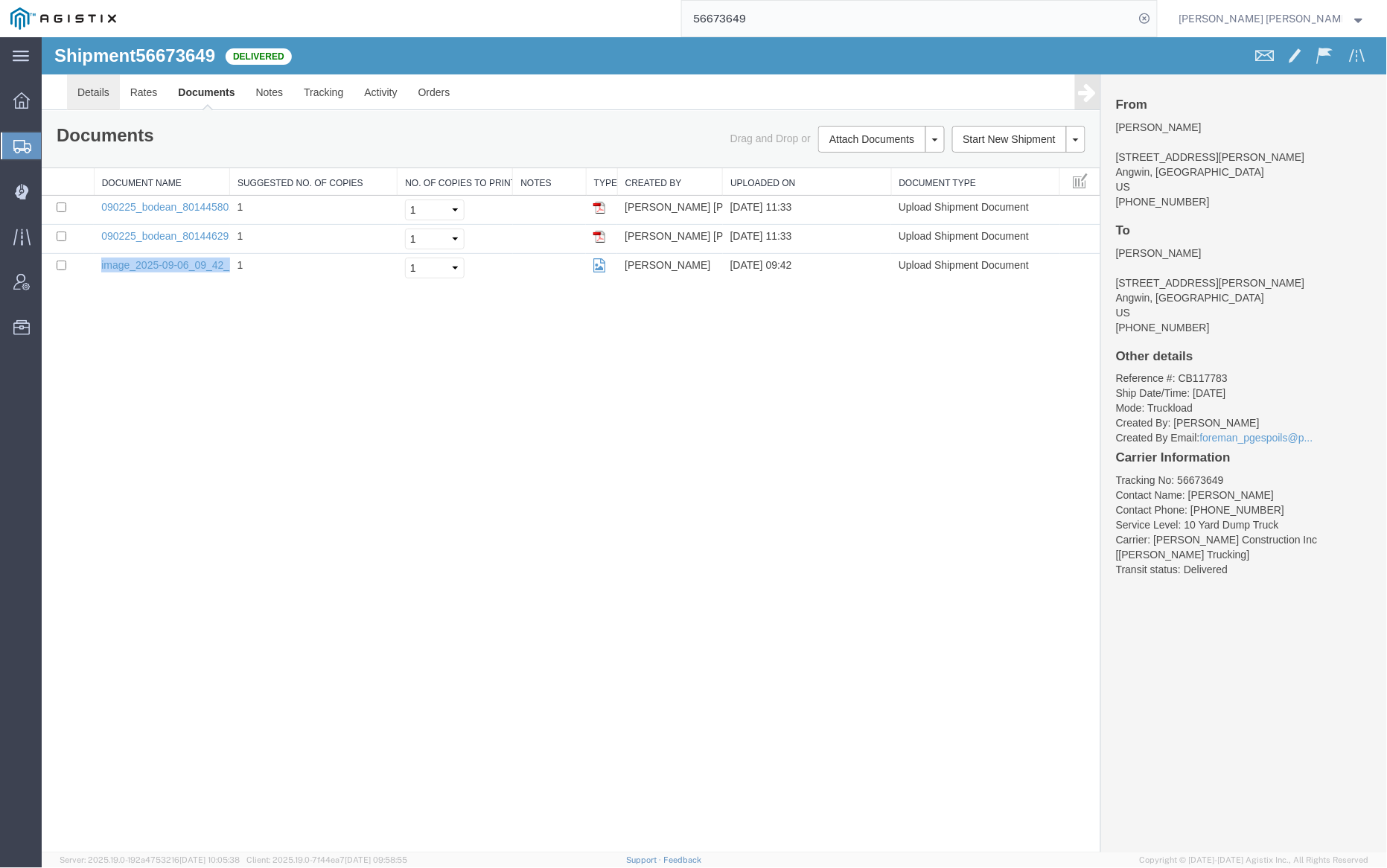
click at [95, 85] on link "Details" at bounding box center [92, 91] width 53 height 35
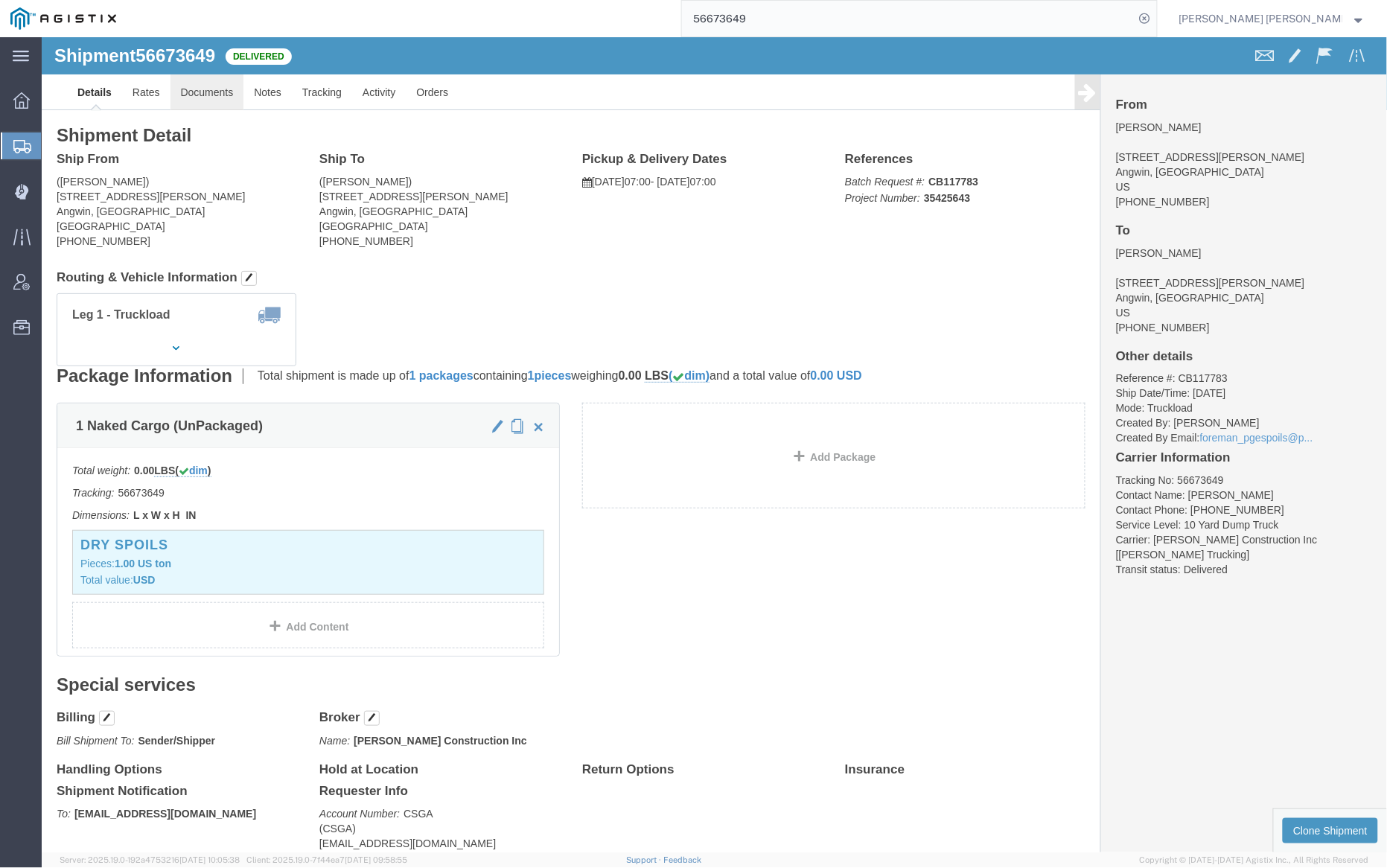
click link "Documents"
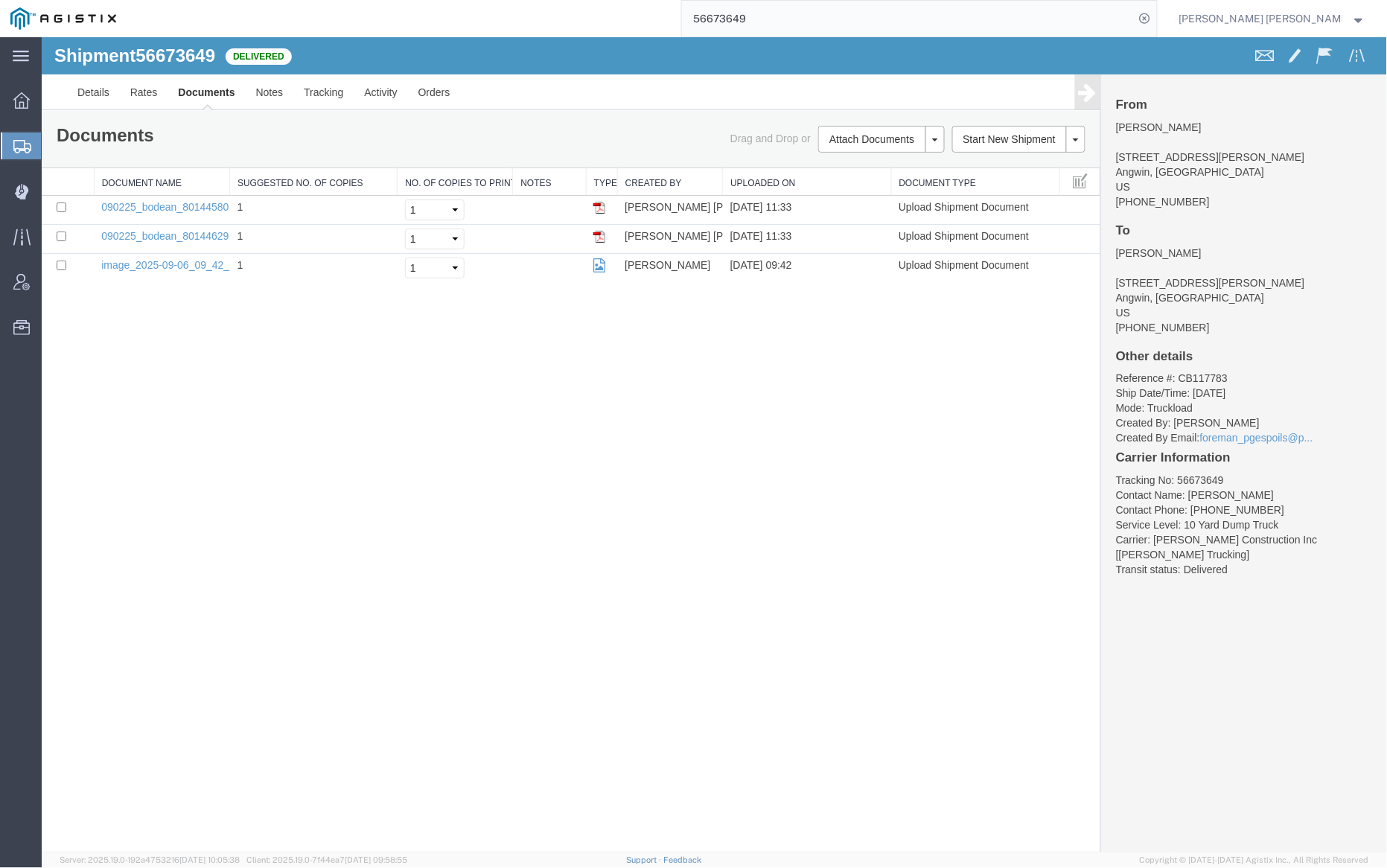
click at [791, 29] on input "56673649" at bounding box center [908, 18] width 453 height 35
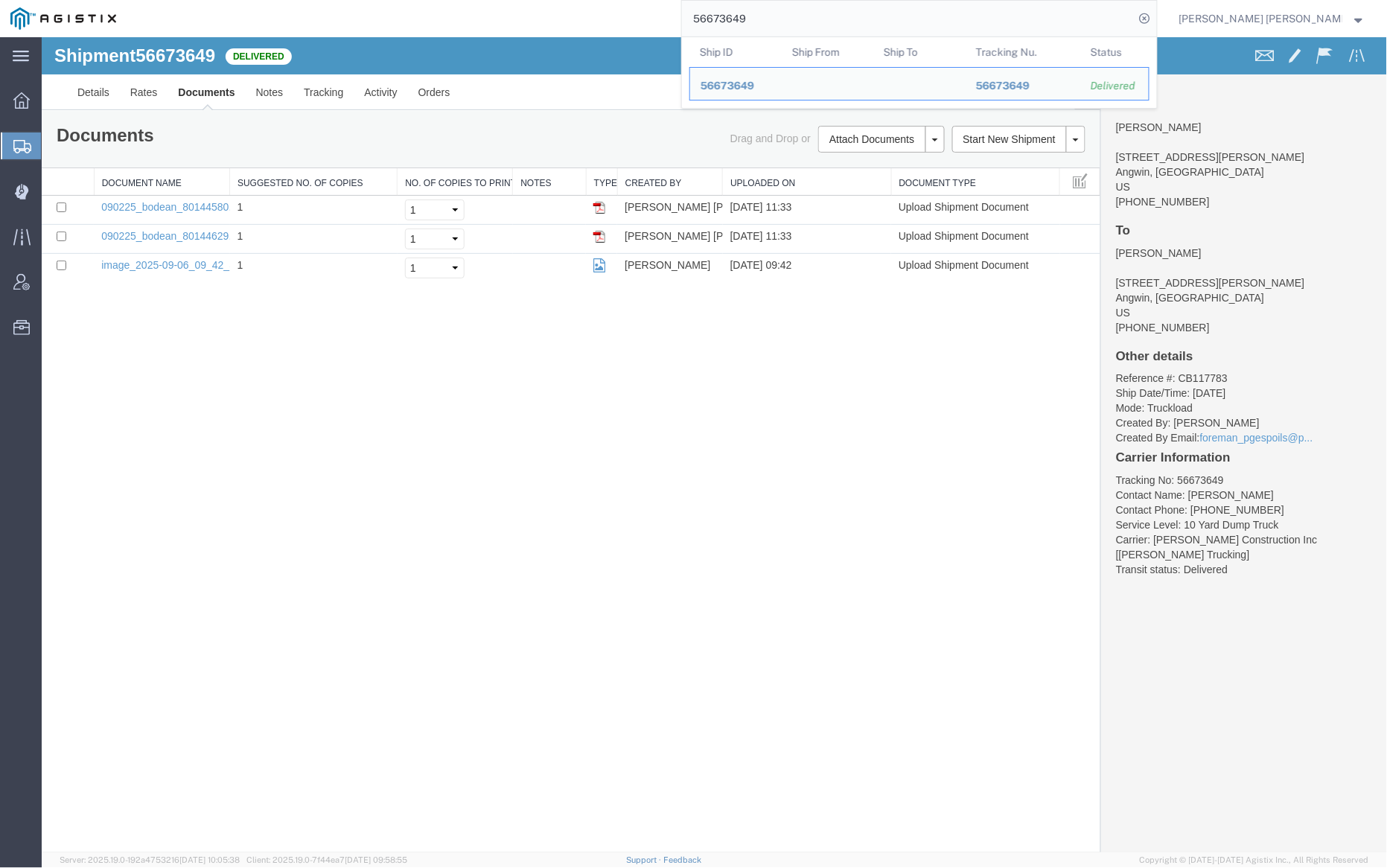
click at [791, 29] on input "56673649" at bounding box center [908, 18] width 453 height 35
paste input "91487"
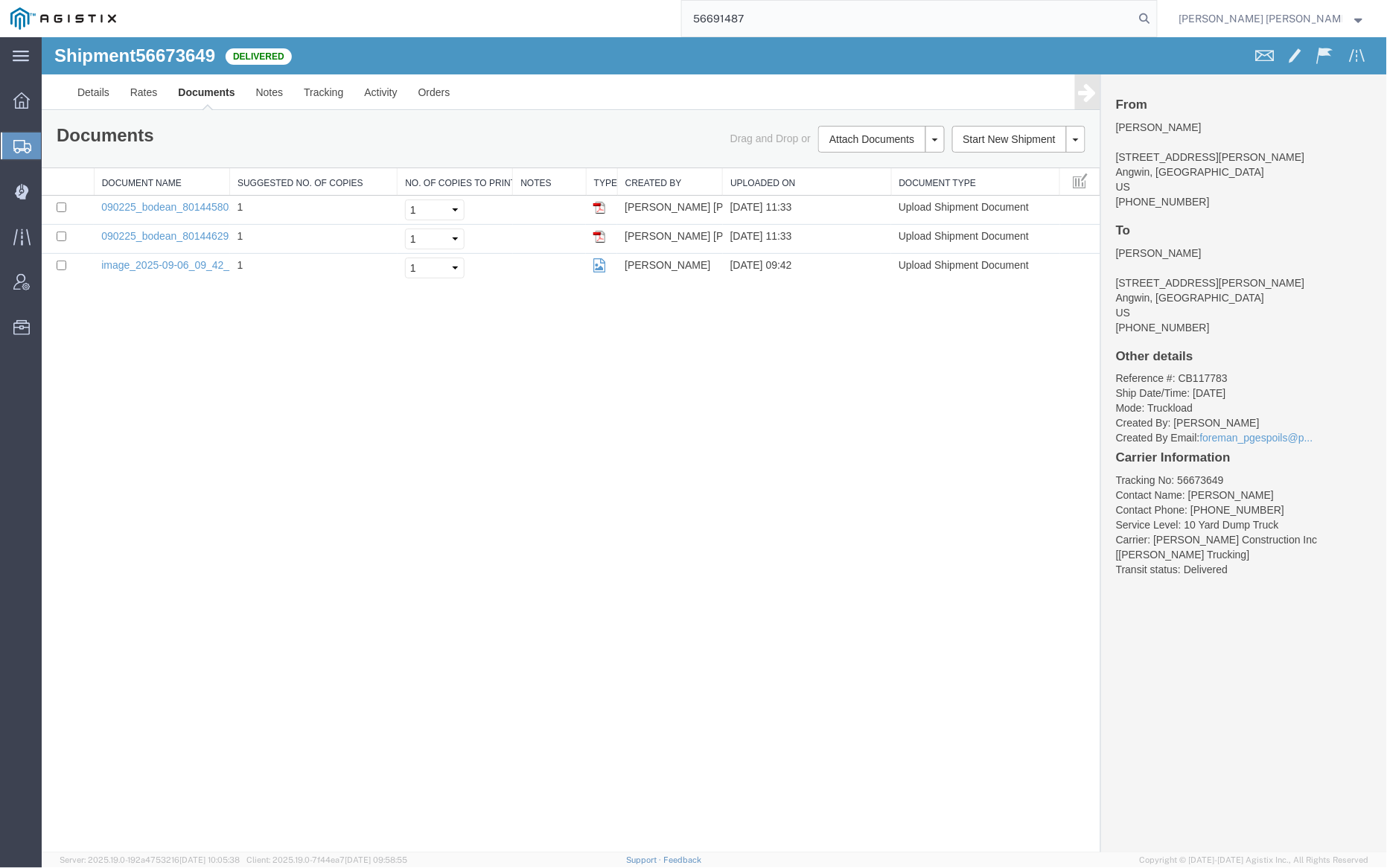
drag, startPoint x: 1226, startPoint y: 12, endPoint x: 1084, endPoint y: 1, distance: 142.4
click at [1156, 12] on icon at bounding box center [1145, 18] width 21 height 21
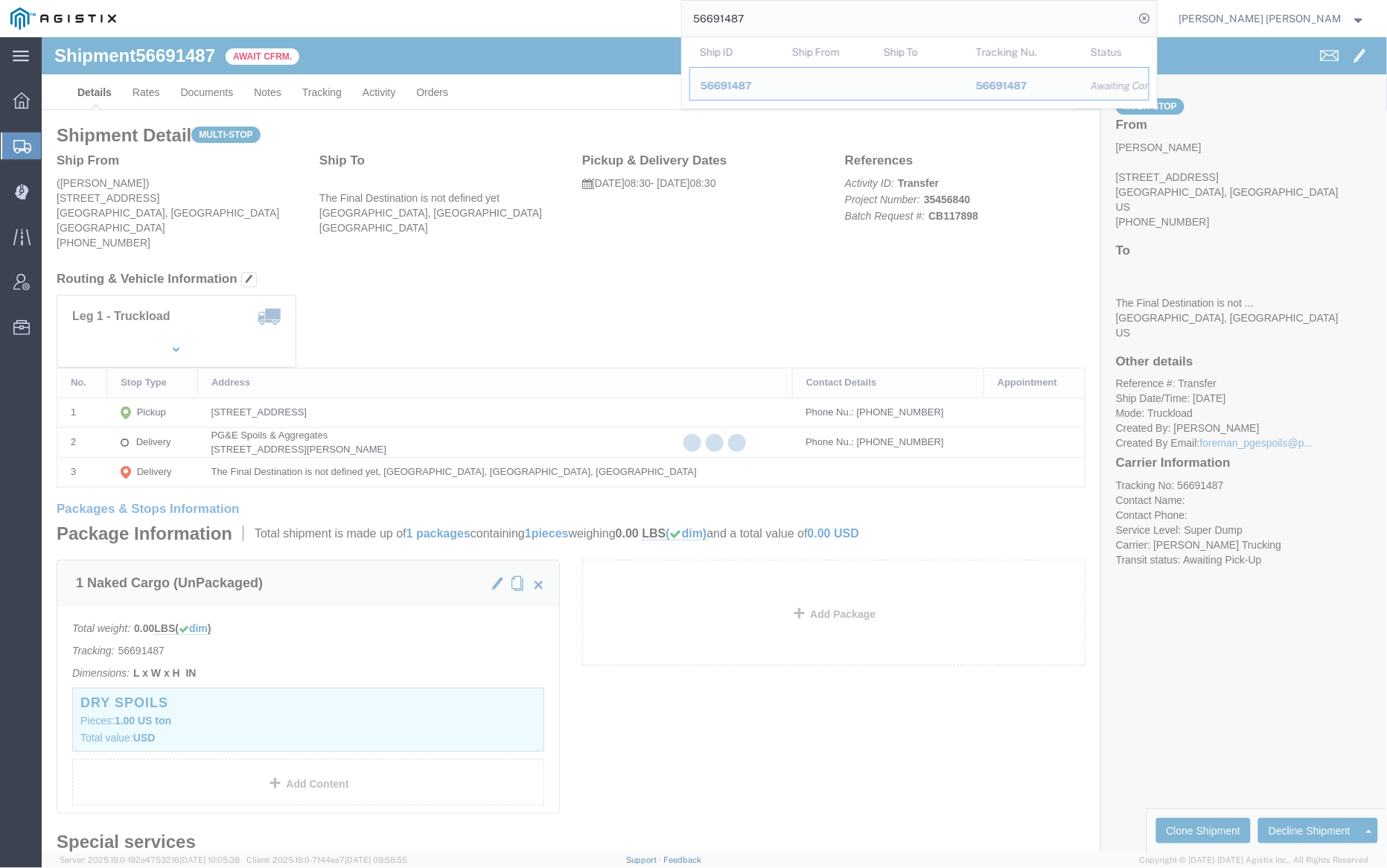
click at [799, 18] on input "56691487" at bounding box center [908, 18] width 453 height 35
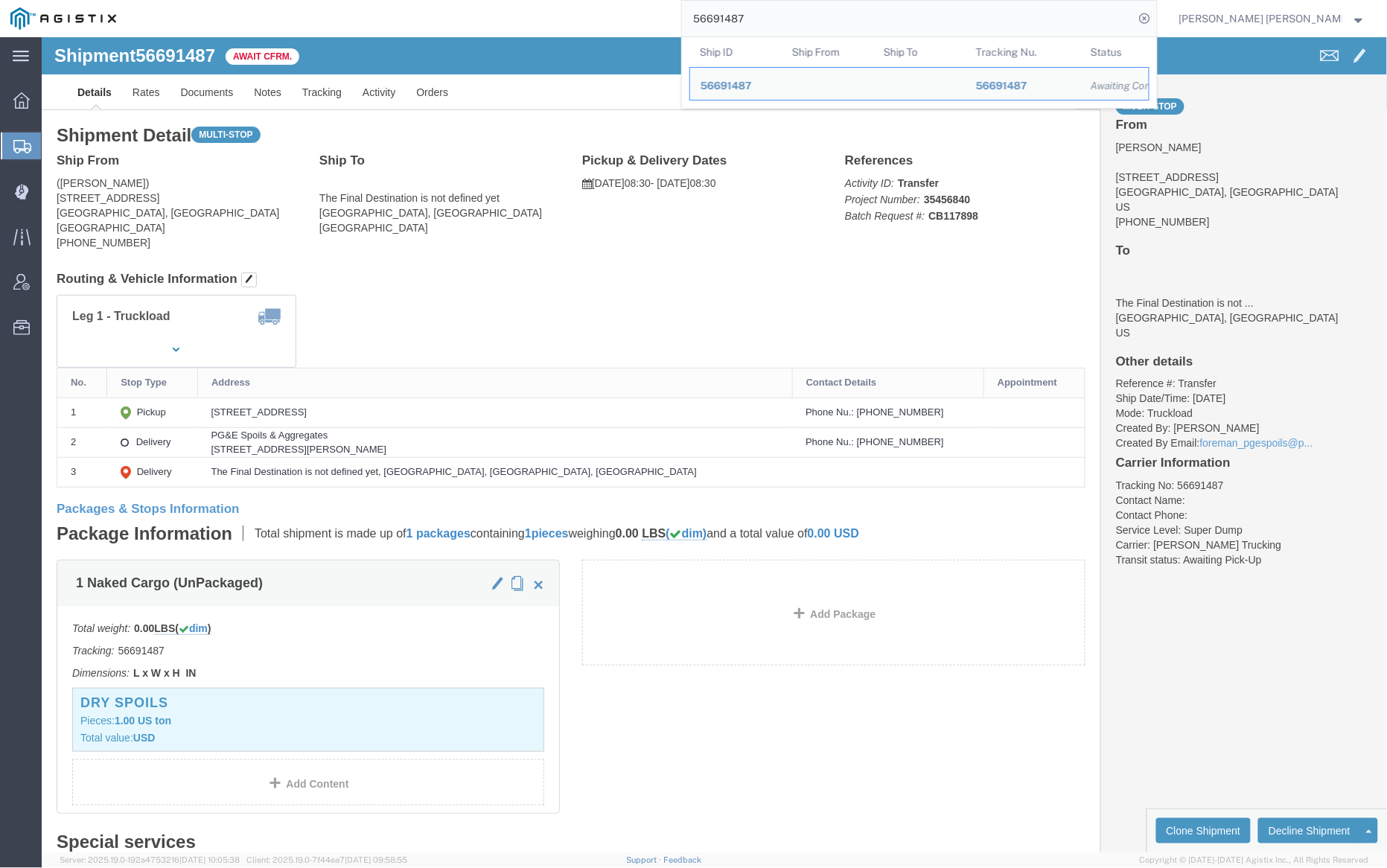
paste input "90"
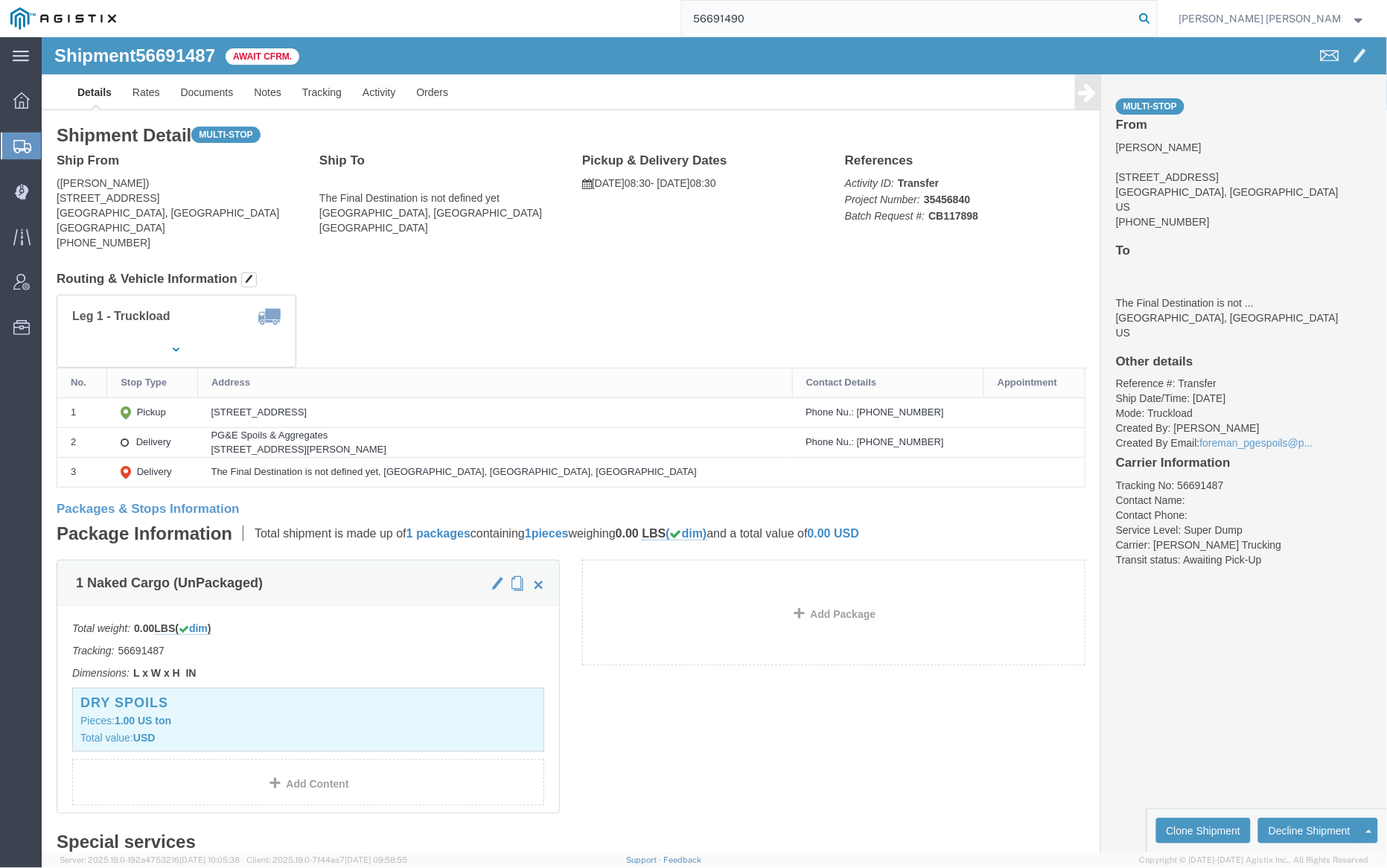
click at [1156, 12] on icon at bounding box center [1145, 18] width 21 height 21
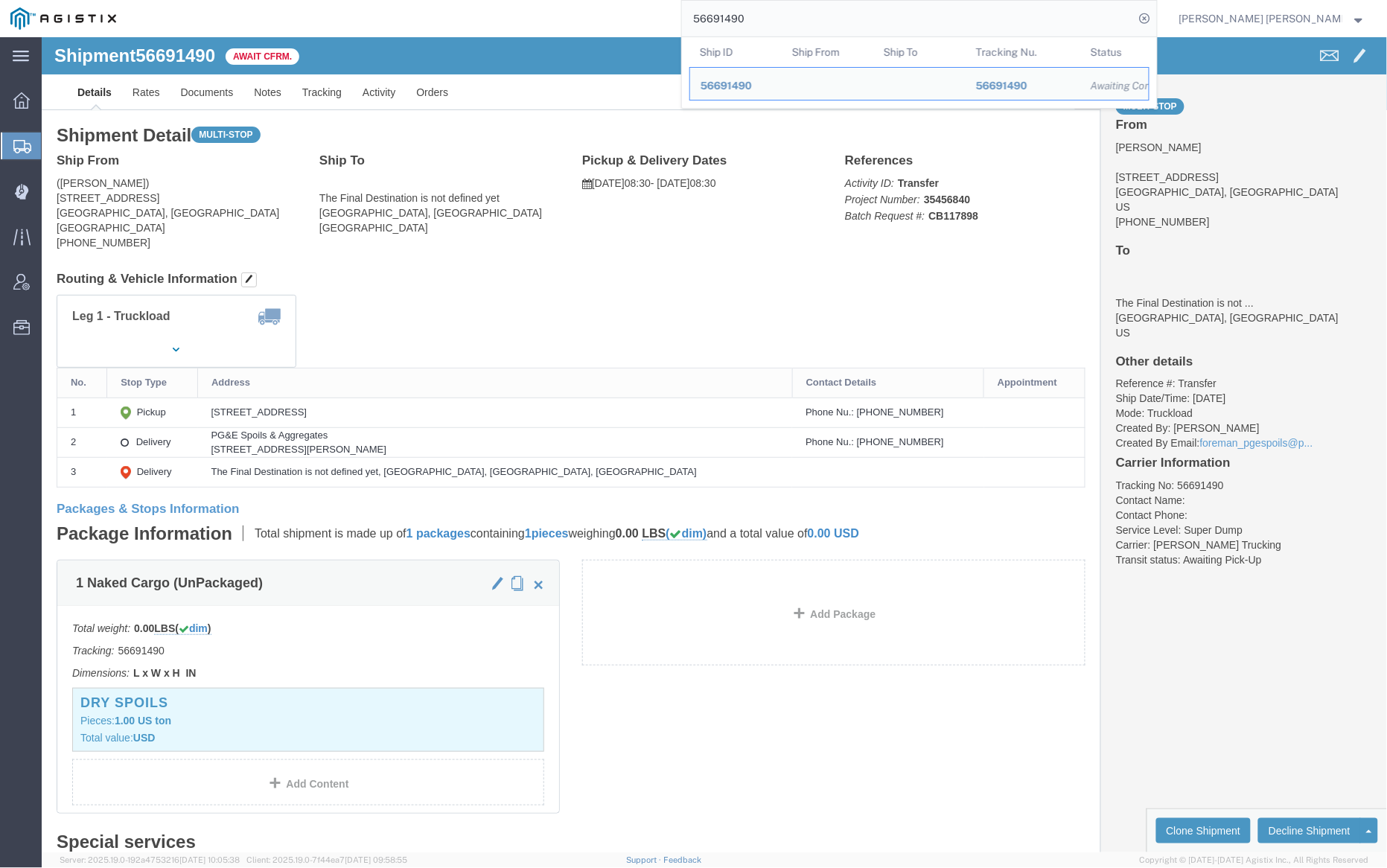
click at [797, 8] on input "56691490" at bounding box center [908, 18] width 453 height 35
click at [797, 9] on input "56691490" at bounding box center [908, 18] width 453 height 35
paste input "34"
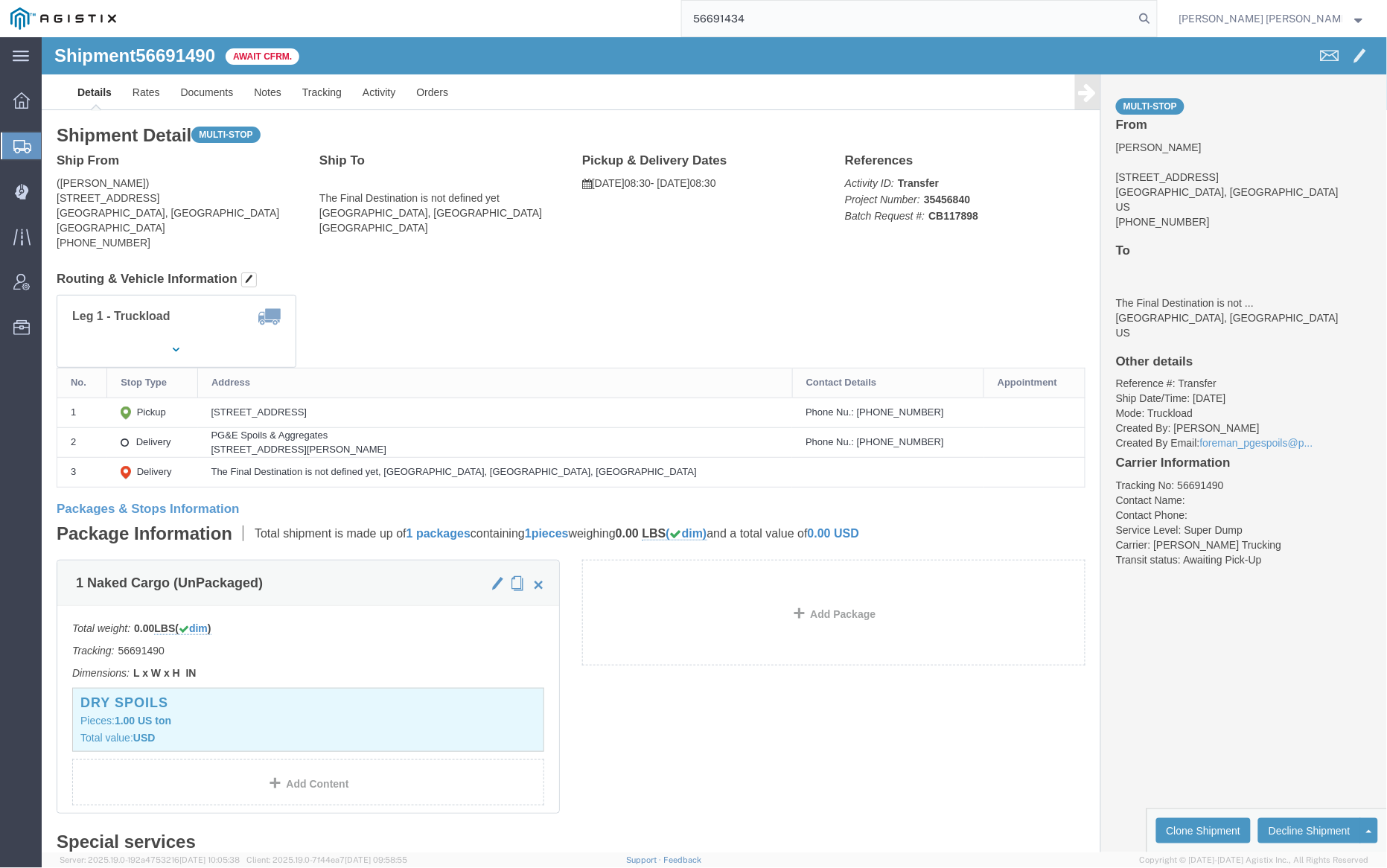
click at [1156, 14] on icon at bounding box center [1145, 18] width 21 height 21
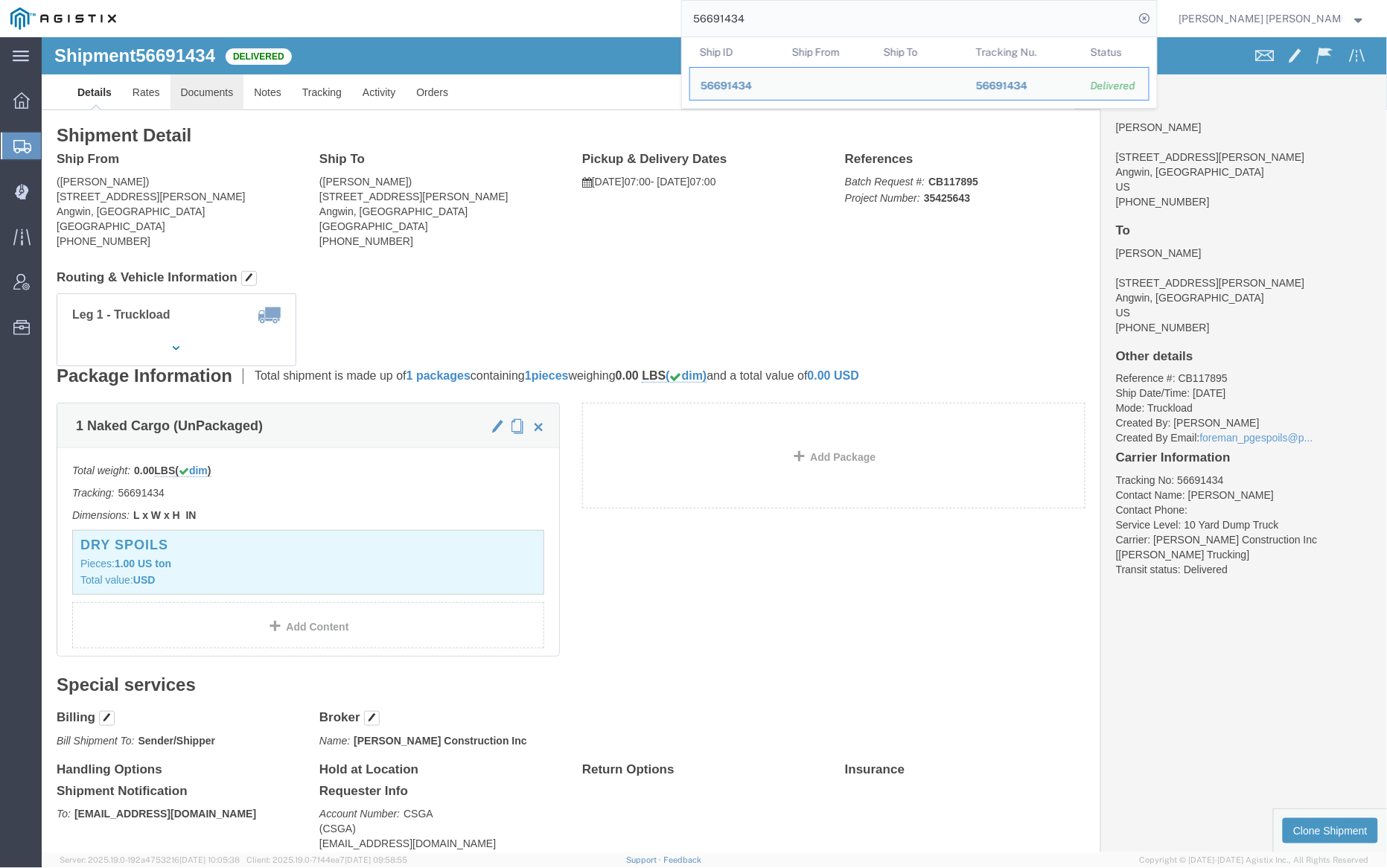
click link "Documents"
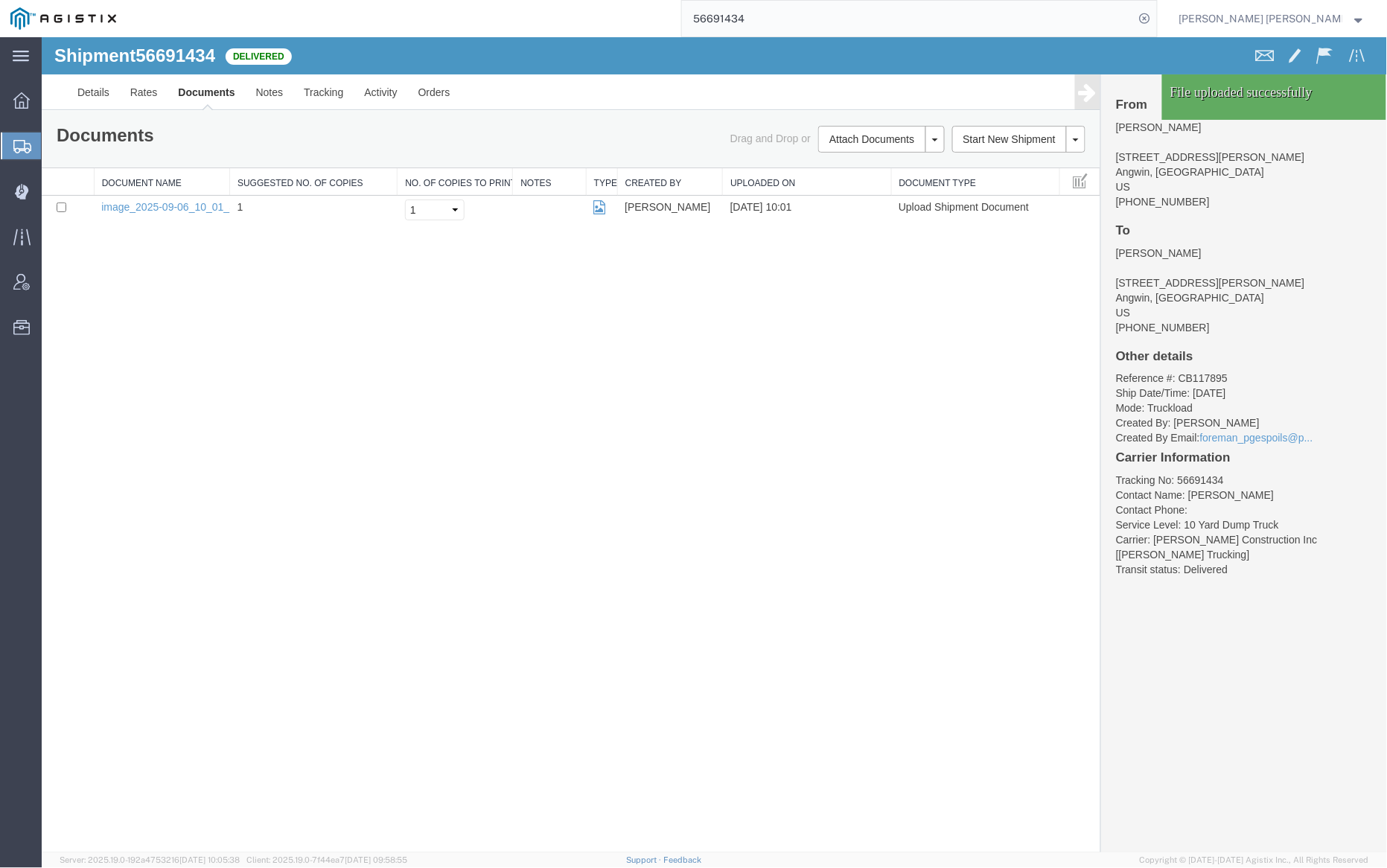
click at [198, 91] on link "Documents" at bounding box center [205, 91] width 78 height 35
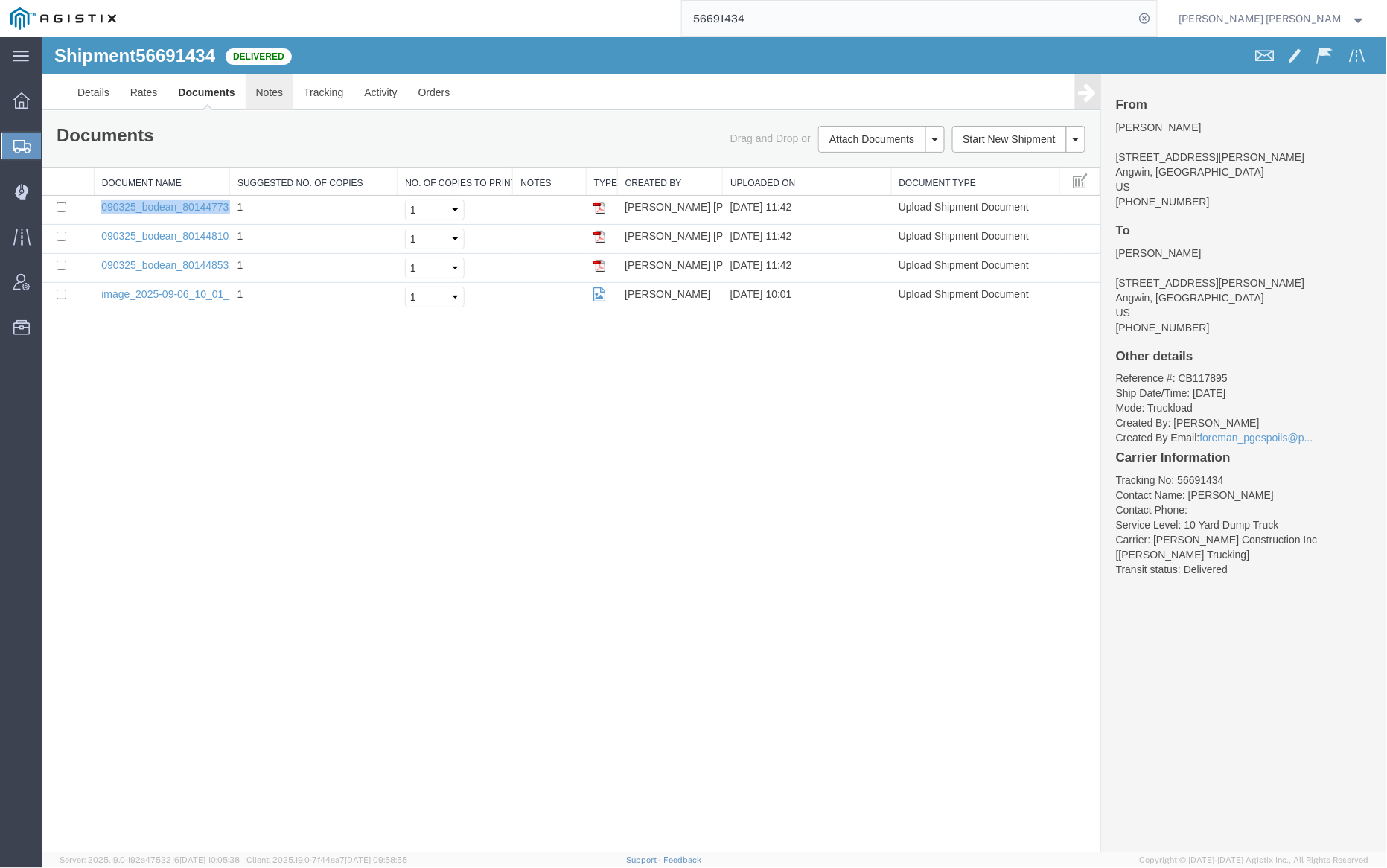
click at [284, 93] on link "Notes" at bounding box center [269, 91] width 48 height 35
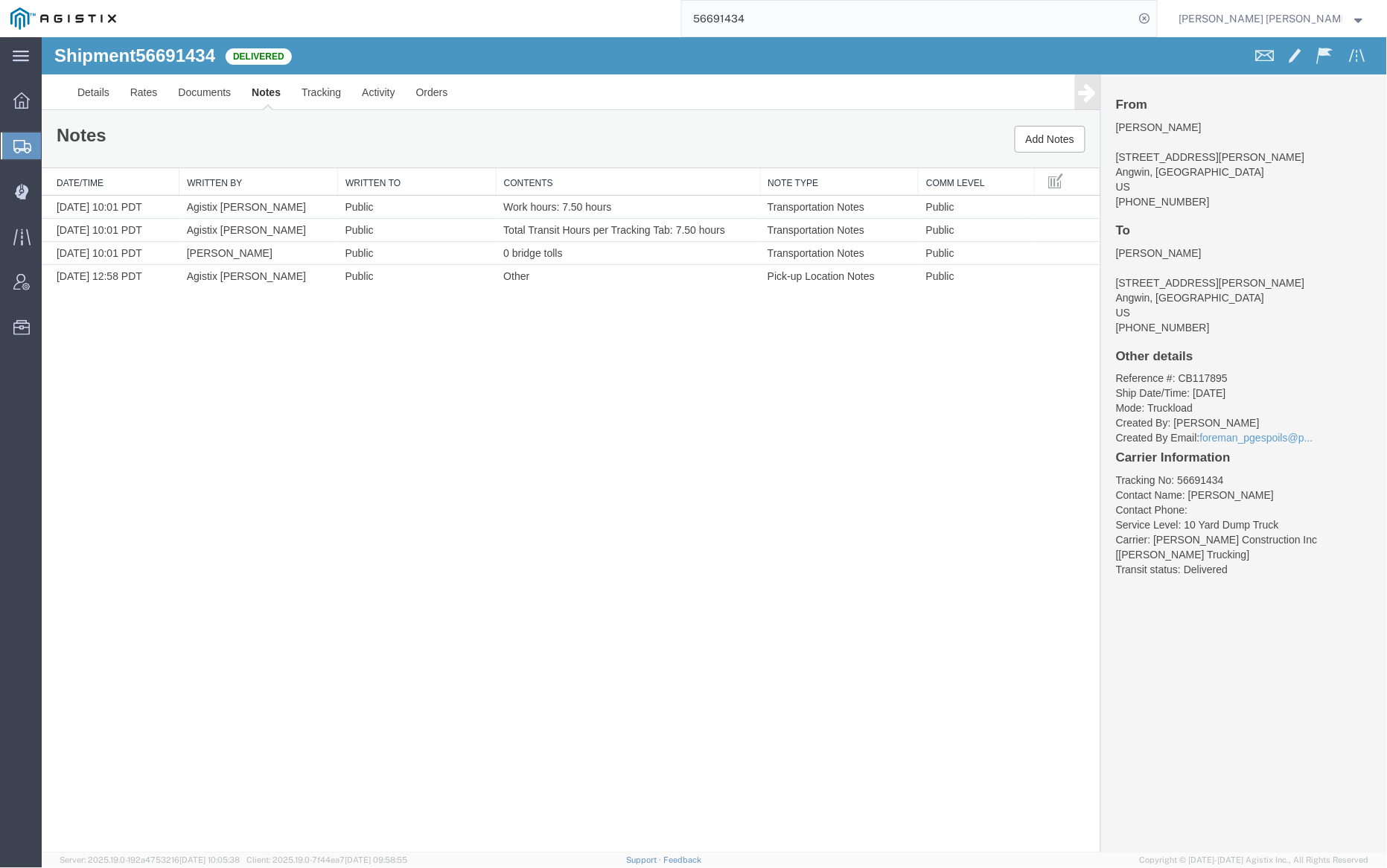
click at [791, 14] on input "56691434" at bounding box center [908, 18] width 453 height 35
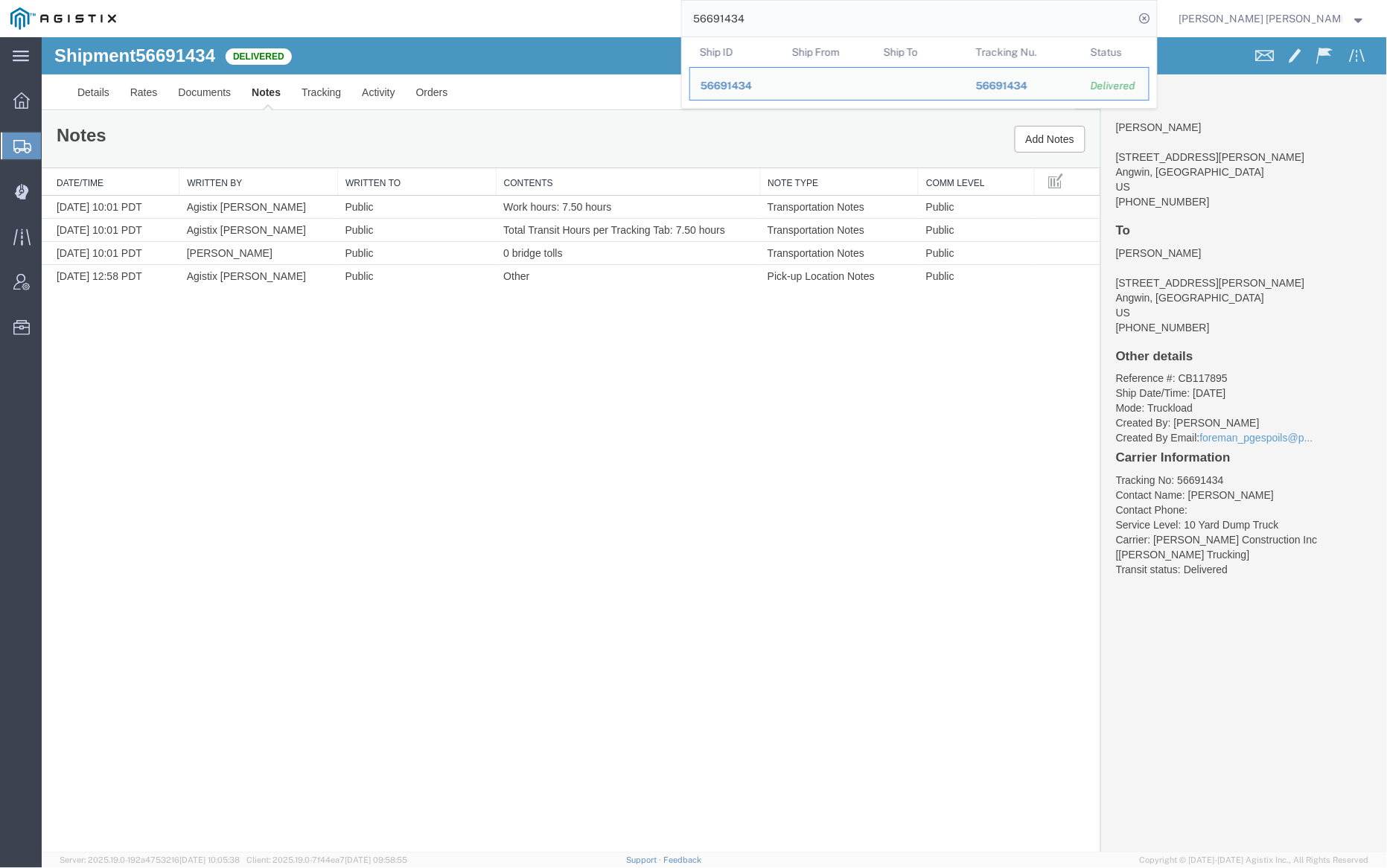
click at [791, 14] on input "56691434" at bounding box center [908, 18] width 453 height 35
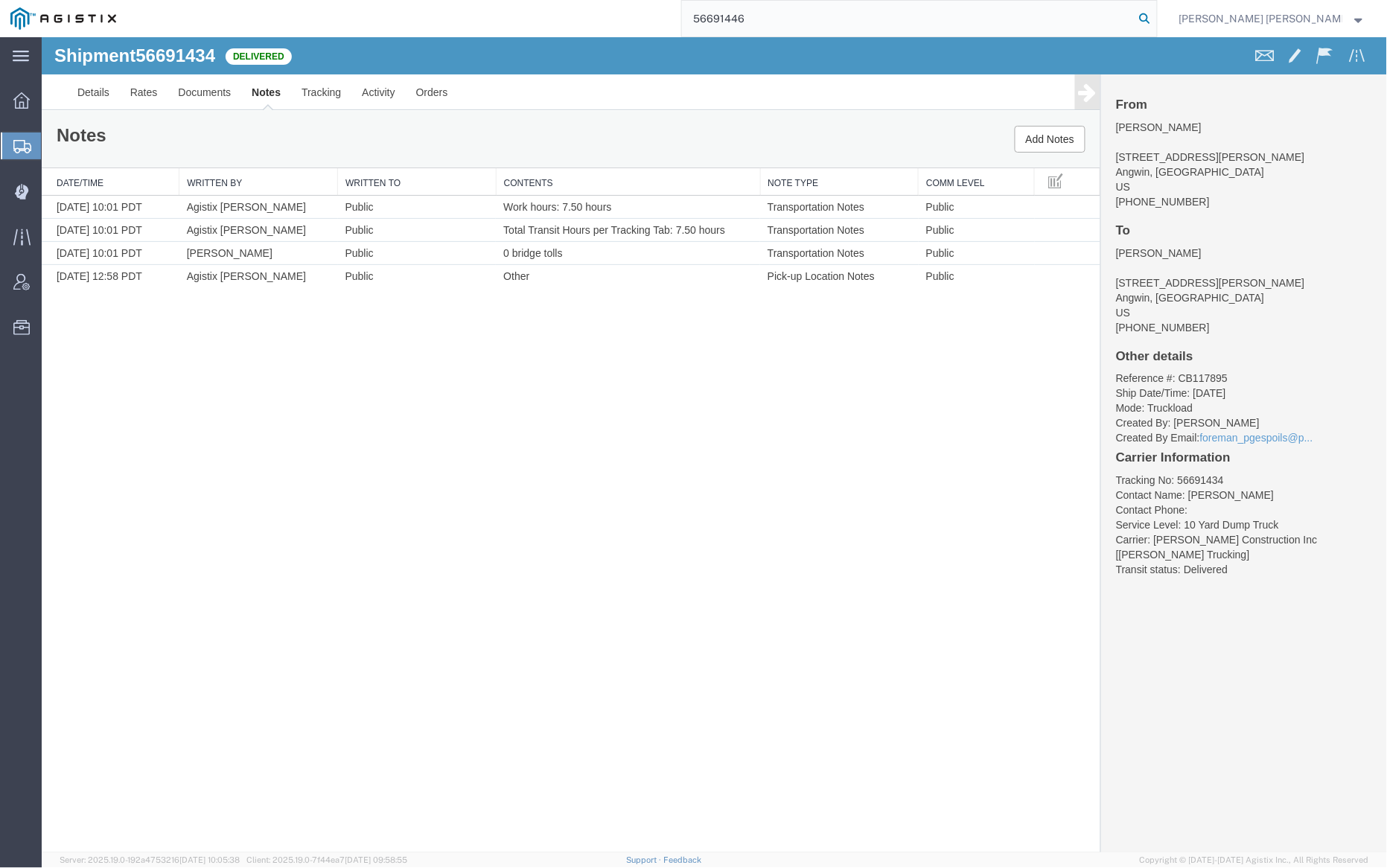
type input "56691446"
click at [1156, 18] on icon at bounding box center [1145, 18] width 21 height 21
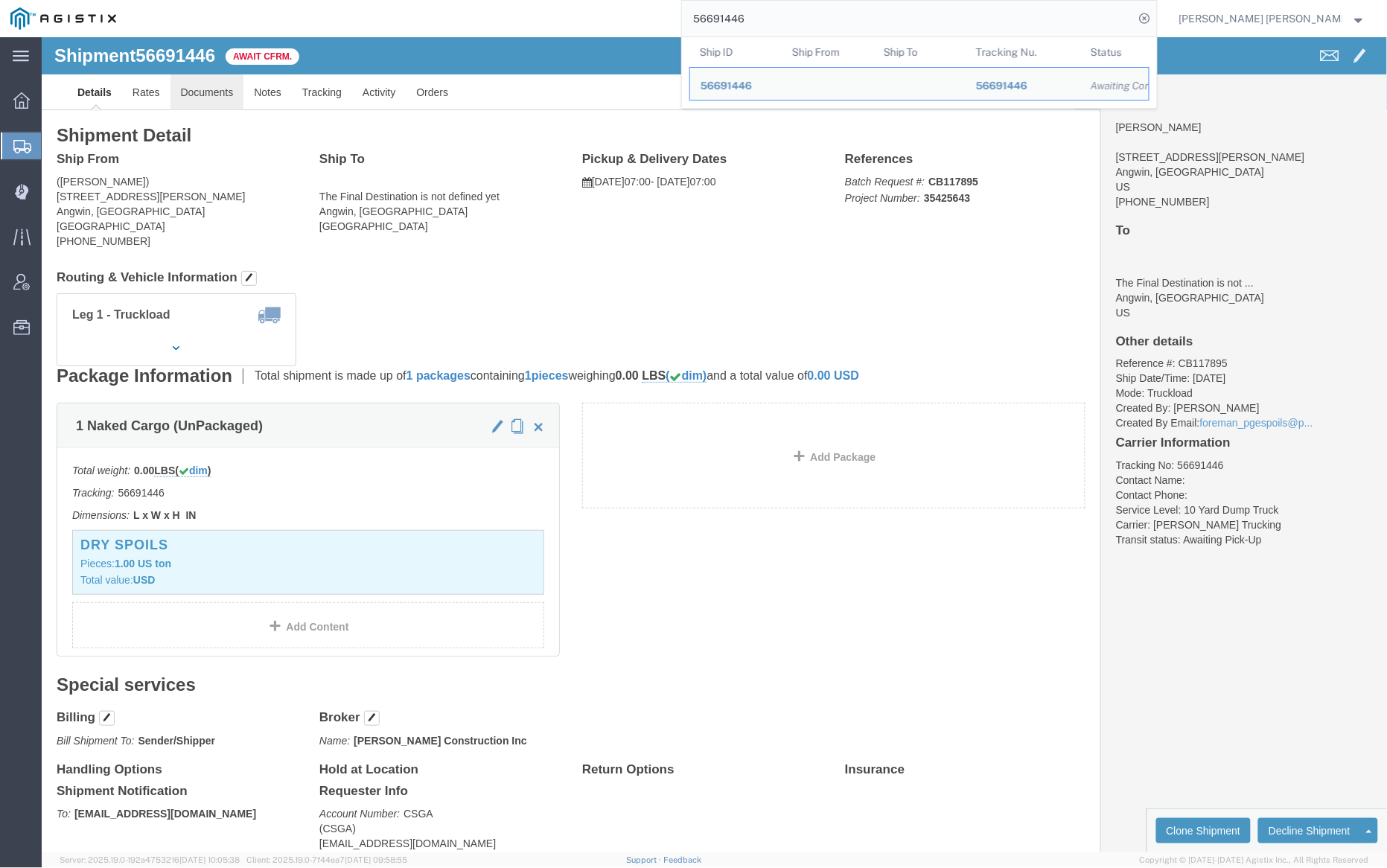
click link "Documents"
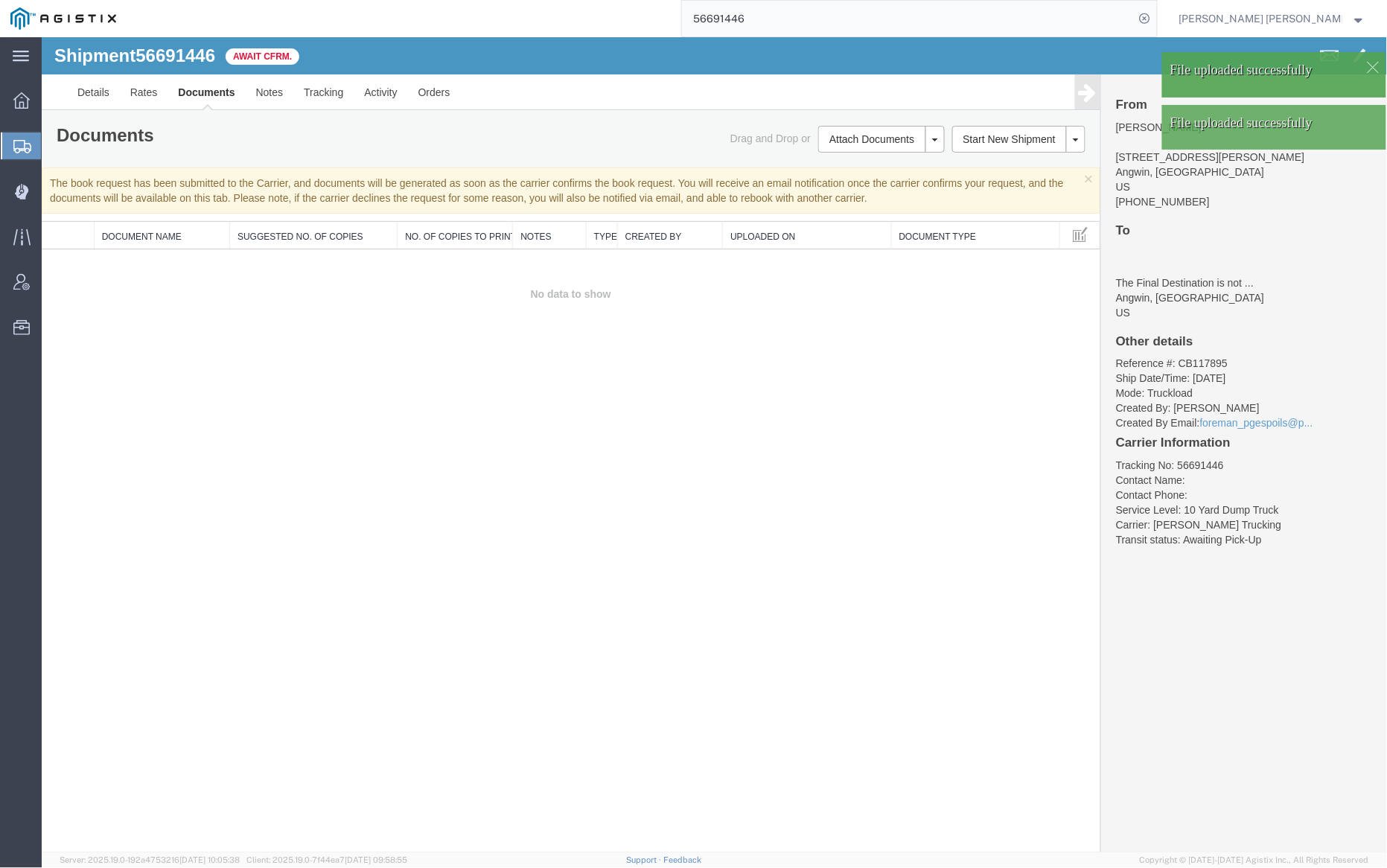
click at [211, 89] on link "Documents" at bounding box center [205, 91] width 78 height 35
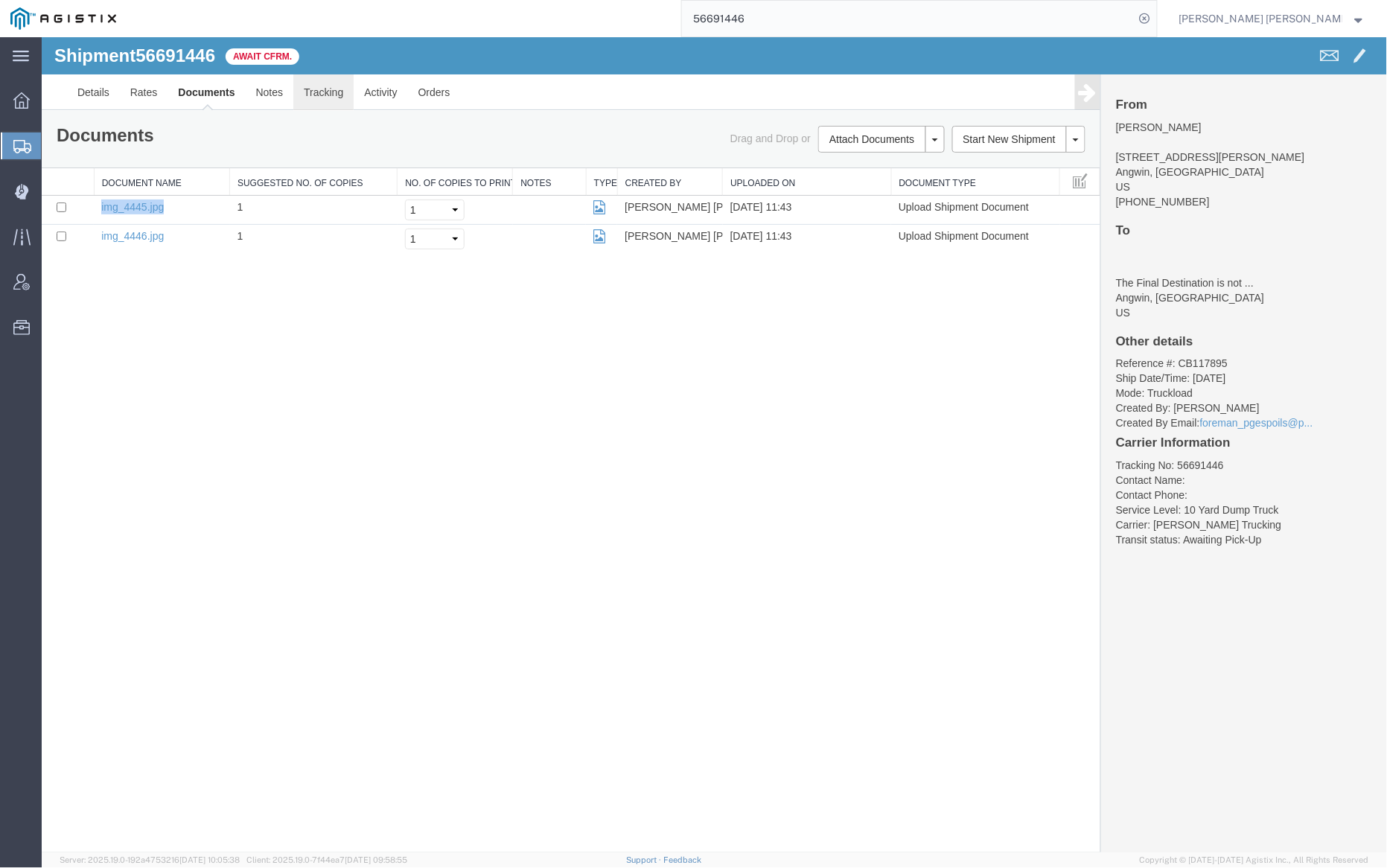
click at [321, 94] on link "Tracking" at bounding box center [323, 91] width 60 height 35
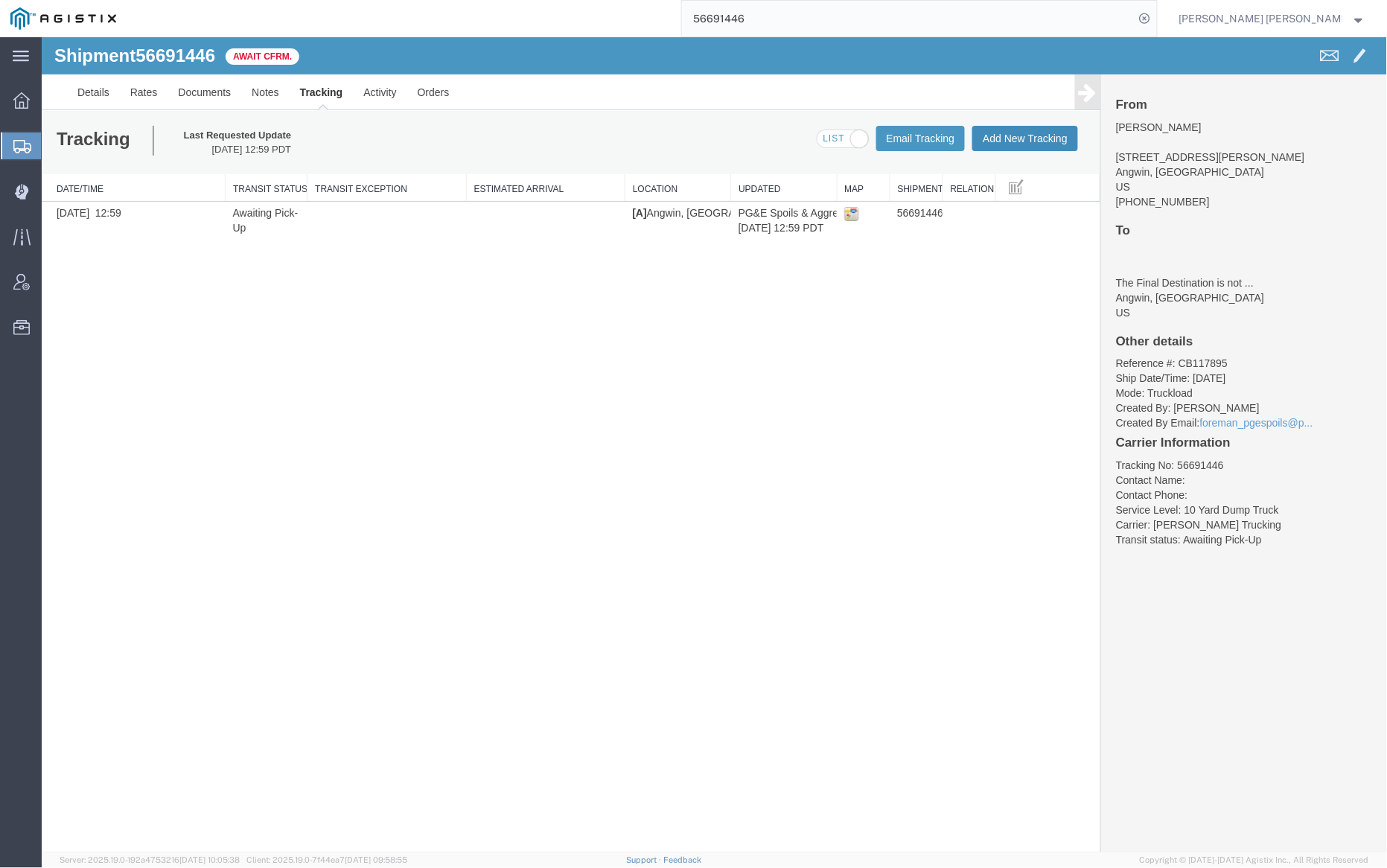
click at [1036, 130] on button "Add New Tracking" at bounding box center [1024, 138] width 105 height 25
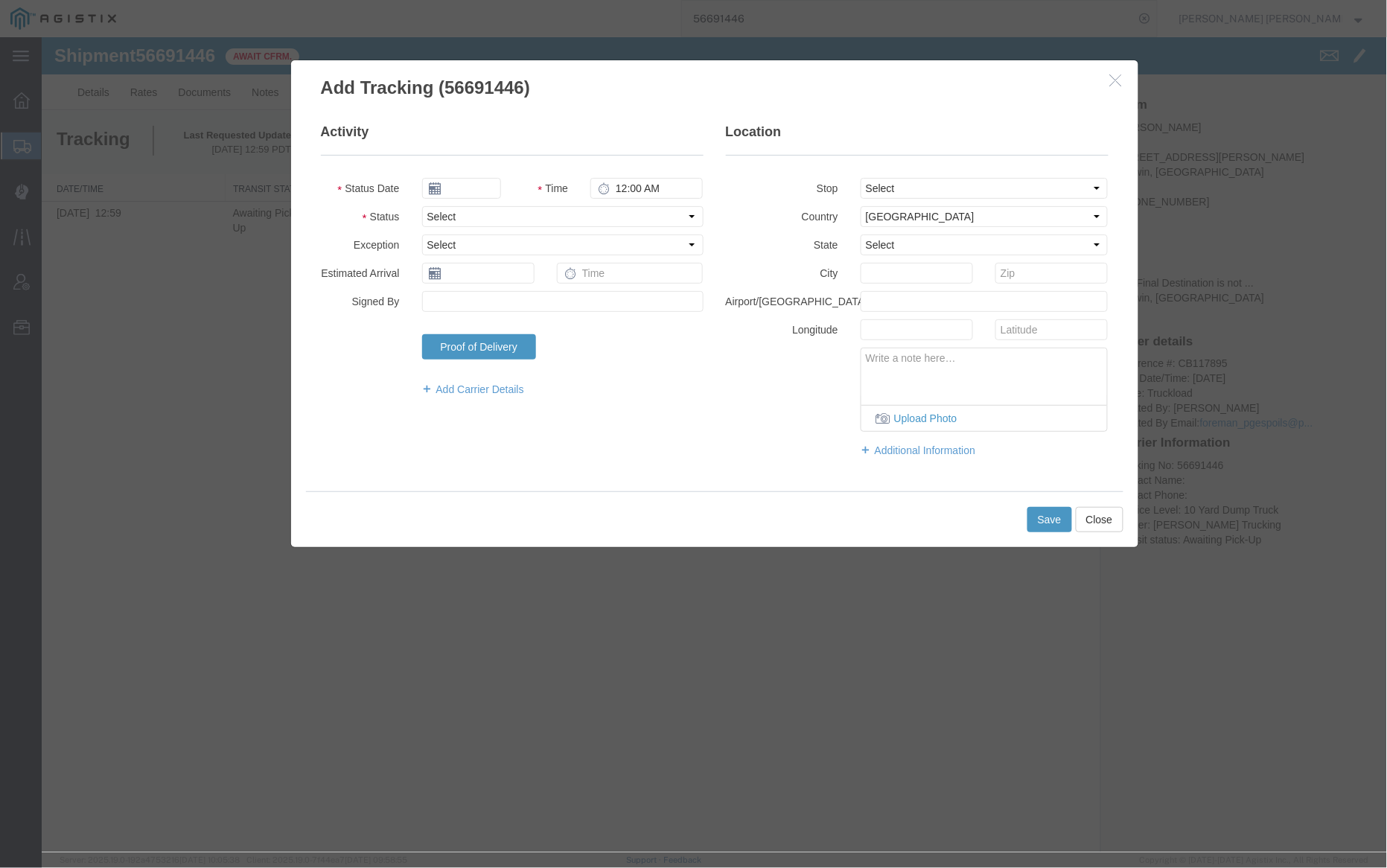
type input "09/15/2025"
type input "12:00 PM"
click at [446, 186] on input "09/15/2025" at bounding box center [461, 187] width 79 height 21
click at [497, 258] on td "3" at bounding box center [499, 258] width 22 height 22
type input "09/03/2025"
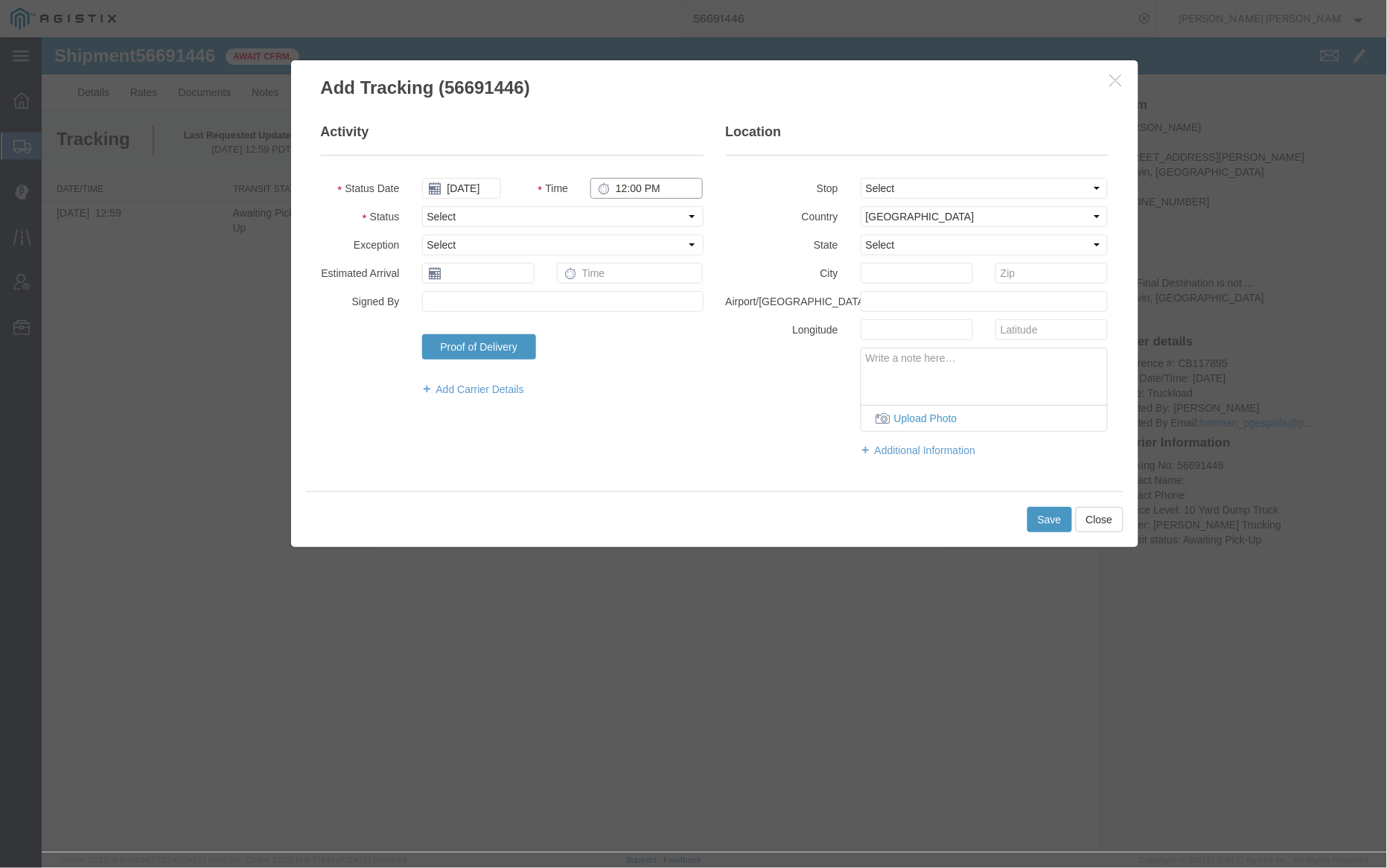
click at [620, 185] on input "12:00 PM" at bounding box center [646, 187] width 112 height 21
type input "7:00 AM"
click at [554, 218] on select "Select Arrival Notice Available Arrival Notice Imported Arrive at Delivery Loca…" at bounding box center [562, 215] width 281 height 21
select select "ARVPULOC"
click at [421, 205] on select "Select Arrival Notice Available Arrival Notice Imported Arrive at Delivery Loca…" at bounding box center [562, 215] width 281 height 21
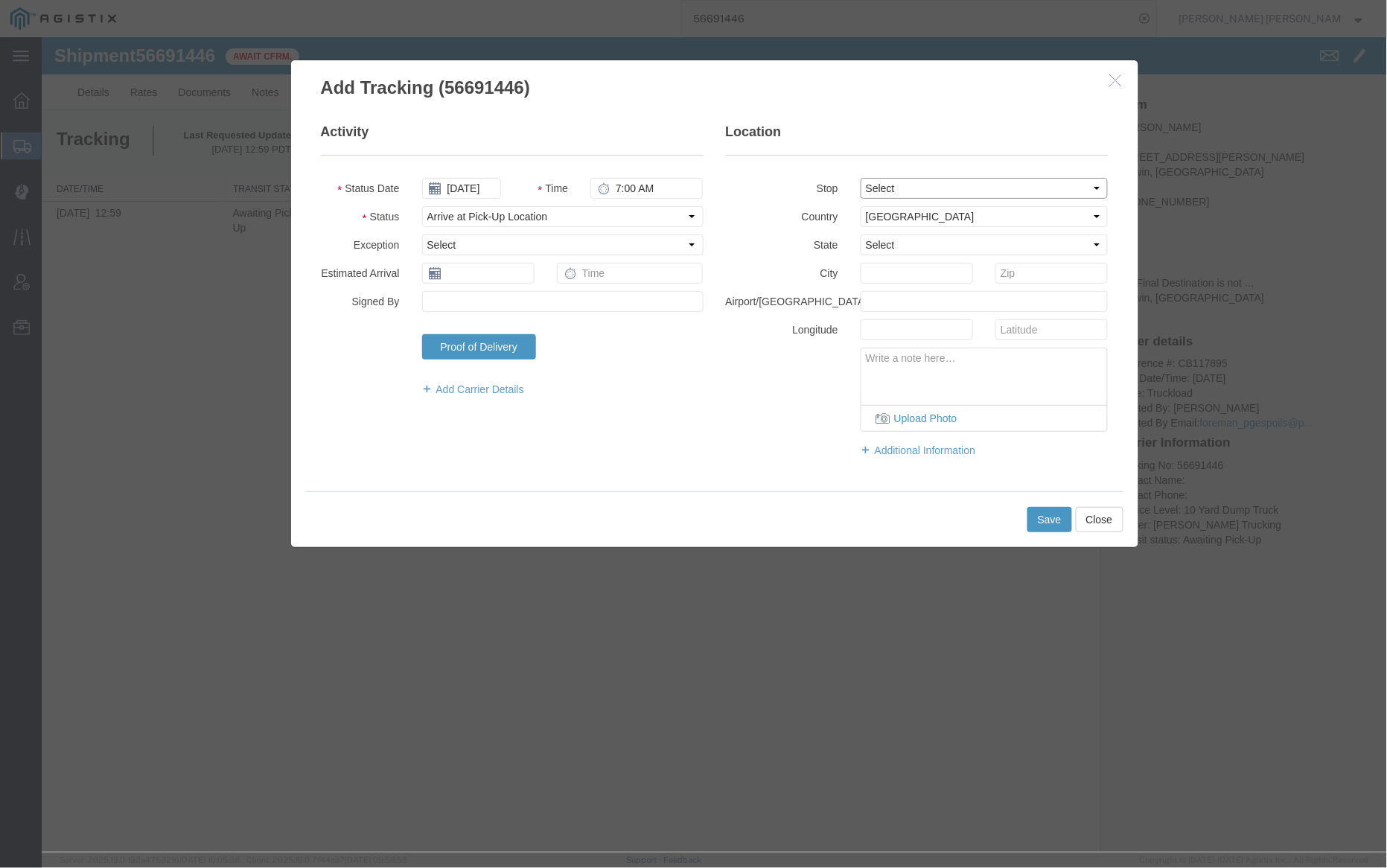
click at [888, 185] on select "Select From: 910 Howell Mountain Rd, Angwin, CA, US To: The Final Destination i…" at bounding box center [983, 187] width 248 height 21
select select "{"pickupDeliveryInfoId": "122676467","pickupOrDelivery": "P","stopNum": "1","lo…"
click at [860, 177] on select "Select From: 910 Howell Mountain Rd, Angwin, CA, US To: The Final Destination i…" at bounding box center [983, 187] width 248 height 21
select select "CA"
type input "Angwin"
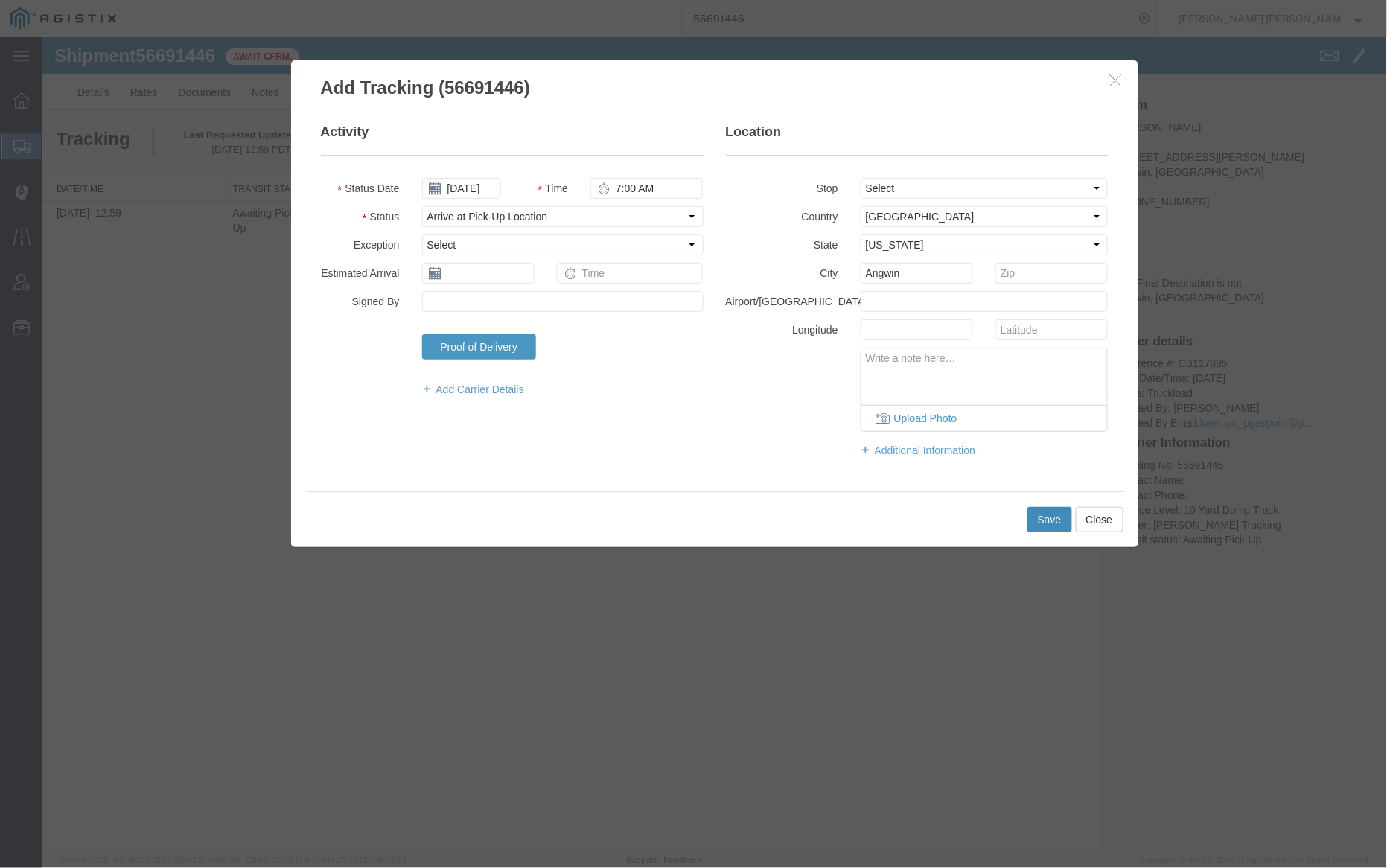
click at [1044, 528] on button "Save" at bounding box center [1049, 518] width 45 height 25
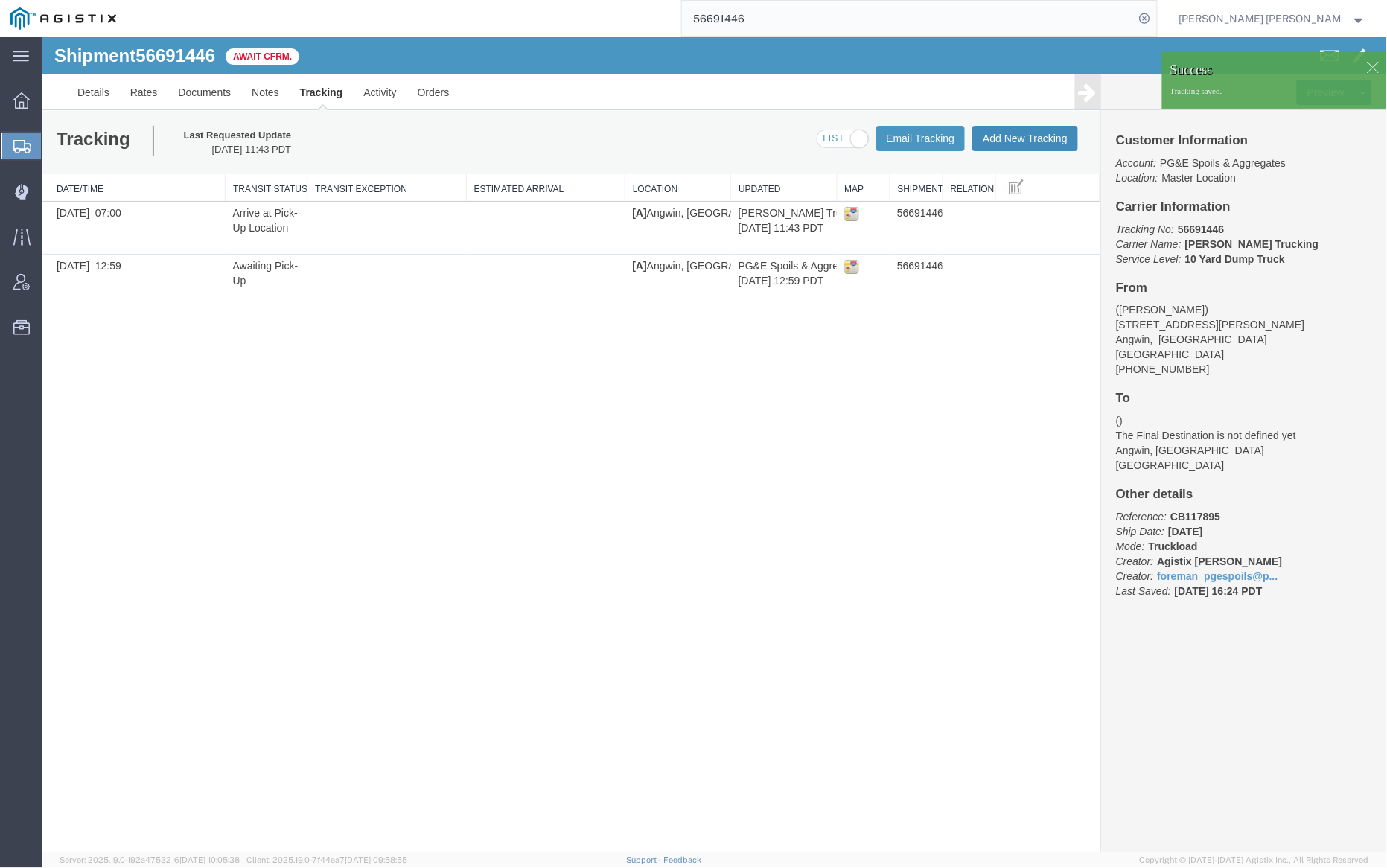
click at [1022, 130] on button "Add New Tracking" at bounding box center [1024, 138] width 105 height 25
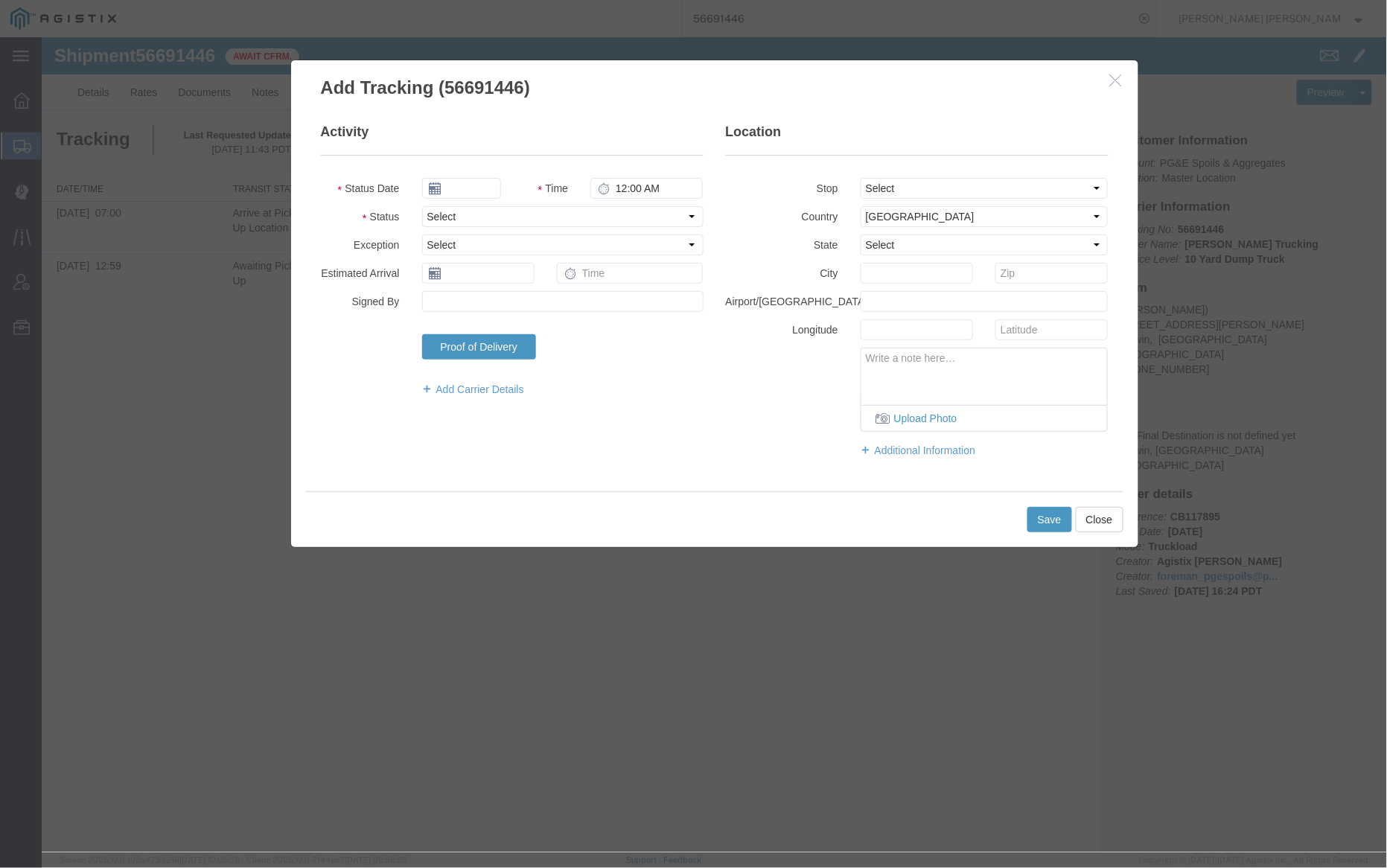
type input "09/15/2025"
type input "12:00 PM"
drag, startPoint x: 456, startPoint y: 180, endPoint x: 467, endPoint y: 191, distance: 15.6
click at [456, 180] on input "09/15/2025" at bounding box center [461, 187] width 79 height 21
click at [494, 251] on td "3" at bounding box center [499, 258] width 22 height 22
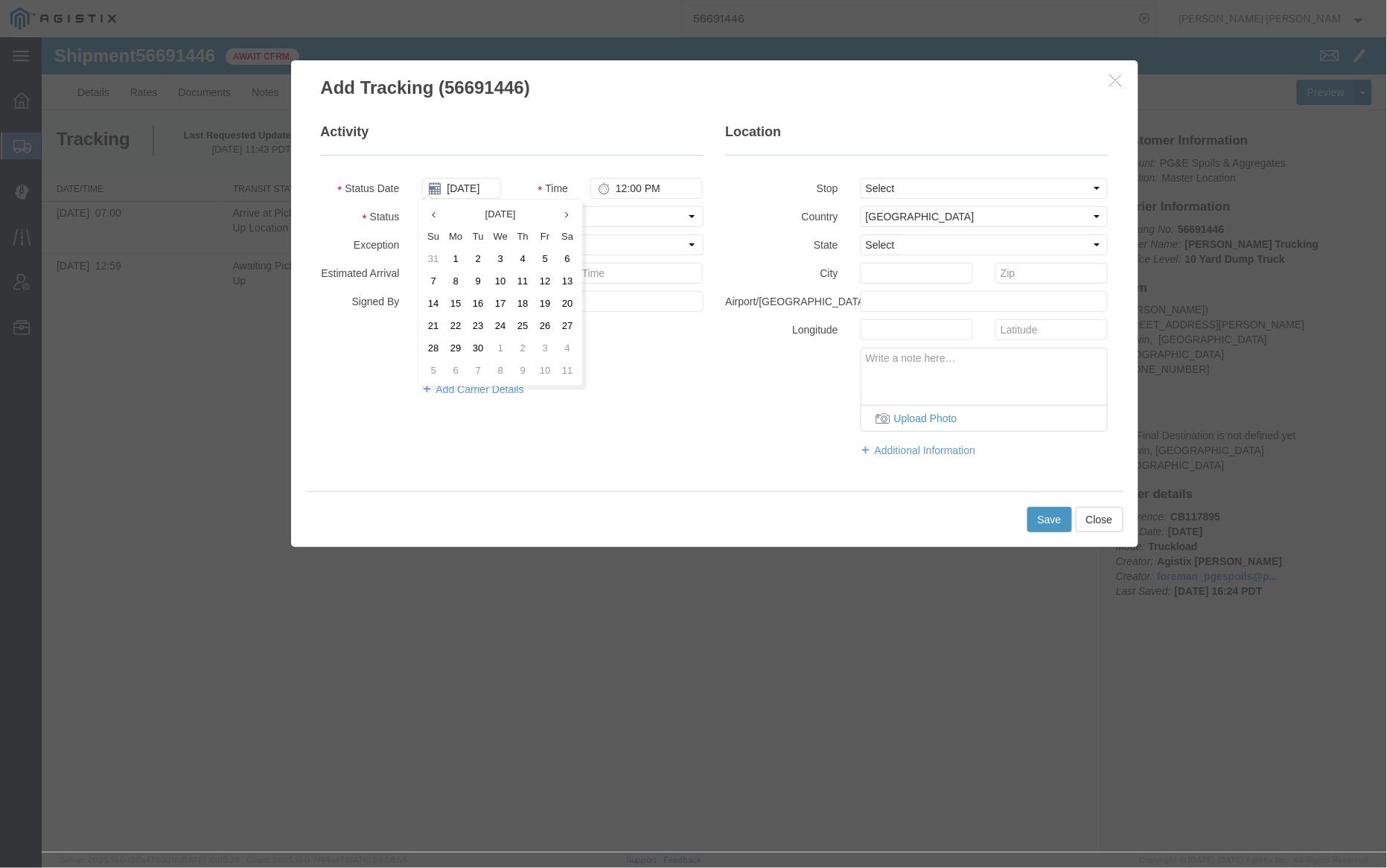
type input "09/03/2025"
click at [623, 190] on input "12:00 PM" at bounding box center [646, 187] width 112 height 21
type input "3:00 PM"
click at [563, 211] on select "Select Arrival Notice Available Arrival Notice Imported Arrive at Delivery Loca…" at bounding box center [562, 215] width 281 height 21
select select "DELIVRED"
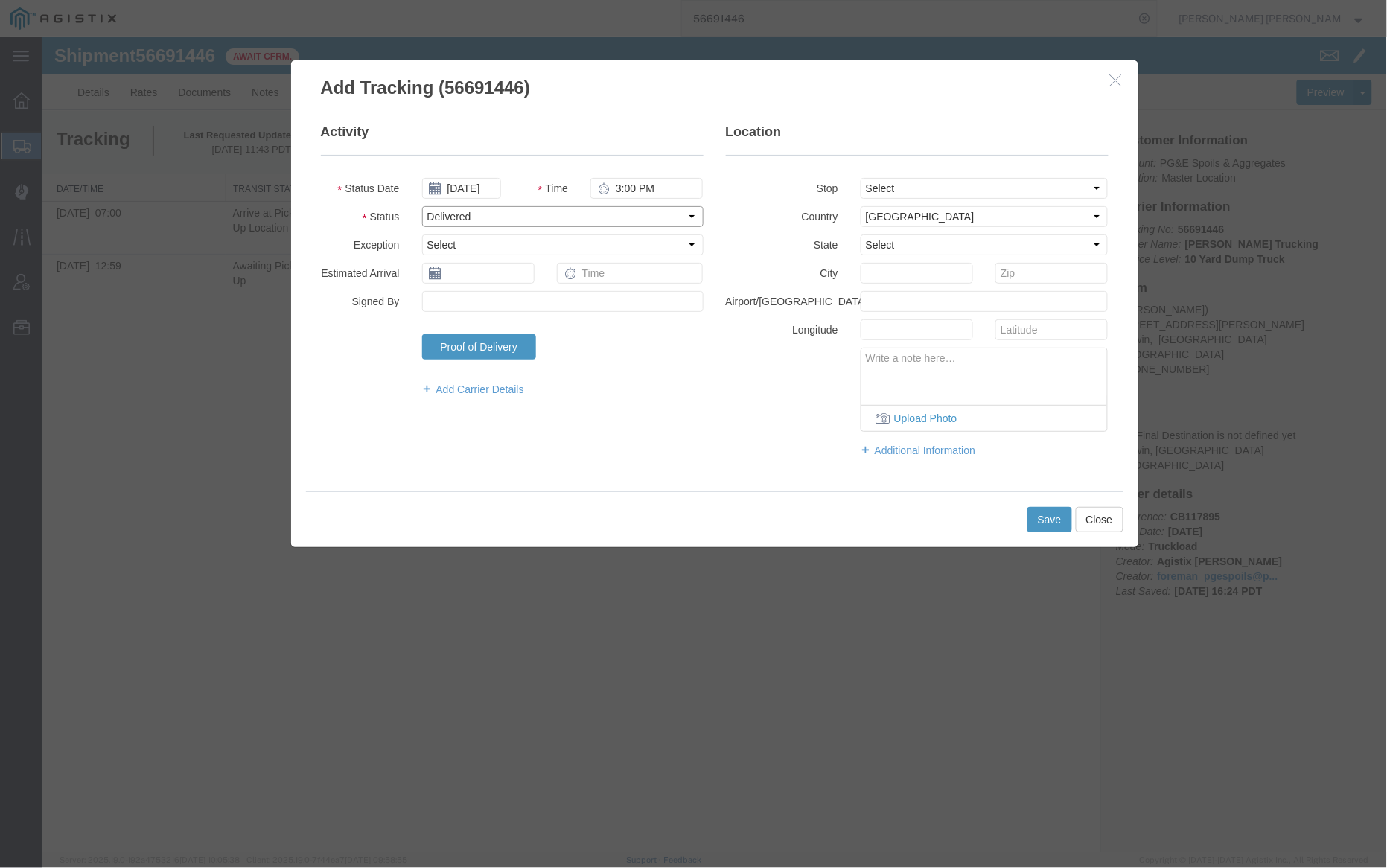
click at [421, 205] on select "Select Arrival Notice Available Arrival Notice Imported Arrive at Delivery Loca…" at bounding box center [562, 215] width 281 height 21
click at [884, 182] on select "Select From: 910 Howell Mountain Rd, Angwin, CA, US To: The Final Destination i…" at bounding box center [983, 187] width 248 height 21
select select "{"pickupDeliveryInfoId": "122676467","pickupOrDelivery": "P","stopNum": "1","lo…"
click at [860, 177] on select "Select From: 910 Howell Mountain Rd, Angwin, CA, US To: The Final Destination i…" at bounding box center [983, 187] width 248 height 21
select select "CA"
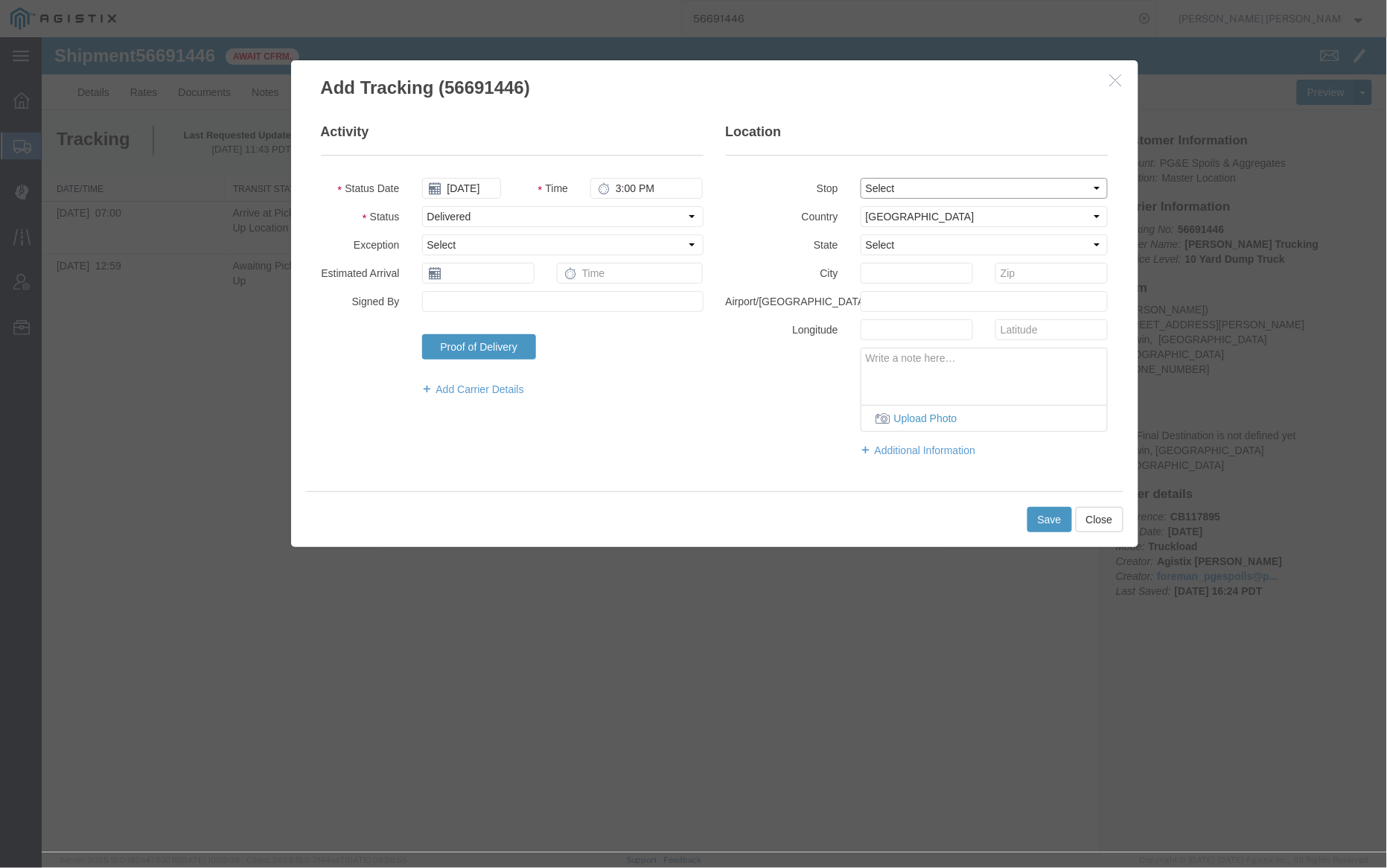
type input "Angwin"
click at [1038, 517] on button "Save" at bounding box center [1049, 518] width 45 height 25
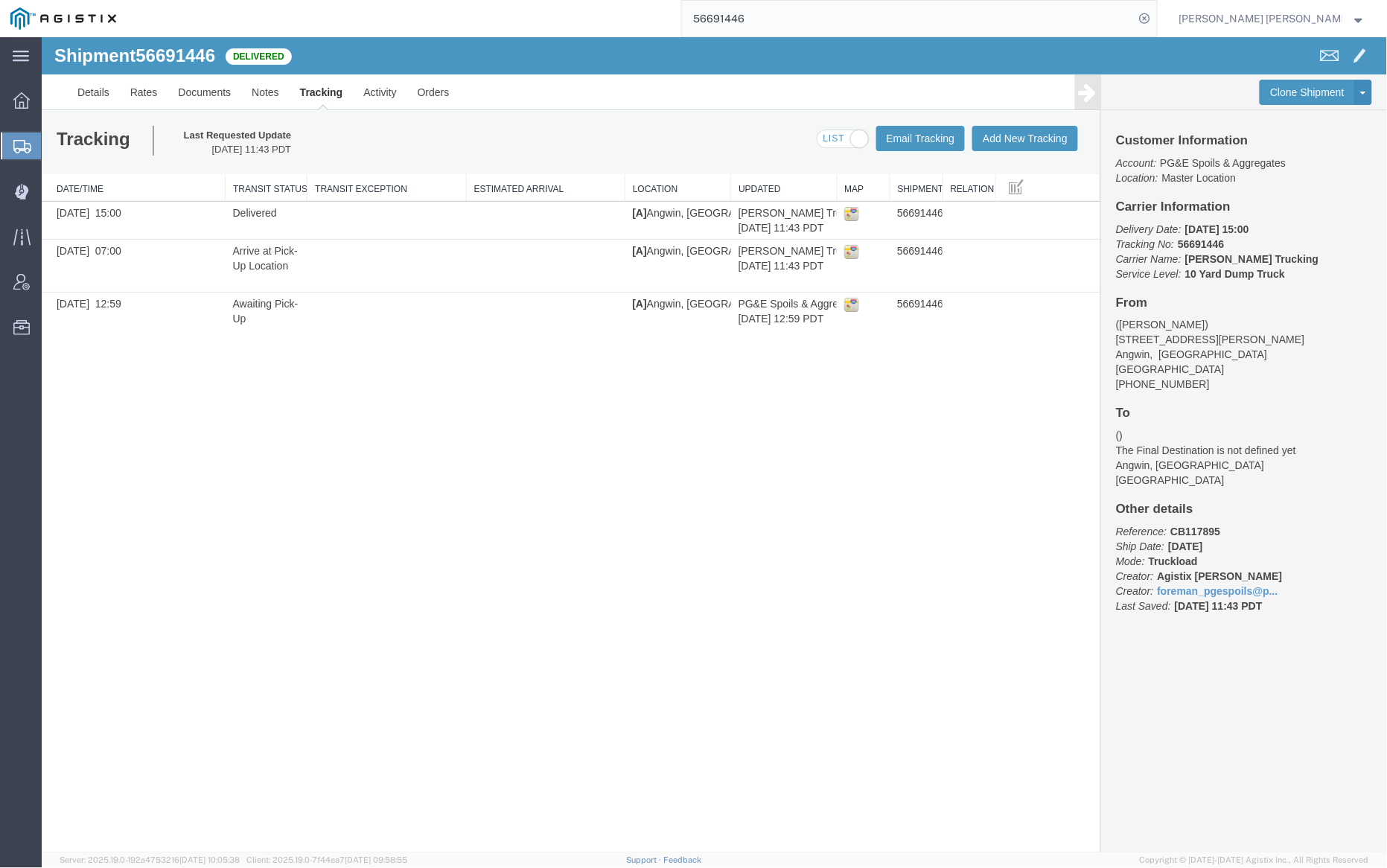
click at [782, 18] on input "56691446" at bounding box center [908, 18] width 453 height 35
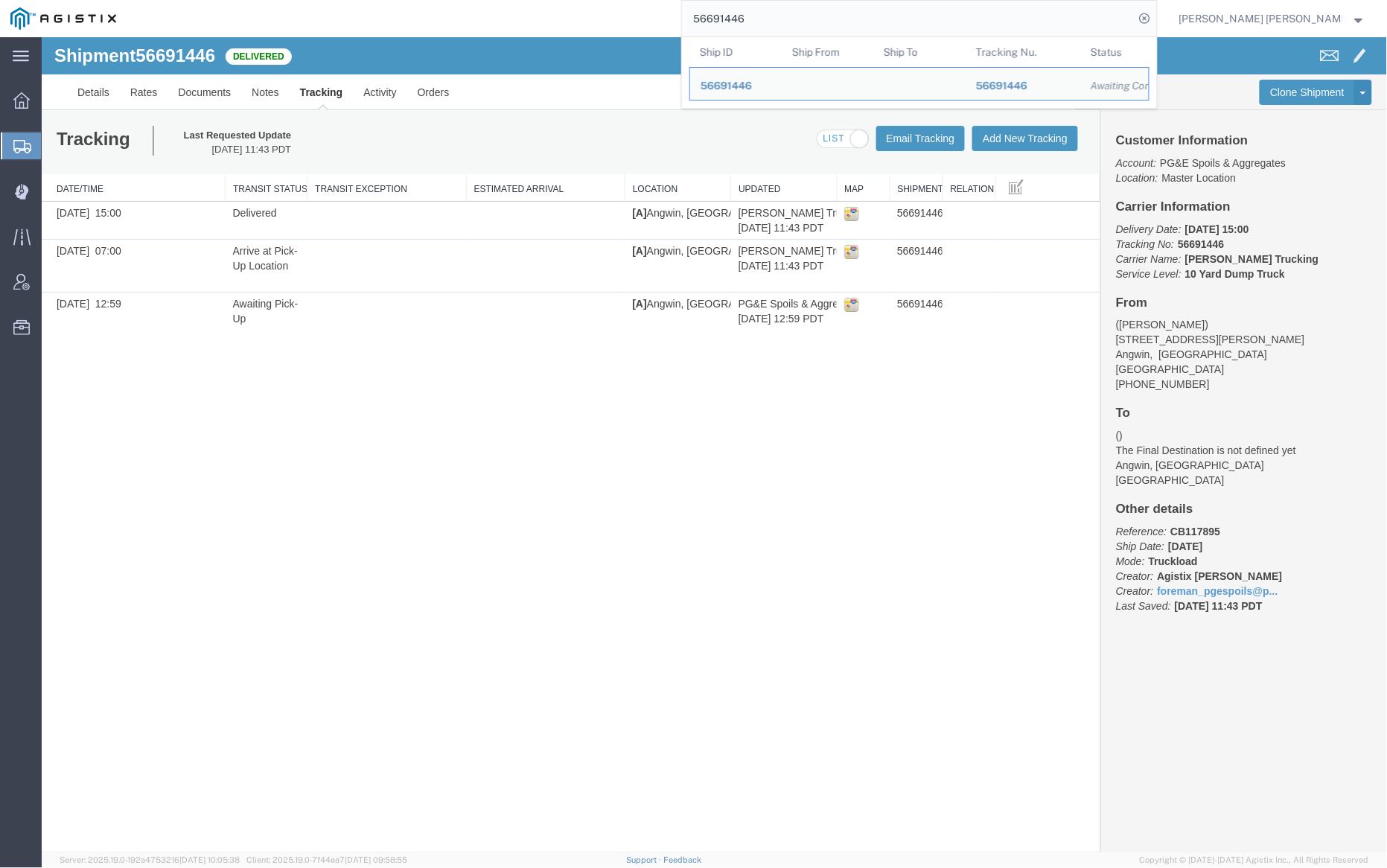
click at [782, 18] on input "56691446" at bounding box center [908, 18] width 453 height 35
paste input "98"
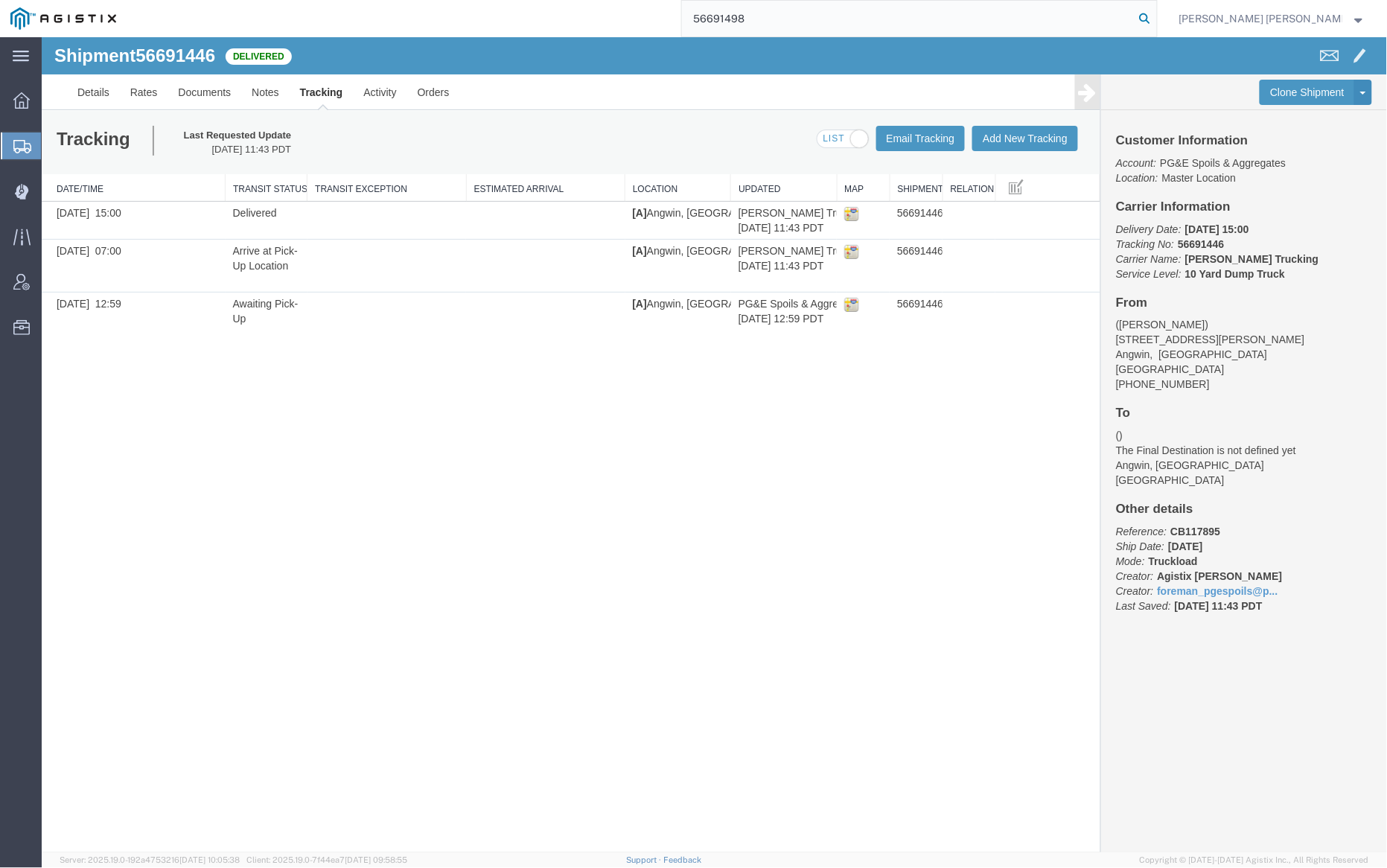
click at [1156, 18] on icon at bounding box center [1145, 18] width 21 height 21
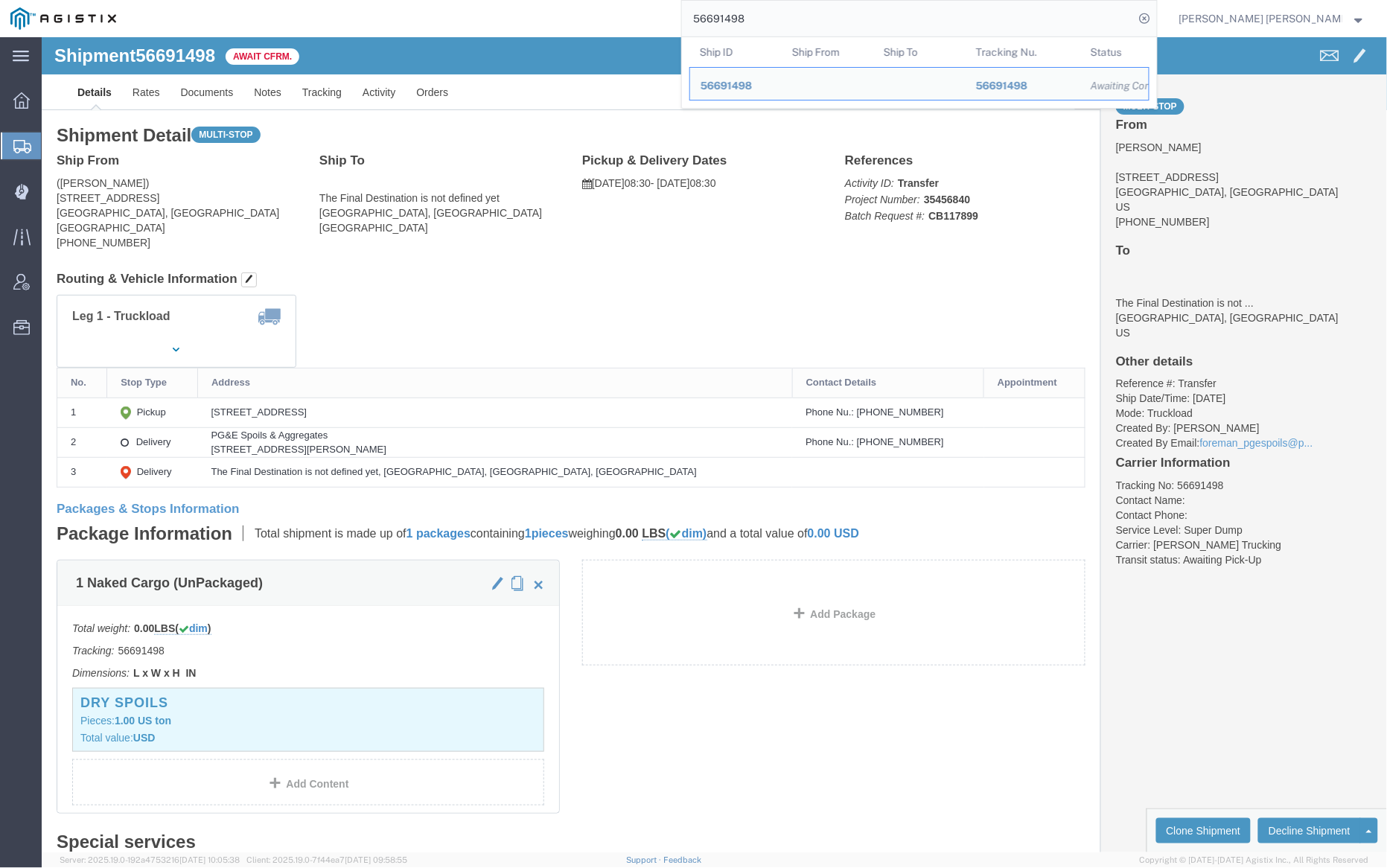
click at [797, 12] on input "56691498" at bounding box center [908, 18] width 453 height 35
paste input "704112"
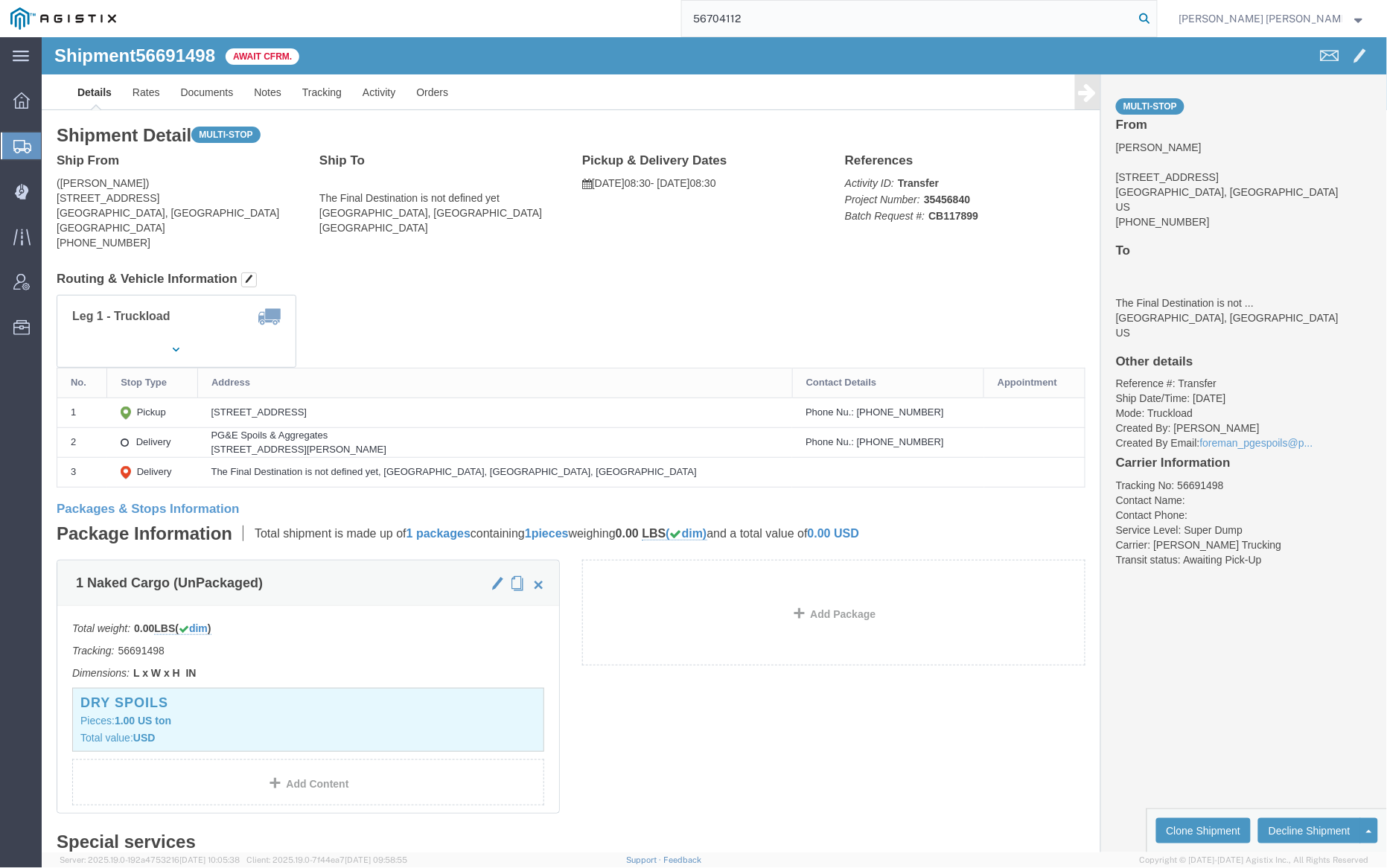
type input "56704112"
click at [1156, 18] on icon at bounding box center [1145, 18] width 21 height 21
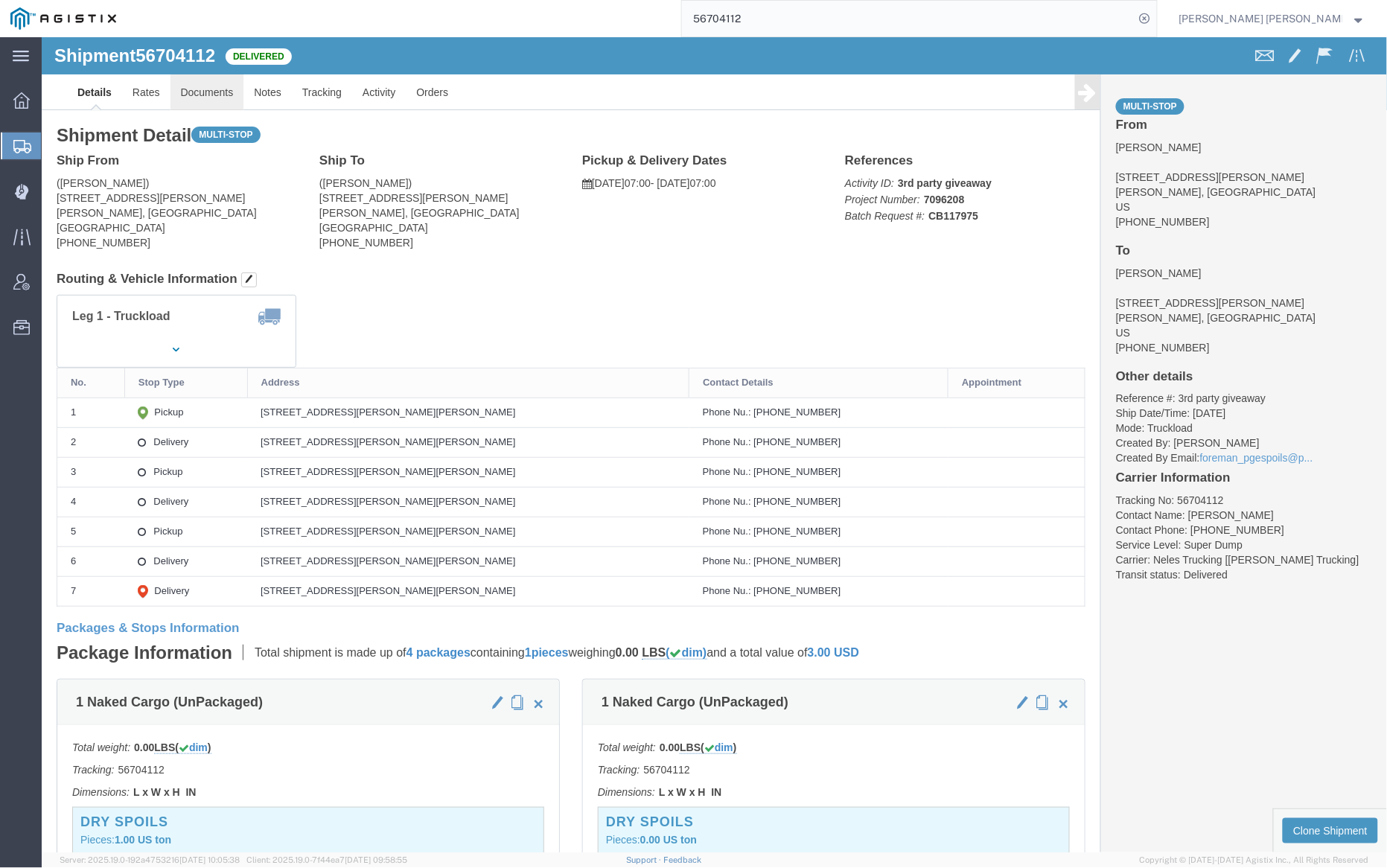
click link "Documents"
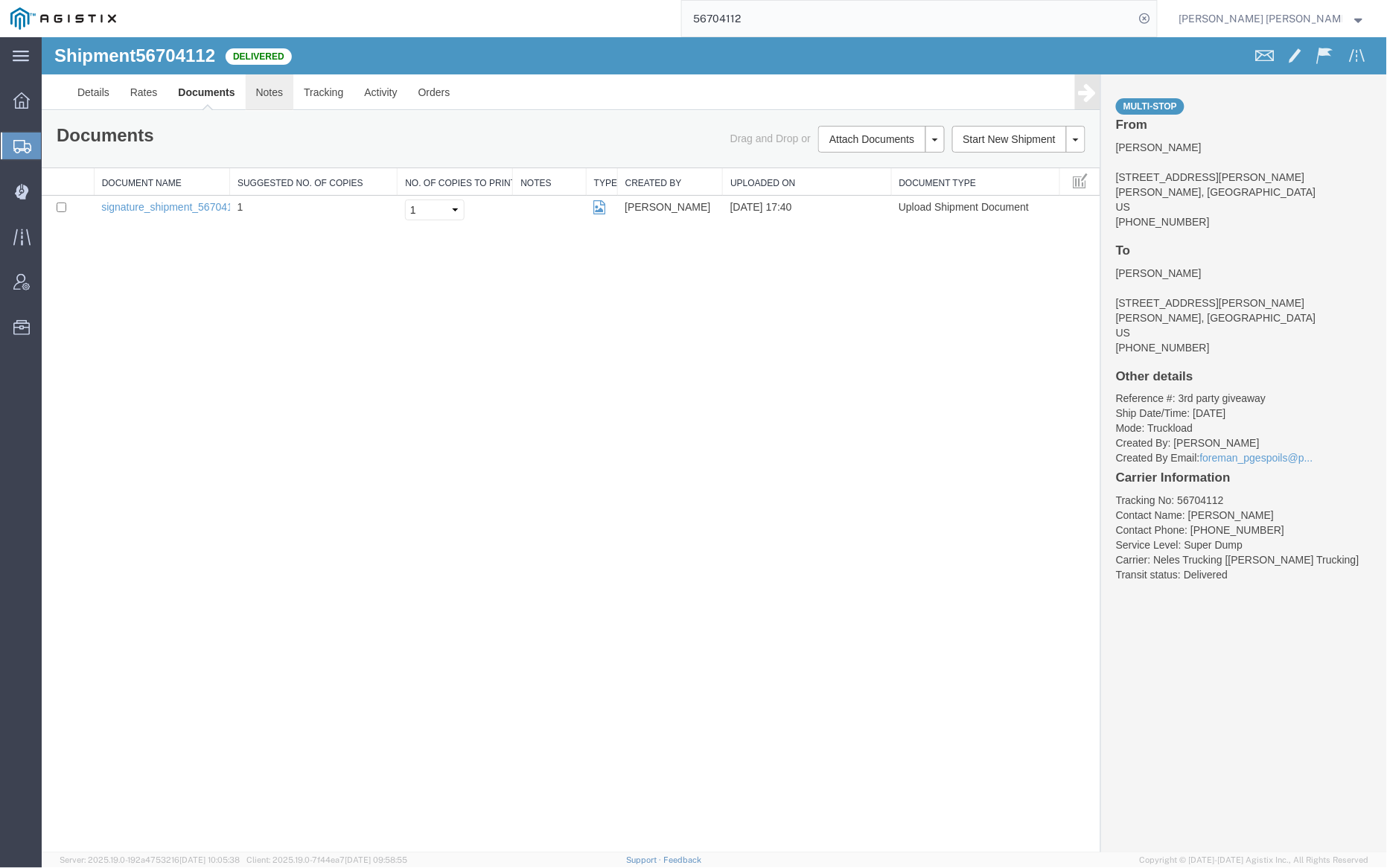
click at [277, 87] on link "Notes" at bounding box center [269, 91] width 48 height 35
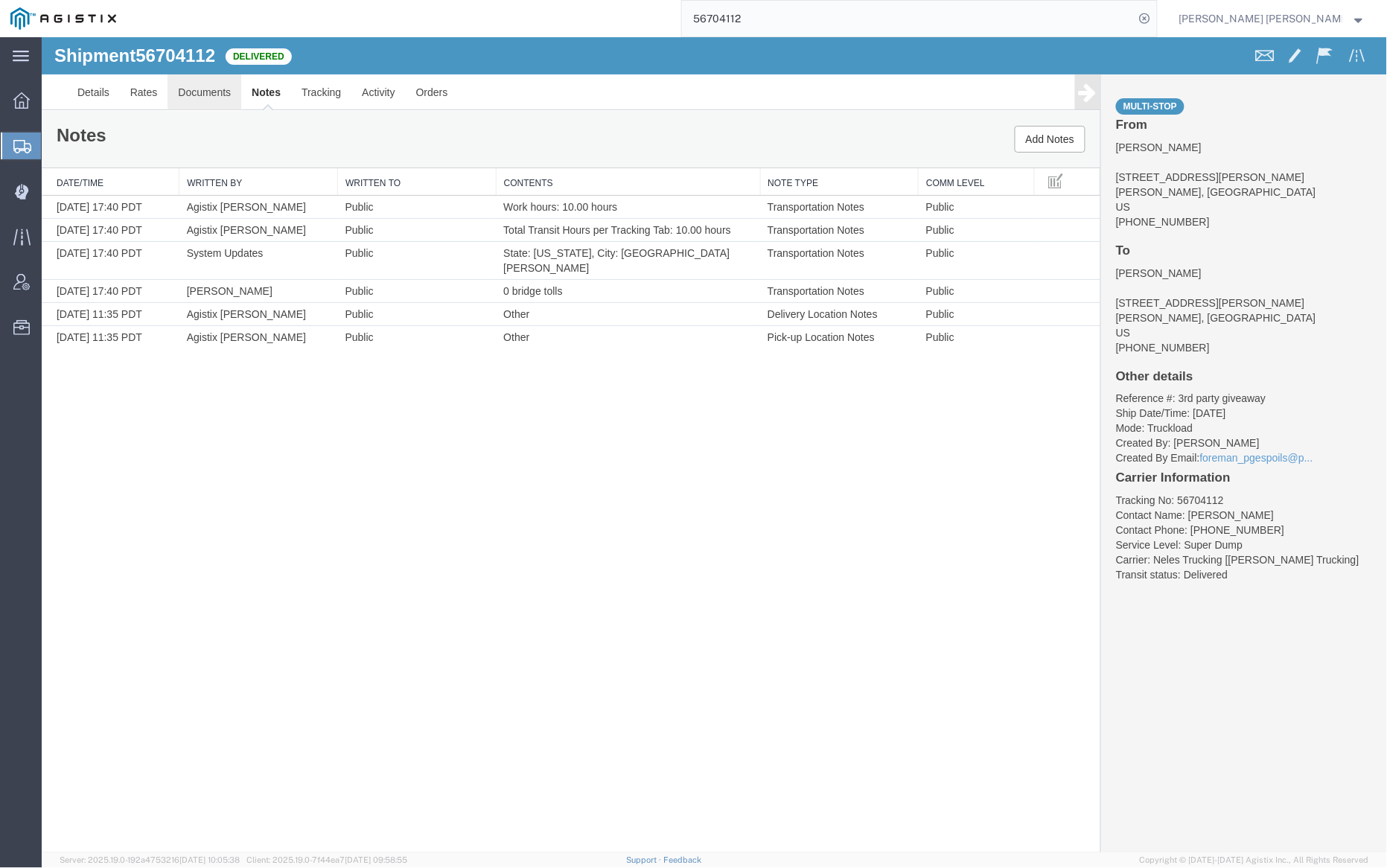
click at [185, 101] on link "Documents" at bounding box center [204, 91] width 74 height 35
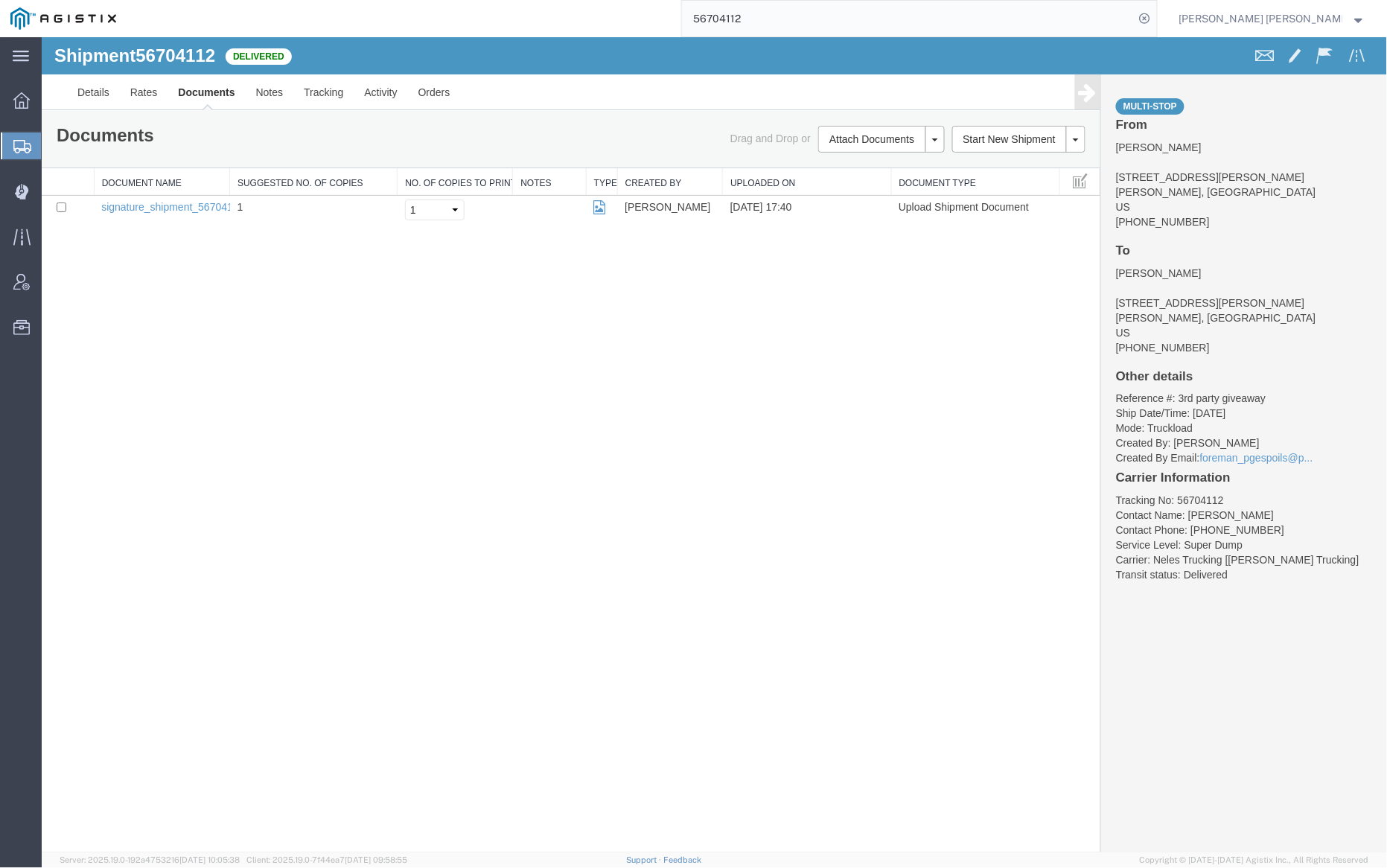
click at [785, 22] on input "56704112" at bounding box center [908, 18] width 453 height 35
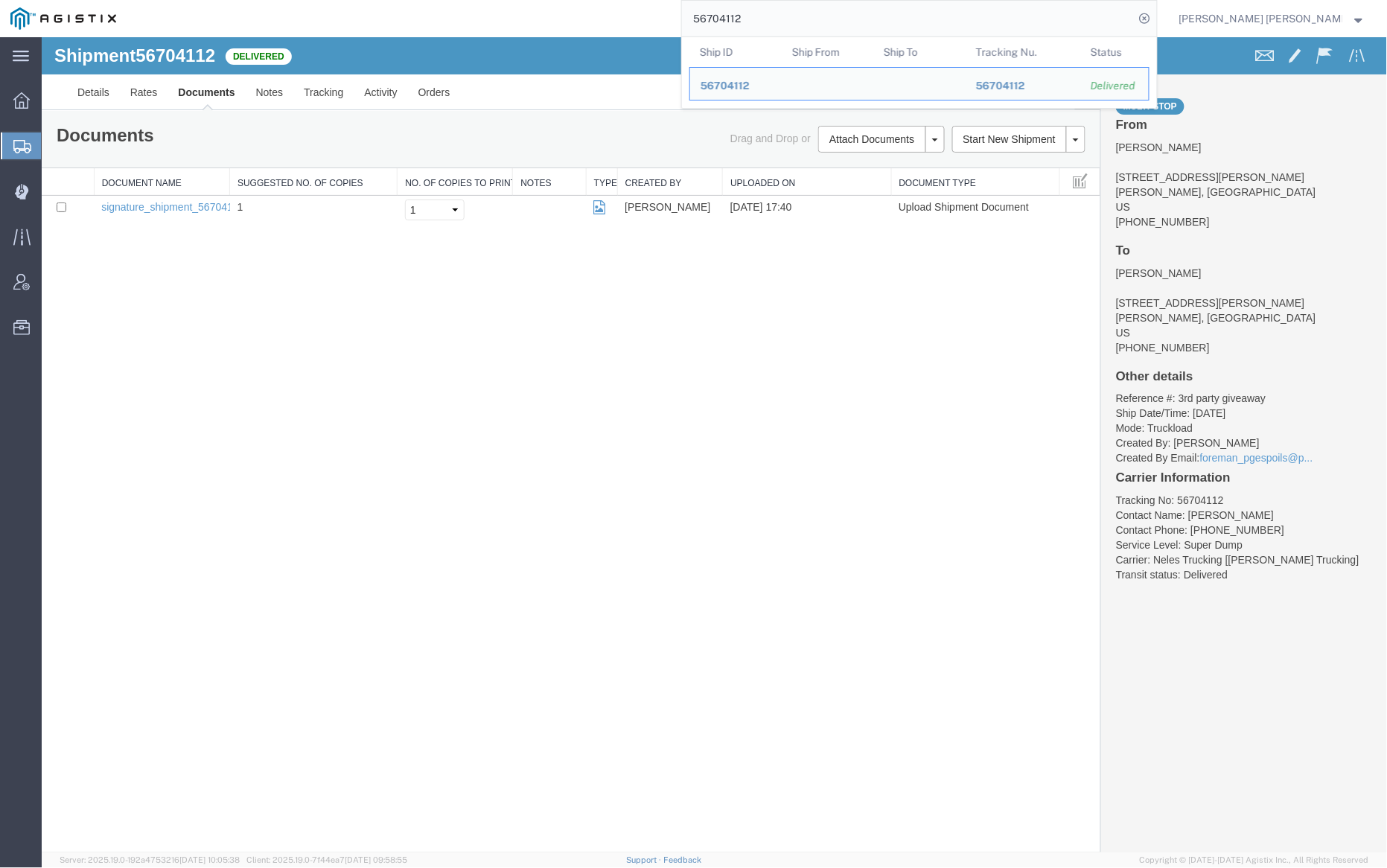
click at [785, 22] on input "56704112" at bounding box center [908, 18] width 453 height 35
paste input "33737"
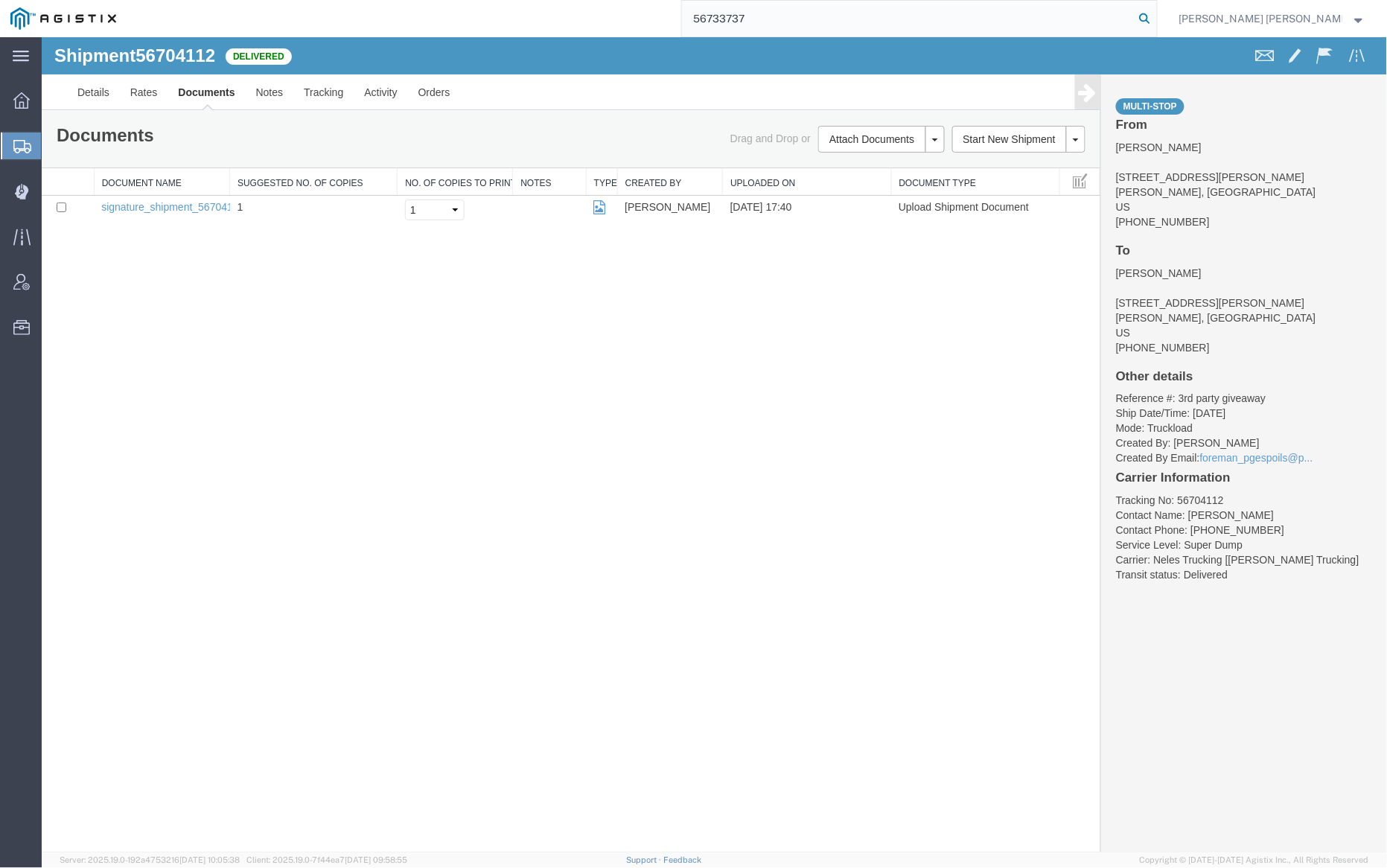
type input "56733737"
click at [1156, 16] on icon at bounding box center [1145, 18] width 21 height 21
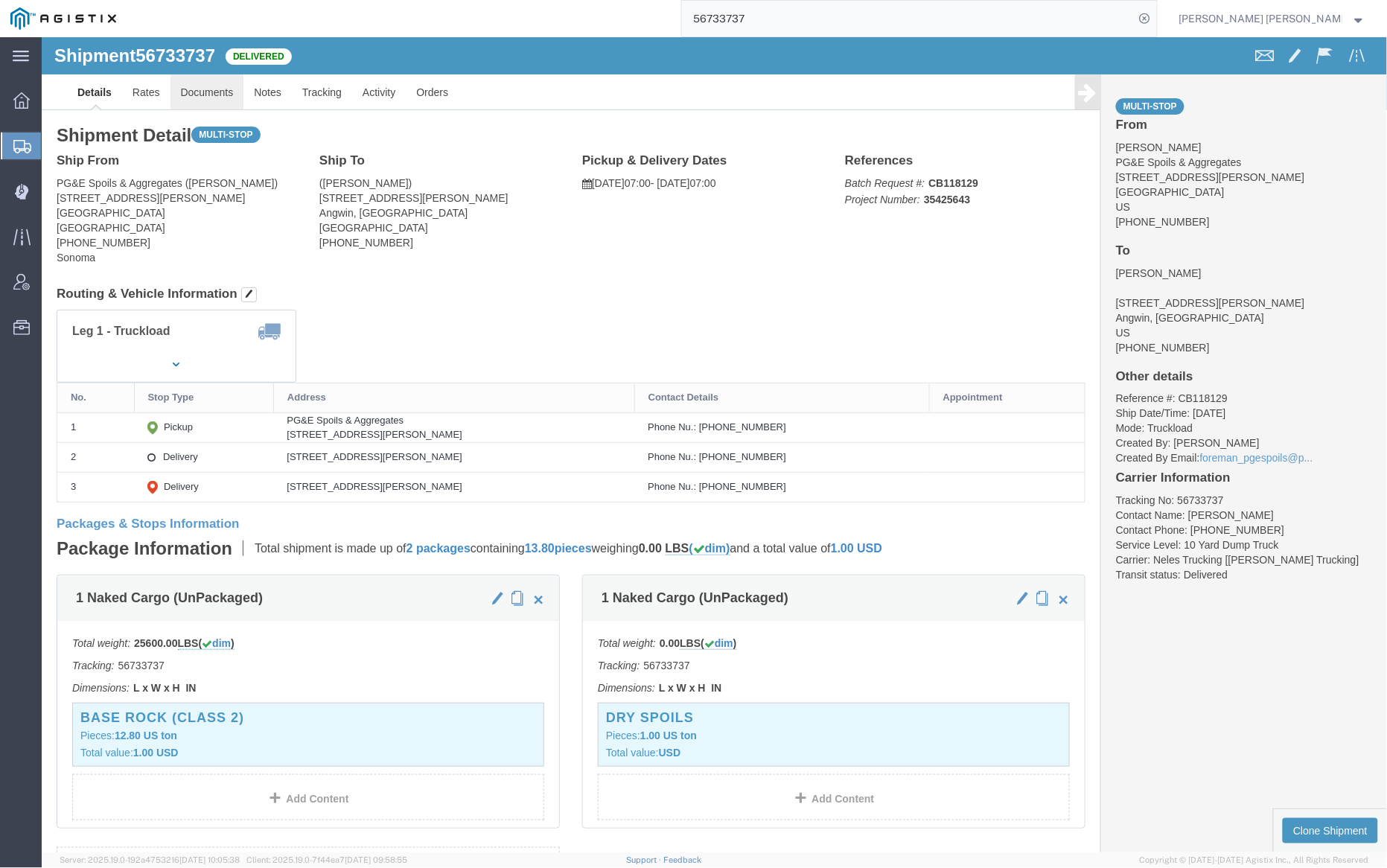
click link "Documents"
